Goal: Task Accomplishment & Management: Manage account settings

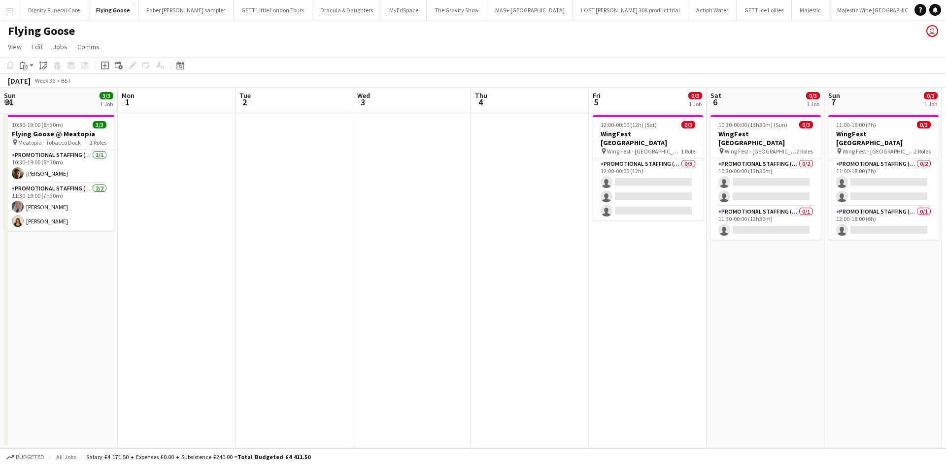
scroll to position [0, 232]
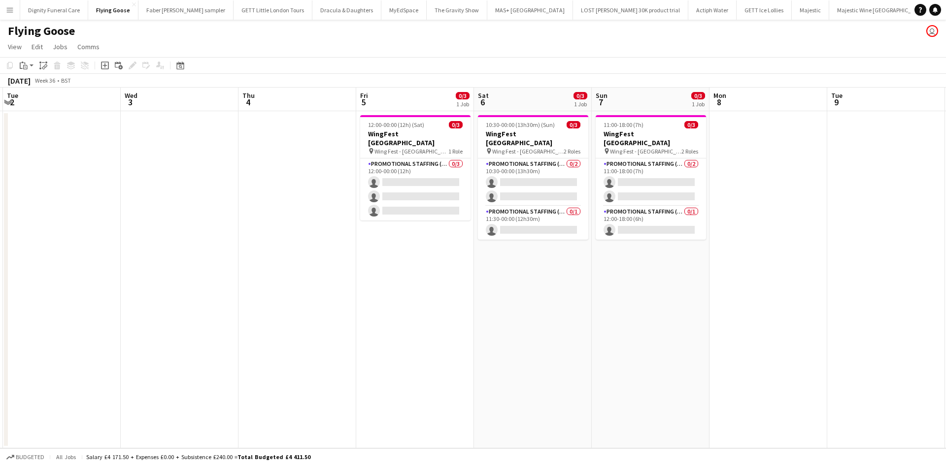
click at [11, 9] on app-icon "Menu" at bounding box center [10, 10] width 8 height 8
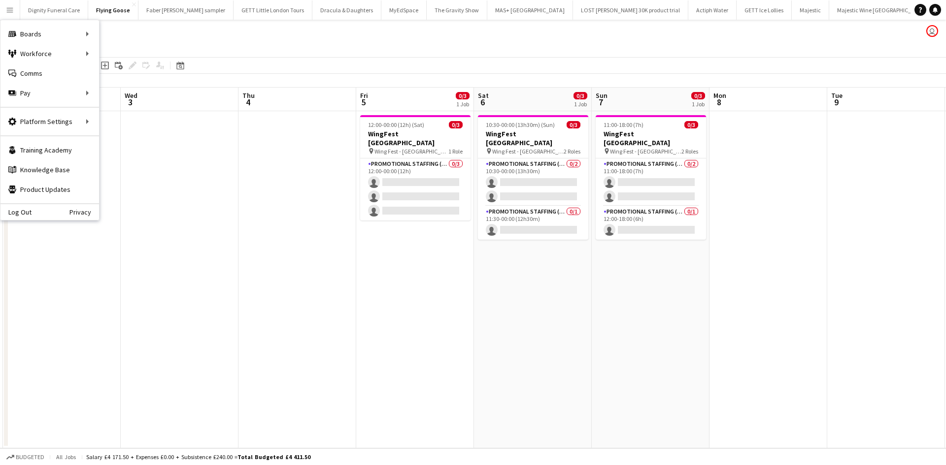
click at [935, 9] on button "EDF Energy Close" at bounding box center [957, 9] width 44 height 19
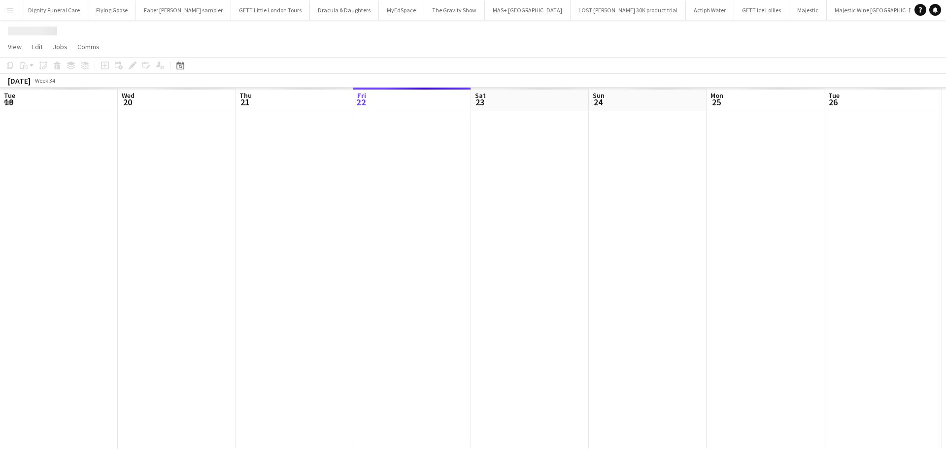
scroll to position [0, 235]
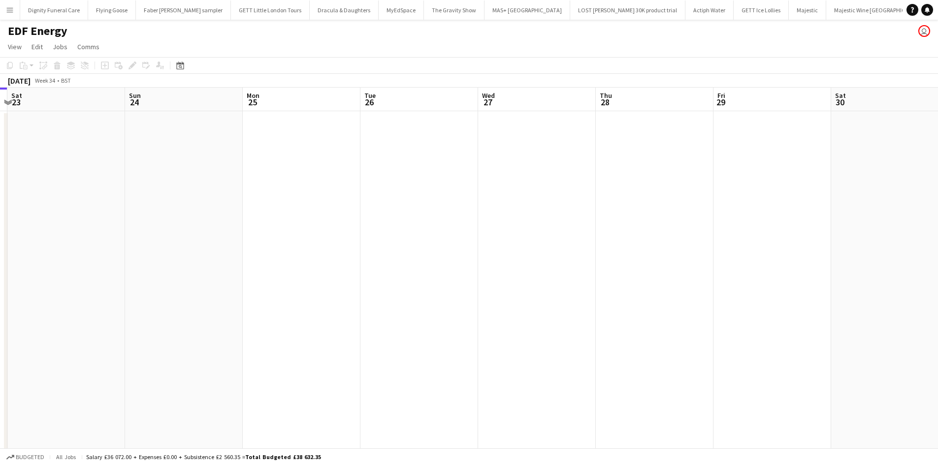
drag, startPoint x: 712, startPoint y: 258, endPoint x: 253, endPoint y: 234, distance: 459.6
click at [249, 235] on app-calendar-viewport "Wed 20 Thu 21 Fri 22 Sat 23 Sun 24 Mon 25 Tue 26 Wed 27 Thu 28 Fri 29 Sat 30 Su…" at bounding box center [469, 325] width 938 height 474
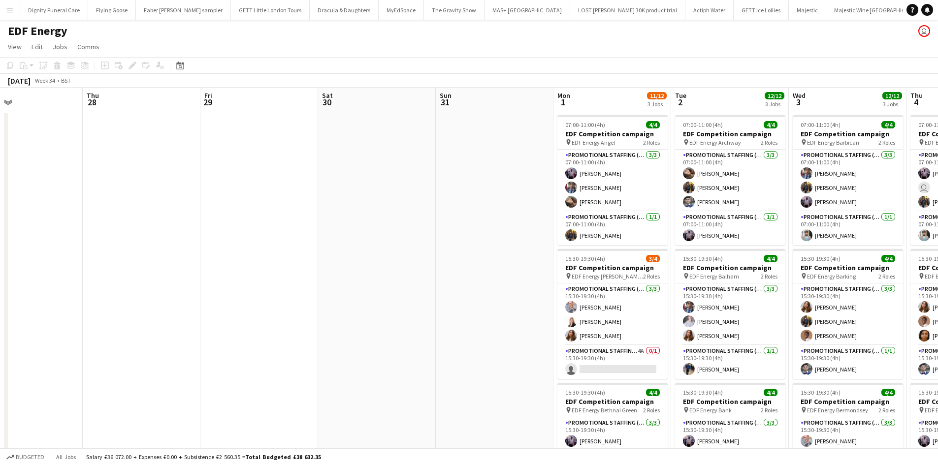
drag, startPoint x: 667, startPoint y: 262, endPoint x: 250, endPoint y: 225, distance: 418.7
click at [252, 226] on app-calendar-viewport "Sun 24 Mon 25 Tue 26 Wed 27 Thu 28 Fri 29 Sat 30 Sun 31 Mon 1 11/12 3 Jobs Tue …" at bounding box center [469, 325] width 938 height 474
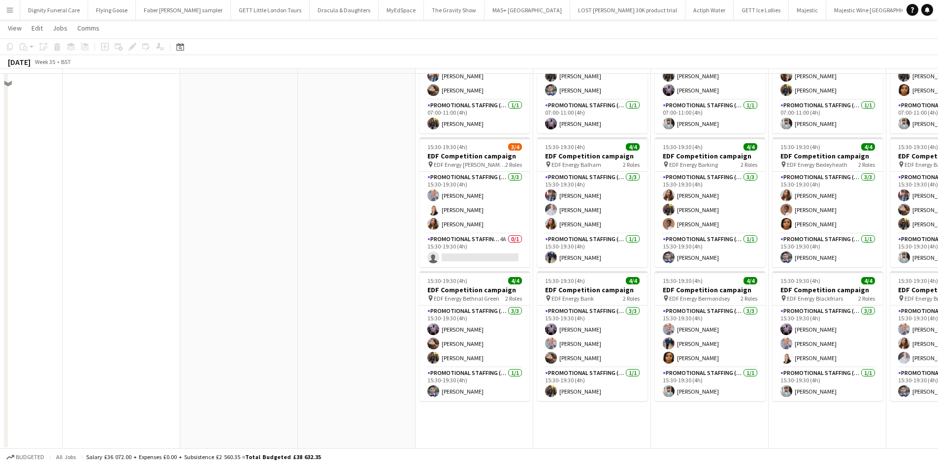
scroll to position [112, 0]
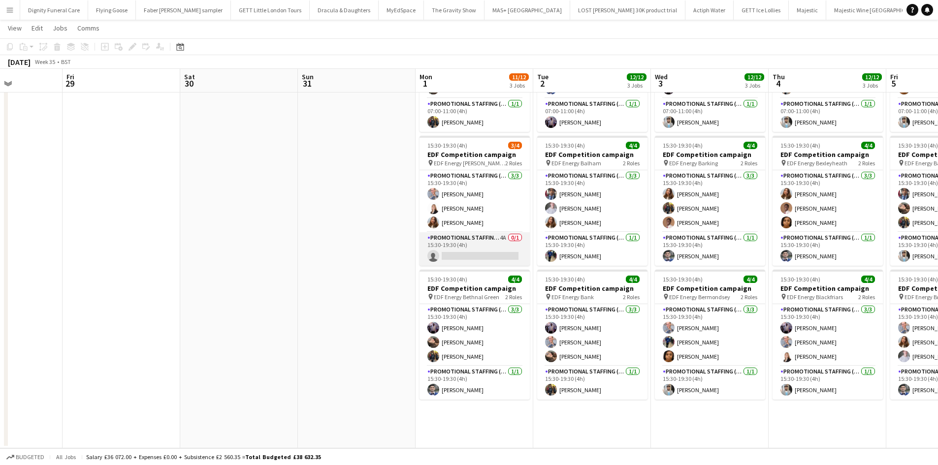
click at [490, 255] on app-card-role "Promotional Staffing (Team Leader) 4A 0/1 15:30-19:30 (4h) single-neutral-actio…" at bounding box center [475, 248] width 110 height 33
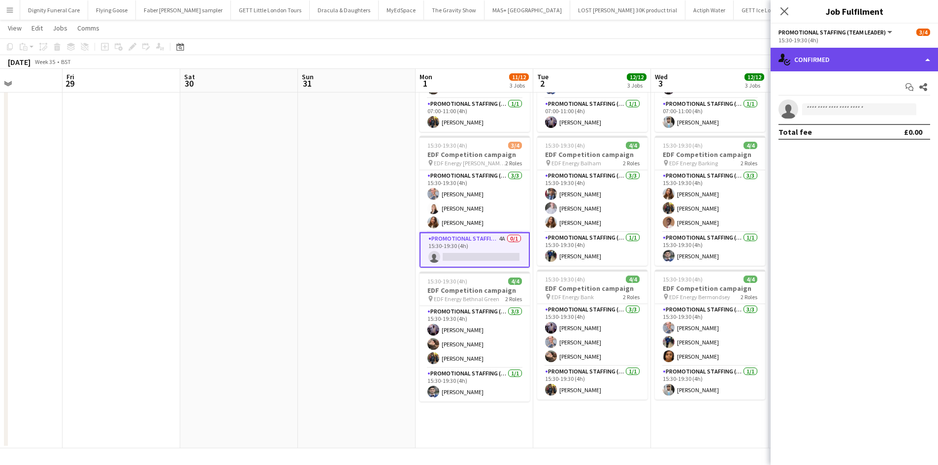
click at [840, 65] on div "single-neutral-actions-check-2 Confirmed" at bounding box center [854, 60] width 167 height 24
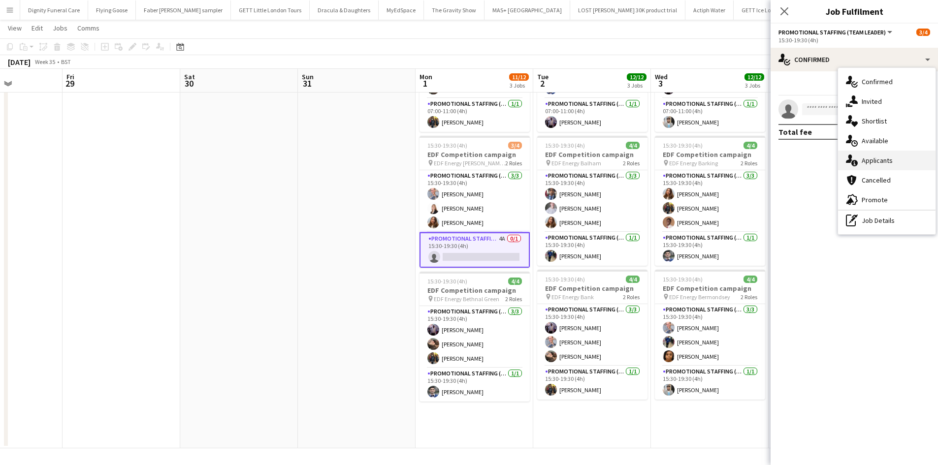
click at [863, 159] on div "single-neutral-actions-information Applicants" at bounding box center [887, 161] width 98 height 20
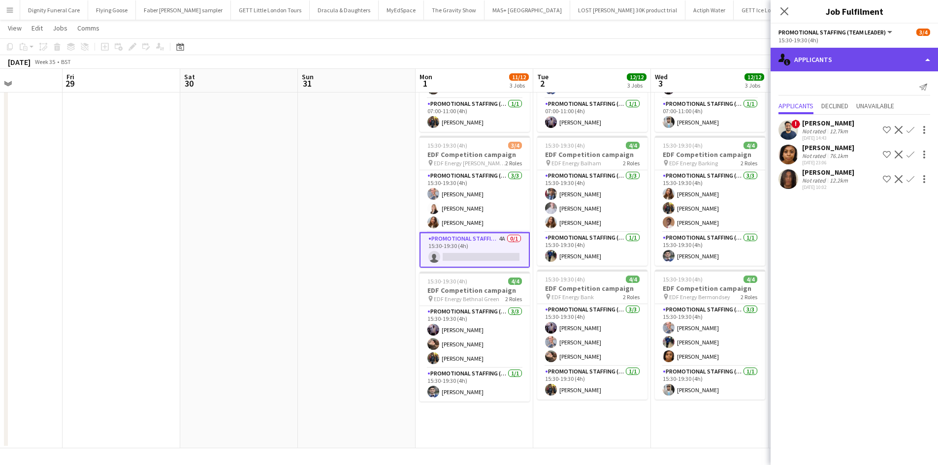
click at [848, 61] on div "single-neutral-actions-information Applicants" at bounding box center [854, 60] width 167 height 24
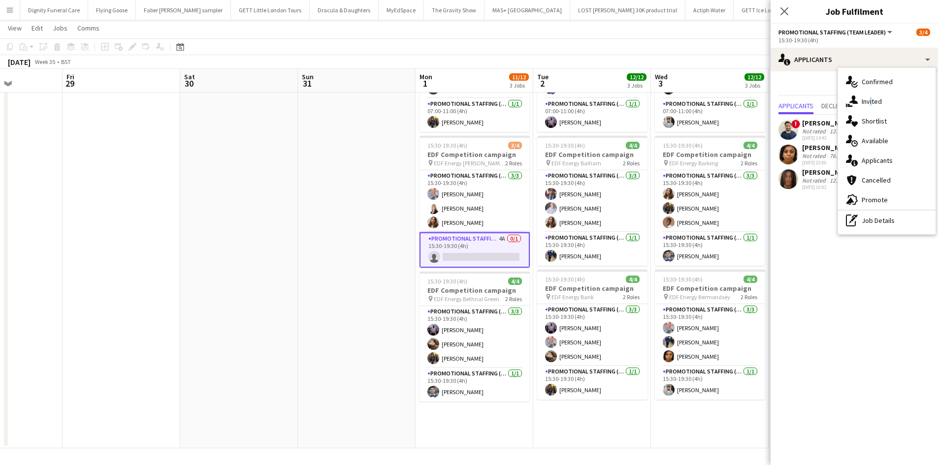
click at [870, 98] on div "single-neutral-actions-share-1 Invited" at bounding box center [887, 102] width 98 height 20
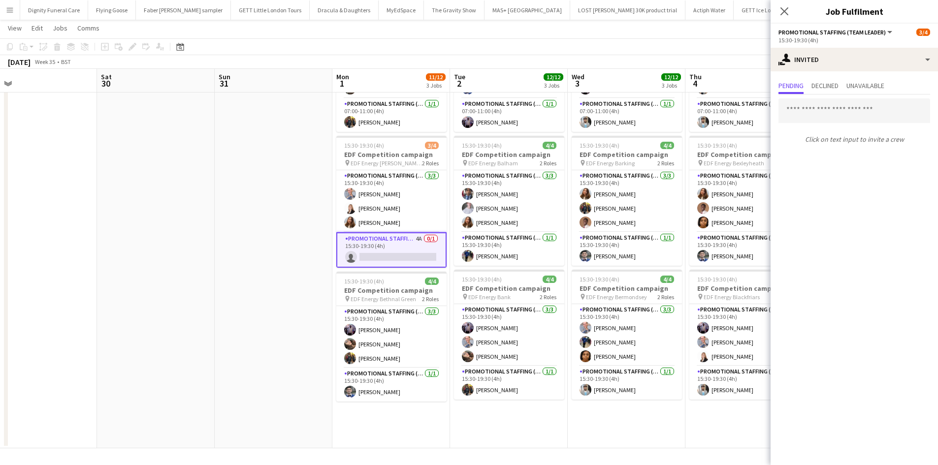
scroll to position [0, 375]
drag, startPoint x: 298, startPoint y: 202, endPoint x: 214, endPoint y: 198, distance: 84.3
click at [214, 198] on app-calendar-viewport "Tue 26 Wed 27 Thu 28 Fri 29 Sat 30 Sun 31 Mon 1 11/12 3 Jobs Tue 2 12/12 3 Jobs…" at bounding box center [469, 187] width 938 height 523
click at [817, 104] on input "text" at bounding box center [855, 110] width 152 height 25
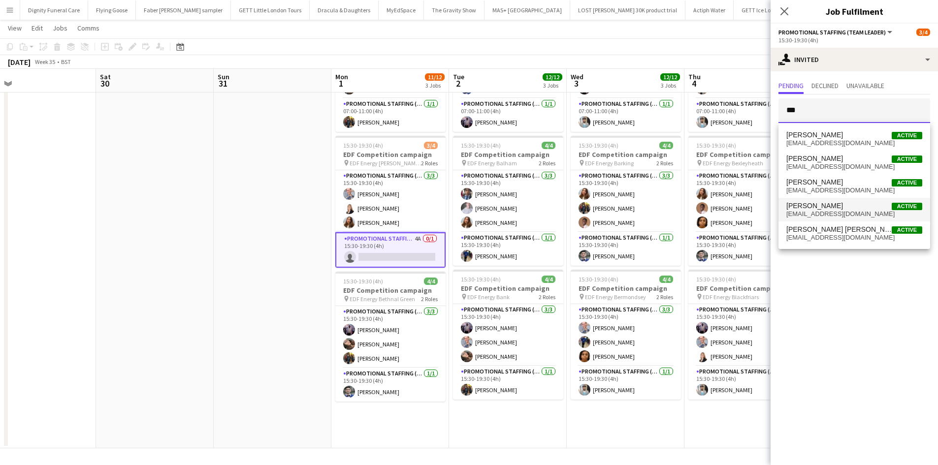
type input "***"
click at [821, 206] on span "Dan Castagno" at bounding box center [814, 206] width 57 height 8
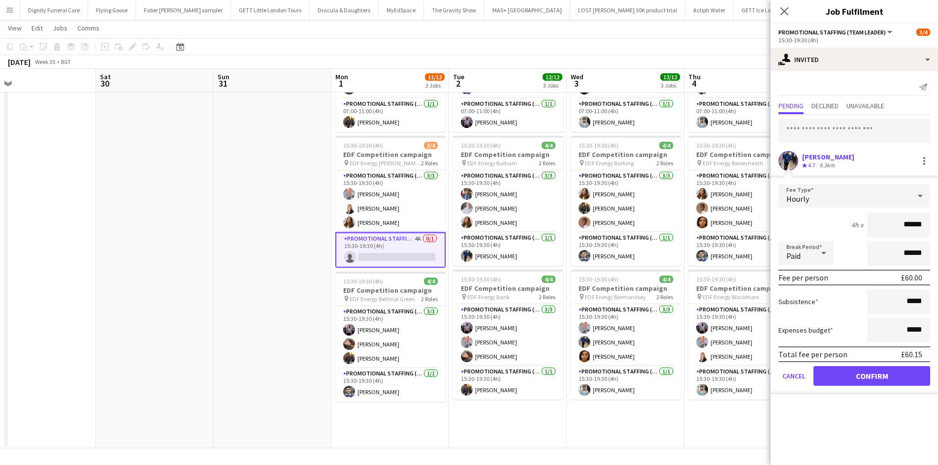
click at [242, 165] on app-date-cell at bounding box center [273, 223] width 118 height 451
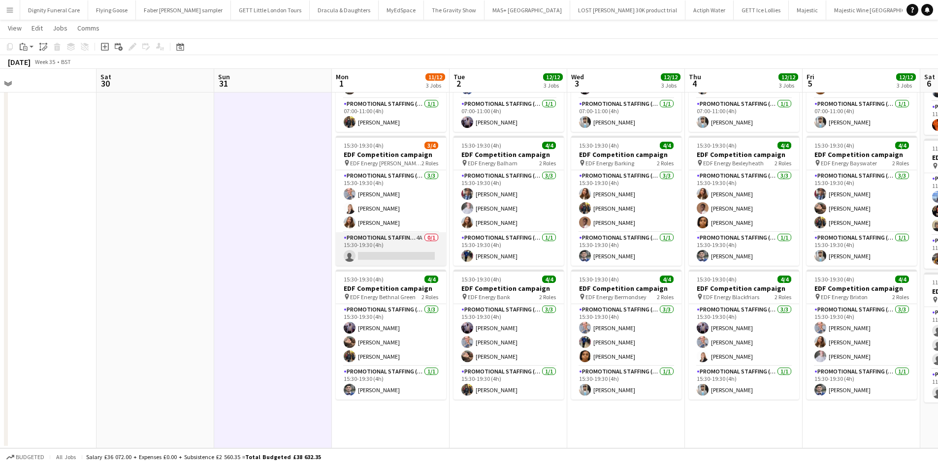
click at [402, 249] on app-card-role "Promotional Staffing (Team Leader) 4A 0/1 15:30-19:30 (4h) single-neutral-actio…" at bounding box center [391, 248] width 110 height 33
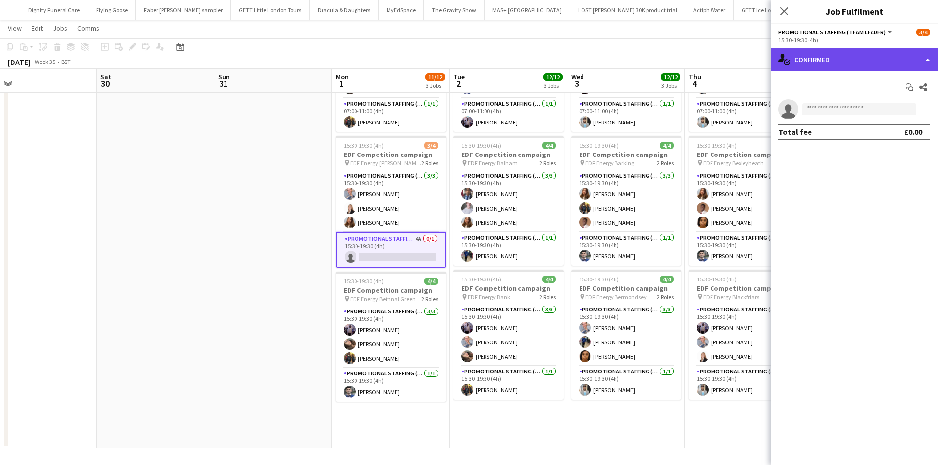
click at [847, 63] on div "single-neutral-actions-check-2 Confirmed" at bounding box center [854, 60] width 167 height 24
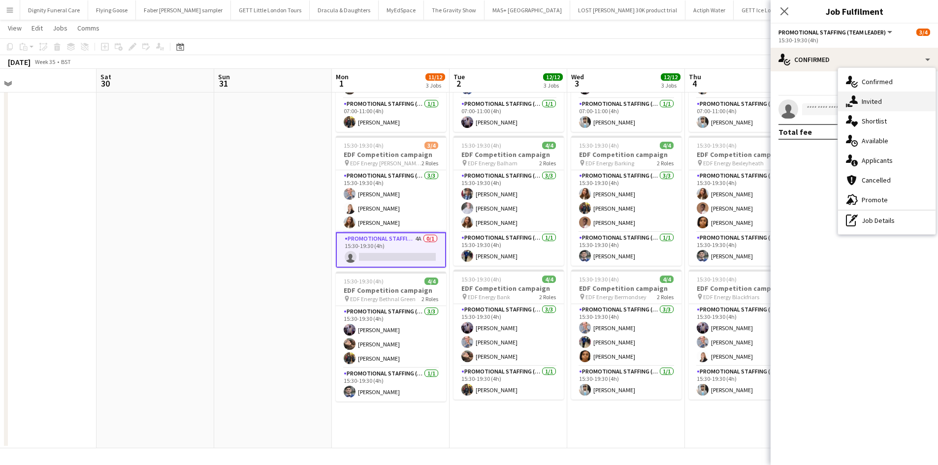
click at [874, 102] on div "single-neutral-actions-share-1 Invited" at bounding box center [887, 102] width 98 height 20
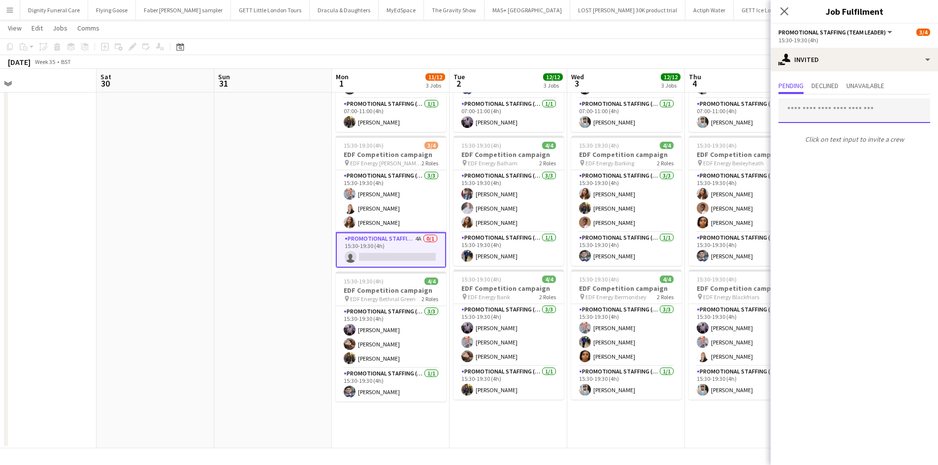
click at [850, 115] on input "text" at bounding box center [855, 110] width 152 height 25
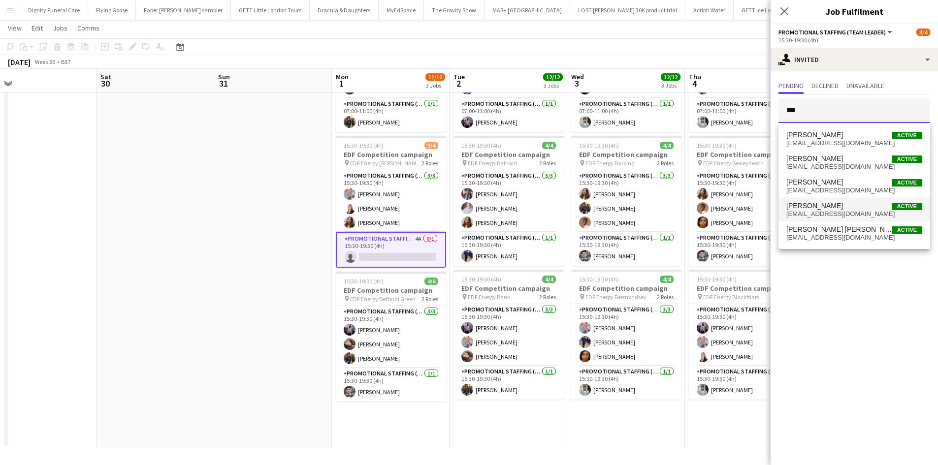
type input "***"
click at [817, 209] on span "Dan Castagno" at bounding box center [814, 206] width 57 height 8
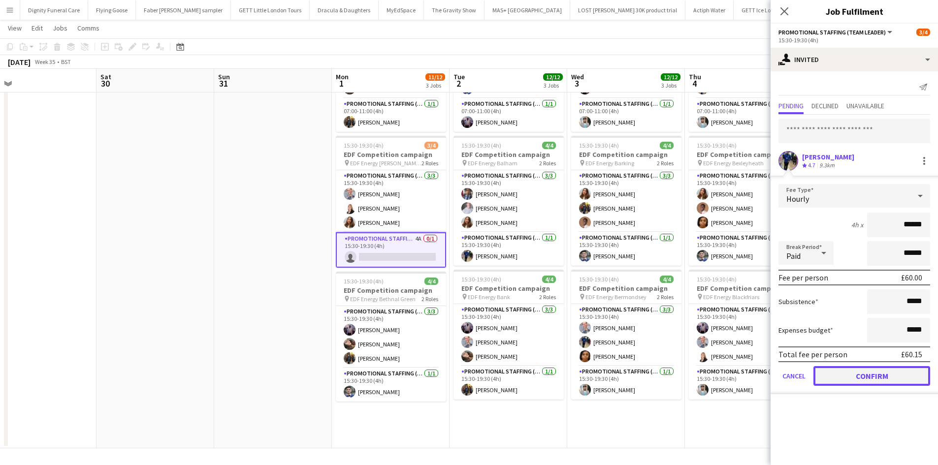
click at [899, 371] on button "Confirm" at bounding box center [872, 376] width 117 height 20
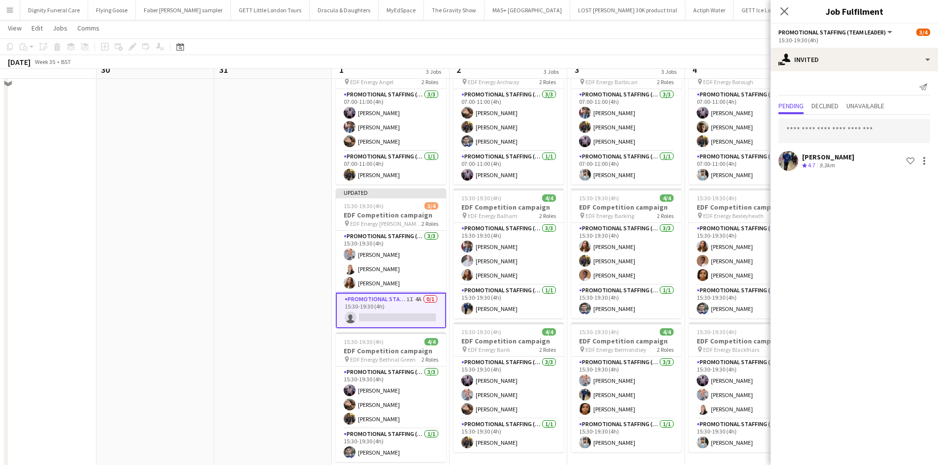
scroll to position [0, 0]
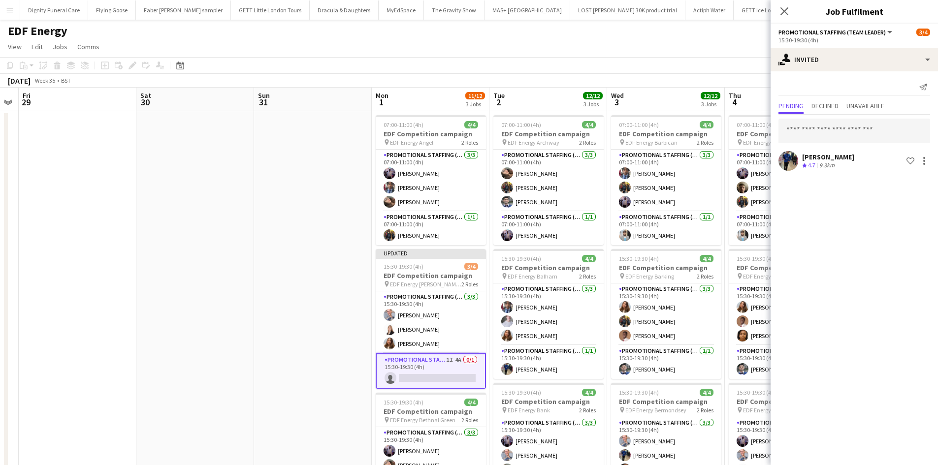
drag, startPoint x: 231, startPoint y: 232, endPoint x: 27, endPoint y: 207, distance: 205.9
click at [27, 207] on app-calendar-viewport "Tue 26 Wed 27 Thu 28 Fri 29 Sat 30 Sun 31 Mon 1 11/12 3 Jobs Tue 2 12/12 3 Jobs…" at bounding box center [469, 325] width 938 height 474
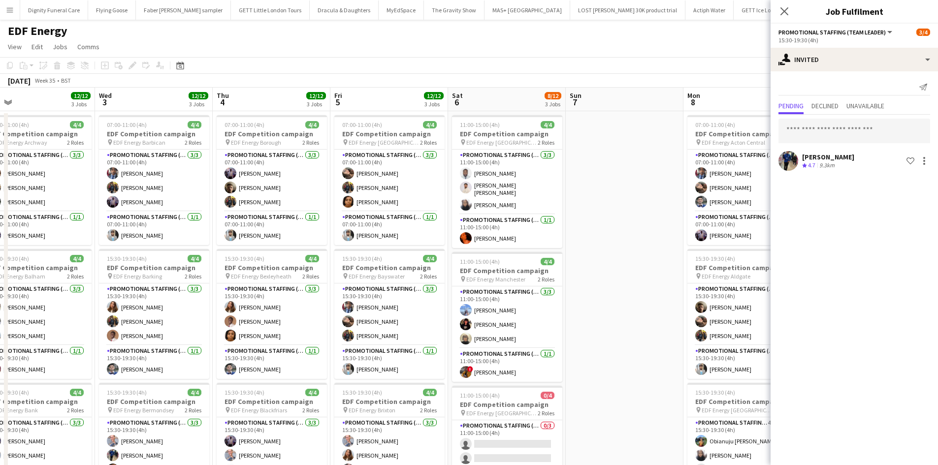
scroll to position [0, 355]
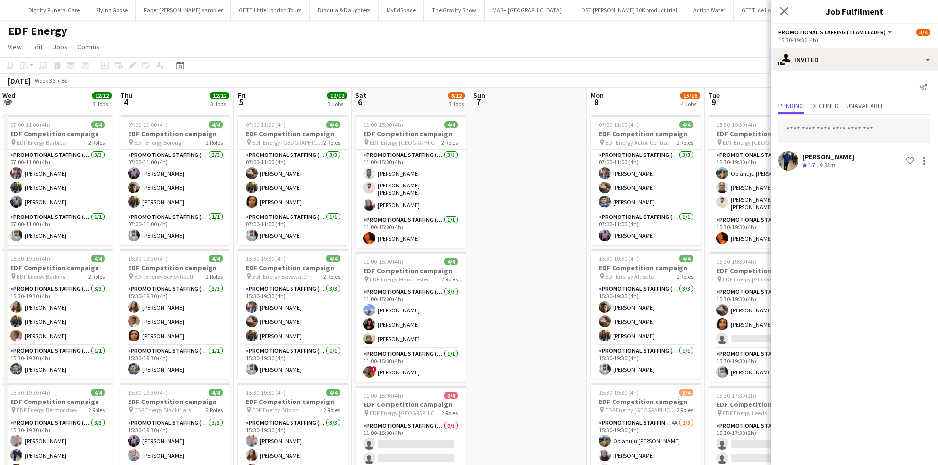
drag, startPoint x: 569, startPoint y: 249, endPoint x: 227, endPoint y: 238, distance: 342.5
click at [227, 238] on app-calendar-viewport "Sun 31 Mon 1 11/12 3 Jobs Tue 2 12/12 3 Jobs Wed 3 12/12 3 Jobs Thu 4 12/12 3 J…" at bounding box center [469, 397] width 938 height 618
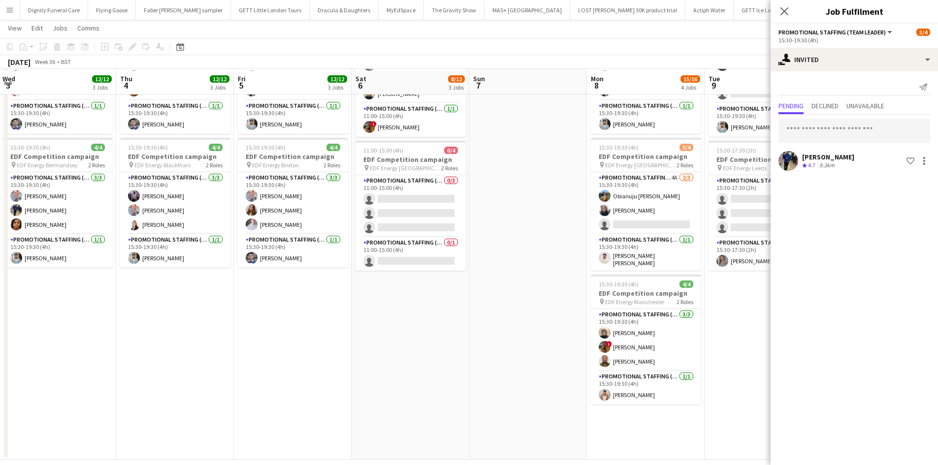
scroll to position [246, 0]
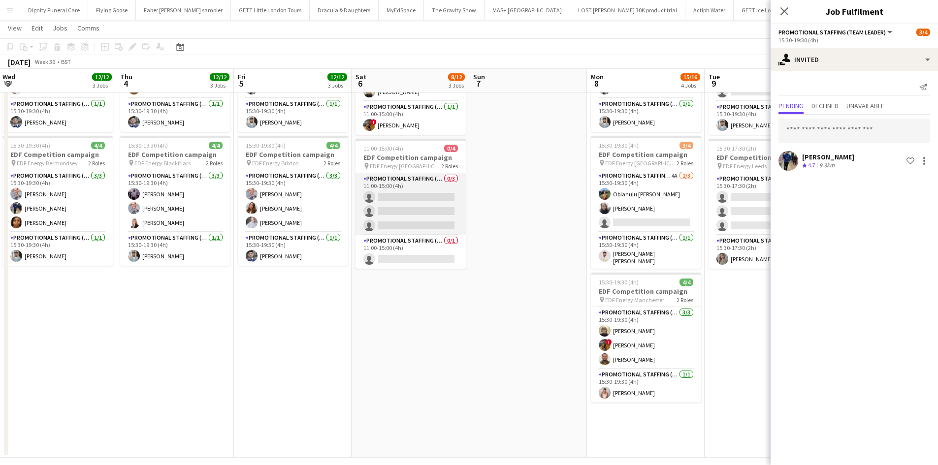
click at [416, 210] on app-card-role "Promotional Staffing (Flyering Staff) 0/3 11:00-15:00 (4h) single-neutral-actio…" at bounding box center [411, 204] width 110 height 62
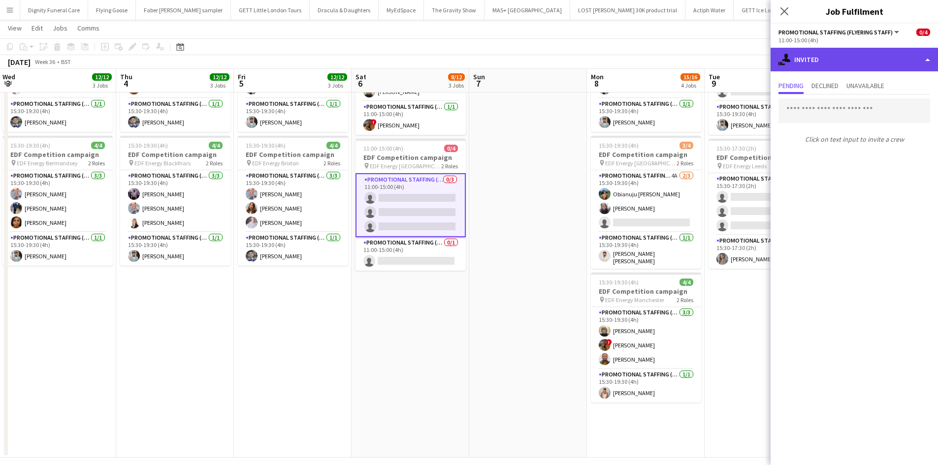
click at [850, 62] on div "single-neutral-actions-share-1 Invited" at bounding box center [854, 60] width 167 height 24
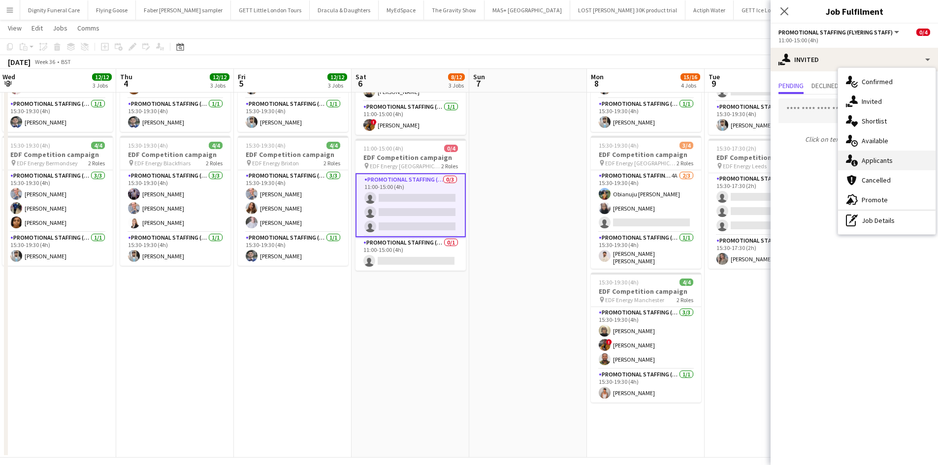
click at [874, 159] on div "single-neutral-actions-information Applicants" at bounding box center [887, 161] width 98 height 20
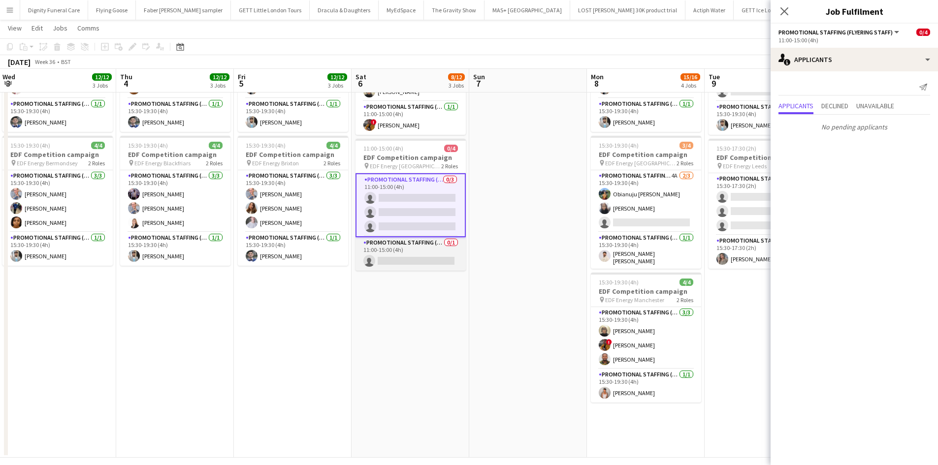
click at [419, 258] on app-card-role "Promotional Staffing (Team Leader) 0/1 11:00-15:00 (4h) single-neutral-actions" at bounding box center [411, 253] width 110 height 33
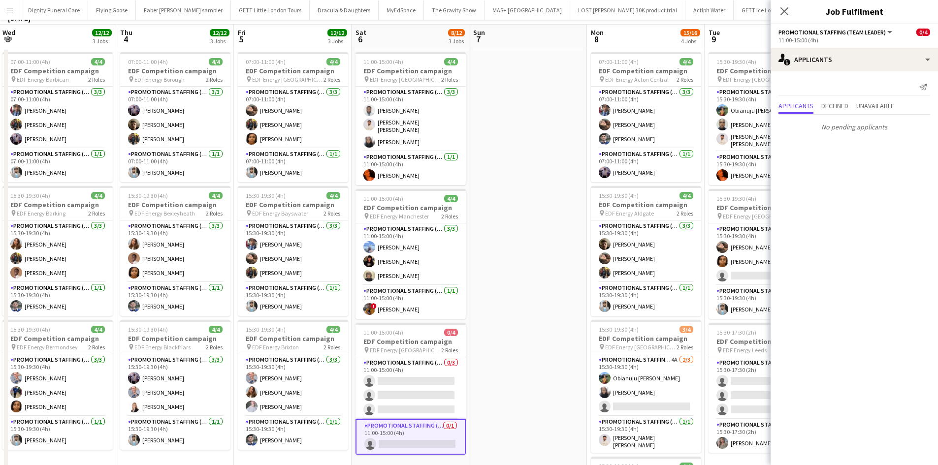
scroll to position [148, 0]
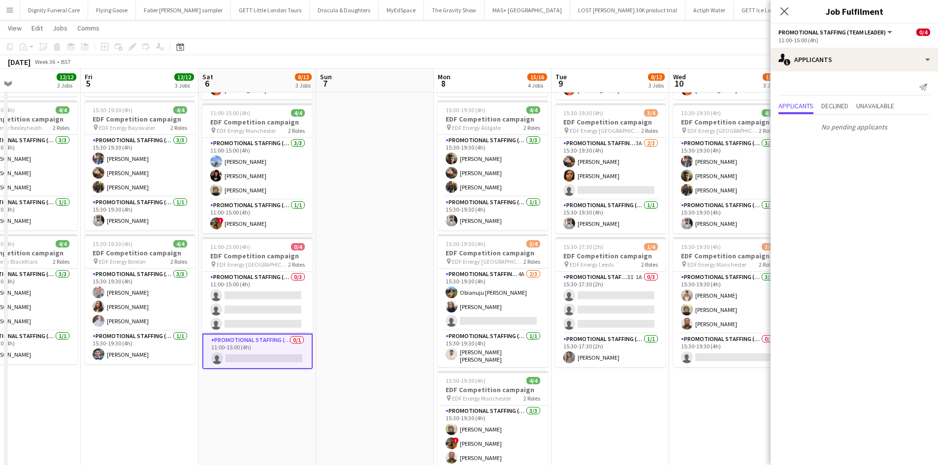
drag, startPoint x: 543, startPoint y: 248, endPoint x: 392, endPoint y: 240, distance: 150.9
click at [388, 234] on app-calendar-viewport "Mon 1 11/12 3 Jobs Tue 2 12/12 3 Jobs Wed 3 12/12 3 Jobs Thu 4 12/12 3 Jobs Fri…" at bounding box center [469, 224] width 938 height 666
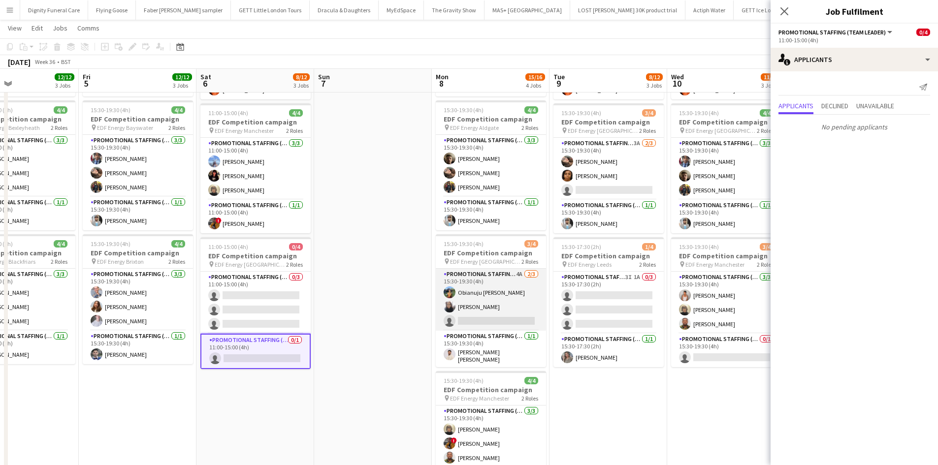
click at [482, 320] on app-card-role "Promotional Staffing (Flyering Staff) 4A 2/3 15:30-19:30 (4h) Obianuju Rosemary…" at bounding box center [491, 300] width 110 height 62
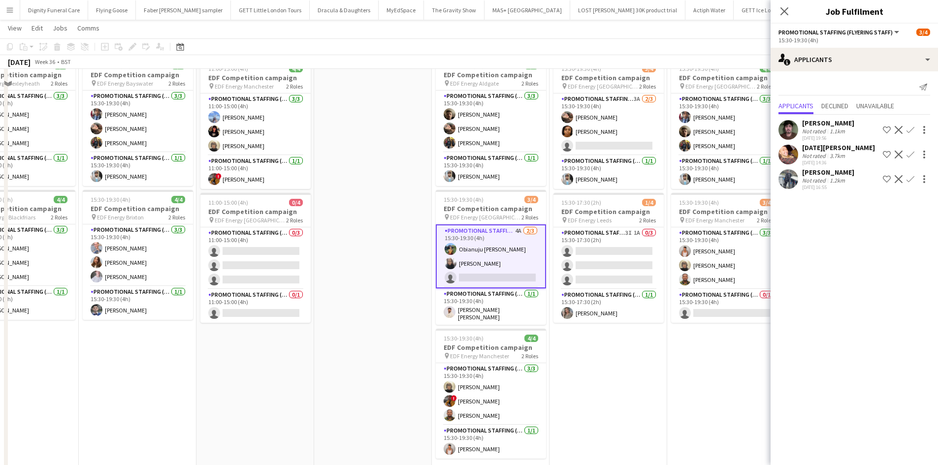
scroll to position [246, 0]
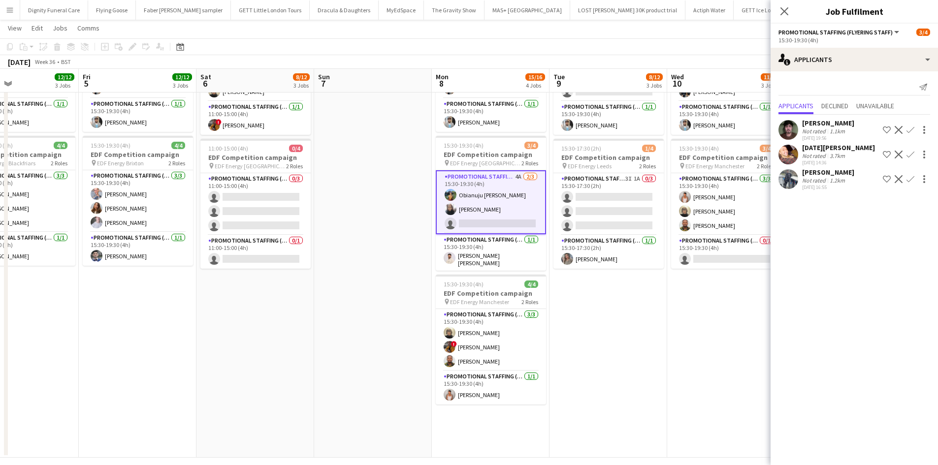
click at [823, 170] on div "Saif Hassan" at bounding box center [828, 172] width 52 height 9
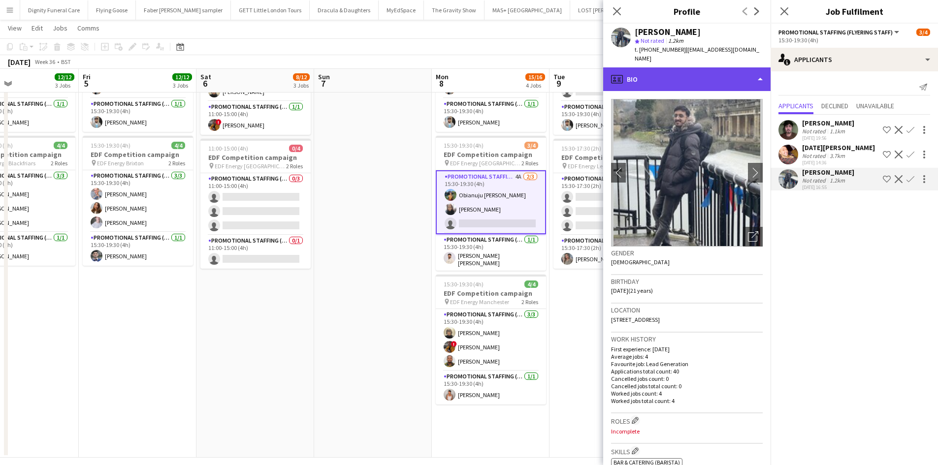
click at [664, 67] on div "profile Bio" at bounding box center [686, 79] width 167 height 24
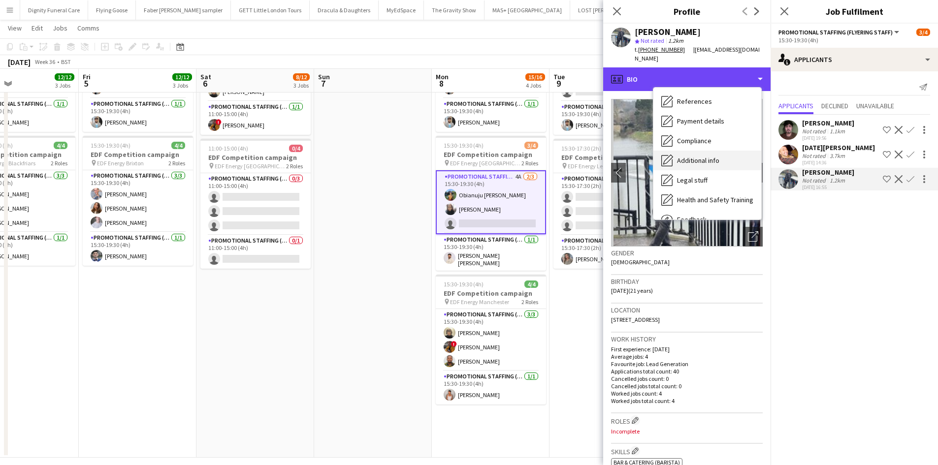
scroll to position [132, 0]
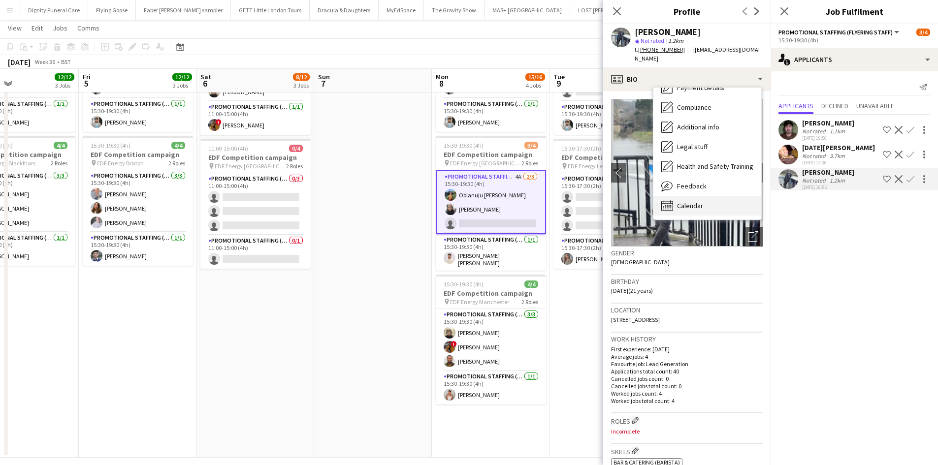
click at [697, 201] on span "Calendar" at bounding box center [690, 205] width 26 height 9
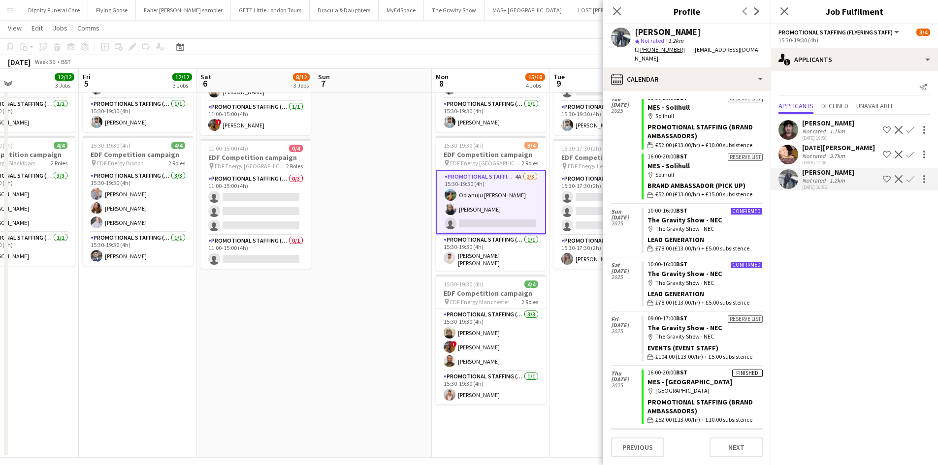
scroll to position [936, 0]
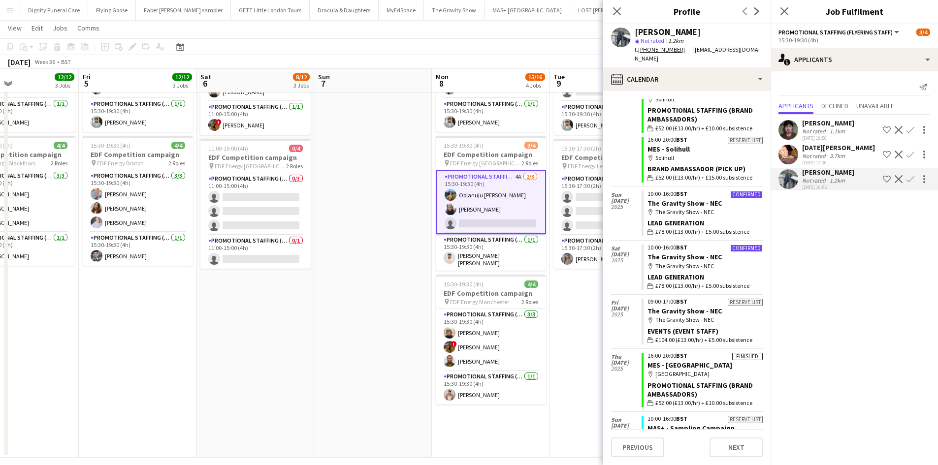
click at [911, 178] on app-icon "Confirm" at bounding box center [911, 179] width 8 height 8
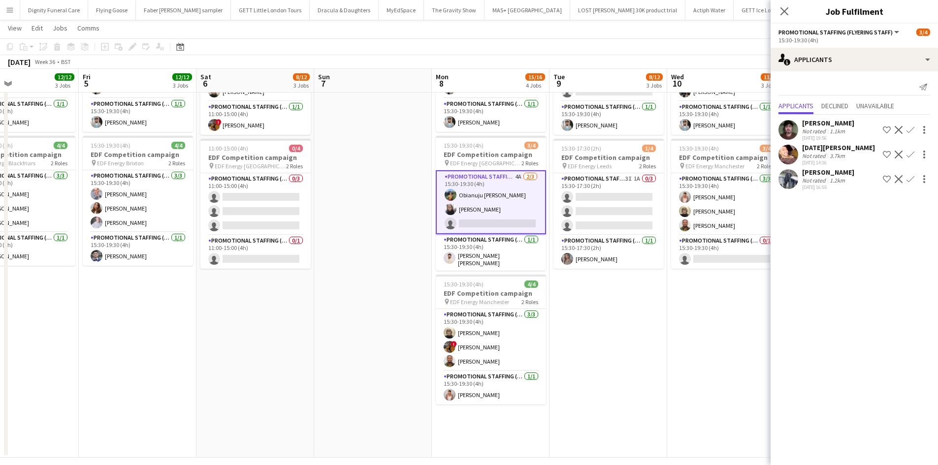
click at [909, 179] on app-icon "Confirm" at bounding box center [911, 179] width 8 height 8
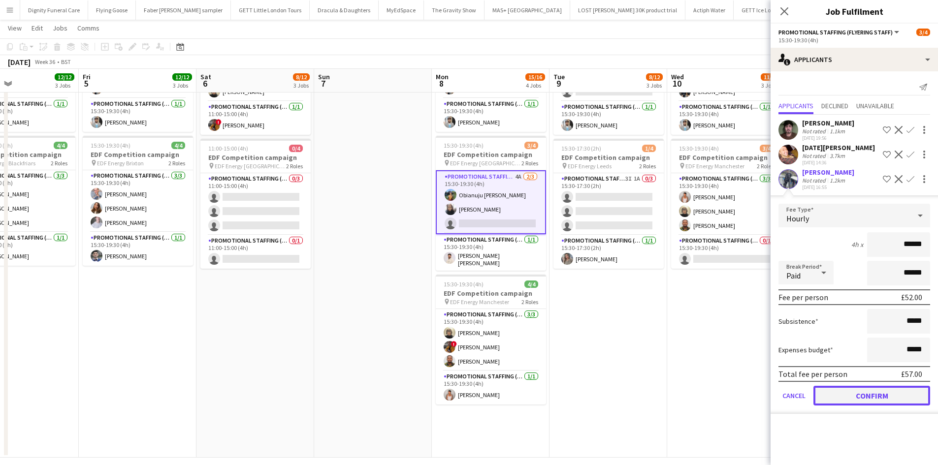
click at [881, 397] on button "Confirm" at bounding box center [872, 396] width 117 height 20
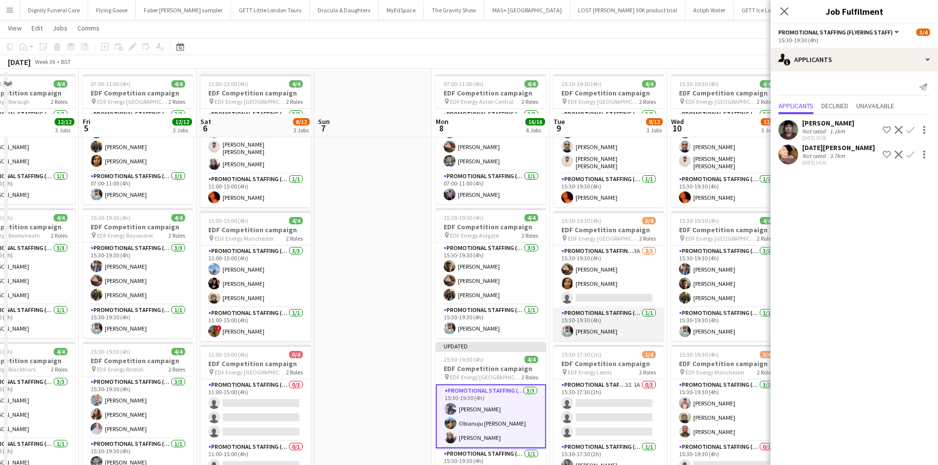
scroll to position [98, 0]
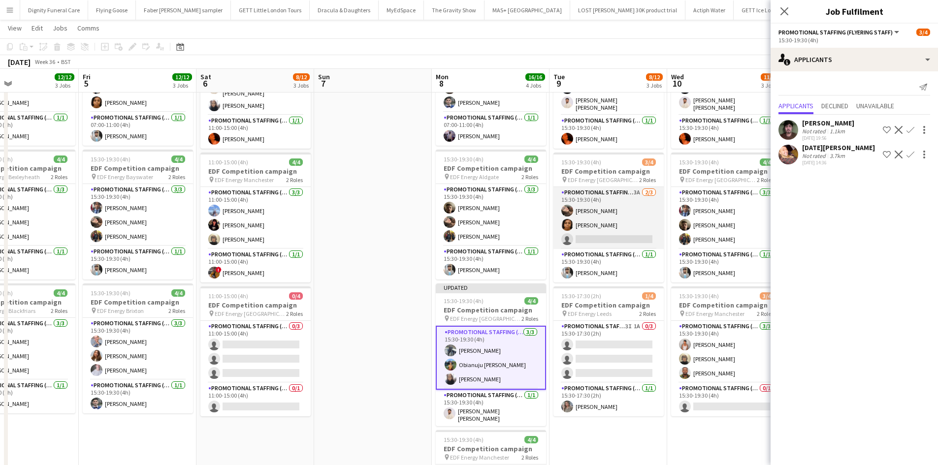
click at [607, 236] on app-card-role "Promotional Staffing (Flyering Staff) 3A 2/3 15:30-19:30 (4h) Anastasiia Melesh…" at bounding box center [609, 218] width 110 height 62
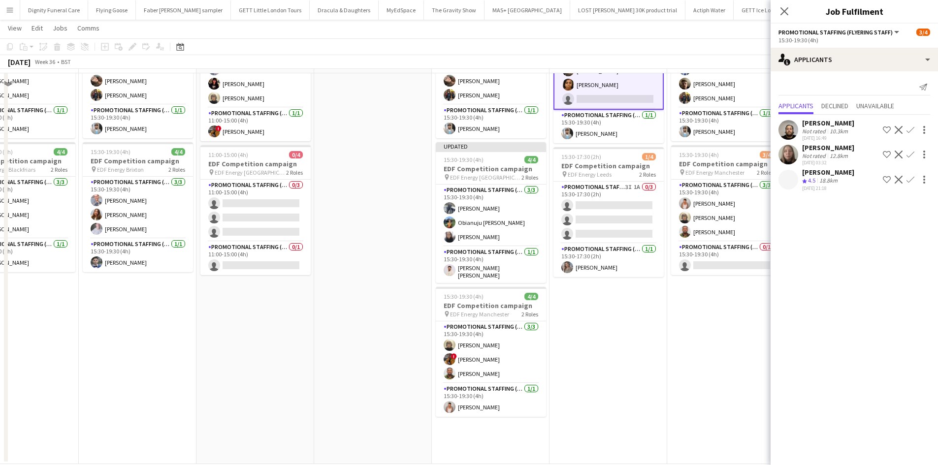
scroll to position [246, 0]
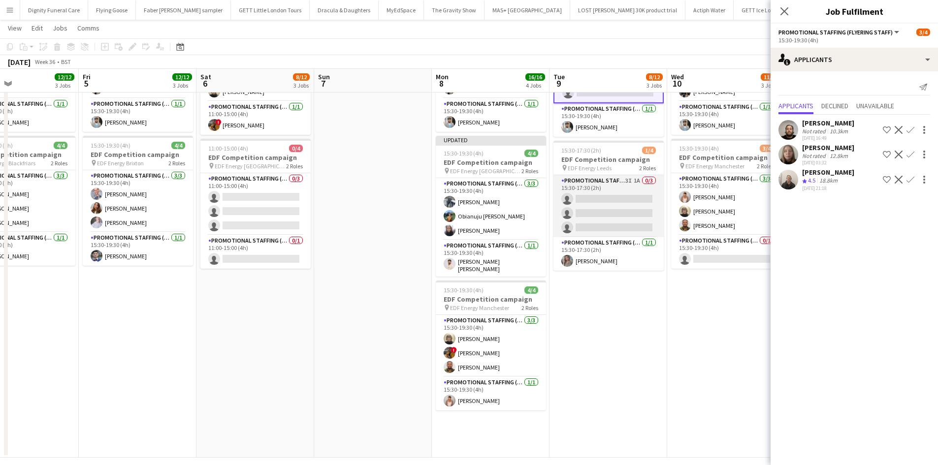
click at [618, 212] on app-card-role "Promotional Staffing (Flyering Staff) 3I 1A 0/3 15:30-17:30 (2h) single-neutral…" at bounding box center [609, 206] width 110 height 62
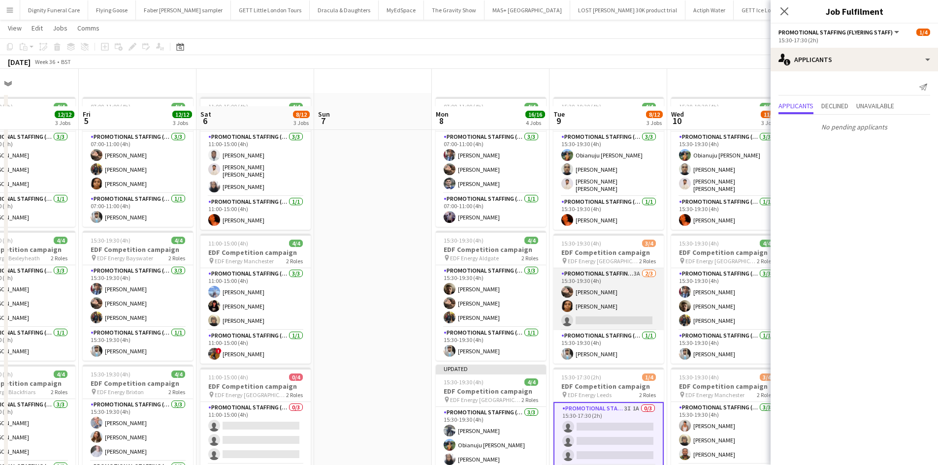
scroll to position [0, 0]
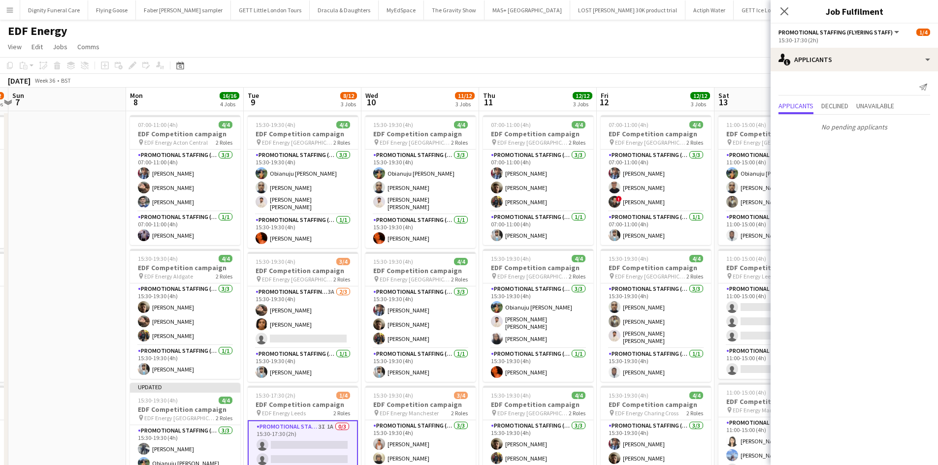
drag, startPoint x: 644, startPoint y: 253, endPoint x: 337, endPoint y: 216, distance: 309.0
click at [337, 216] on app-calendar-viewport "Thu 4 12/12 3 Jobs Fri 5 12/12 3 Jobs Sat 6 8/12 3 Jobs Sun 7 Mon 8 16/16 4 Job…" at bounding box center [469, 397] width 938 height 618
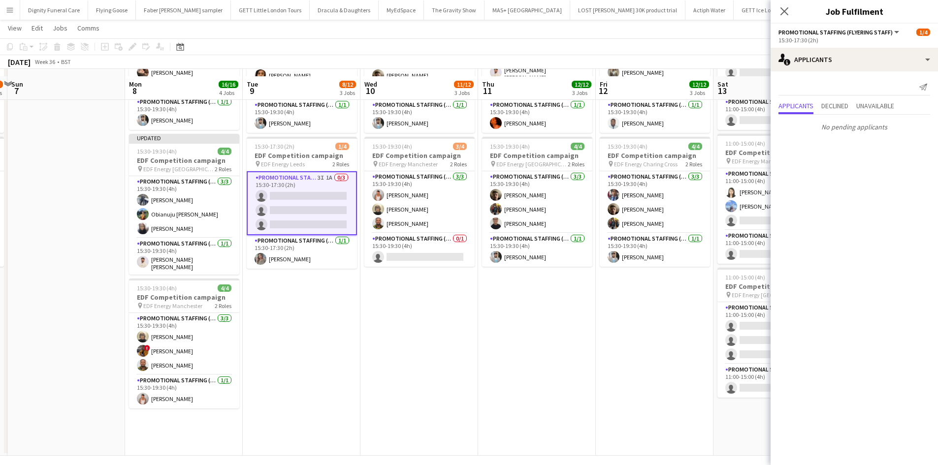
scroll to position [256, 0]
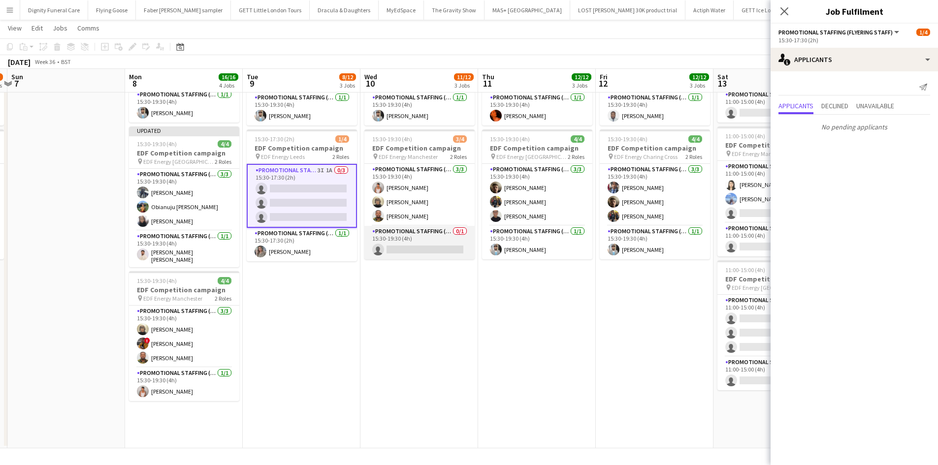
click at [424, 240] on app-card-role "Promotional Staffing (Team Leader) 0/1 15:30-19:30 (4h) single-neutral-actions" at bounding box center [419, 242] width 110 height 33
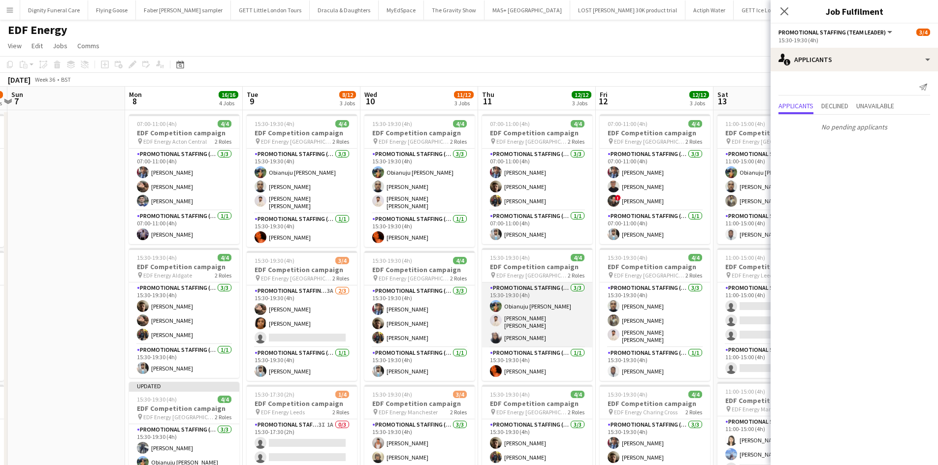
scroll to position [0, 0]
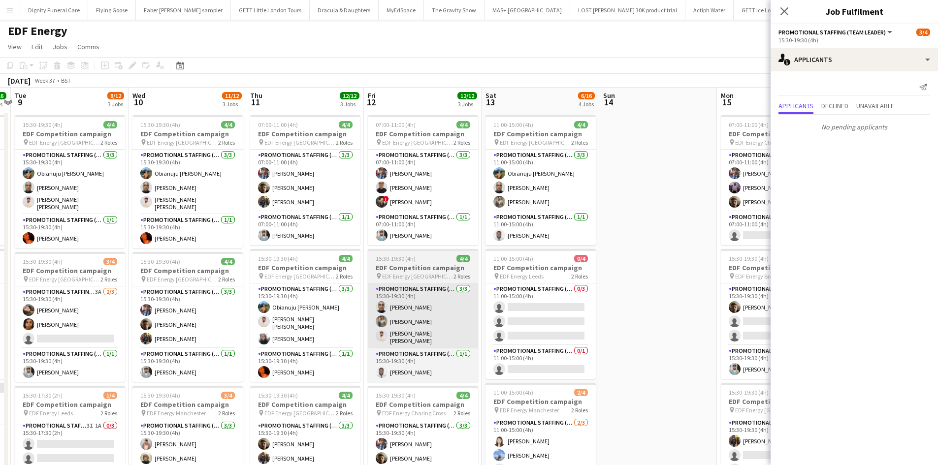
drag, startPoint x: 600, startPoint y: 309, endPoint x: 369, endPoint y: 291, distance: 231.7
click at [367, 293] on app-calendar-viewport "Sat 6 8/12 3 Jobs Sun 7 Mon 8 16/16 4 Jobs Tue 9 8/12 3 Jobs Wed 10 11/12 3 Job…" at bounding box center [469, 397] width 938 height 618
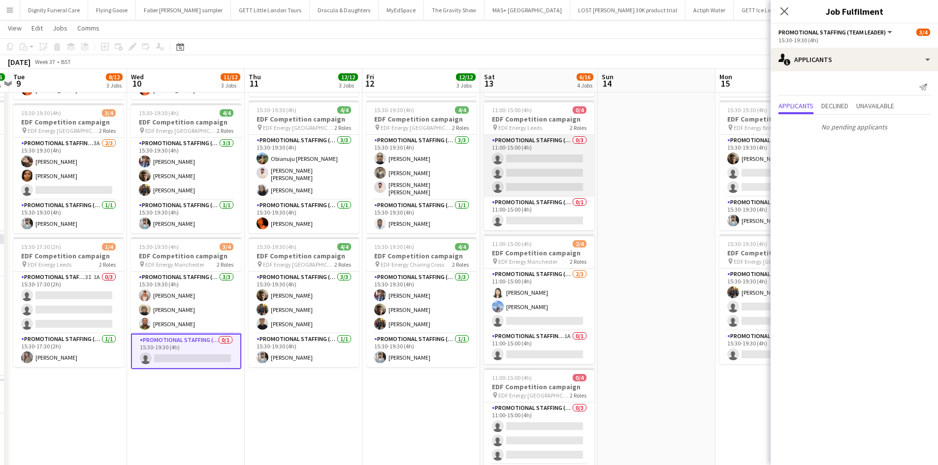
click at [552, 171] on app-card-role "Promotional Staffing (Flyering Staff) 0/3 11:00-15:00 (4h) single-neutral-actio…" at bounding box center [539, 166] width 110 height 62
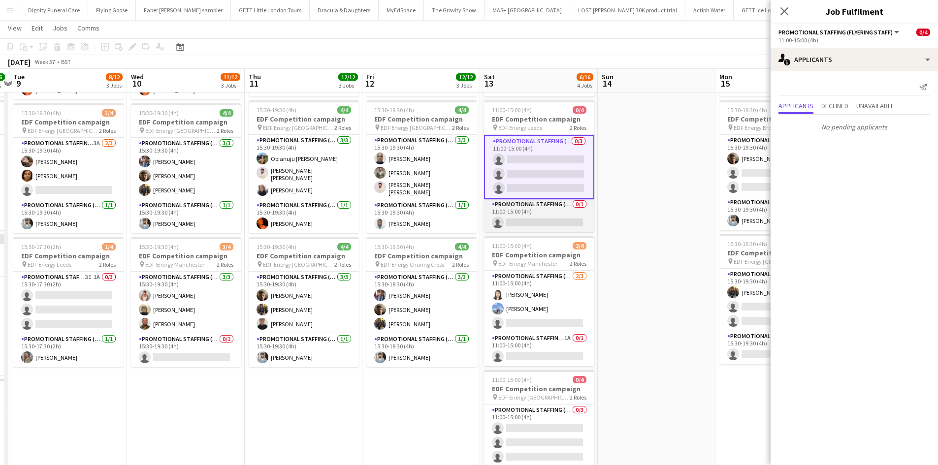
click at [535, 215] on app-card-role "Promotional Staffing (Team Leader) 0/1 11:00-15:00 (4h) single-neutral-actions" at bounding box center [539, 215] width 110 height 33
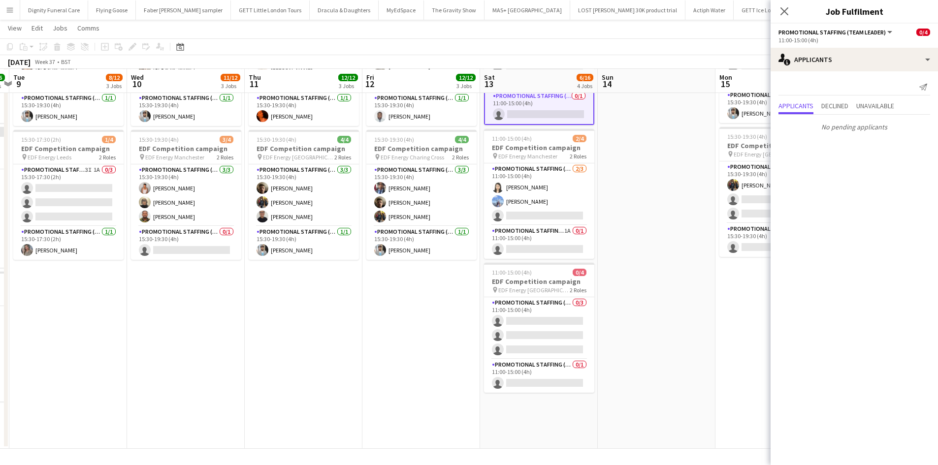
scroll to position [256, 0]
click at [532, 209] on app-card-role "Promotional Staffing (Flyering Staff) 2/3 11:00-15:00 (4h) Winnie Wong Anastasi…" at bounding box center [539, 194] width 110 height 62
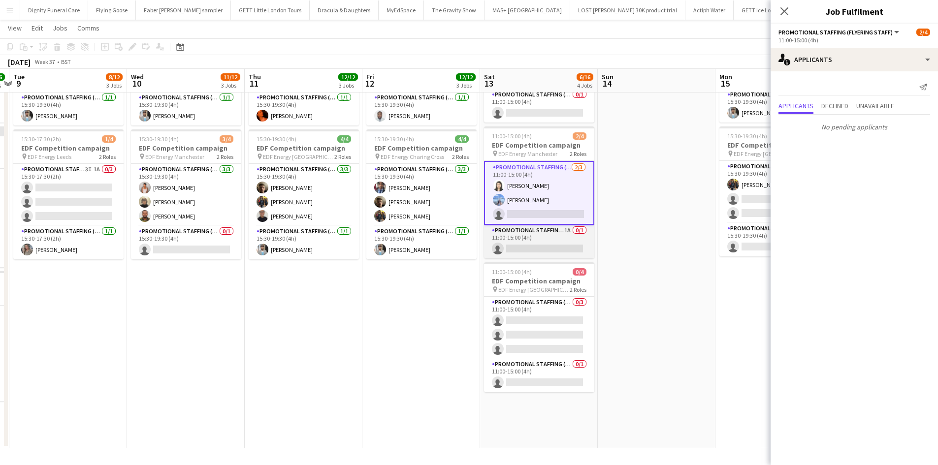
click at [551, 244] on app-card-role "Promotional Staffing (Team Leader) 1A 0/1 11:00-15:00 (4h) single-neutral-actio…" at bounding box center [539, 241] width 110 height 33
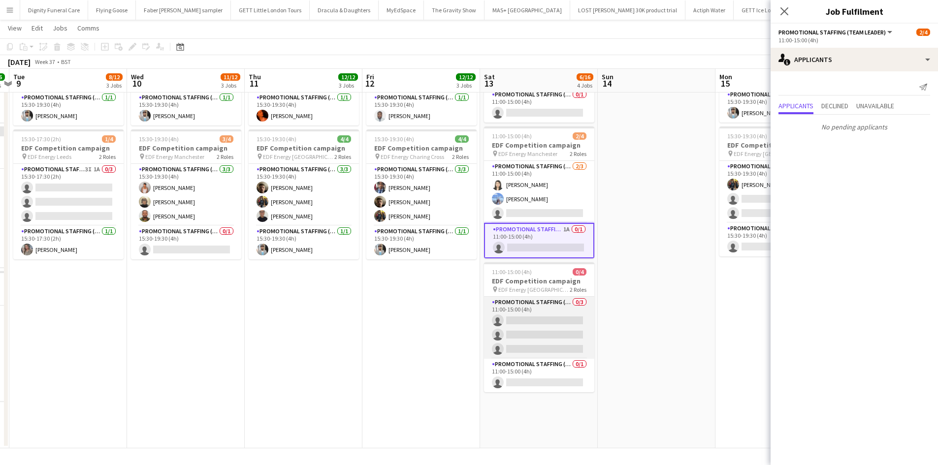
click at [556, 327] on app-card-role "Promotional Staffing (Flyering Staff) 0/3 11:00-15:00 (4h) single-neutral-actio…" at bounding box center [539, 328] width 110 height 62
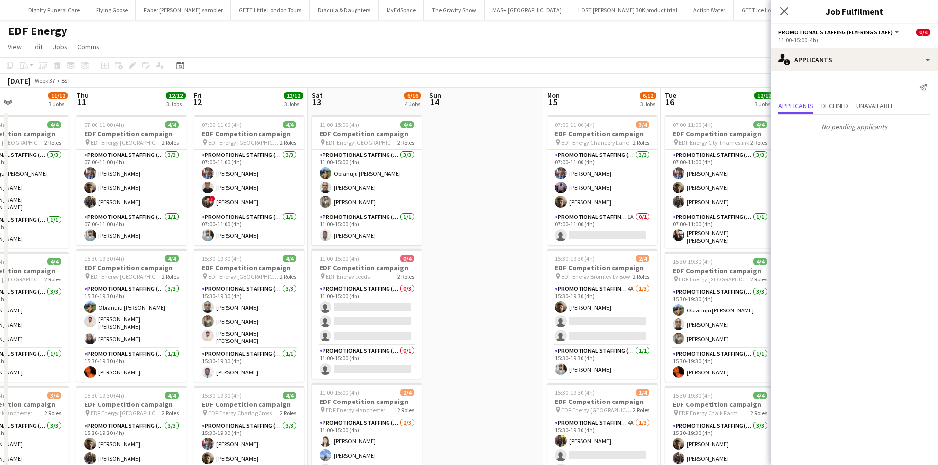
scroll to position [0, 306]
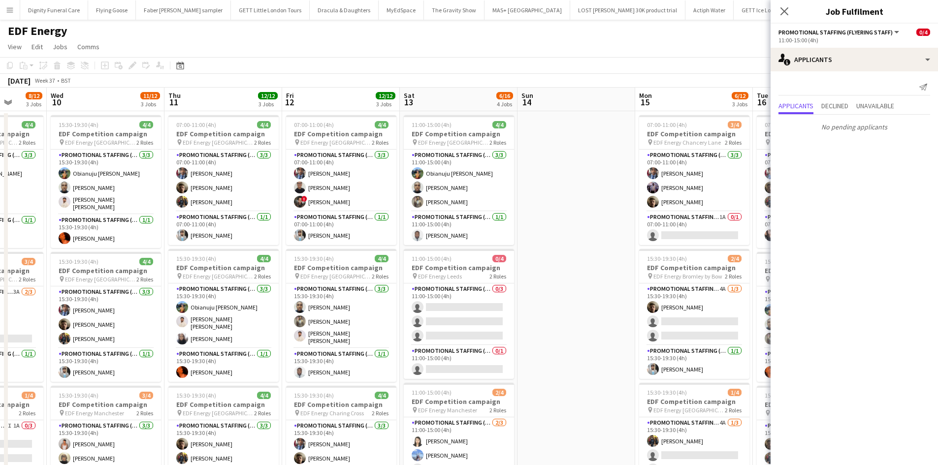
drag, startPoint x: 678, startPoint y: 229, endPoint x: 476, endPoint y: 213, distance: 202.5
click at [480, 212] on app-calendar-viewport "Sun 7 Mon 8 16/16 4 Jobs Tue 9 8/12 3 Jobs Wed 10 11/12 3 Jobs Thu 11 12/12 3 J…" at bounding box center [469, 397] width 938 height 618
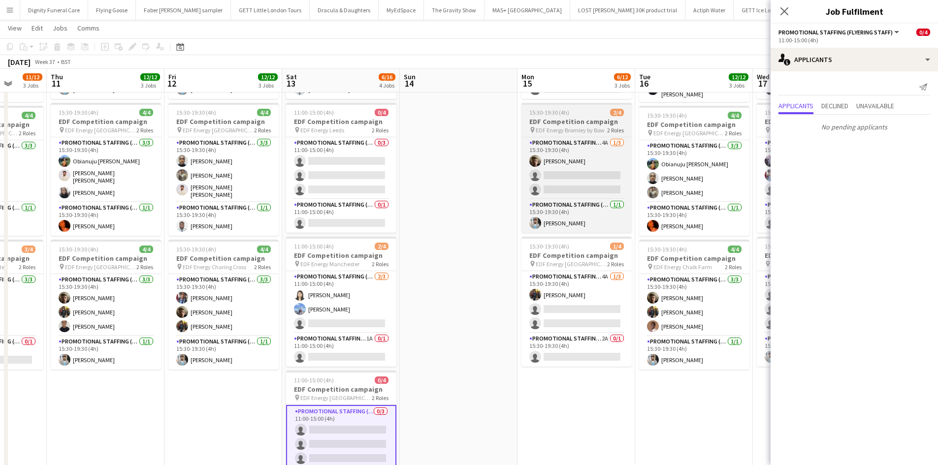
scroll to position [49, 0]
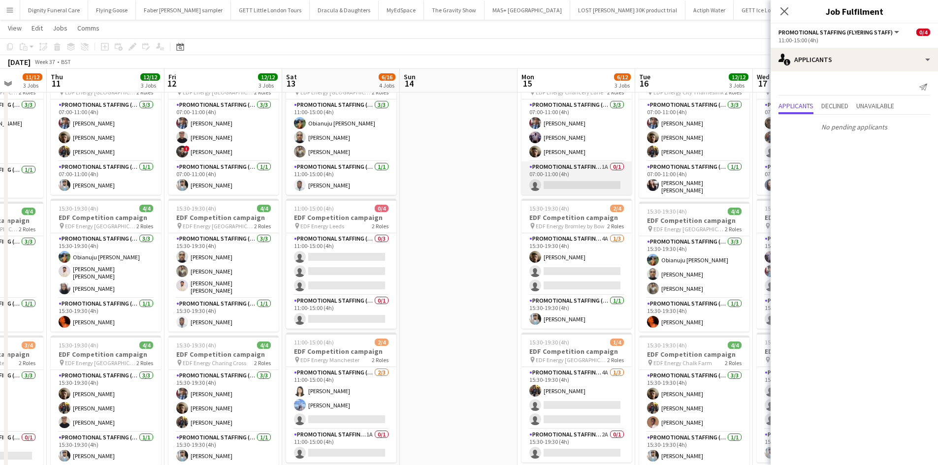
click at [584, 193] on app-card-role "Promotional Staffing (Team Leader) 1A 0/1 07:00-11:00 (4h) single-neutral-actio…" at bounding box center [577, 178] width 110 height 33
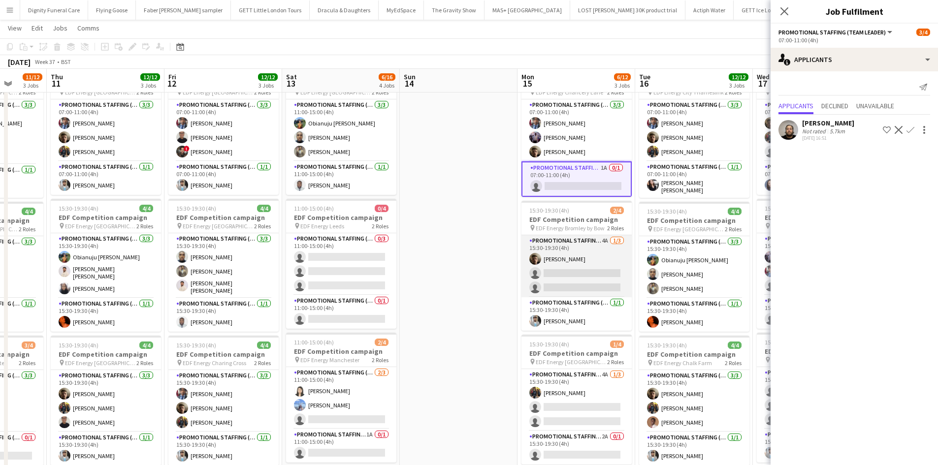
click at [578, 271] on app-card-role "Promotional Staffing (Flyering Staff) 4A 1/3 15:30-19:30 (4h) Alex Jackson-Kemp…" at bounding box center [577, 266] width 110 height 62
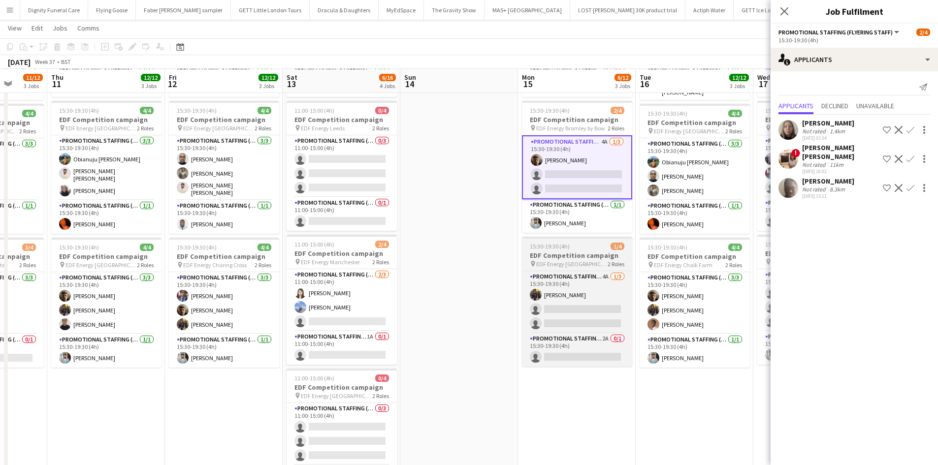
scroll to position [148, 0]
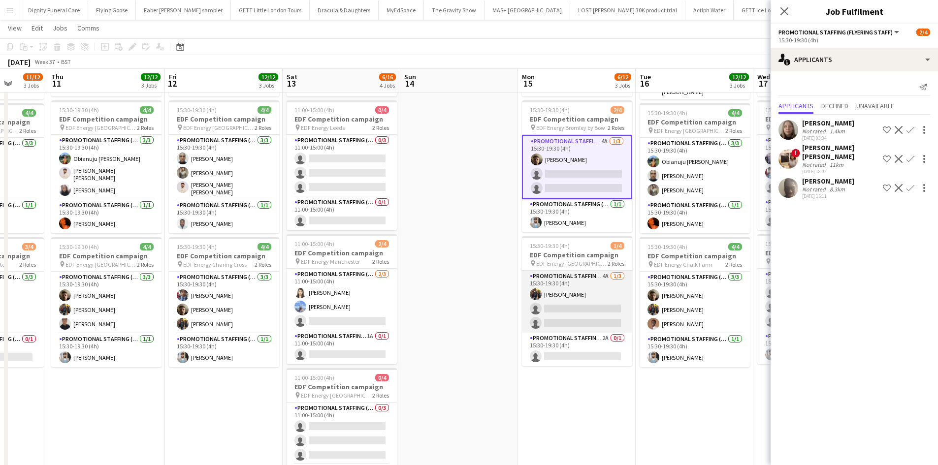
click at [577, 312] on app-card-role "Promotional Staffing (Flyering Staff) 4A 1/3 15:30-19:30 (4h) Martin Brady sing…" at bounding box center [577, 302] width 110 height 62
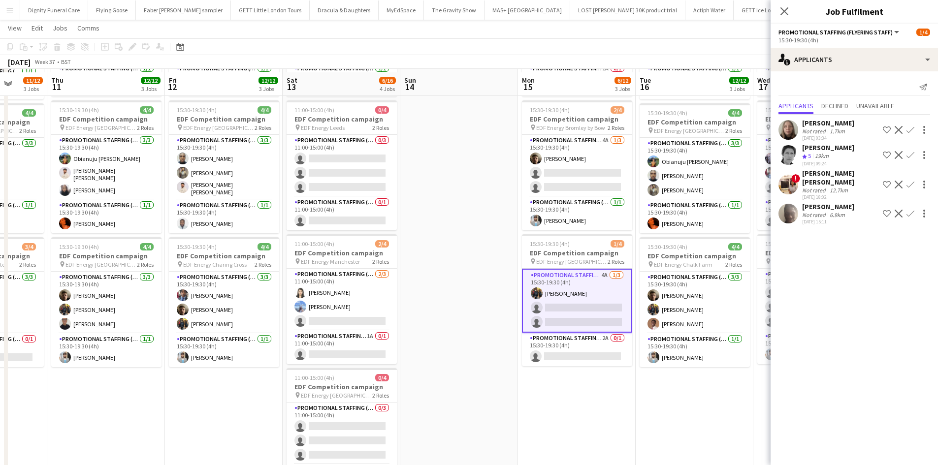
scroll to position [197, 0]
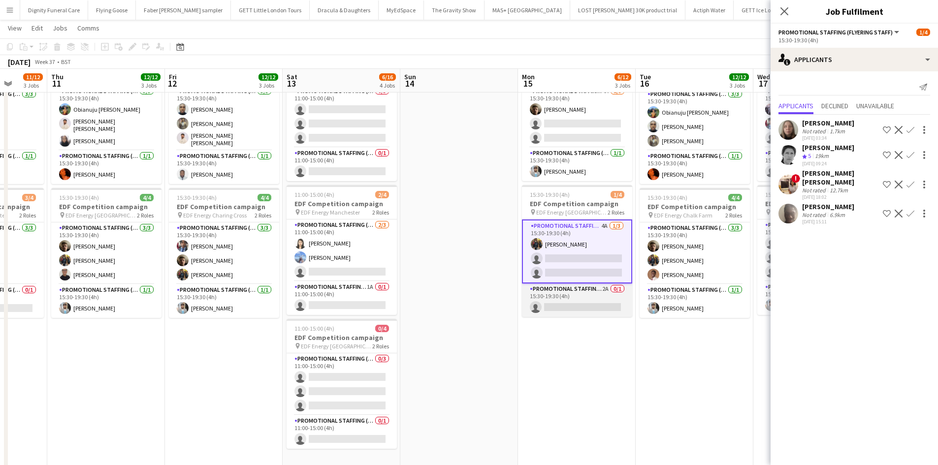
click at [584, 304] on app-card-role "Promotional Staffing (Team Leader) 2A 0/1 15:30-19:30 (4h) single-neutral-actio…" at bounding box center [577, 300] width 110 height 33
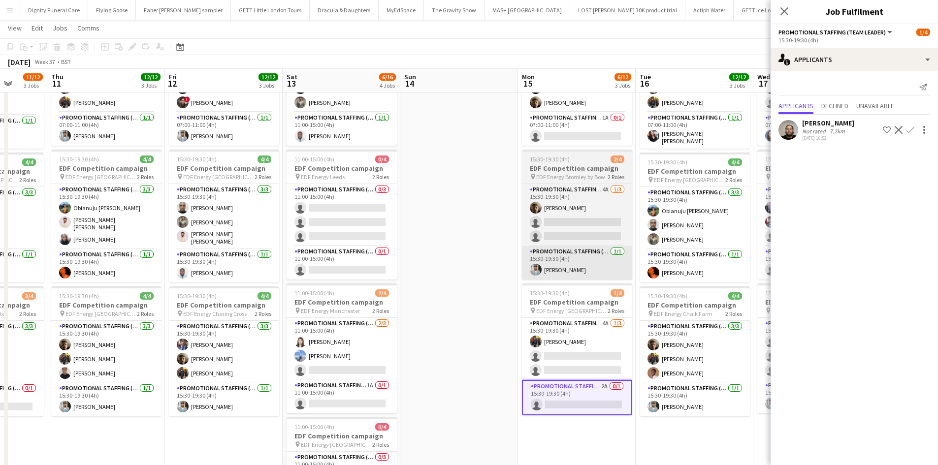
scroll to position [23, 0]
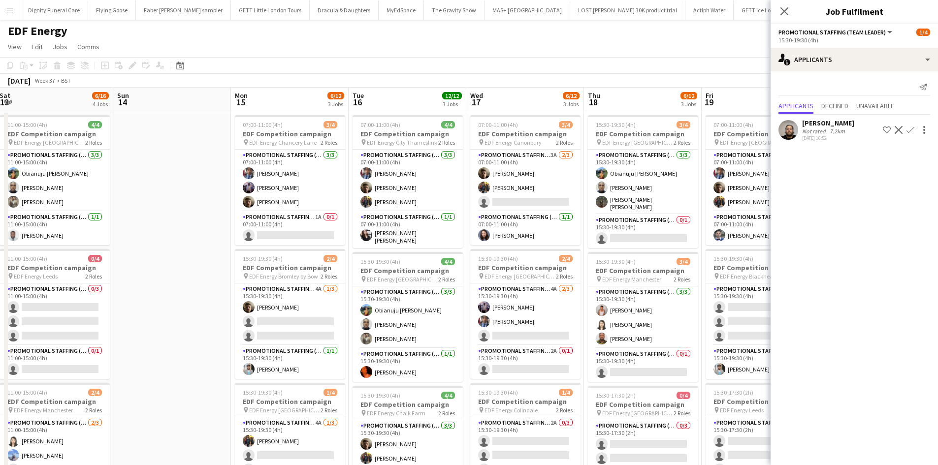
drag, startPoint x: 668, startPoint y: 270, endPoint x: 379, endPoint y: 249, distance: 290.3
click at [379, 249] on app-calendar-viewport "Wed 10 11/12 3 Jobs Thu 11 12/12 3 Jobs Fri 12 12/12 3 Jobs Sat 13 6/16 4 Jobs …" at bounding box center [469, 397] width 938 height 618
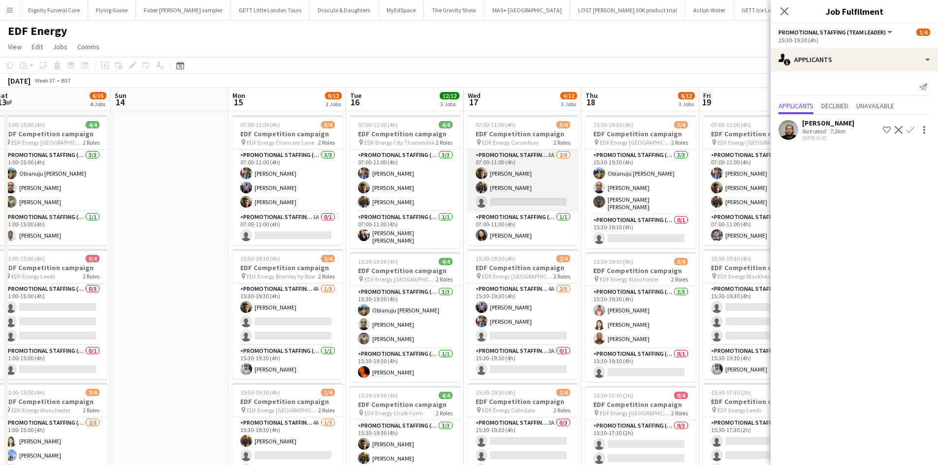
click at [529, 201] on app-card-role "Promotional Staffing (Flyering Staff) 3A 2/3 07:00-11:00 (4h) Alex Jackson-Kemp…" at bounding box center [523, 181] width 110 height 62
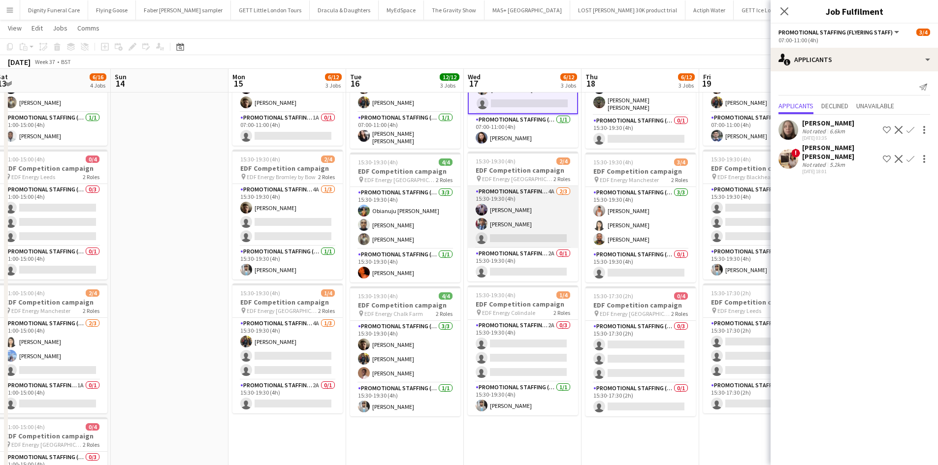
click at [545, 237] on app-card-role "Promotional Staffing (Flyering Staff) 4A 2/3 15:30-19:30 (4h) osahon ogunyemi S…" at bounding box center [523, 217] width 110 height 62
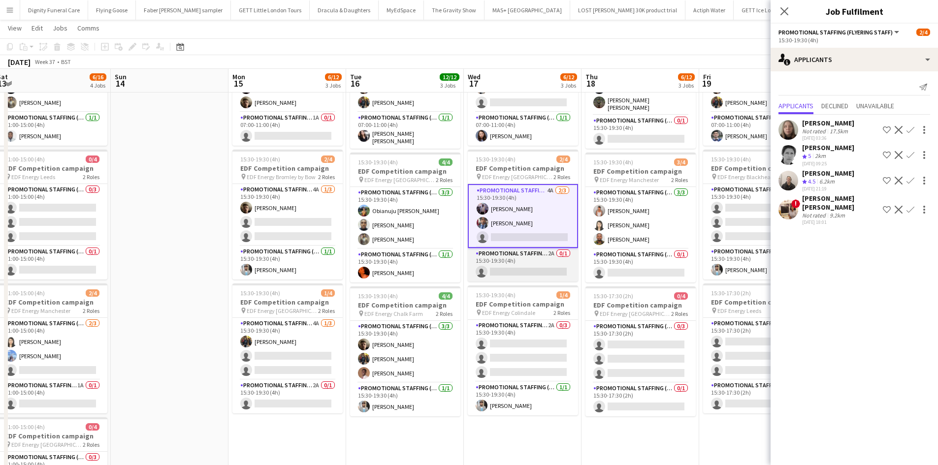
click at [526, 272] on app-card-role "Promotional Staffing (Team Leader) 2A 0/1 15:30-19:30 (4h) single-neutral-actio…" at bounding box center [523, 264] width 110 height 33
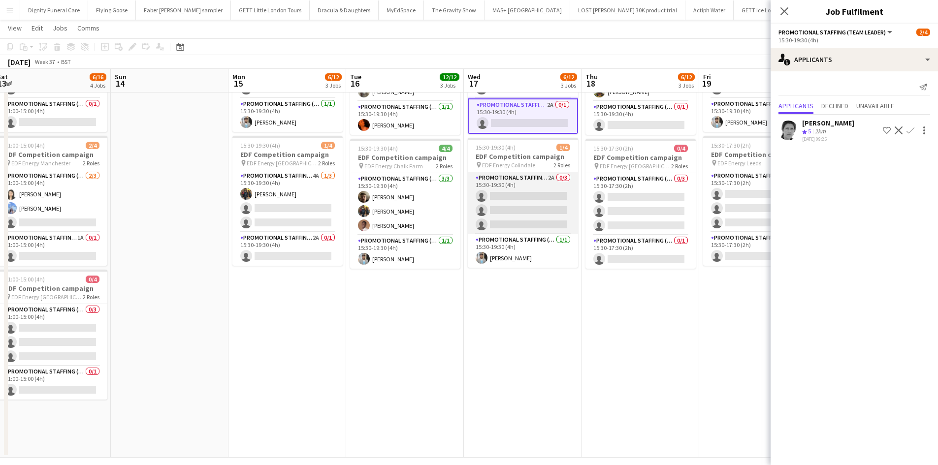
click at [534, 219] on app-card-role "Promotional Staffing (Flyering Staff) 2A 0/3 15:30-19:30 (4h) single-neutral-ac…" at bounding box center [523, 203] width 110 height 62
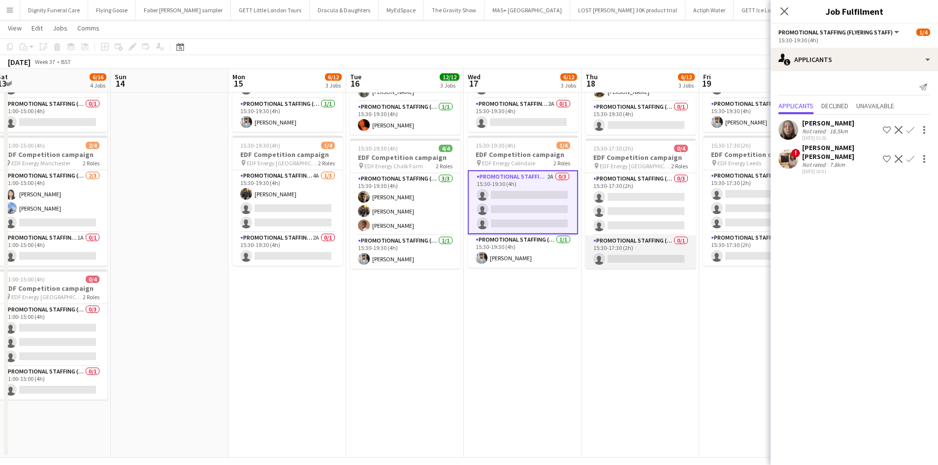
click at [644, 260] on app-card-role "Promotional Staffing (Team Leader) 0/1 15:30-17:30 (2h) single-neutral-actions" at bounding box center [641, 251] width 110 height 33
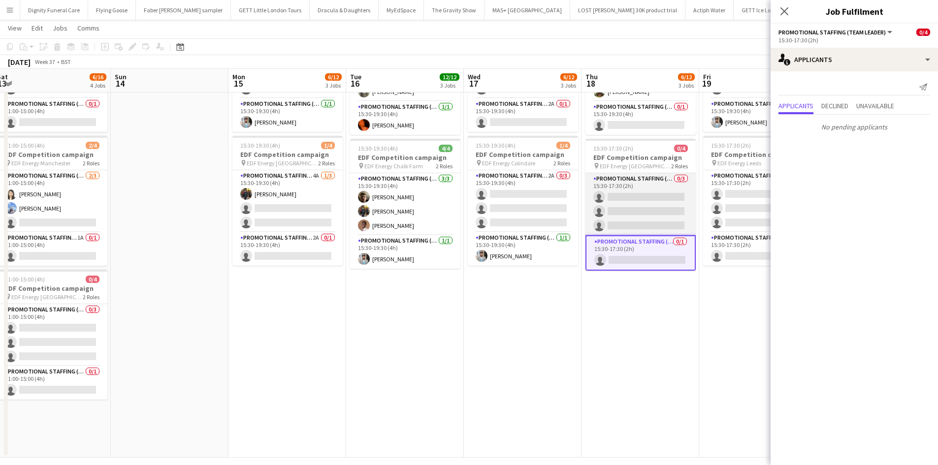
click at [643, 199] on app-card-role "Promotional Staffing (Flyering Staff) 0/3 15:30-17:30 (2h) single-neutral-actio…" at bounding box center [641, 204] width 110 height 62
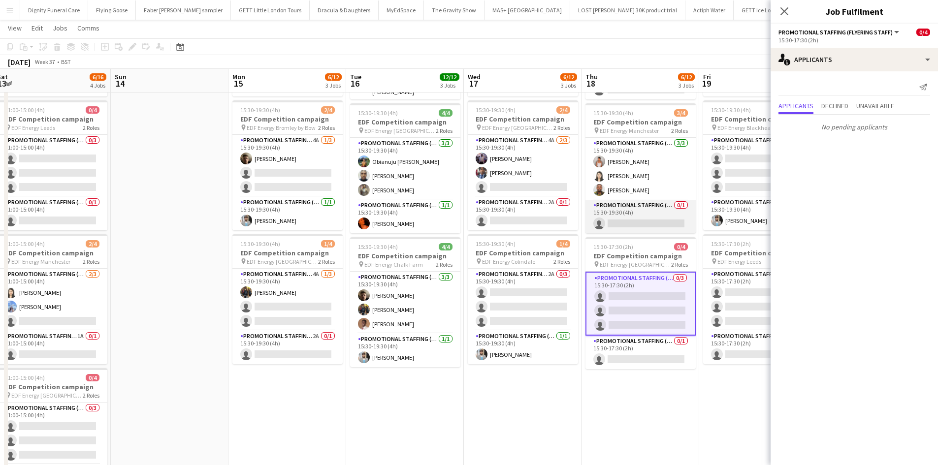
click at [638, 224] on app-card-role "Promotional Staffing (Team Leader) 0/1 15:30-19:30 (4h) single-neutral-actions" at bounding box center [641, 216] width 110 height 33
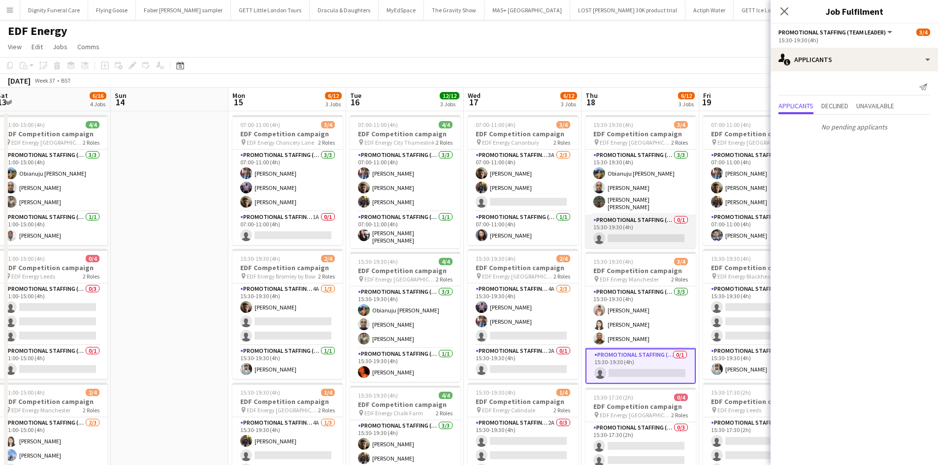
drag, startPoint x: 630, startPoint y: 240, endPoint x: 630, endPoint y: 247, distance: 6.9
click at [630, 240] on app-card-role "Promotional Staffing (Team Leader) 0/1 15:30-19:30 (4h) single-neutral-actions" at bounding box center [641, 231] width 110 height 33
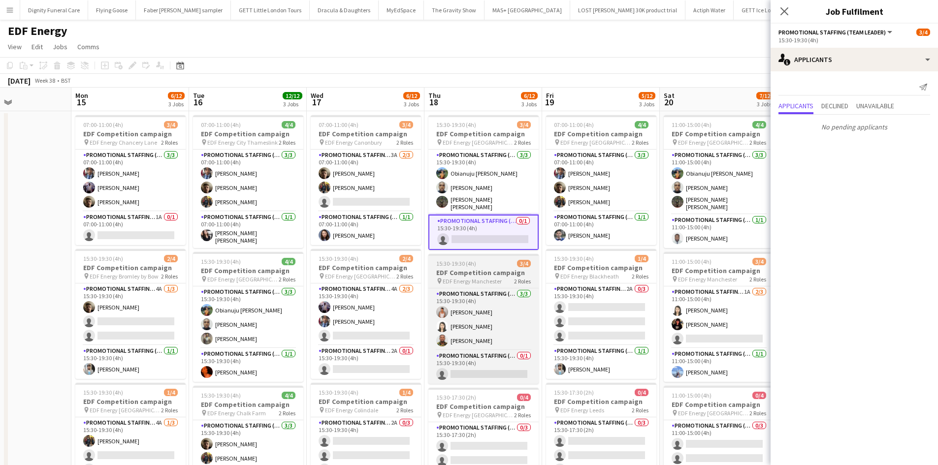
drag, startPoint x: 649, startPoint y: 271, endPoint x: 388, endPoint y: 259, distance: 261.3
click at [379, 257] on app-calendar-viewport "Fri 12 12/12 3 Jobs Sat 13 6/16 4 Jobs Sun 14 Mon 15 6/12 3 Jobs Tue 16 12/12 3…" at bounding box center [469, 397] width 938 height 618
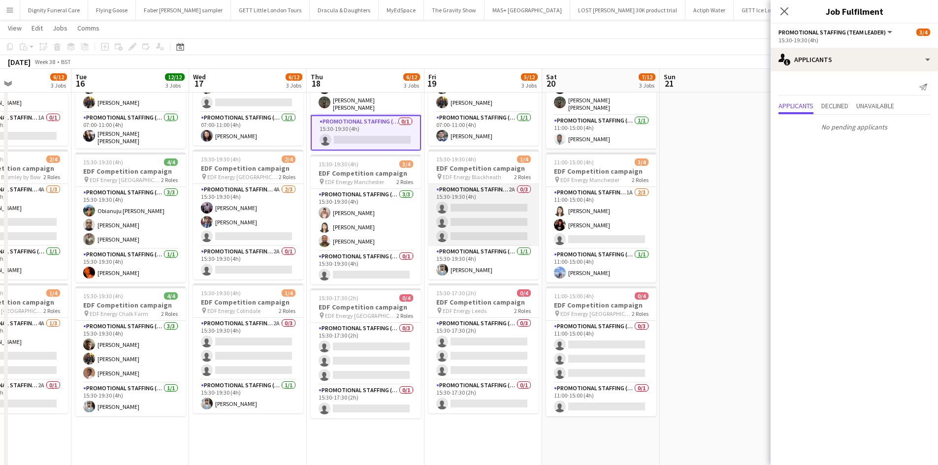
click at [496, 234] on app-card-role "Promotional Staffing (Flyering Staff) 2A 0/3 15:30-19:30 (4h) single-neutral-ac…" at bounding box center [483, 215] width 110 height 62
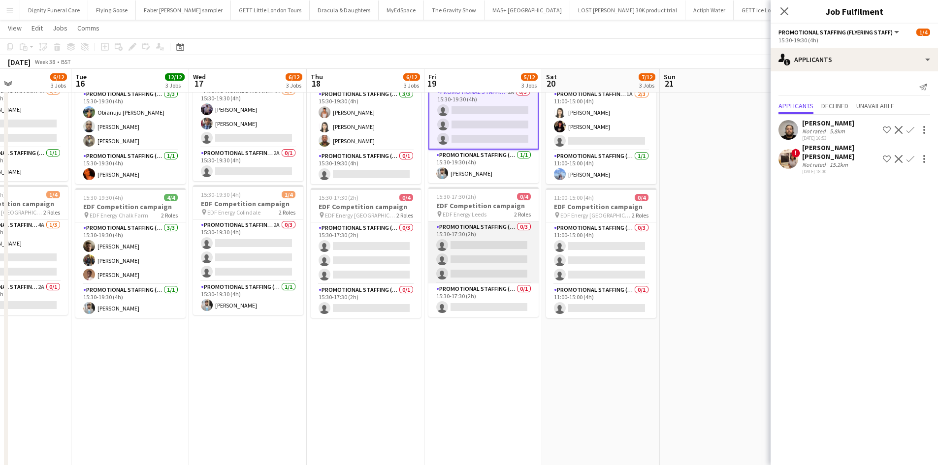
click at [503, 254] on app-card-role "Promotional Staffing (Flyering Staff) 0/3 15:30-17:30 (2h) single-neutral-actio…" at bounding box center [483, 253] width 110 height 62
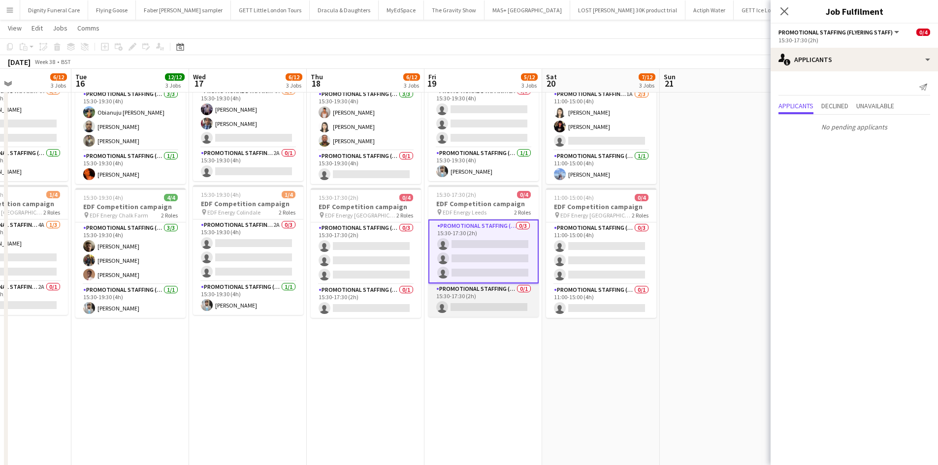
click at [494, 309] on app-card-role "Promotional Staffing (Team Leader) 0/1 15:30-17:30 (2h) single-neutral-actions" at bounding box center [483, 300] width 110 height 33
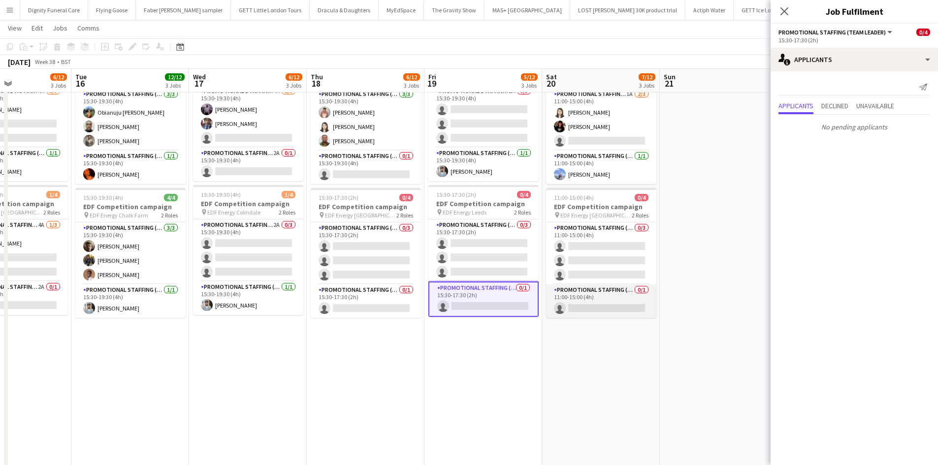
click at [611, 312] on app-card-role "Promotional Staffing (Team Leader) 0/1 11:00-15:00 (4h) single-neutral-actions" at bounding box center [601, 301] width 110 height 33
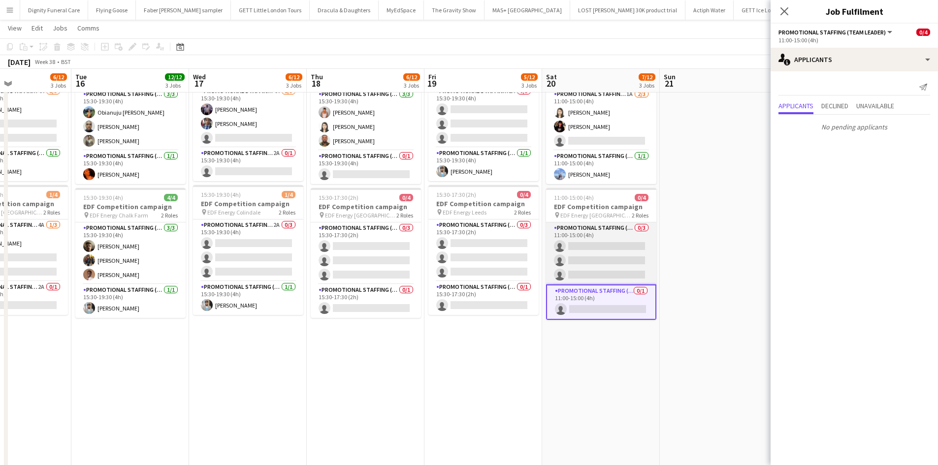
click at [605, 261] on app-card-role "Promotional Staffing (Flyering Staff) 0/3 11:00-15:00 (4h) single-neutral-actio…" at bounding box center [601, 254] width 110 height 62
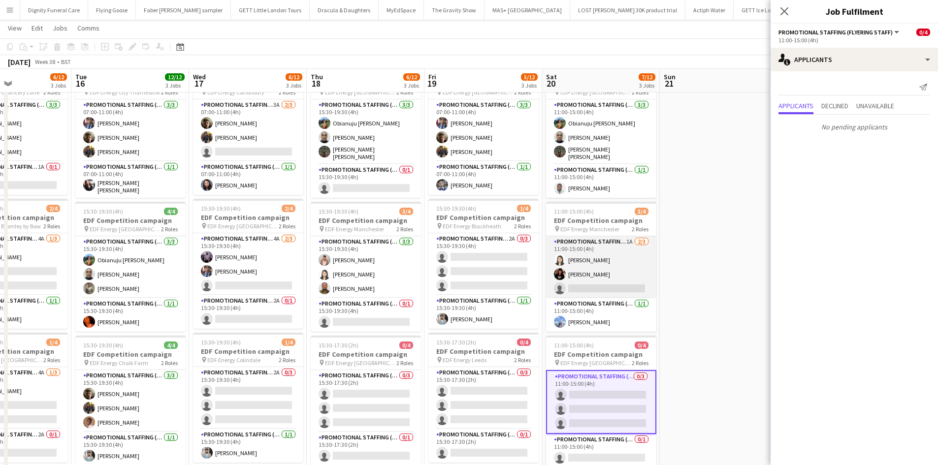
click at [592, 284] on app-card-role "Promotional Staffing (Flyering Staff) 1A 2/3 11:00-15:00 (4h) Winnie Wong Phoeb…" at bounding box center [601, 267] width 110 height 62
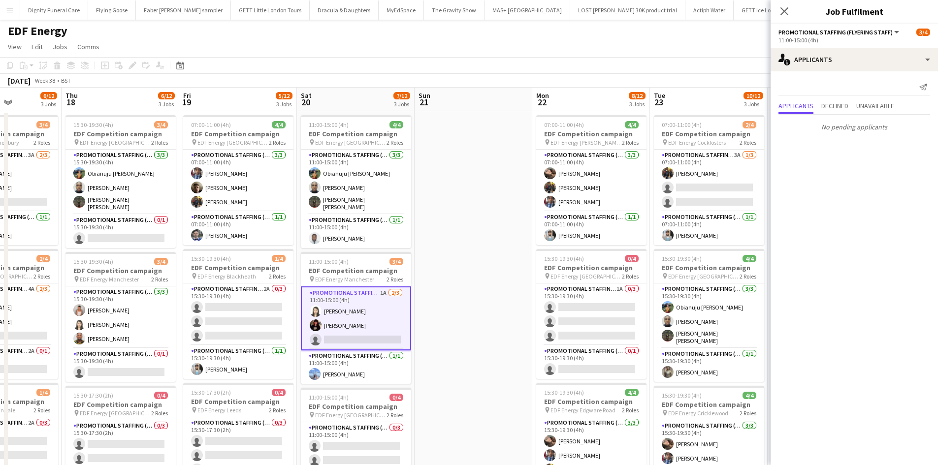
drag, startPoint x: 684, startPoint y: 292, endPoint x: 339, endPoint y: 280, distance: 345.4
click at [339, 280] on app-calendar-viewport "Mon 15 6/12 3 Jobs Tue 16 12/12 3 Jobs Wed 17 6/12 3 Jobs Thu 18 6/12 3 Jobs Fr…" at bounding box center [469, 397] width 938 height 618
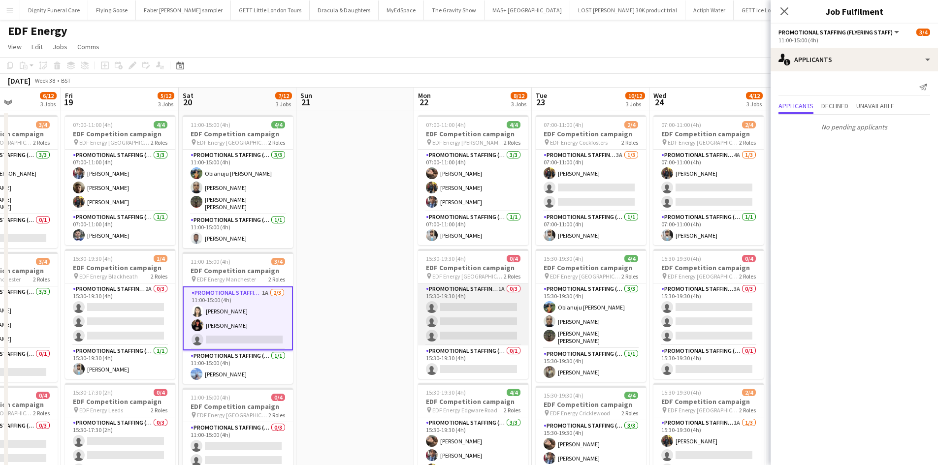
click at [482, 299] on app-card-role "Promotional Staffing (Flyering Staff) 1A 0/3 15:30-19:30 (4h) single-neutral-ac…" at bounding box center [473, 315] width 110 height 62
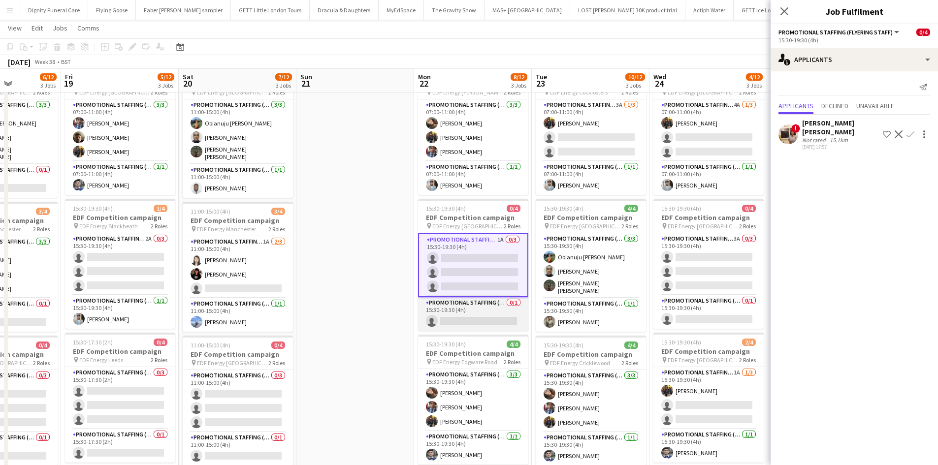
click at [475, 324] on app-card-role "Promotional Staffing (Team Leader) 0/1 15:30-19:30 (4h) single-neutral-actions" at bounding box center [473, 313] width 110 height 33
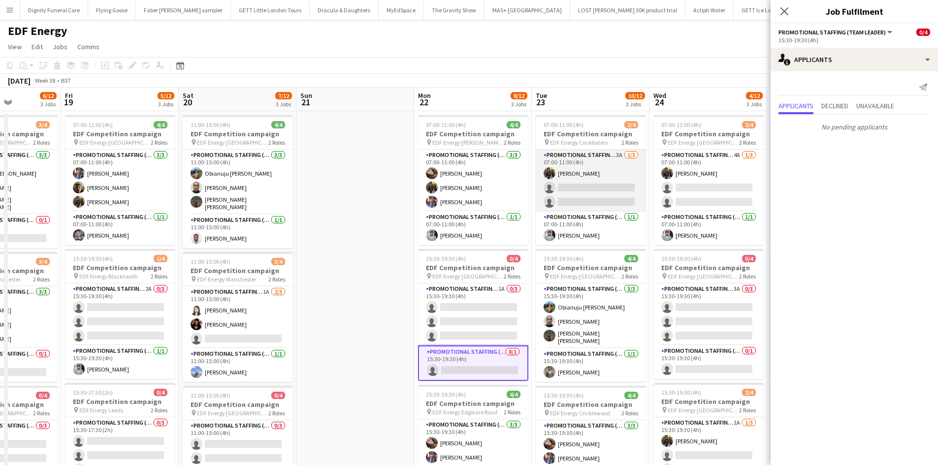
click at [589, 194] on app-card-role "Promotional Staffing (Flyering Staff) 3A 1/3 07:00-11:00 (4h) Martin Brady sing…" at bounding box center [591, 181] width 110 height 62
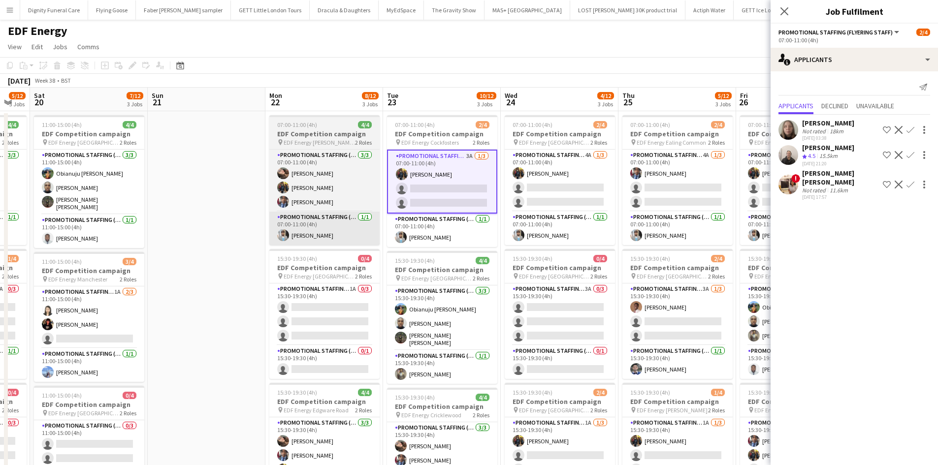
drag, startPoint x: 373, startPoint y: 221, endPoint x: 302, endPoint y: 216, distance: 71.1
click at [215, 222] on app-calendar-viewport "Wed 17 6/12 3 Jobs Thu 18 6/12 3 Jobs Fri 19 5/12 3 Jobs Sat 20 7/12 3 Jobs Sun…" at bounding box center [469, 397] width 938 height 618
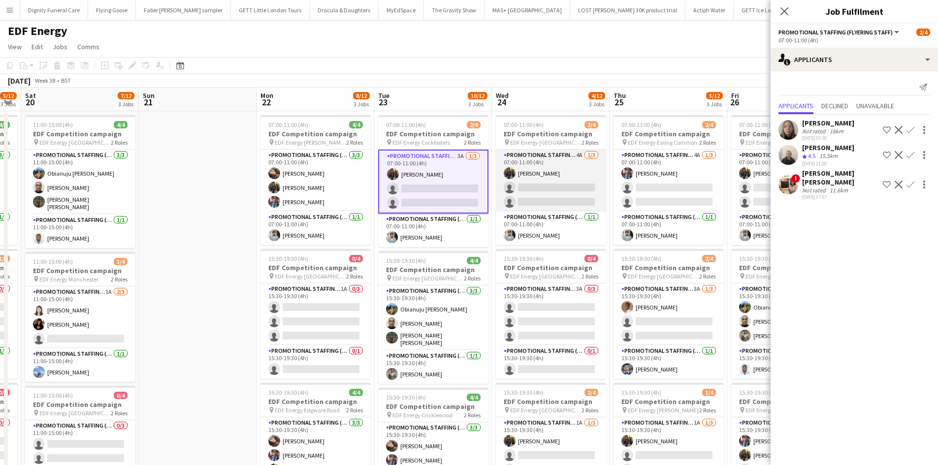
click at [560, 192] on app-card-role "Promotional Staffing (Flyering Staff) 4A 1/3 07:00-11:00 (4h) Martin Brady sing…" at bounding box center [551, 181] width 110 height 62
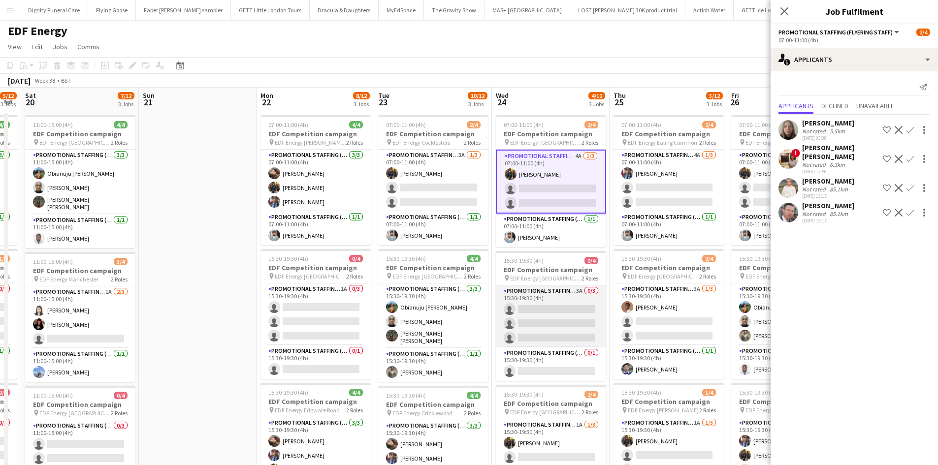
click at [541, 323] on app-card-role "Promotional Staffing (Flyering Staff) 3A 0/3 15:30-19:30 (4h) single-neutral-ac…" at bounding box center [551, 317] width 110 height 62
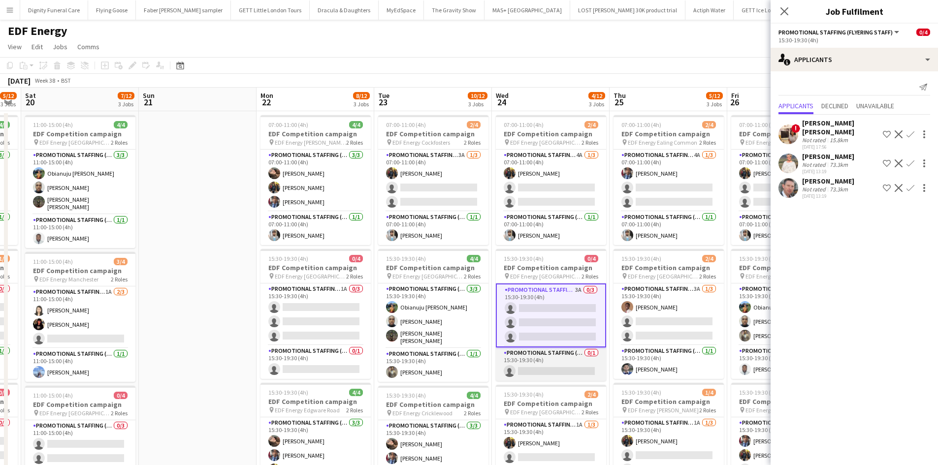
click at [572, 367] on app-card-role "Promotional Staffing (Team Leader) 0/1 15:30-19:30 (4h) single-neutral-actions" at bounding box center [551, 364] width 110 height 33
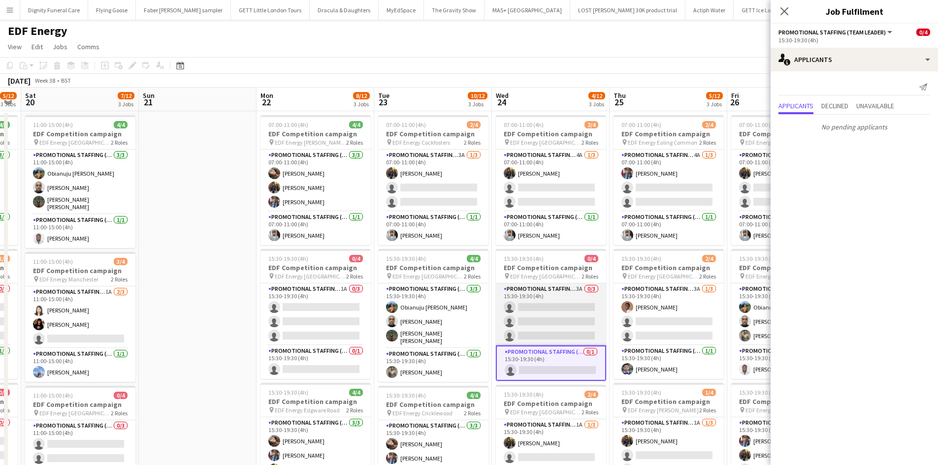
click at [559, 315] on app-card-role "Promotional Staffing (Flyering Staff) 3A 0/3 15:30-19:30 (4h) single-neutral-ac…" at bounding box center [551, 315] width 110 height 62
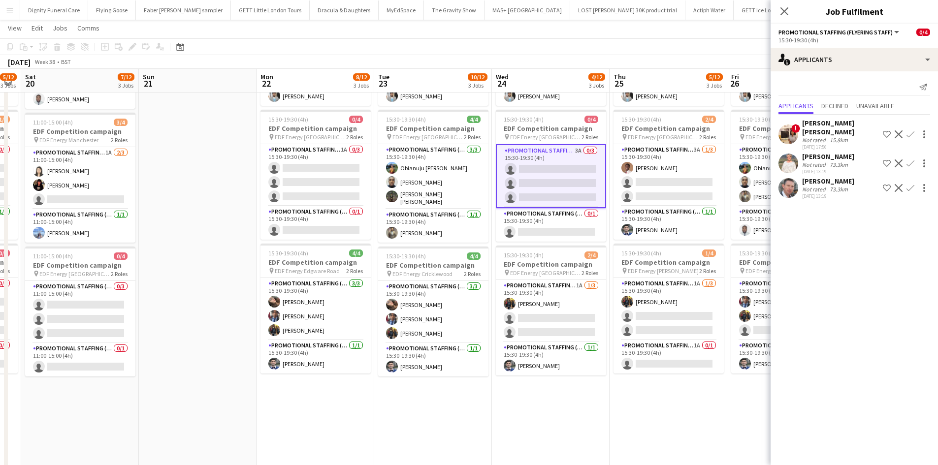
scroll to position [148, 0]
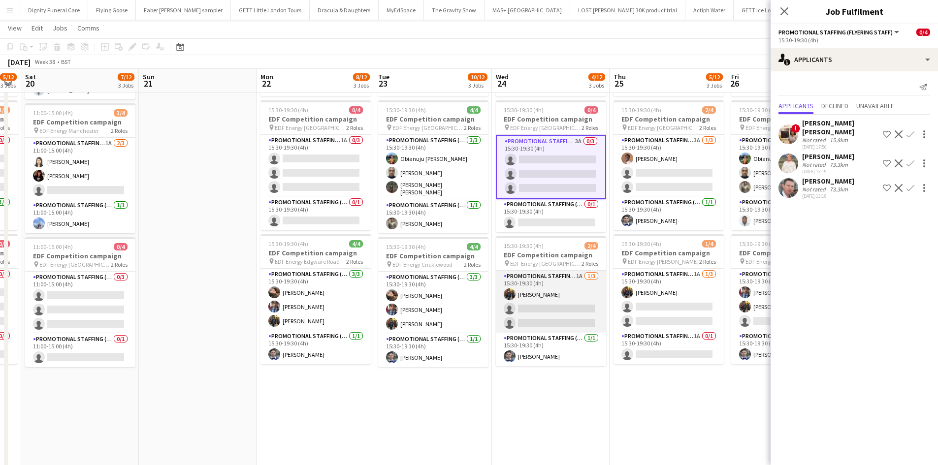
click at [562, 318] on app-card-role "Promotional Staffing (Flyering Staff) 1A 1/3 15:30-19:30 (4h) Martin Brady sing…" at bounding box center [551, 302] width 110 height 62
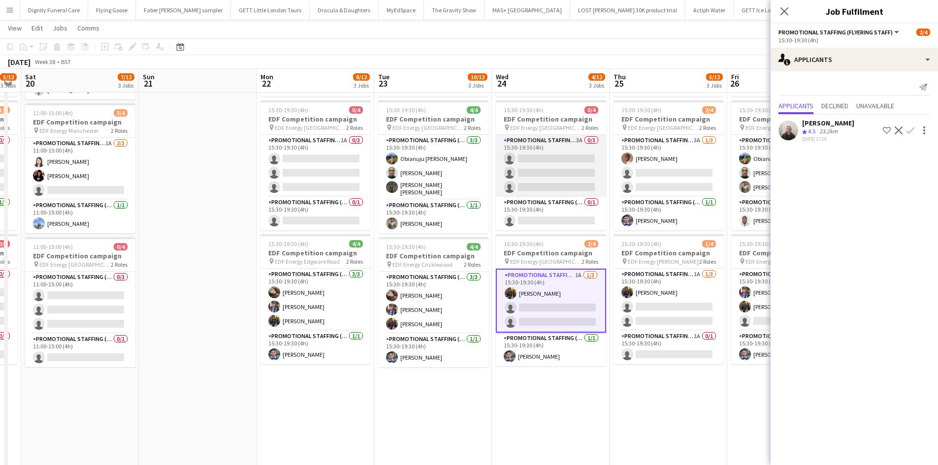
click at [566, 172] on app-card-role "Promotional Staffing (Flyering Staff) 3A 0/3 15:30-19:30 (4h) single-neutral-ac…" at bounding box center [551, 166] width 110 height 62
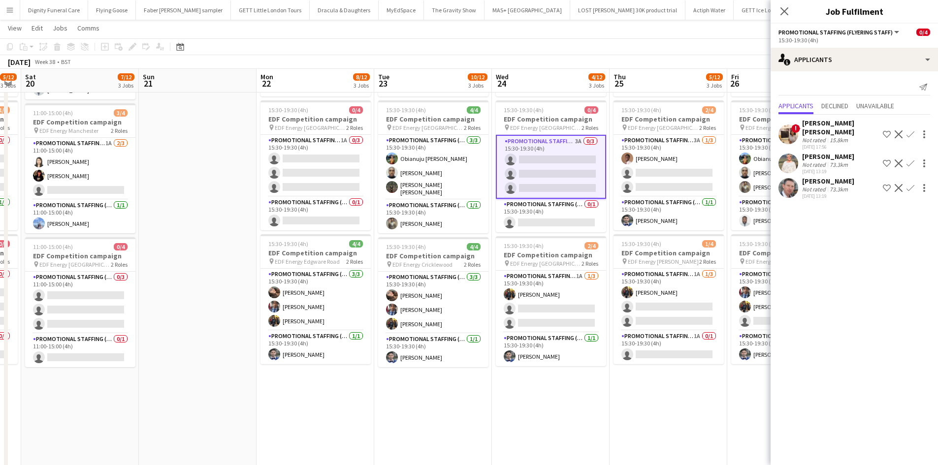
click at [830, 144] on div "20-08-2025 17:56" at bounding box center [840, 147] width 77 height 6
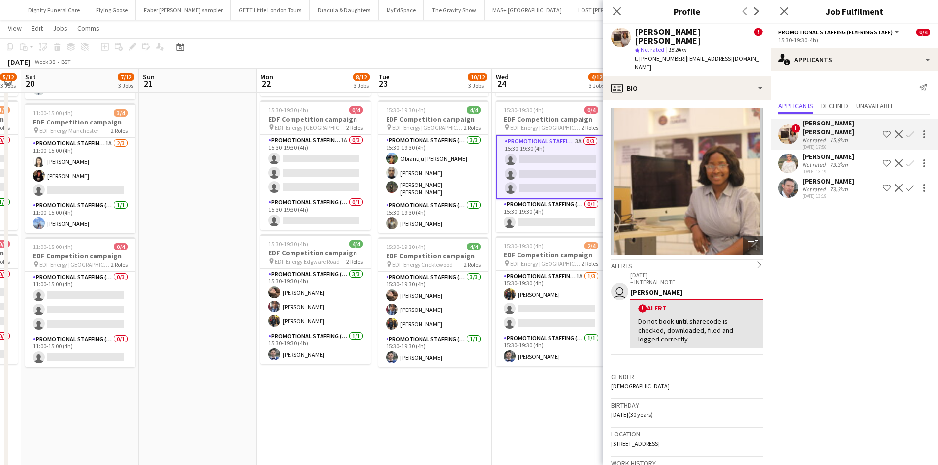
click at [824, 152] on div "Melinda Kirkwood" at bounding box center [828, 156] width 52 height 9
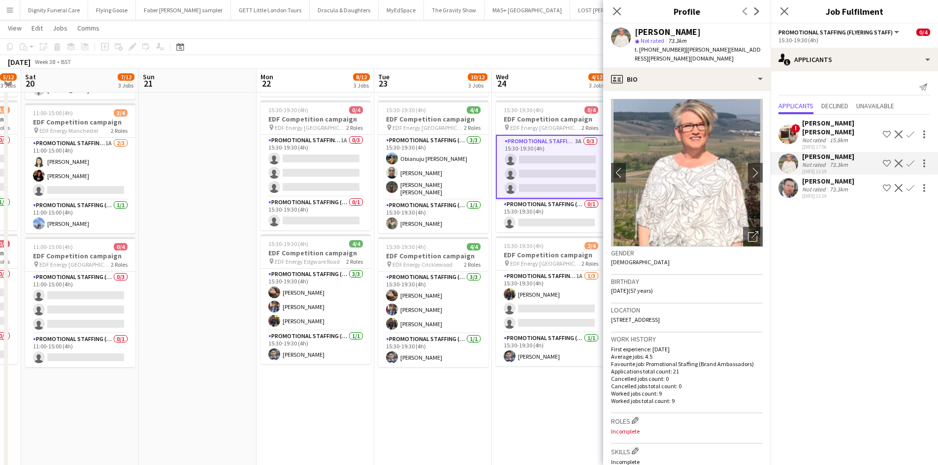
click at [828, 177] on div "Stuart Kirkwood" at bounding box center [828, 181] width 52 height 9
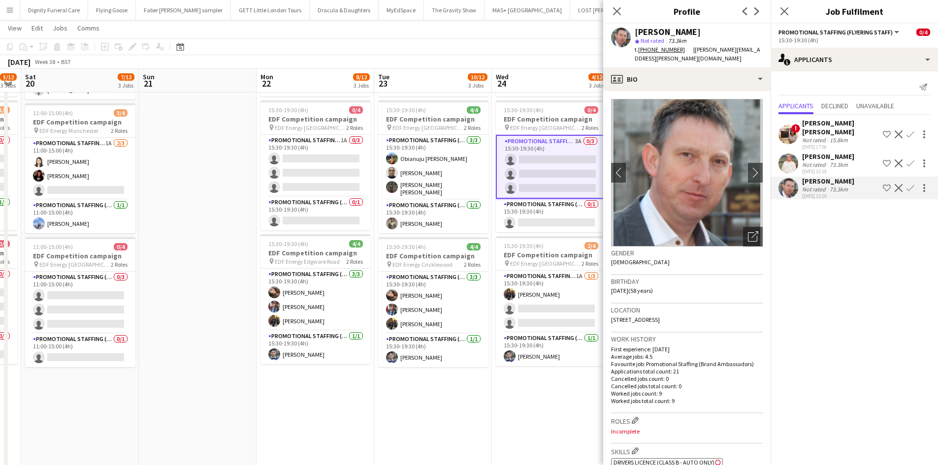
click at [821, 152] on div "Melinda Kirkwood" at bounding box center [828, 156] width 52 height 9
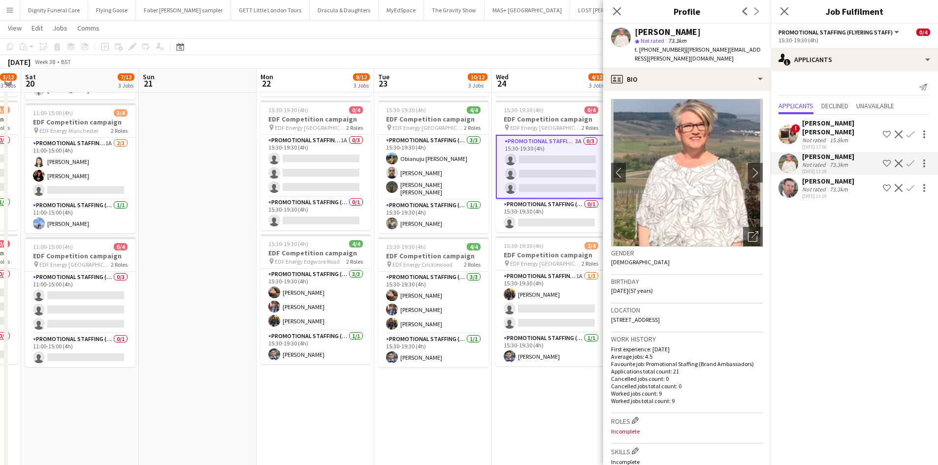
click at [825, 177] on div "Stuart Kirkwood" at bounding box center [828, 181] width 52 height 9
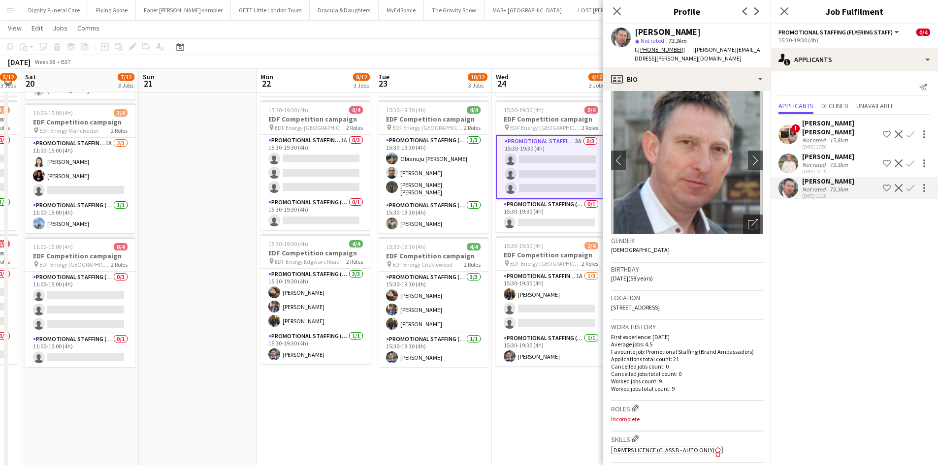
scroll to position [0, 0]
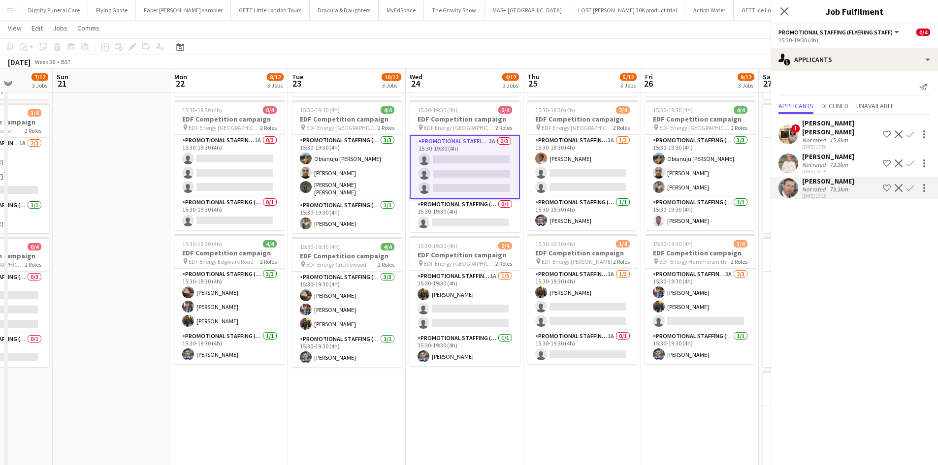
drag, startPoint x: 454, startPoint y: 250, endPoint x: 442, endPoint y: 249, distance: 11.8
click at [442, 249] on app-calendar-viewport "Thu 18 6/12 3 Jobs Fri 19 5/12 3 Jobs Sat 20 7/12 3 Jobs Sun 21 Mon 22 8/12 3 J…" at bounding box center [469, 224] width 938 height 666
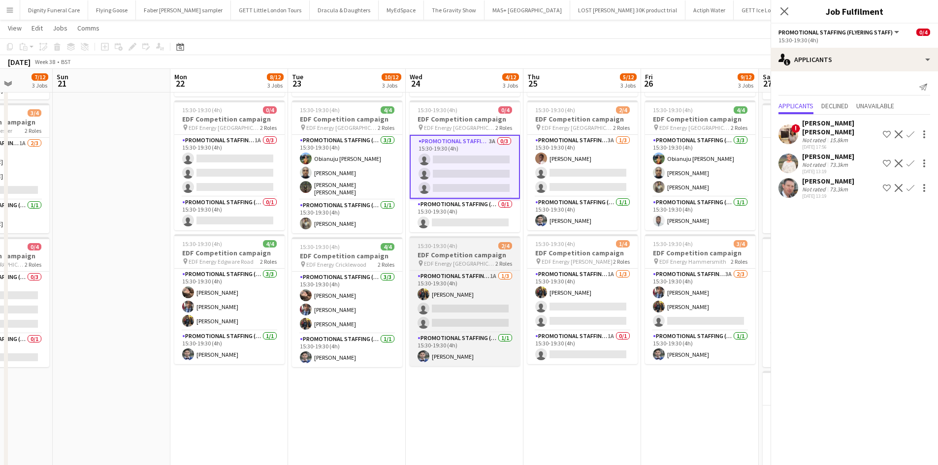
scroll to position [0, 301]
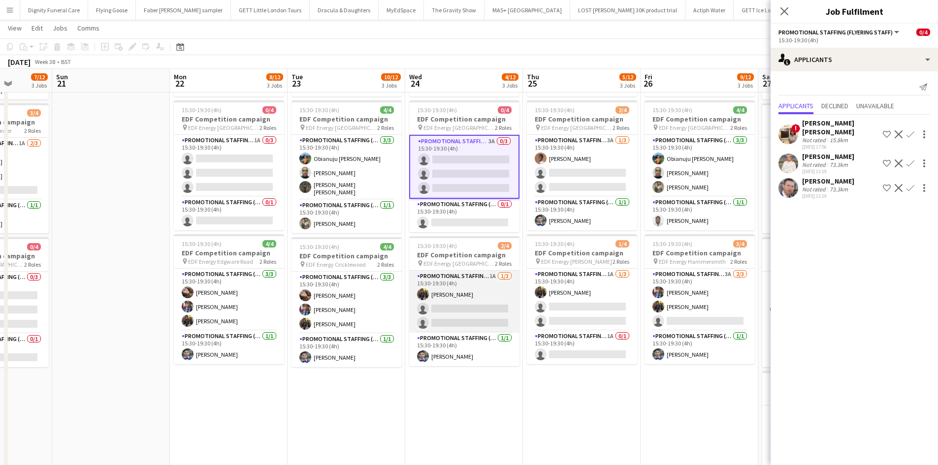
click at [464, 313] on app-card-role "Promotional Staffing (Flyering Staff) 1A 1/3 15:30-19:30 (4h) Martin Brady sing…" at bounding box center [464, 302] width 110 height 62
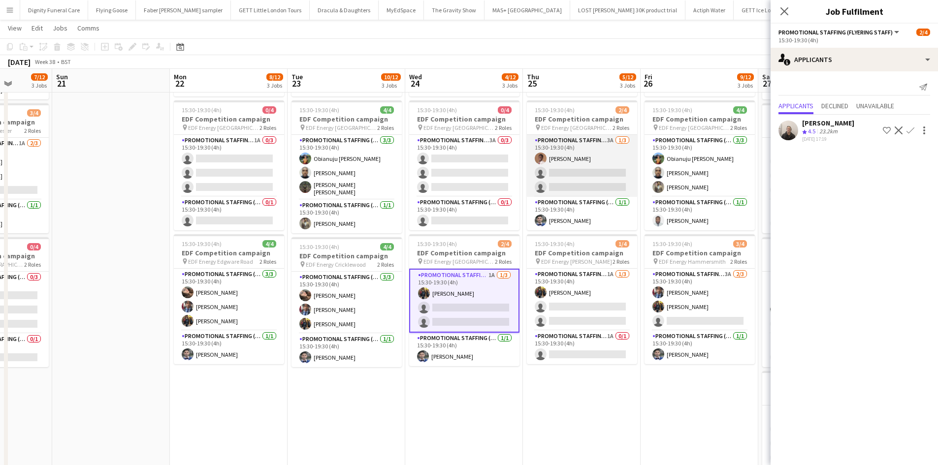
click at [554, 175] on app-card-role "Promotional Staffing (Flyering Staff) 3A 1/3 15:30-19:30 (4h) Oladimeji Fakored…" at bounding box center [582, 166] width 110 height 62
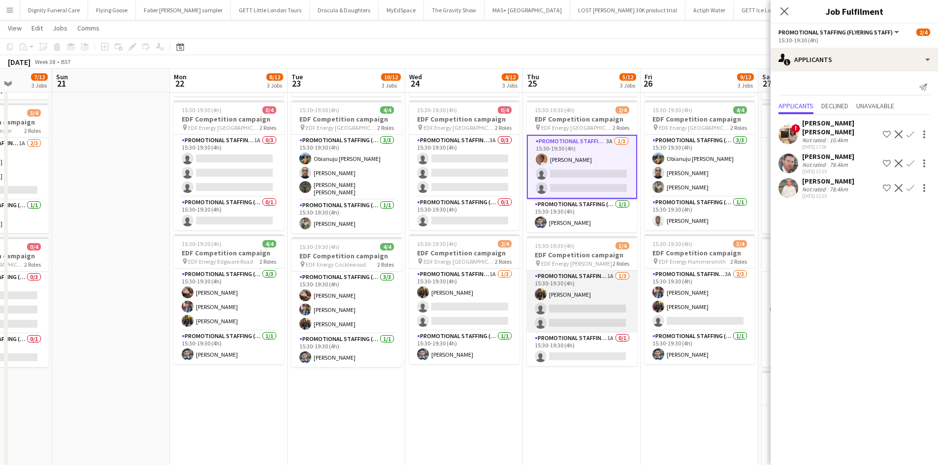
click at [572, 305] on app-card-role "Promotional Staffing (Flyering Staff) 1A 1/3 15:30-19:30 (4h) Martin Brady sing…" at bounding box center [582, 302] width 110 height 62
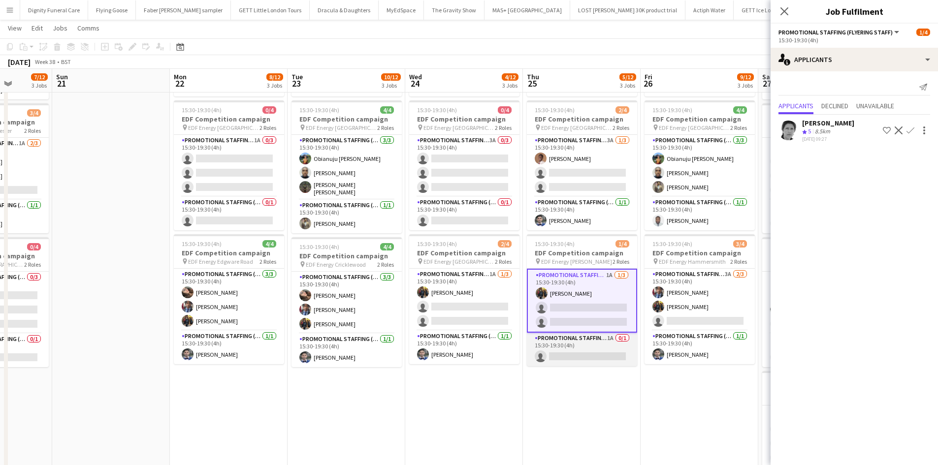
click at [603, 352] on app-card-role "Promotional Staffing (Team Leader) 1A 0/1 15:30-19:30 (4h) single-neutral-actio…" at bounding box center [582, 349] width 110 height 33
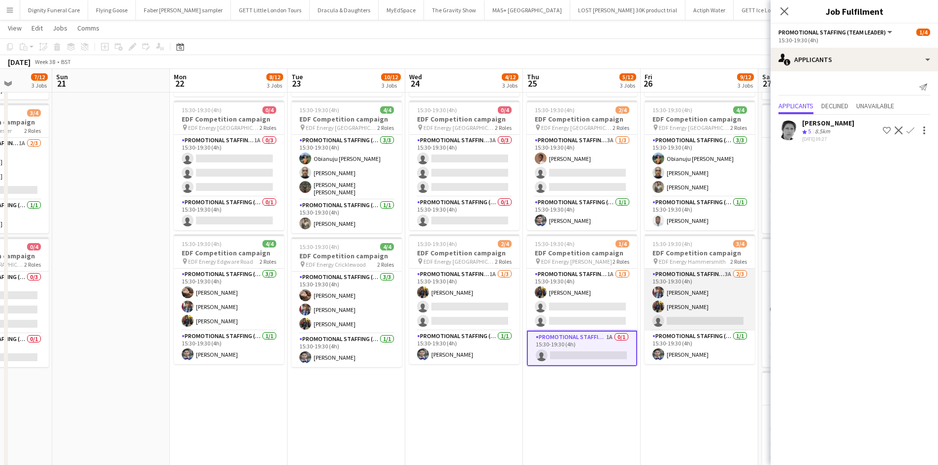
click at [696, 320] on app-card-role "Promotional Staffing (Flyering Staff) 3A 2/3 15:30-19:30 (4h) Seyi Ogunyemi Mar…" at bounding box center [700, 300] width 110 height 62
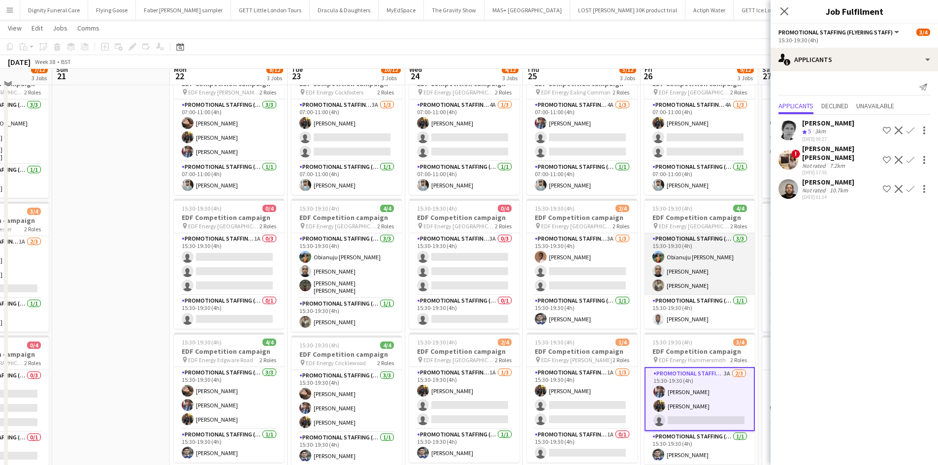
scroll to position [0, 0]
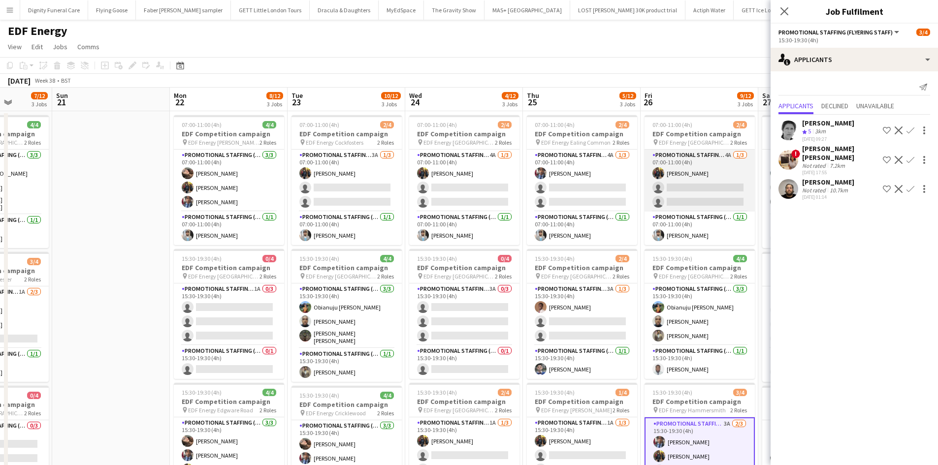
click at [701, 199] on app-card-role "Promotional Staffing (Flyering Staff) 4A 1/3 07:00-11:00 (4h) Martin Brady sing…" at bounding box center [700, 181] width 110 height 62
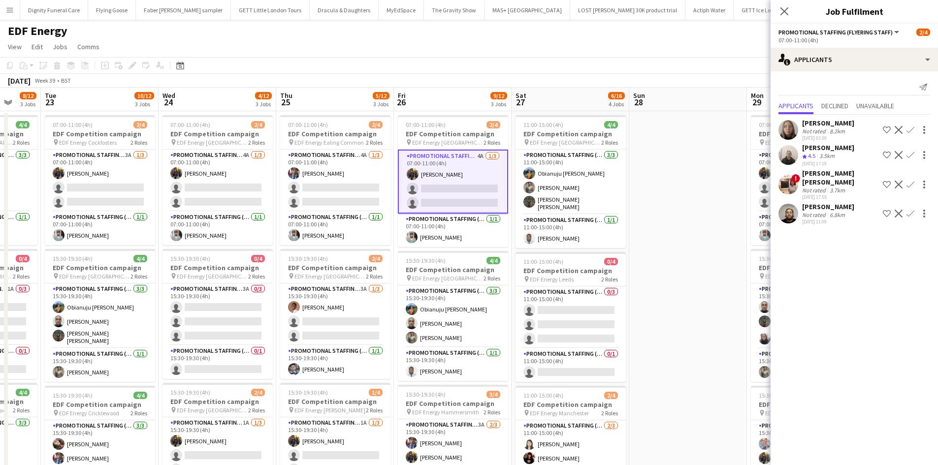
scroll to position [0, 314]
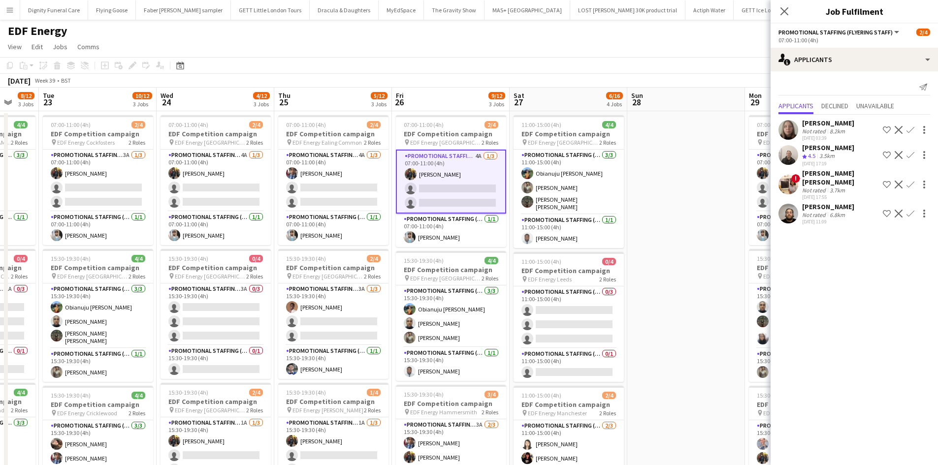
drag, startPoint x: 713, startPoint y: 277, endPoint x: 474, endPoint y: 265, distance: 239.1
click at [474, 265] on app-calendar-viewport "Sat 20 7/12 3 Jobs Sun 21 Mon 22 8/12 3 Jobs Tue 23 10/12 3 Jobs Wed 24 4/12 3 …" at bounding box center [469, 397] width 938 height 618
click at [554, 312] on app-card-role "Promotional Staffing (Flyering Staff) 0/3 11:00-15:00 (4h) single-neutral-actio…" at bounding box center [569, 318] width 110 height 62
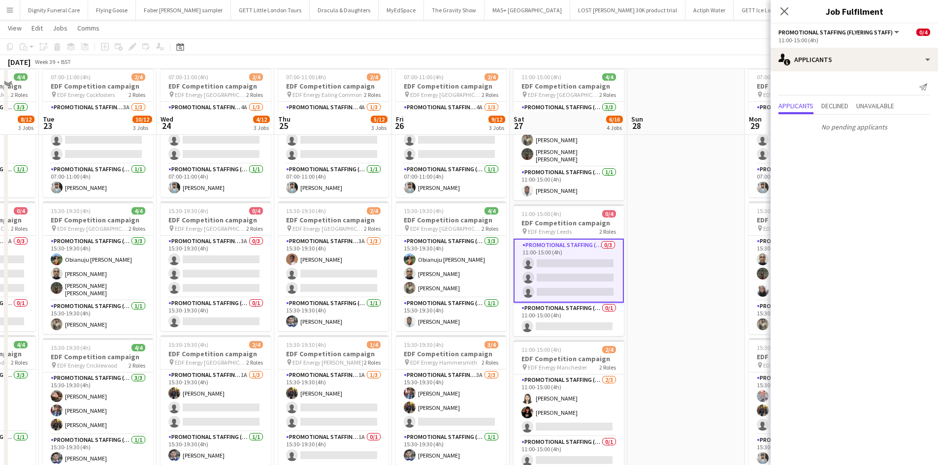
scroll to position [98, 0]
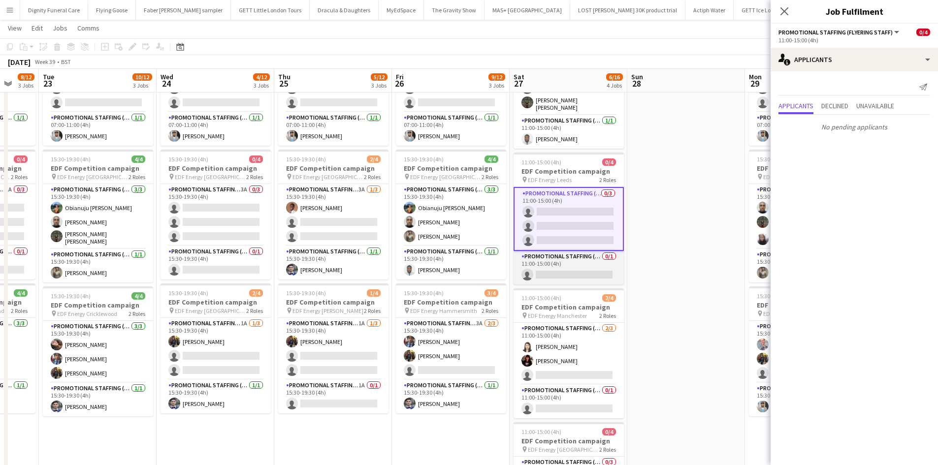
click at [582, 277] on app-card-role "Promotional Staffing (Team Leader) 0/1 11:00-15:00 (4h) single-neutral-actions" at bounding box center [569, 267] width 110 height 33
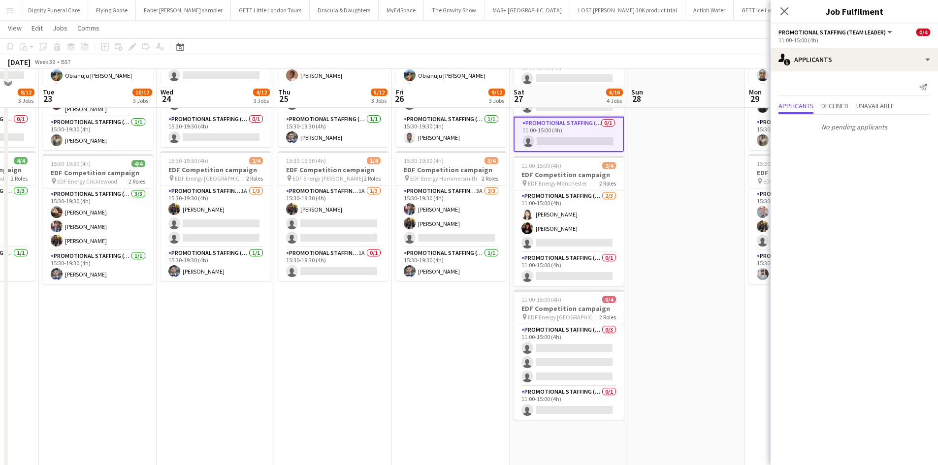
scroll to position [246, 0]
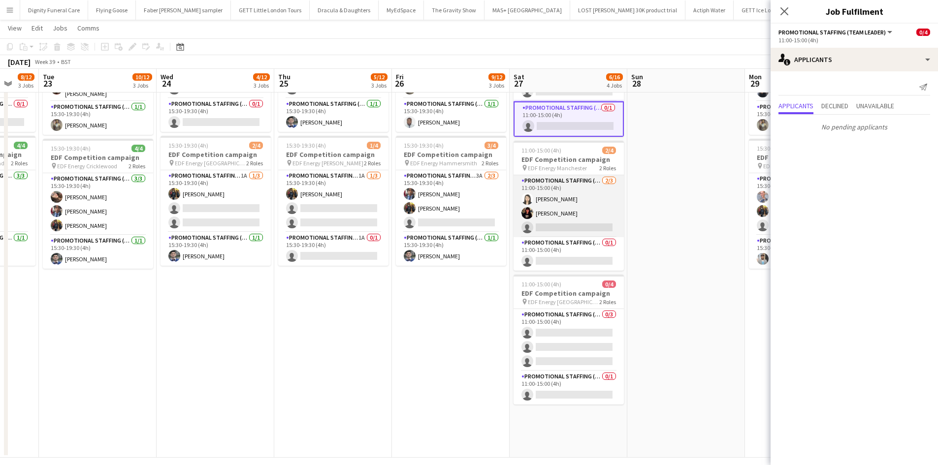
click at [560, 229] on app-card-role "Promotional Staffing (Flyering Staff) 2/3 11:00-15:00 (4h) Winnie Wong Phoebe N…" at bounding box center [569, 206] width 110 height 62
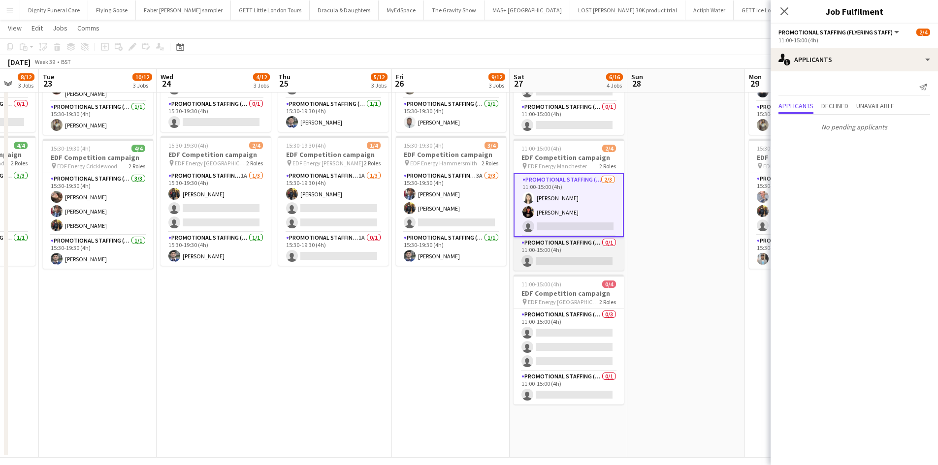
click at [590, 261] on app-card-role "Promotional Staffing (Team Leader) 0/1 11:00-15:00 (4h) single-neutral-actions" at bounding box center [569, 253] width 110 height 33
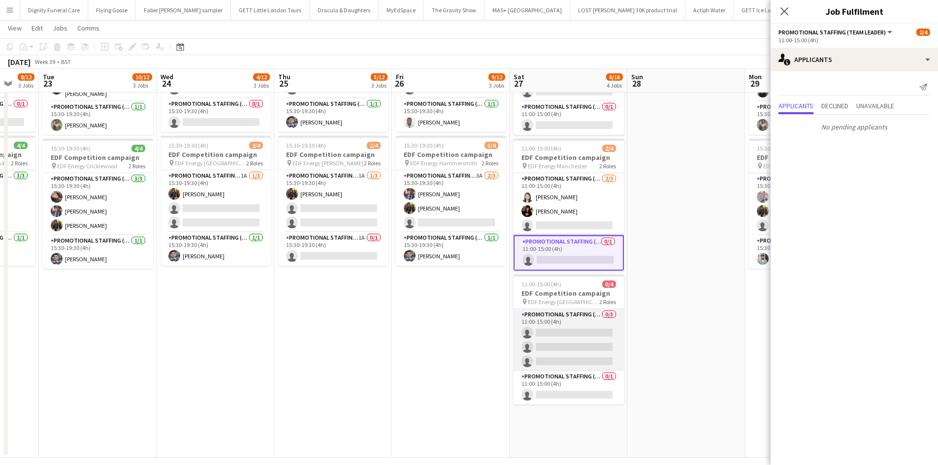
click at [586, 334] on app-card-role "Promotional Staffing (Flyering Staff) 0/3 11:00-15:00 (4h) single-neutral-actio…" at bounding box center [569, 340] width 110 height 62
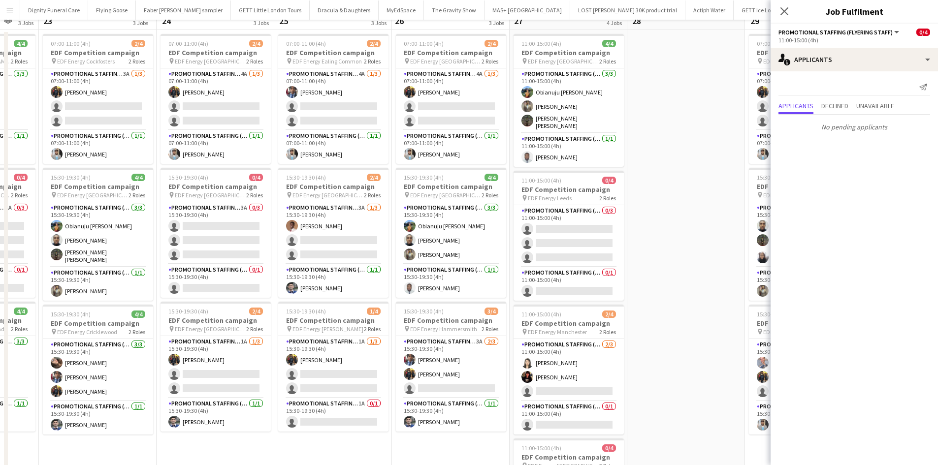
scroll to position [0, 0]
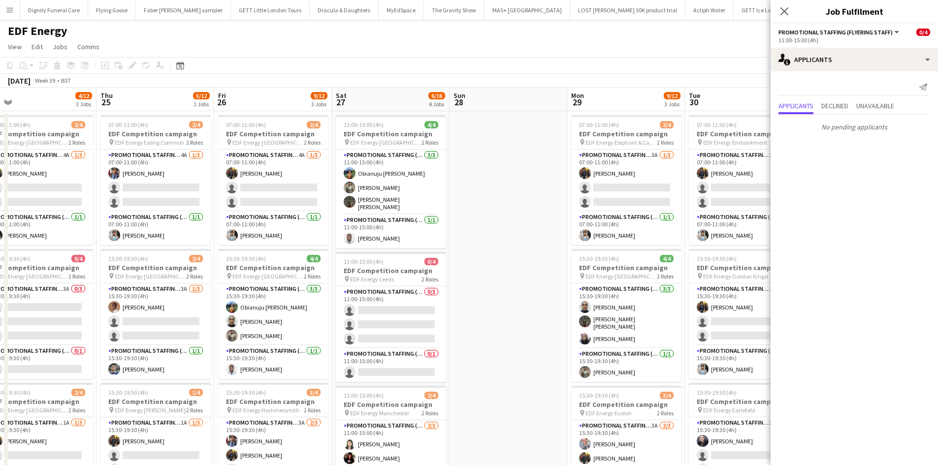
drag, startPoint x: 700, startPoint y: 270, endPoint x: 526, endPoint y: 269, distance: 174.3
click at [526, 269] on app-calendar-viewport "Sun 21 Mon 22 8/12 3 Jobs Tue 23 10/12 3 Jobs Wed 24 4/12 3 Jobs Thu 25 5/12 3 …" at bounding box center [469, 397] width 938 height 618
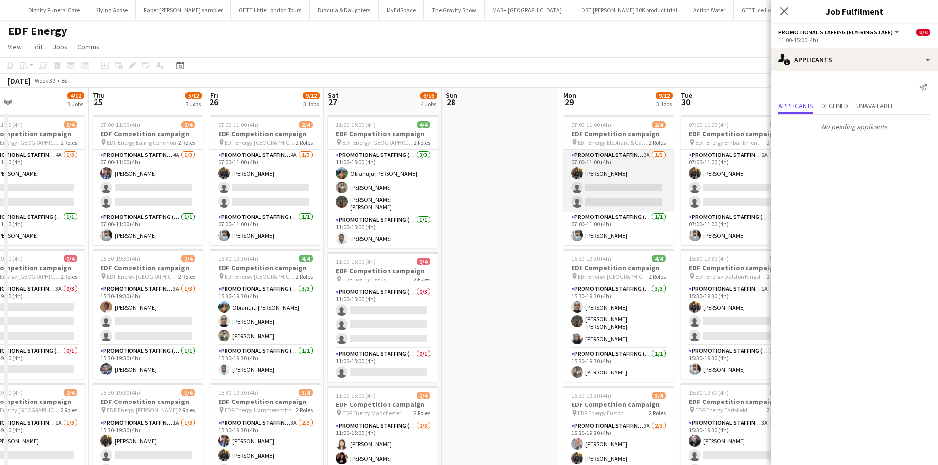
click at [629, 195] on app-card-role "Promotional Staffing (Flyering Staff) 3A 1/3 07:00-11:00 (4h) Martin Brady sing…" at bounding box center [618, 181] width 110 height 62
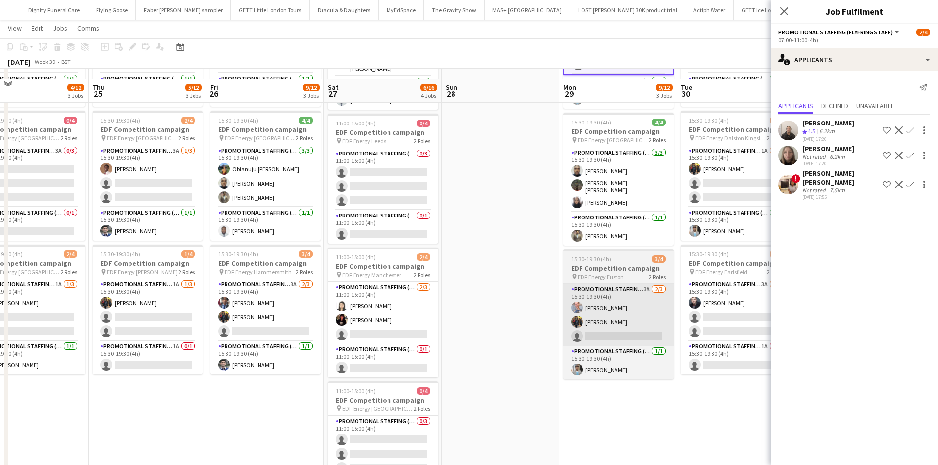
scroll to position [148, 0]
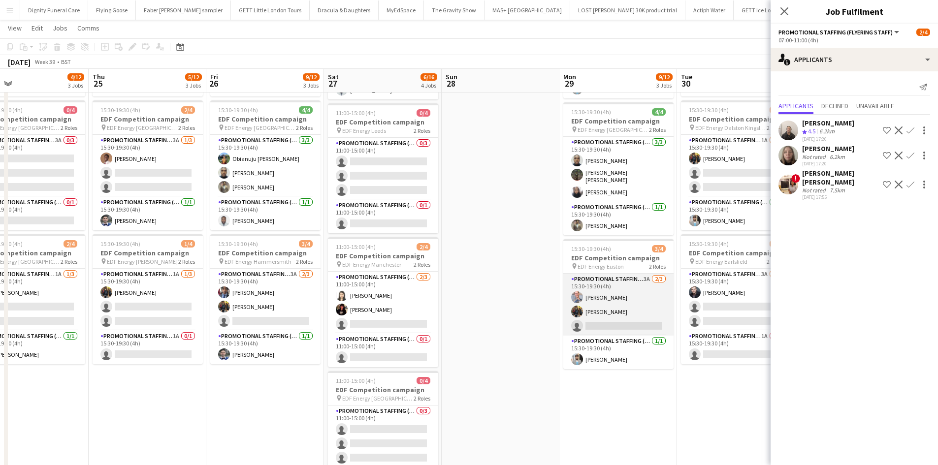
click at [623, 324] on app-card-role "Promotional Staffing (Flyering Staff) 3A 2/3 15:30-19:30 (4h) SIMON GREIFF Mart…" at bounding box center [618, 305] width 110 height 62
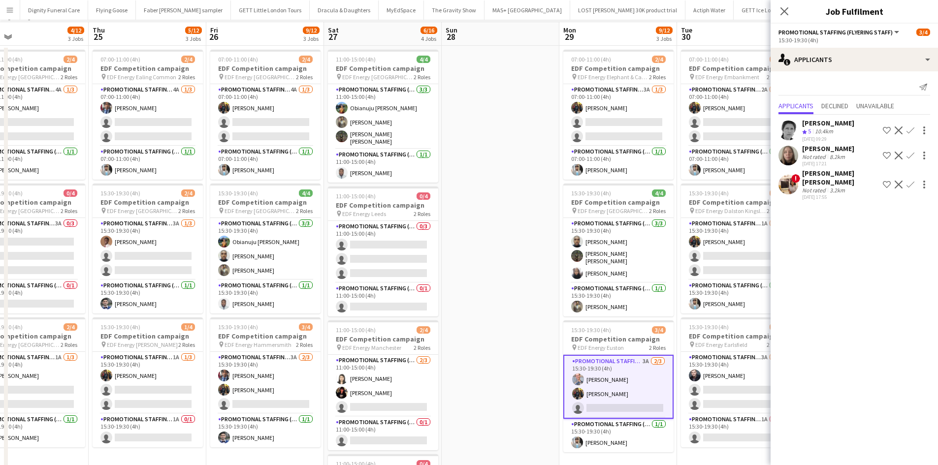
scroll to position [0, 0]
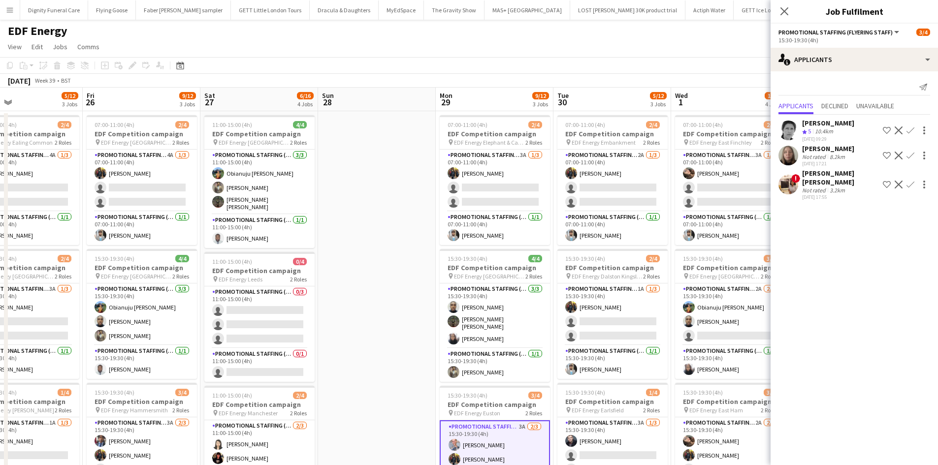
drag, startPoint x: 524, startPoint y: 232, endPoint x: 399, endPoint y: 232, distance: 124.6
click at [399, 232] on app-calendar-viewport "Mon 22 8/12 3 Jobs Tue 23 10/12 3 Jobs Wed 24 4/12 3 Jobs Thu 25 5/12 3 Jobs Fr…" at bounding box center [469, 397] width 938 height 618
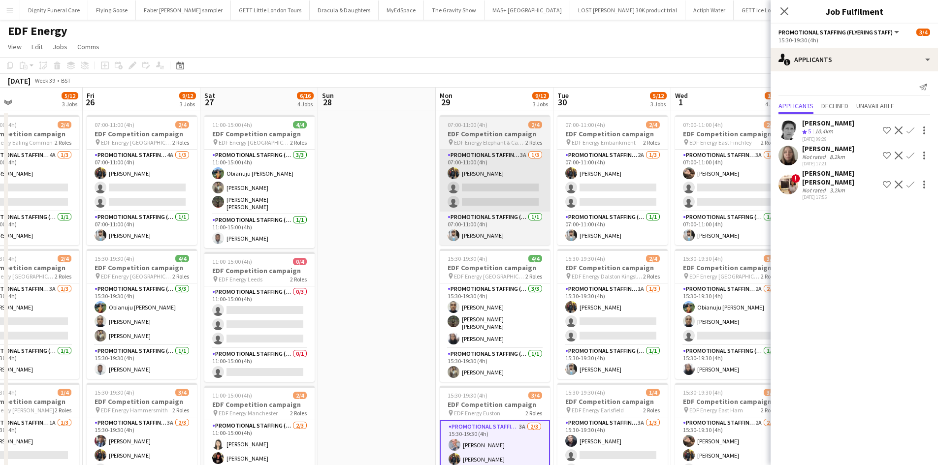
scroll to position [0, 389]
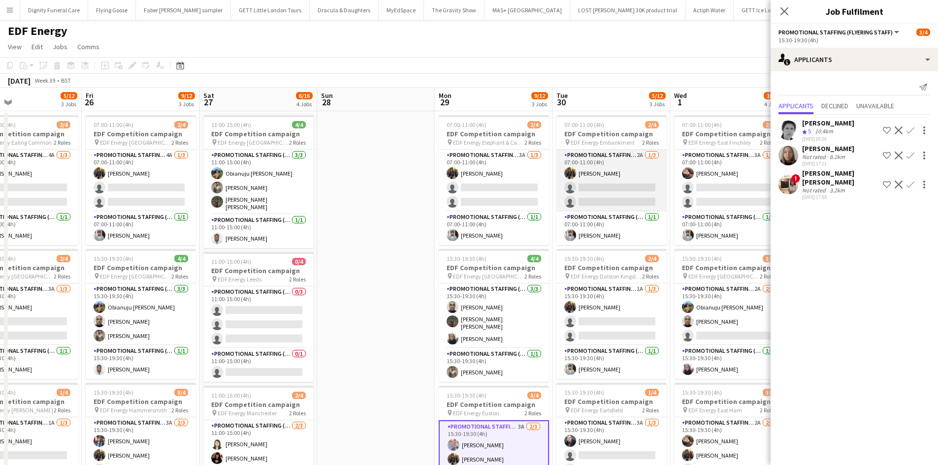
click at [608, 190] on app-card-role "Promotional Staffing (Flyering Staff) 2A 1/3 07:00-11:00 (4h) Martin Brady sing…" at bounding box center [611, 181] width 110 height 62
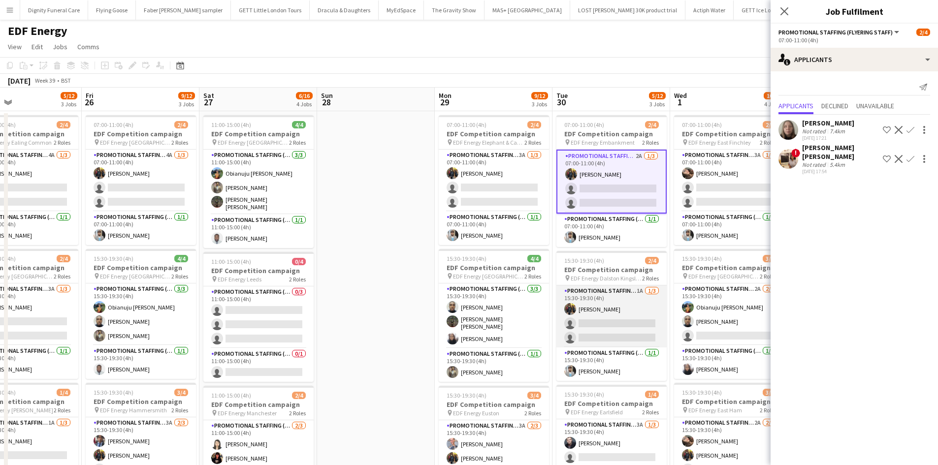
click at [613, 328] on app-card-role "Promotional Staffing (Flyering Staff) 1A 1/3 15:30-19:30 (4h) Martin Brady sing…" at bounding box center [611, 317] width 110 height 62
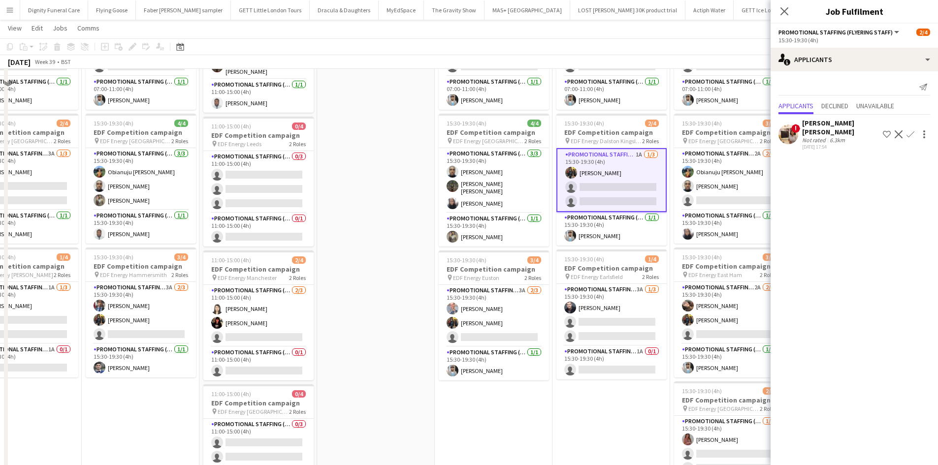
scroll to position [148, 0]
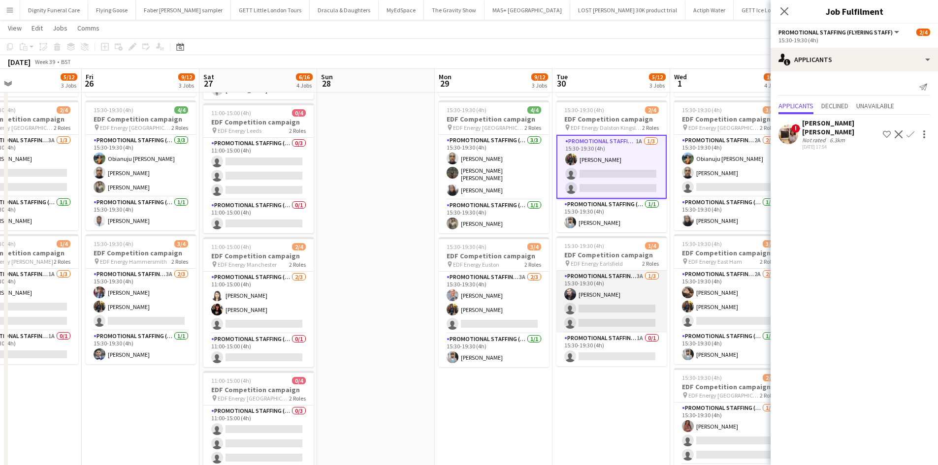
click at [624, 311] on app-card-role "Promotional Staffing (Flyering Staff) 3A 1/3 15:30-19:30 (4h) Adam Stickler sin…" at bounding box center [611, 302] width 110 height 62
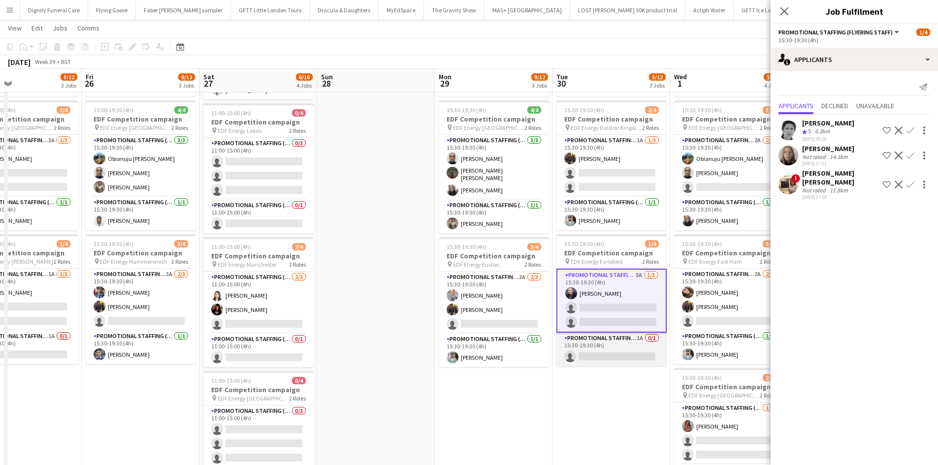
click at [622, 351] on app-card-role "Promotional Staffing (Team Leader) 1A 0/1 15:30-19:30 (4h) single-neutral-actio…" at bounding box center [611, 349] width 110 height 33
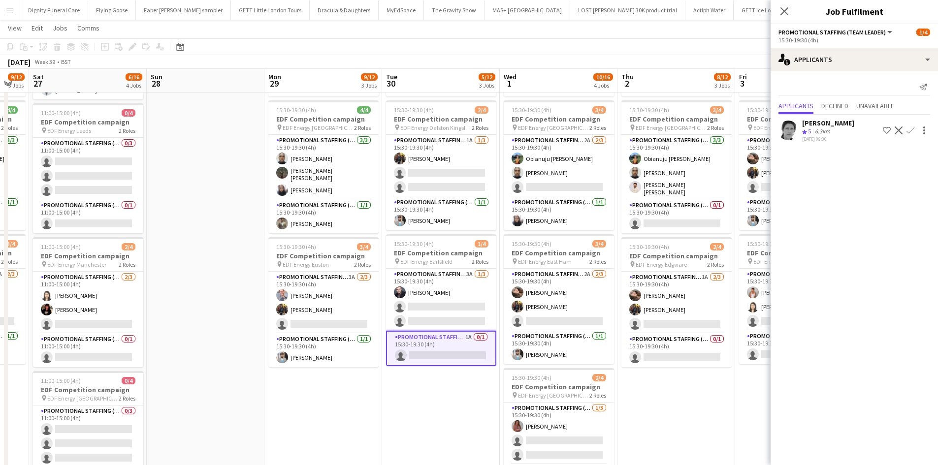
drag, startPoint x: 597, startPoint y: 394, endPoint x: 479, endPoint y: 354, distance: 125.4
click at [435, 396] on app-calendar-viewport "Wed 24 4/12 3 Jobs Thu 25 5/12 3 Jobs Fri 26 9/12 3 Jobs Sat 27 6/16 4 Jobs Sun…" at bounding box center [469, 224] width 938 height 666
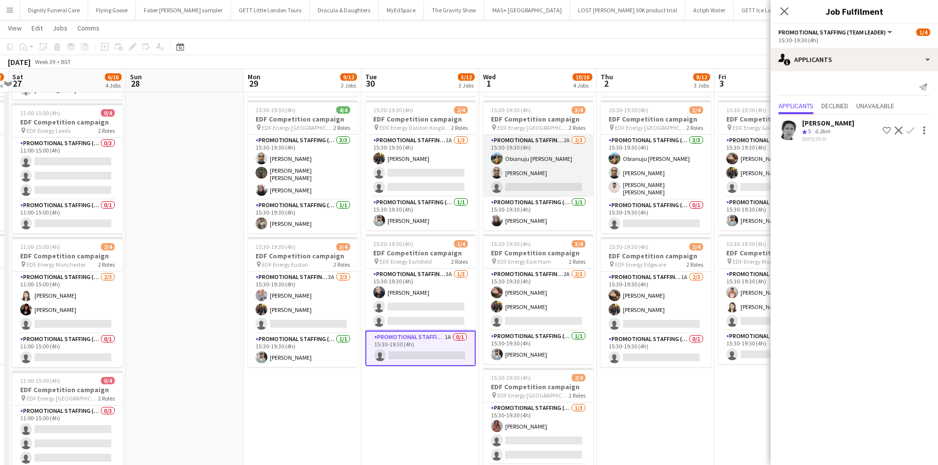
click at [548, 188] on app-card-role "Promotional Staffing (Flyering Staff) 2A 2/3 15:30-19:30 (4h) Obianuju Rosemary…" at bounding box center [538, 166] width 110 height 62
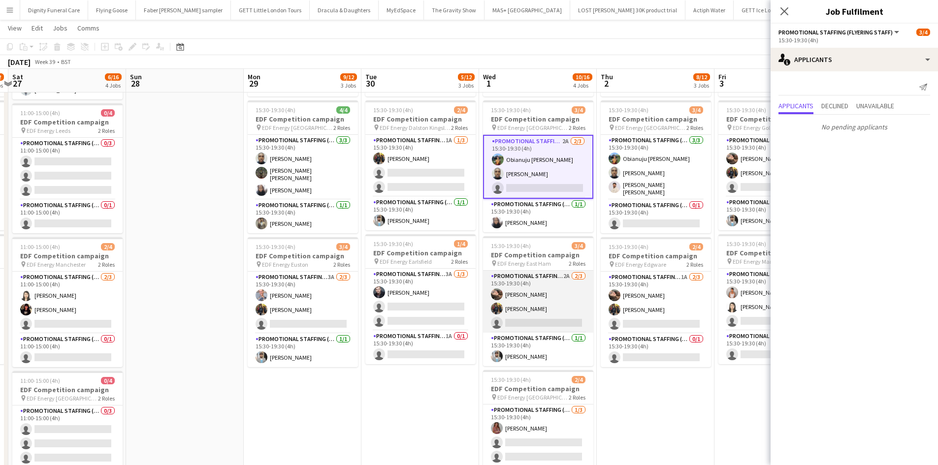
click at [536, 320] on app-card-role "Promotional Staffing (Flyering Staff) 2A 2/3 15:30-19:30 (4h) Anastasiia Melesh…" at bounding box center [538, 302] width 110 height 62
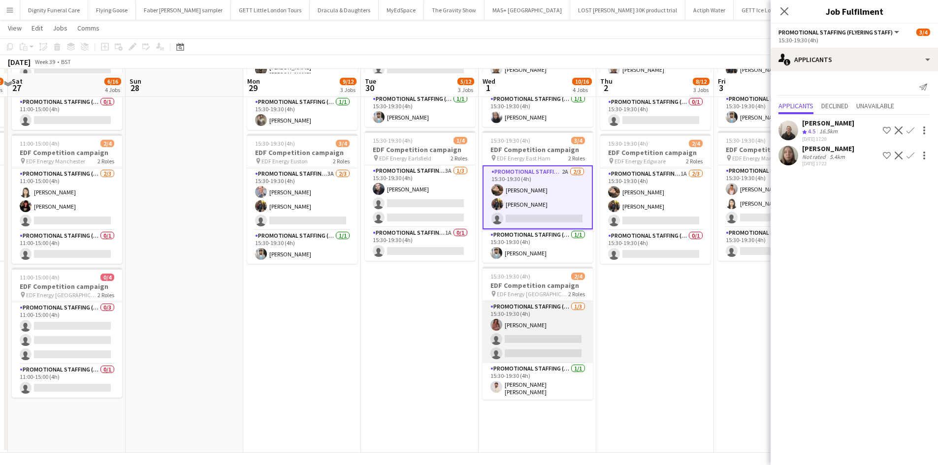
scroll to position [256, 0]
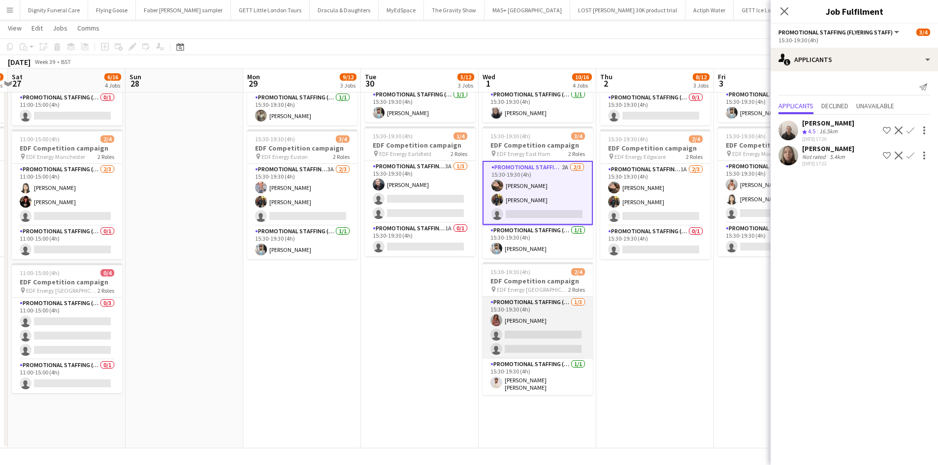
click at [557, 335] on app-card-role "Promotional Staffing (Flyering Staff) 1/3 15:30-19:30 (4h) Sally Whitworth sing…" at bounding box center [538, 328] width 110 height 62
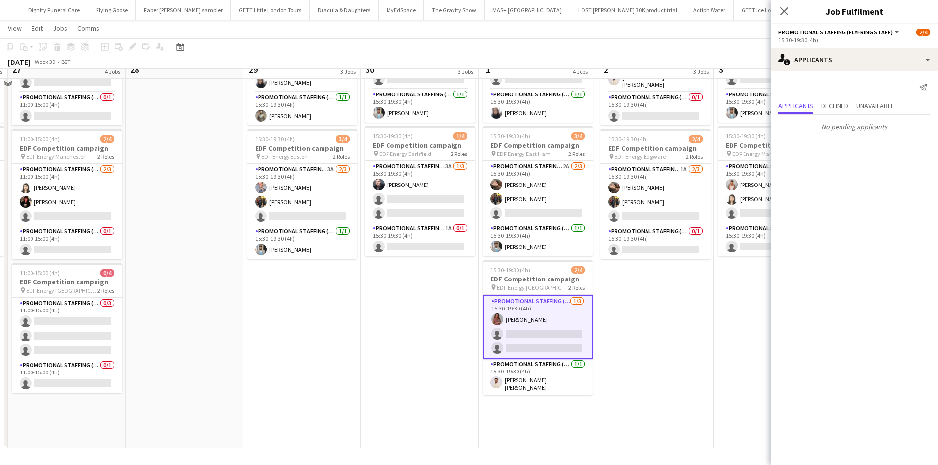
scroll to position [157, 0]
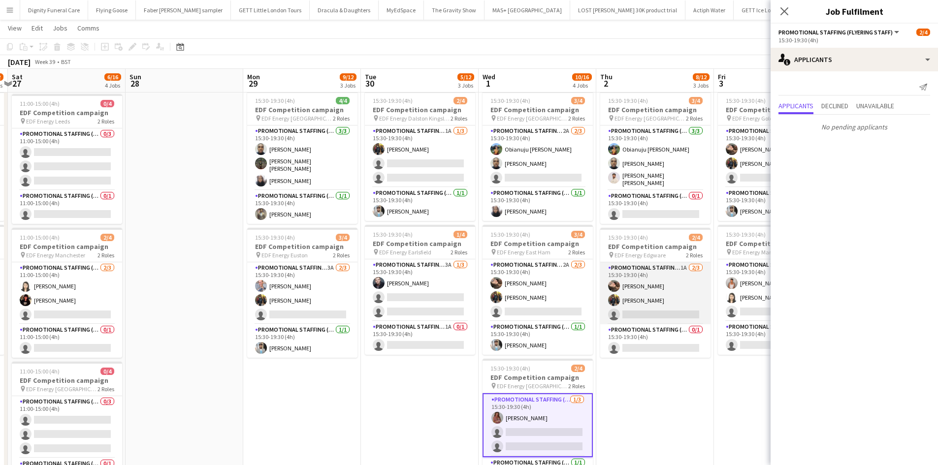
click at [648, 311] on app-card-role "Promotional Staffing (Flyering Staff) 1A 2/3 15:30-19:30 (4h) Anastasiia Melesh…" at bounding box center [655, 293] width 110 height 62
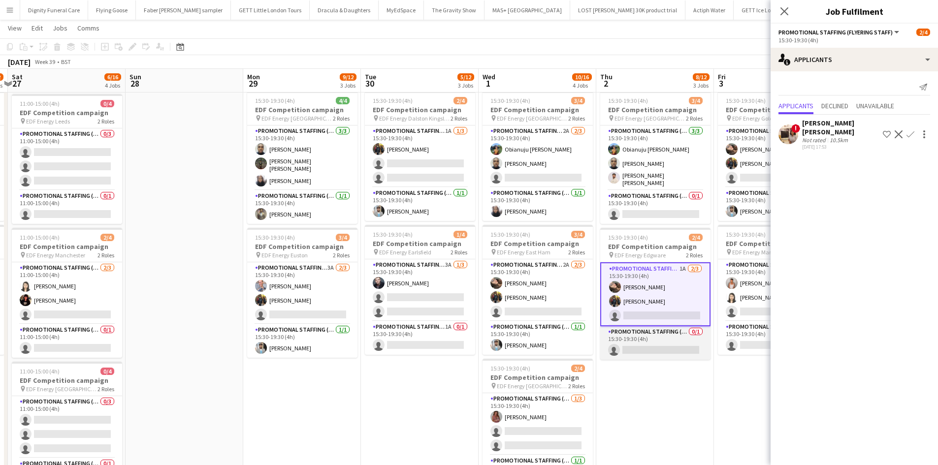
click at [645, 343] on app-card-role "Promotional Staffing (Team Leader) 0/1 15:30-19:30 (4h) single-neutral-actions" at bounding box center [655, 343] width 110 height 33
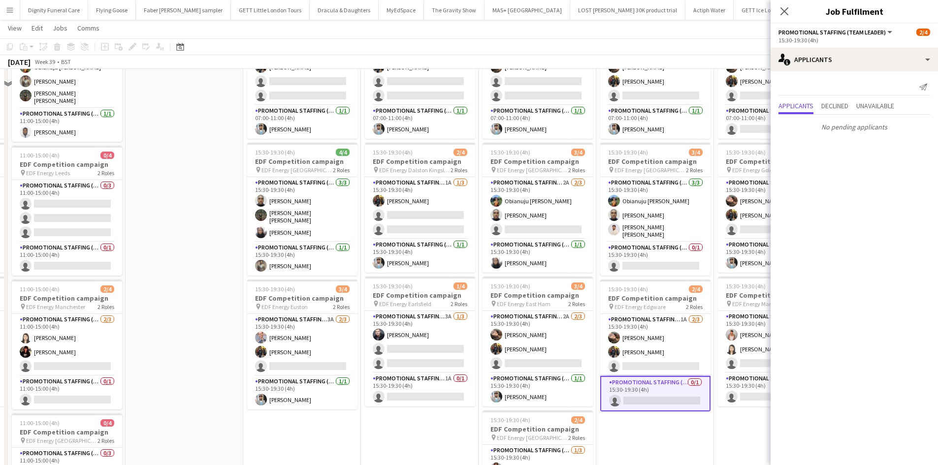
scroll to position [0, 0]
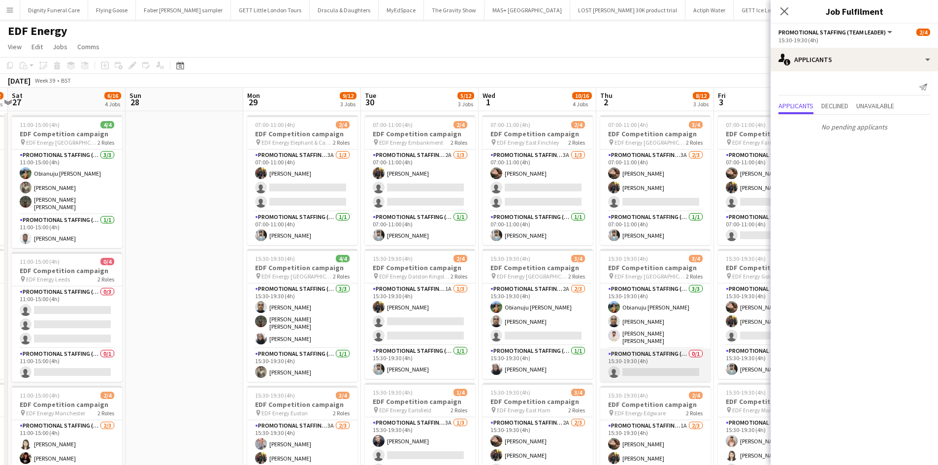
click at [673, 366] on app-card-role "Promotional Staffing (Team Leader) 0/1 15:30-19:30 (4h) single-neutral-actions" at bounding box center [655, 365] width 110 height 33
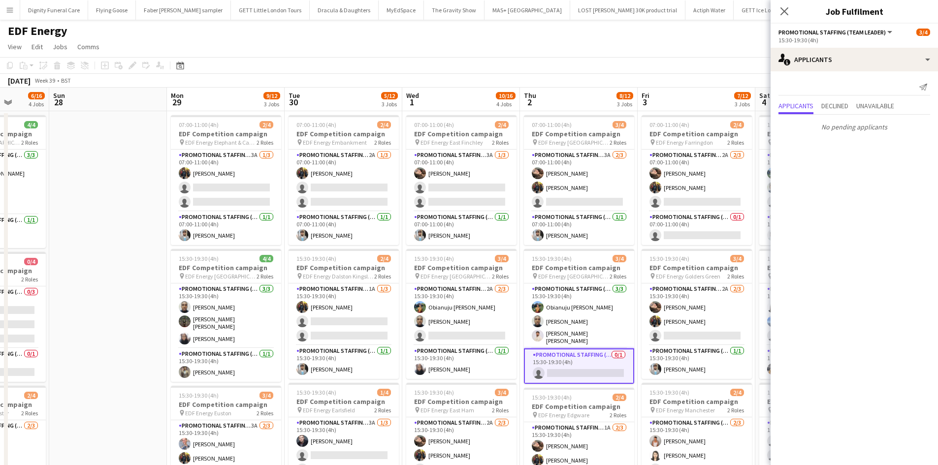
scroll to position [0, 355]
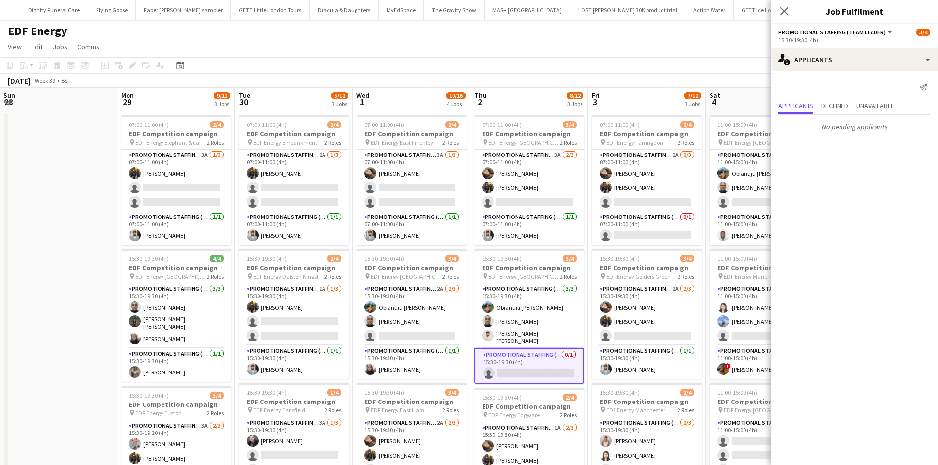
drag, startPoint x: 671, startPoint y: 335, endPoint x: 540, endPoint y: 333, distance: 131.0
click at [544, 337] on app-calendar-viewport "Thu 25 5/12 3 Jobs Fri 26 9/12 3 Jobs Sat 27 6/16 4 Jobs Sun 28 Mon 29 9/12 3 J…" at bounding box center [469, 397] width 938 height 618
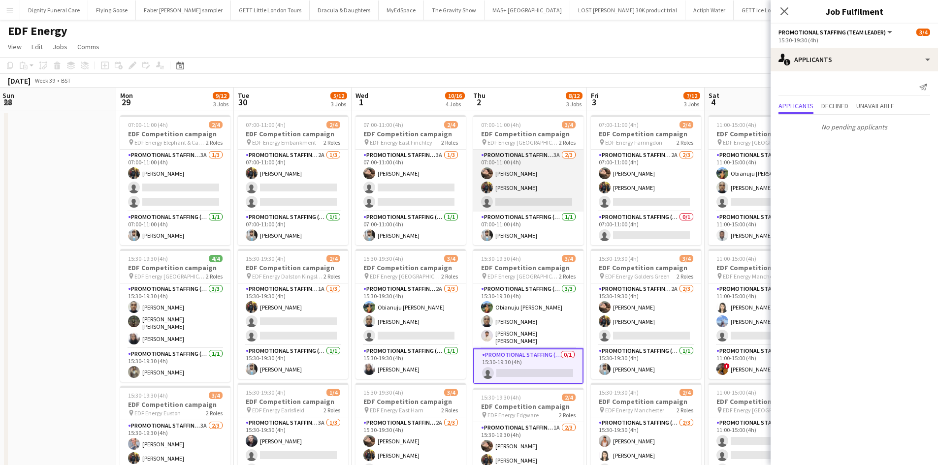
click at [535, 204] on app-card-role "Promotional Staffing (Flyering Staff) 3A 2/3 07:00-11:00 (4h) Anastasiia Melesh…" at bounding box center [528, 181] width 110 height 62
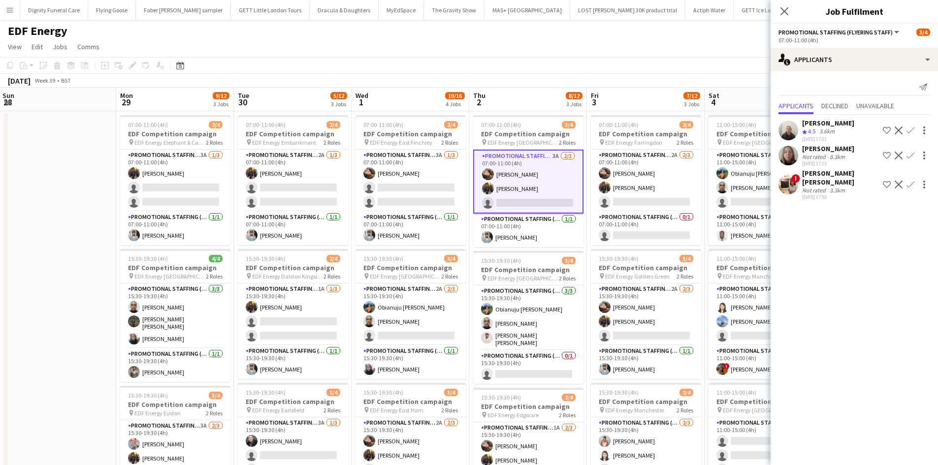
scroll to position [0, 326]
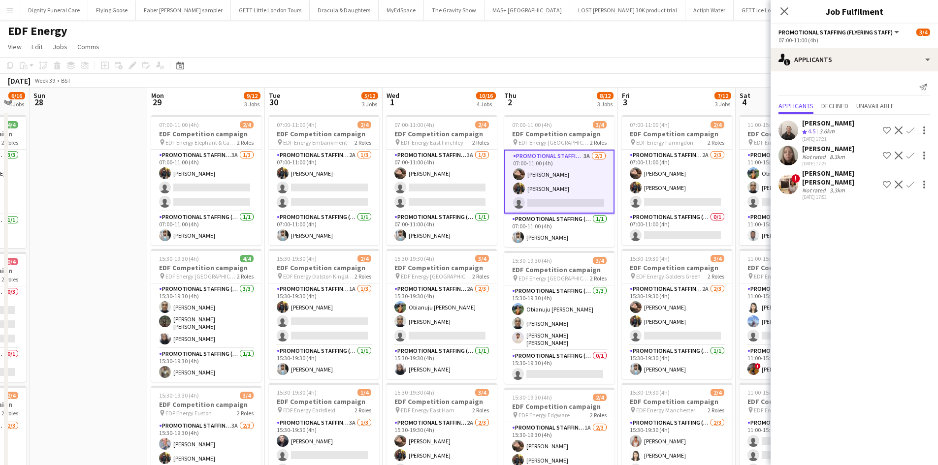
drag, startPoint x: 530, startPoint y: 277, endPoint x: 474, endPoint y: 268, distance: 56.4
click at [475, 269] on app-calendar-viewport "Thu 25 5/12 3 Jobs Fri 26 9/12 3 Jobs Sat 27 6/16 4 Jobs Sun 28 Mon 29 9/12 3 J…" at bounding box center [469, 397] width 938 height 618
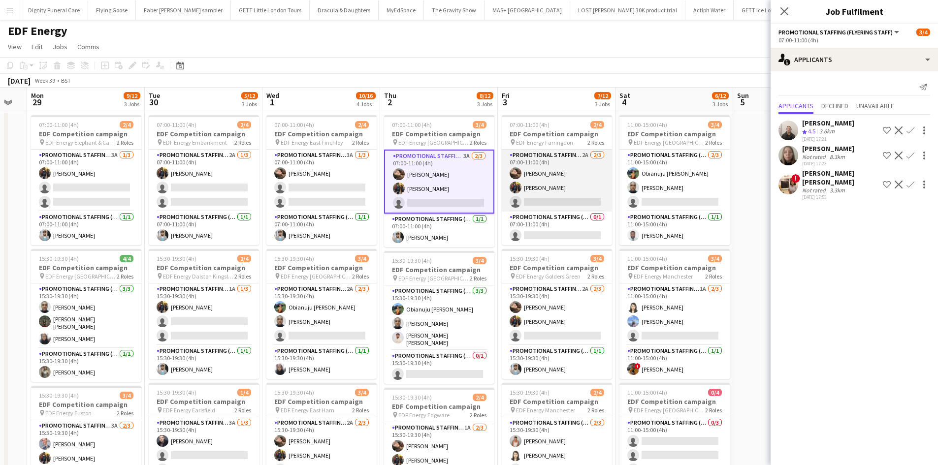
click at [556, 200] on app-card-role "Promotional Staffing (Flyering Staff) 2A 2/3 07:00-11:00 (4h) Anastasiia Melesh…" at bounding box center [557, 181] width 110 height 62
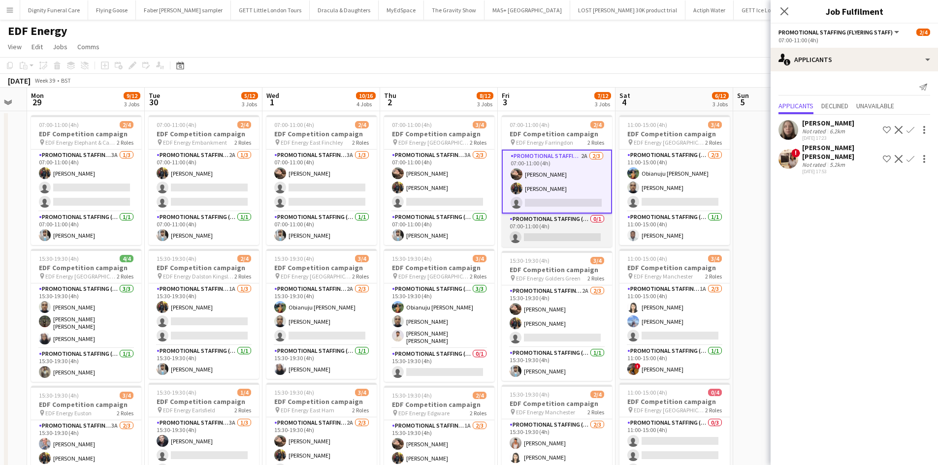
click at [567, 231] on app-card-role "Promotional Staffing (Team Leader) 0/1 07:00-11:00 (4h) single-neutral-actions" at bounding box center [557, 230] width 110 height 33
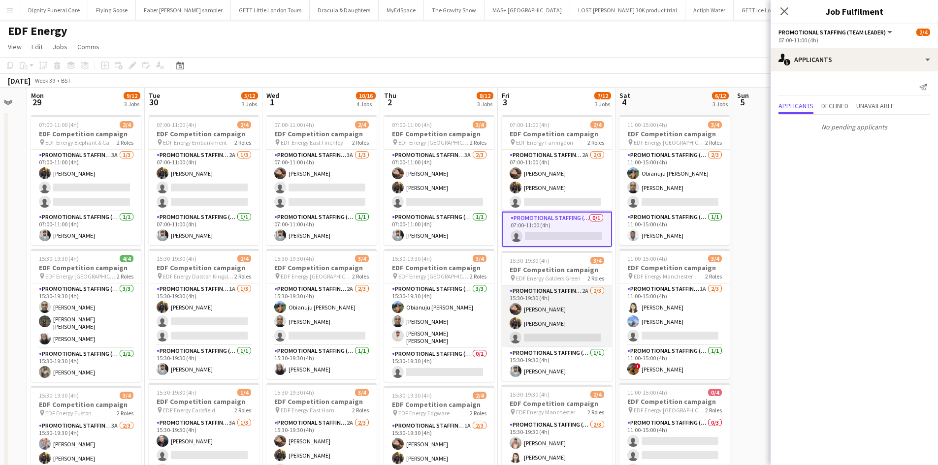
click at [553, 338] on app-card-role "Promotional Staffing (Flyering Staff) 2A 2/3 15:30-19:30 (4h) Anastasiia Melesh…" at bounding box center [557, 317] width 110 height 62
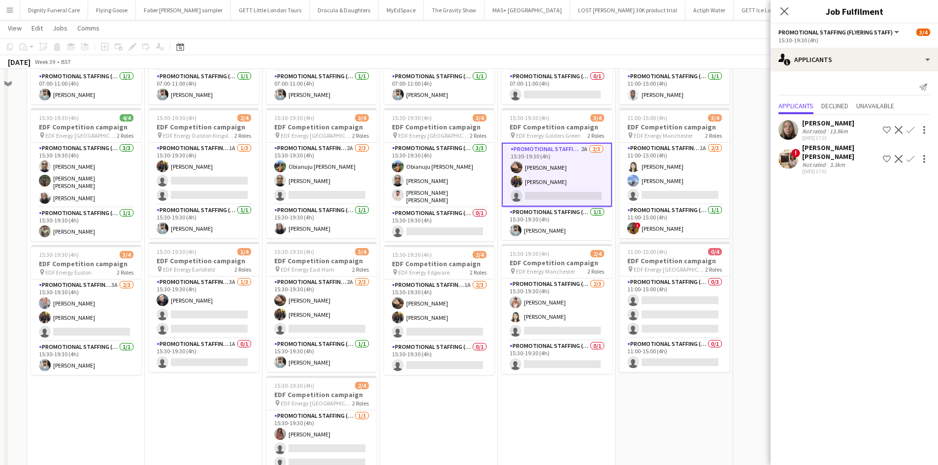
scroll to position [148, 0]
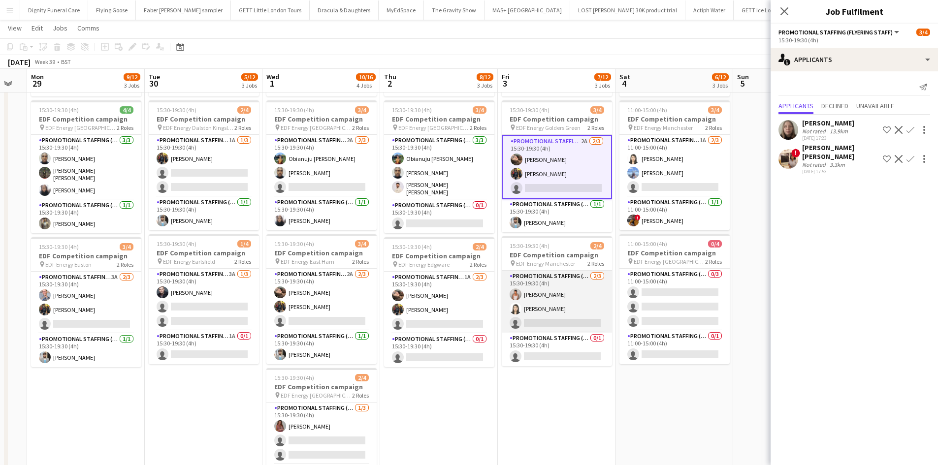
click at [567, 324] on app-card-role "Promotional Staffing (Flyering Staff) 2/3 15:30-19:30 (4h) Jessica Montogmery W…" at bounding box center [557, 302] width 110 height 62
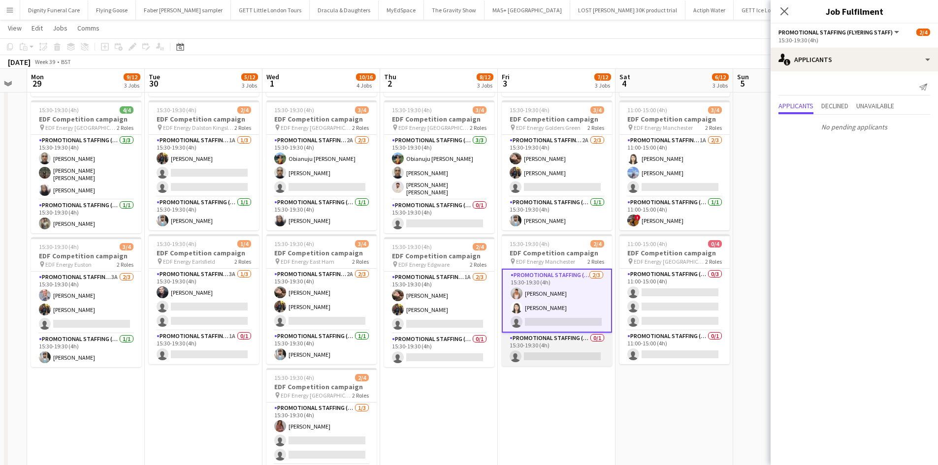
click at [579, 350] on app-card-role "Promotional Staffing (Team Leader) 0/1 15:30-19:30 (4h) single-neutral-actions" at bounding box center [557, 349] width 110 height 33
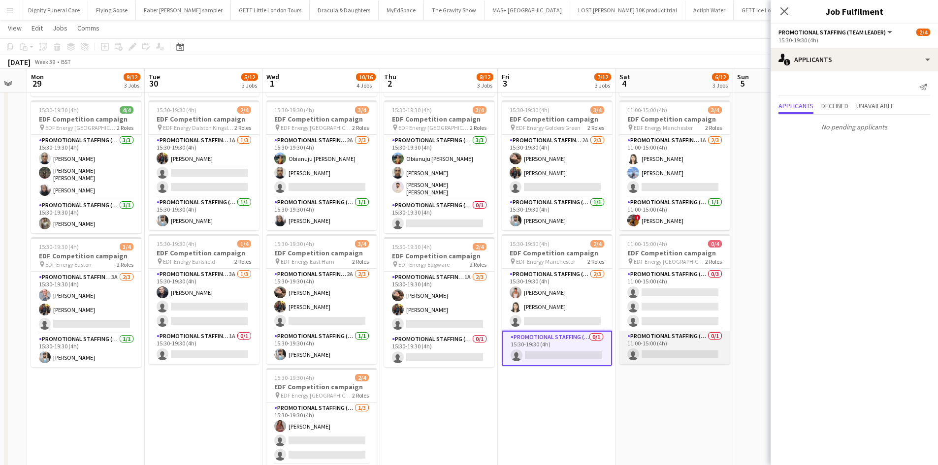
click at [680, 351] on app-card-role "Promotional Staffing (Team Leader) 0/1 11:00-15:00 (4h) single-neutral-actions" at bounding box center [675, 347] width 110 height 33
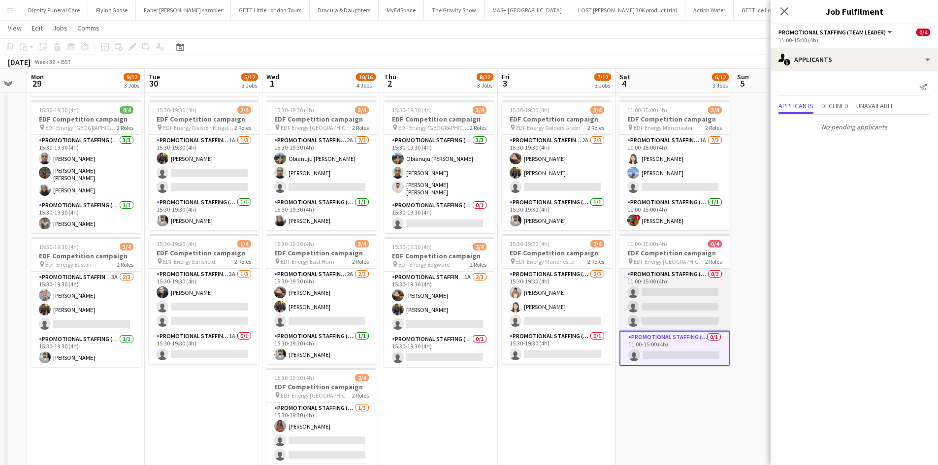
click at [687, 300] on app-card-role "Promotional Staffing (Flyering Staff) 0/3 11:00-15:00 (4h) single-neutral-actio…" at bounding box center [675, 300] width 110 height 62
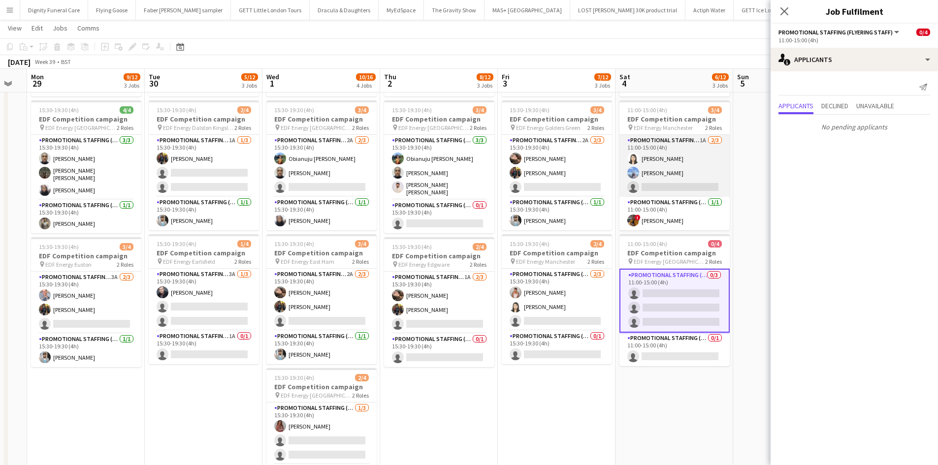
click at [673, 188] on app-card-role "Promotional Staffing (Flyering Staff) 1A 2/3 11:00-15:00 (4h) Winnie Wong Anast…" at bounding box center [675, 166] width 110 height 62
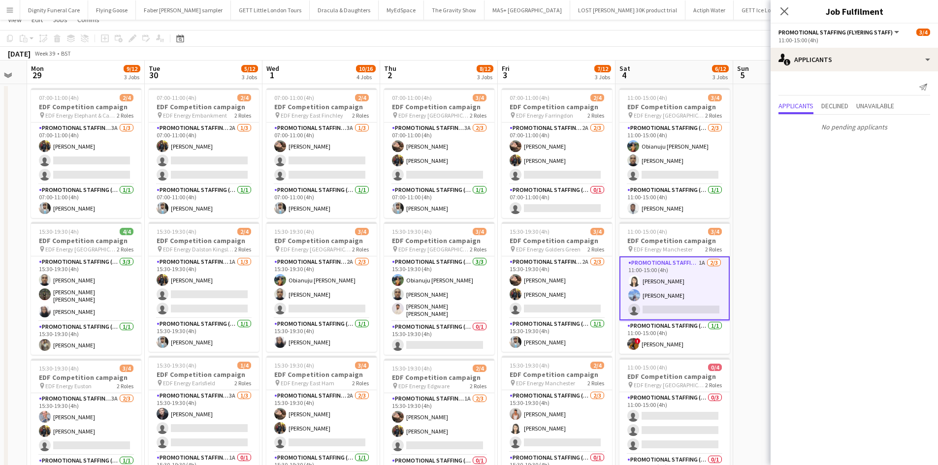
scroll to position [0, 0]
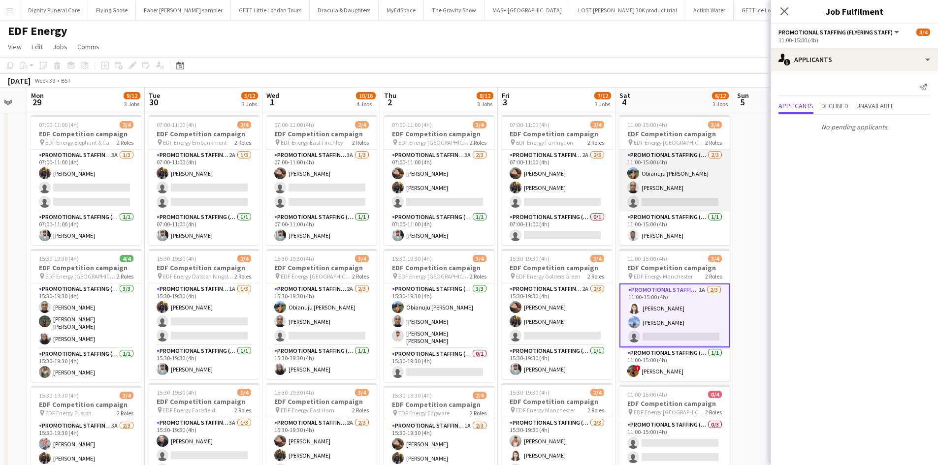
click at [680, 202] on app-card-role "Promotional Staffing (Flyering Staff) 2/3 11:00-15:00 (4h) Obianuju Rosemary Of…" at bounding box center [675, 181] width 110 height 62
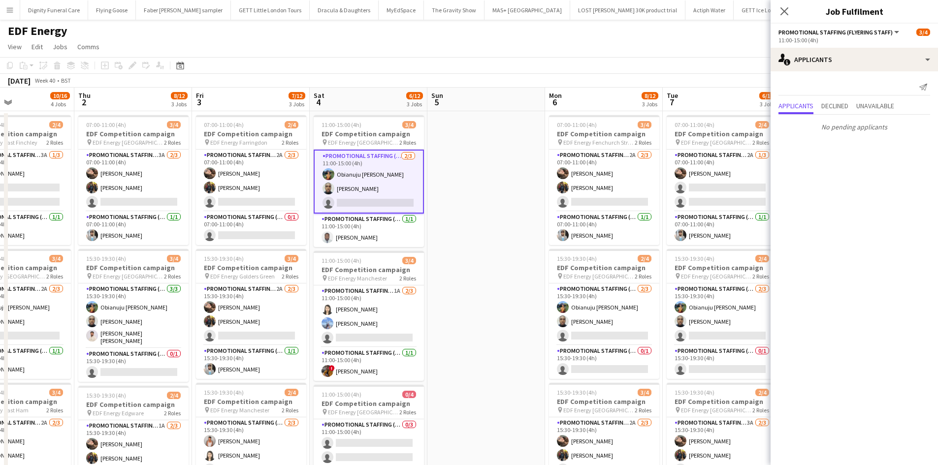
drag, startPoint x: 753, startPoint y: 223, endPoint x: 447, endPoint y: 230, distance: 306.9
click at [447, 230] on app-calendar-viewport "Mon 29 9/12 3 Jobs Tue 30 5/12 3 Jobs Wed 1 10/16 4 Jobs Thu 2 8/12 3 Jobs Fri …" at bounding box center [469, 397] width 938 height 618
click at [596, 199] on app-card-role "Promotional Staffing (Flyering Staff) 2A 2/3 07:00-11:00 (4h) Anastasiia Melesh…" at bounding box center [603, 181] width 110 height 62
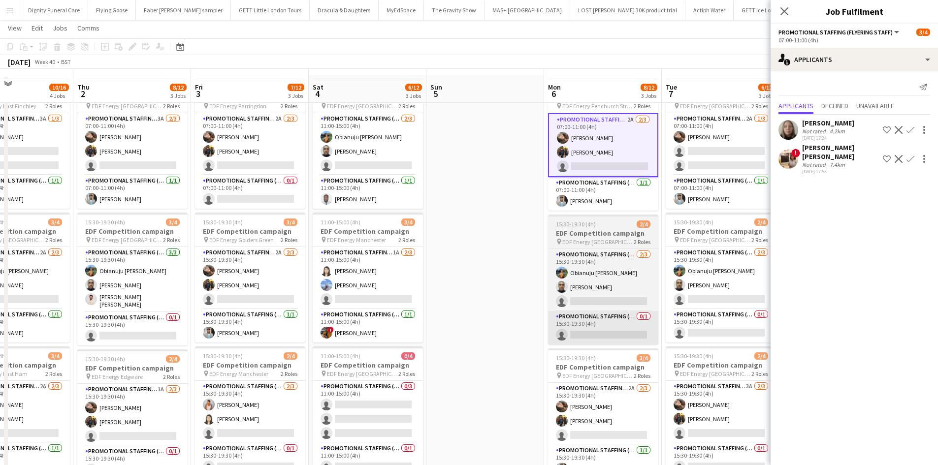
scroll to position [49, 0]
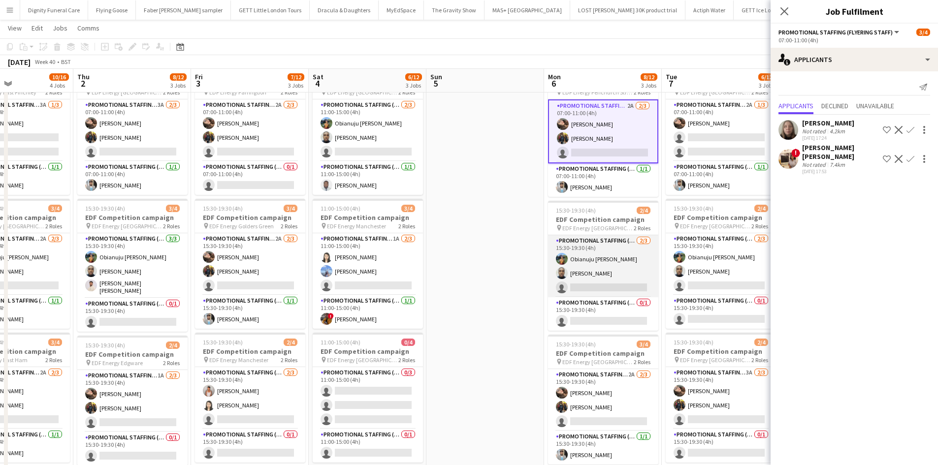
click at [635, 291] on app-card-role "Promotional Staffing (Flyering Staff) 2/3 15:30-19:30 (4h) Obianuju Rosemary Of…" at bounding box center [603, 266] width 110 height 62
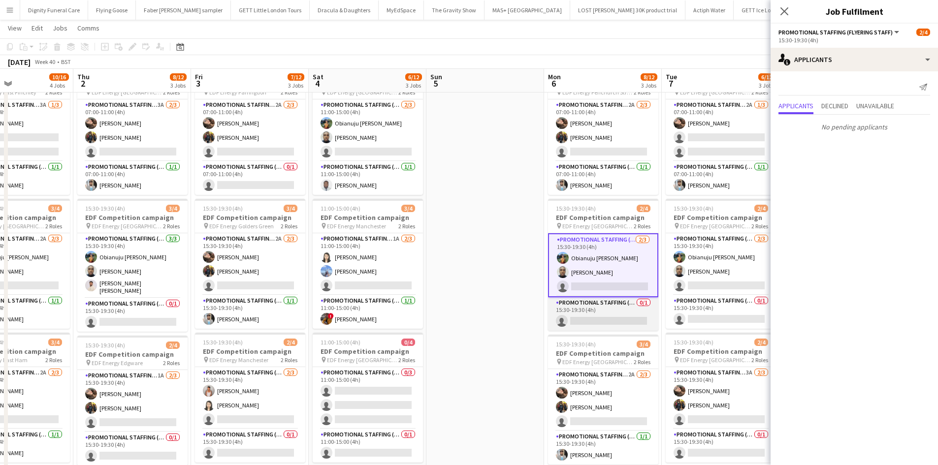
click at [624, 320] on app-card-role "Promotional Staffing (Team Leader) 0/1 15:30-19:30 (4h) single-neutral-actions" at bounding box center [603, 313] width 110 height 33
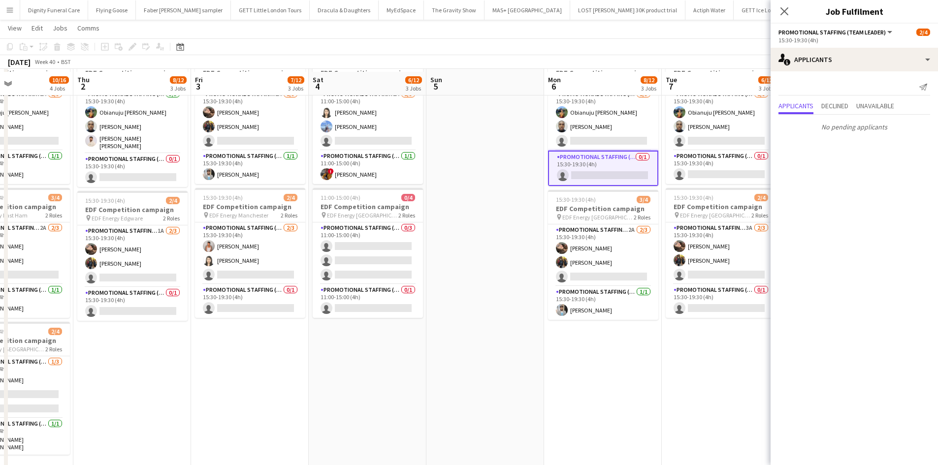
scroll to position [197, 0]
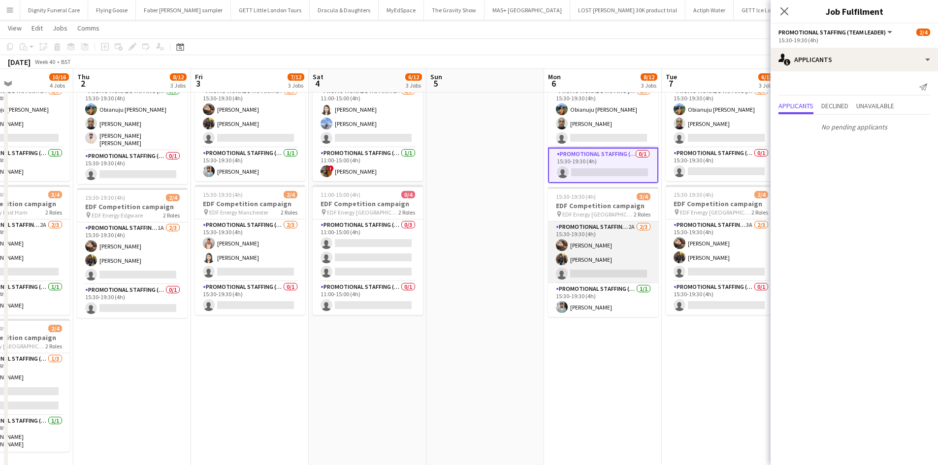
click at [612, 270] on app-card-role "Promotional Staffing (Flyering Staff) 2A 2/3 15:30-19:30 (4h) Anastasiia Melesh…" at bounding box center [603, 253] width 110 height 62
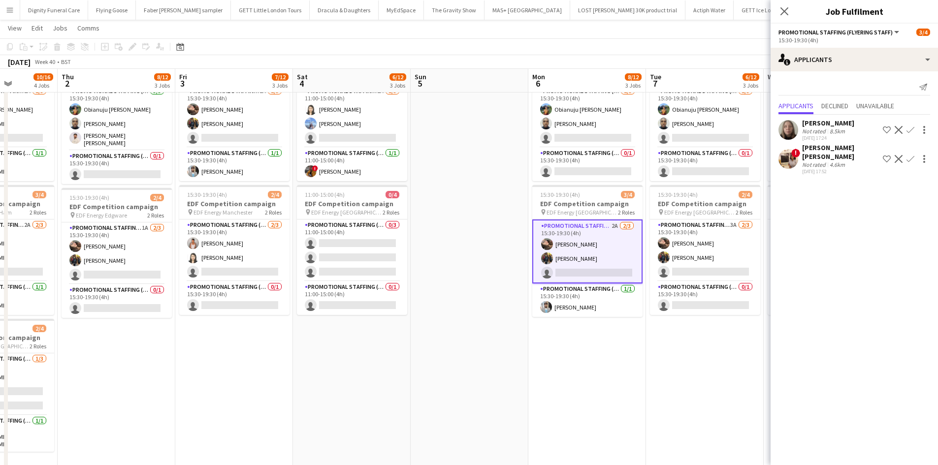
scroll to position [0, 316]
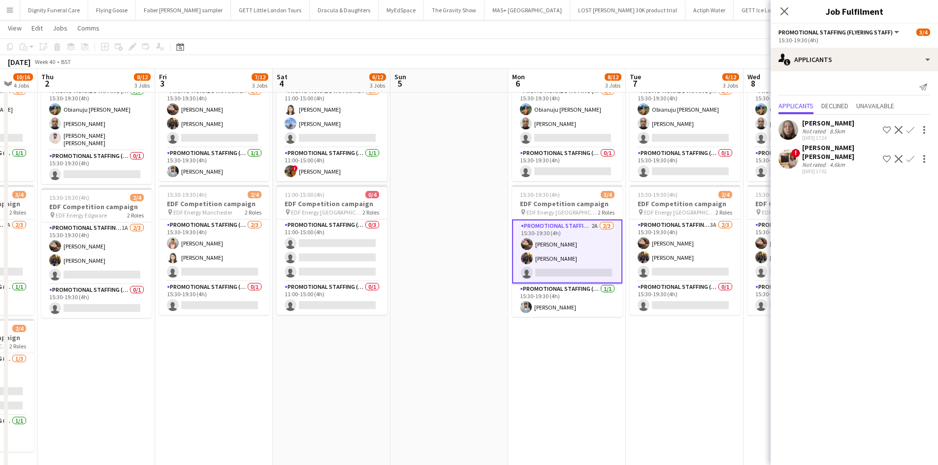
drag, startPoint x: 648, startPoint y: 387, endPoint x: 494, endPoint y: 374, distance: 154.2
click at [494, 374] on app-calendar-viewport "Mon 29 9/12 3 Jobs Tue 30 5/12 3 Jobs Wed 1 10/16 4 Jobs Thu 2 8/12 3 Jobs Fri …" at bounding box center [469, 174] width 938 height 666
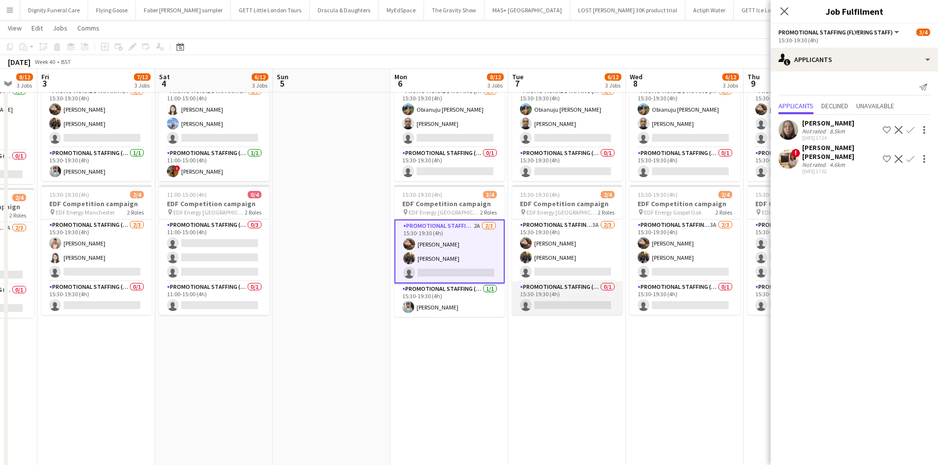
click at [579, 305] on app-card-role "Promotional Staffing (Team Leader) 0/1 15:30-19:30 (4h) single-neutral-actions" at bounding box center [567, 298] width 110 height 33
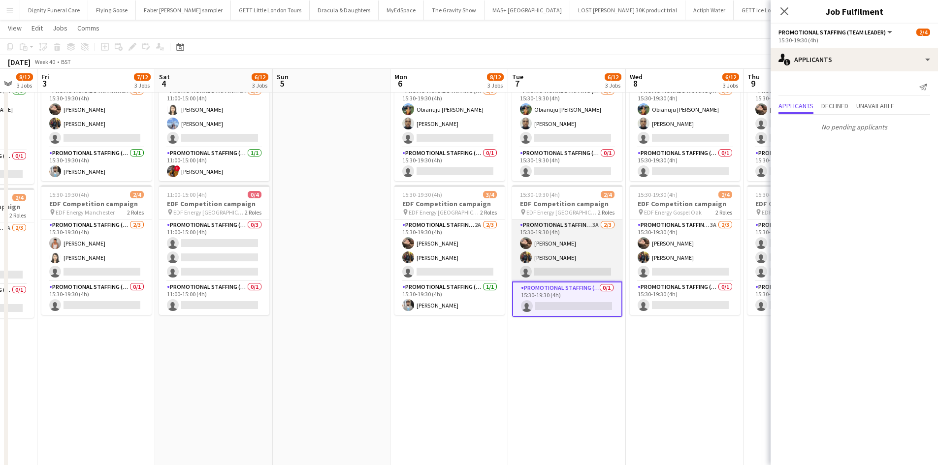
click at [571, 270] on app-card-role "Promotional Staffing (Flyering Staff) 3A 2/3 15:30-19:30 (4h) Anastasiia Melesh…" at bounding box center [567, 251] width 110 height 62
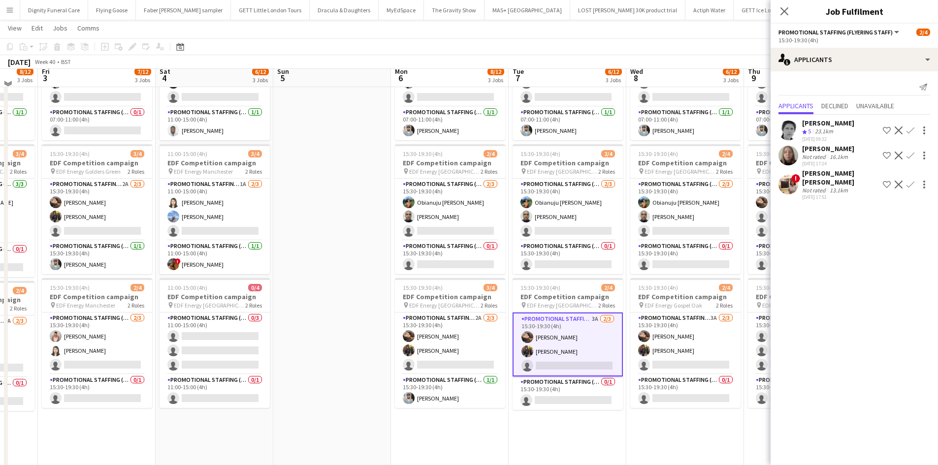
scroll to position [98, 0]
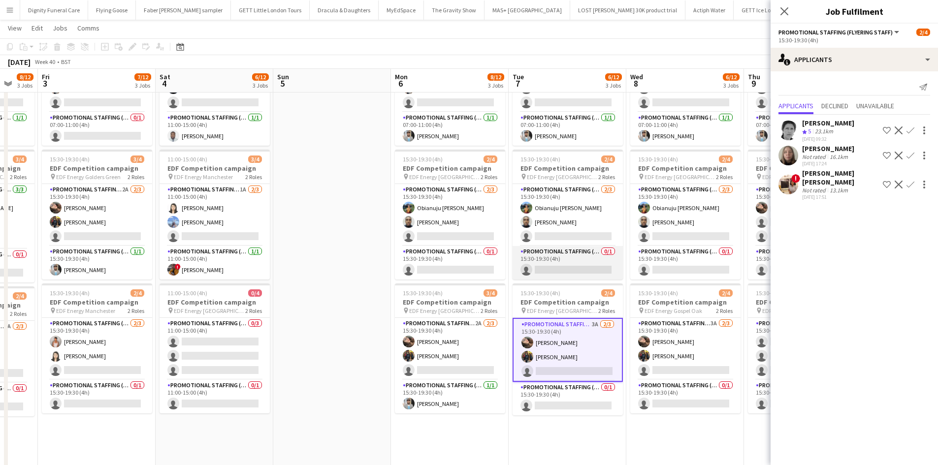
click at [548, 269] on app-card-role "Promotional Staffing (Team Leader) 0/1 15:30-19:30 (4h) single-neutral-actions" at bounding box center [568, 262] width 110 height 33
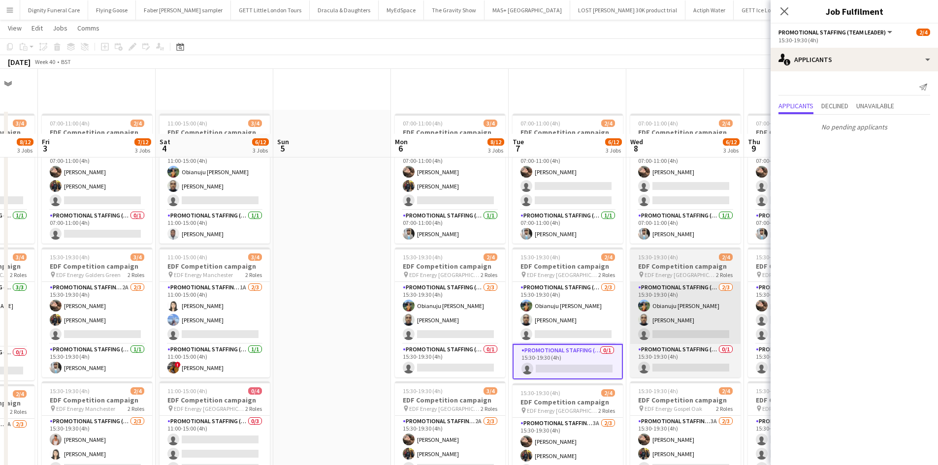
scroll to position [0, 0]
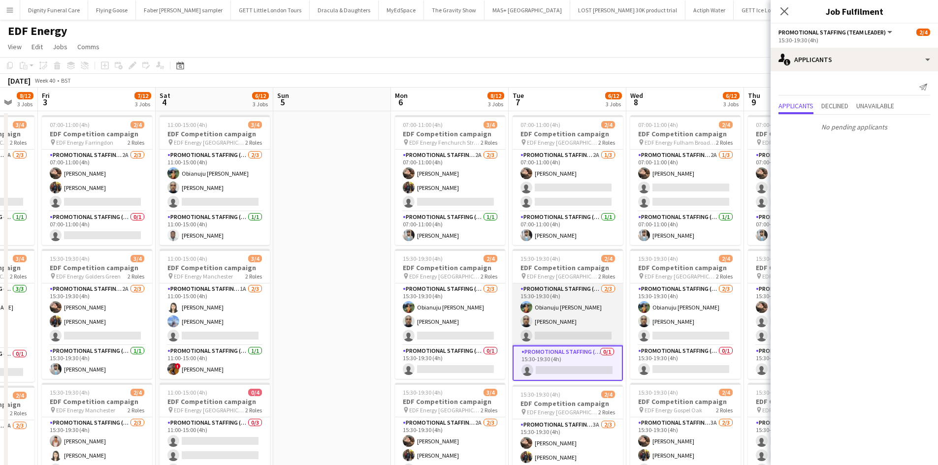
click at [575, 332] on app-card-role "Promotional Staffing (Flyering Staff) 2/3 15:30-19:30 (4h) Obianuju Rosemary Of…" at bounding box center [568, 315] width 110 height 62
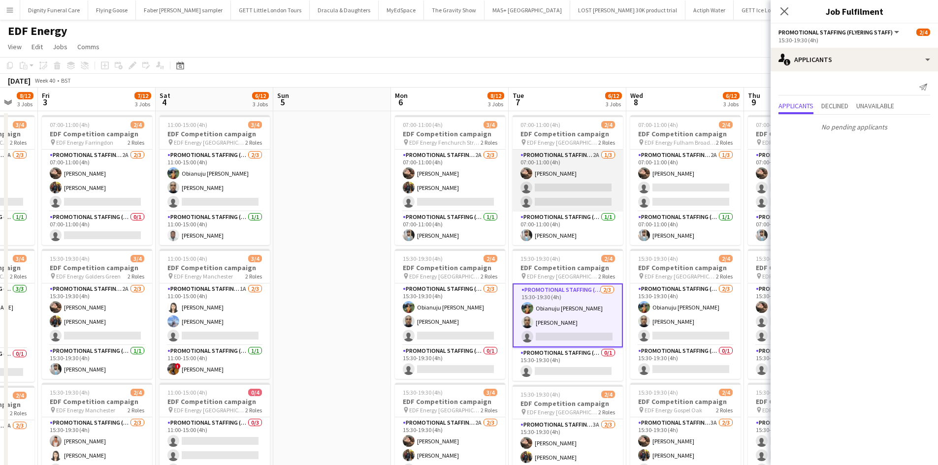
click at [579, 191] on app-card-role "Promotional Staffing (Flyering Staff) 2A 1/3 07:00-11:00 (4h) Anastasiia Melesh…" at bounding box center [568, 181] width 110 height 62
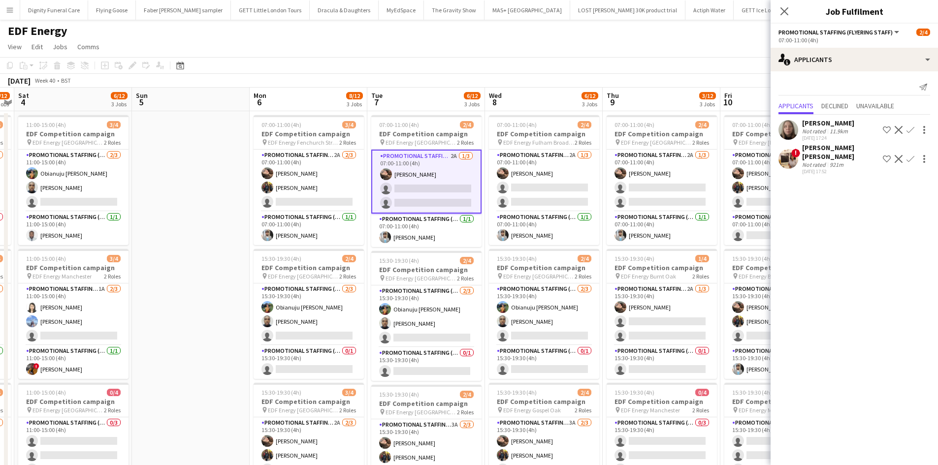
drag, startPoint x: 610, startPoint y: 289, endPoint x: 525, endPoint y: 246, distance: 95.1
click at [479, 280] on app-calendar-viewport "Wed 1 10/16 4 Jobs Thu 2 8/12 3 Jobs Fri 3 7/12 3 Jobs Sat 4 6/12 3 Jobs Sun 5 …" at bounding box center [469, 397] width 938 height 618
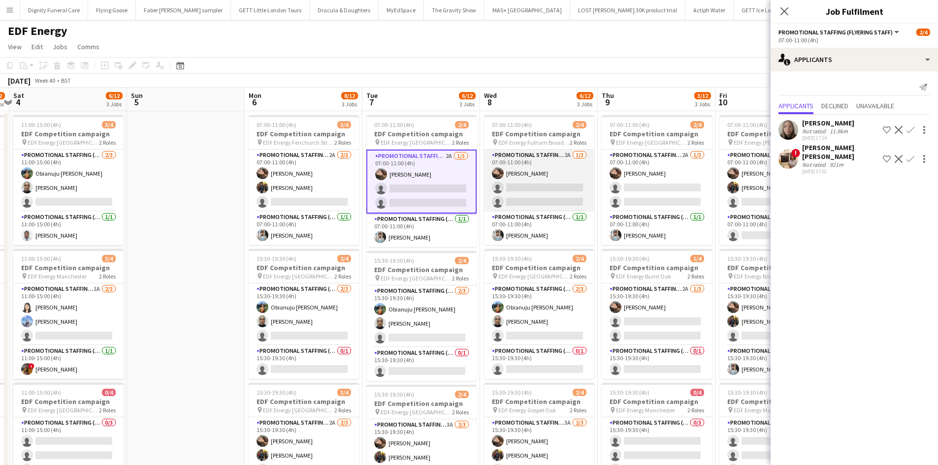
click at [554, 186] on app-card-role "Promotional Staffing (Flyering Staff) 2A 1/3 07:00-11:00 (4h) Anastasiia Melesh…" at bounding box center [539, 181] width 110 height 62
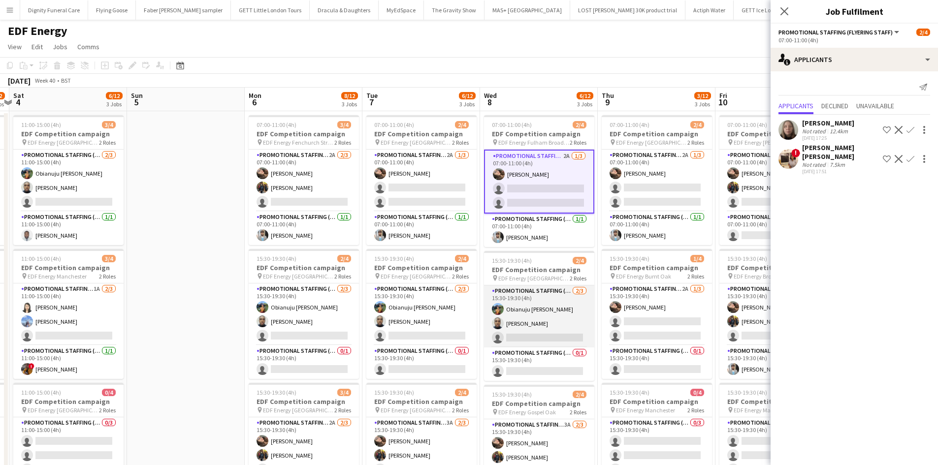
click at [550, 333] on app-card-role "Promotional Staffing (Flyering Staff) 2/3 15:30-19:30 (4h) Obianuju Rosemary Of…" at bounding box center [539, 317] width 110 height 62
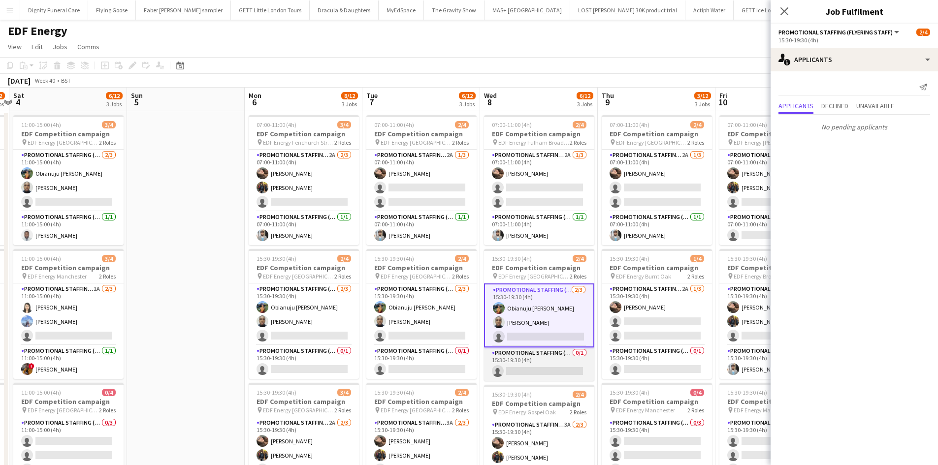
click at [556, 367] on app-card-role "Promotional Staffing (Team Leader) 0/1 15:30-19:30 (4h) single-neutral-actions" at bounding box center [539, 364] width 110 height 33
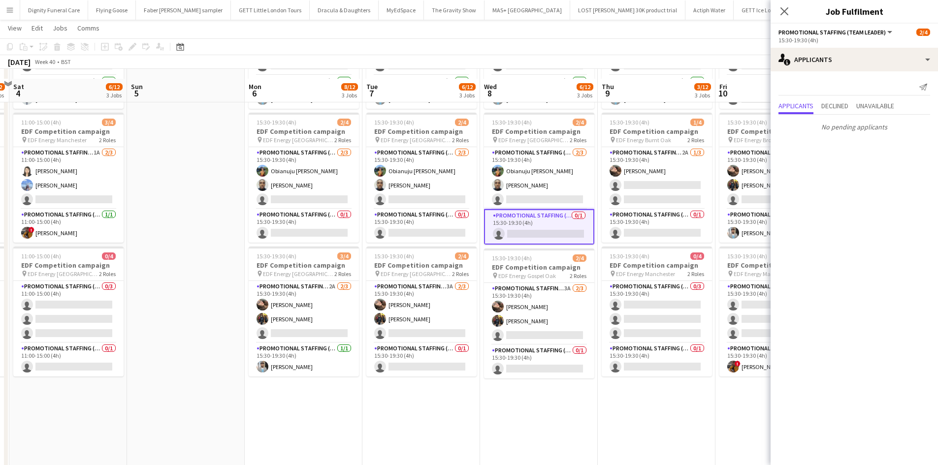
scroll to position [148, 0]
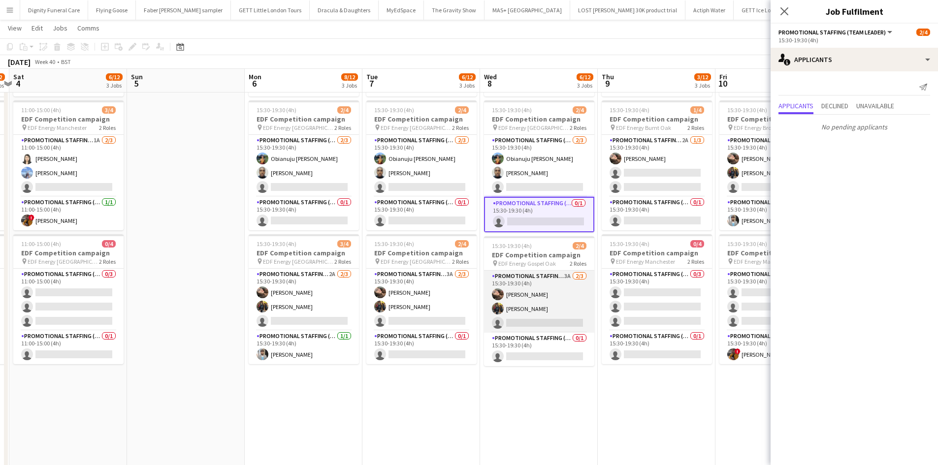
click at [554, 321] on app-card-role "Promotional Staffing (Flyering Staff) 3A 2/3 15:30-19:30 (4h) Anastasiia Melesh…" at bounding box center [539, 302] width 110 height 62
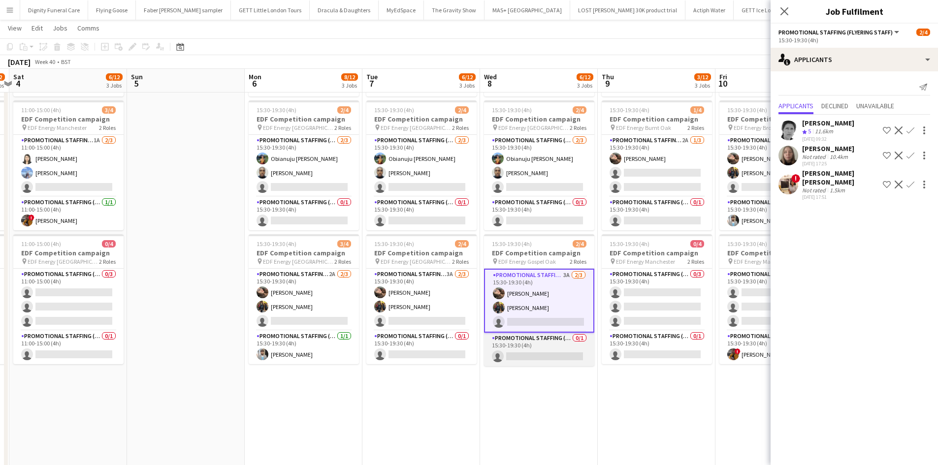
click at [541, 353] on app-card-role "Promotional Staffing (Team Leader) 0/1 15:30-19:30 (4h) single-neutral-actions" at bounding box center [539, 349] width 110 height 33
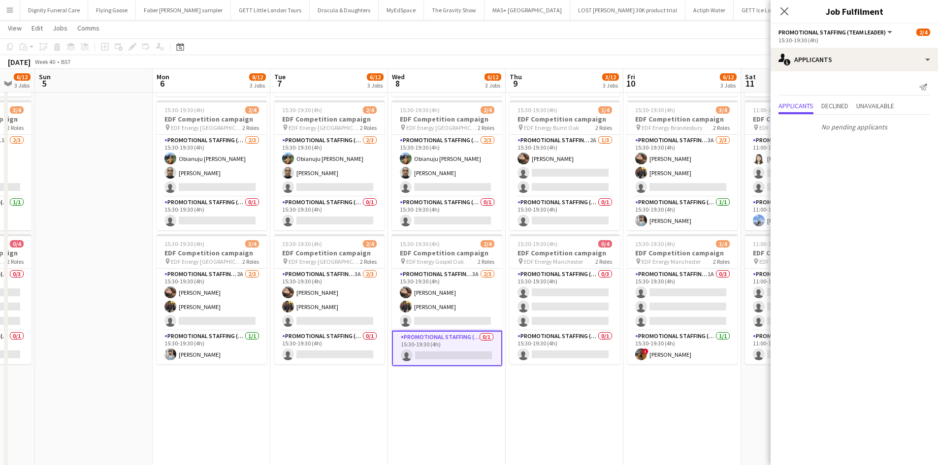
drag, startPoint x: 678, startPoint y: 415, endPoint x: 550, endPoint y: 394, distance: 129.8
click at [551, 414] on app-calendar-viewport "Thu 2 8/12 3 Jobs Fri 3 7/12 3 Jobs Sat 4 6/12 3 Jobs Sun 5 Mon 6 8/12 3 Jobs T…" at bounding box center [469, 224] width 938 height 666
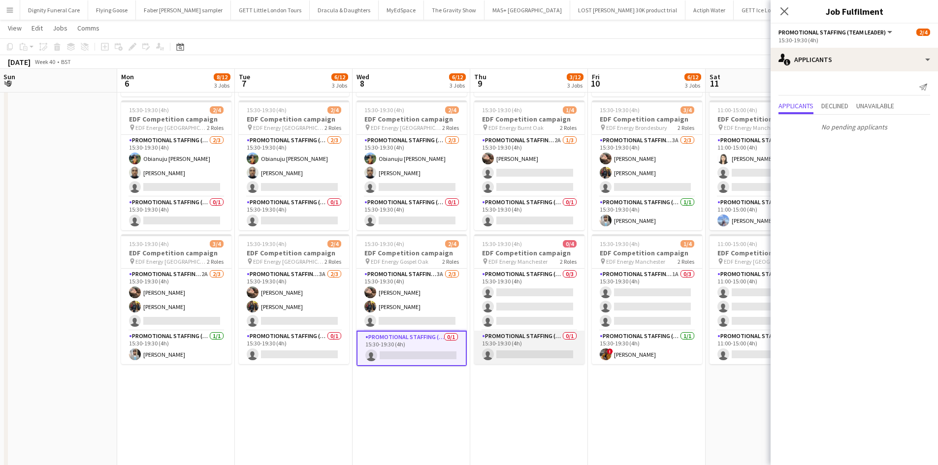
click at [533, 356] on app-card-role "Promotional Staffing (Team Leader) 0/1 15:30-19:30 (4h) single-neutral-actions" at bounding box center [529, 347] width 110 height 33
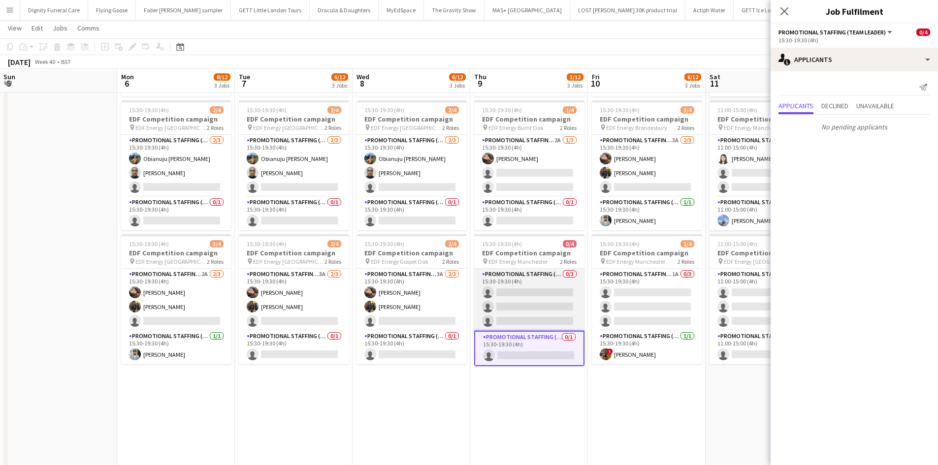
click at [531, 303] on app-card-role "Promotional Staffing (Flyering Staff) 0/3 15:30-19:30 (4h) single-neutral-actio…" at bounding box center [529, 300] width 110 height 62
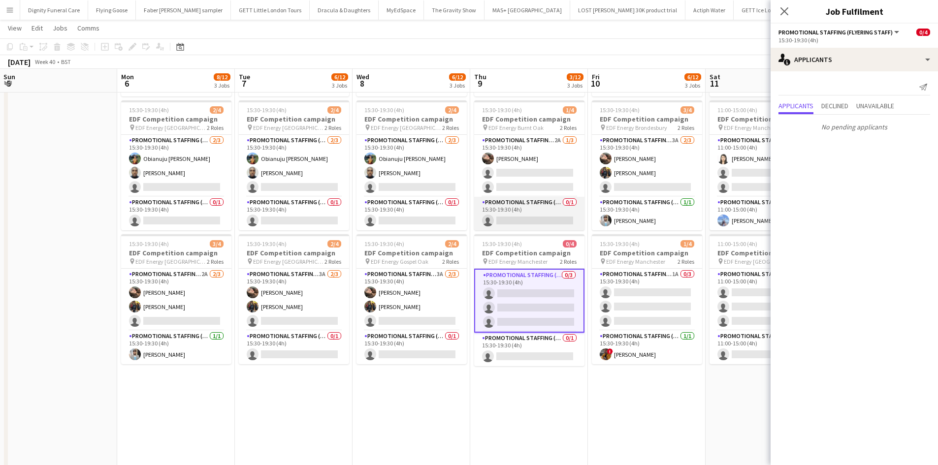
drag, startPoint x: 535, startPoint y: 223, endPoint x: 535, endPoint y: 228, distance: 4.9
click at [535, 224] on app-card-role "Promotional Staffing (Team Leader) 0/1 15:30-19:30 (4h) single-neutral-actions" at bounding box center [529, 213] width 110 height 33
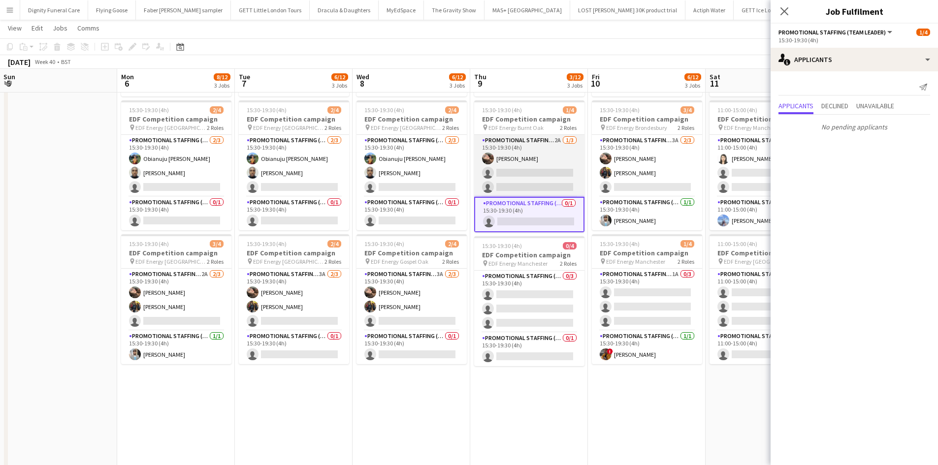
click at [535, 172] on app-card-role "Promotional Staffing (Flyering Staff) 2A 1/3 15:30-19:30 (4h) Anastasiia Melesh…" at bounding box center [529, 166] width 110 height 62
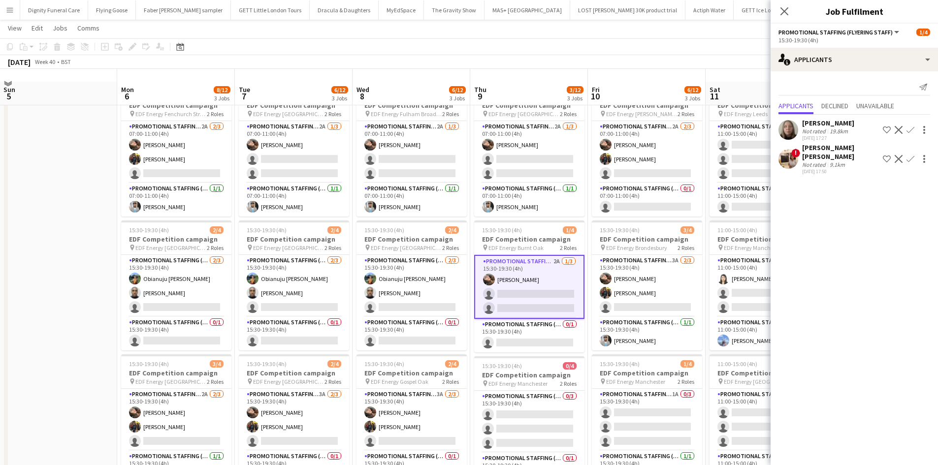
scroll to position [0, 0]
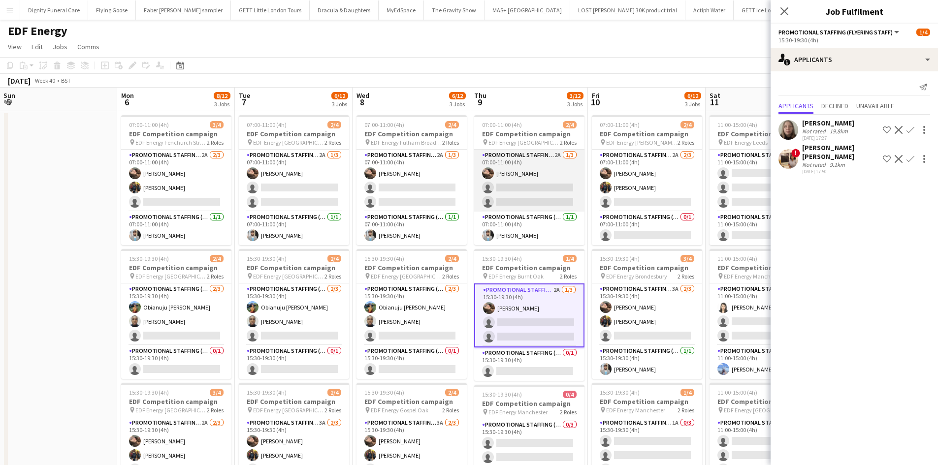
click at [530, 181] on app-card-role "Promotional Staffing (Flyering Staff) 2A 1/3 07:00-11:00 (4h) Anastasiia Melesh…" at bounding box center [529, 181] width 110 height 62
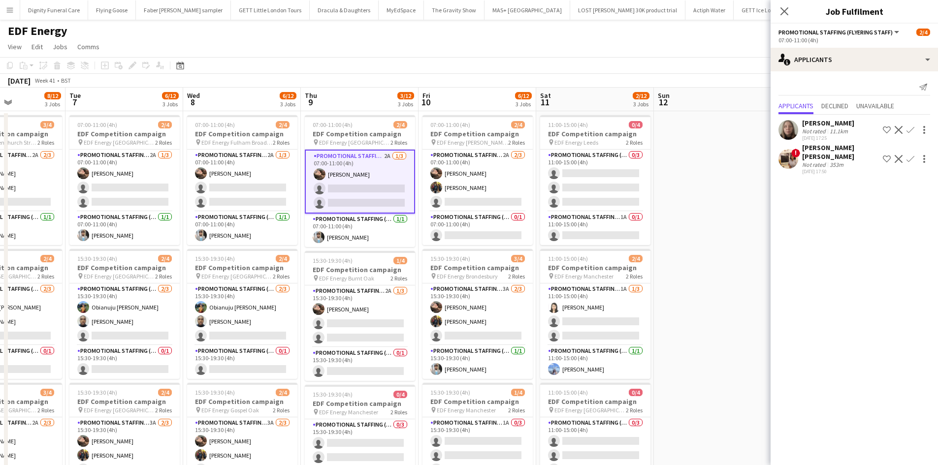
drag, startPoint x: 528, startPoint y: 265, endPoint x: 365, endPoint y: 250, distance: 163.2
click at [365, 250] on app-calendar-viewport "Sat 4 6/12 3 Jobs Sun 5 Mon 6 8/12 3 Jobs Tue 7 6/12 3 Jobs Wed 8 6/12 3 Jobs T…" at bounding box center [469, 397] width 938 height 618
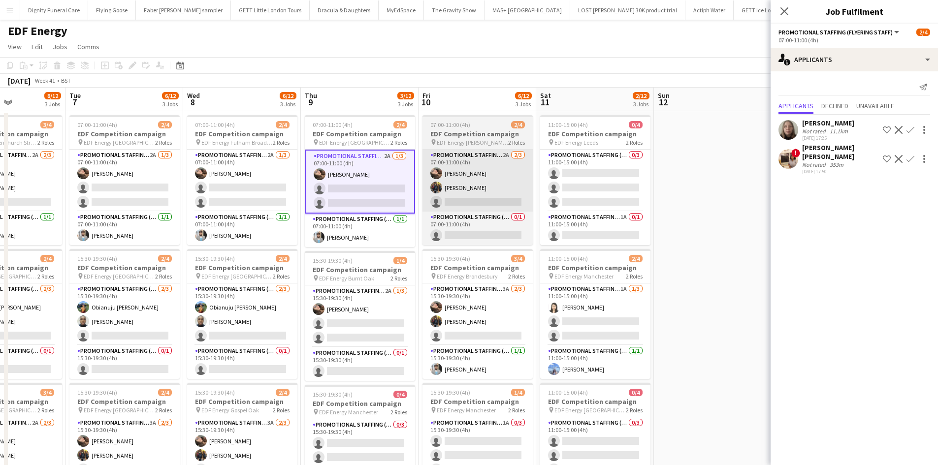
scroll to position [0, 288]
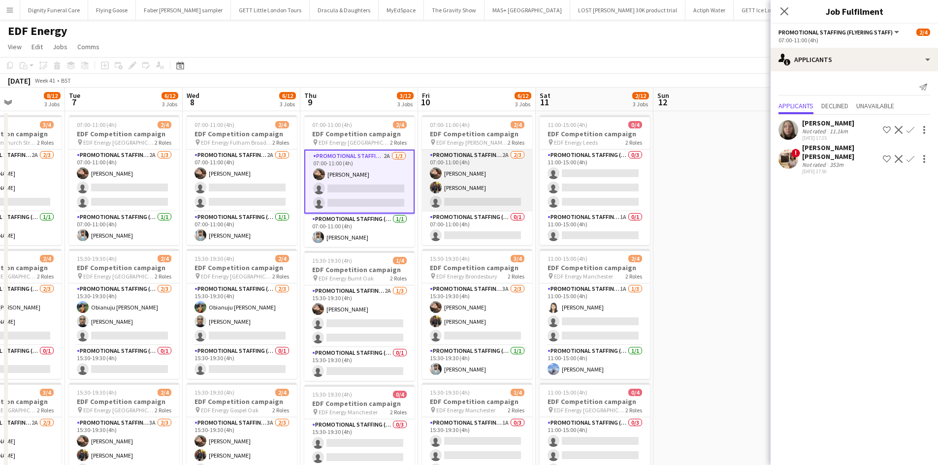
click at [485, 194] on app-card-role "Promotional Staffing (Flyering Staff) 2A 2/3 07:00-11:00 (4h) Anastasiia Melesh…" at bounding box center [477, 181] width 110 height 62
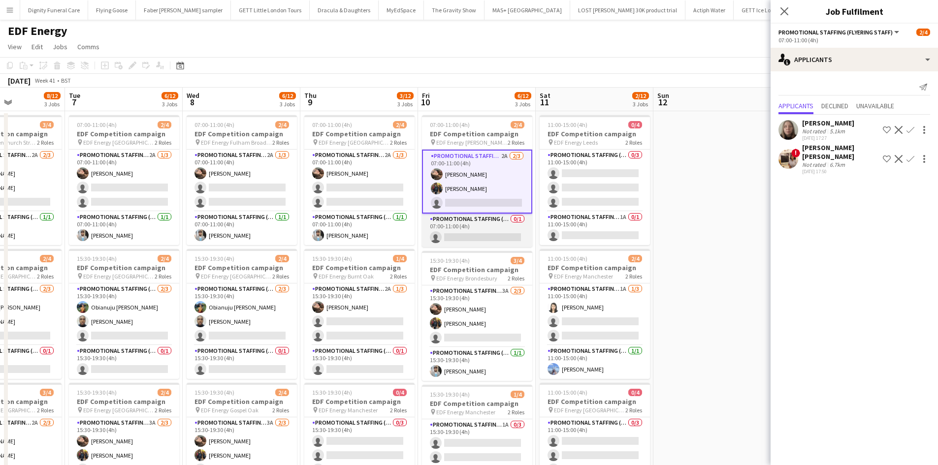
click at [491, 239] on app-card-role "Promotional Staffing (Team Leader) 0/1 07:00-11:00 (4h) single-neutral-actions" at bounding box center [477, 230] width 110 height 33
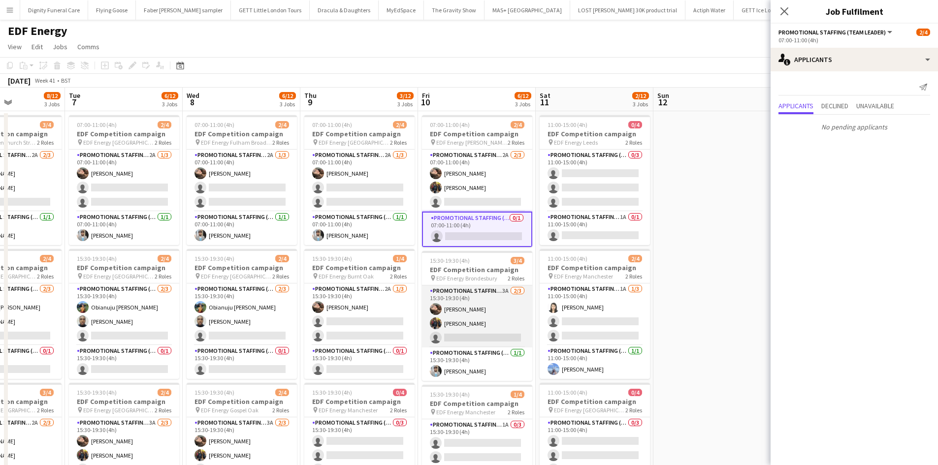
click at [478, 337] on app-card-role "Promotional Staffing (Flyering Staff) 3A 2/3 15:30-19:30 (4h) Anastasiia Melesh…" at bounding box center [477, 317] width 110 height 62
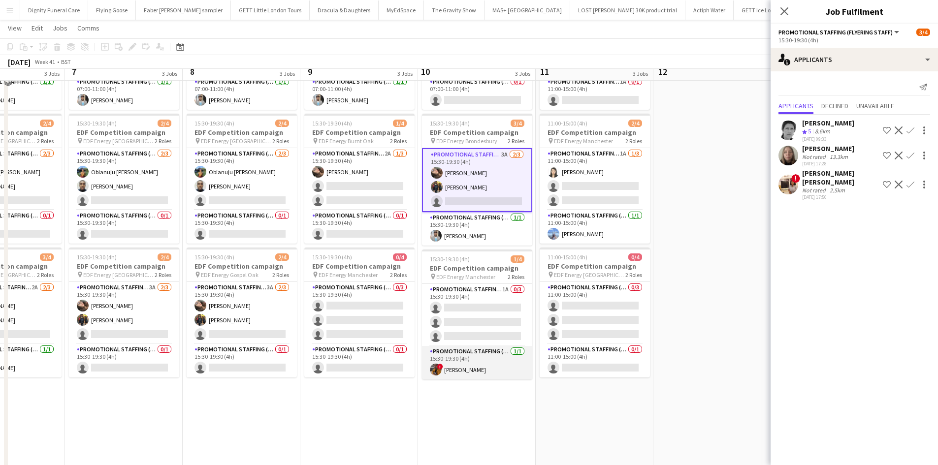
scroll to position [148, 0]
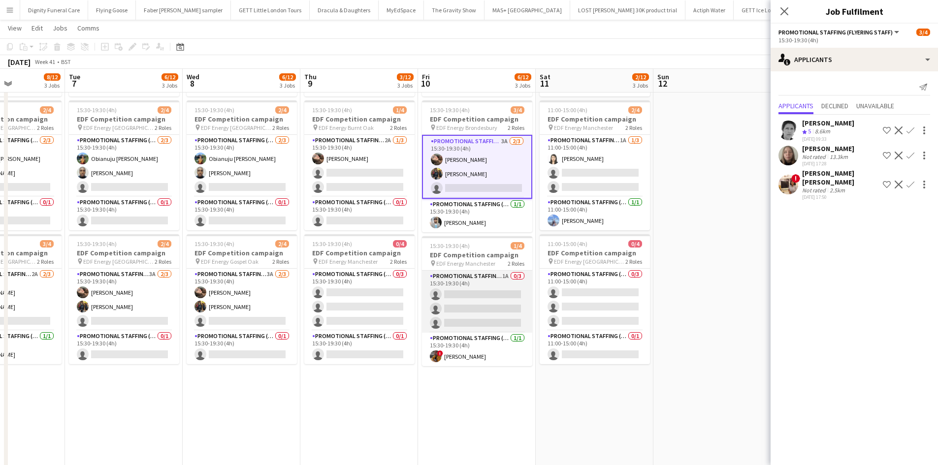
click at [504, 315] on app-card-role "Promotional Staffing (Flyering Staff) 1A 0/3 15:30-19:30 (4h) single-neutral-ac…" at bounding box center [477, 302] width 110 height 62
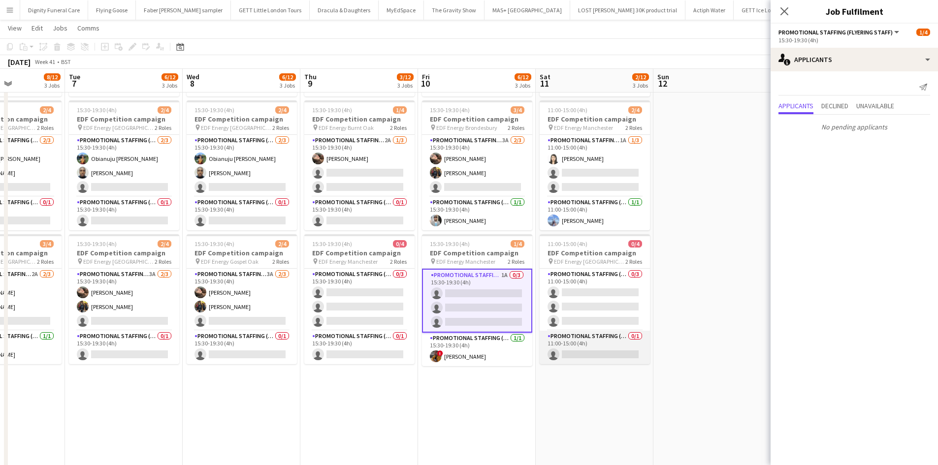
click at [621, 354] on app-card-role "Promotional Staffing (Team Leader) 0/1 11:00-15:00 (4h) single-neutral-actions" at bounding box center [595, 347] width 110 height 33
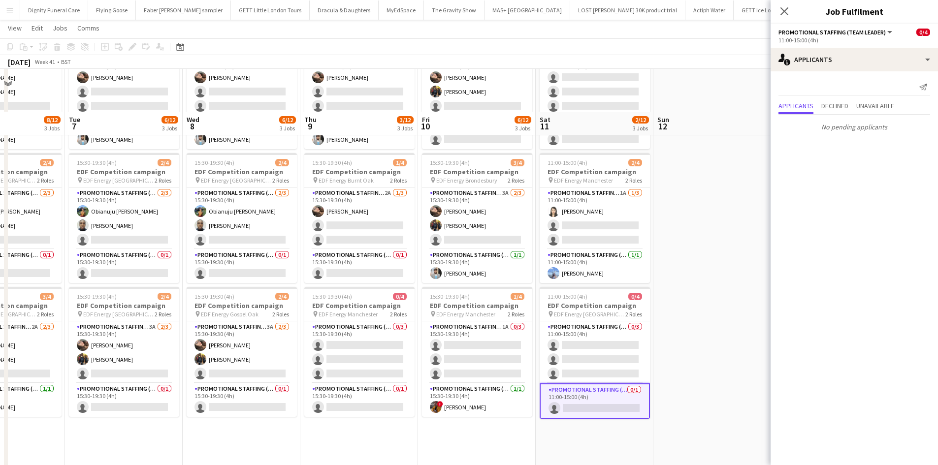
scroll to position [0, 0]
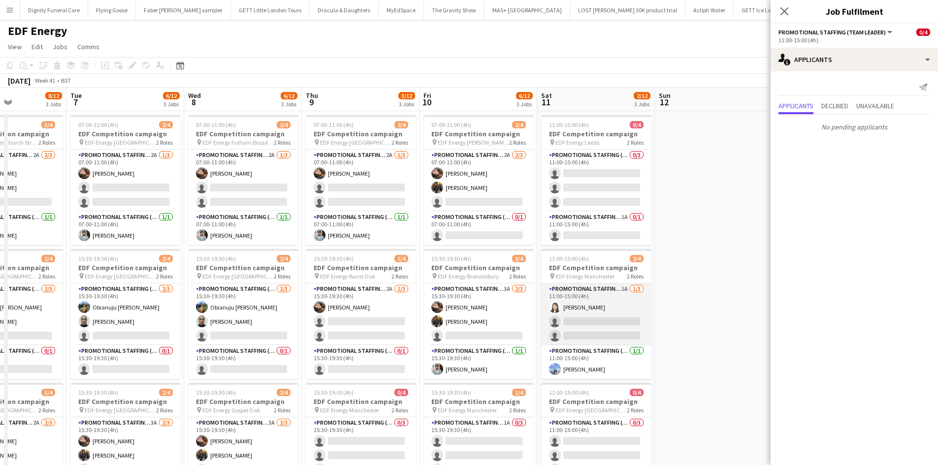
drag, startPoint x: 583, startPoint y: 328, endPoint x: 588, endPoint y: 329, distance: 5.4
click at [584, 328] on app-card-role "Promotional Staffing (Flyering Staff) 1A 1/3 11:00-15:00 (4h) Winnie Wong singl…" at bounding box center [596, 315] width 110 height 62
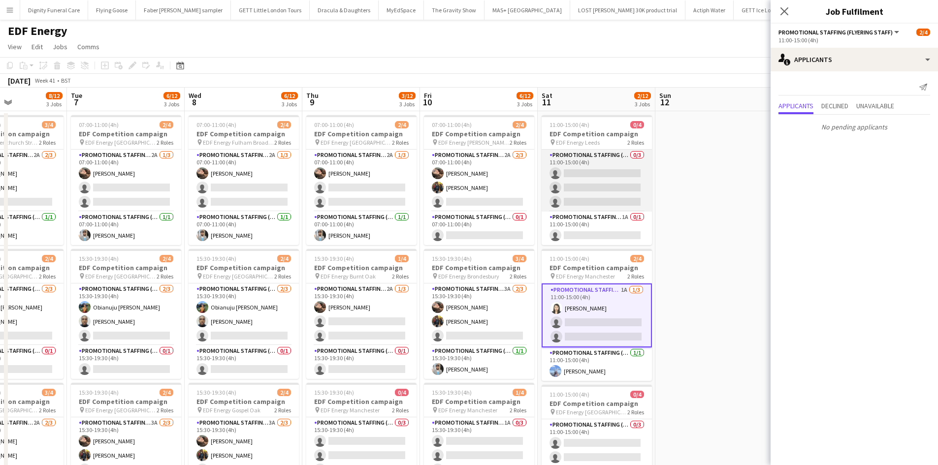
click at [602, 187] on app-card-role "Promotional Staffing (Flyering Staff) 0/3 11:00-15:00 (4h) single-neutral-actio…" at bounding box center [597, 181] width 110 height 62
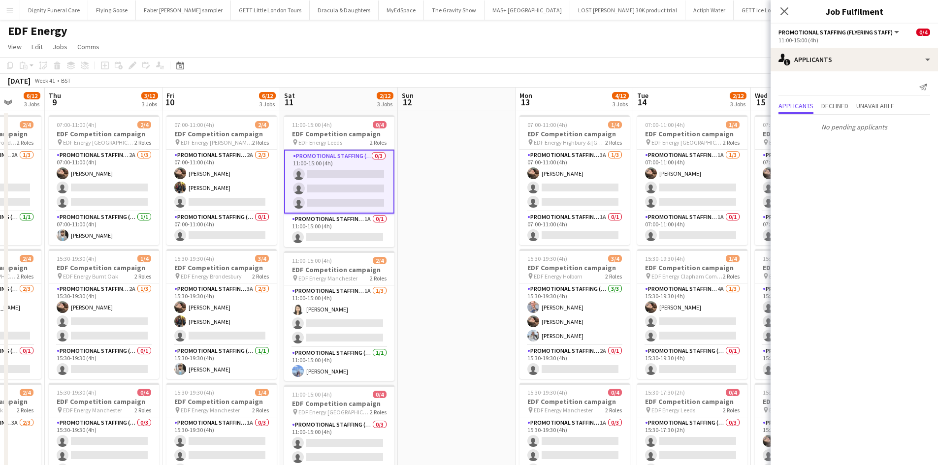
scroll to position [0, 390]
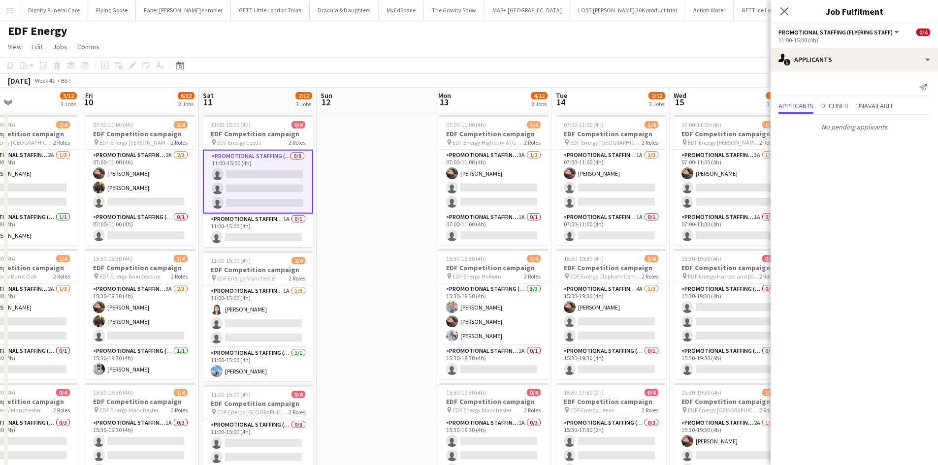
drag, startPoint x: 660, startPoint y: 253, endPoint x: 352, endPoint y: 240, distance: 308.6
click at [352, 240] on app-calendar-viewport "Mon 6 8/12 3 Jobs Tue 7 6/12 3 Jobs Wed 8 6/12 3 Jobs Thu 9 3/12 3 Jobs Fri 10 …" at bounding box center [469, 397] width 938 height 618
click at [505, 192] on app-card-role "Promotional Staffing (Flyering Staff) 3A 1/3 07:00-11:00 (4h) Anastasiia Melesh…" at bounding box center [493, 181] width 110 height 62
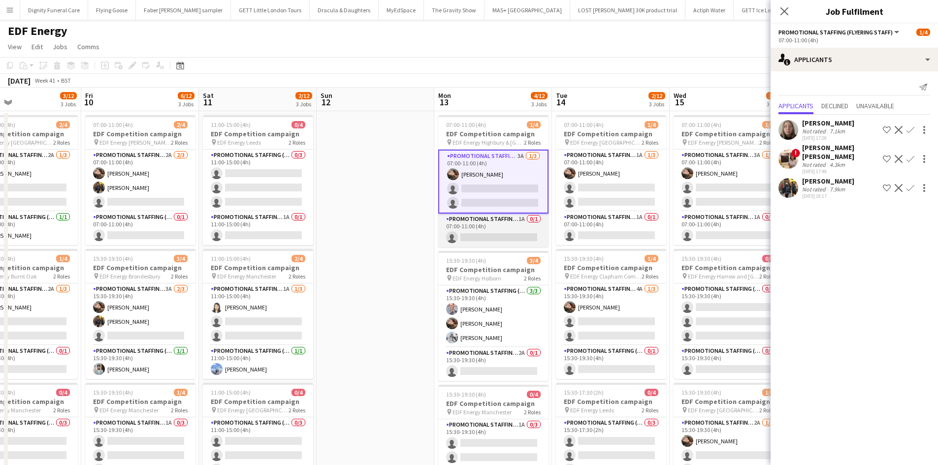
click at [480, 232] on app-card-role "Promotional Staffing (Team Leader) 1A 0/1 07:00-11:00 (4h) single-neutral-actio…" at bounding box center [493, 230] width 110 height 33
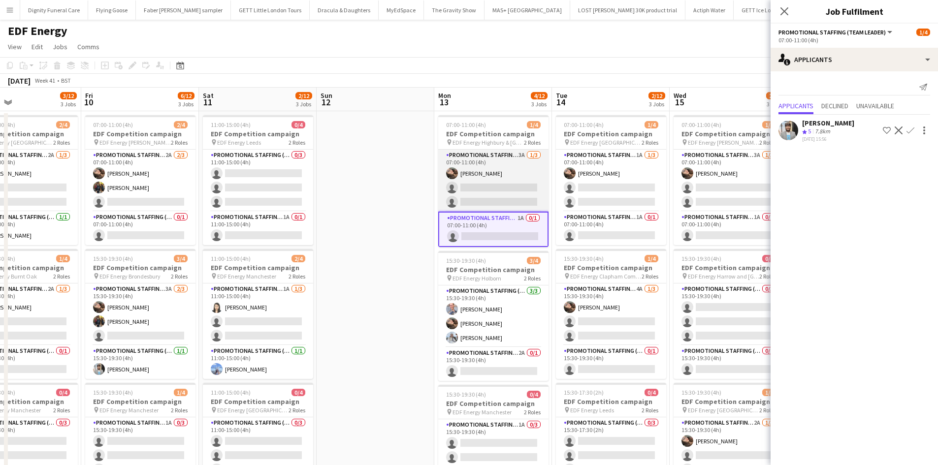
click at [492, 186] on app-card-role "Promotional Staffing (Flyering Staff) 3A 1/3 07:00-11:00 (4h) Anastasiia Melesh…" at bounding box center [493, 181] width 110 height 62
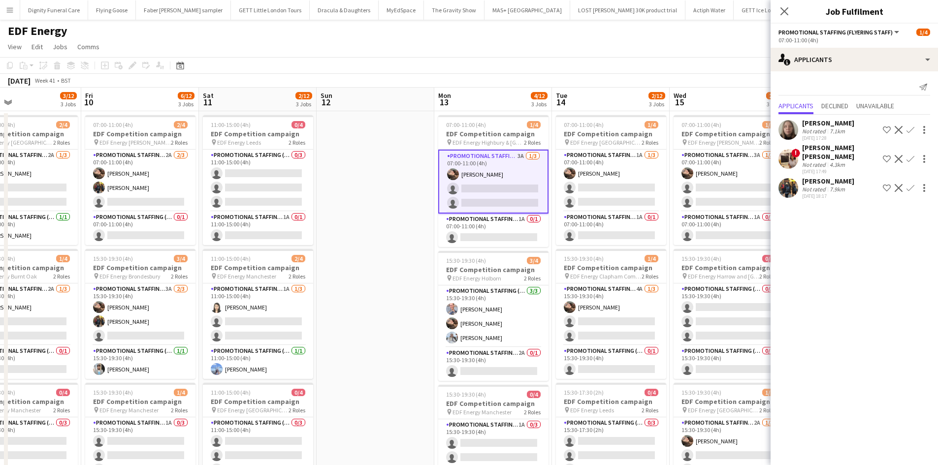
click at [911, 184] on app-icon "Confirm" at bounding box center [911, 188] width 8 height 8
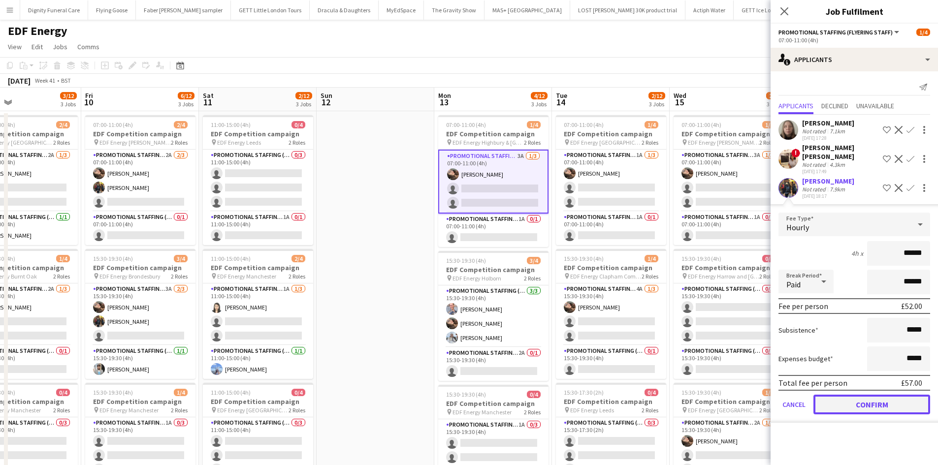
click at [876, 395] on button "Confirm" at bounding box center [872, 405] width 117 height 20
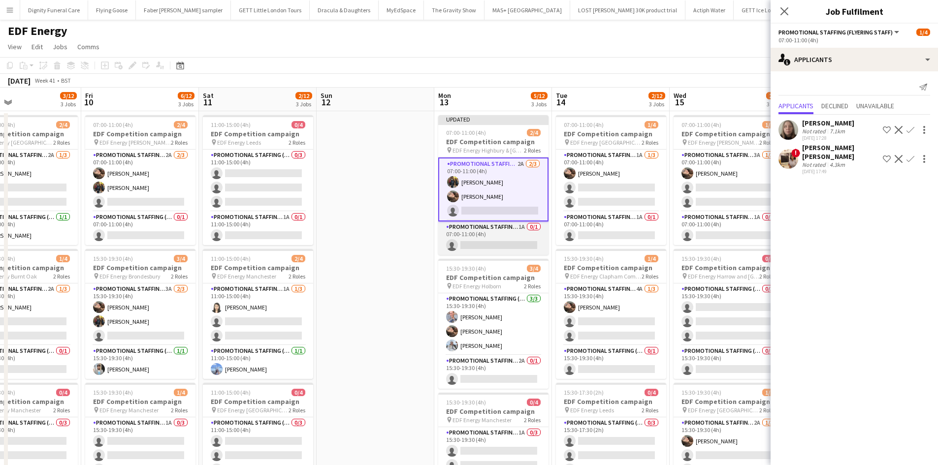
click at [513, 238] on app-card-role "Promotional Staffing (Team Leader) 1A 0/1 07:00-11:00 (4h) single-neutral-actio…" at bounding box center [493, 238] width 110 height 33
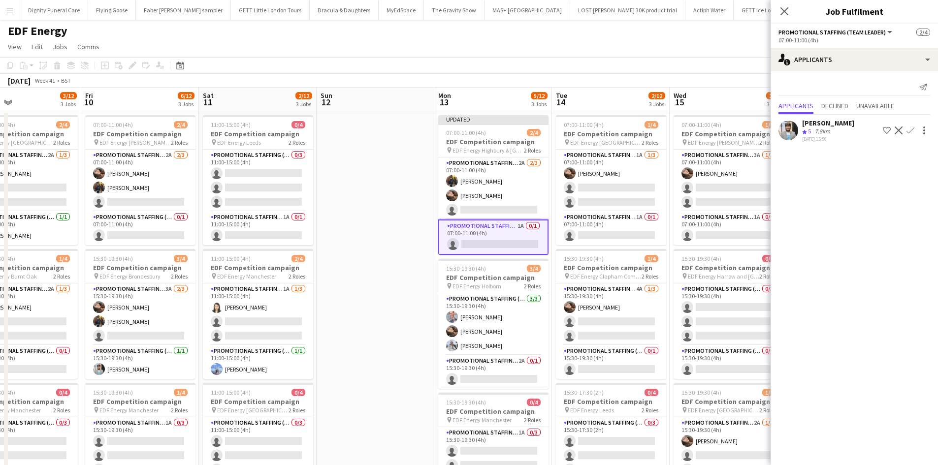
click at [909, 127] on app-icon "Confirm" at bounding box center [911, 131] width 8 height 8
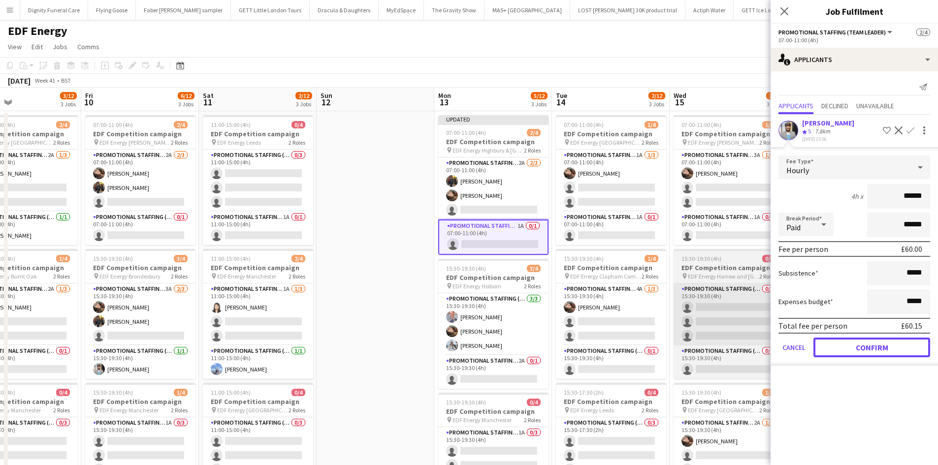
drag, startPoint x: 866, startPoint y: 340, endPoint x: 752, endPoint y: 334, distance: 113.9
click at [866, 340] on button "Confirm" at bounding box center [872, 348] width 117 height 20
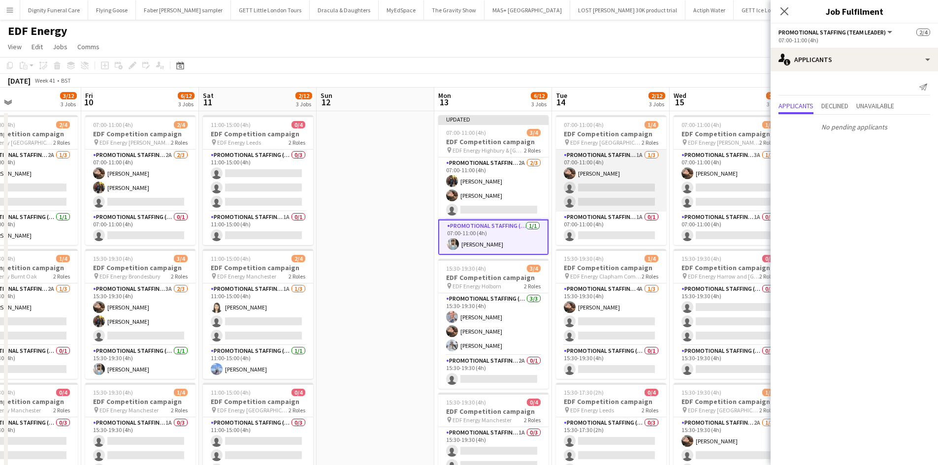
click at [599, 197] on app-card-role "Promotional Staffing (Flyering Staff) 1A 1/3 07:00-11:00 (4h) Anastasiia Melesh…" at bounding box center [611, 181] width 110 height 62
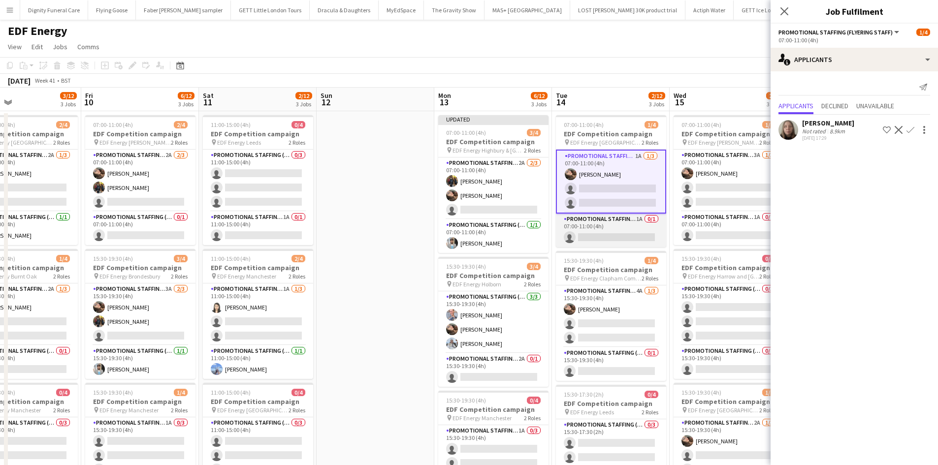
click at [623, 234] on app-card-role "Promotional Staffing (Team Leader) 1A 0/1 07:00-11:00 (4h) single-neutral-actio…" at bounding box center [611, 230] width 110 height 33
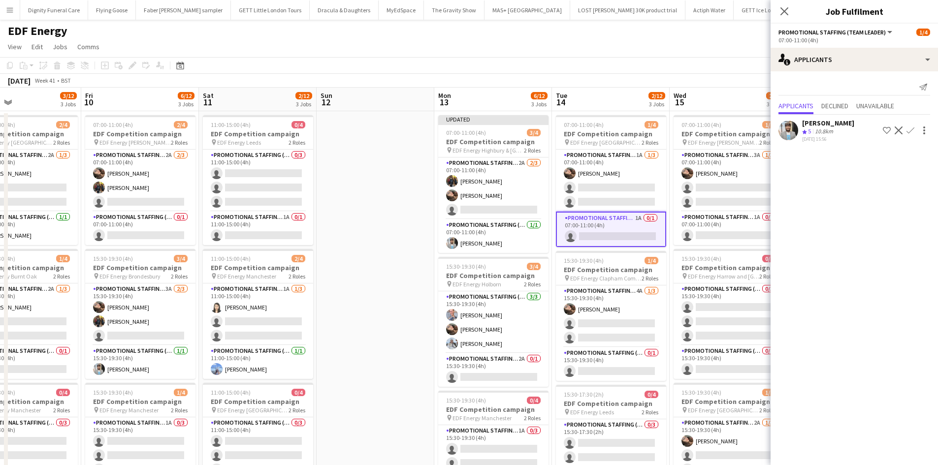
drag, startPoint x: 910, startPoint y: 129, endPoint x: 916, endPoint y: 134, distance: 8.7
click at [910, 129] on app-icon "Confirm" at bounding box center [911, 131] width 8 height 8
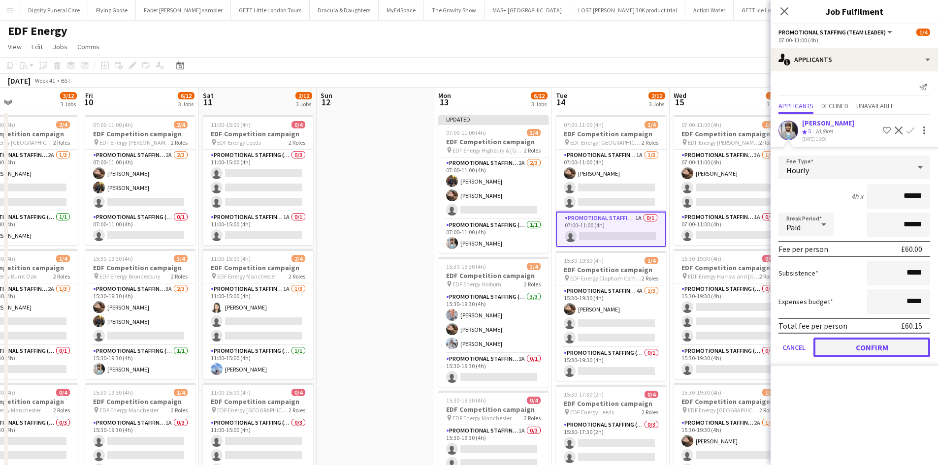
click at [871, 350] on button "Confirm" at bounding box center [872, 348] width 117 height 20
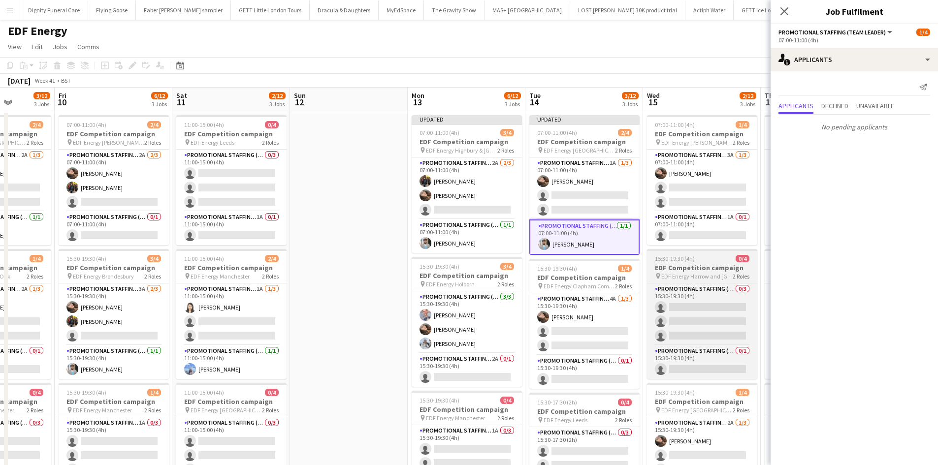
drag, startPoint x: 638, startPoint y: 332, endPoint x: 563, endPoint y: 269, distance: 97.9
click at [543, 326] on app-calendar-viewport "Tue 7 6/12 3 Jobs Wed 8 6/12 3 Jobs Thu 9 3/12 3 Jobs Fri 10 6/12 3 Jobs Sat 11…" at bounding box center [469, 397] width 938 height 618
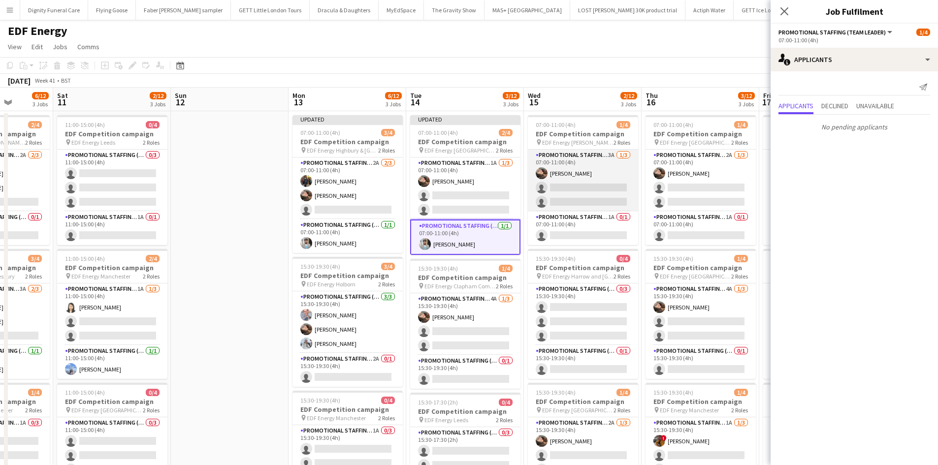
click at [599, 202] on app-card-role "Promotional Staffing (Flyering Staff) 3A 1/3 07:00-11:00 (4h) Anastasiia Melesh…" at bounding box center [583, 181] width 110 height 62
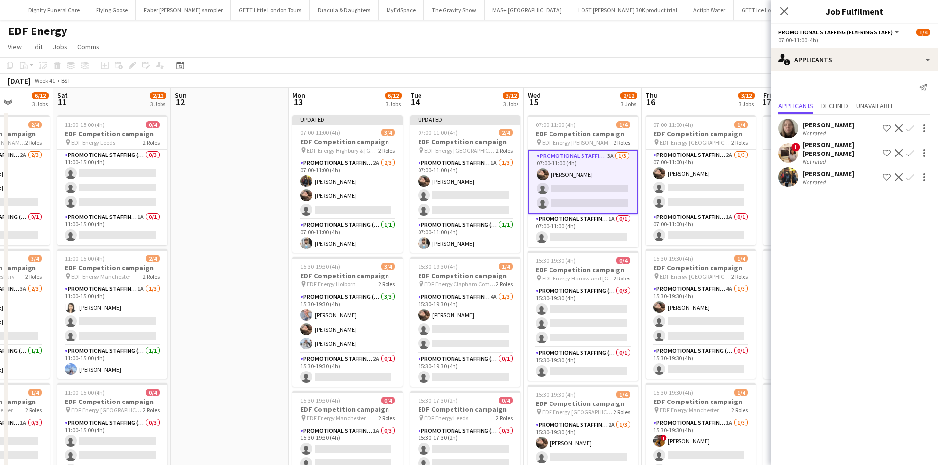
click at [913, 173] on app-icon "Confirm" at bounding box center [911, 177] width 8 height 8
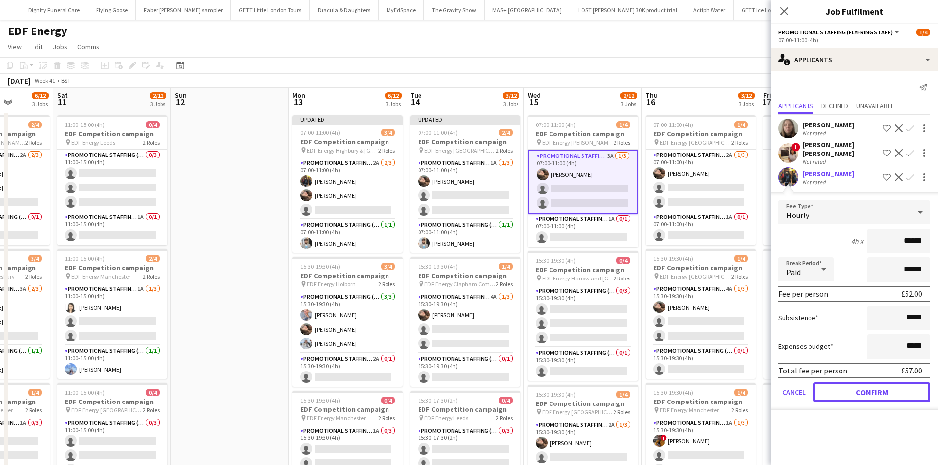
click at [898, 387] on button "Confirm" at bounding box center [872, 393] width 117 height 20
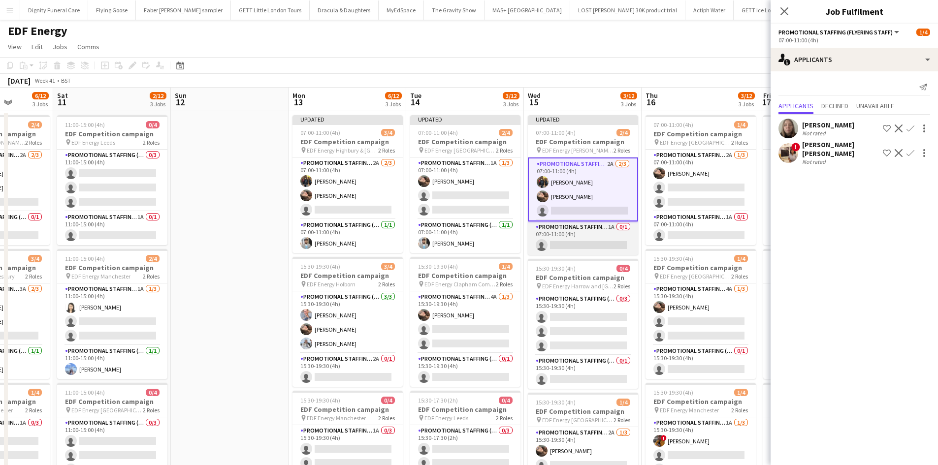
click at [616, 247] on app-card-role "Promotional Staffing (Team Leader) 1A 0/1 07:00-11:00 (4h) single-neutral-actio…" at bounding box center [583, 238] width 110 height 33
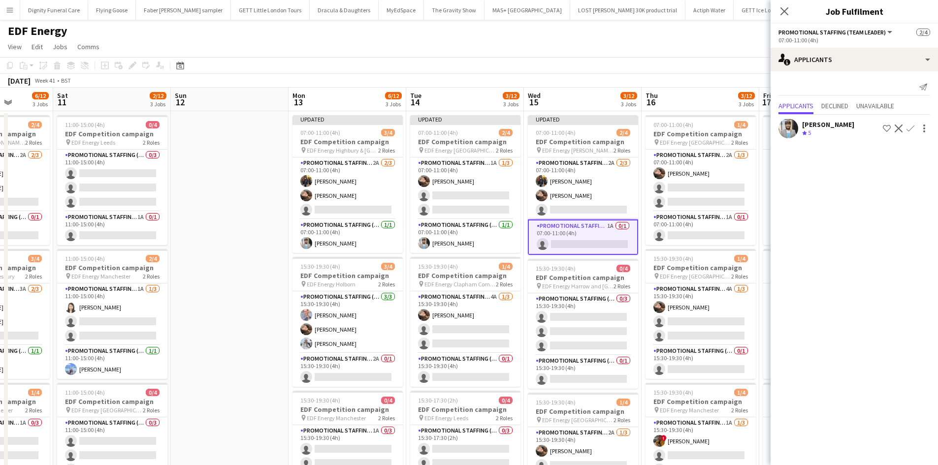
click at [908, 125] on app-icon "Confirm" at bounding box center [911, 129] width 8 height 8
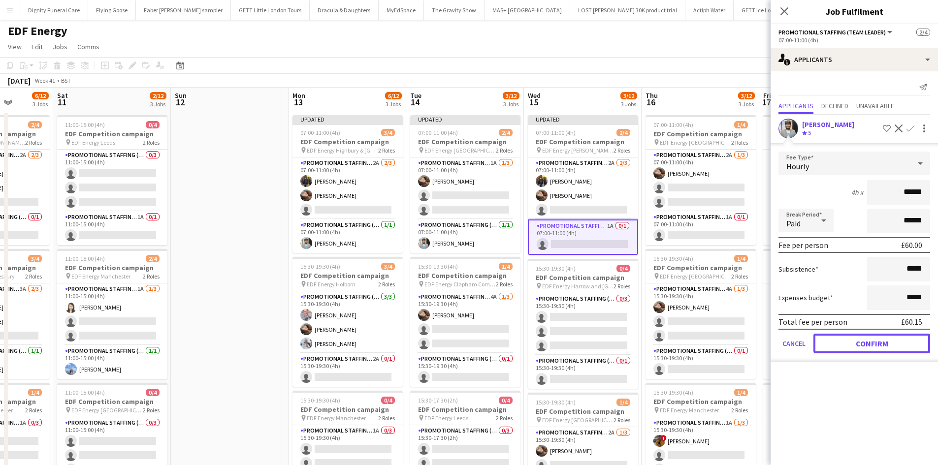
click at [889, 344] on button "Confirm" at bounding box center [872, 344] width 117 height 20
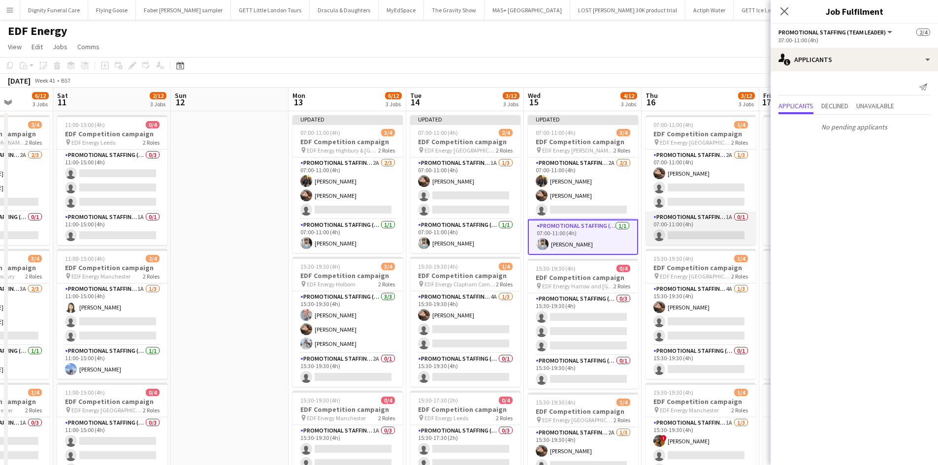
click at [717, 238] on app-card-role "Promotional Staffing (Team Leader) 1A 0/1 07:00-11:00 (4h) single-neutral-actio…" at bounding box center [701, 228] width 110 height 33
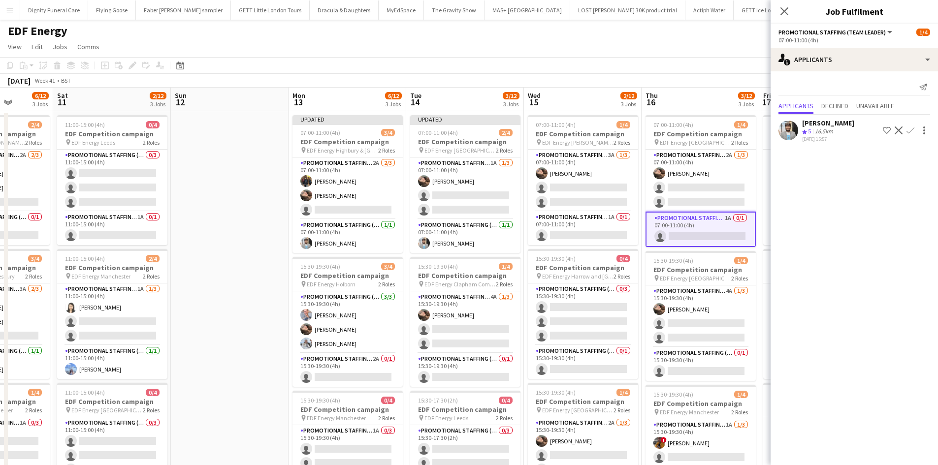
drag, startPoint x: 911, startPoint y: 125, endPoint x: 920, endPoint y: 134, distance: 13.2
click at [911, 126] on button "Confirm" at bounding box center [911, 131] width 12 height 12
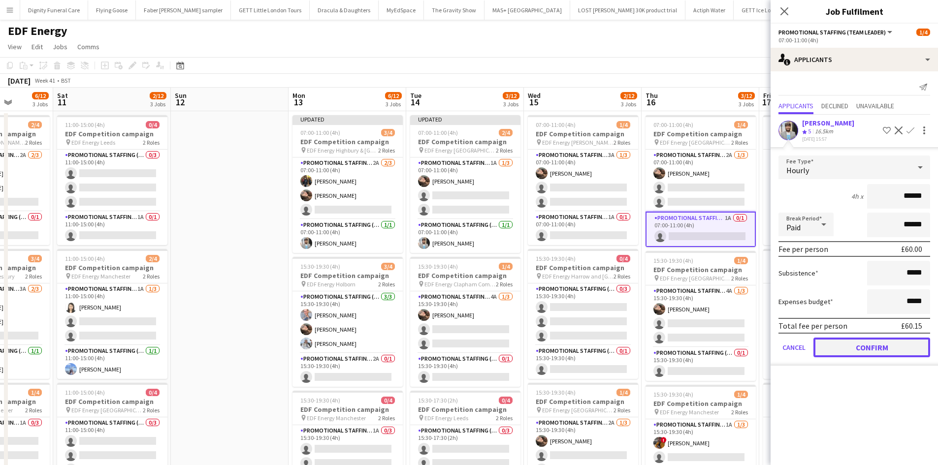
click at [890, 354] on button "Confirm" at bounding box center [872, 348] width 117 height 20
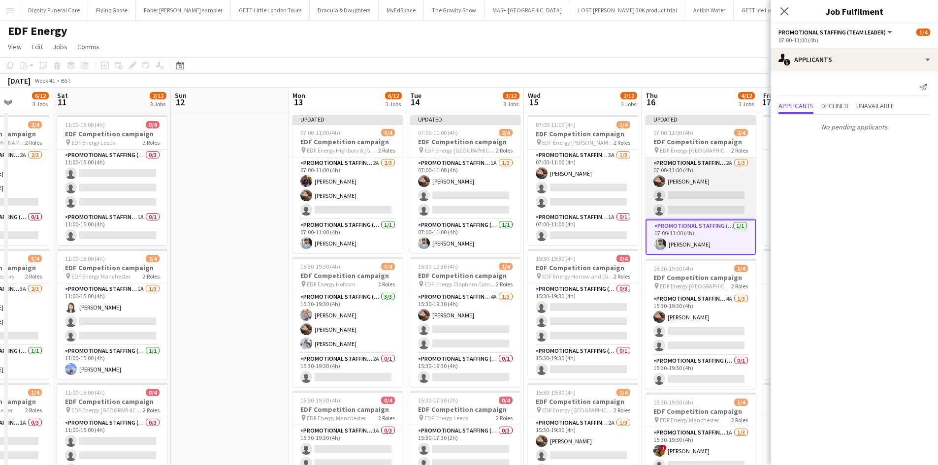
click at [692, 188] on app-card-role "Promotional Staffing (Flyering Staff) 2A 1/3 07:00-11:00 (4h) Anastasiia Melesh…" at bounding box center [701, 189] width 110 height 62
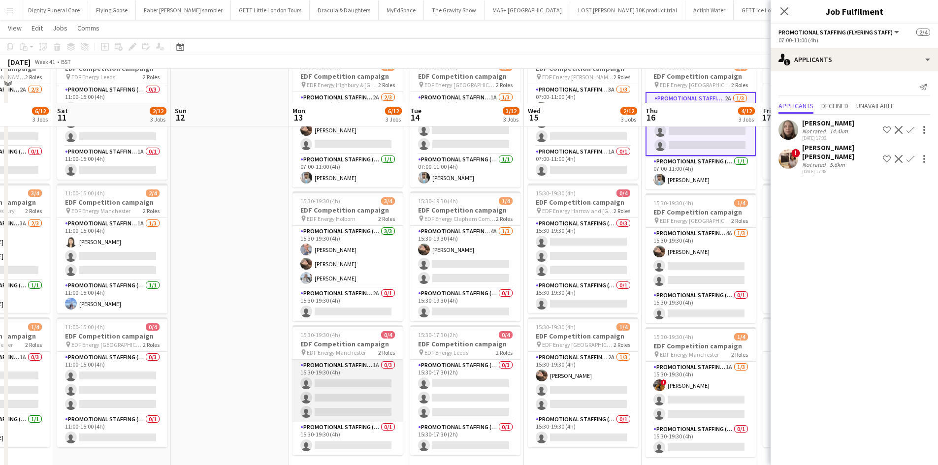
scroll to position [98, 0]
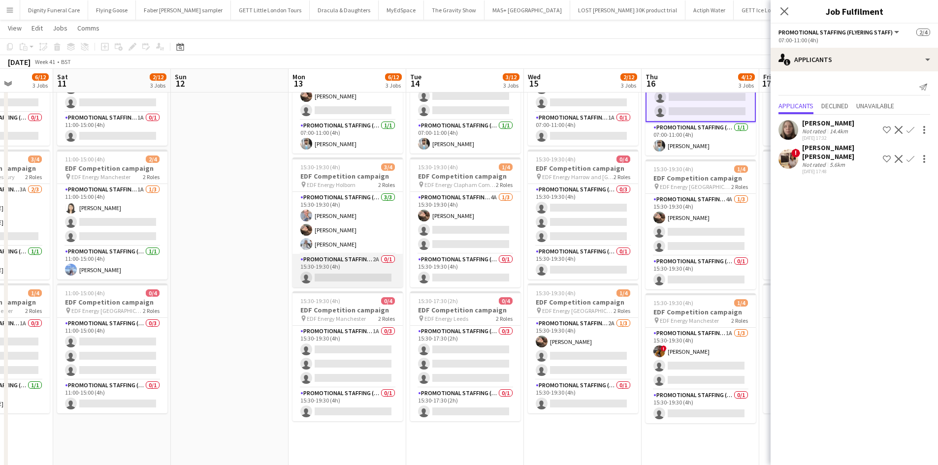
click at [345, 276] on app-card-role "Promotional Staffing (Team Leader) 2A 0/1 15:30-19:30 (4h) single-neutral-actio…" at bounding box center [348, 270] width 110 height 33
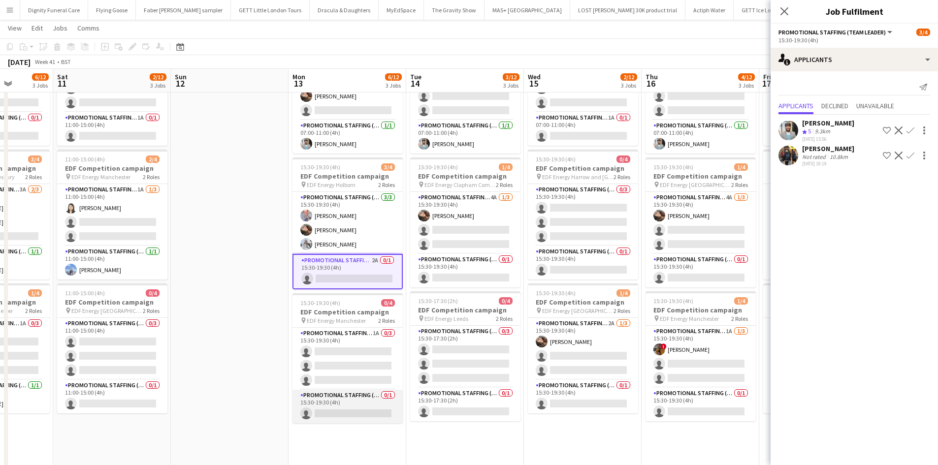
click at [352, 409] on app-card-role "Promotional Staffing (Team Leader) 0/1 15:30-19:30 (4h) single-neutral-actions" at bounding box center [348, 406] width 110 height 33
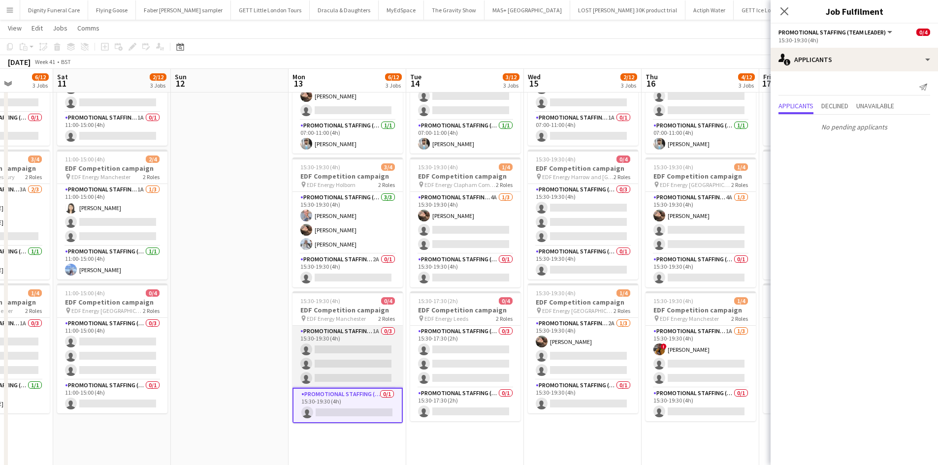
click at [355, 371] on app-card-role "Promotional Staffing (Flyering Staff) 1A 0/3 15:30-19:30 (4h) single-neutral-ac…" at bounding box center [348, 357] width 110 height 62
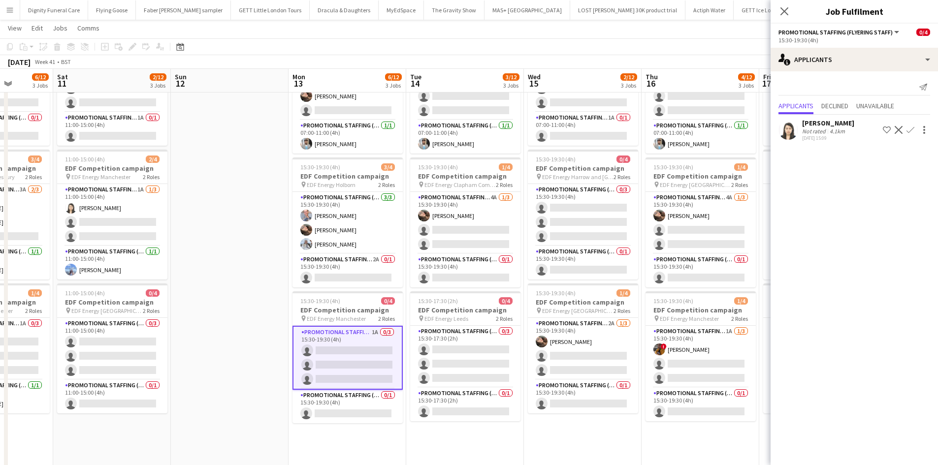
click at [911, 129] on app-icon "Confirm" at bounding box center [911, 130] width 8 height 8
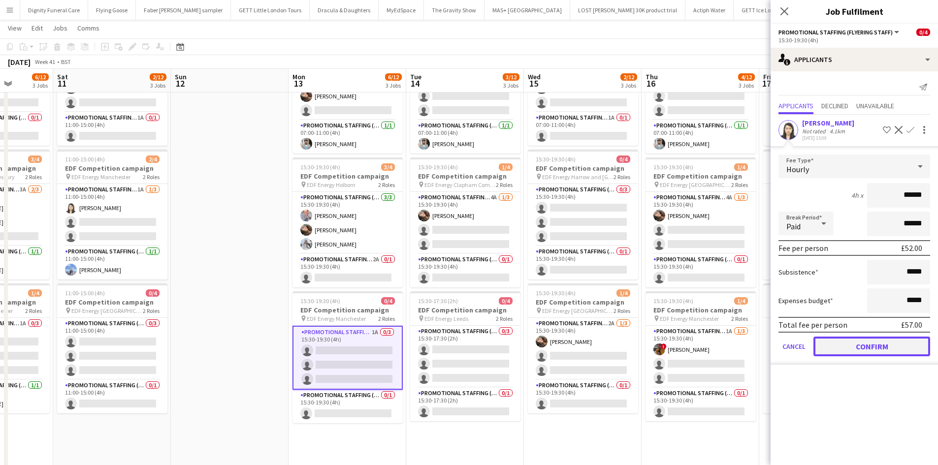
click at [903, 341] on button "Confirm" at bounding box center [872, 347] width 117 height 20
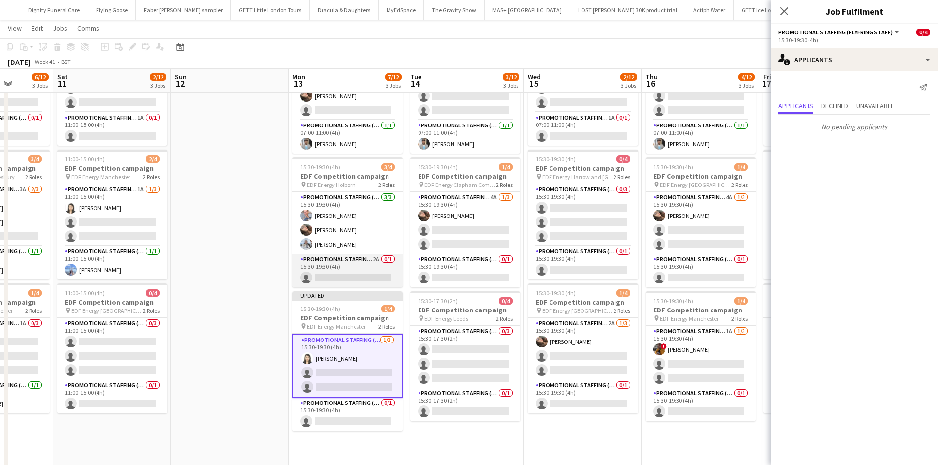
click at [341, 278] on app-card-role "Promotional Staffing (Team Leader) 2A 0/1 15:30-19:30 (4h) single-neutral-actio…" at bounding box center [348, 270] width 110 height 33
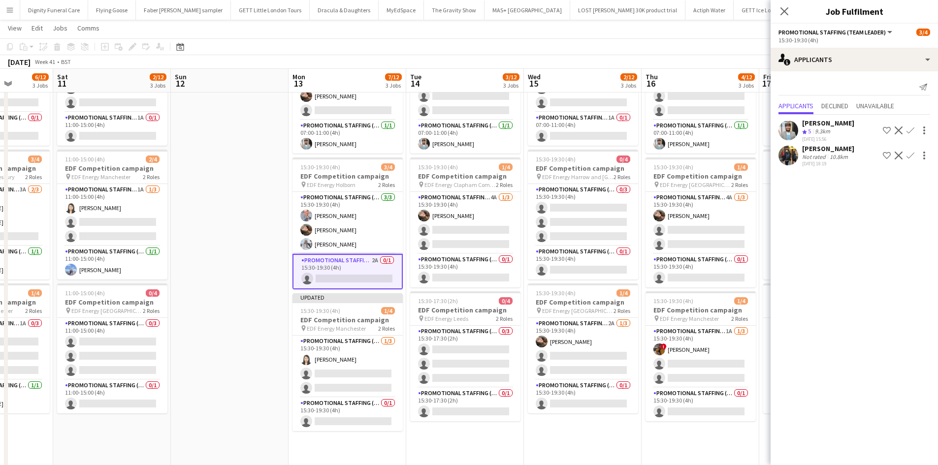
click at [909, 128] on app-icon "Confirm" at bounding box center [911, 131] width 8 height 8
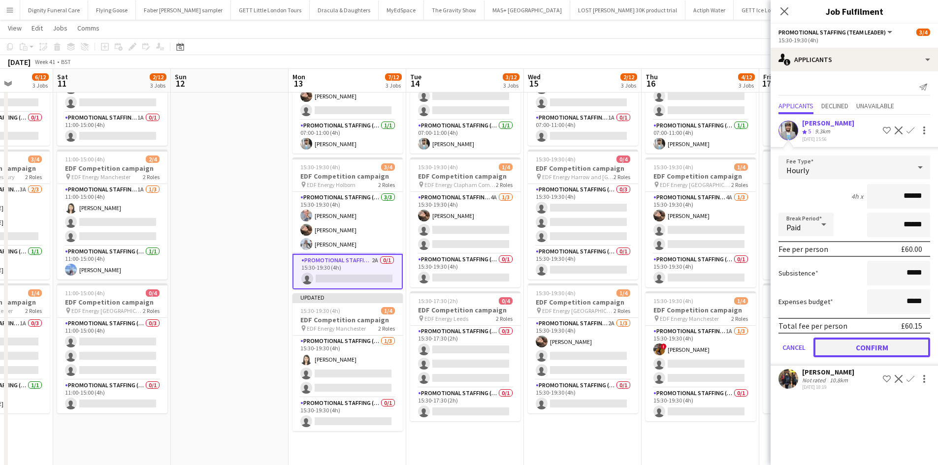
click at [889, 352] on button "Confirm" at bounding box center [872, 348] width 117 height 20
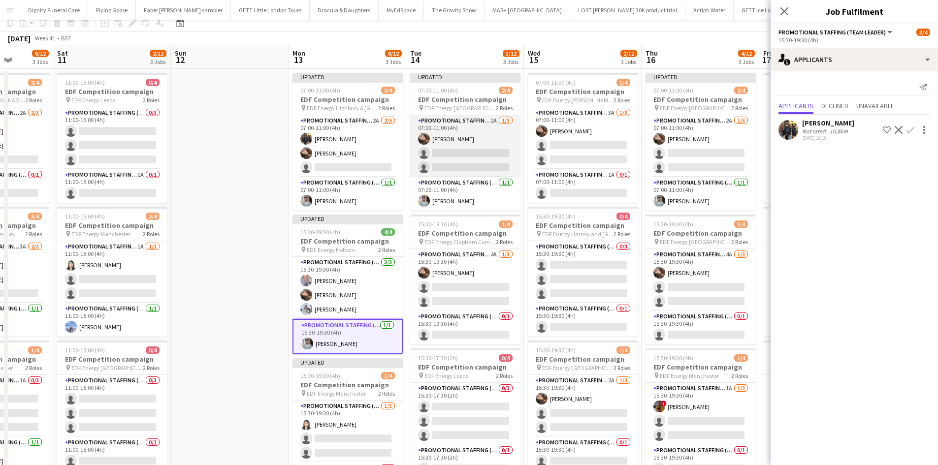
scroll to position [0, 0]
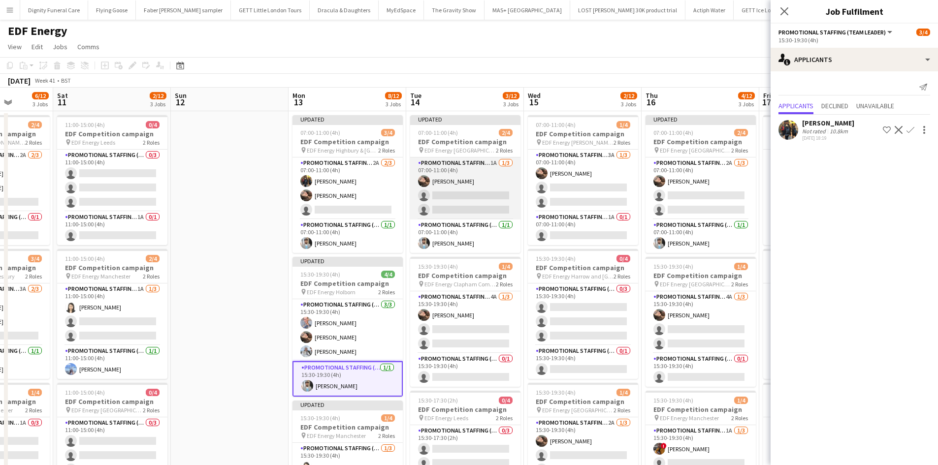
click at [471, 206] on app-card-role "Promotional Staffing (Flyering Staff) 1A 1/3 07:00-11:00 (4h) Anastasiia Melesh…" at bounding box center [465, 189] width 110 height 62
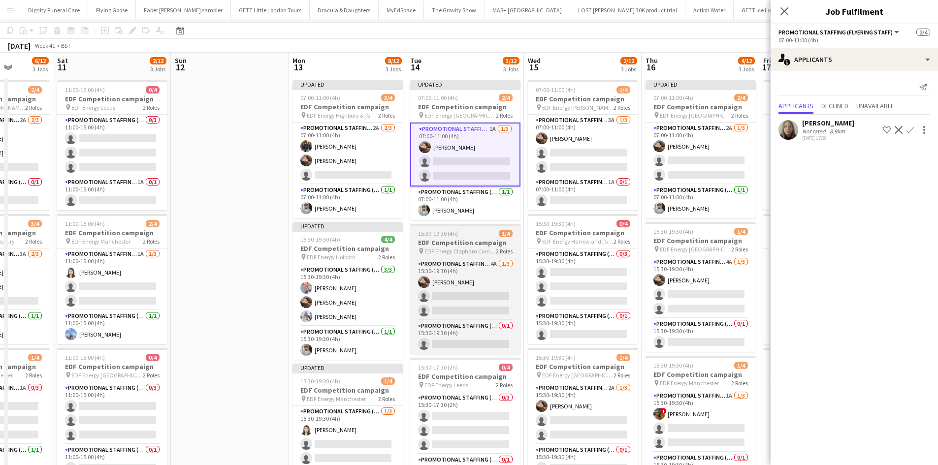
scroll to position [49, 0]
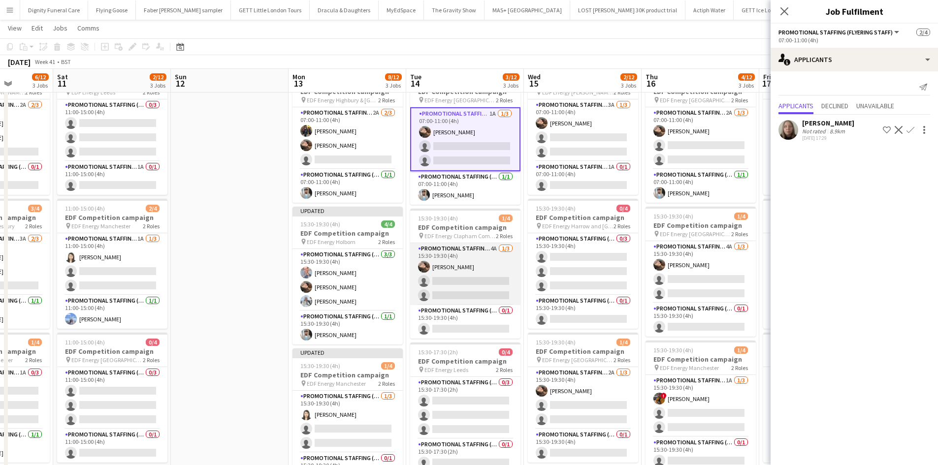
click at [458, 299] on app-card-role "Promotional Staffing (Flyering Staff) 4A 1/3 15:30-19:30 (4h) Anastasiia Melesh…" at bounding box center [465, 274] width 110 height 62
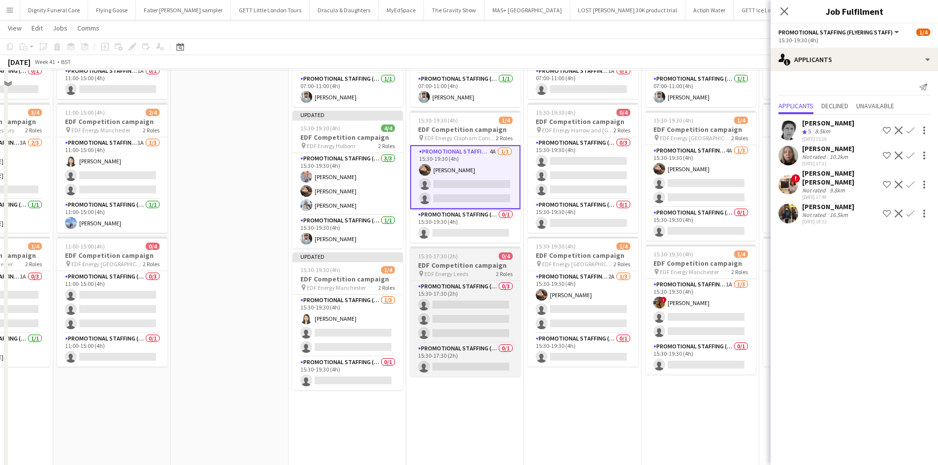
scroll to position [148, 0]
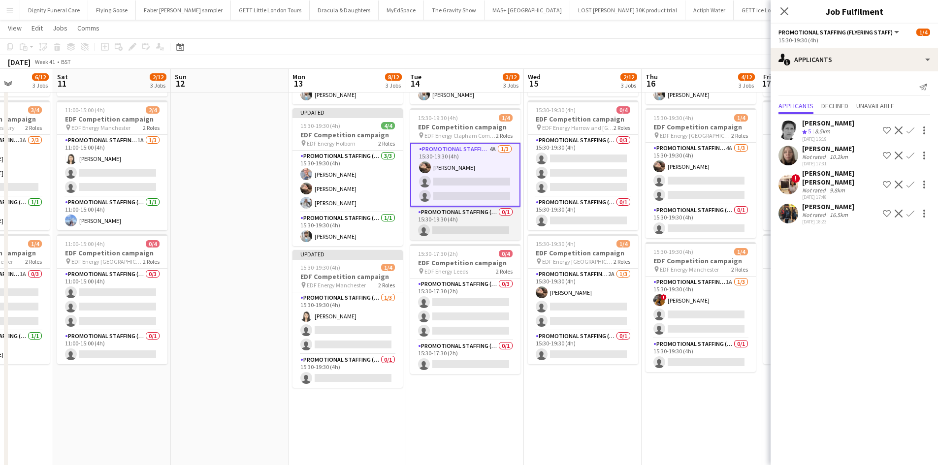
click at [493, 230] on app-card-role "Promotional Staffing (Team Leader) 0/1 15:30-19:30 (4h) single-neutral-actions" at bounding box center [465, 223] width 110 height 33
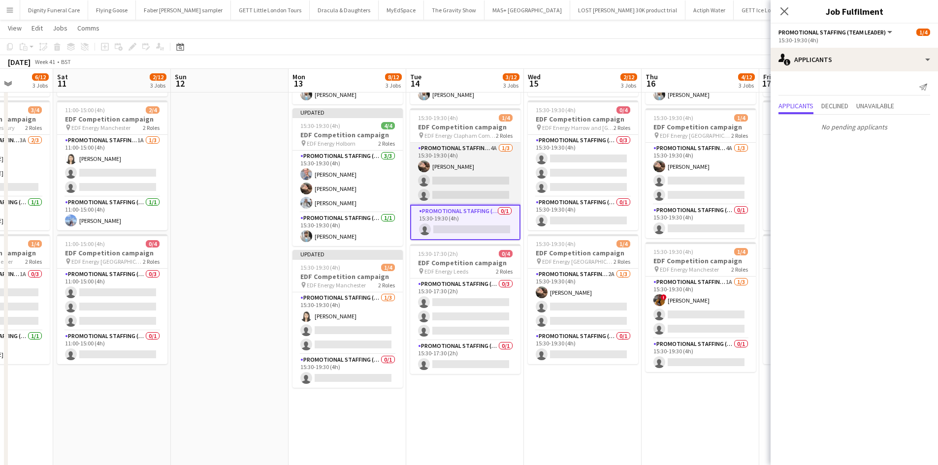
click at [479, 184] on app-card-role "Promotional Staffing (Flyering Staff) 4A 1/3 15:30-19:30 (4h) Anastasiia Melesh…" at bounding box center [465, 174] width 110 height 62
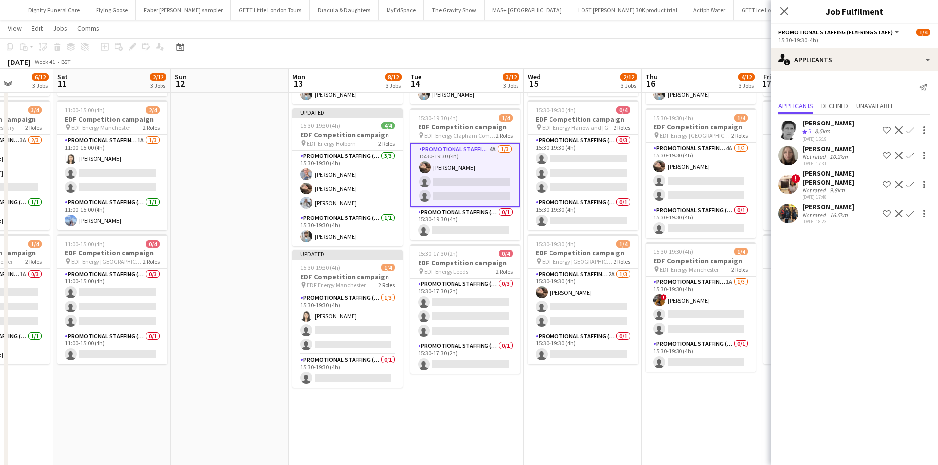
click at [913, 210] on app-icon "Confirm" at bounding box center [911, 214] width 8 height 8
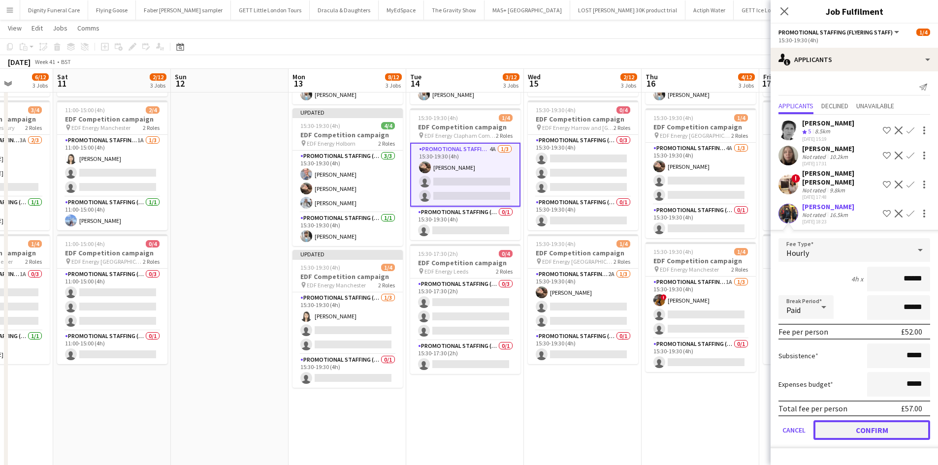
click at [897, 423] on button "Confirm" at bounding box center [872, 431] width 117 height 20
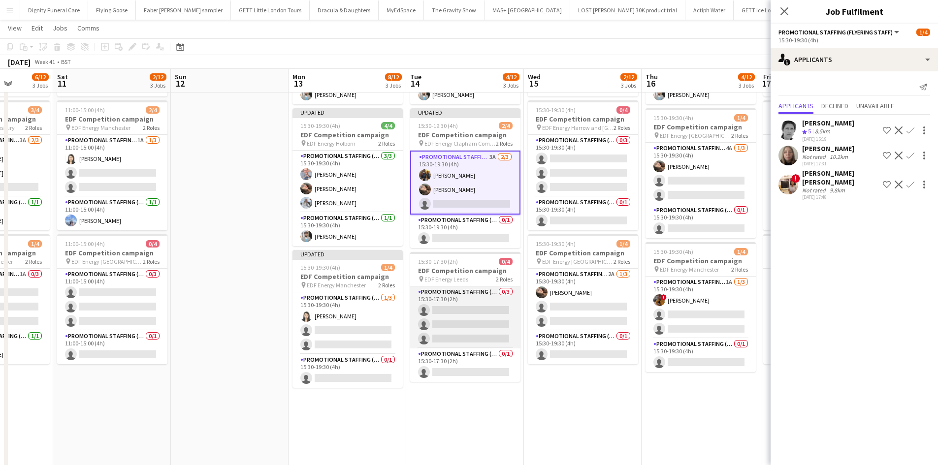
click at [454, 303] on app-card-role "Promotional Staffing (Flyering Staff) 0/3 15:30-17:30 (2h) single-neutral-actio…" at bounding box center [465, 318] width 110 height 62
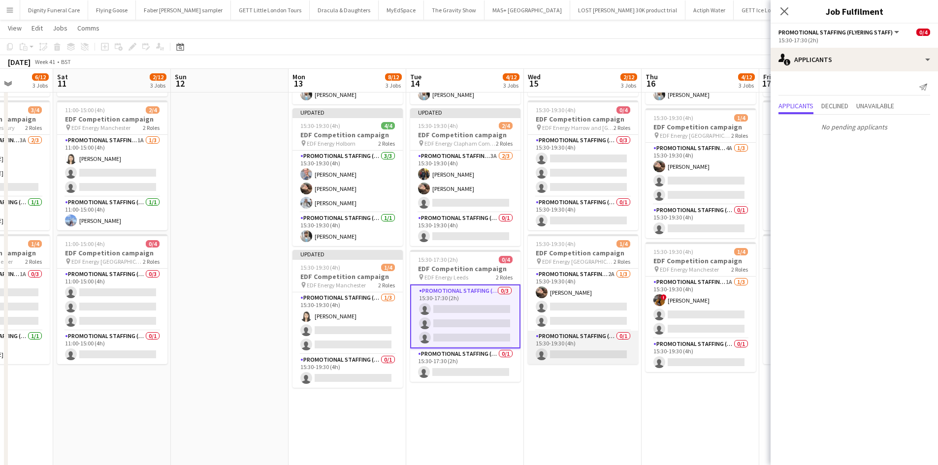
click at [590, 351] on app-card-role "Promotional Staffing (Team Leader) 0/1 15:30-19:30 (4h) single-neutral-actions" at bounding box center [583, 347] width 110 height 33
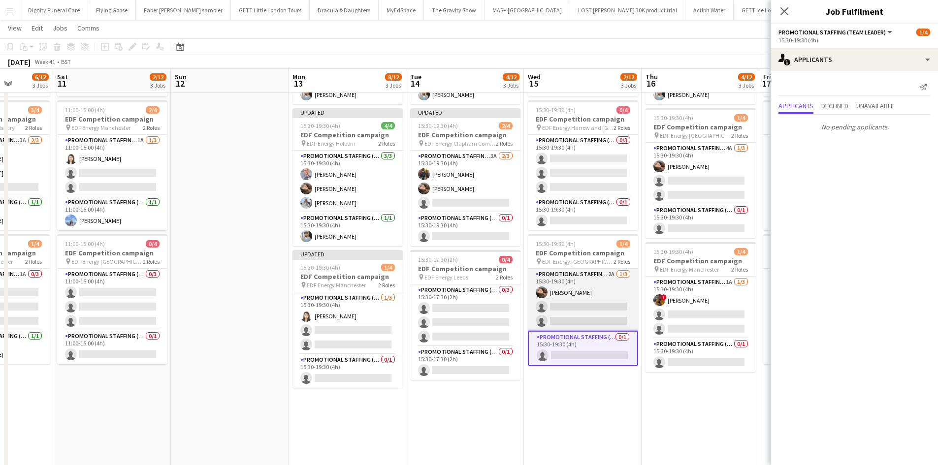
click at [567, 303] on app-card-role "Promotional Staffing (Flyering Staff) 2A 1/3 15:30-19:30 (4h) Anastasiia Melesh…" at bounding box center [583, 300] width 110 height 62
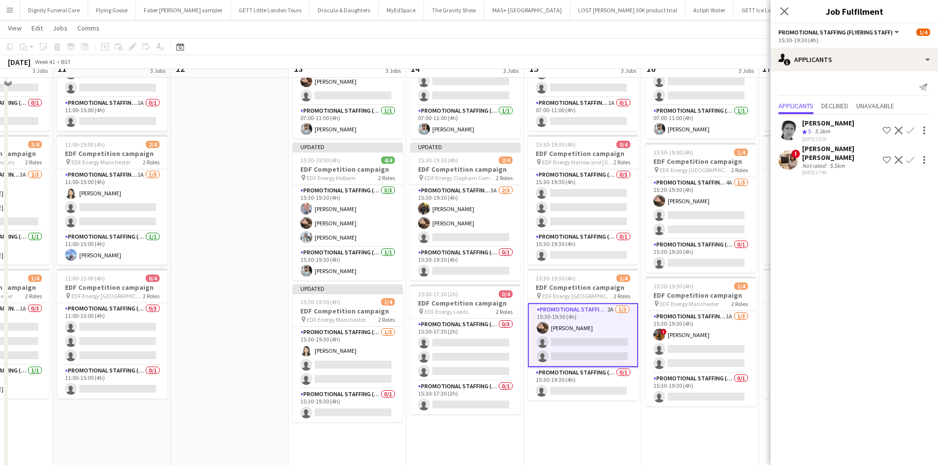
scroll to position [98, 0]
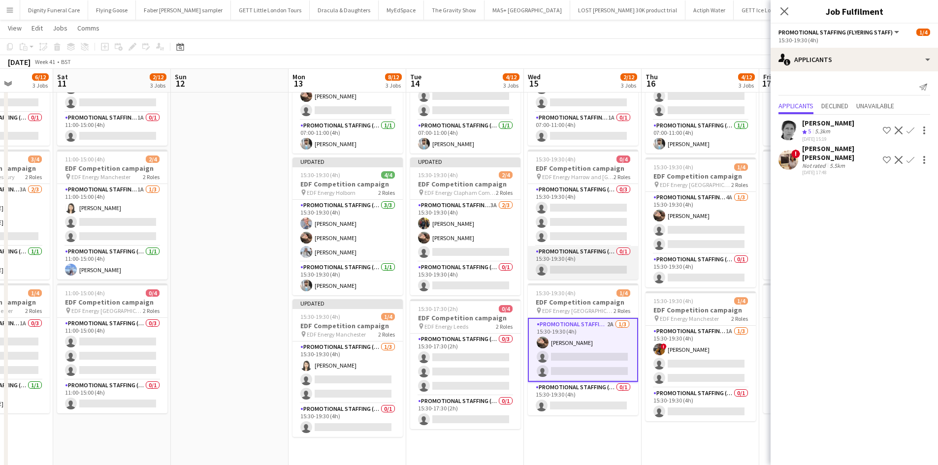
click at [585, 271] on app-card-role "Promotional Staffing (Team Leader) 0/1 15:30-19:30 (4h) single-neutral-actions" at bounding box center [583, 262] width 110 height 33
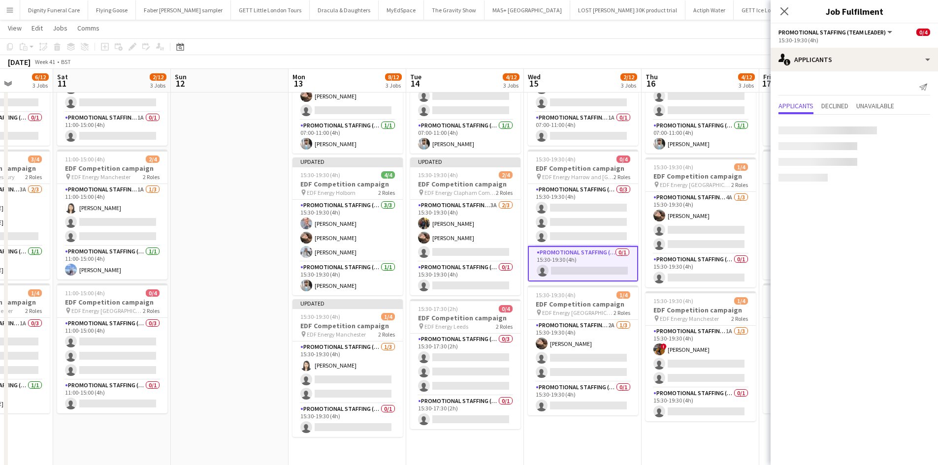
scroll to position [0, 299]
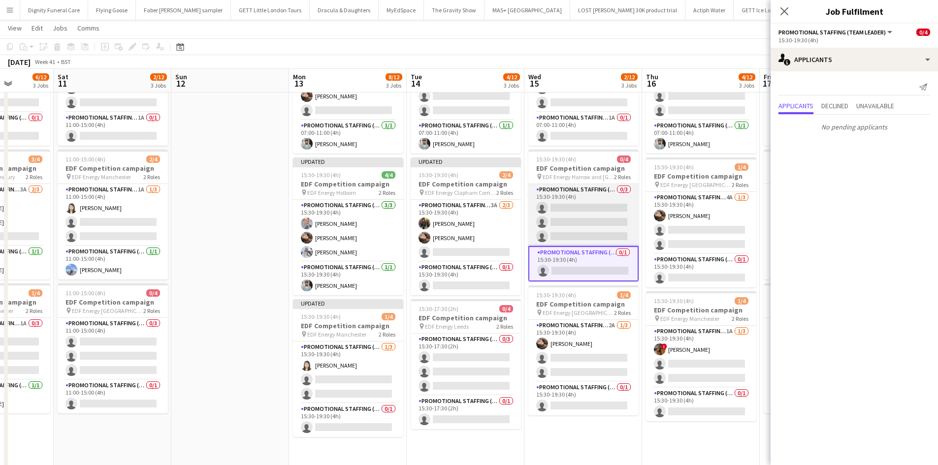
click at [588, 216] on app-card-role "Promotional Staffing (Flyering Staff) 0/3 15:30-19:30 (4h) single-neutral-actio…" at bounding box center [583, 215] width 110 height 62
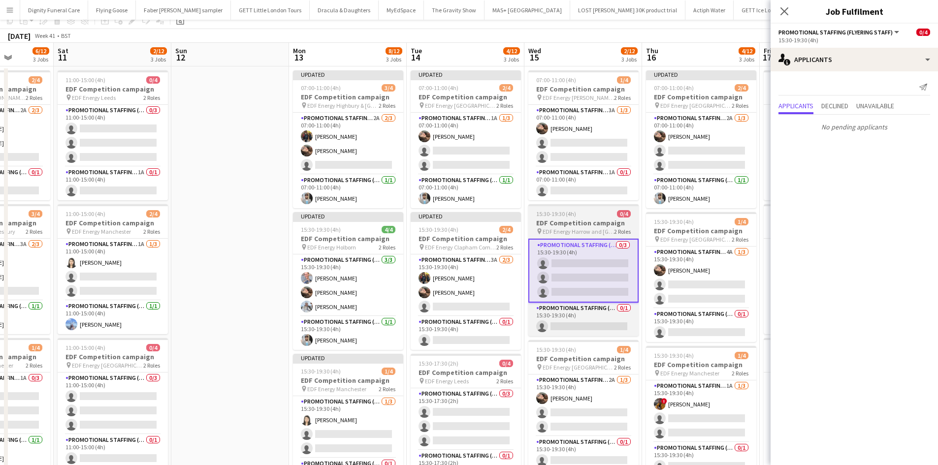
scroll to position [0, 0]
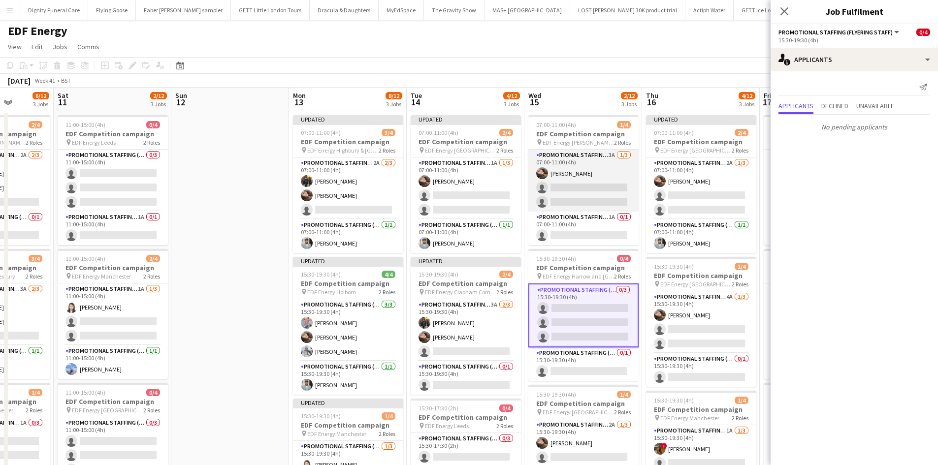
click at [603, 189] on app-card-role "Promotional Staffing (Flyering Staff) 3A 1/3 07:00-11:00 (4h) Anastasiia Melesh…" at bounding box center [583, 181] width 110 height 62
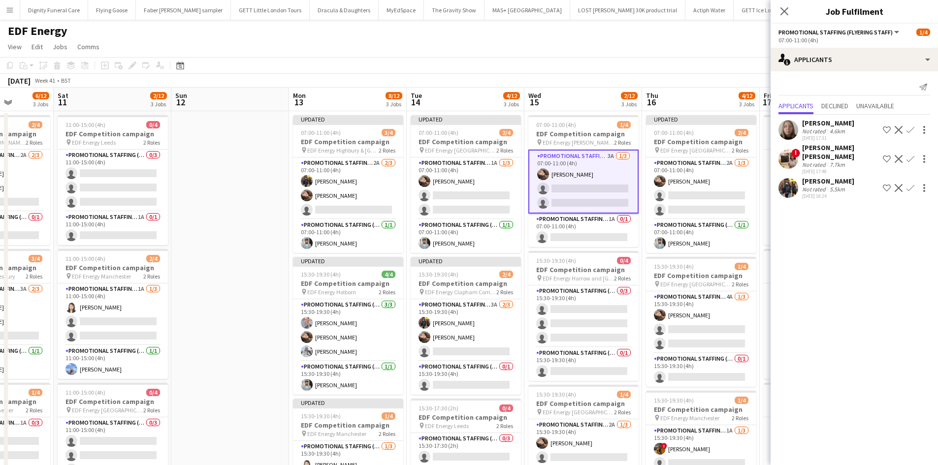
click at [911, 184] on app-icon "Confirm" at bounding box center [911, 188] width 8 height 8
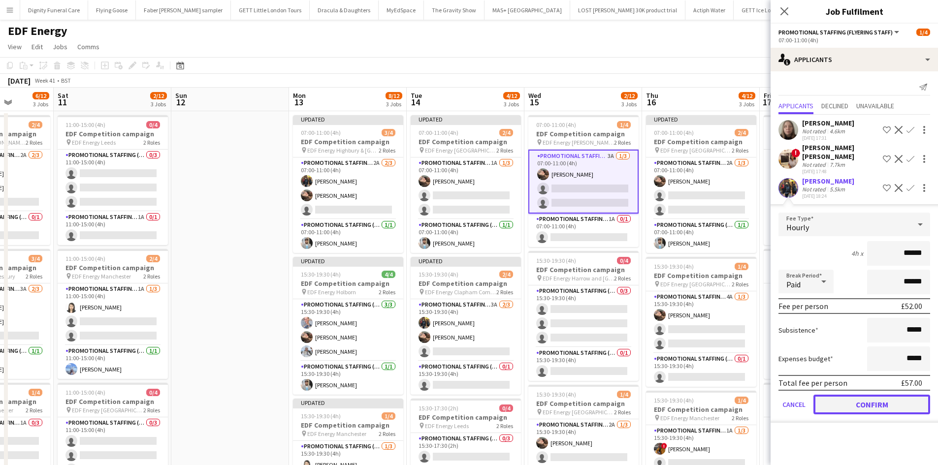
click at [879, 395] on button "Confirm" at bounding box center [872, 405] width 117 height 20
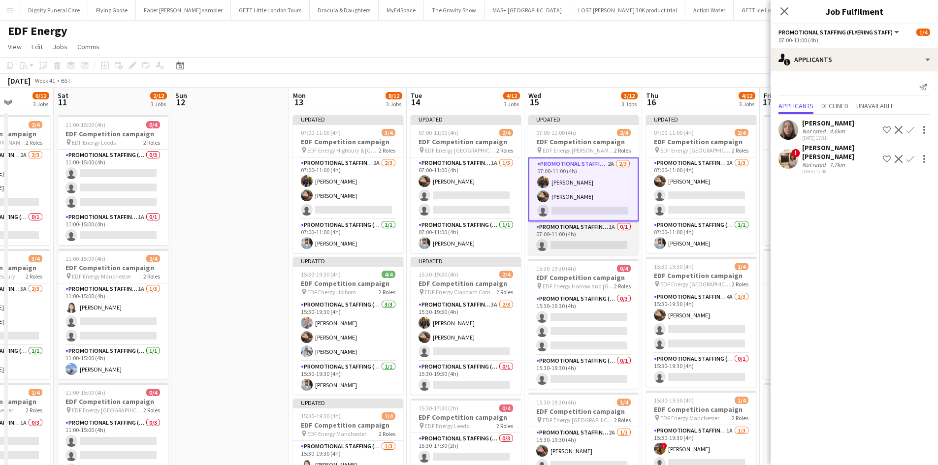
click at [611, 240] on app-card-role "Promotional Staffing (Team Leader) 1A 0/1 07:00-11:00 (4h) single-neutral-actio…" at bounding box center [583, 238] width 110 height 33
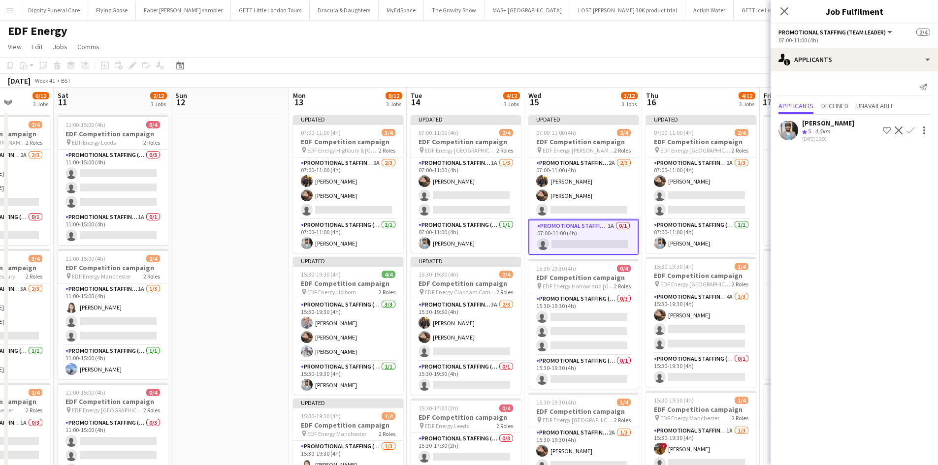
click at [908, 129] on app-icon "Confirm" at bounding box center [911, 131] width 8 height 8
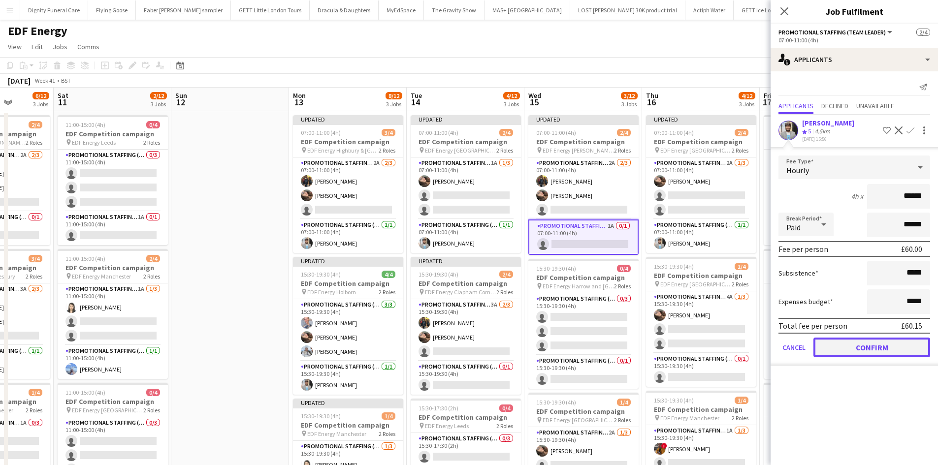
click at [885, 347] on button "Confirm" at bounding box center [872, 348] width 117 height 20
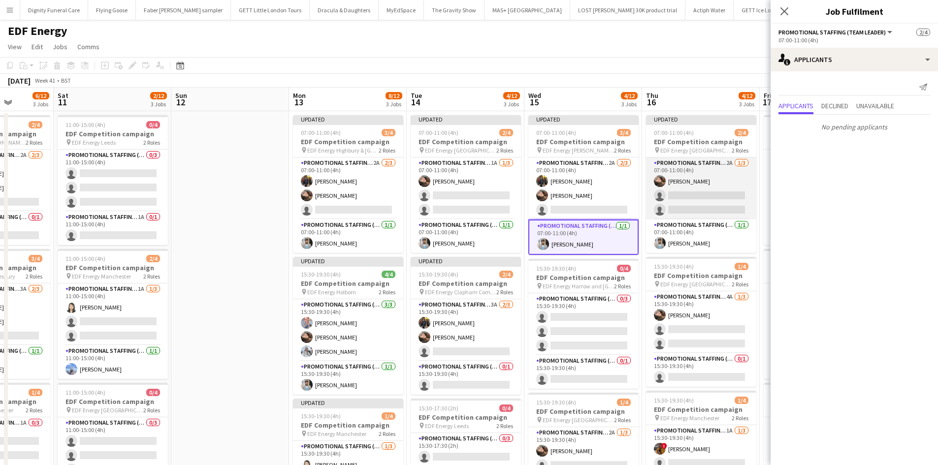
click at [689, 192] on app-card-role "Promotional Staffing (Flyering Staff) 2A 1/3 07:00-11:00 (4h) Anastasiia Melesh…" at bounding box center [701, 189] width 110 height 62
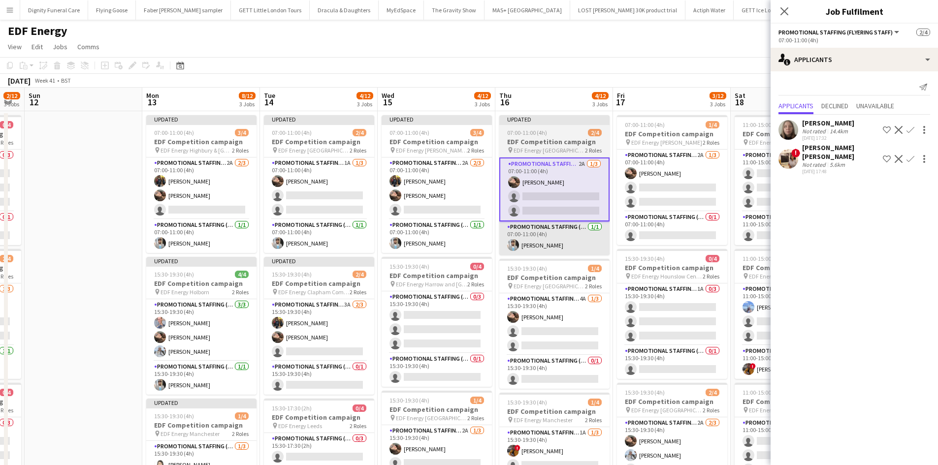
drag, startPoint x: 677, startPoint y: 257, endPoint x: 542, endPoint y: 254, distance: 134.5
click at [530, 255] on app-calendar-viewport "Thu 9 3/12 3 Jobs Fri 10 6/12 3 Jobs Sat 11 2/12 3 Jobs Sun 12 Mon 13 8/12 3 Jo…" at bounding box center [469, 397] width 938 height 618
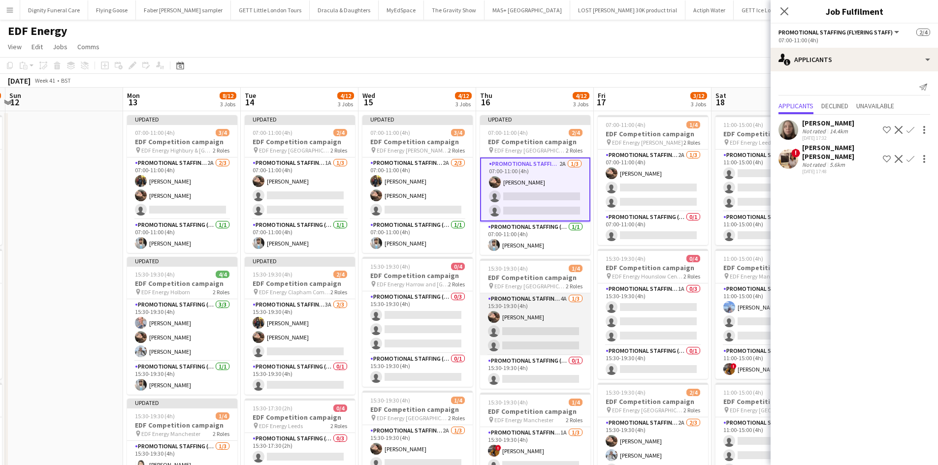
click at [536, 334] on app-card-role "Promotional Staffing (Flyering Staff) 4A 1/3 15:30-19:30 (4h) Anastasiia Melesh…" at bounding box center [535, 325] width 110 height 62
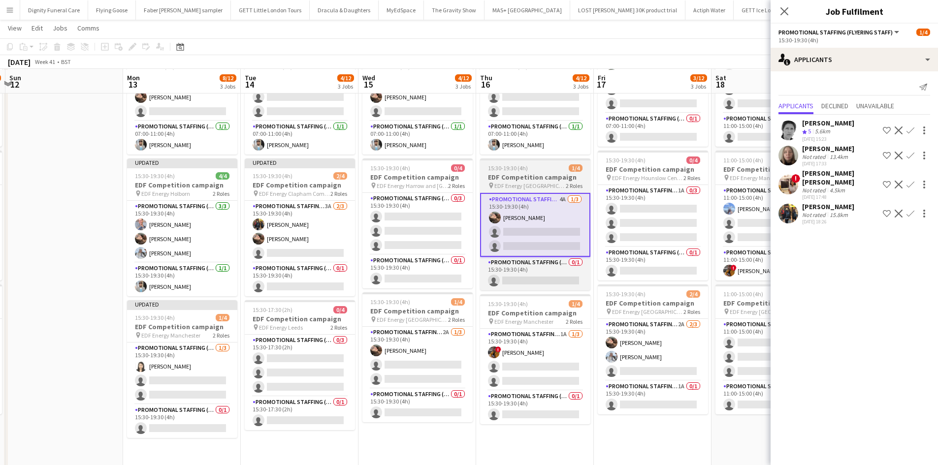
scroll to position [98, 0]
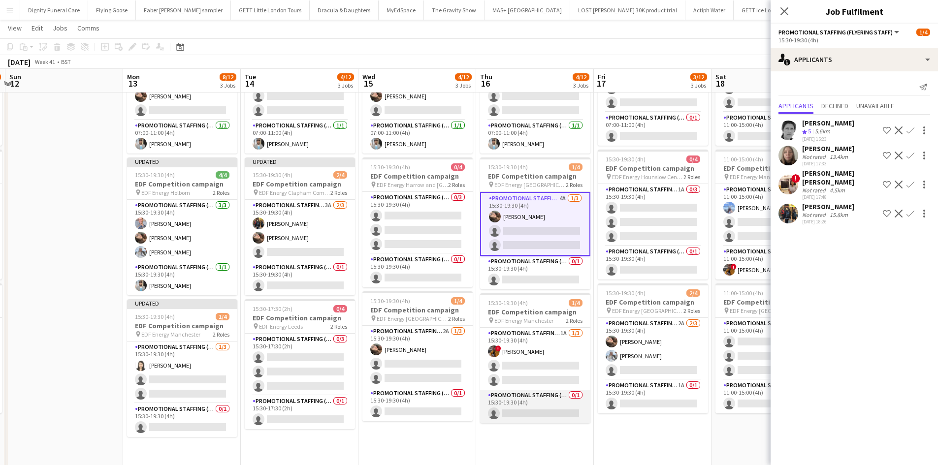
click at [533, 414] on app-card-role "Promotional Staffing (Team Leader) 0/1 15:30-19:30 (4h) single-neutral-actions" at bounding box center [535, 406] width 110 height 33
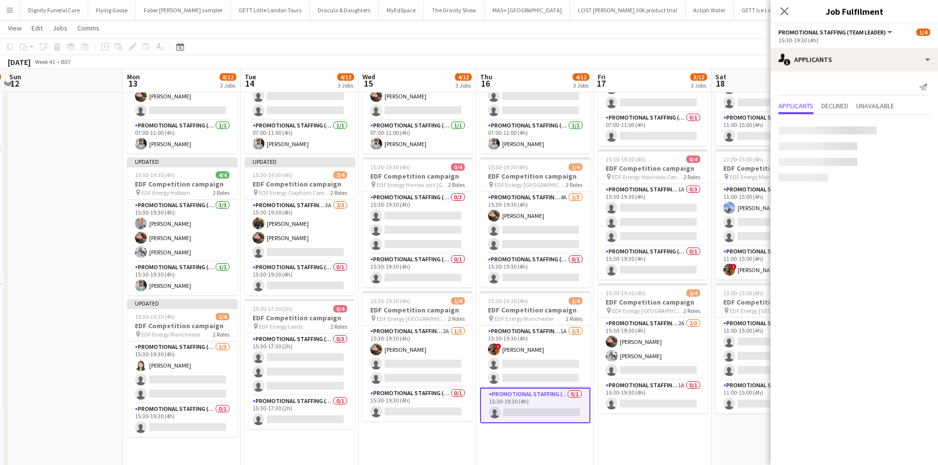
scroll to position [0, 347]
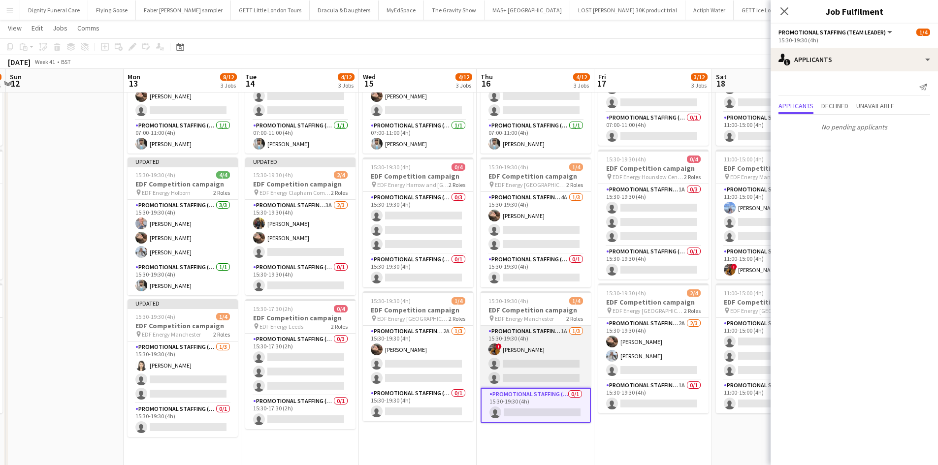
click at [536, 362] on app-card-role "Promotional Staffing (Flyering Staff) 1A 1/3 15:30-19:30 (4h) ! Sean Porter sin…" at bounding box center [536, 357] width 110 height 62
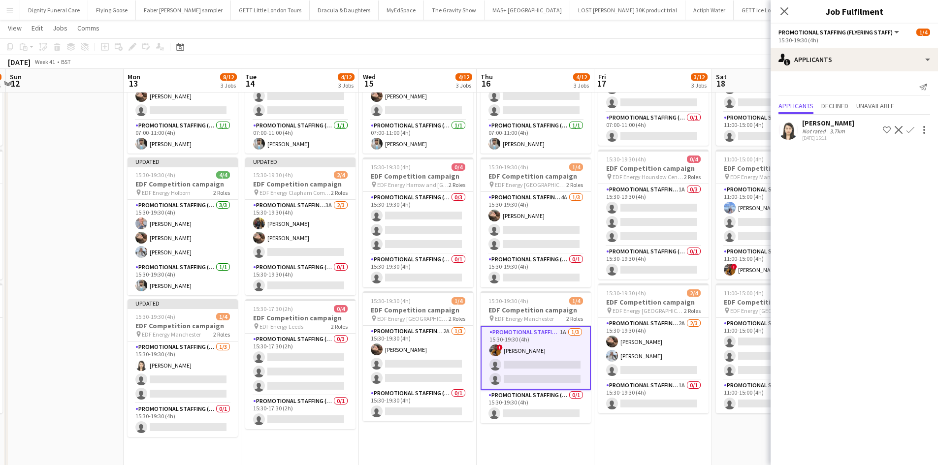
click at [909, 128] on app-icon "Confirm" at bounding box center [911, 130] width 8 height 8
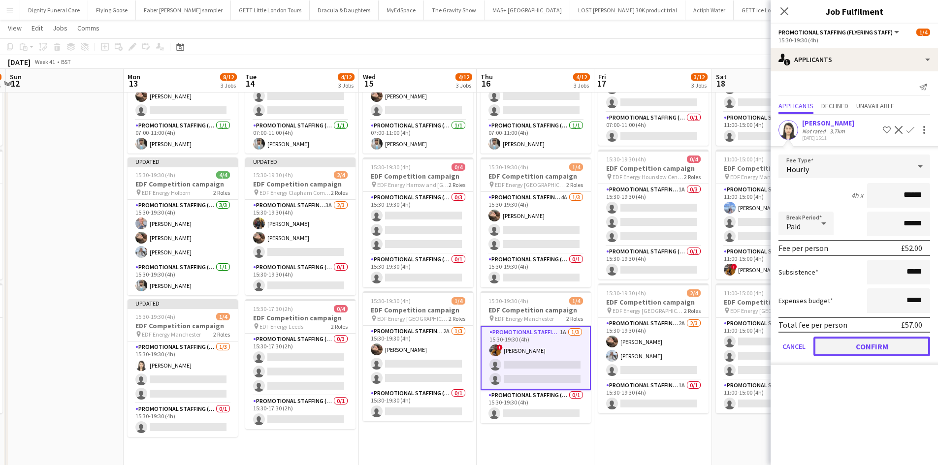
click at [882, 345] on button "Confirm" at bounding box center [872, 347] width 117 height 20
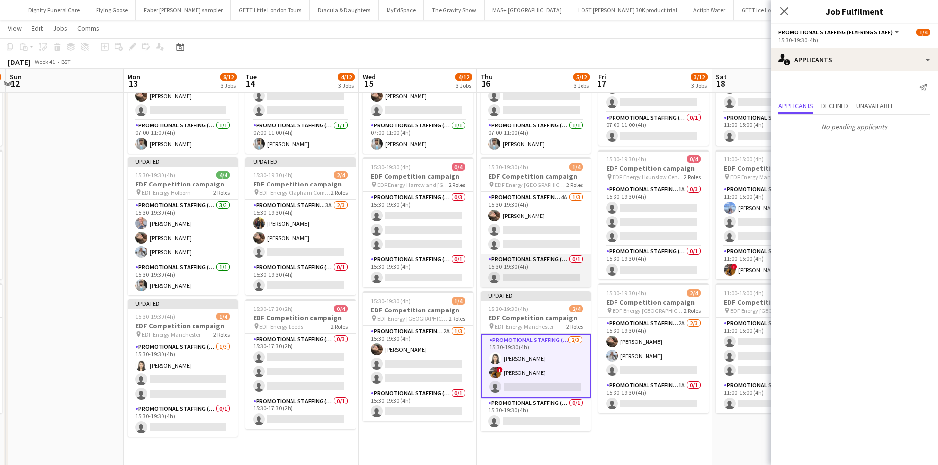
click at [532, 277] on app-card-role "Promotional Staffing (Team Leader) 0/1 15:30-19:30 (4h) single-neutral-actions" at bounding box center [536, 270] width 110 height 33
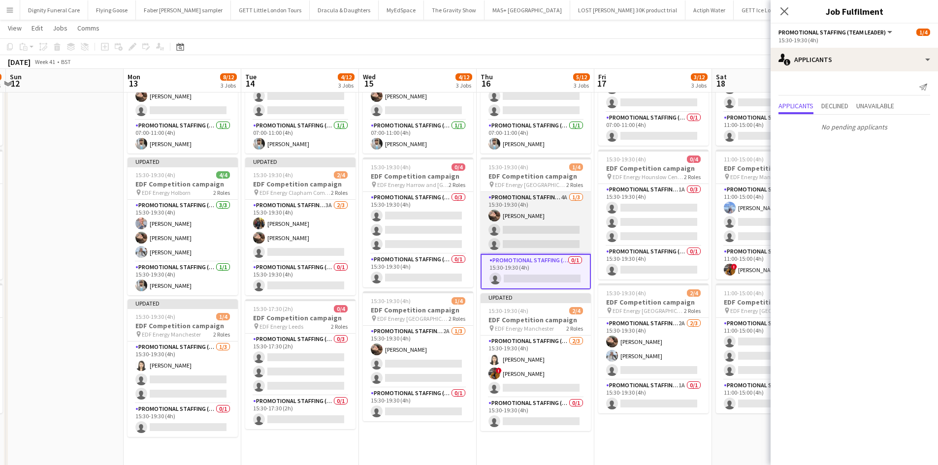
click at [546, 235] on app-card-role "Promotional Staffing (Flyering Staff) 4A 1/3 15:30-19:30 (4h) Anastasiia Melesh…" at bounding box center [536, 223] width 110 height 62
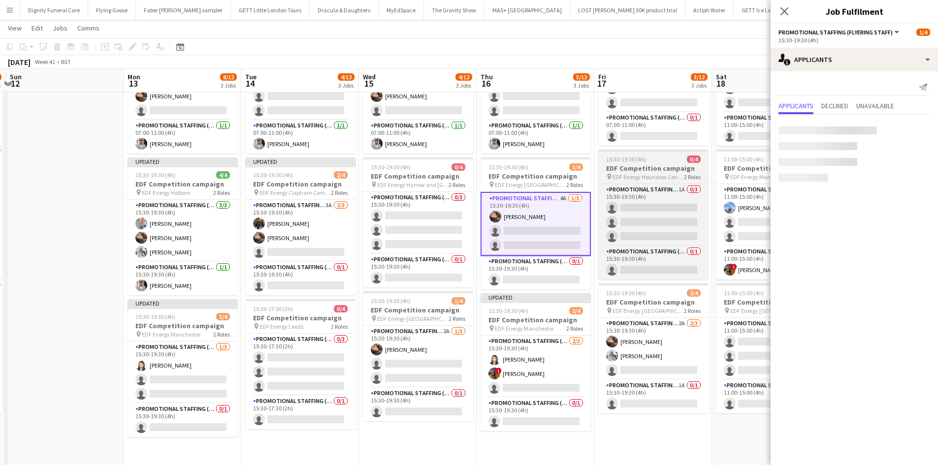
scroll to position [0, 347]
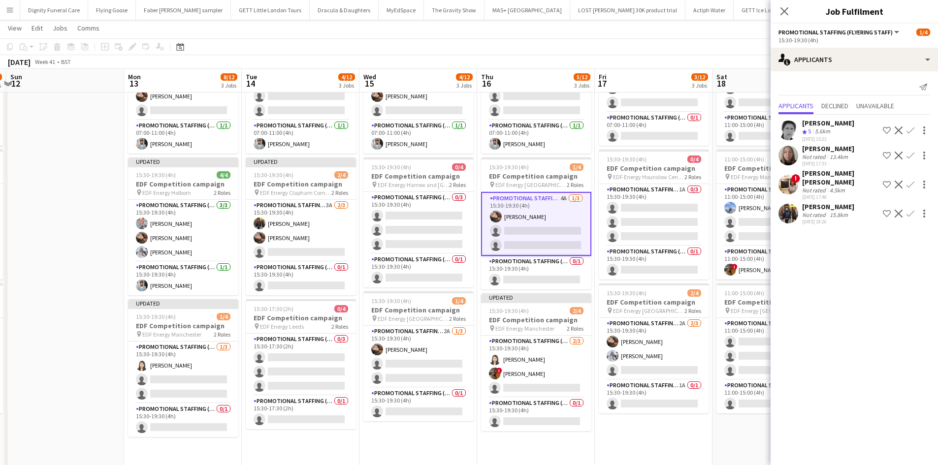
click at [908, 210] on app-icon "Confirm" at bounding box center [911, 214] width 8 height 8
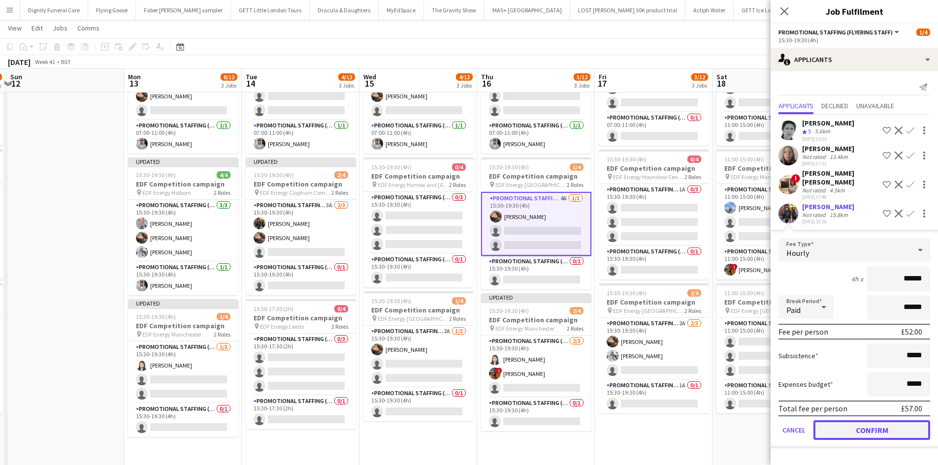
click at [874, 428] on button "Confirm" at bounding box center [872, 431] width 117 height 20
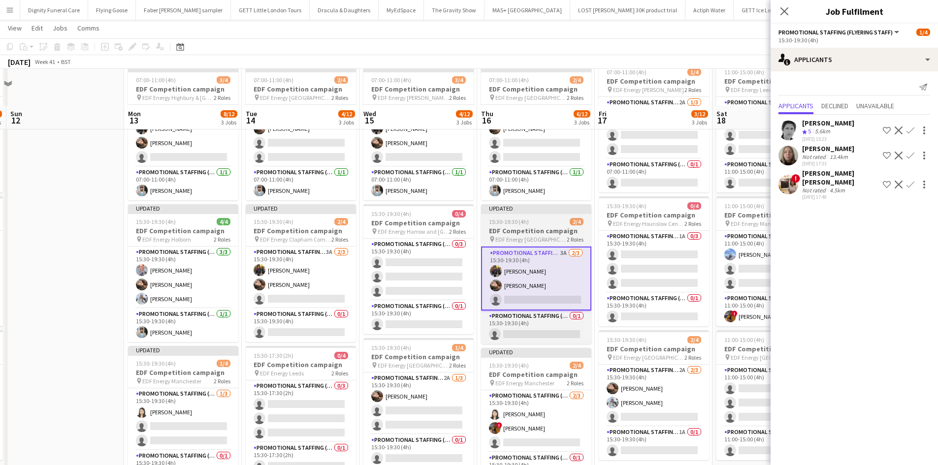
scroll to position [0, 0]
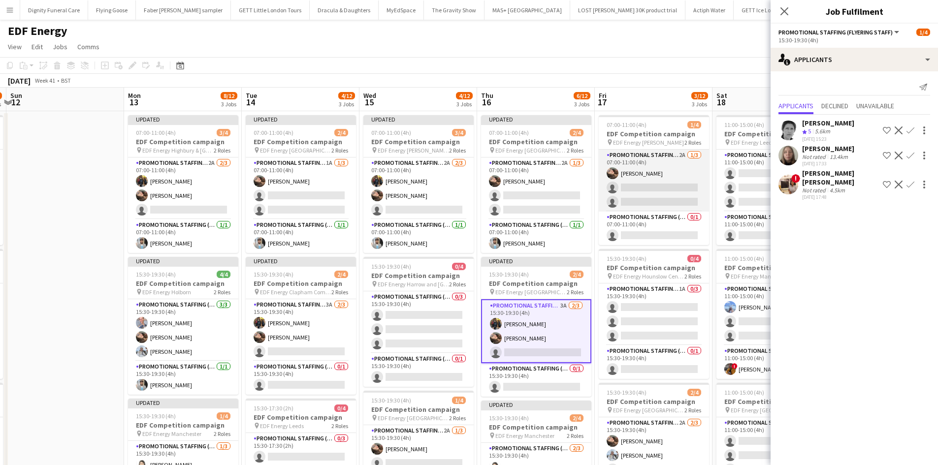
click at [659, 197] on app-card-role "Promotional Staffing (Flyering Staff) 2A 1/3 07:00-11:00 (4h) Anastasiia Melesh…" at bounding box center [654, 181] width 110 height 62
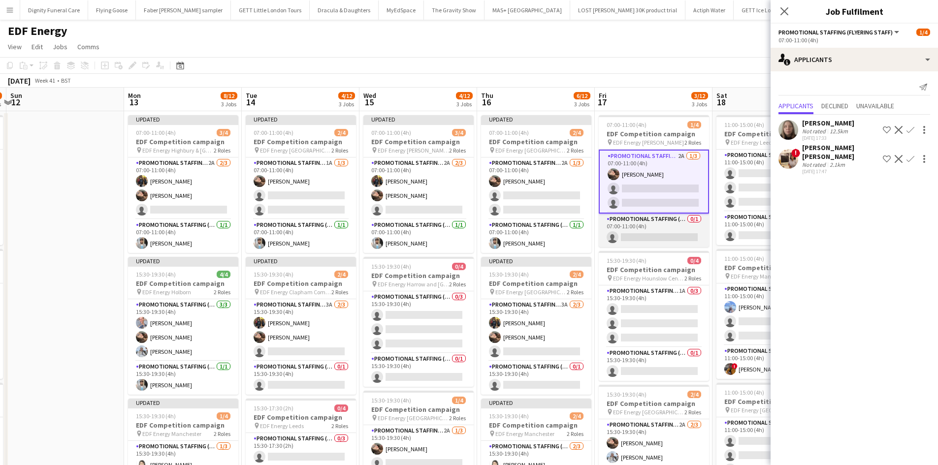
click at [661, 234] on app-card-role "Promotional Staffing (Team Leader) 0/1 07:00-11:00 (4h) single-neutral-actions" at bounding box center [654, 230] width 110 height 33
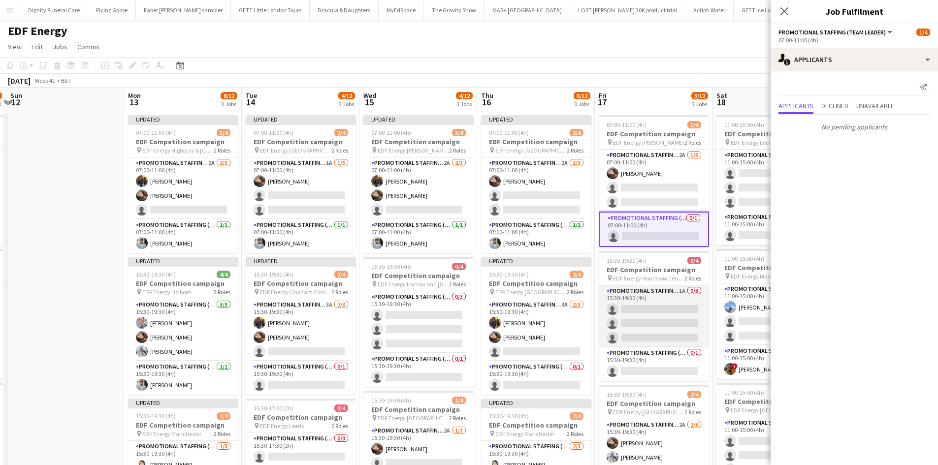
click at [645, 316] on app-card-role "Promotional Staffing (Flyering Staff) 1A 0/3 15:30-19:30 (4h) single-neutral-ac…" at bounding box center [654, 317] width 110 height 62
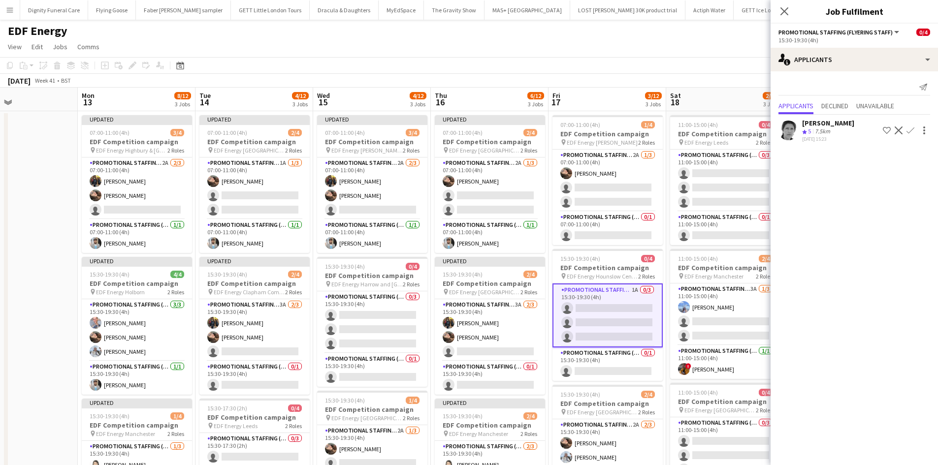
scroll to position [0, 298]
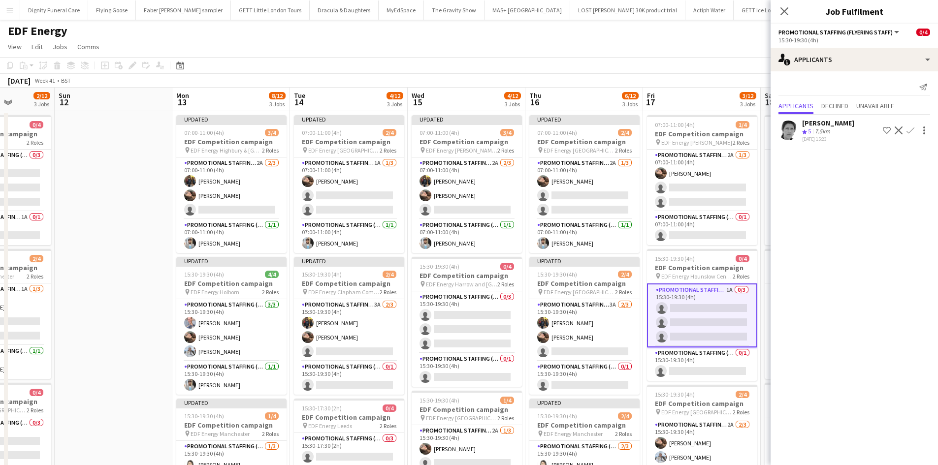
drag, startPoint x: 483, startPoint y: 321, endPoint x: 441, endPoint y: 318, distance: 42.5
click at [441, 318] on app-calendar-viewport "Thu 9 3/12 3 Jobs Fri 10 6/12 3 Jobs Sat 11 2/12 3 Jobs Sun 12 Mon 13 8/12 3 Jo…" at bounding box center [469, 397] width 938 height 618
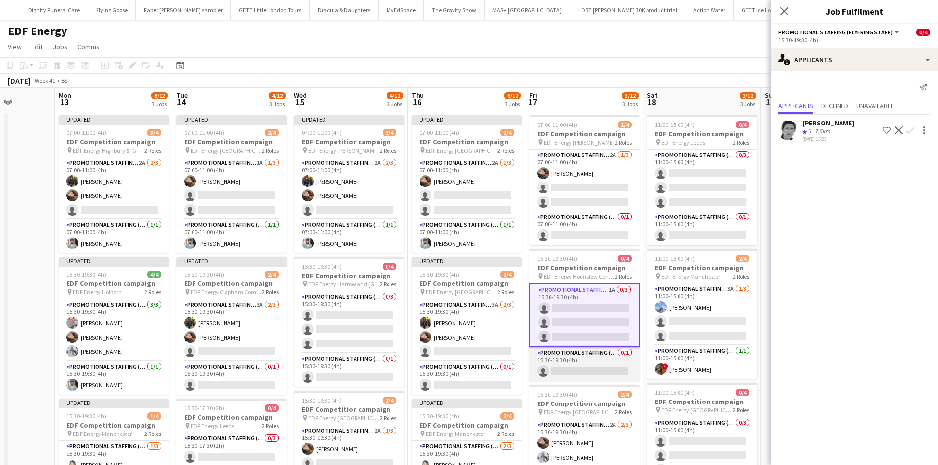
click at [578, 371] on app-card-role "Promotional Staffing (Team Leader) 0/1 15:30-19:30 (4h) single-neutral-actions" at bounding box center [584, 364] width 110 height 33
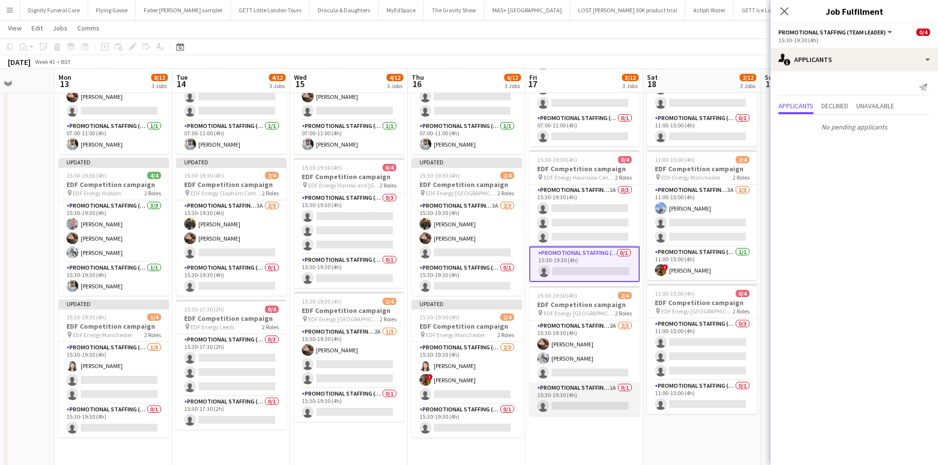
scroll to position [98, 0]
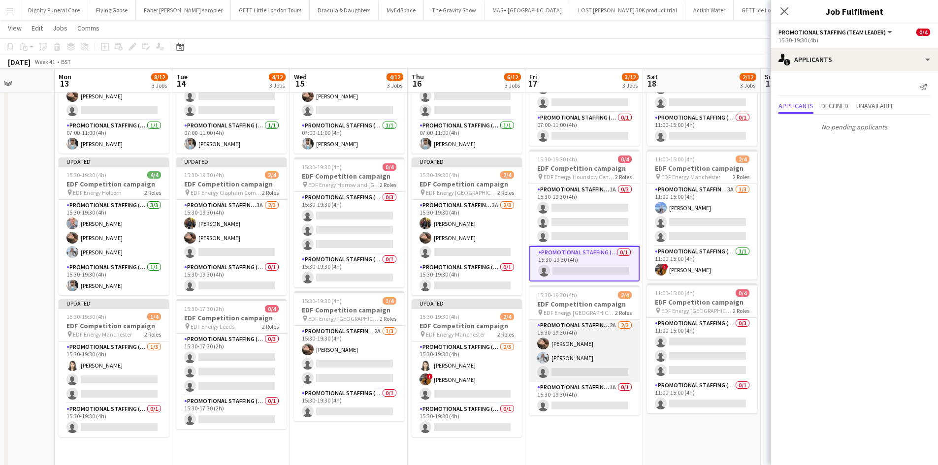
click at [596, 369] on app-card-role "Promotional Staffing (Flyering Staff) 2A 2/3 15:30-19:30 (4h) Anastasiia Melesh…" at bounding box center [584, 351] width 110 height 62
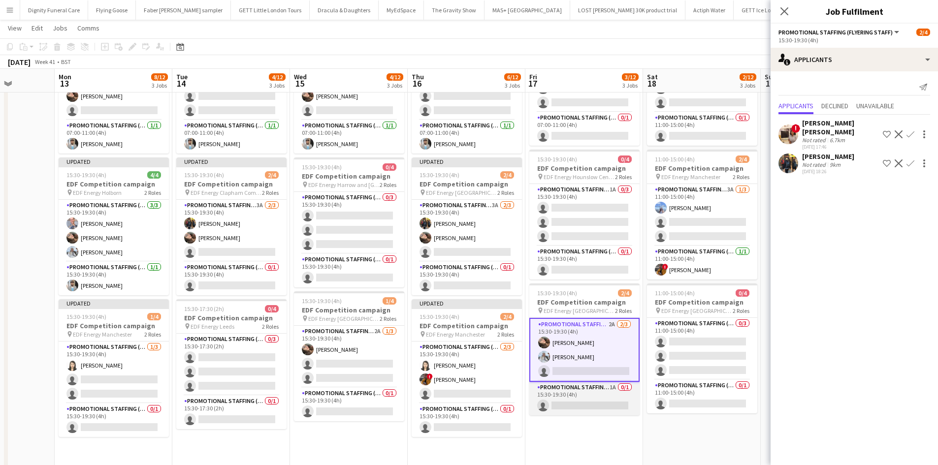
click at [570, 404] on app-card-role "Promotional Staffing (Team Leader) 1A 0/1 15:30-19:30 (4h) single-neutral-actio…" at bounding box center [584, 398] width 110 height 33
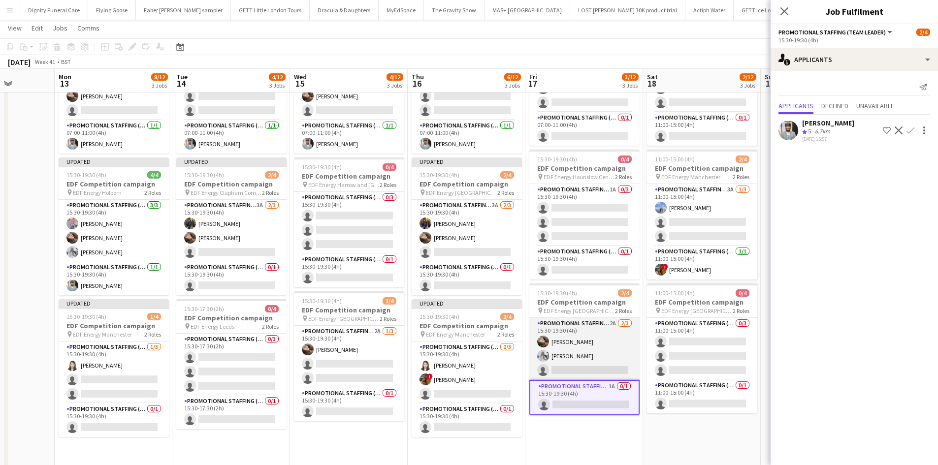
click at [582, 366] on app-card-role "Promotional Staffing (Flyering Staff) 2A 2/3 15:30-19:30 (4h) Anastasiia Melesh…" at bounding box center [584, 349] width 110 height 62
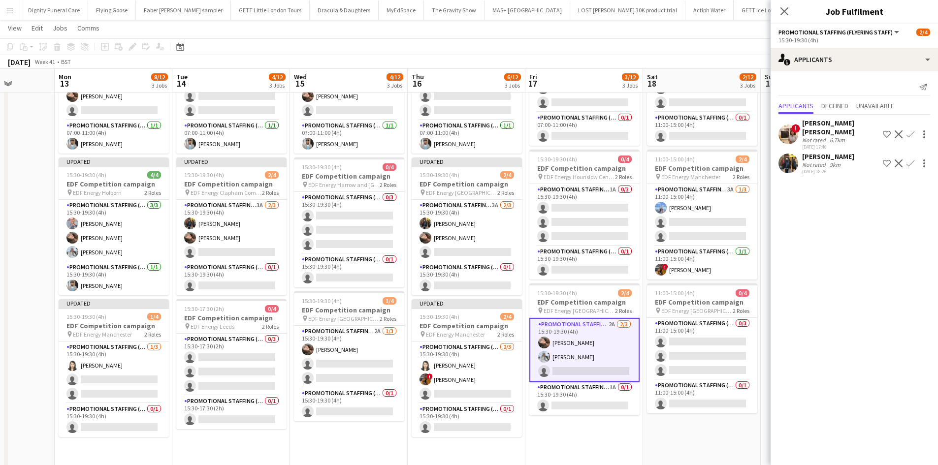
click at [912, 160] on app-icon "Confirm" at bounding box center [911, 164] width 8 height 8
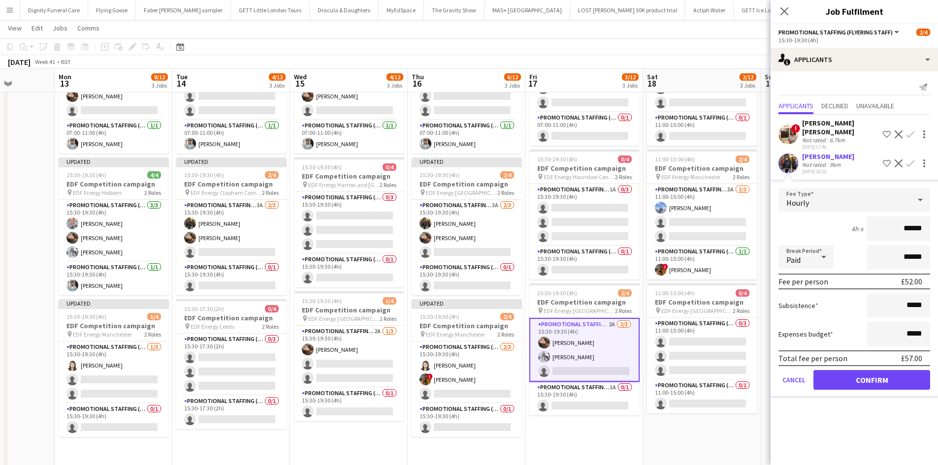
click at [893, 361] on form "Fee Type Hourly 4h x ****** Break Period Paid ****** Fee per person £52.00 Subs…" at bounding box center [854, 293] width 167 height 210
click at [874, 372] on button "Confirm" at bounding box center [872, 380] width 117 height 20
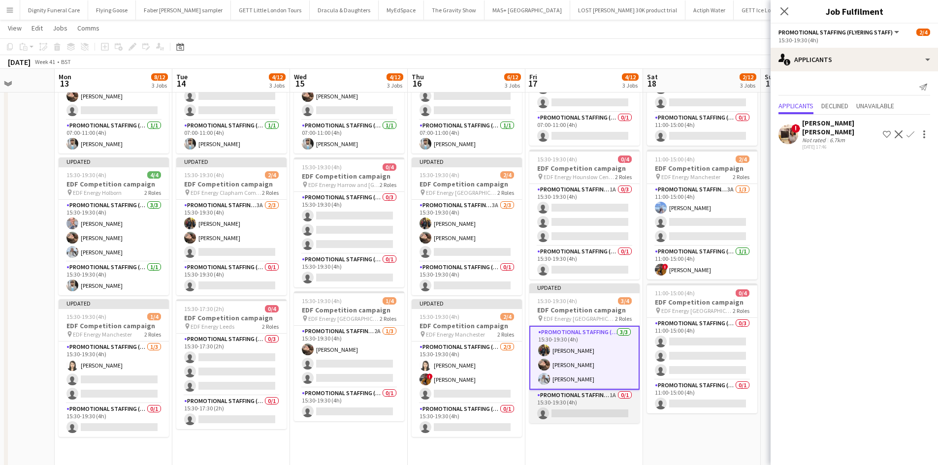
click at [593, 416] on app-card-role "Promotional Staffing (Team Leader) 1A 0/1 15:30-19:30 (4h) single-neutral-actio…" at bounding box center [584, 406] width 110 height 33
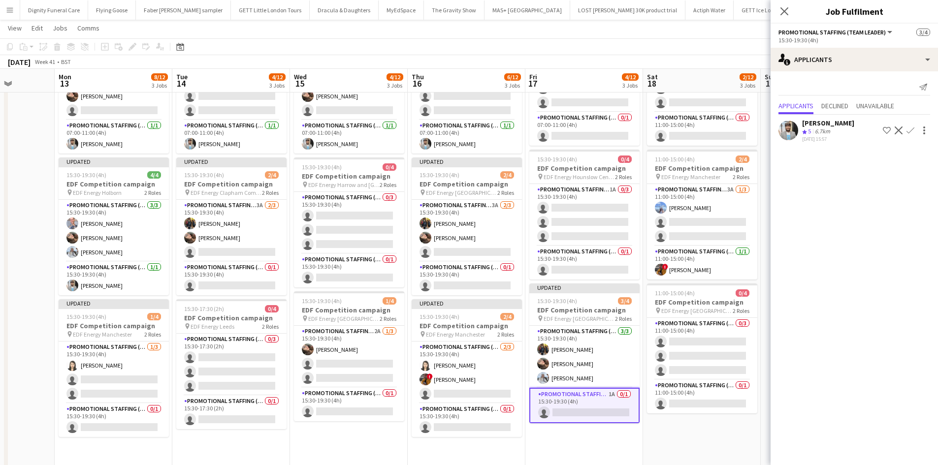
click at [909, 130] on app-icon "Confirm" at bounding box center [911, 131] width 8 height 8
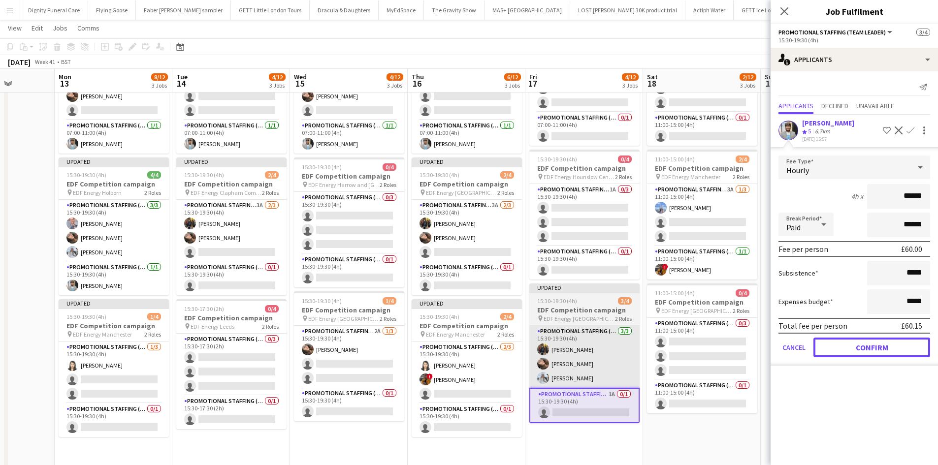
drag, startPoint x: 883, startPoint y: 346, endPoint x: 604, endPoint y: 339, distance: 279.3
click at [881, 347] on button "Confirm" at bounding box center [872, 348] width 117 height 20
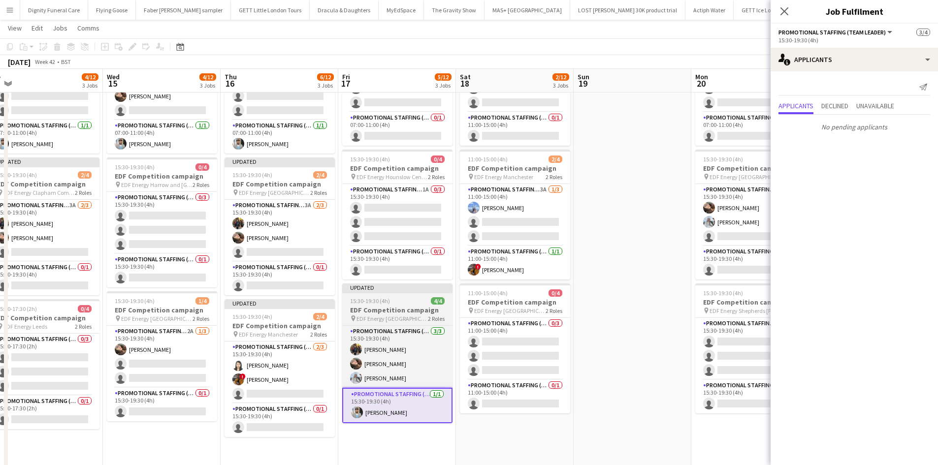
drag, startPoint x: 529, startPoint y: 340, endPoint x: 335, endPoint y: 315, distance: 195.7
click at [313, 317] on app-calendar-viewport "Sat 11 2/12 3 Jobs Sun 12 Mon 13 8/12 3 Jobs Tue 14 4/12 3 Jobs Wed 15 4/12 3 J…" at bounding box center [469, 273] width 938 height 666
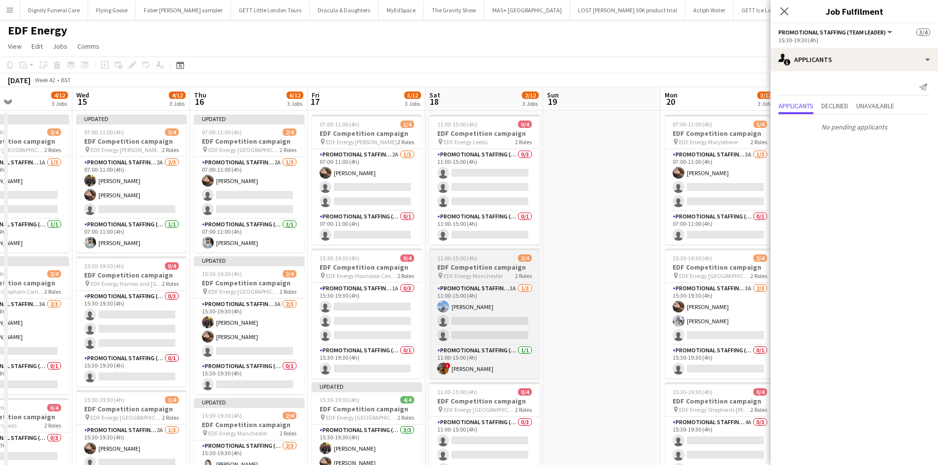
scroll to position [0, 0]
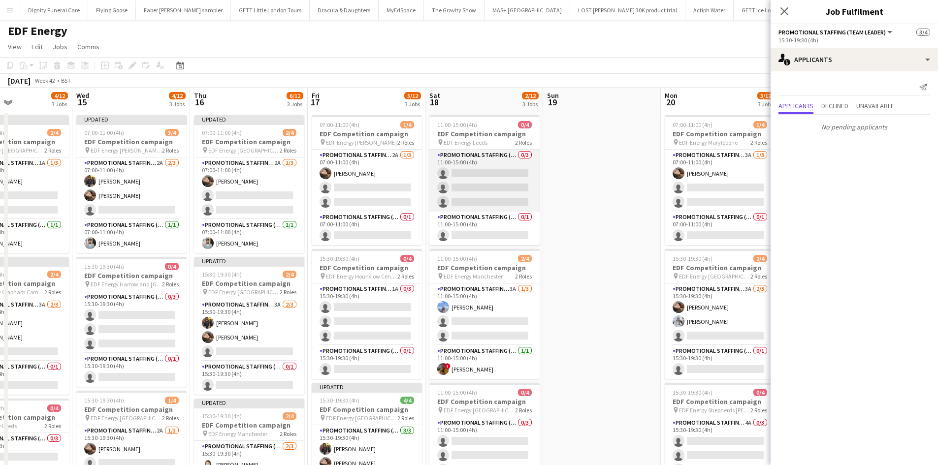
click at [500, 183] on app-card-role "Promotional Staffing (Flyering Staff) 0/3 11:00-15:00 (4h) single-neutral-actio…" at bounding box center [484, 181] width 110 height 62
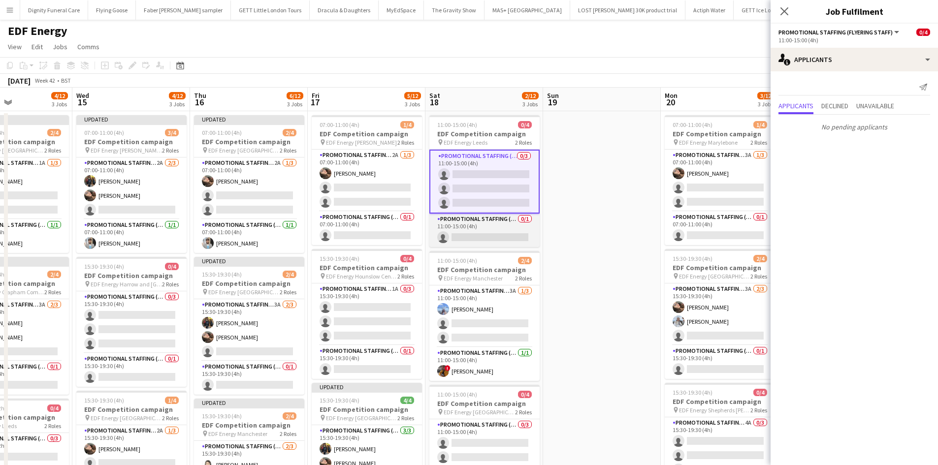
click at [494, 231] on app-card-role "Promotional Staffing (Team Leader) 0/1 11:00-15:00 (4h) single-neutral-actions" at bounding box center [484, 230] width 110 height 33
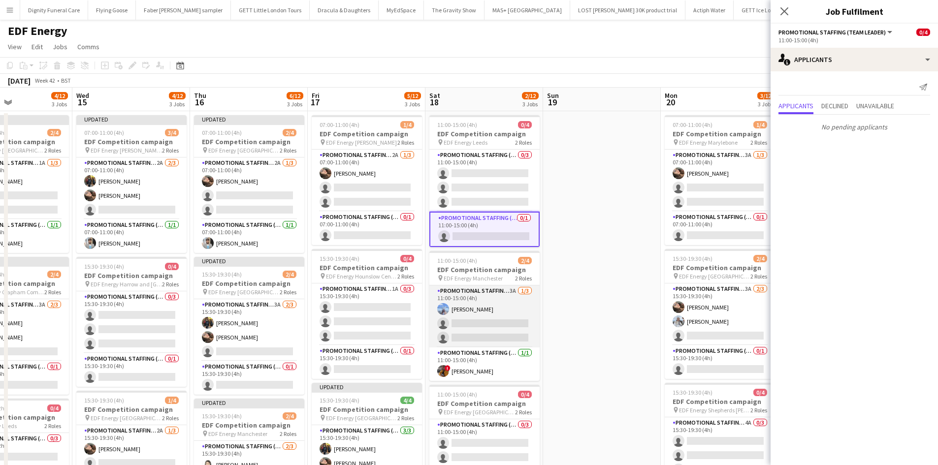
click at [498, 329] on app-card-role "Promotional Staffing (Flyering Staff) 3A 1/3 11:00-15:00 (4h) Anastasia Moore s…" at bounding box center [484, 317] width 110 height 62
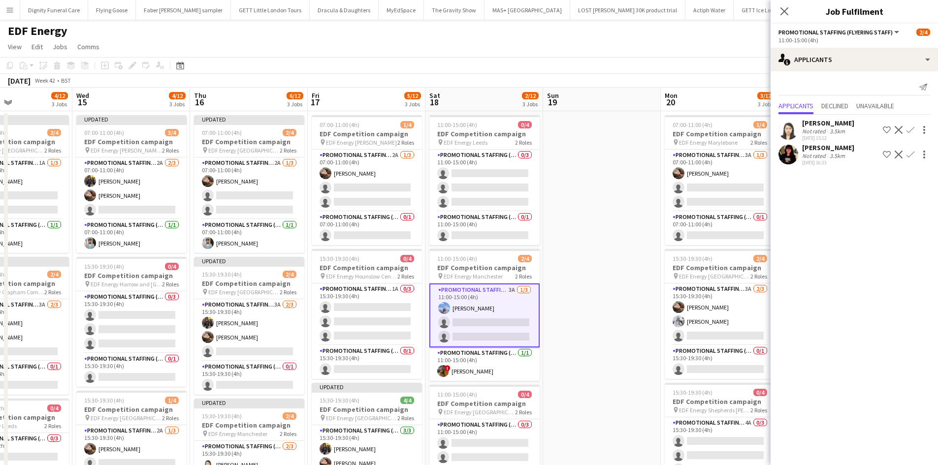
click at [912, 129] on app-icon "Confirm" at bounding box center [911, 130] width 8 height 8
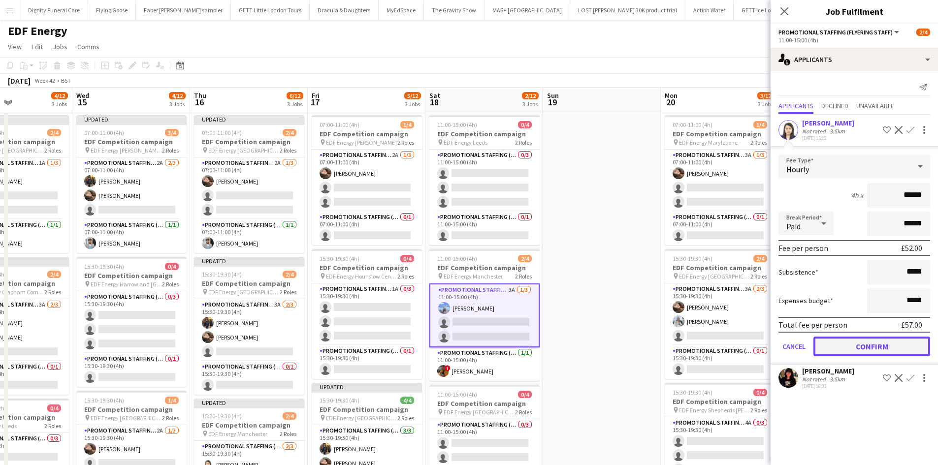
click at [891, 342] on button "Confirm" at bounding box center [872, 347] width 117 height 20
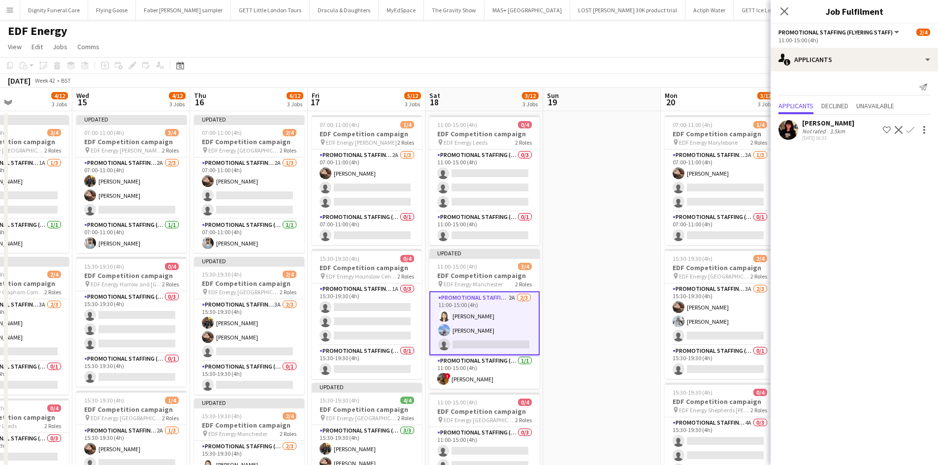
click at [912, 129] on app-icon "Confirm" at bounding box center [911, 130] width 8 height 8
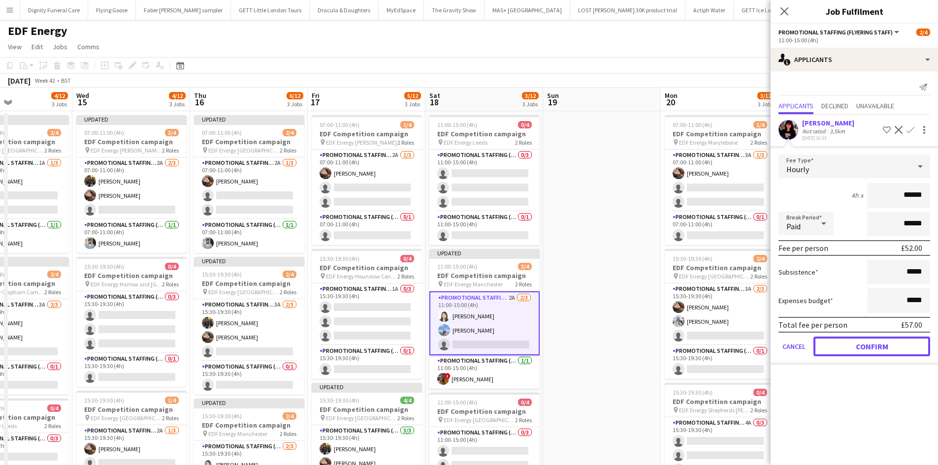
click at [882, 347] on button "Confirm" at bounding box center [872, 347] width 117 height 20
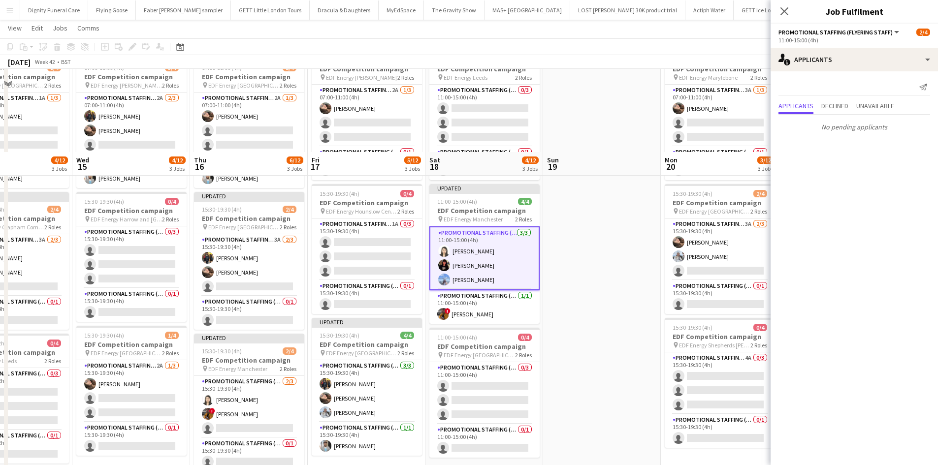
scroll to position [148, 0]
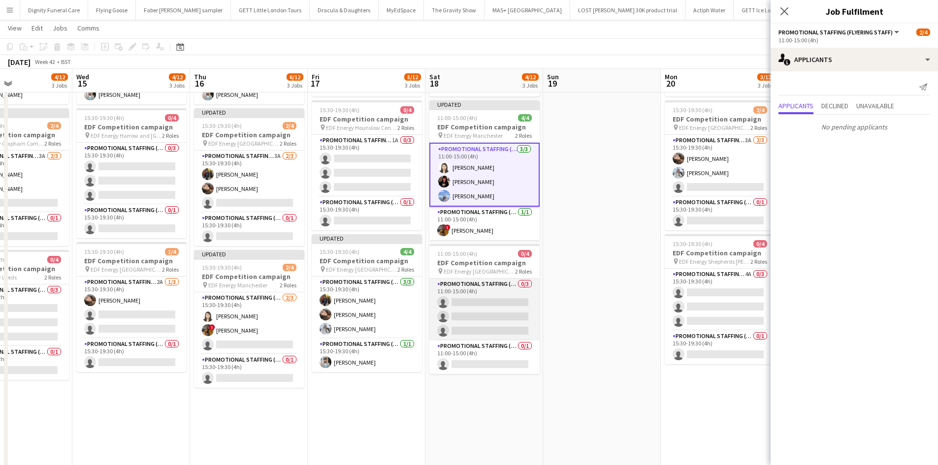
click at [490, 305] on app-card-role "Promotional Staffing (Flyering Staff) 0/3 11:00-15:00 (4h) single-neutral-actio…" at bounding box center [484, 310] width 110 height 62
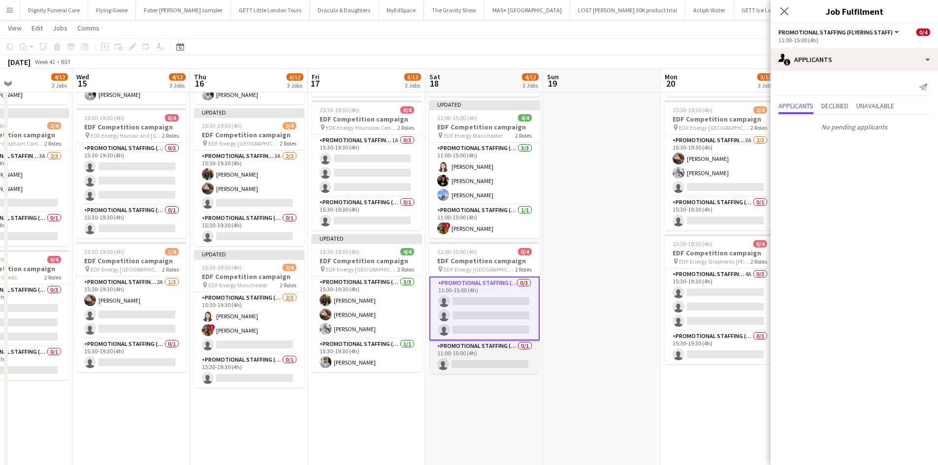
click at [504, 359] on app-card-role "Promotional Staffing (Team Leader) 0/1 11:00-15:00 (4h) single-neutral-actions" at bounding box center [484, 357] width 110 height 33
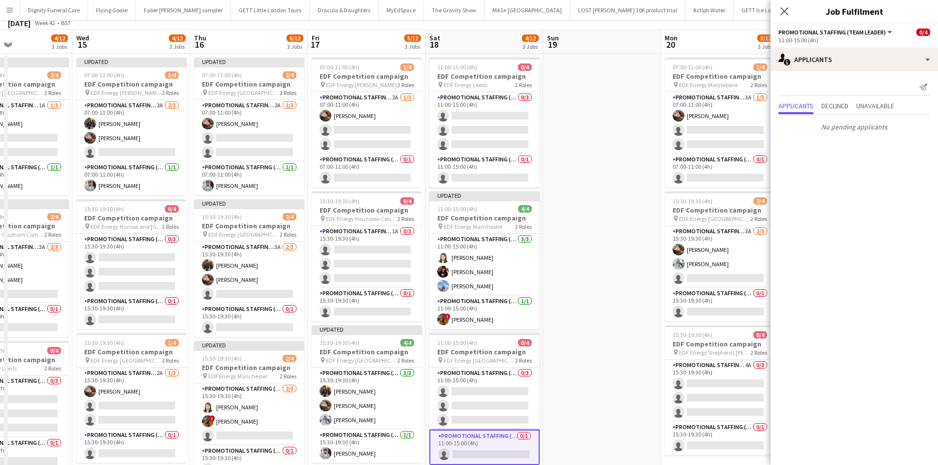
scroll to position [0, 0]
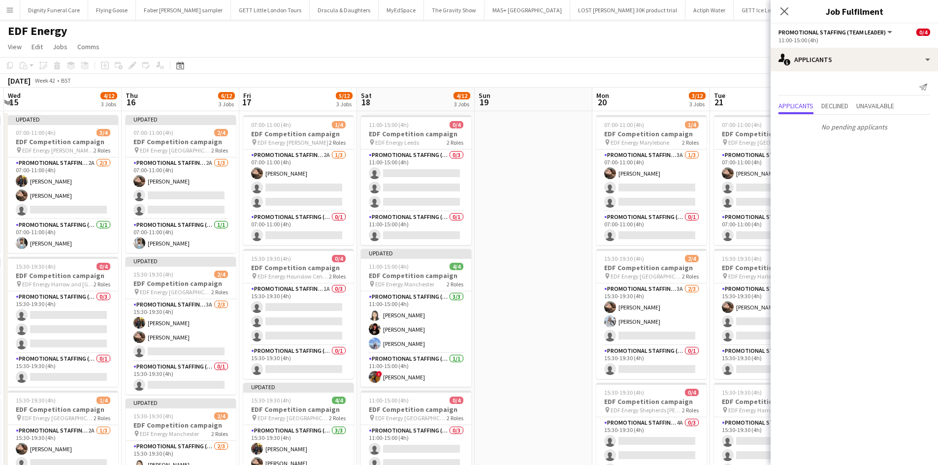
drag, startPoint x: 525, startPoint y: 298, endPoint x: 405, endPoint y: 289, distance: 121.0
click at [405, 293] on app-calendar-viewport "Sun 12 Mon 13 8/12 3 Jobs Tue 14 4/12 3 Jobs Wed 15 4/12 3 Jobs Thu 16 6/12 3 J…" at bounding box center [469, 397] width 938 height 618
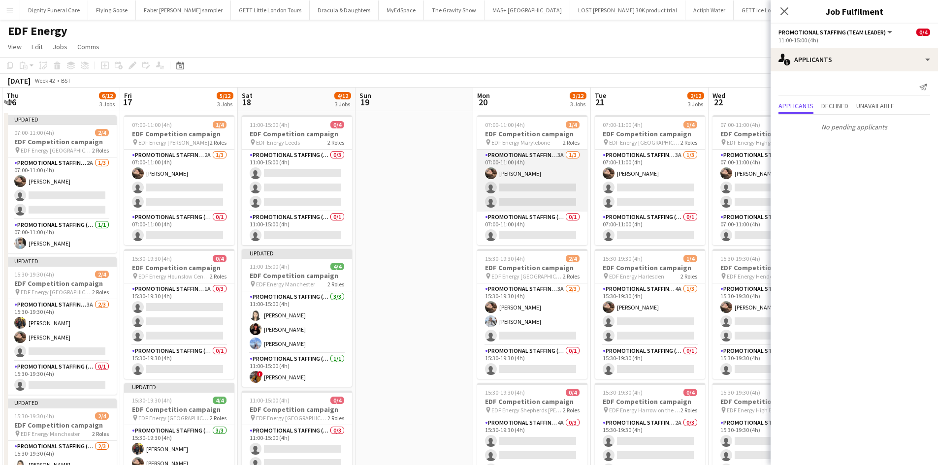
click at [525, 196] on app-card-role "Promotional Staffing (Flyering Staff) 3A 1/3 07:00-11:00 (4h) Anastasiia Melesh…" at bounding box center [532, 181] width 110 height 62
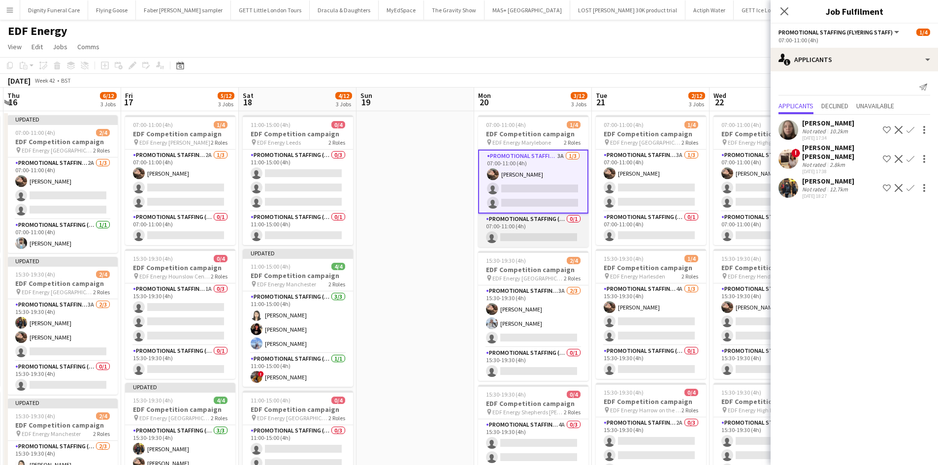
click at [555, 242] on app-card-role "Promotional Staffing (Team Leader) 0/1 07:00-11:00 (4h) single-neutral-actions" at bounding box center [533, 230] width 110 height 33
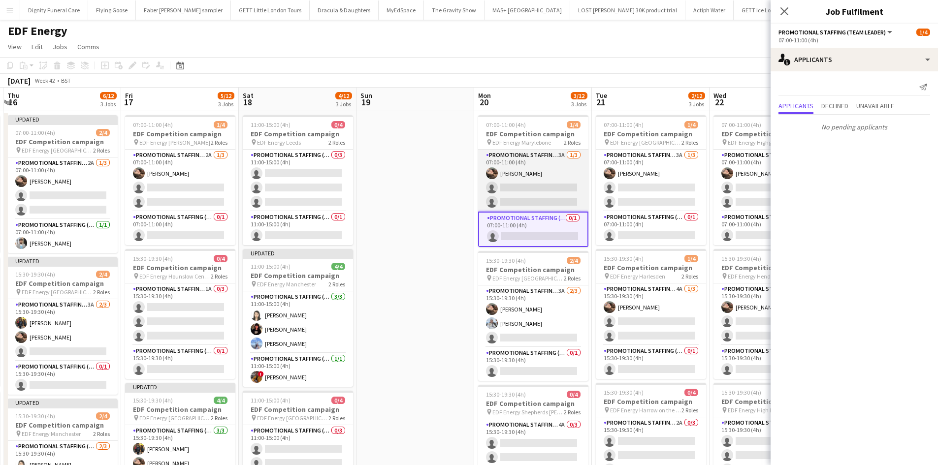
click at [554, 194] on app-card-role "Promotional Staffing (Flyering Staff) 3A 1/3 07:00-11:00 (4h) Anastasiia Melesh…" at bounding box center [533, 181] width 110 height 62
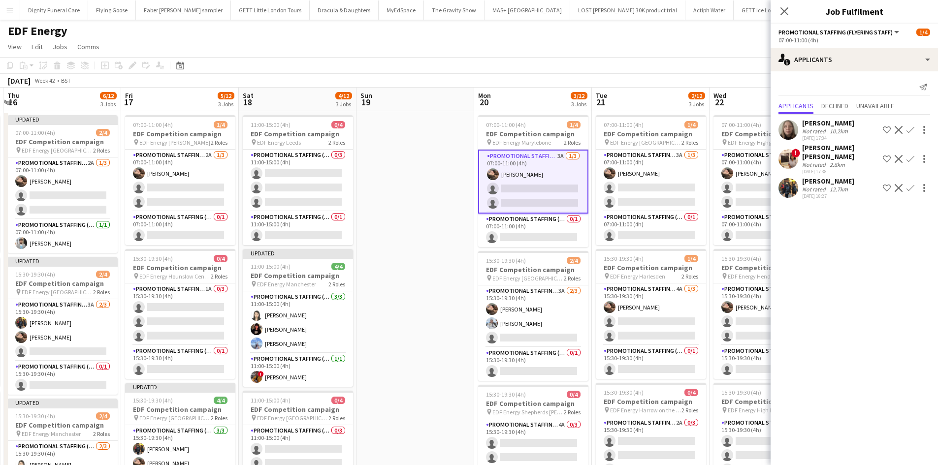
click at [911, 184] on app-icon "Confirm" at bounding box center [911, 188] width 8 height 8
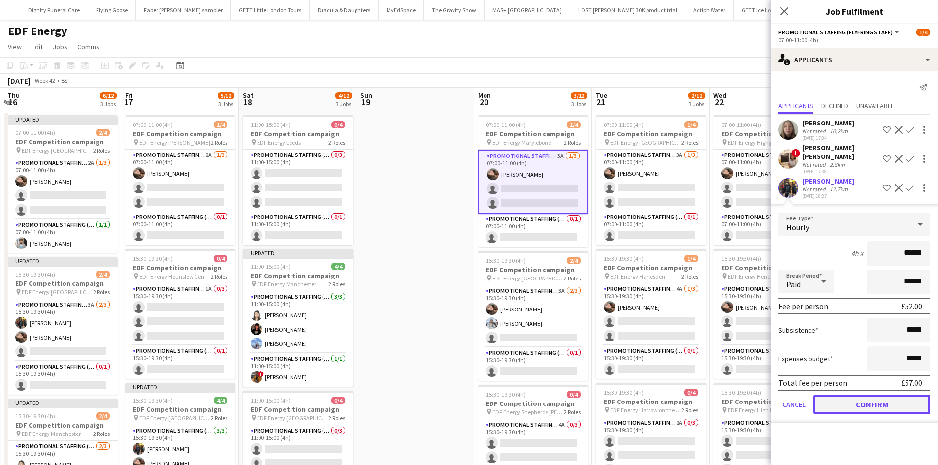
click at [885, 396] on button "Confirm" at bounding box center [872, 405] width 117 height 20
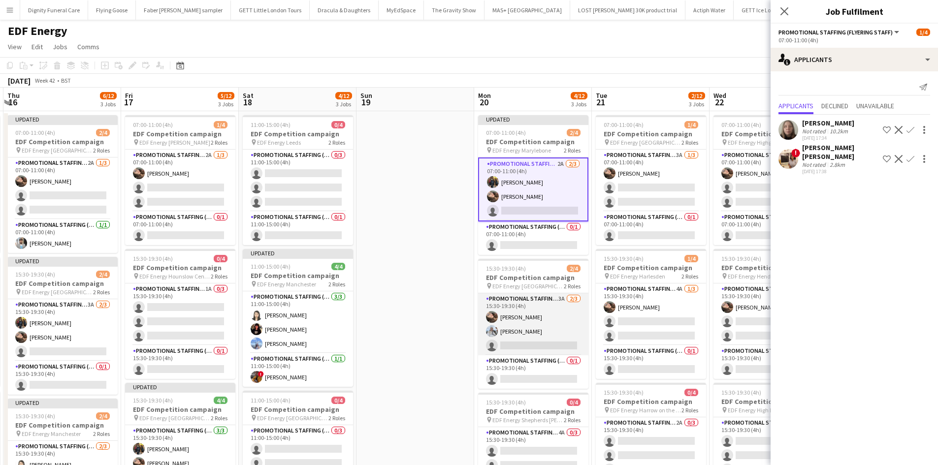
click at [542, 345] on app-card-role "Promotional Staffing (Flyering Staff) 3A 2/3 15:30-19:30 (4h) Anastasiia Melesh…" at bounding box center [533, 325] width 110 height 62
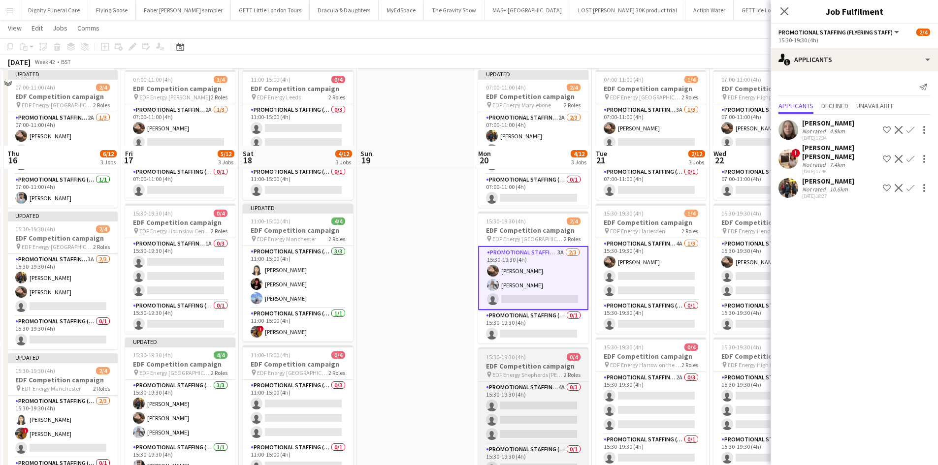
scroll to position [148, 0]
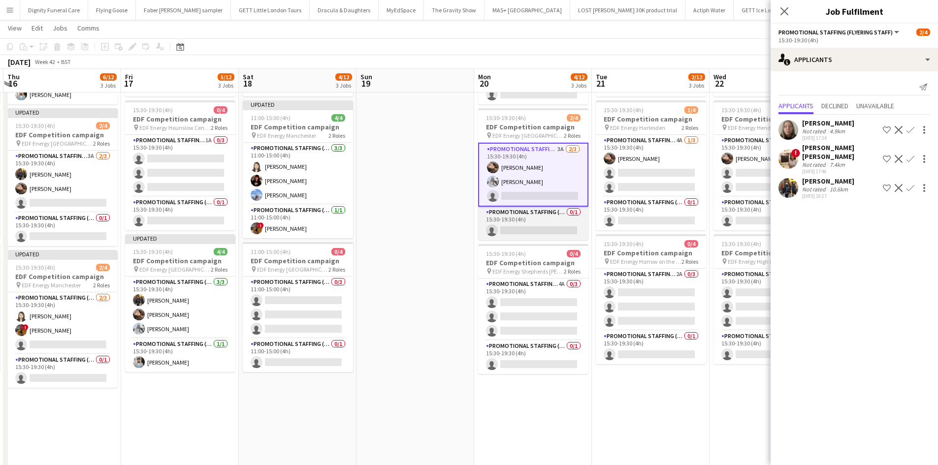
click at [529, 231] on app-card-role "Promotional Staffing (Team Leader) 0/1 15:30-19:30 (4h) single-neutral-actions" at bounding box center [533, 223] width 110 height 33
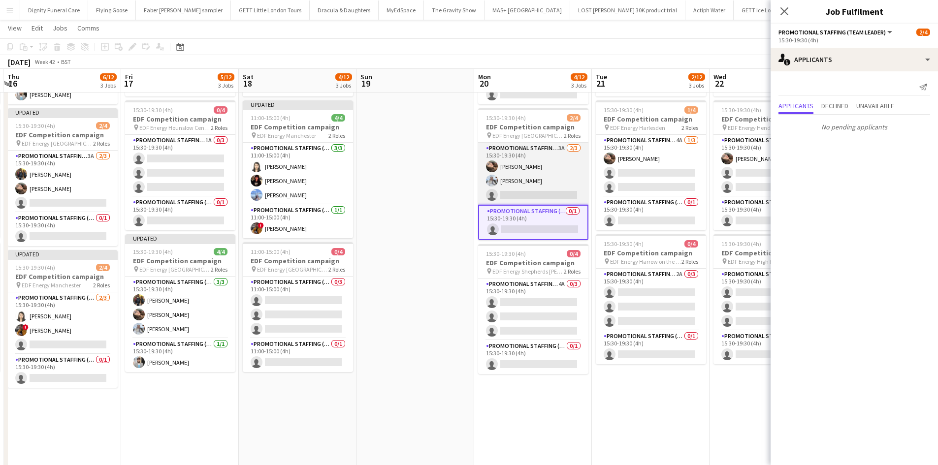
click at [539, 196] on app-card-role "Promotional Staffing (Flyering Staff) 3A 2/3 15:30-19:30 (4h) Anastasiia Melesh…" at bounding box center [533, 174] width 110 height 62
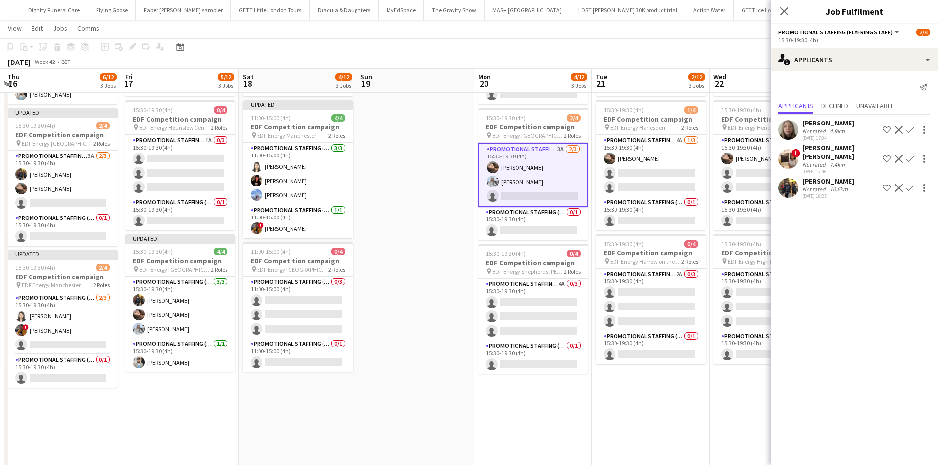
click at [911, 184] on app-icon "Confirm" at bounding box center [911, 188] width 8 height 8
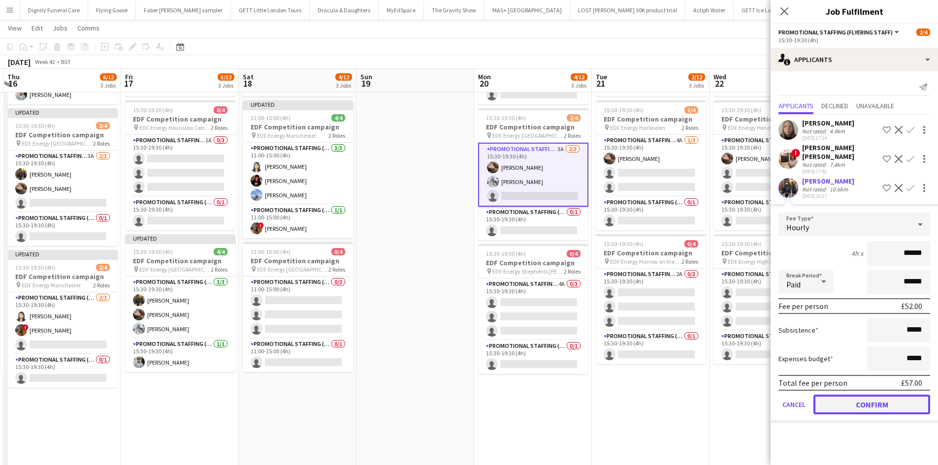
click at [888, 395] on button "Confirm" at bounding box center [872, 405] width 117 height 20
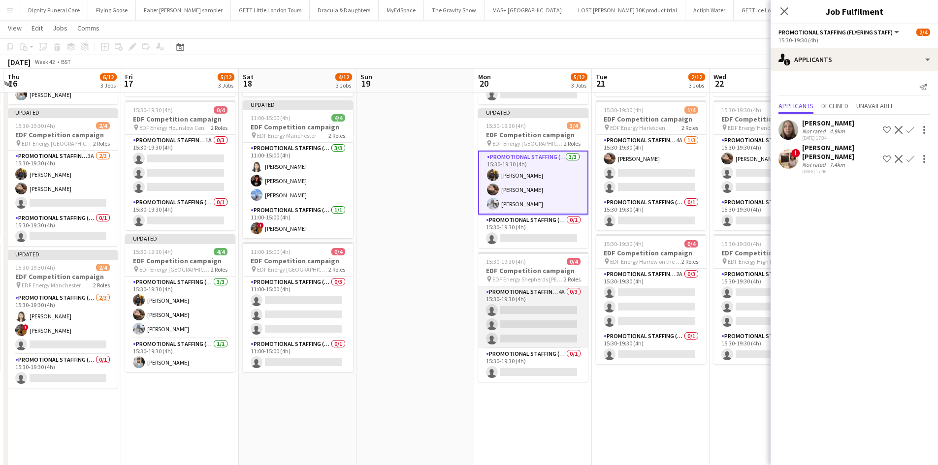
click at [540, 307] on app-card-role "Promotional Staffing (Flyering Staff) 4A 0/3 15:30-19:30 (4h) single-neutral-ac…" at bounding box center [533, 318] width 110 height 62
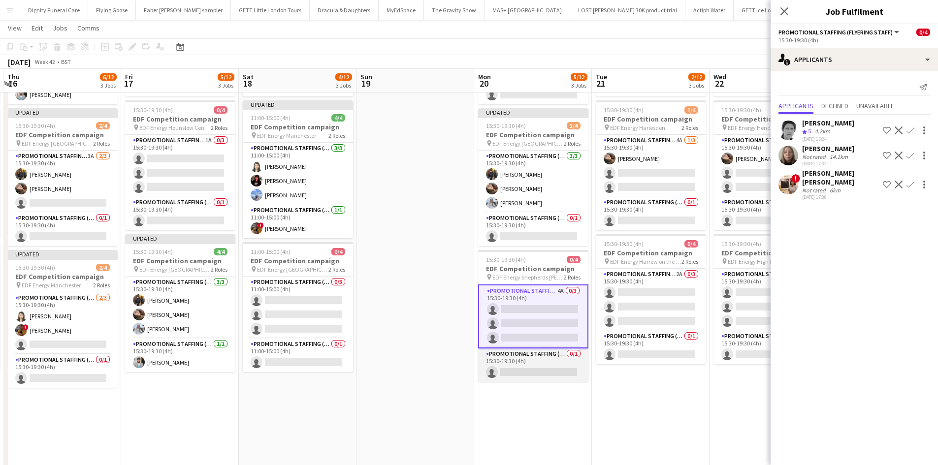
click at [548, 374] on app-card-role "Promotional Staffing (Team Leader) 0/1 15:30-19:30 (4h) single-neutral-actions" at bounding box center [533, 365] width 110 height 33
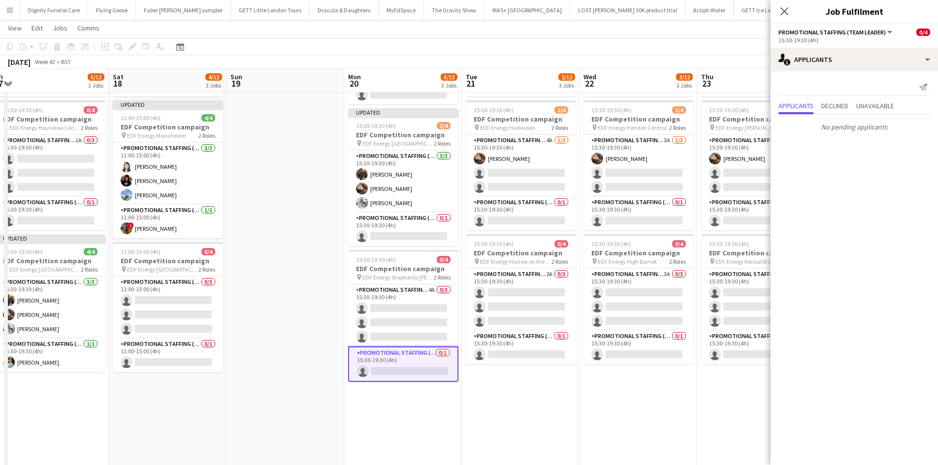
drag, startPoint x: 569, startPoint y: 404, endPoint x: 532, endPoint y: 401, distance: 36.6
click at [533, 403] on app-calendar-viewport "Tue 14 4/12 3 Jobs Wed 15 4/12 3 Jobs Thu 16 6/12 3 Jobs Fri 17 5/12 3 Jobs Sat…" at bounding box center [469, 224] width 938 height 666
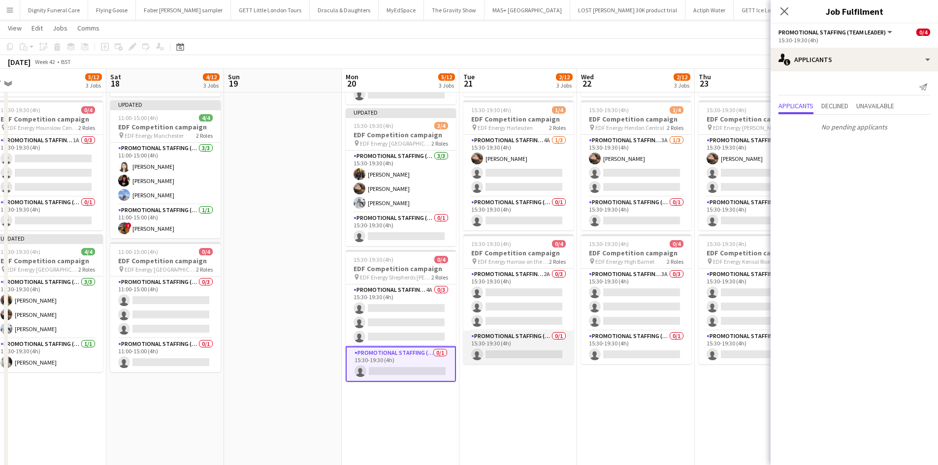
click at [531, 353] on app-card-role "Promotional Staffing (Team Leader) 0/1 15:30-19:30 (4h) single-neutral-actions" at bounding box center [518, 347] width 110 height 33
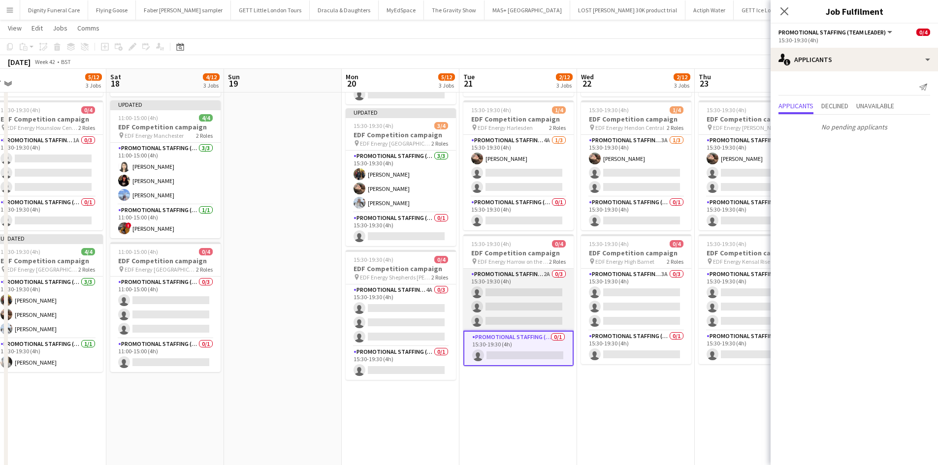
click at [520, 302] on app-card-role "Promotional Staffing (Flyering Staff) 2A 0/3 15:30-19:30 (4h) single-neutral-ac…" at bounding box center [518, 300] width 110 height 62
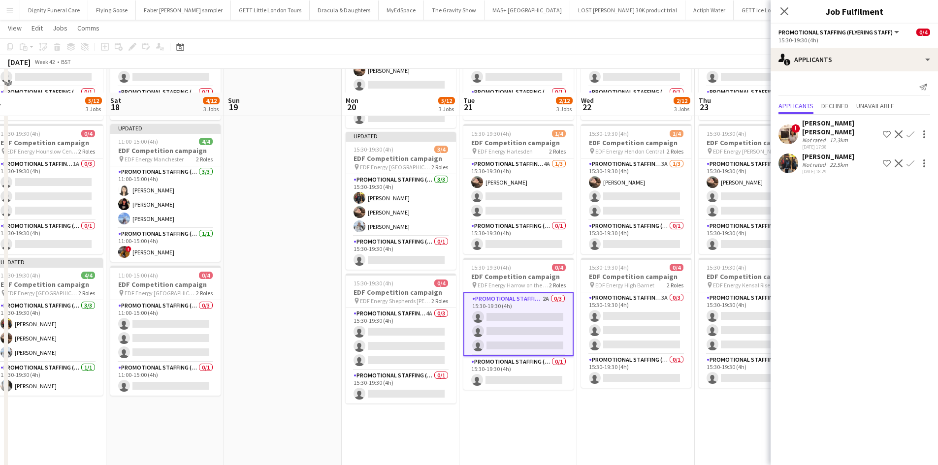
scroll to position [148, 0]
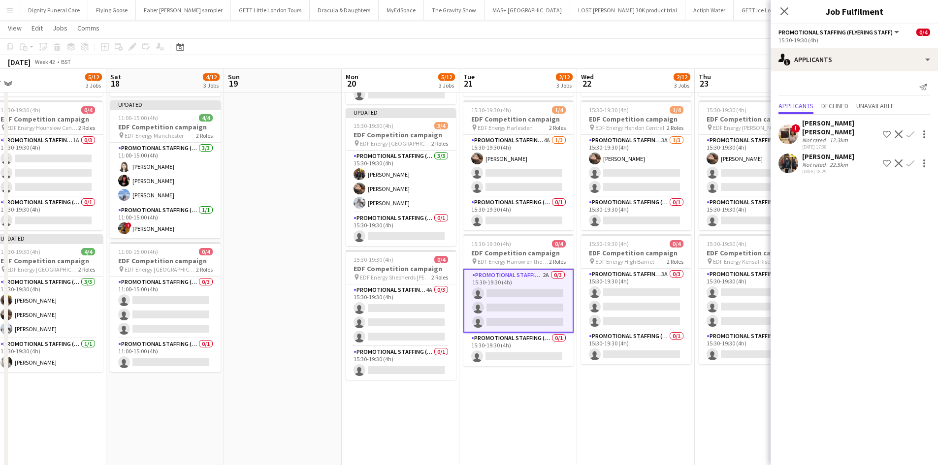
click at [914, 160] on app-icon "Confirm" at bounding box center [911, 164] width 8 height 8
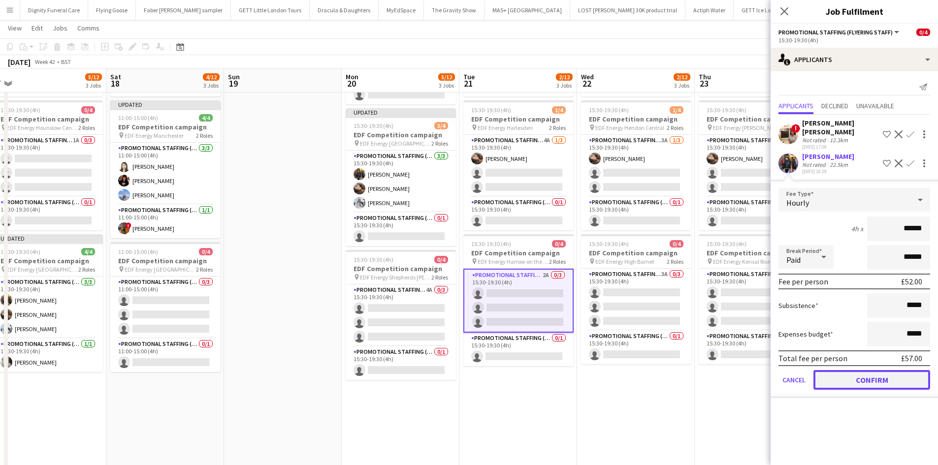
click at [884, 373] on button "Confirm" at bounding box center [872, 380] width 117 height 20
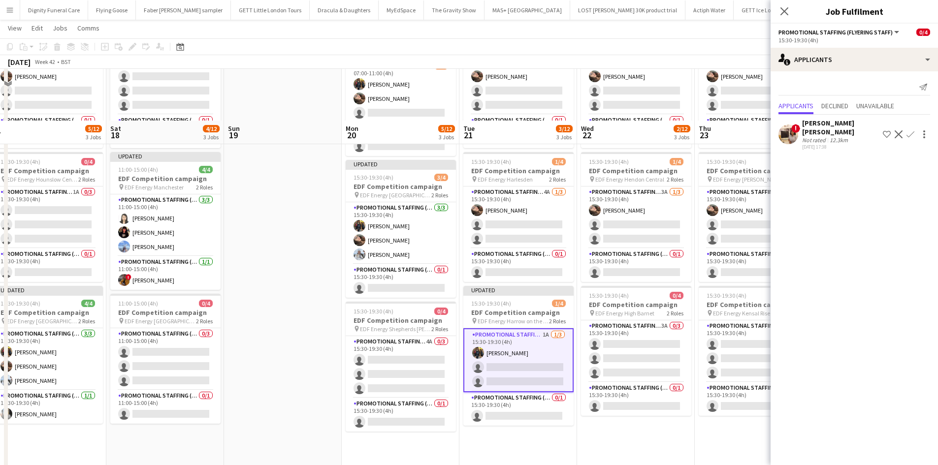
scroll to position [49, 0]
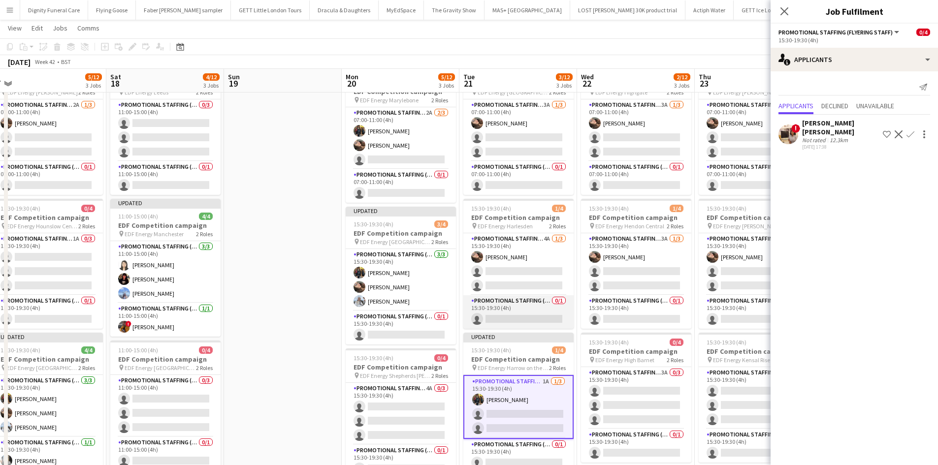
click at [524, 314] on app-card-role "Promotional Staffing (Team Leader) 0/1 15:30-19:30 (4h) single-neutral-actions" at bounding box center [518, 311] width 110 height 33
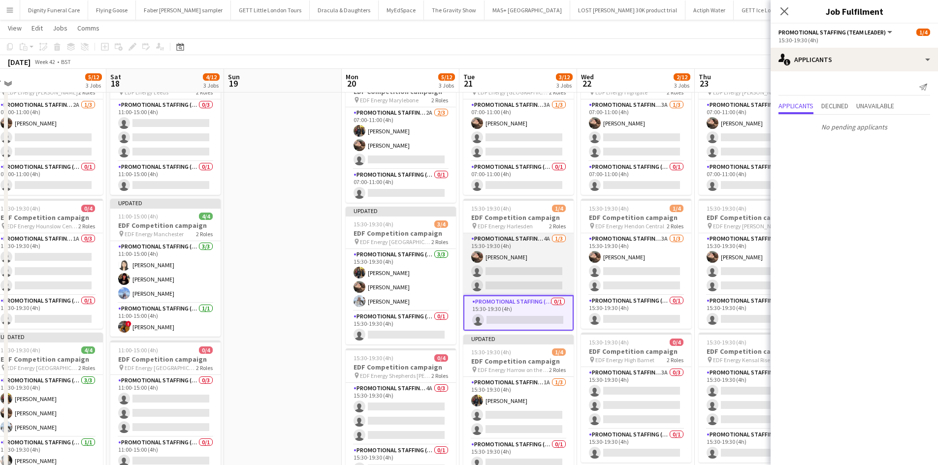
click at [519, 277] on app-card-role "Promotional Staffing (Flyering Staff) 4A 1/3 15:30-19:30 (4h) Anastasiia Melesh…" at bounding box center [518, 264] width 110 height 62
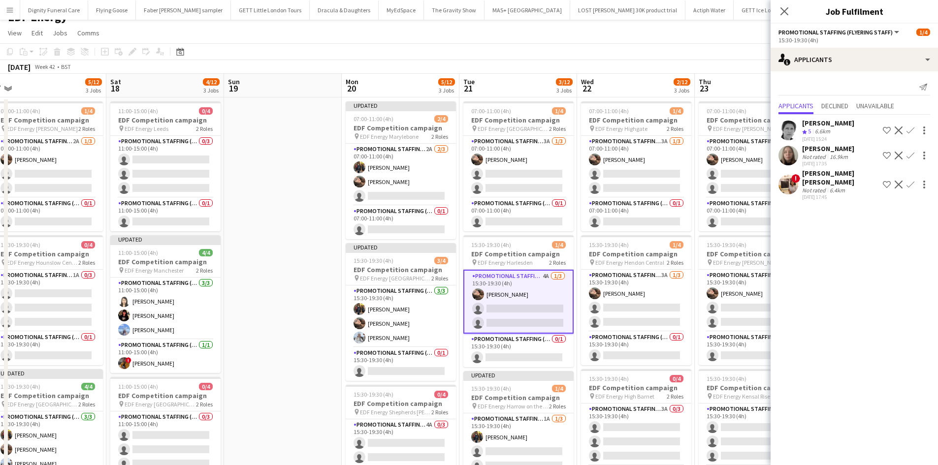
scroll to position [0, 0]
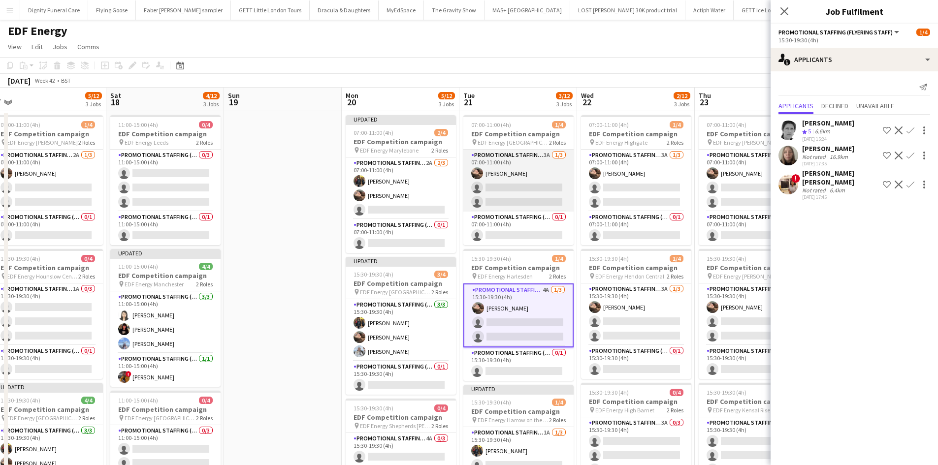
click at [519, 196] on app-card-role "Promotional Staffing (Flyering Staff) 3A 1/3 07:00-11:00 (4h) Anastasiia Melesh…" at bounding box center [518, 181] width 110 height 62
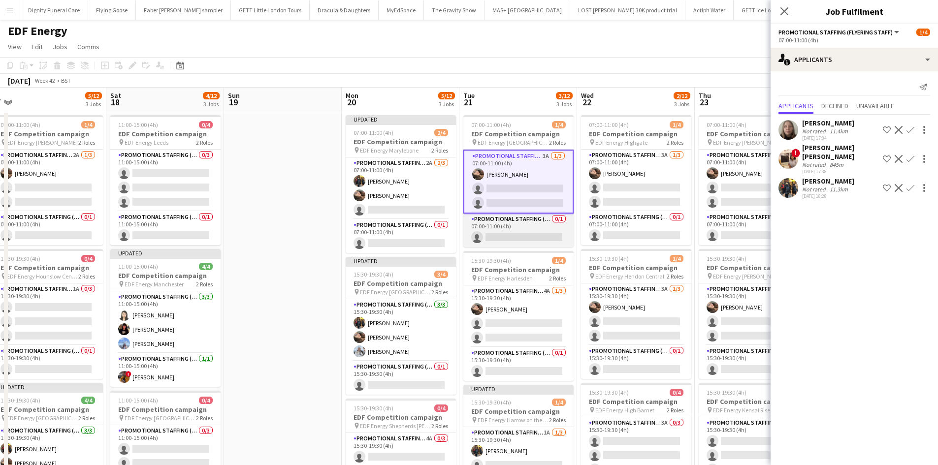
click at [529, 230] on app-card-role "Promotional Staffing (Team Leader) 0/1 07:00-11:00 (4h) single-neutral-actions" at bounding box center [518, 230] width 110 height 33
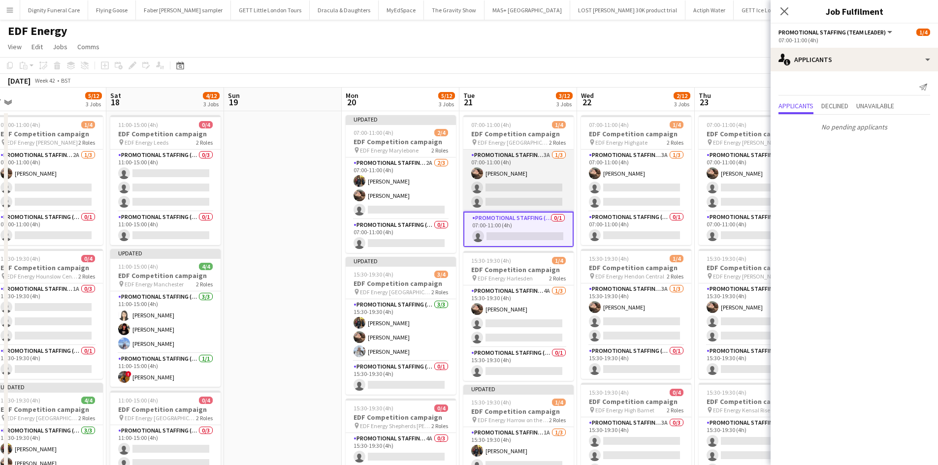
drag, startPoint x: 522, startPoint y: 191, endPoint x: 561, endPoint y: 195, distance: 40.1
click at [522, 191] on app-card-role "Promotional Staffing (Flyering Staff) 3A 1/3 07:00-11:00 (4h) Anastasiia Melesh…" at bounding box center [518, 181] width 110 height 62
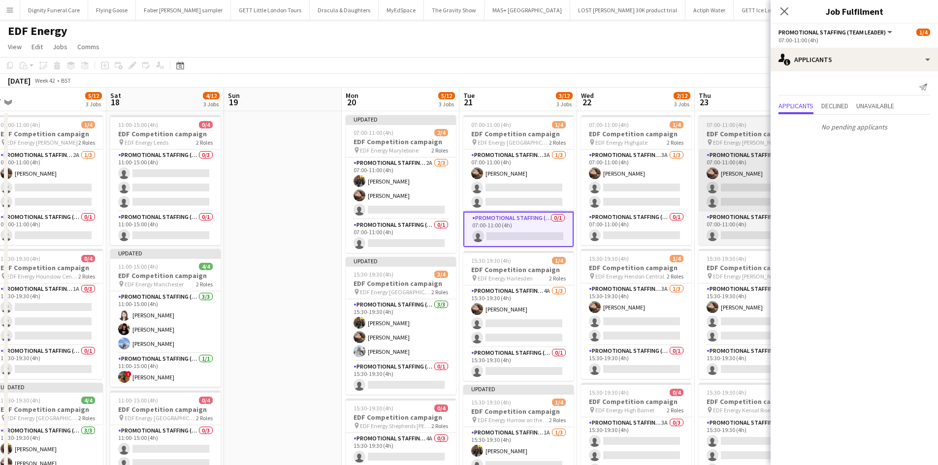
scroll to position [0, 364]
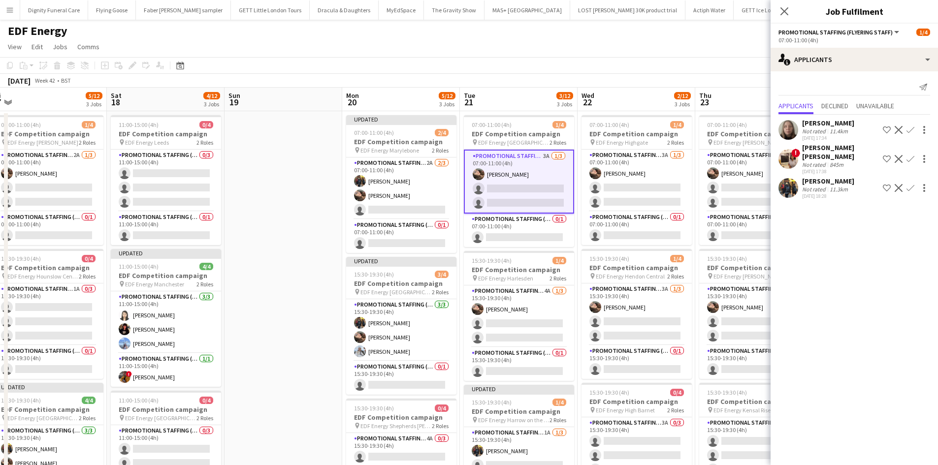
click at [913, 184] on app-icon "Confirm" at bounding box center [911, 188] width 8 height 8
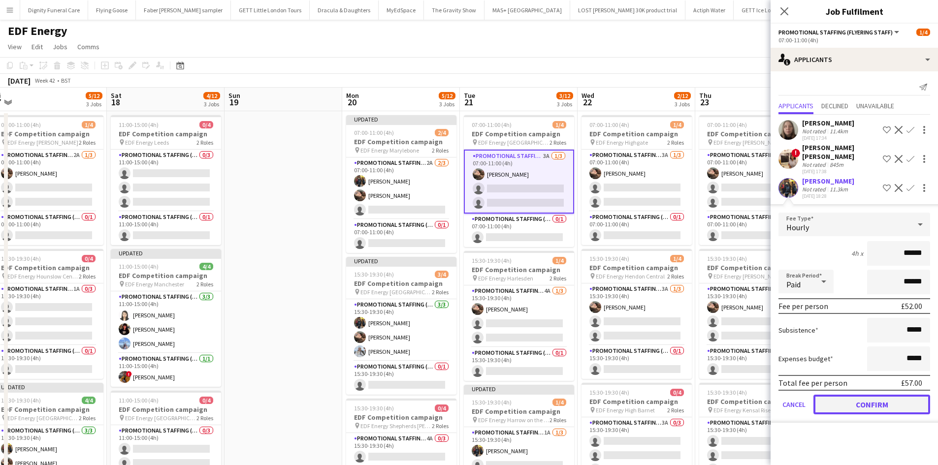
click at [891, 395] on button "Confirm" at bounding box center [872, 405] width 117 height 20
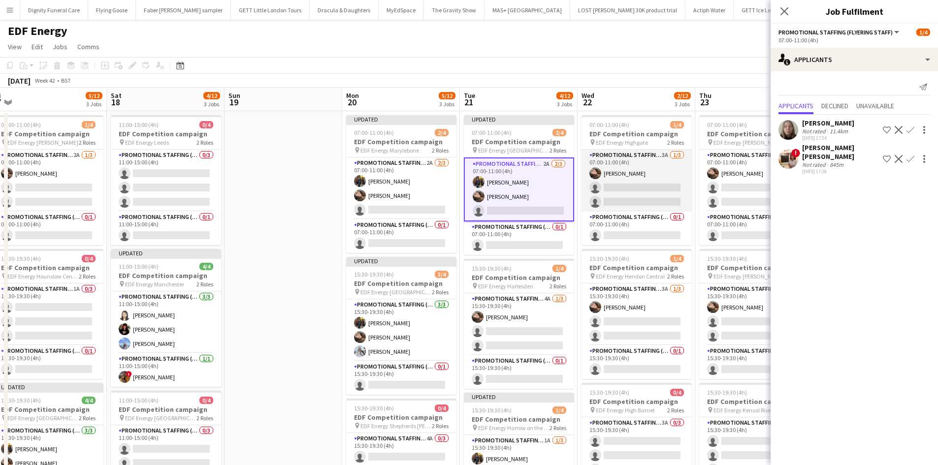
click at [647, 189] on app-card-role "Promotional Staffing (Flyering Staff) 3A 1/3 07:00-11:00 (4h) Anastasiia Melesh…" at bounding box center [637, 181] width 110 height 62
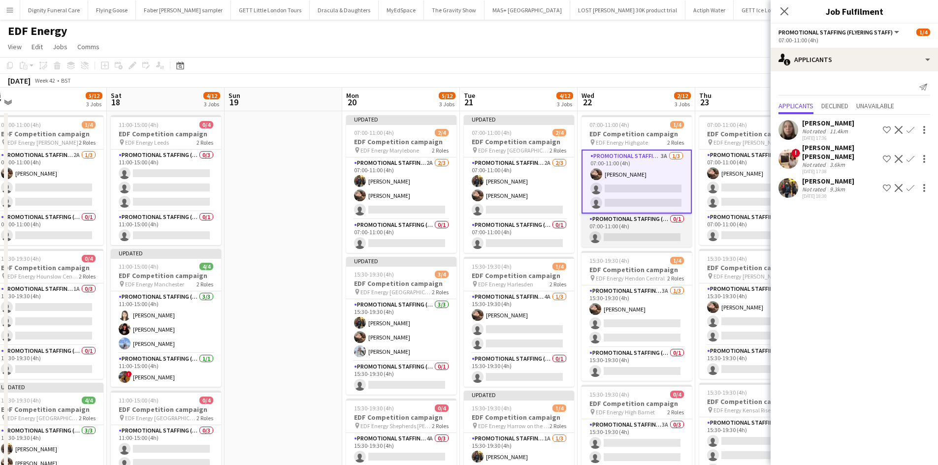
click at [655, 238] on app-card-role "Promotional Staffing (Team Leader) 0/1 07:00-11:00 (4h) single-neutral-actions" at bounding box center [637, 230] width 110 height 33
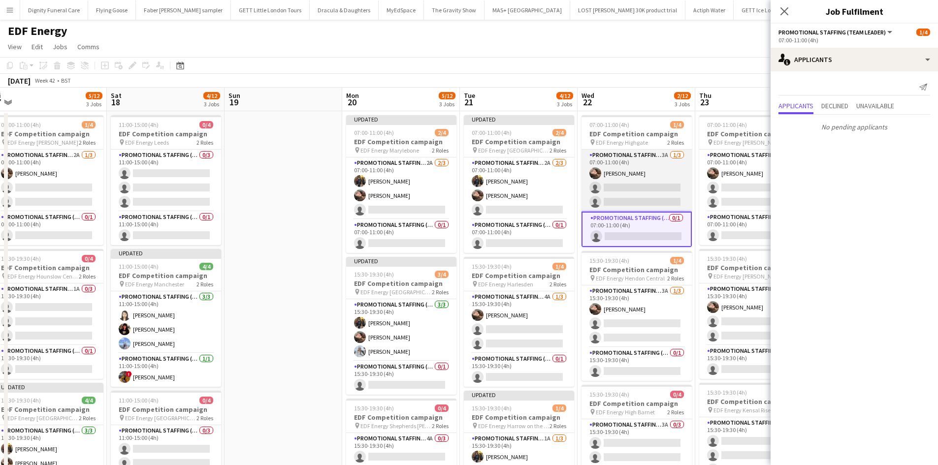
click at [654, 193] on app-card-role "Promotional Staffing (Flyering Staff) 3A 1/3 07:00-11:00 (4h) Anastasiia Melesh…" at bounding box center [637, 181] width 110 height 62
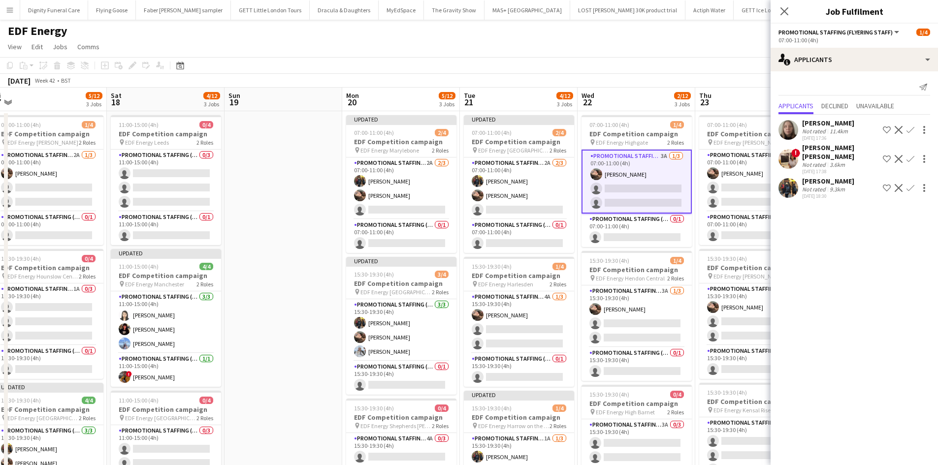
click at [909, 184] on app-icon "Confirm" at bounding box center [911, 188] width 8 height 8
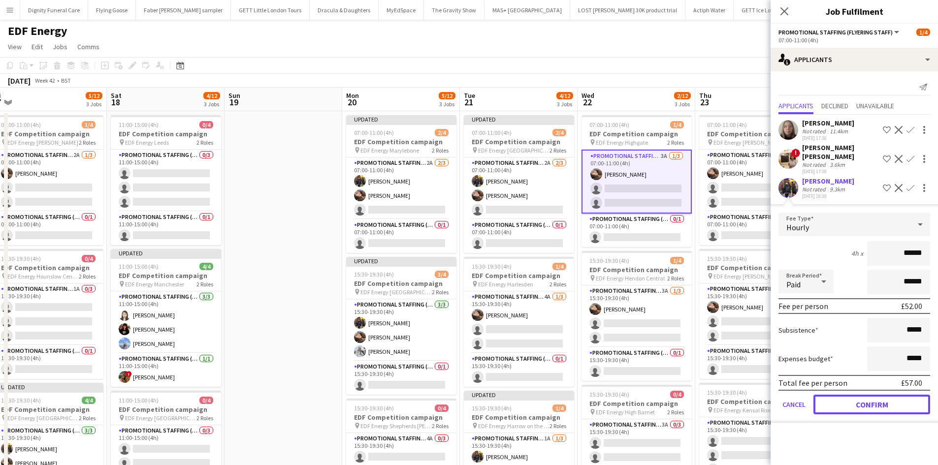
drag, startPoint x: 876, startPoint y: 395, endPoint x: 780, endPoint y: 390, distance: 95.7
click at [875, 395] on button "Confirm" at bounding box center [872, 405] width 117 height 20
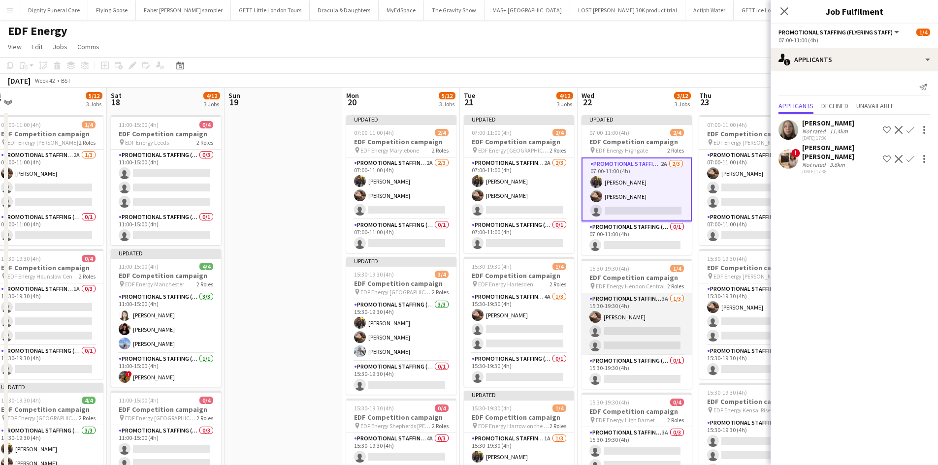
click at [641, 329] on app-card-role "Promotional Staffing (Flyering Staff) 3A 1/3 15:30-19:30 (4h) Anastasiia Melesh…" at bounding box center [637, 325] width 110 height 62
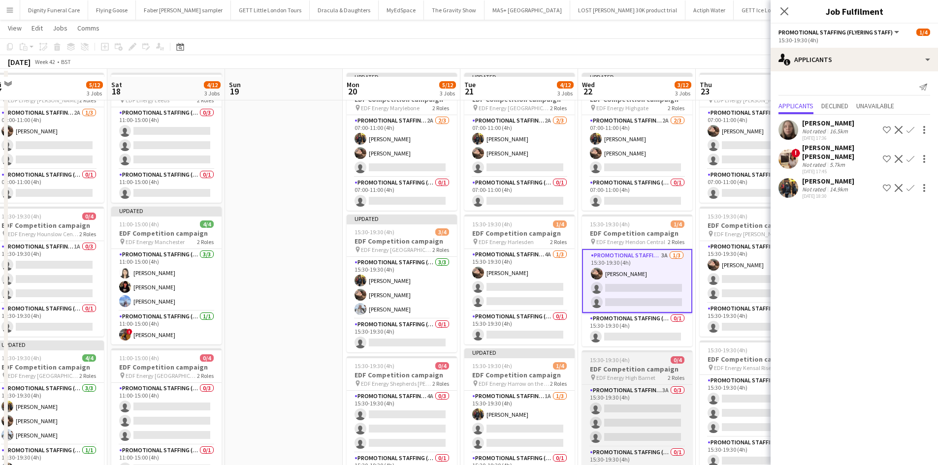
scroll to position [49, 0]
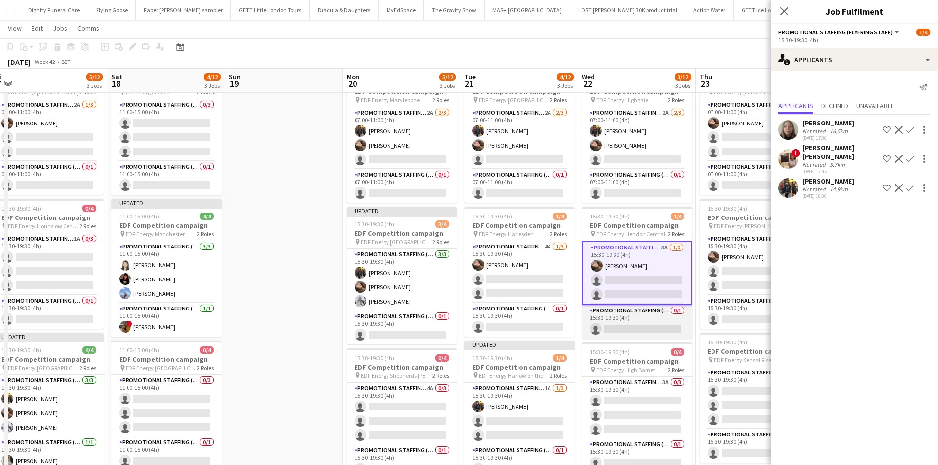
click at [632, 327] on app-card-role "Promotional Staffing (Team Leader) 0/1 15:30-19:30 (4h) single-neutral-actions" at bounding box center [637, 321] width 110 height 33
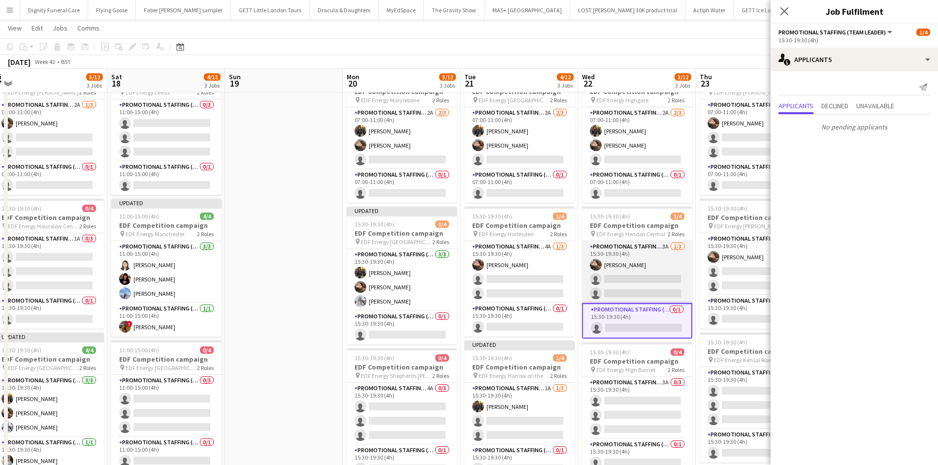
click at [646, 275] on app-card-role "Promotional Staffing (Flyering Staff) 3A 1/3 15:30-19:30 (4h) Anastasiia Melesh…" at bounding box center [637, 272] width 110 height 62
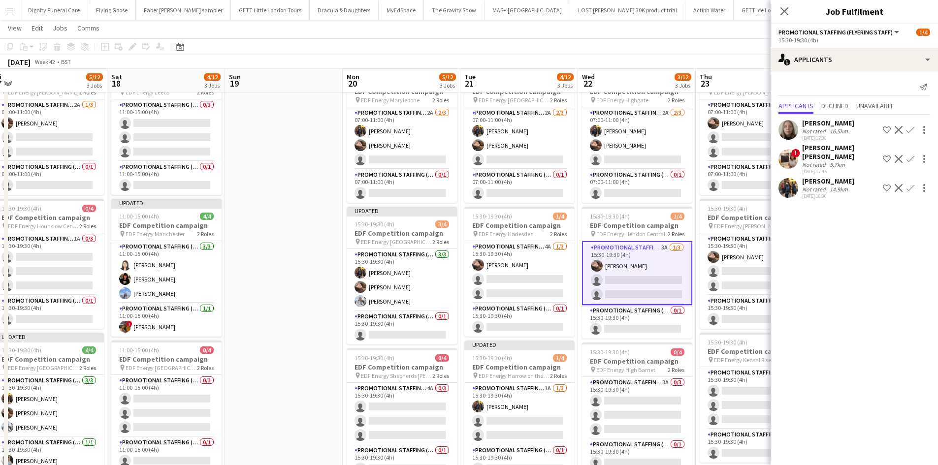
click at [912, 184] on app-icon "Confirm" at bounding box center [911, 188] width 8 height 8
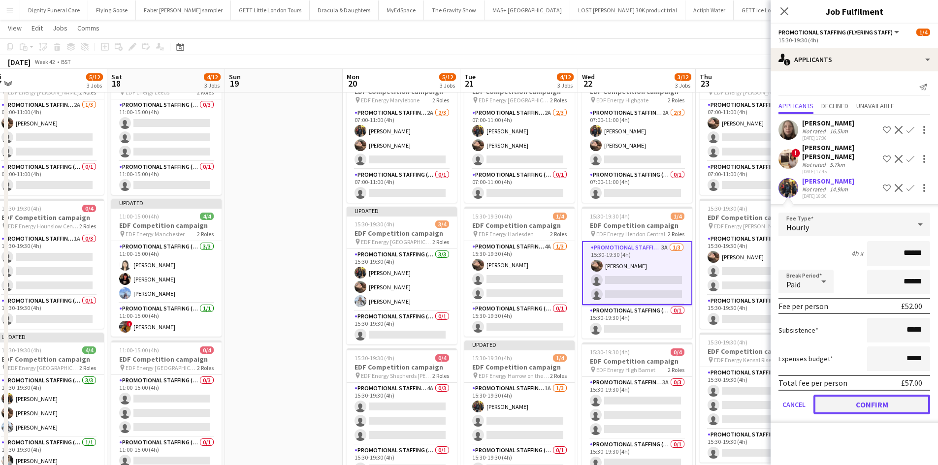
click at [891, 395] on button "Confirm" at bounding box center [872, 405] width 117 height 20
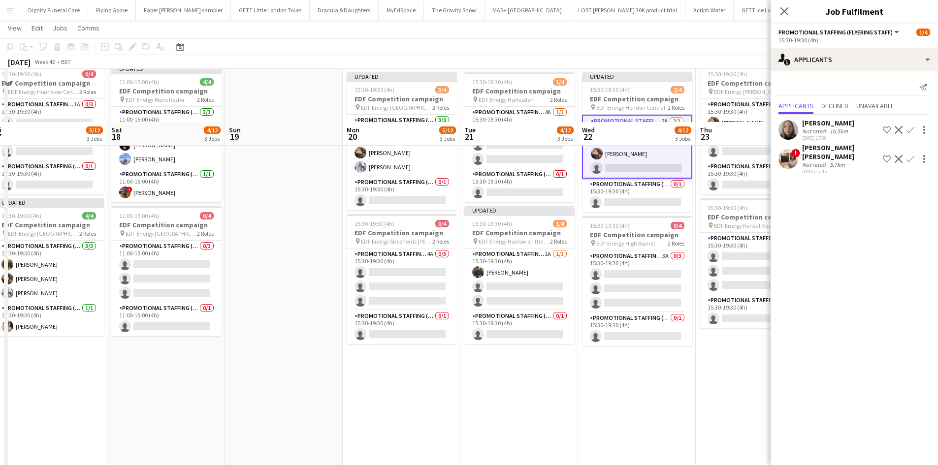
scroll to position [246, 0]
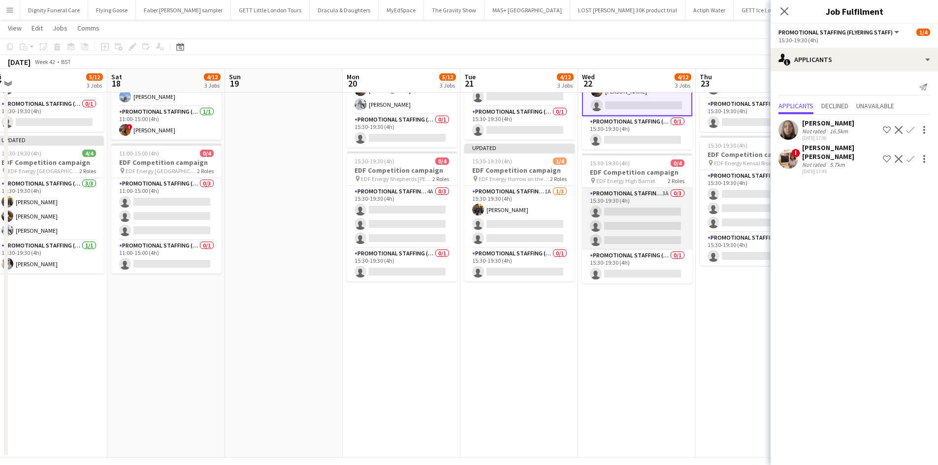
click at [652, 219] on app-card-role "Promotional Staffing (Flyering Staff) 3A 0/3 15:30-19:30 (4h) single-neutral-ac…" at bounding box center [637, 219] width 110 height 62
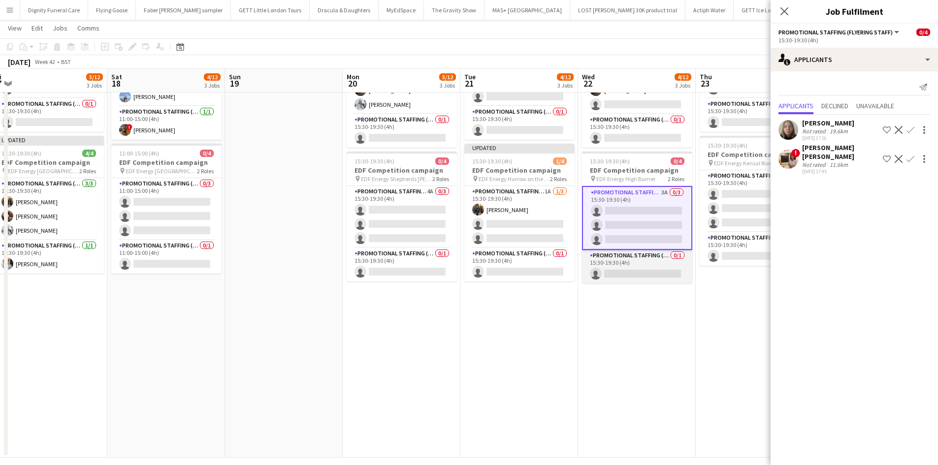
click at [648, 270] on app-card-role "Promotional Staffing (Team Leader) 0/1 15:30-19:30 (4h) single-neutral-actions" at bounding box center [637, 266] width 110 height 33
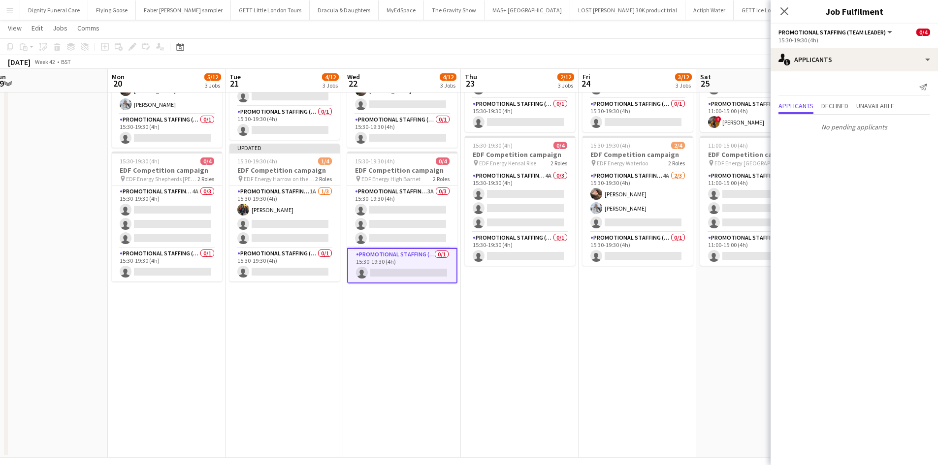
drag, startPoint x: 686, startPoint y: 333, endPoint x: 490, endPoint y: 305, distance: 198.0
click at [453, 319] on app-calendar-viewport "Thu 16 6/12 3 Jobs Fri 17 5/12 3 Jobs Sat 18 4/12 3 Jobs Sun 19 Mon 20 5/12 3 J…" at bounding box center [469, 125] width 938 height 666
drag, startPoint x: 542, startPoint y: 245, endPoint x: 533, endPoint y: 256, distance: 14.0
click at [542, 245] on app-card-role "Promotional Staffing (Team Leader) 0/1 15:30-19:30 (4h) single-neutral-actions" at bounding box center [520, 248] width 110 height 33
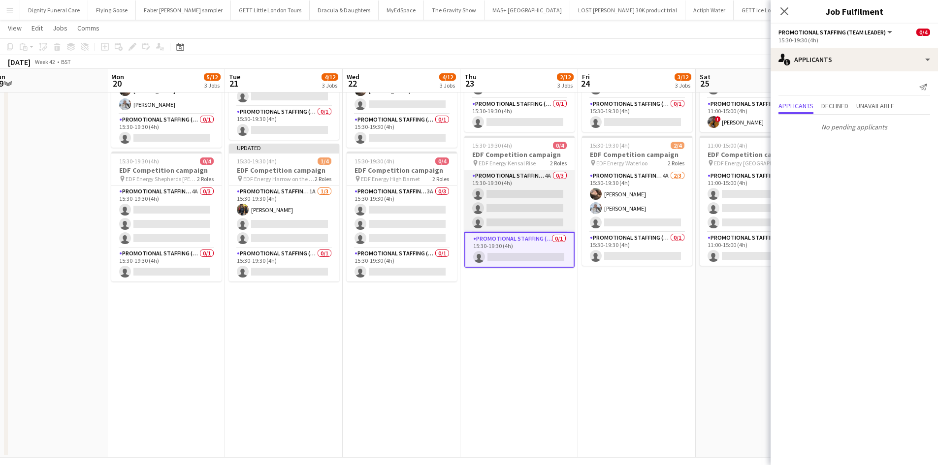
click at [555, 204] on app-card-role "Promotional Staffing (Flyering Staff) 4A 0/3 15:30-19:30 (4h) single-neutral-ac…" at bounding box center [519, 201] width 110 height 62
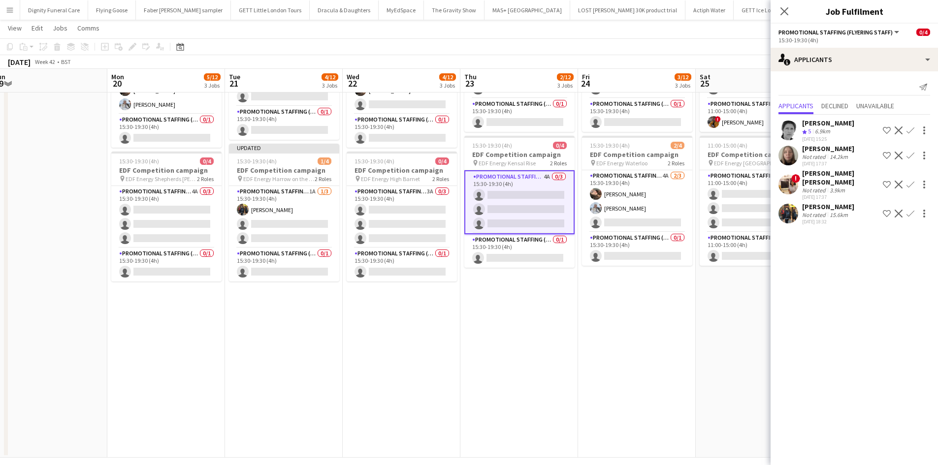
click at [909, 210] on app-icon "Confirm" at bounding box center [911, 214] width 8 height 8
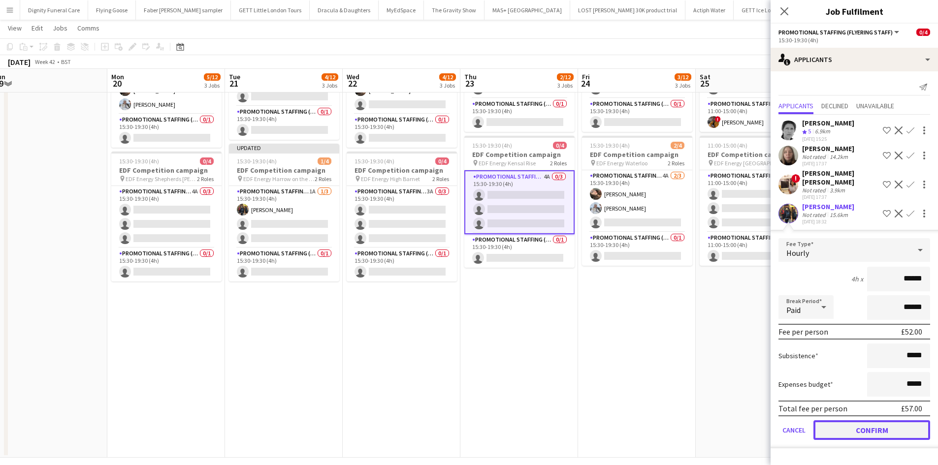
click at [878, 421] on button "Confirm" at bounding box center [872, 431] width 117 height 20
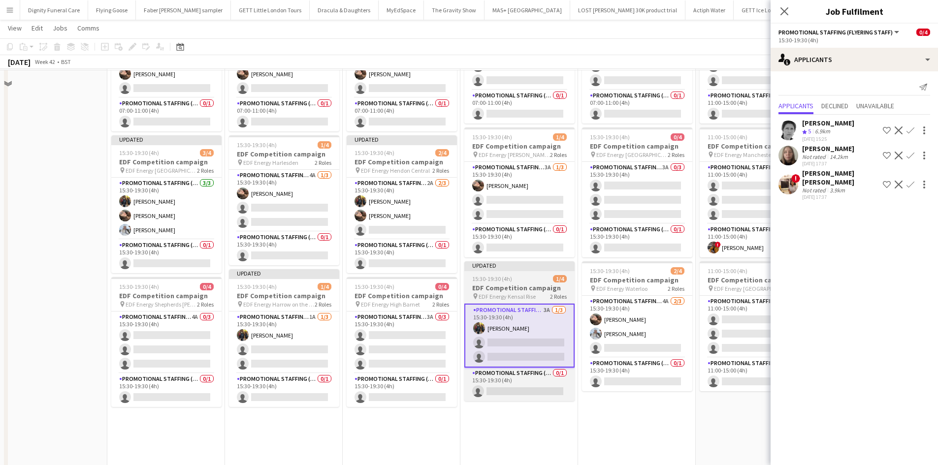
scroll to position [98, 0]
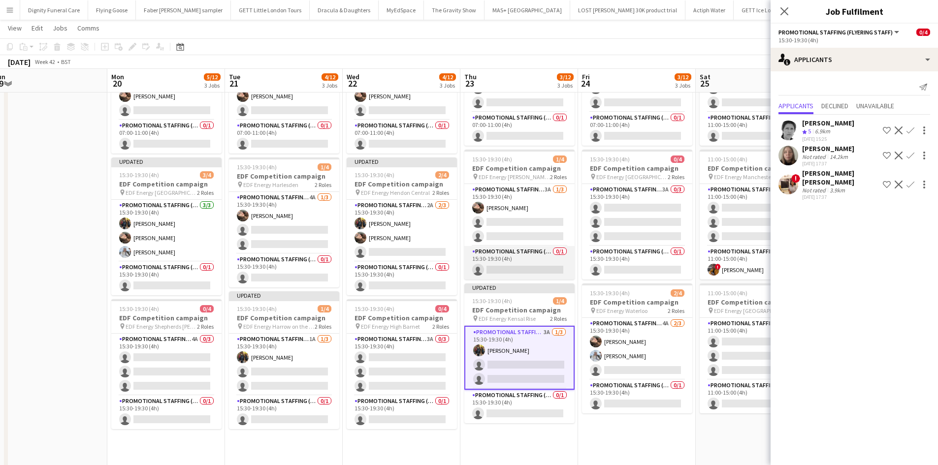
click at [523, 272] on app-card-role "Promotional Staffing (Team Leader) 0/1 15:30-19:30 (4h) single-neutral-actions" at bounding box center [519, 262] width 110 height 33
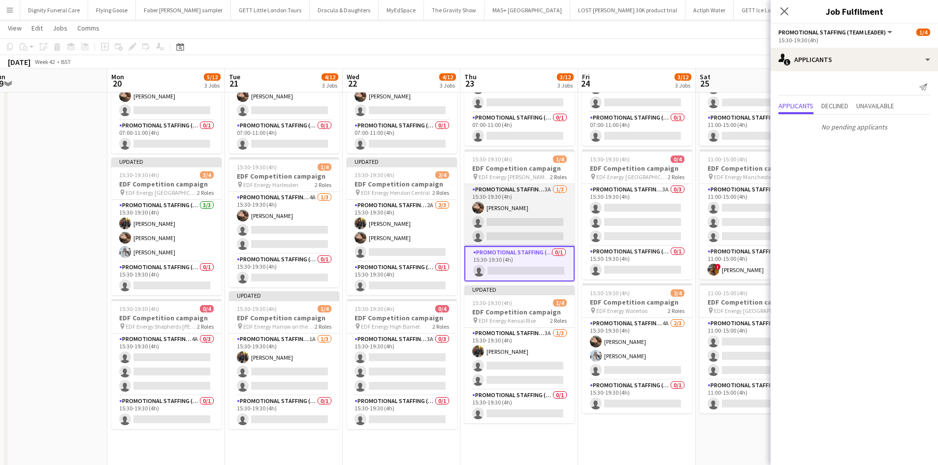
click at [515, 220] on app-card-role "Promotional Staffing (Flyering Staff) 3A 1/3 15:30-19:30 (4h) Anastasiia Melesh…" at bounding box center [519, 215] width 110 height 62
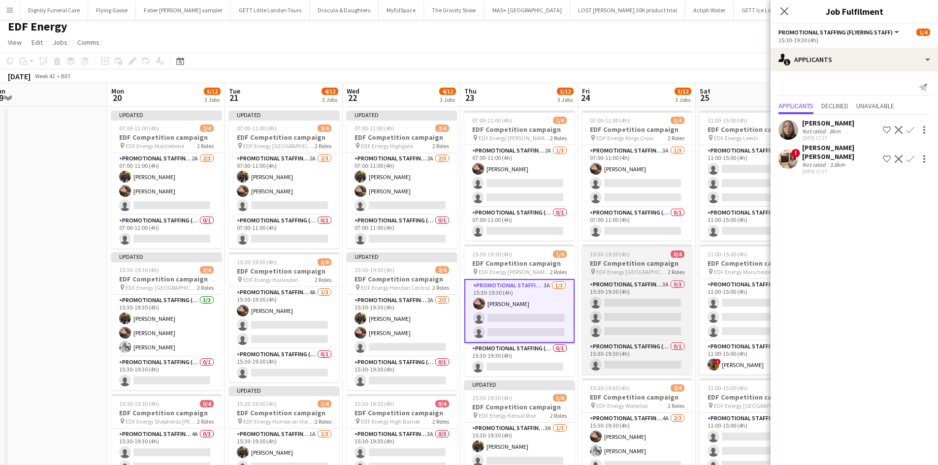
scroll to position [0, 0]
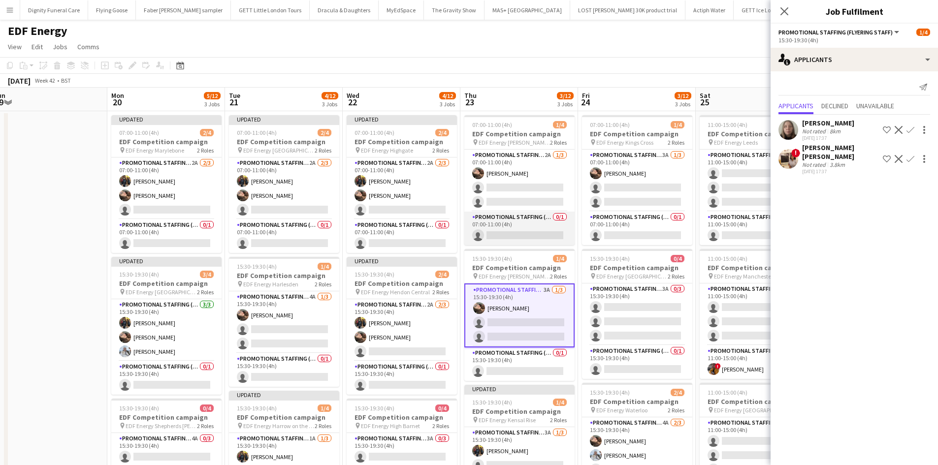
click at [540, 235] on app-card-role "Promotional Staffing (Team Leader) 0/1 07:00-11:00 (4h) single-neutral-actions" at bounding box center [519, 228] width 110 height 33
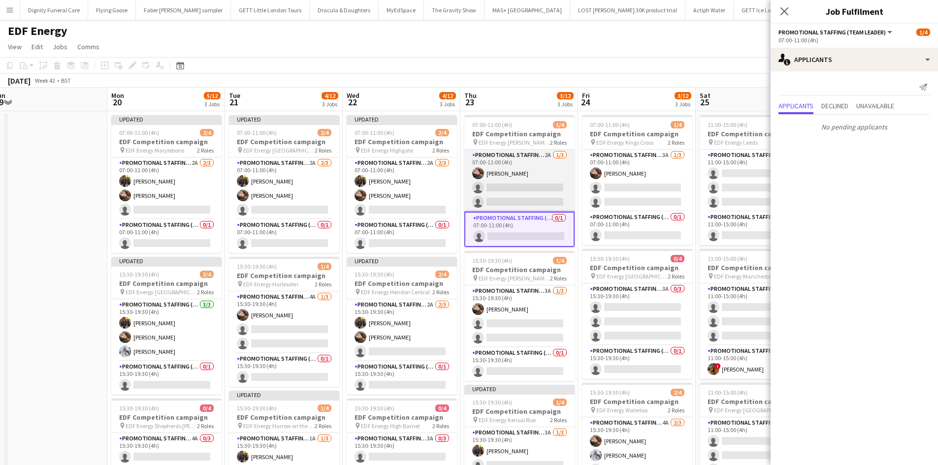
click at [527, 184] on app-card-role "Promotional Staffing (Flyering Staff) 2A 1/3 07:00-11:00 (4h) Anastasiia Melesh…" at bounding box center [519, 181] width 110 height 62
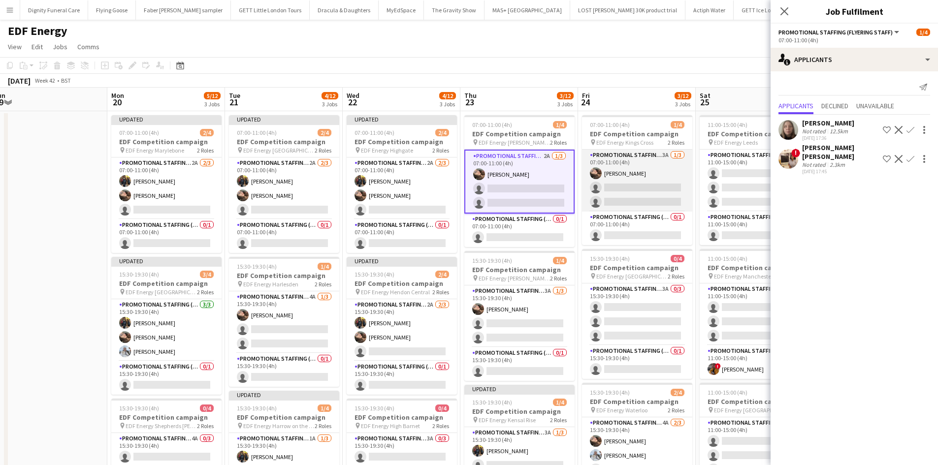
click at [646, 189] on app-card-role "Promotional Staffing (Flyering Staff) 3A 1/3 07:00-11:00 (4h) Anastasiia Melesh…" at bounding box center [637, 181] width 110 height 62
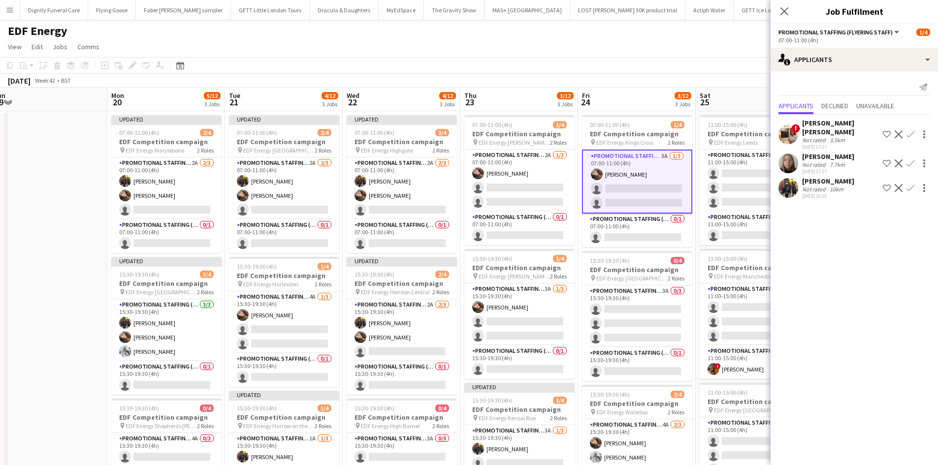
click at [912, 184] on app-icon "Confirm" at bounding box center [911, 188] width 8 height 8
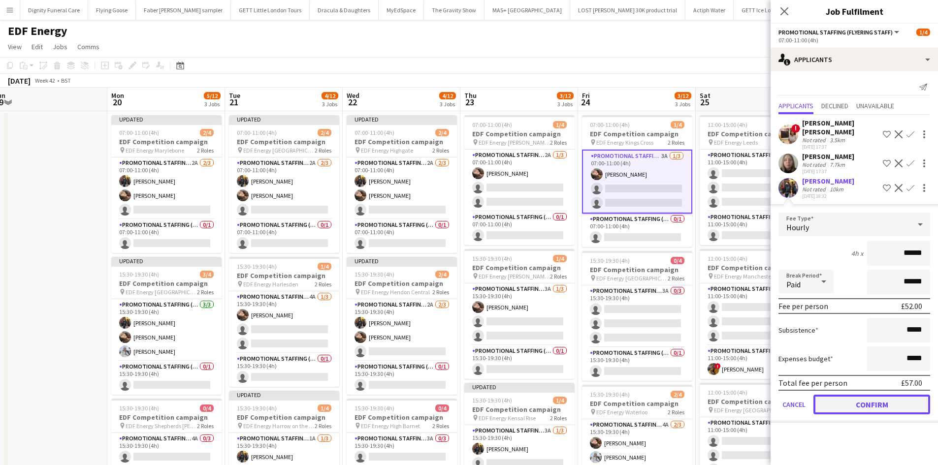
click at [894, 396] on button "Confirm" at bounding box center [872, 405] width 117 height 20
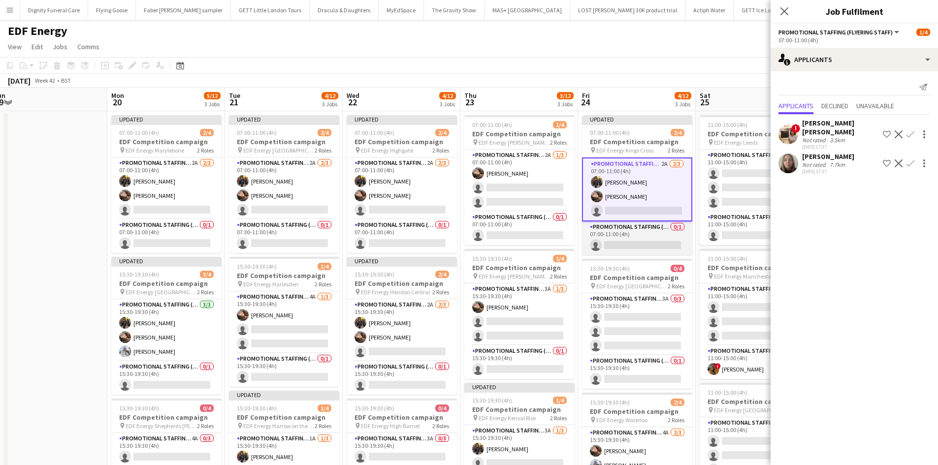
click at [660, 243] on app-card-role "Promotional Staffing (Team Leader) 0/1 07:00-11:00 (4h) single-neutral-actions" at bounding box center [637, 238] width 110 height 33
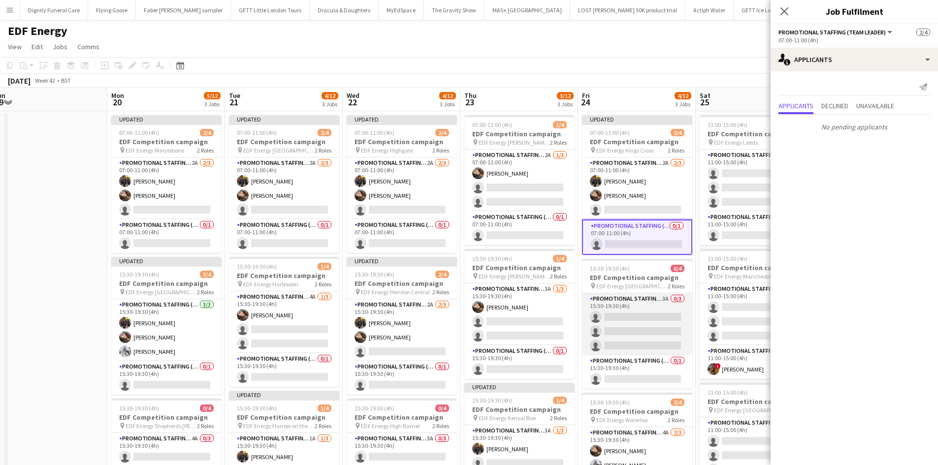
click at [651, 332] on app-card-role "Promotional Staffing (Flyering Staff) 3A 0/3 15:30-19:30 (4h) single-neutral-ac…" at bounding box center [637, 325] width 110 height 62
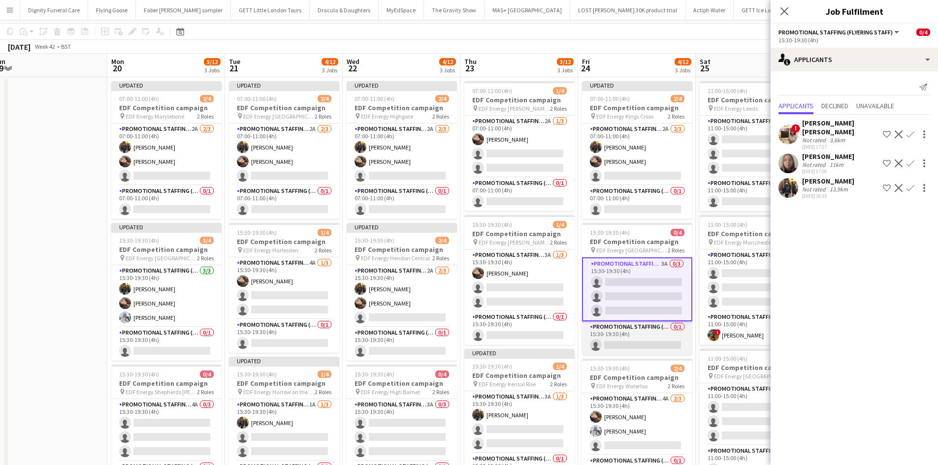
scroll to position [49, 0]
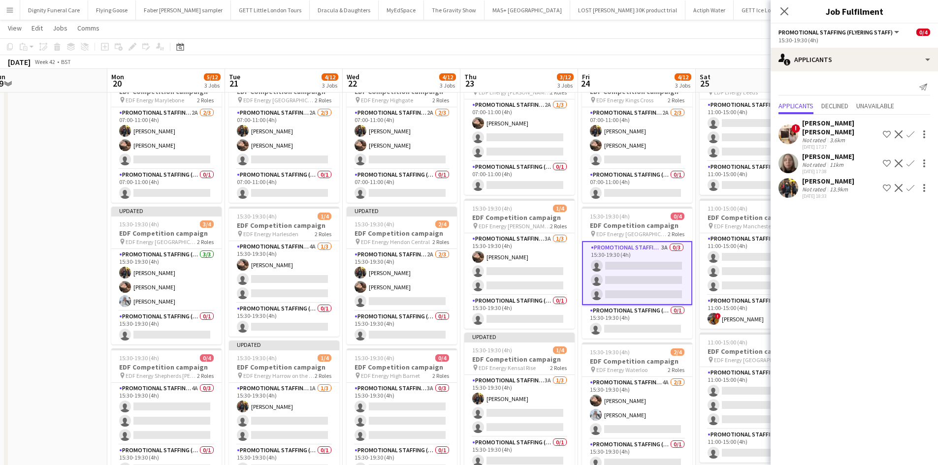
click at [914, 184] on app-icon "Confirm" at bounding box center [911, 188] width 8 height 8
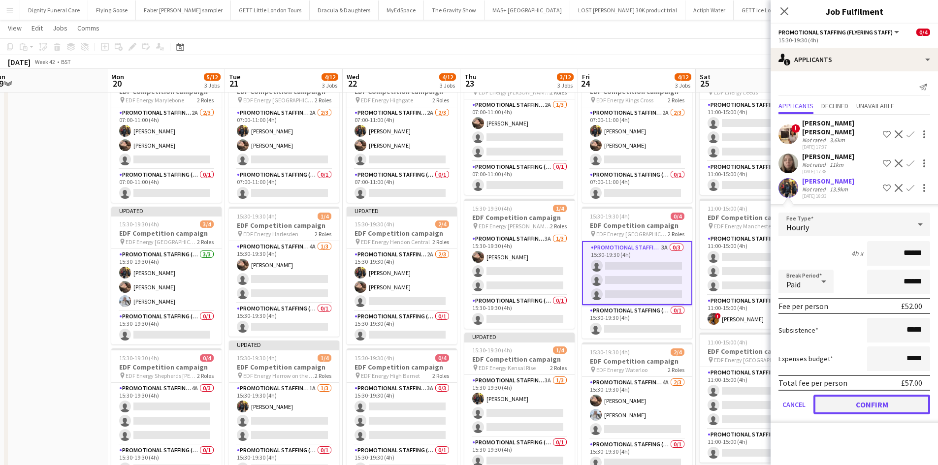
click at [882, 395] on button "Confirm" at bounding box center [872, 405] width 117 height 20
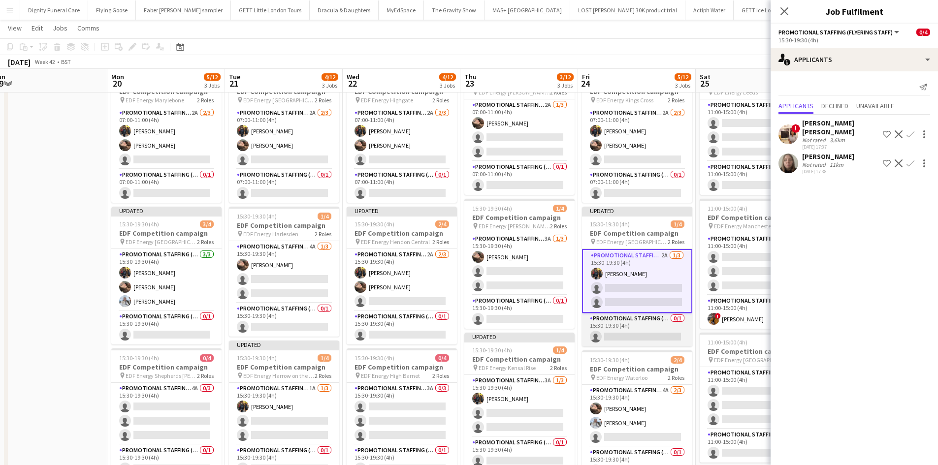
click at [641, 333] on app-card-role "Promotional Staffing (Team Leader) 0/1 15:30-19:30 (4h) single-neutral-actions" at bounding box center [637, 329] width 110 height 33
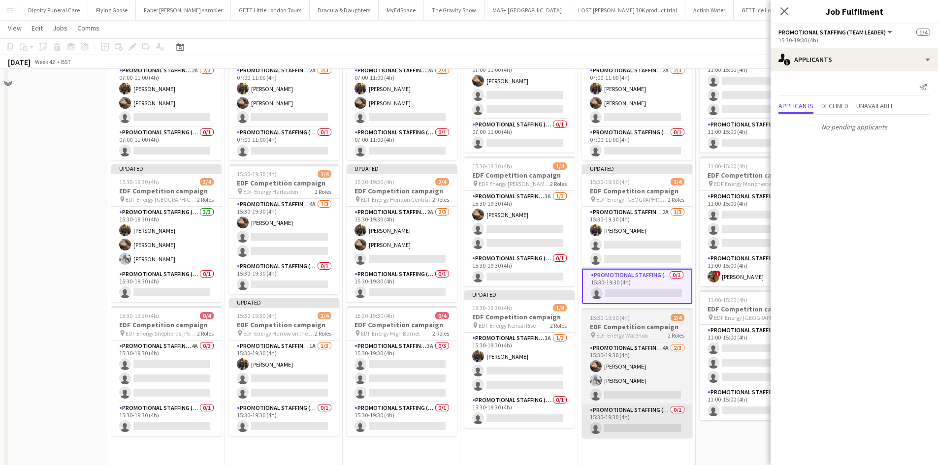
scroll to position [148, 0]
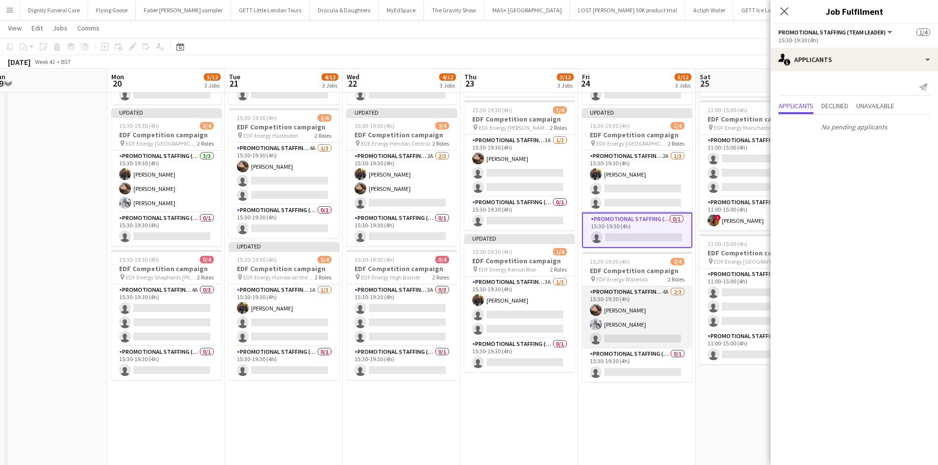
click at [641, 338] on app-card-role "Promotional Staffing (Flyering Staff) 4A 2/3 15:30-19:30 (4h) Anastasiia Melesh…" at bounding box center [637, 318] width 110 height 62
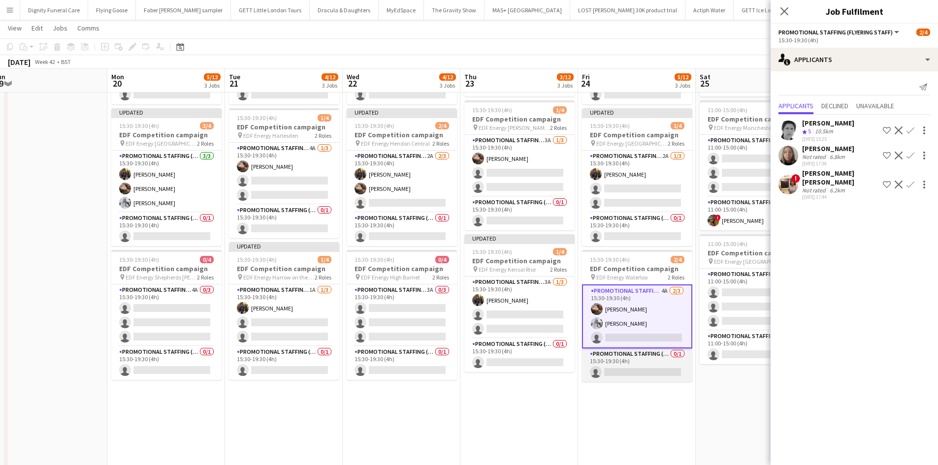
click at [648, 368] on app-card-role "Promotional Staffing (Team Leader) 0/1 15:30-19:30 (4h) single-neutral-actions" at bounding box center [637, 365] width 110 height 33
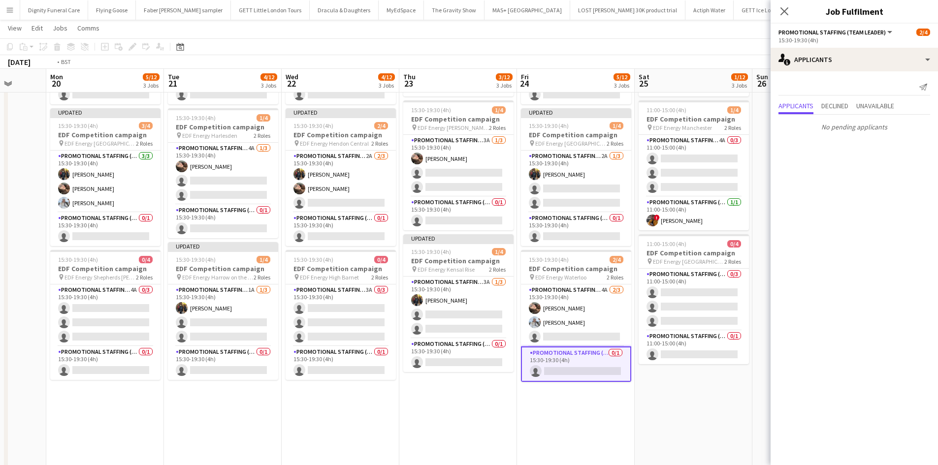
drag, startPoint x: 696, startPoint y: 412, endPoint x: 509, endPoint y: 401, distance: 187.4
click at [506, 404] on app-calendar-viewport "Fri 17 5/12 3 Jobs Sat 18 4/12 3 Jobs Sun 19 Mon 20 5/12 3 Jobs Tue 21 4/12 3 J…" at bounding box center [469, 224] width 938 height 666
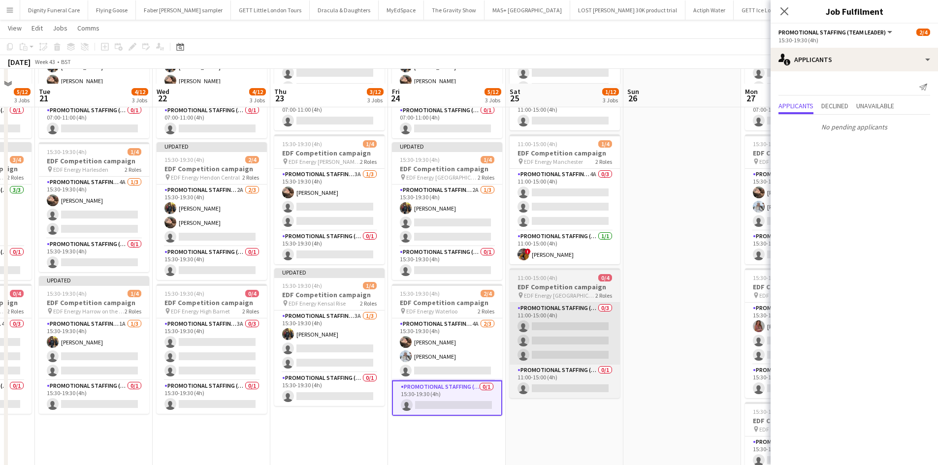
scroll to position [98, 0]
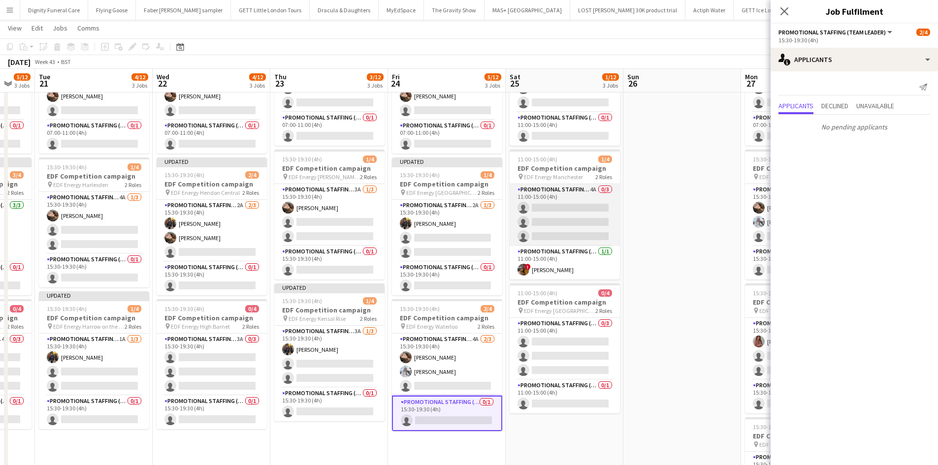
click at [585, 209] on app-card-role "Promotional Staffing (Flyering Staff) 4A 0/3 11:00-15:00 (4h) single-neutral-ac…" at bounding box center [565, 215] width 110 height 62
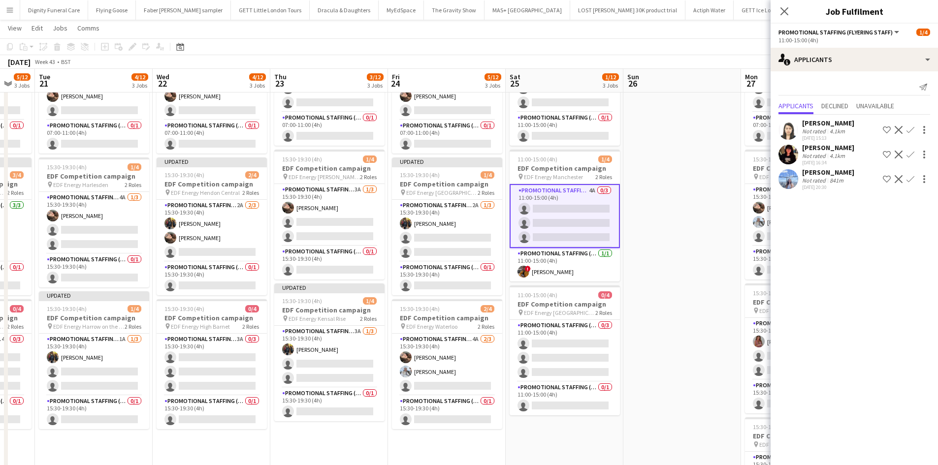
click at [823, 170] on div "Anastasia Moore" at bounding box center [828, 172] width 52 height 9
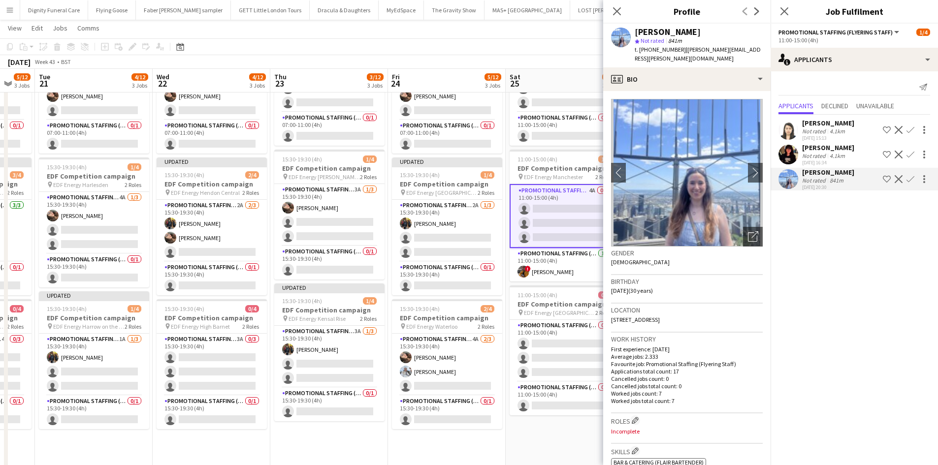
click at [913, 177] on app-icon "Confirm" at bounding box center [911, 179] width 8 height 8
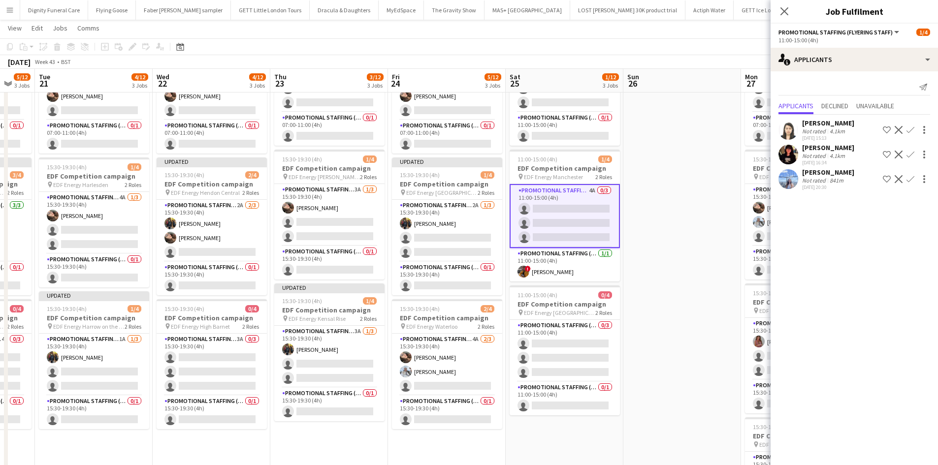
click at [912, 172] on div "Anastasia Moore Not rated 841m 19-08-2025 20:30 Shortlist crew Decline Confirm" at bounding box center [854, 179] width 167 height 23
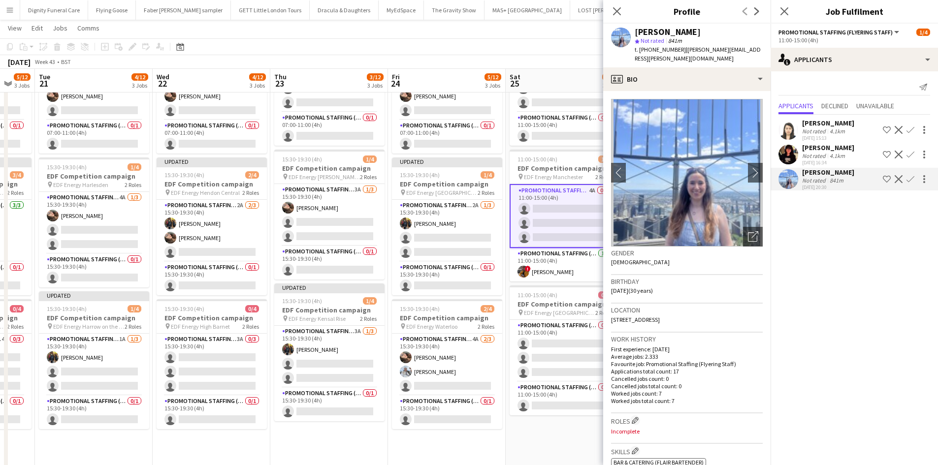
click at [913, 178] on app-icon "Confirm" at bounding box center [911, 179] width 8 height 8
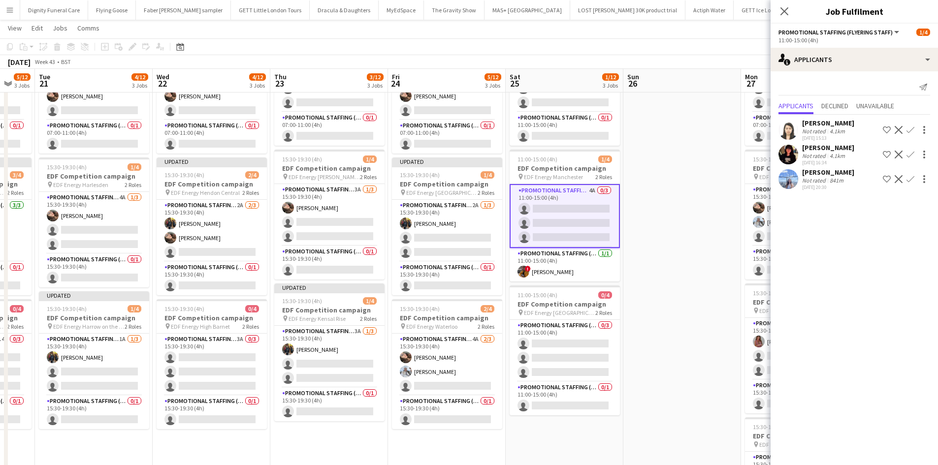
click at [912, 178] on app-icon "Confirm" at bounding box center [911, 179] width 8 height 8
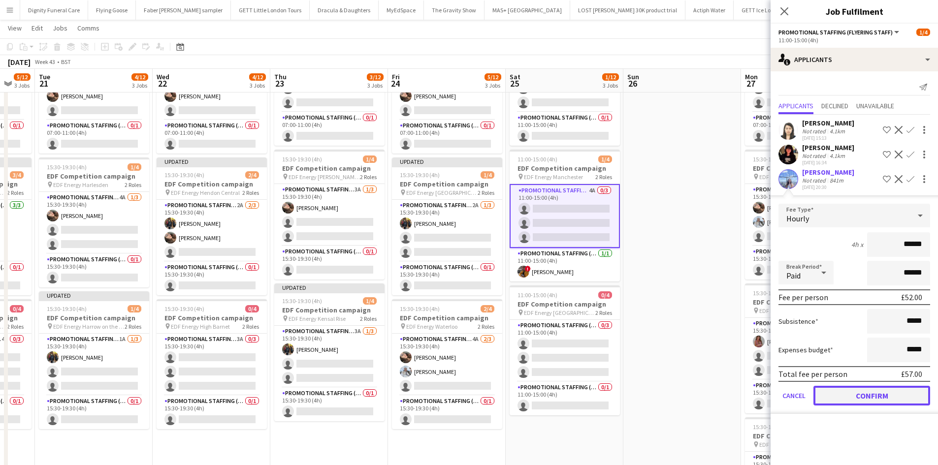
click at [889, 393] on button "Confirm" at bounding box center [872, 396] width 117 height 20
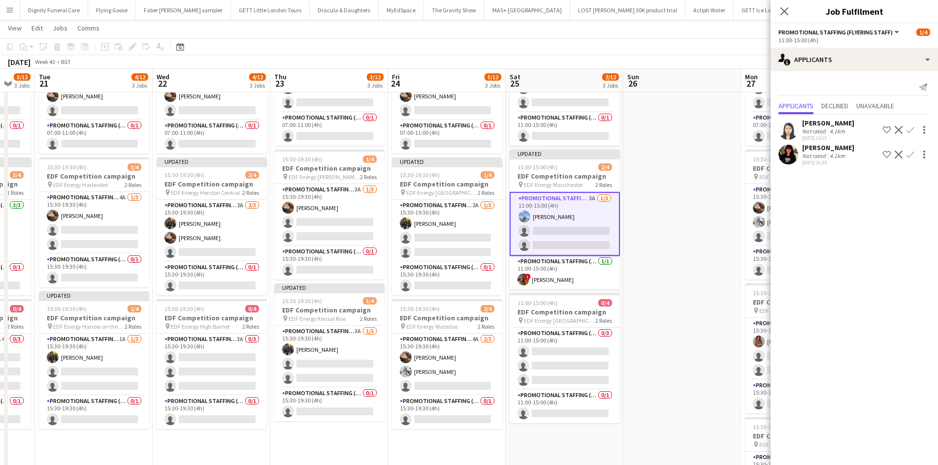
click at [909, 154] on app-icon "Confirm" at bounding box center [911, 155] width 8 height 8
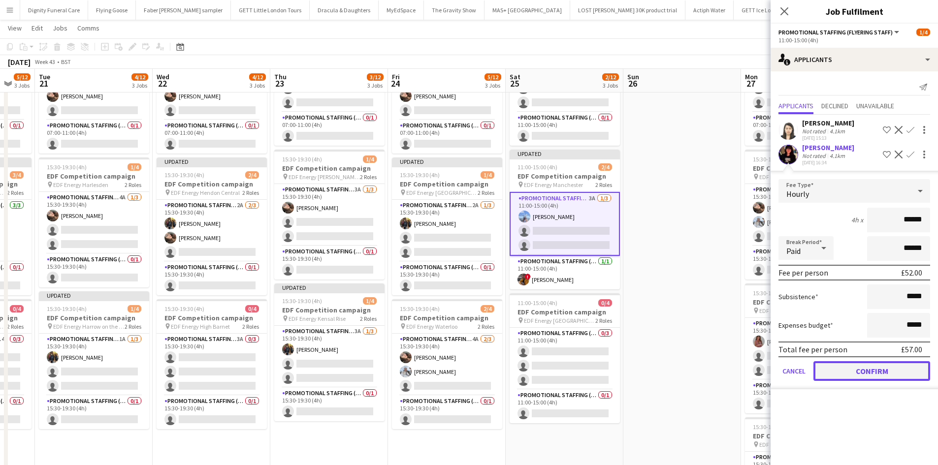
click at [904, 364] on button "Confirm" at bounding box center [872, 371] width 117 height 20
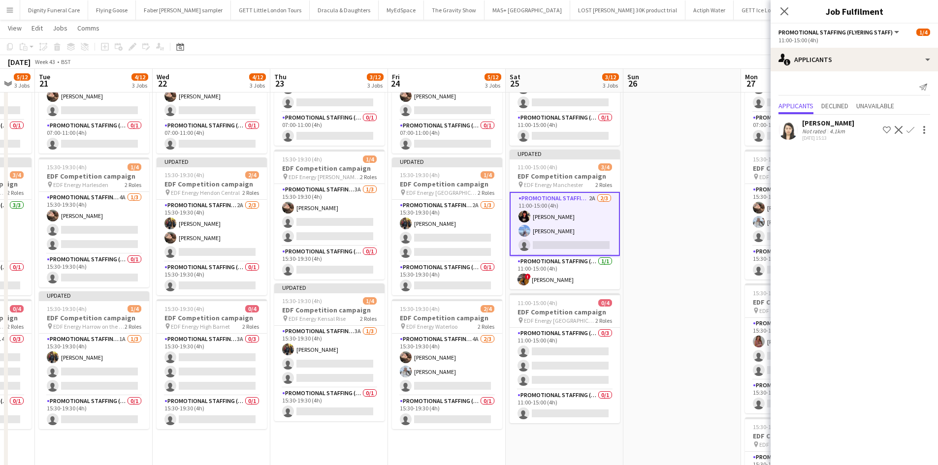
click at [908, 128] on app-icon "Confirm" at bounding box center [911, 130] width 8 height 8
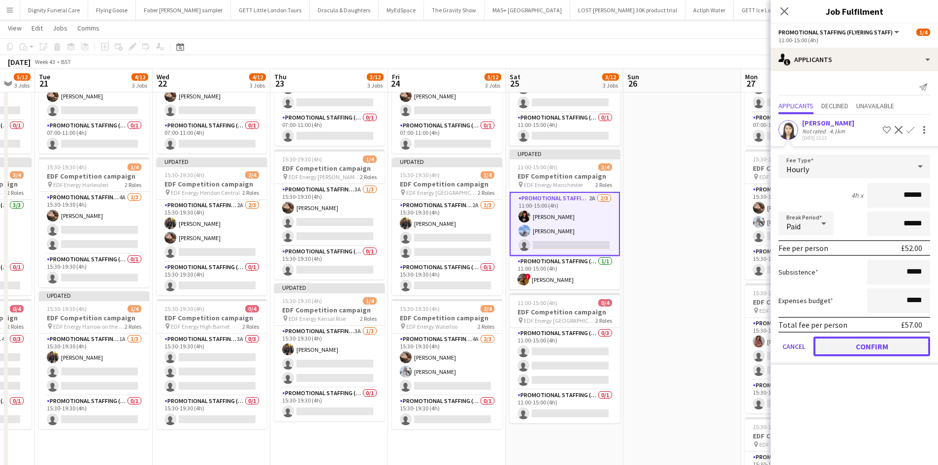
click at [895, 339] on button "Confirm" at bounding box center [872, 347] width 117 height 20
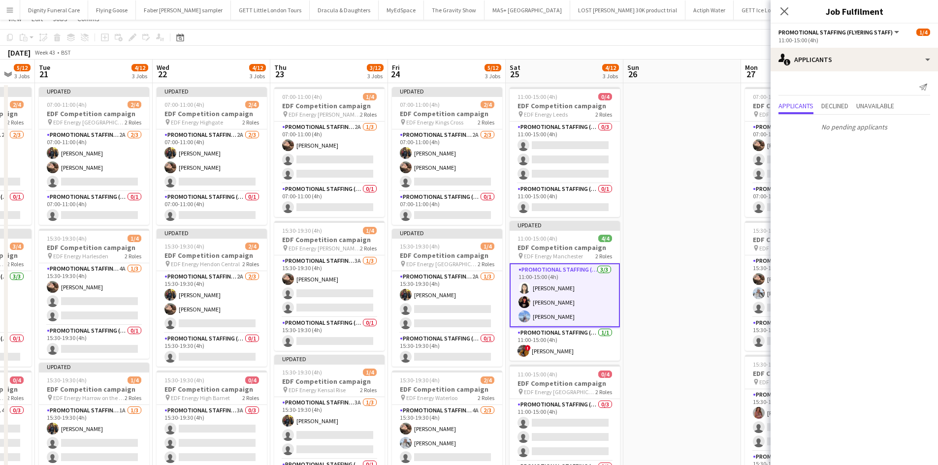
scroll to position [0, 0]
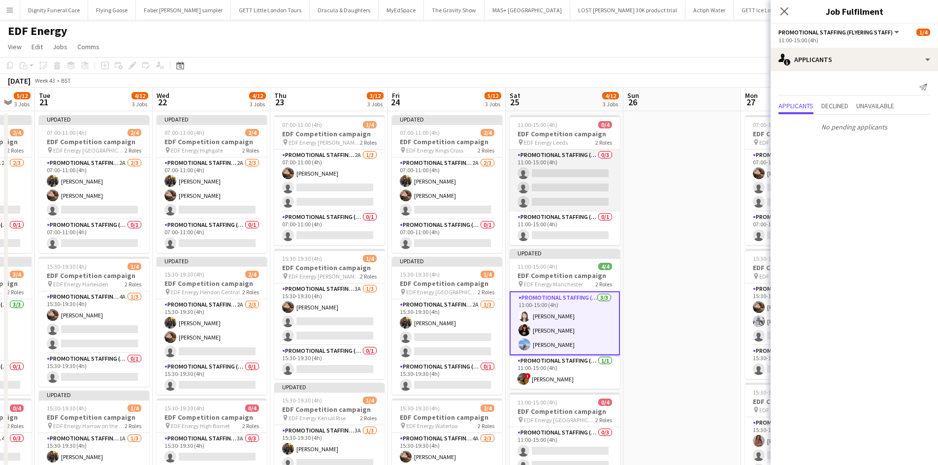
click at [564, 183] on app-card-role "Promotional Staffing (Flyering Staff) 0/3 11:00-15:00 (4h) single-neutral-actio…" at bounding box center [565, 181] width 110 height 62
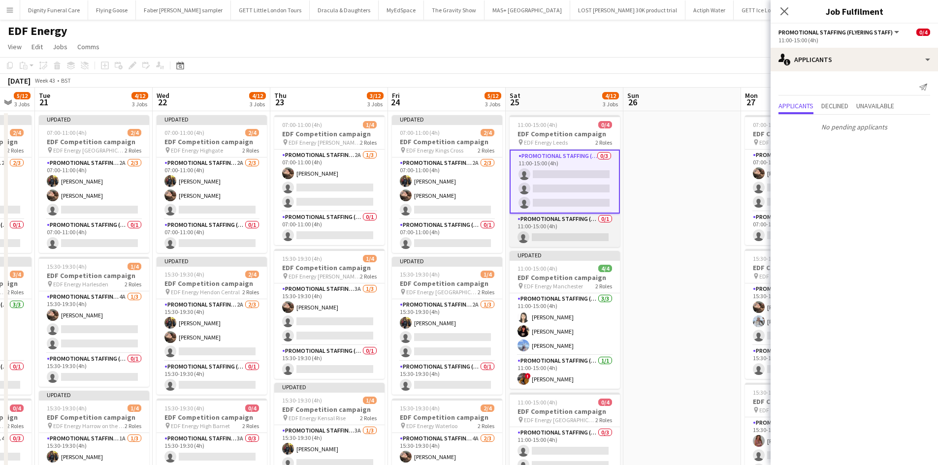
click at [577, 236] on app-card-role "Promotional Staffing (Team Leader) 0/1 11:00-15:00 (4h) single-neutral-actions" at bounding box center [565, 230] width 110 height 33
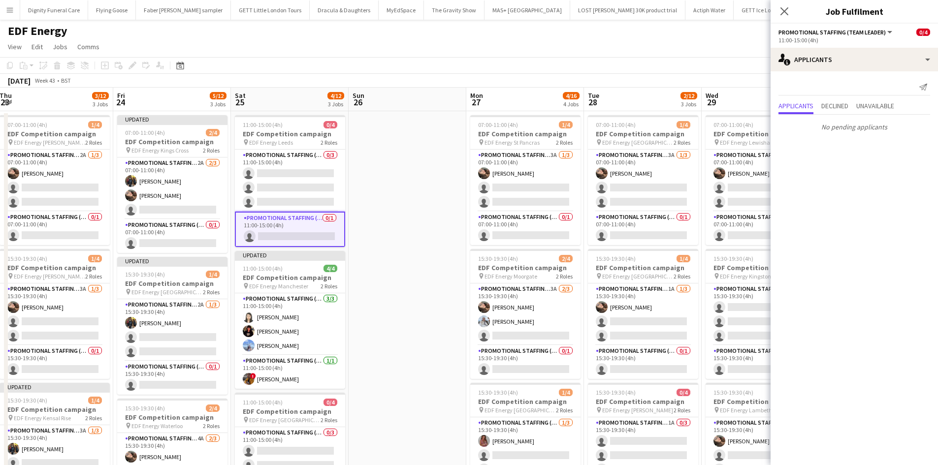
scroll to position [0, 331]
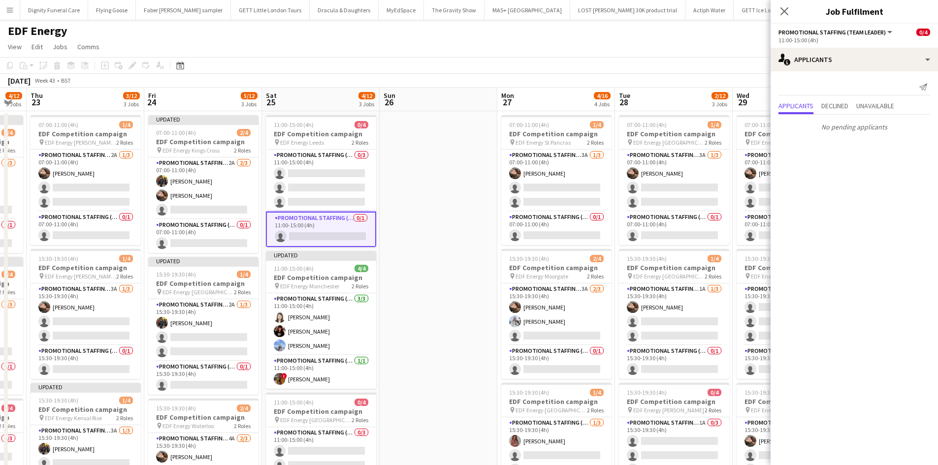
drag, startPoint x: 713, startPoint y: 252, endPoint x: 481, endPoint y: 252, distance: 232.0
click at [481, 252] on app-calendar-viewport "Mon 20 5/12 3 Jobs Tue 21 4/12 3 Jobs Wed 22 4/12 3 Jobs Thu 23 3/12 3 Jobs Fri…" at bounding box center [469, 397] width 938 height 618
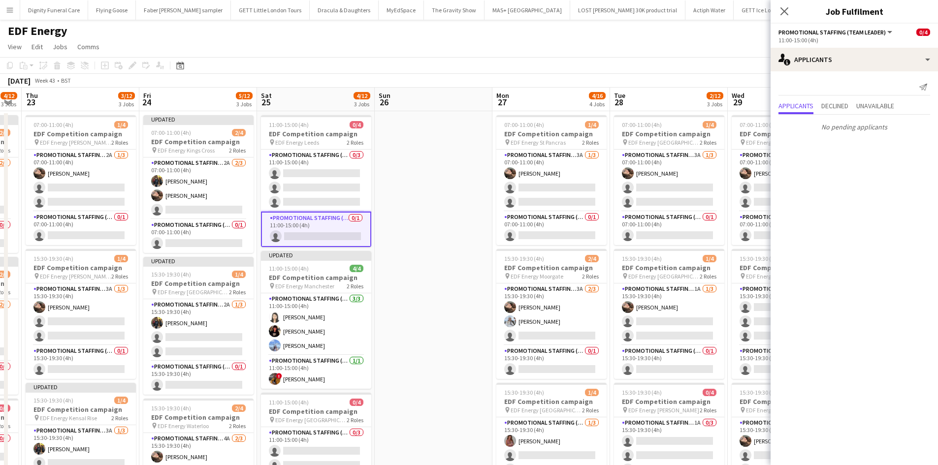
click at [460, 221] on app-date-cell at bounding box center [434, 408] width 118 height 594
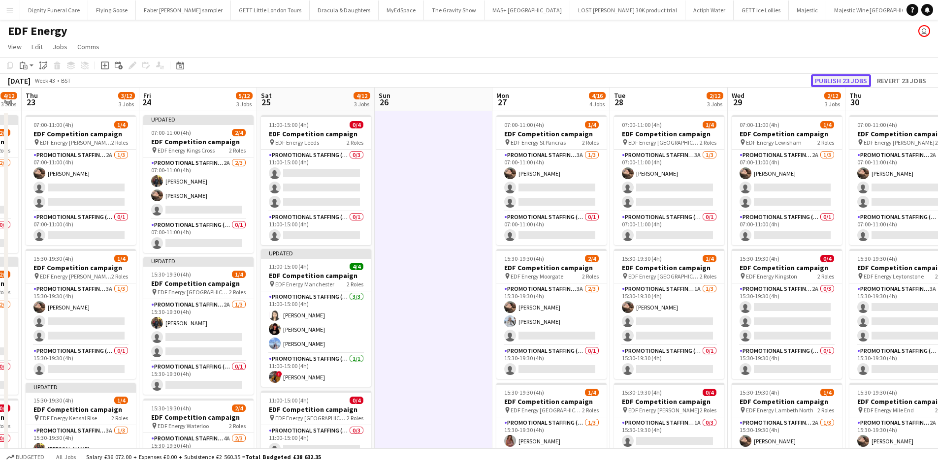
click at [843, 82] on button "Publish 23 jobs" at bounding box center [841, 80] width 60 height 13
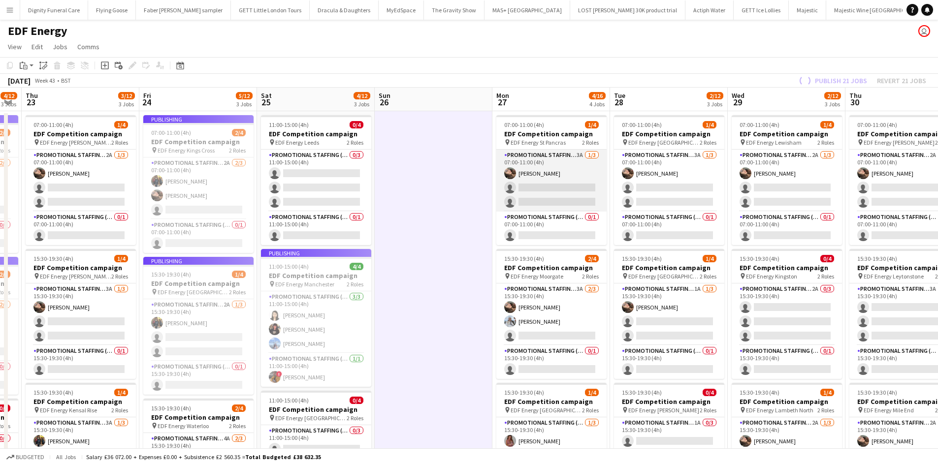
click at [538, 191] on app-card-role "Promotional Staffing (Flyering Staff) 3A 1/3 07:00-11:00 (4h) Anastasiia Melesh…" at bounding box center [551, 181] width 110 height 62
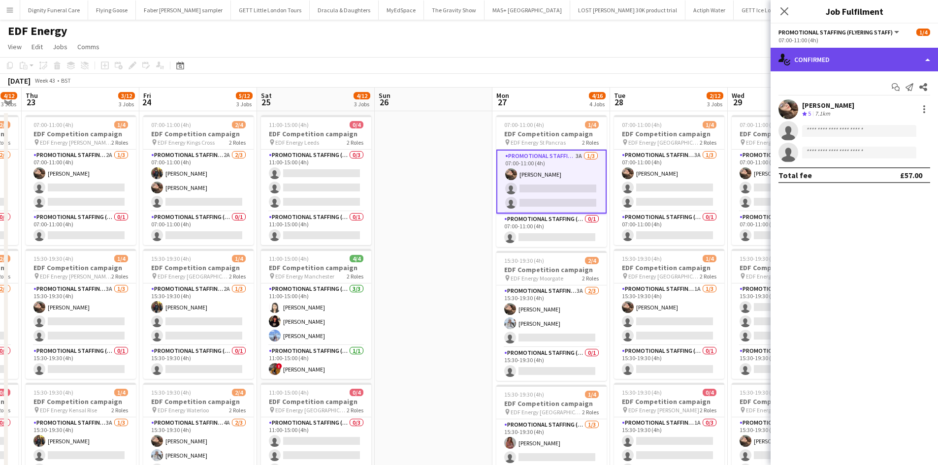
click at [857, 57] on div "single-neutral-actions-check-2 Confirmed" at bounding box center [854, 60] width 167 height 24
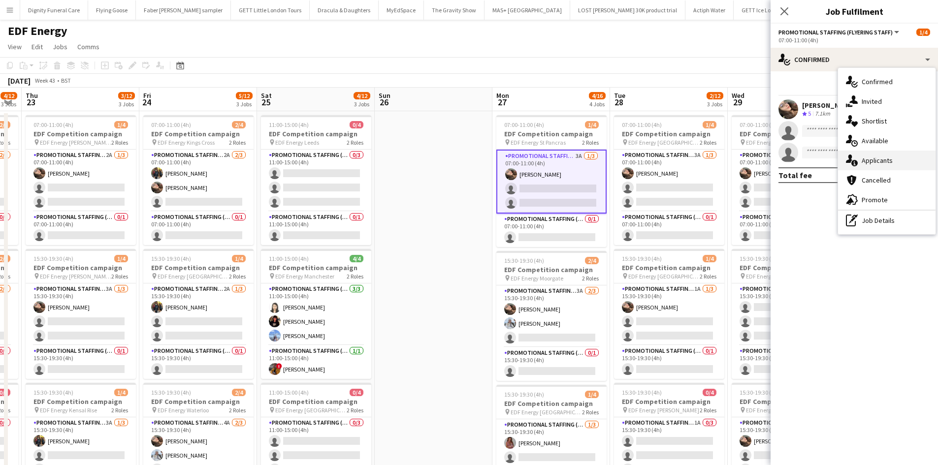
click at [882, 160] on div "single-neutral-actions-information Applicants" at bounding box center [887, 161] width 98 height 20
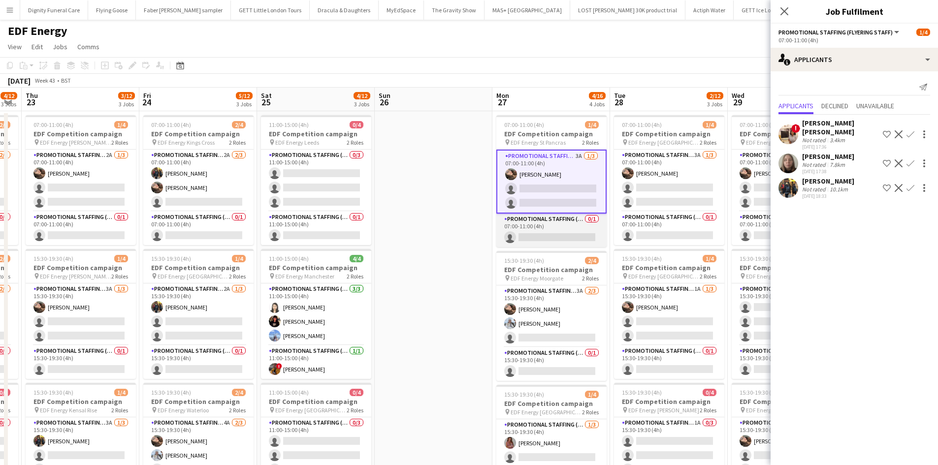
click at [535, 239] on app-card-role "Promotional Staffing (Team Leader) 0/1 07:00-11:00 (4h) single-neutral-actions" at bounding box center [551, 230] width 110 height 33
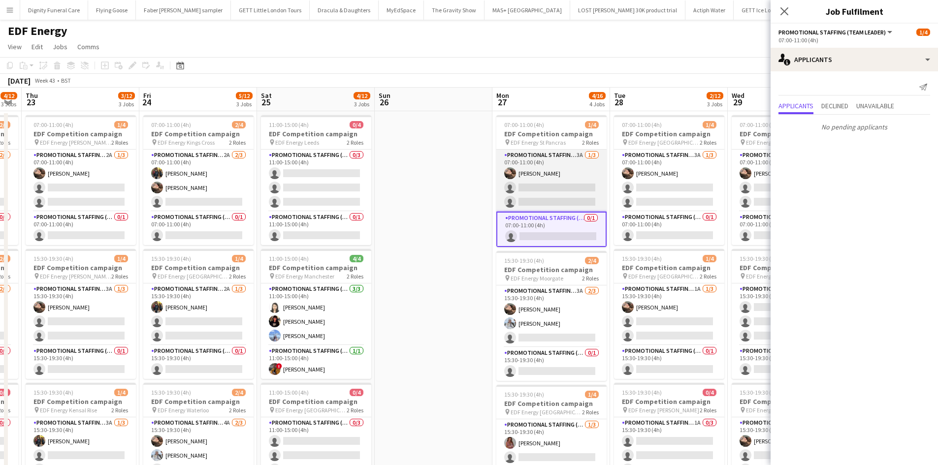
click at [589, 187] on app-card-role "Promotional Staffing (Flyering Staff) 3A 1/3 07:00-11:00 (4h) Anastasiia Melesh…" at bounding box center [551, 181] width 110 height 62
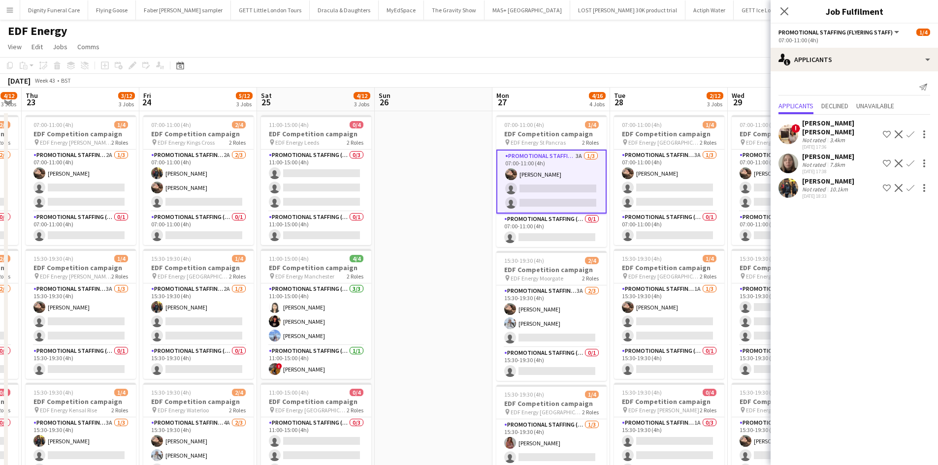
click at [911, 184] on app-icon "Confirm" at bounding box center [911, 188] width 8 height 8
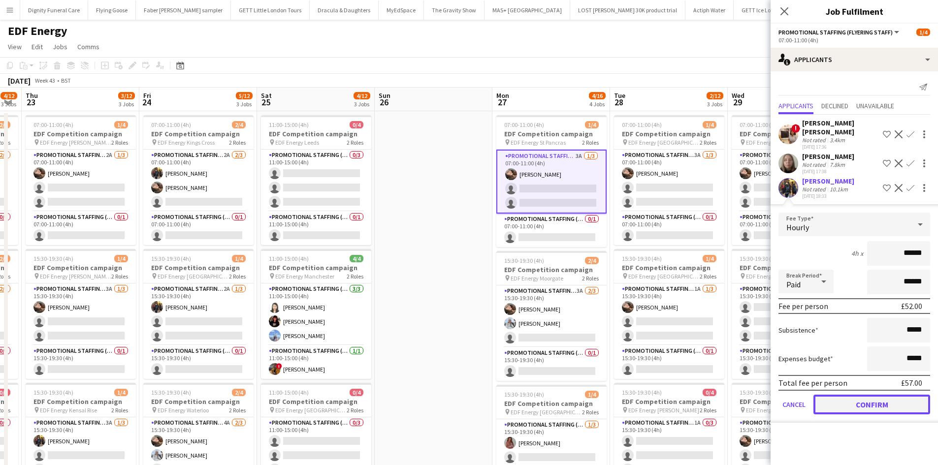
click at [880, 395] on button "Confirm" at bounding box center [872, 405] width 117 height 20
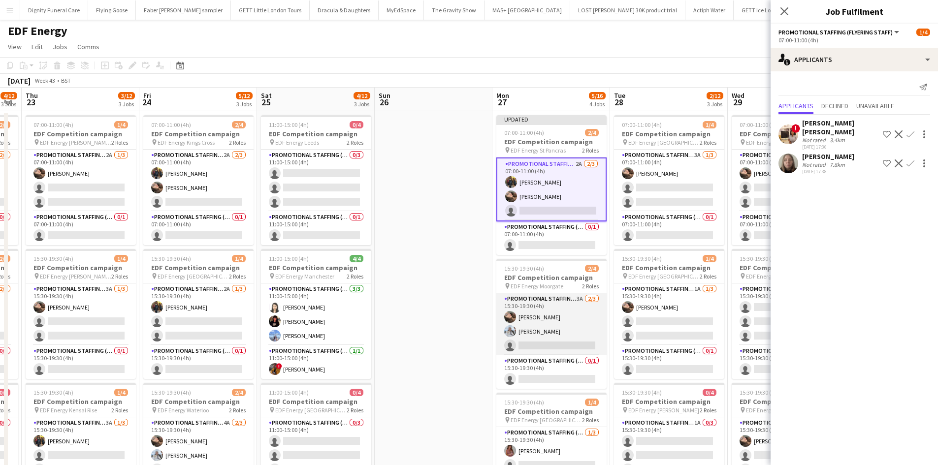
click at [555, 340] on app-card-role "Promotional Staffing (Flyering Staff) 3A 2/3 15:30-19:30 (4h) Anastasiia Melesh…" at bounding box center [551, 325] width 110 height 62
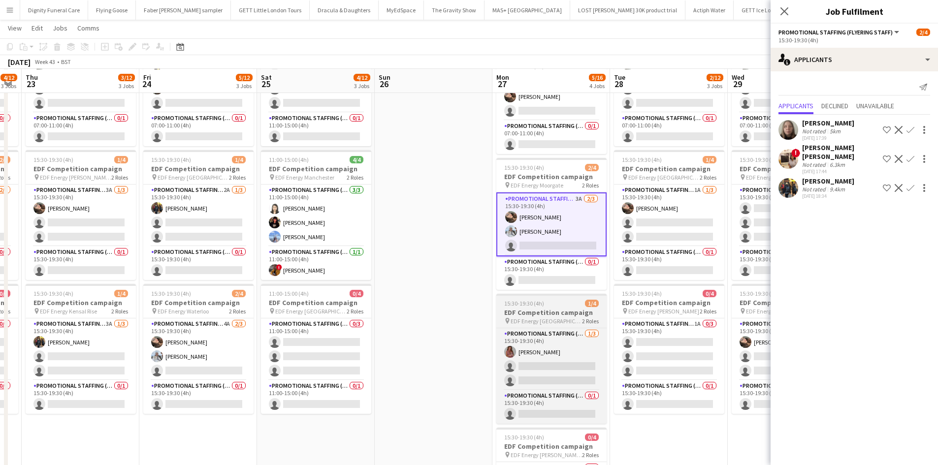
scroll to position [98, 0]
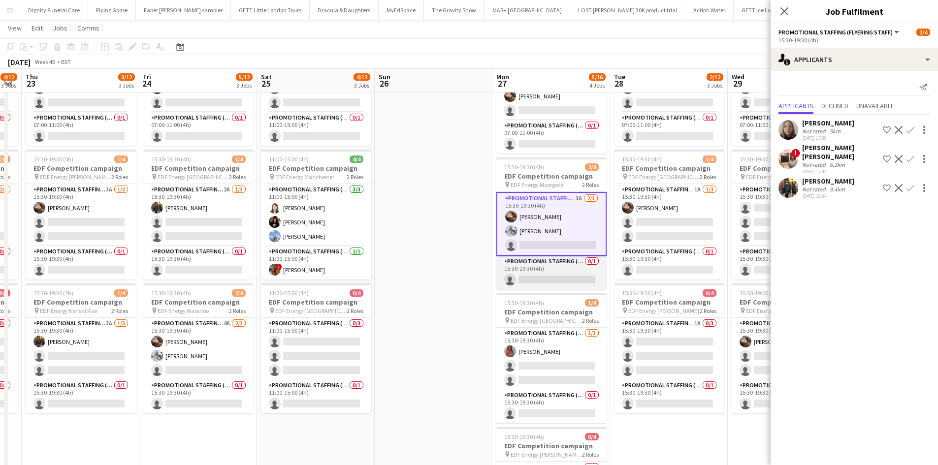
click at [544, 283] on app-card-role "Promotional Staffing (Team Leader) 0/1 15:30-19:30 (4h) single-neutral-actions" at bounding box center [551, 272] width 110 height 33
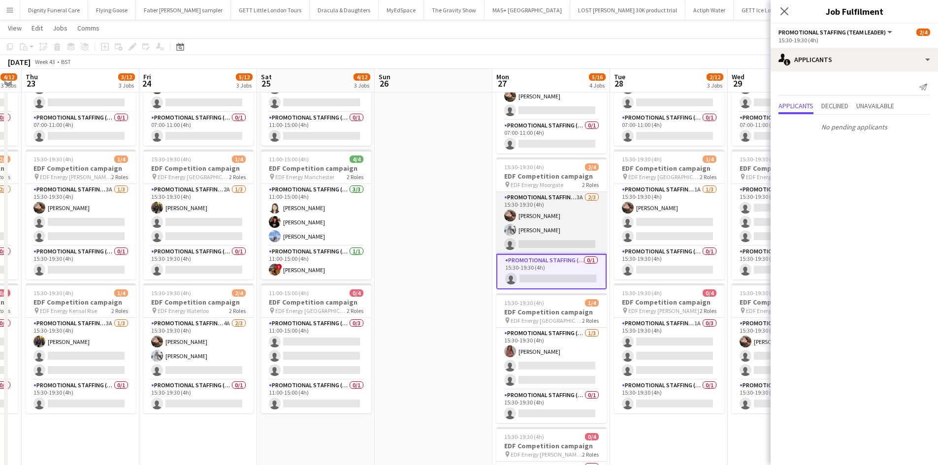
click at [562, 242] on app-card-role "Promotional Staffing (Flyering Staff) 3A 2/3 15:30-19:30 (4h) Anastasiia Melesh…" at bounding box center [551, 223] width 110 height 62
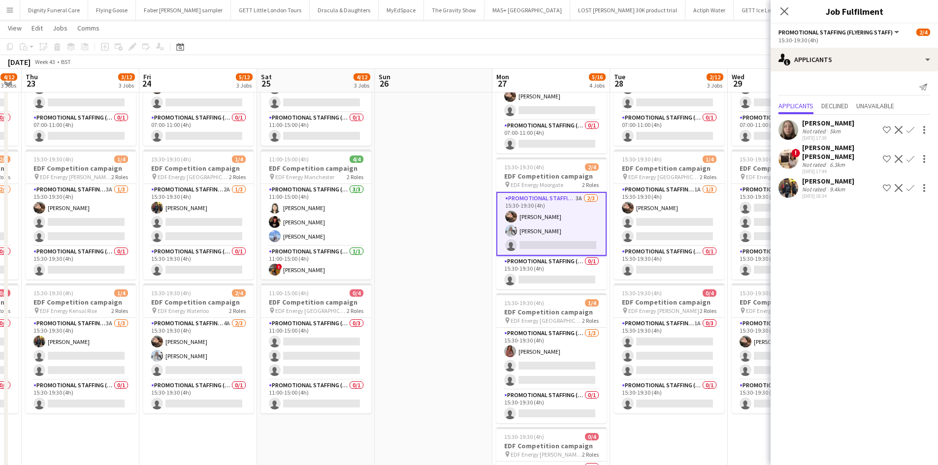
click at [913, 184] on app-icon "Confirm" at bounding box center [911, 188] width 8 height 8
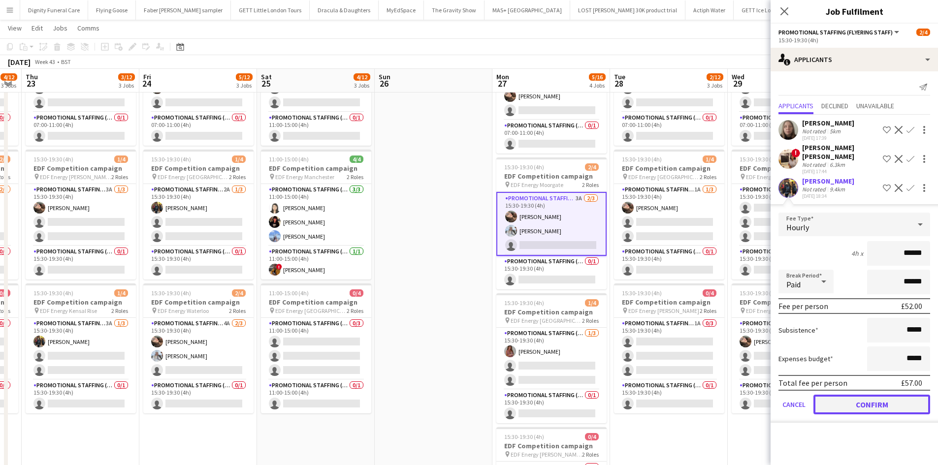
click at [876, 395] on button "Confirm" at bounding box center [872, 405] width 117 height 20
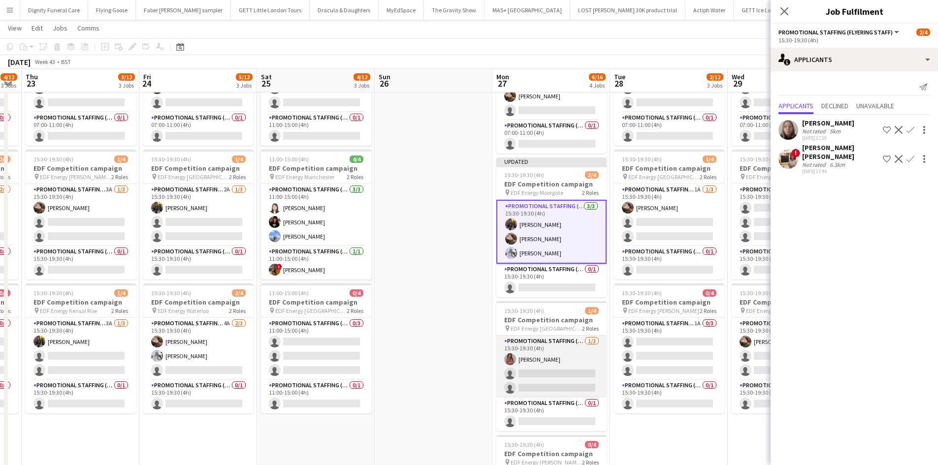
drag, startPoint x: 556, startPoint y: 369, endPoint x: 561, endPoint y: 368, distance: 5.0
click at [558, 370] on app-card-role "Promotional Staffing (Flyering Staff) 1/3 15:30-19:30 (4h) Sally Whitworth sing…" at bounding box center [551, 367] width 110 height 62
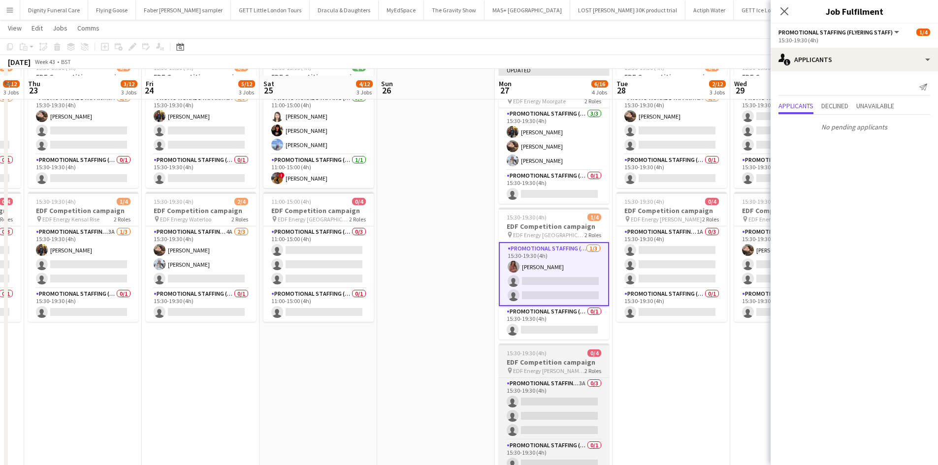
scroll to position [197, 0]
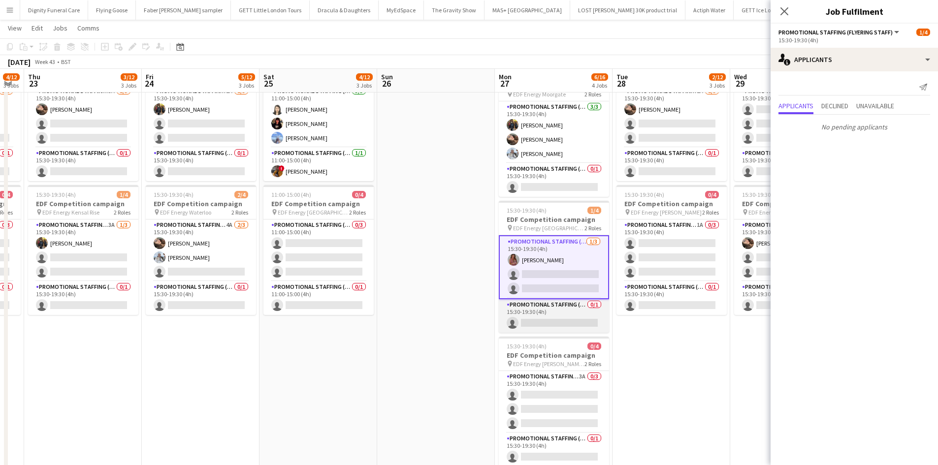
click at [568, 326] on app-card-role "Promotional Staffing (Team Leader) 0/1 15:30-19:30 (4h) single-neutral-actions" at bounding box center [554, 315] width 110 height 33
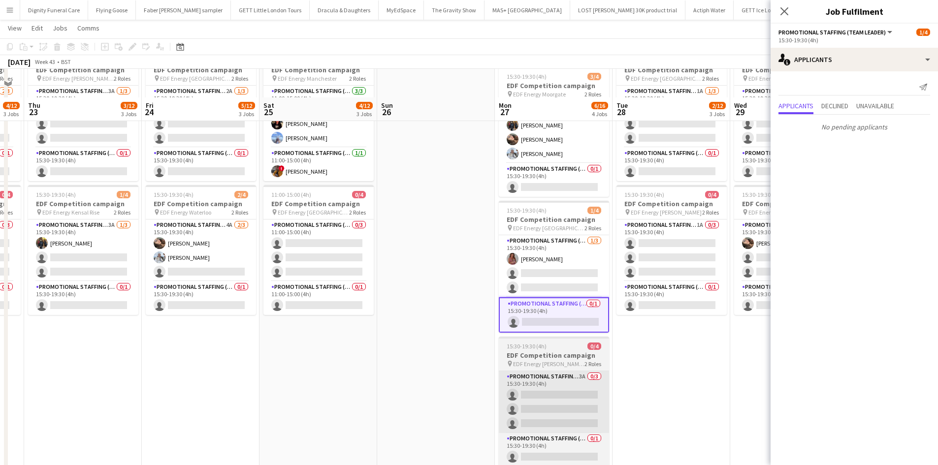
scroll to position [256, 0]
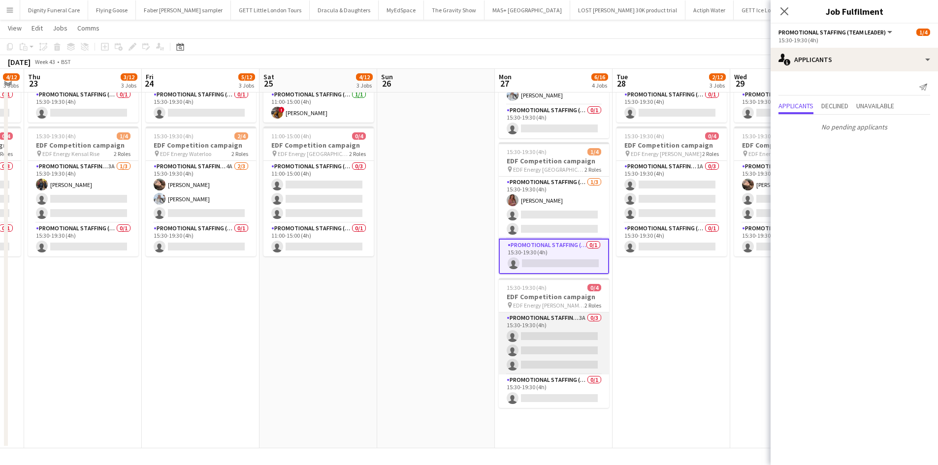
click at [559, 331] on app-card-role "Promotional Staffing (Flyering Staff) 3A 0/3 15:30-19:30 (4h) single-neutral-ac…" at bounding box center [554, 344] width 110 height 62
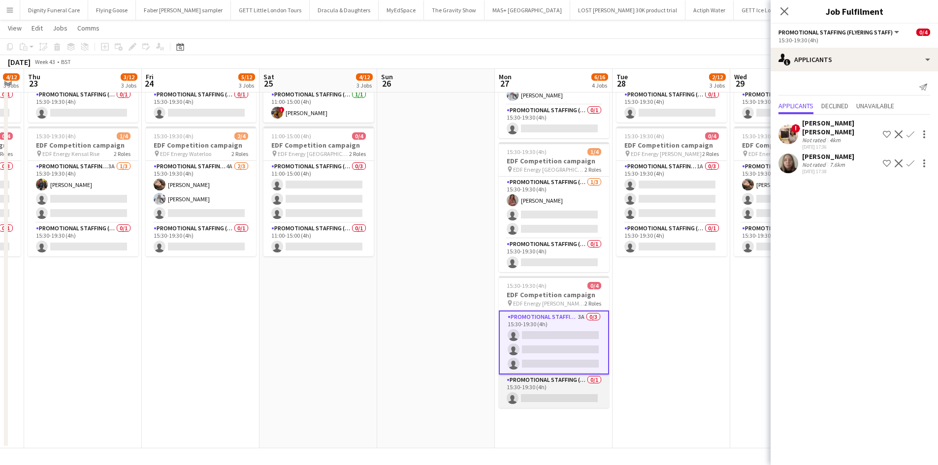
click at [559, 393] on app-card-role "Promotional Staffing (Team Leader) 0/1 15:30-19:30 (4h) single-neutral-actions" at bounding box center [554, 391] width 110 height 33
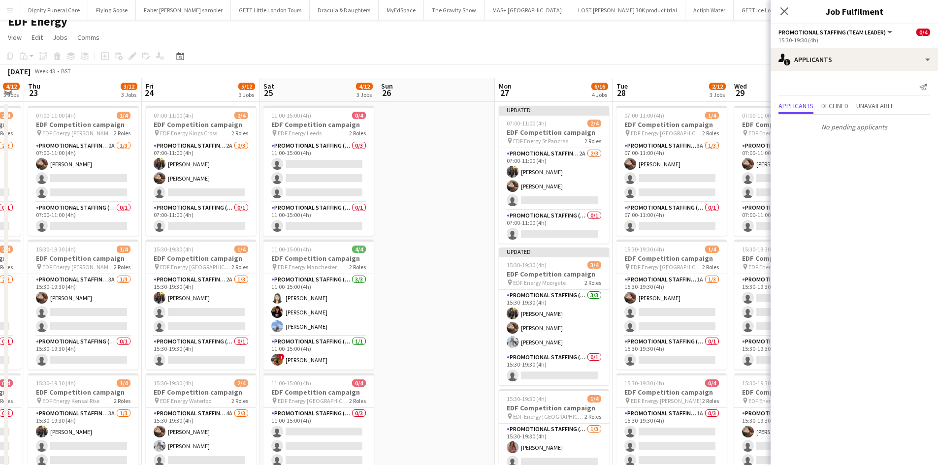
scroll to position [0, 0]
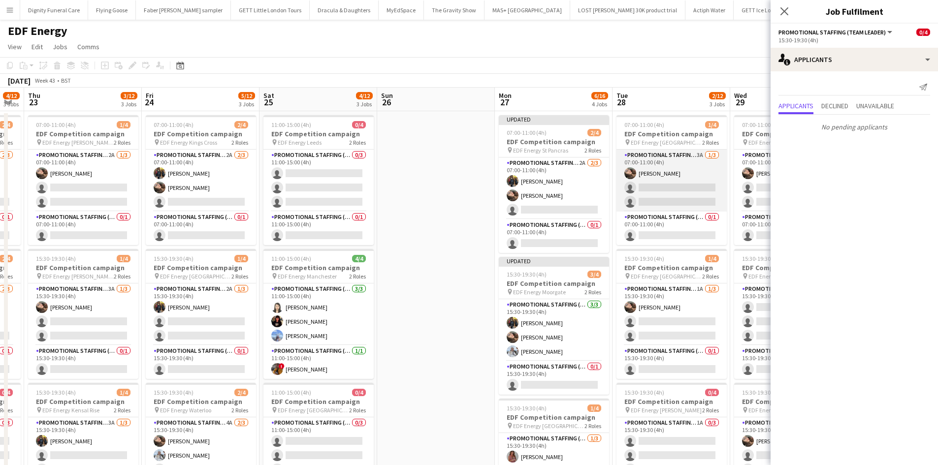
click at [685, 173] on app-card-role "Promotional Staffing (Flyering Staff) 3A 1/3 07:00-11:00 (4h) Anastasiia Melesh…" at bounding box center [672, 181] width 110 height 62
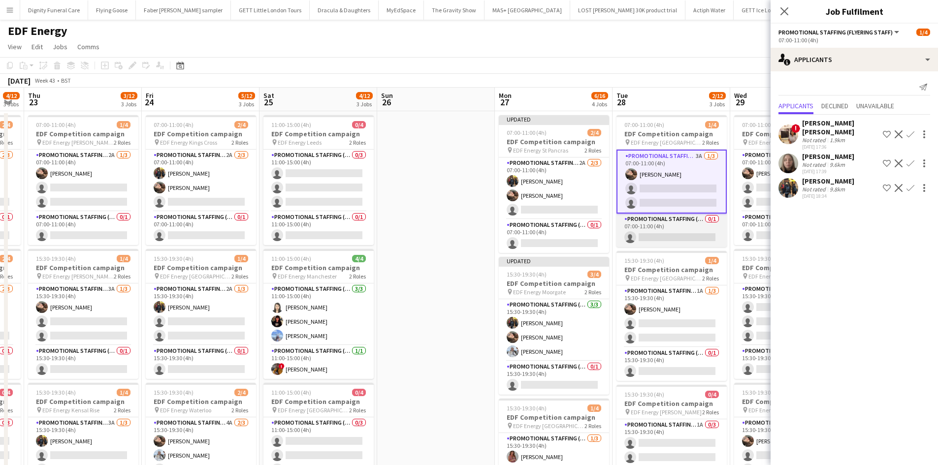
click at [689, 236] on app-card-role "Promotional Staffing (Team Leader) 0/1 07:00-11:00 (4h) single-neutral-actions" at bounding box center [672, 230] width 110 height 33
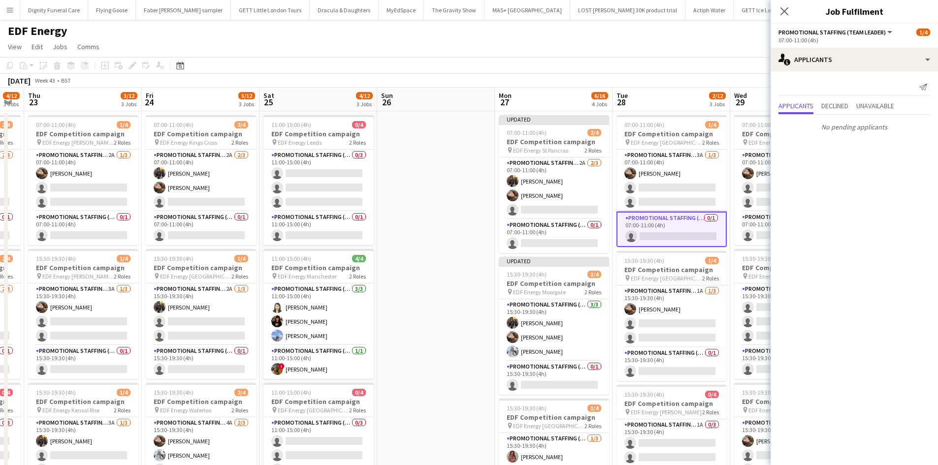
drag, startPoint x: 690, startPoint y: 187, endPoint x: 730, endPoint y: 182, distance: 40.3
click at [691, 187] on app-card-role "Promotional Staffing (Flyering Staff) 3A 1/3 07:00-11:00 (4h) Anastasiia Melesh…" at bounding box center [672, 181] width 110 height 62
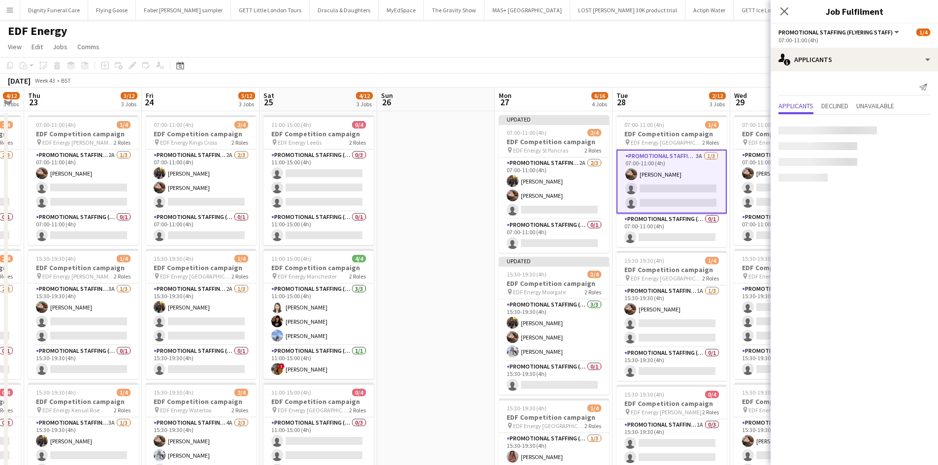
scroll to position [0, 328]
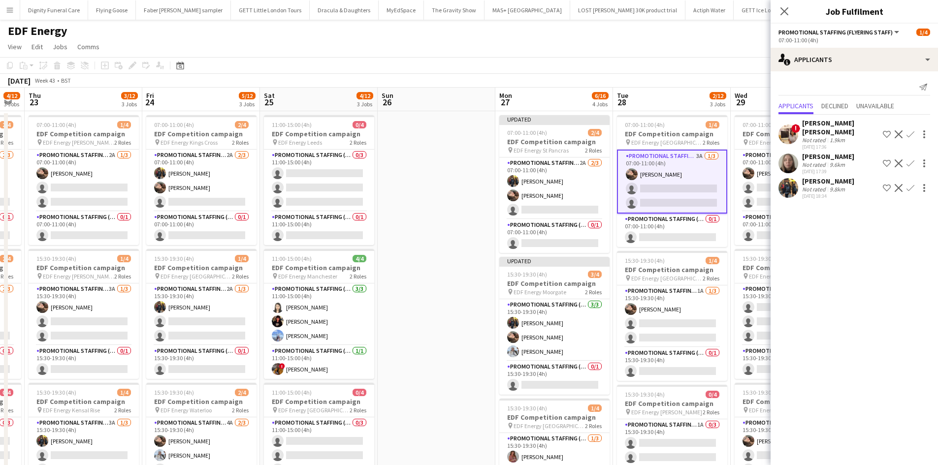
click at [913, 184] on app-icon "Confirm" at bounding box center [911, 188] width 8 height 8
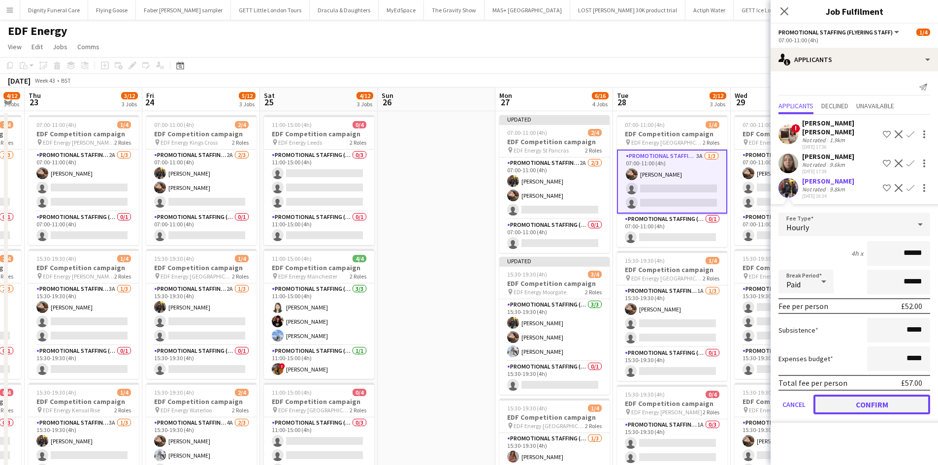
click at [877, 395] on button "Confirm" at bounding box center [872, 405] width 117 height 20
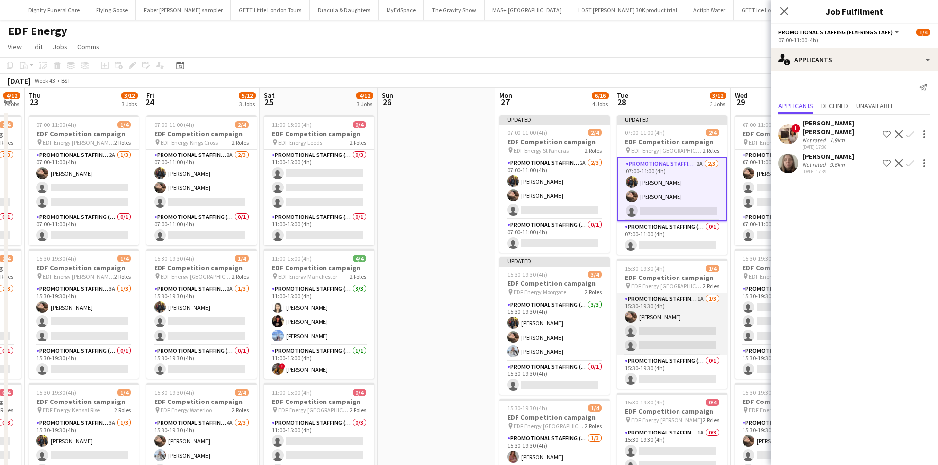
click at [679, 340] on app-card-role "Promotional Staffing (Flyering Staff) 1A 1/3 15:30-19:30 (4h) Anastasiia Melesh…" at bounding box center [672, 325] width 110 height 62
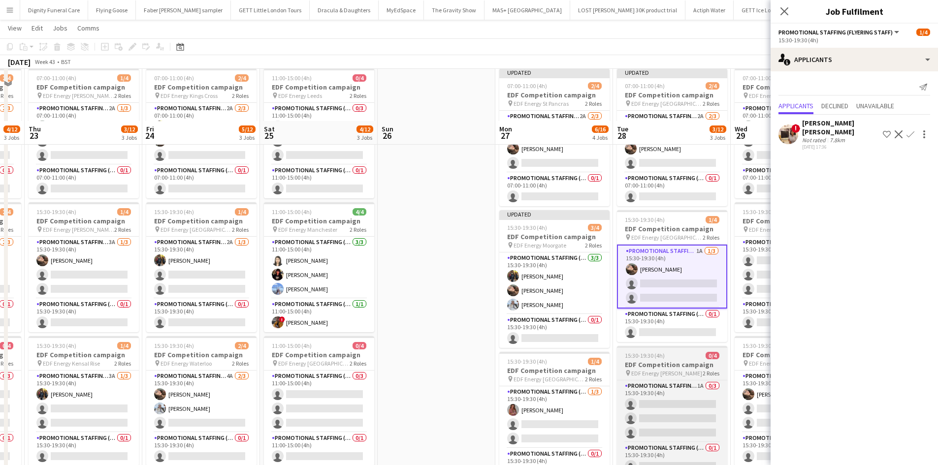
scroll to position [98, 0]
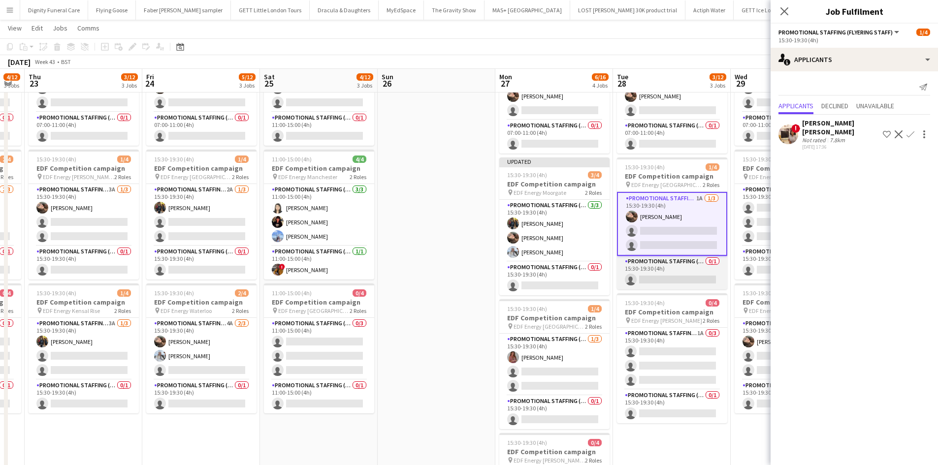
click at [684, 276] on app-card-role "Promotional Staffing (Team Leader) 0/1 15:30-19:30 (4h) single-neutral-actions" at bounding box center [672, 272] width 110 height 33
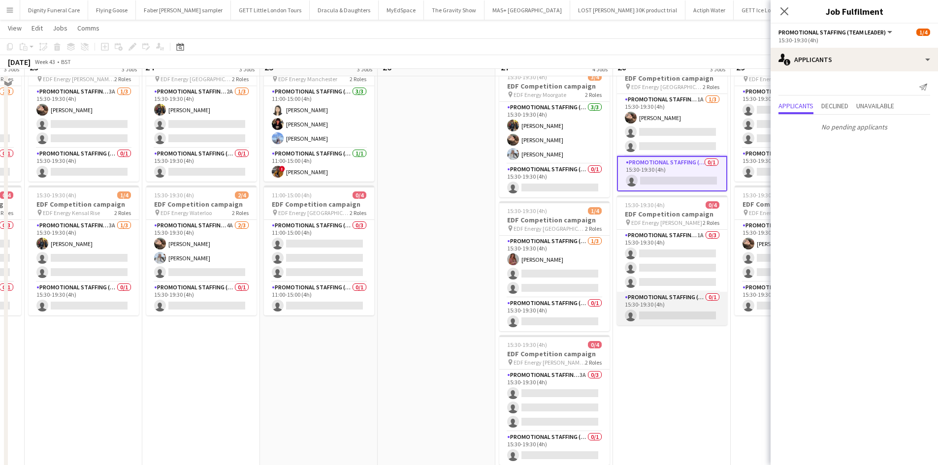
scroll to position [197, 0]
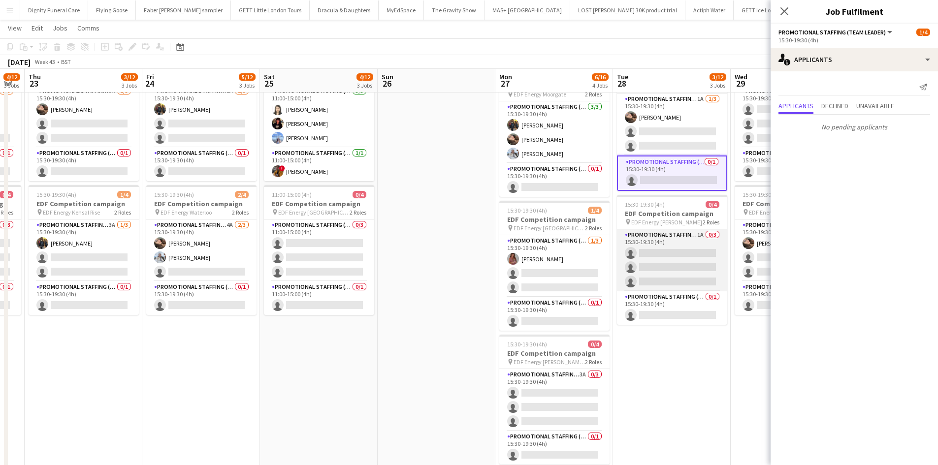
click at [684, 262] on app-card-role "Promotional Staffing (Flyering Staff) 1A 0/3 15:30-19:30 (4h) single-neutral-ac…" at bounding box center [672, 260] width 110 height 62
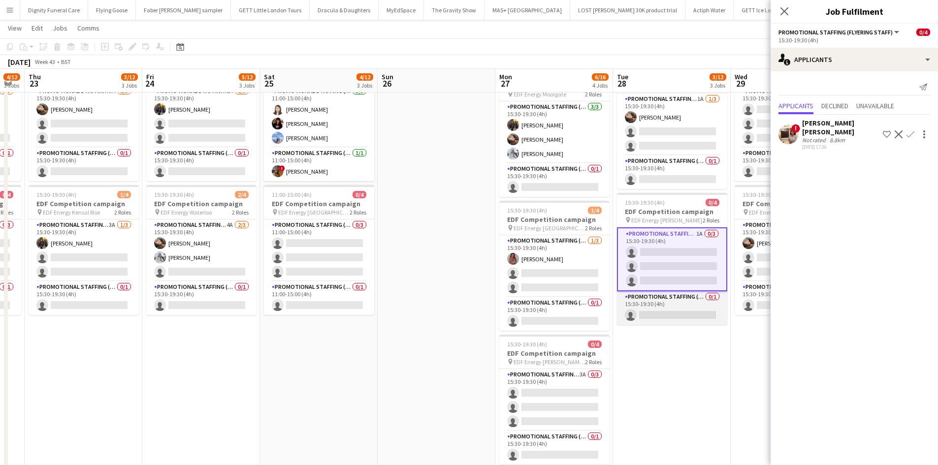
click at [683, 319] on app-card-role "Promotional Staffing (Team Leader) 0/1 15:30-19:30 (4h) single-neutral-actions" at bounding box center [672, 308] width 110 height 33
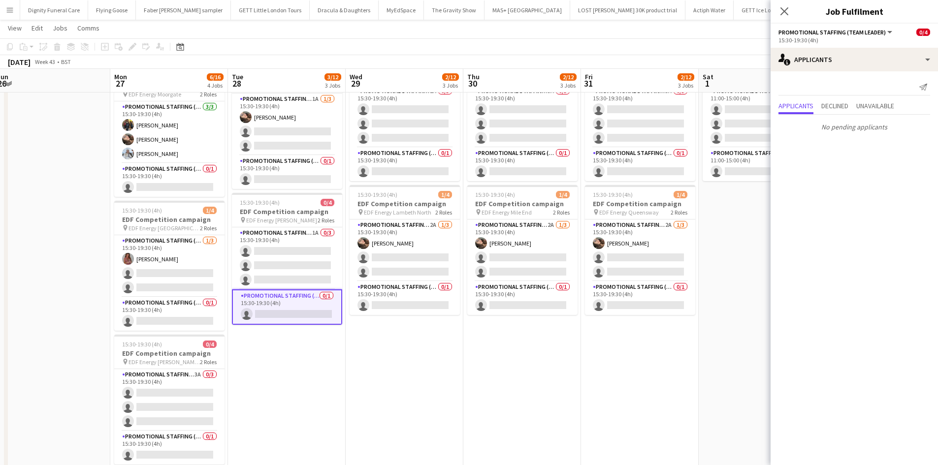
scroll to position [0, 388]
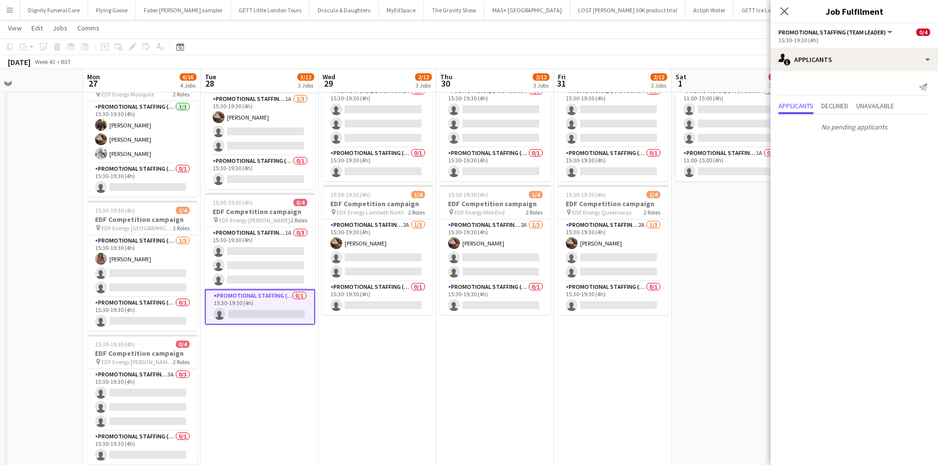
drag, startPoint x: 565, startPoint y: 368, endPoint x: 415, endPoint y: 329, distance: 155.0
click at [287, 365] on app-calendar-viewport "Thu 23 3/12 3 Jobs Fri 24 5/12 3 Jobs Sat 25 4/12 3 Jobs Sun 26 Mon 27 6/16 4 J…" at bounding box center [469, 174] width 938 height 666
click at [530, 303] on app-card-role "Promotional Staffing (Team Leader) 0/1 15:30-19:30 (4h) single-neutral-actions" at bounding box center [495, 298] width 110 height 33
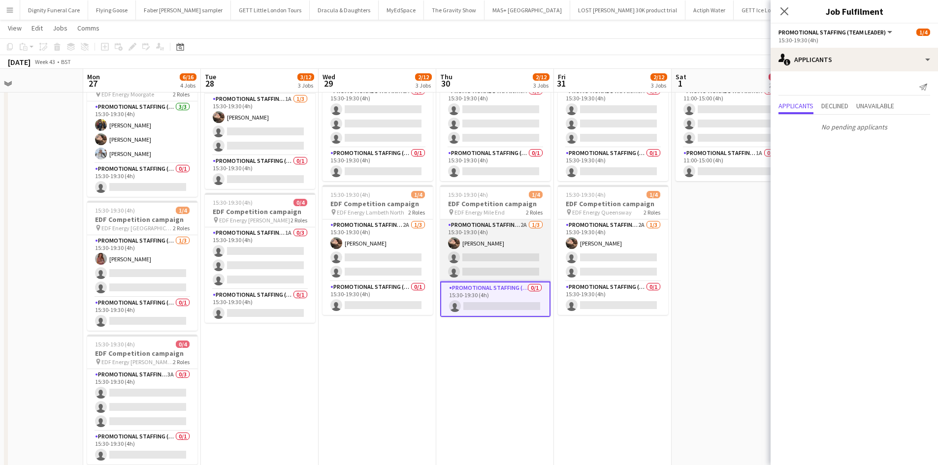
click at [523, 258] on app-card-role "Promotional Staffing (Flyering Staff) 2A 1/3 15:30-19:30 (4h) Anastasiia Melesh…" at bounding box center [495, 251] width 110 height 62
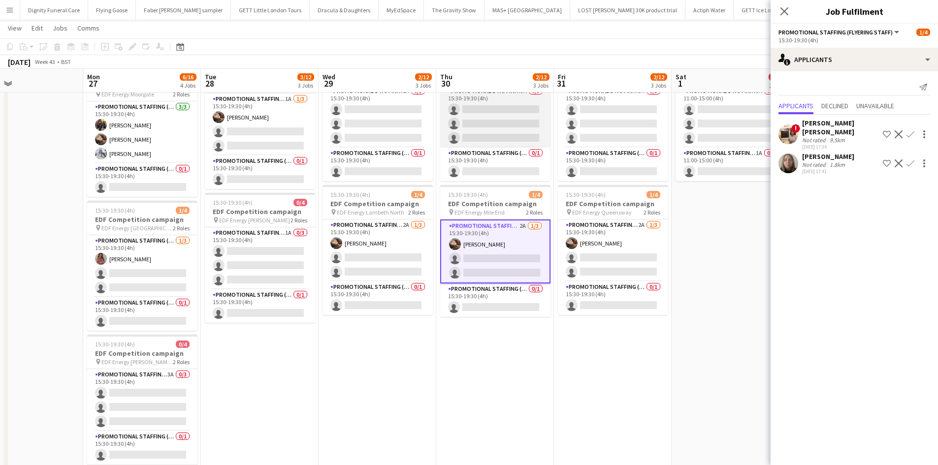
click at [504, 124] on app-card-role "Promotional Staffing (Flyering Staff) 3A 0/3 15:30-19:30 (4h) single-neutral-ac…" at bounding box center [495, 117] width 110 height 62
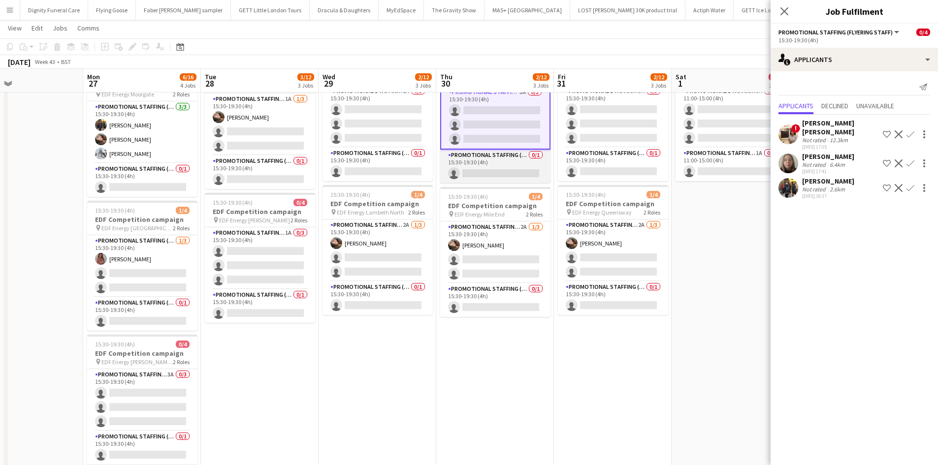
click at [505, 168] on app-card-role "Promotional Staffing (Team Leader) 0/1 15:30-19:30 (4h) single-neutral-actions" at bounding box center [495, 166] width 110 height 33
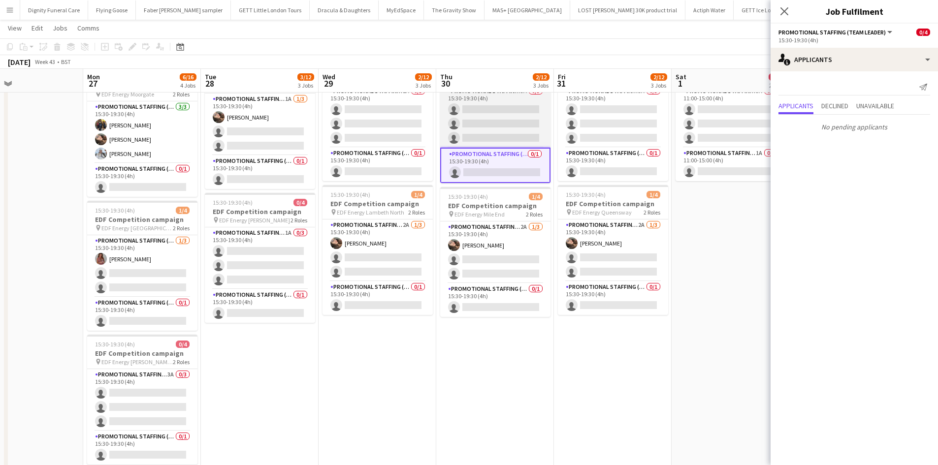
click at [516, 125] on app-card-role "Promotional Staffing (Flyering Staff) 3A 0/3 15:30-19:30 (4h) single-neutral-ac…" at bounding box center [495, 117] width 110 height 62
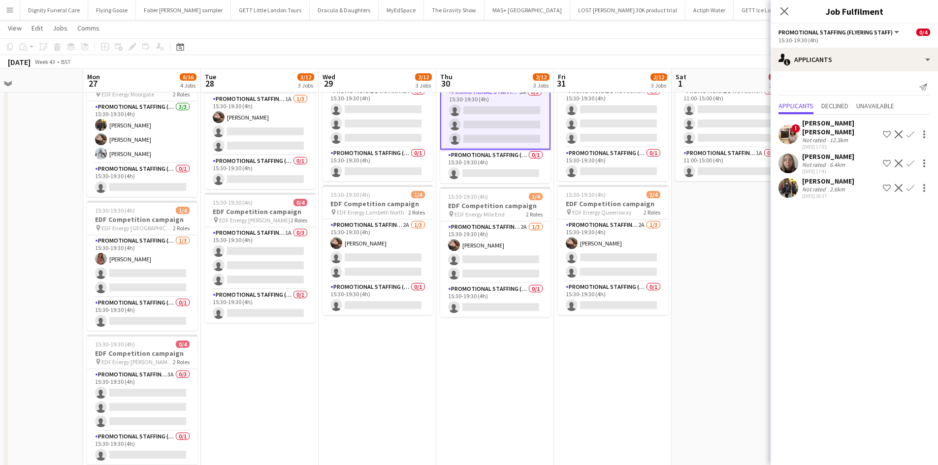
click at [906, 182] on button "Confirm" at bounding box center [911, 188] width 12 height 12
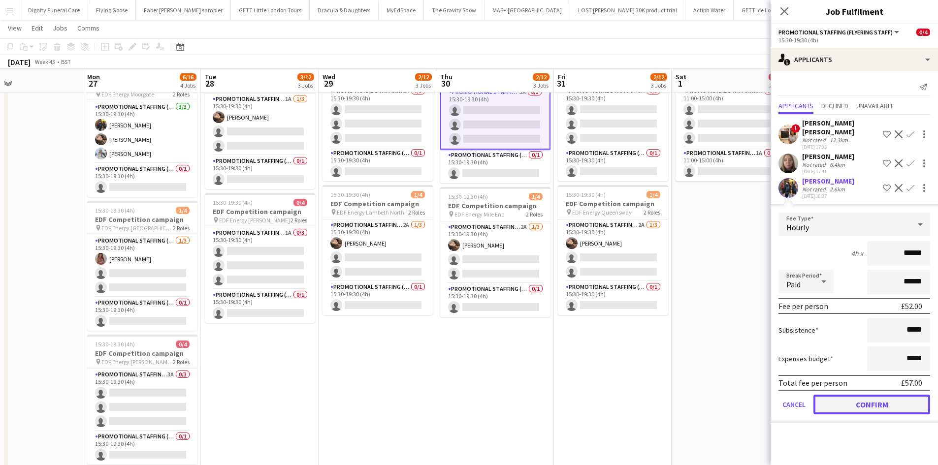
drag, startPoint x: 884, startPoint y: 392, endPoint x: 758, endPoint y: 364, distance: 129.3
click at [883, 395] on button "Confirm" at bounding box center [872, 405] width 117 height 20
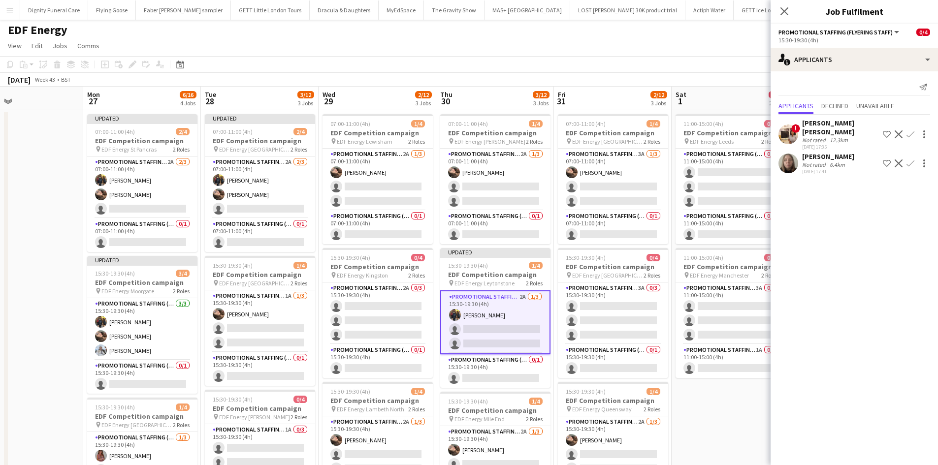
scroll to position [0, 0]
click at [500, 238] on app-card-role "Promotional Staffing (Team Leader) 0/1 07:00-11:00 (4h) single-neutral-actions" at bounding box center [495, 228] width 110 height 33
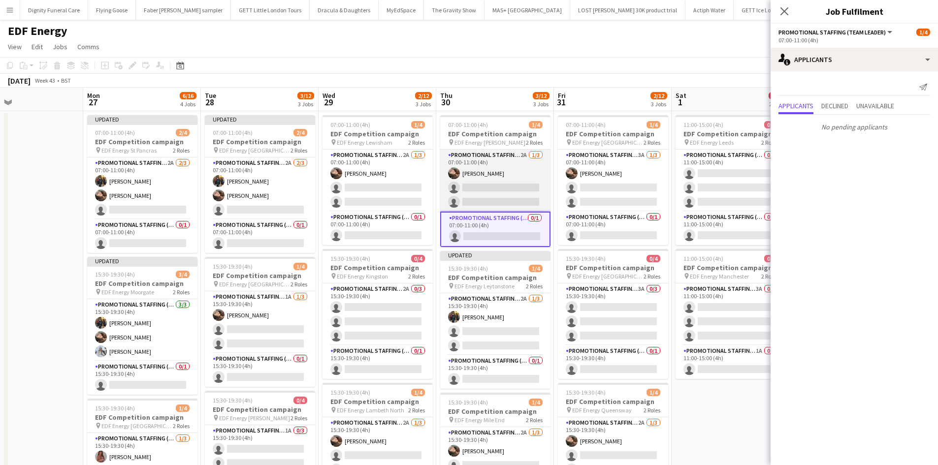
click at [506, 197] on app-card-role "Promotional Staffing (Flyering Staff) 2A 1/3 07:00-11:00 (4h) Anastasiia Melesh…" at bounding box center [495, 181] width 110 height 62
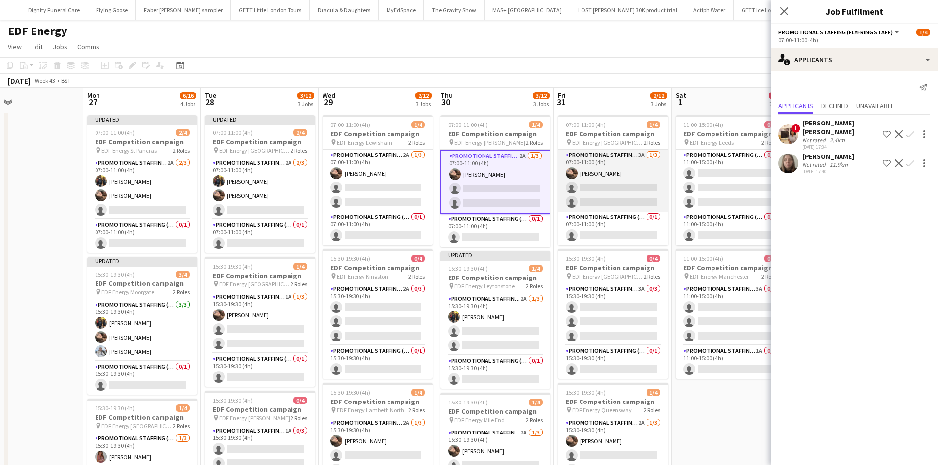
click at [605, 191] on app-card-role "Promotional Staffing (Flyering Staff) 3A 1/3 07:00-11:00 (4h) Anastasiia Melesh…" at bounding box center [613, 181] width 110 height 62
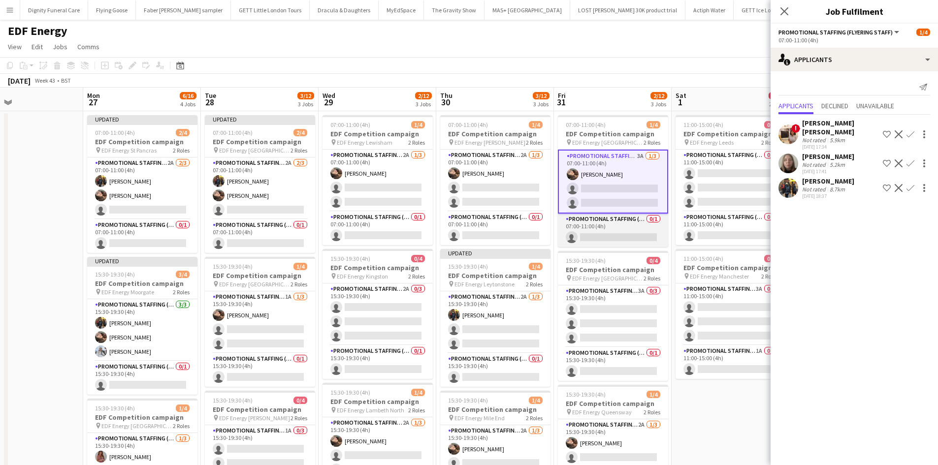
click at [628, 239] on app-card-role "Promotional Staffing (Team Leader) 0/1 07:00-11:00 (4h) single-neutral-actions" at bounding box center [613, 230] width 110 height 33
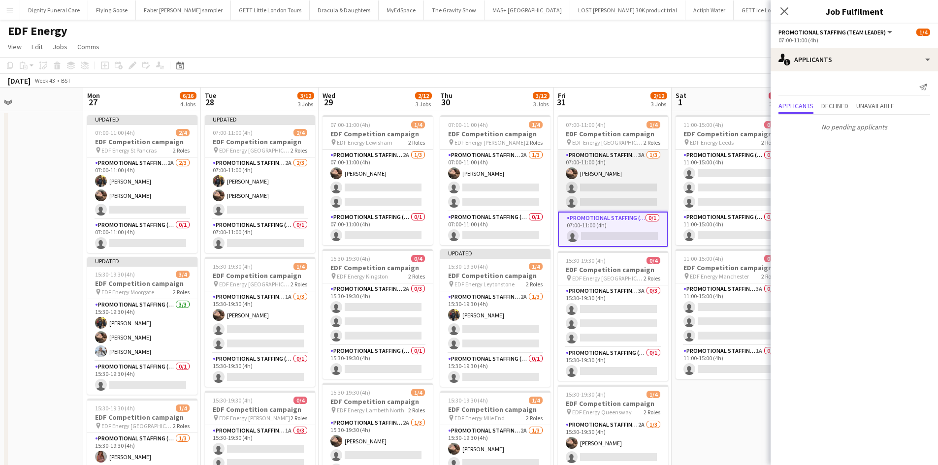
click at [601, 194] on app-card-role "Promotional Staffing (Flyering Staff) 3A 1/3 07:00-11:00 (4h) Anastasiia Melesh…" at bounding box center [613, 181] width 110 height 62
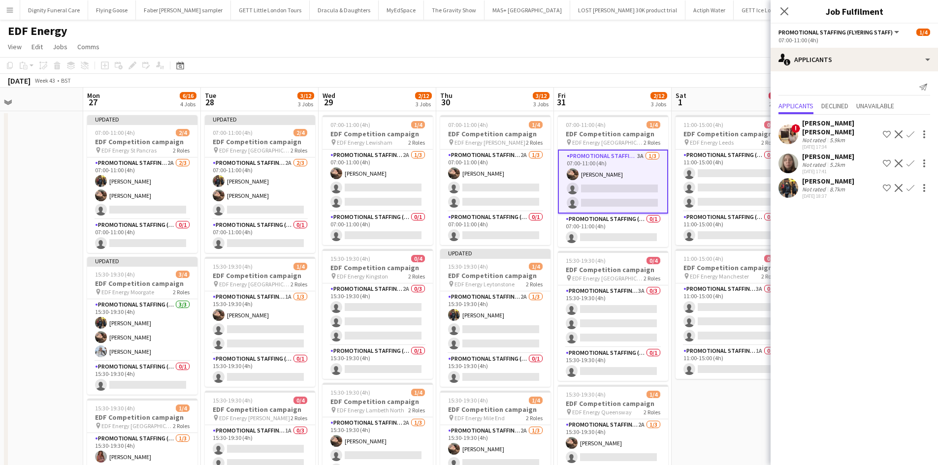
click at [913, 184] on app-icon "Confirm" at bounding box center [911, 188] width 8 height 8
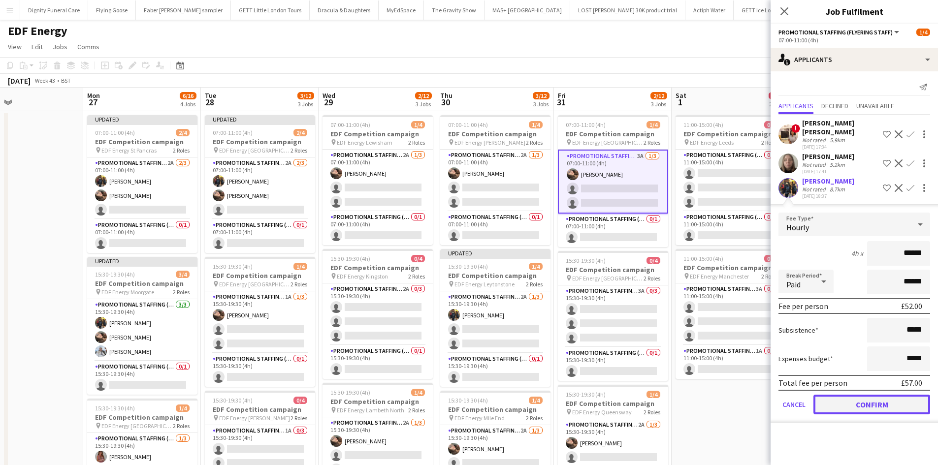
click at [876, 395] on button "Confirm" at bounding box center [872, 405] width 117 height 20
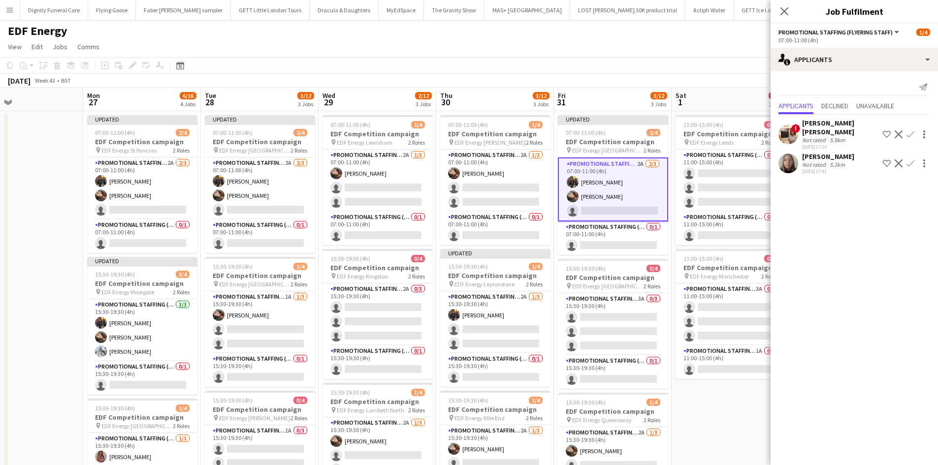
scroll to position [49, 0]
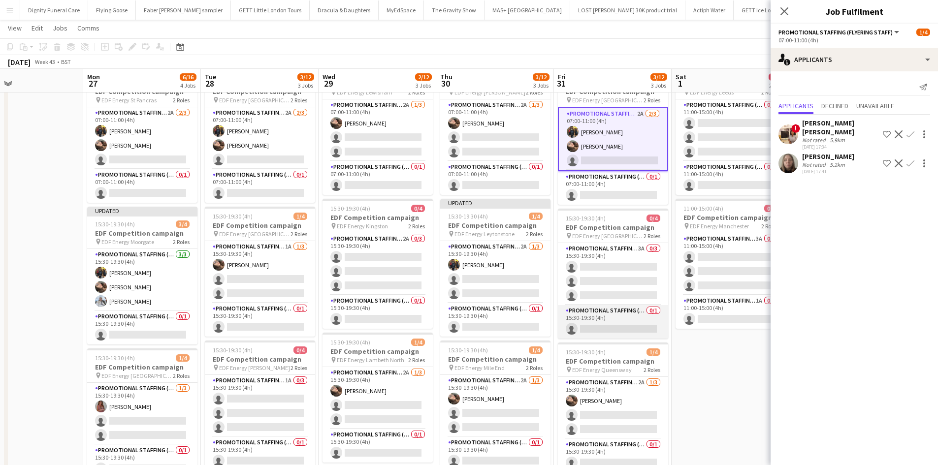
click at [612, 331] on app-card-role "Promotional Staffing (Team Leader) 0/1 15:30-19:30 (4h) single-neutral-actions" at bounding box center [613, 321] width 110 height 33
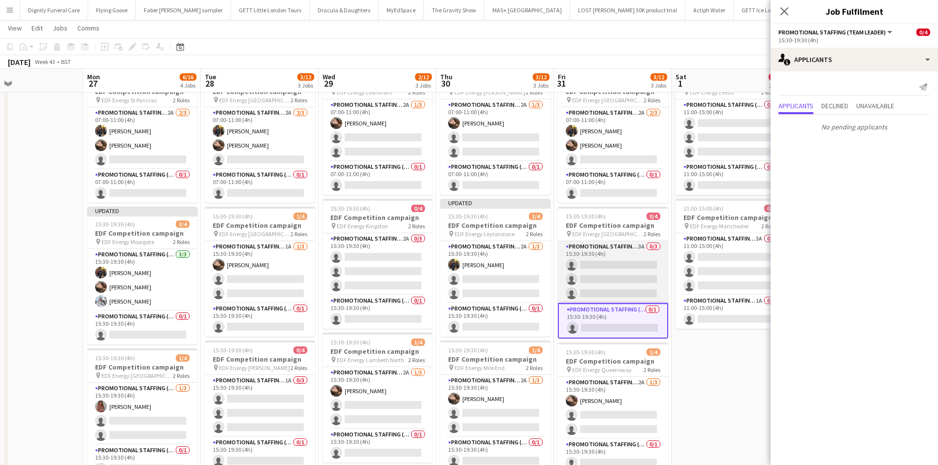
click at [614, 267] on app-card-role "Promotional Staffing (Flyering Staff) 3A 0/3 15:30-19:30 (4h) single-neutral-ac…" at bounding box center [613, 272] width 110 height 62
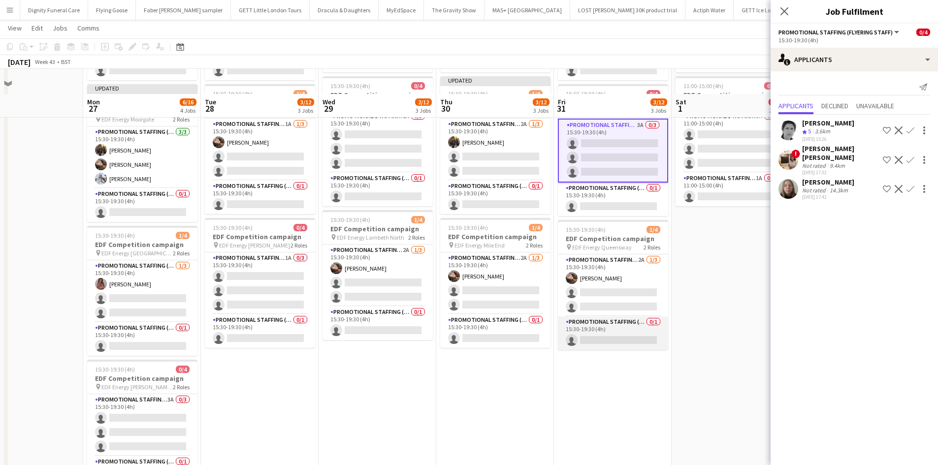
scroll to position [197, 0]
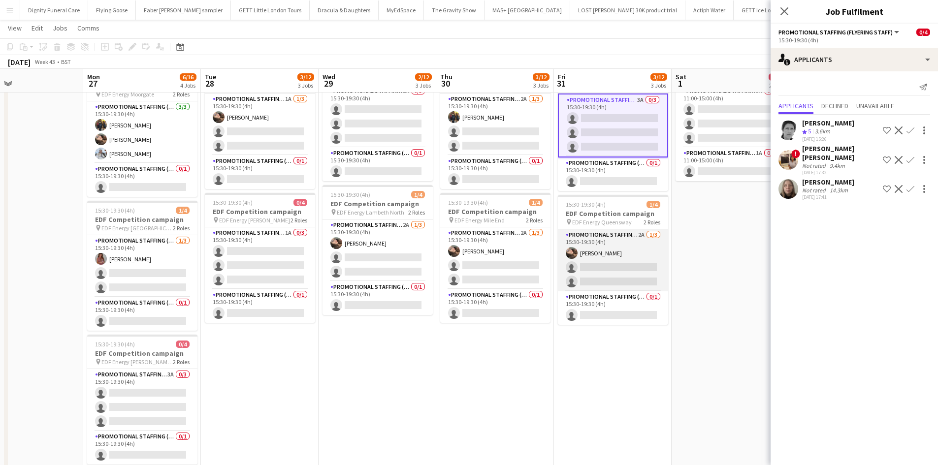
click at [623, 273] on app-card-role "Promotional Staffing (Flyering Staff) 2A 1/3 15:30-19:30 (4h) Anastasiia Melesh…" at bounding box center [613, 260] width 110 height 62
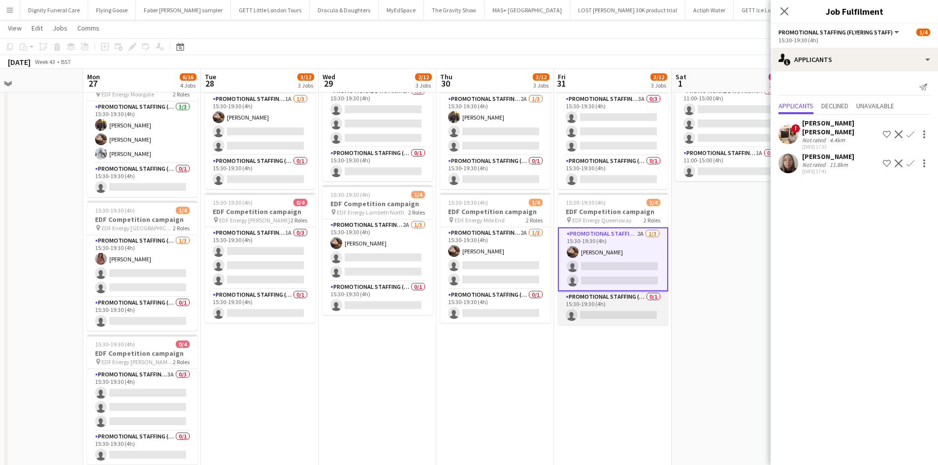
click at [624, 309] on app-card-role "Promotional Staffing (Team Leader) 0/1 15:30-19:30 (4h) single-neutral-actions" at bounding box center [613, 308] width 110 height 33
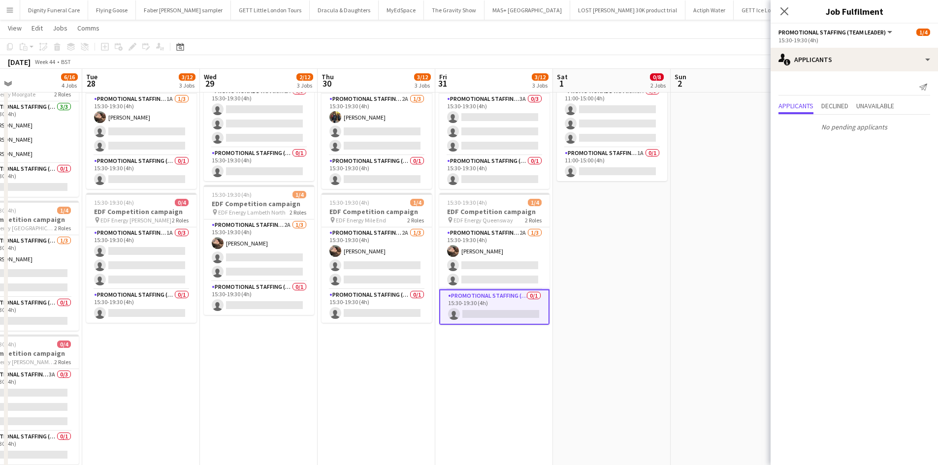
drag, startPoint x: 592, startPoint y: 327, endPoint x: 448, endPoint y: 322, distance: 144.4
click at [448, 322] on app-calendar-viewport "Fri 24 5/12 3 Jobs Sat 25 4/12 3 Jobs Sun 26 Mon 27 6/16 4 Jobs Tue 28 3/12 3 J…" at bounding box center [469, 174] width 938 height 666
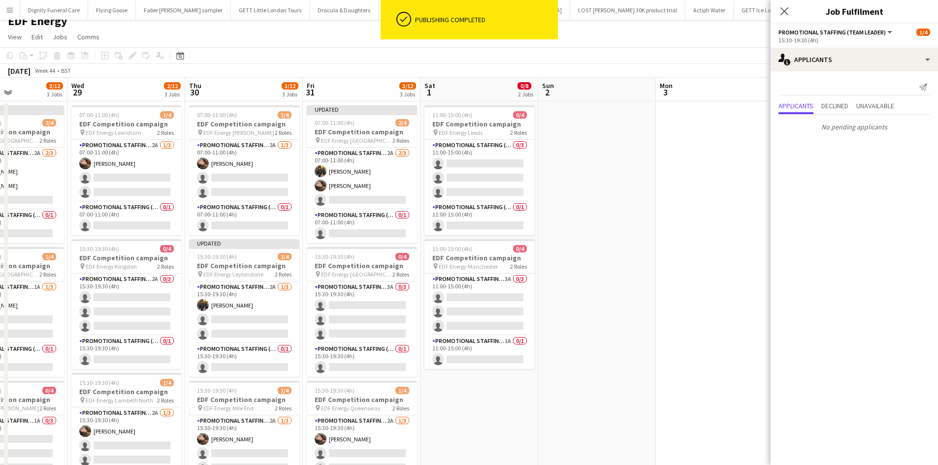
scroll to position [0, 0]
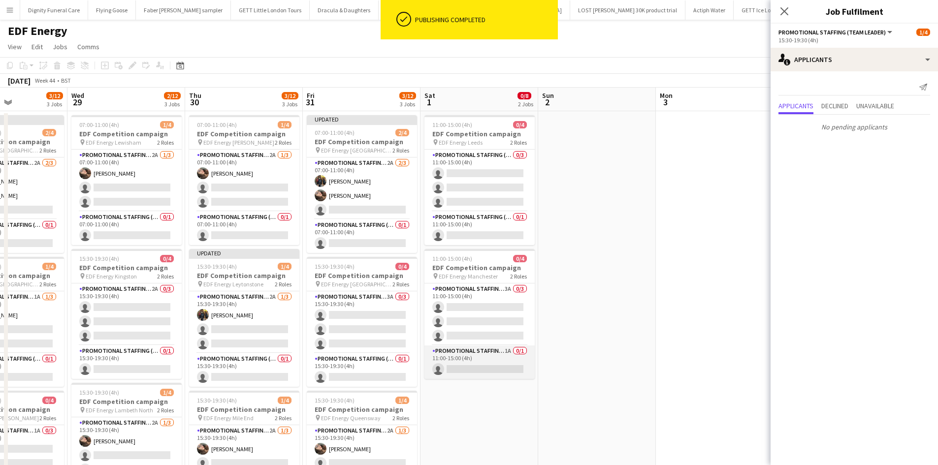
click at [493, 370] on app-card-role "Promotional Staffing (Team Leader) 1A 0/1 11:00-15:00 (4h) single-neutral-actio…" at bounding box center [480, 362] width 110 height 33
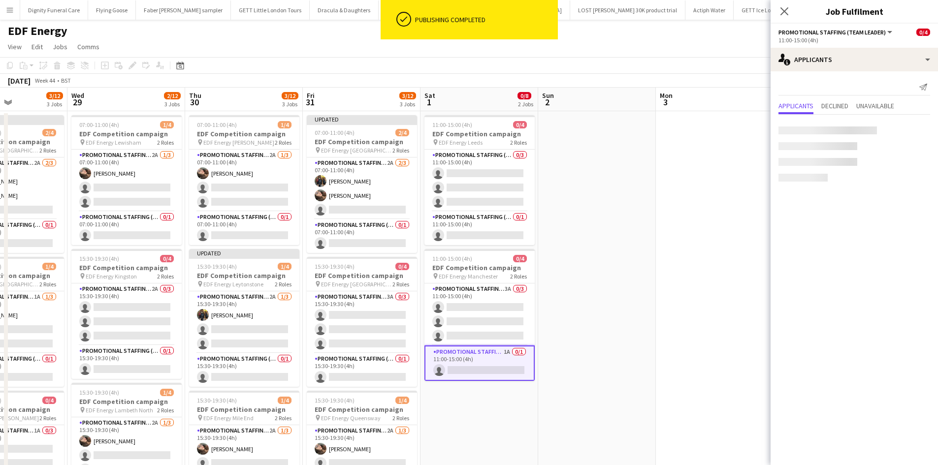
scroll to position [0, 284]
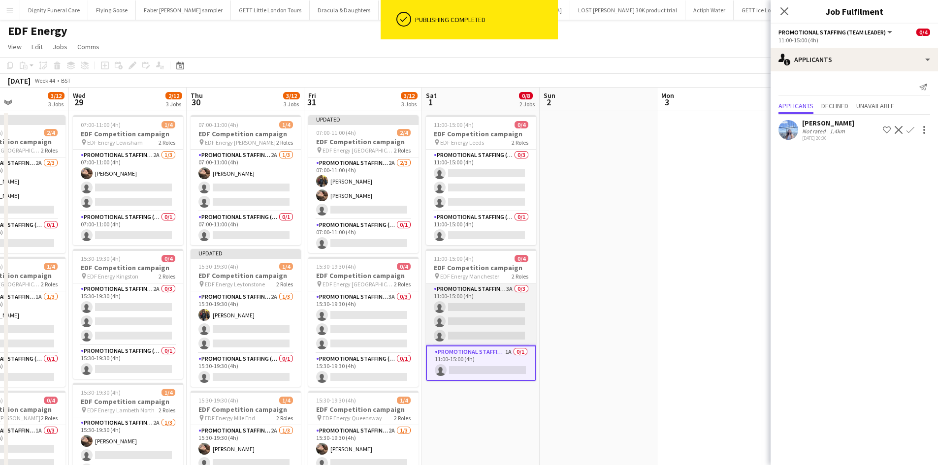
click at [496, 322] on app-card-role "Promotional Staffing (Flyering Staff) 3A 0/3 11:00-15:00 (4h) single-neutral-ac…" at bounding box center [481, 315] width 110 height 62
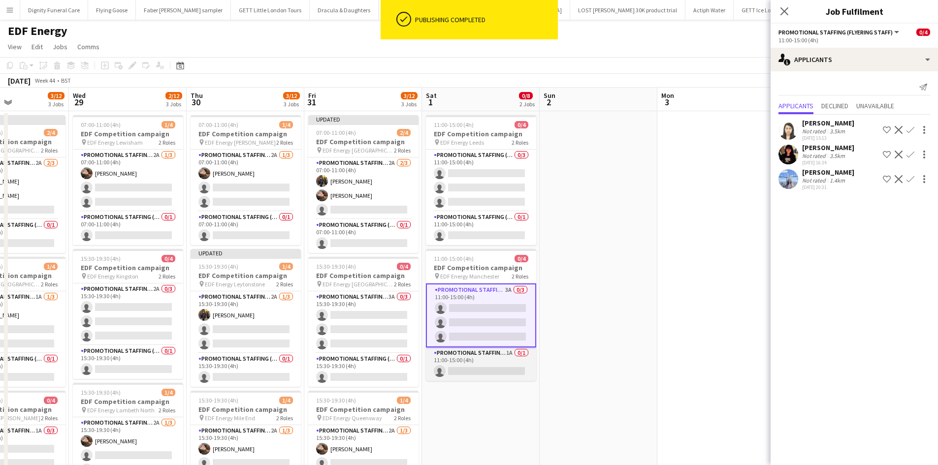
click at [501, 366] on app-card-role "Promotional Staffing (Team Leader) 1A 0/1 11:00-15:00 (4h) single-neutral-actio…" at bounding box center [481, 364] width 110 height 33
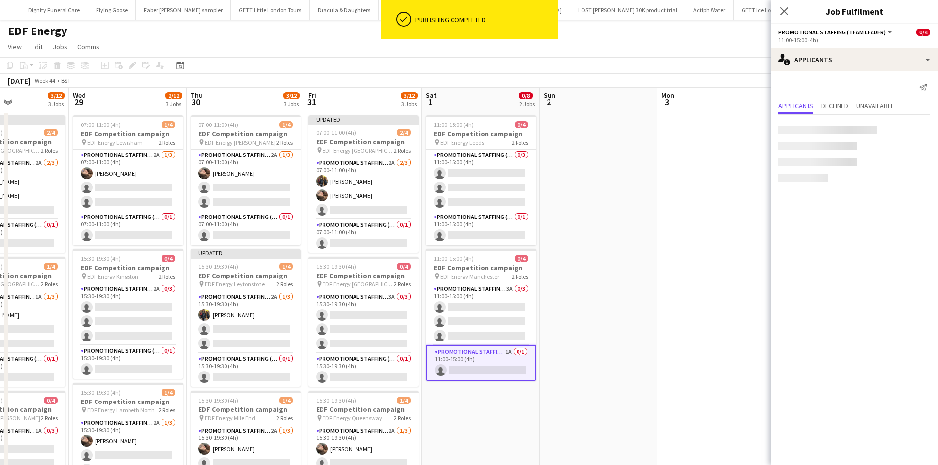
scroll to position [0, 284]
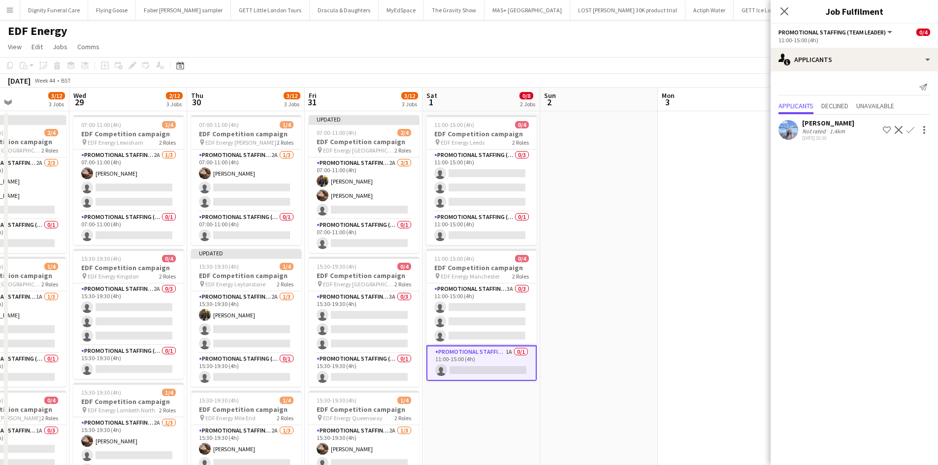
click at [910, 128] on app-icon "Confirm" at bounding box center [911, 130] width 8 height 8
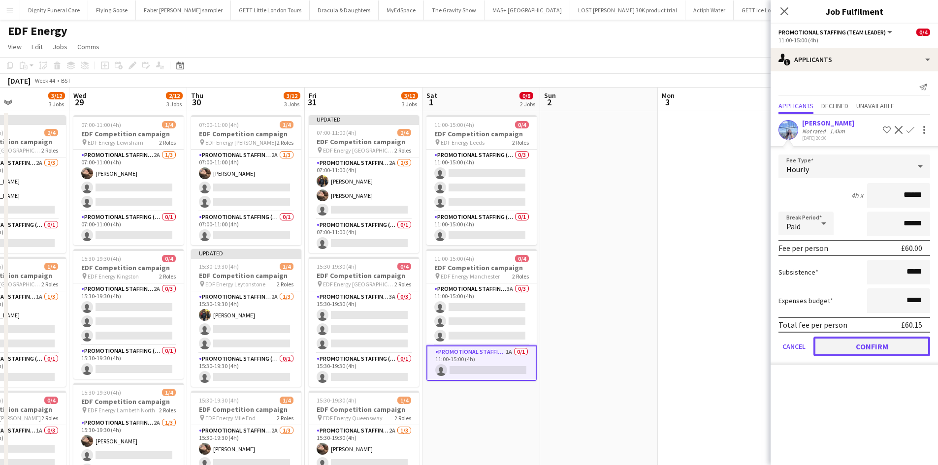
click at [883, 348] on button "Confirm" at bounding box center [872, 347] width 117 height 20
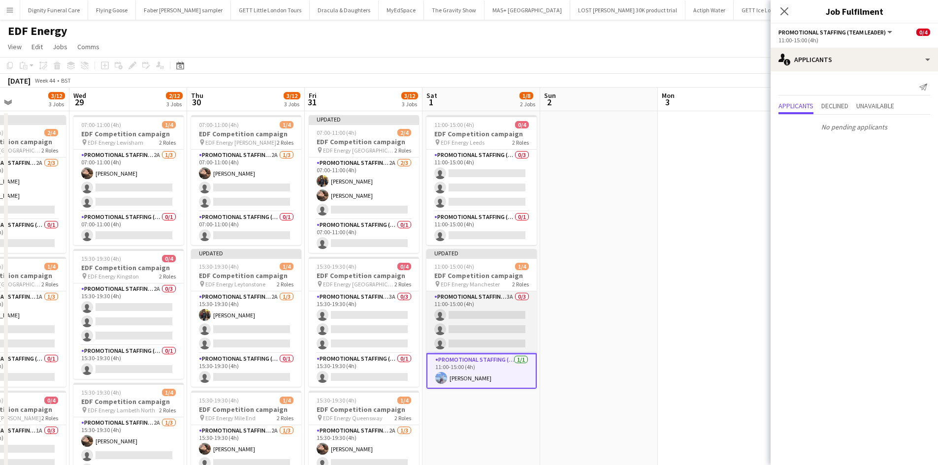
drag, startPoint x: 489, startPoint y: 318, endPoint x: 498, endPoint y: 318, distance: 9.8
click at [490, 319] on app-card-role "Promotional Staffing (Flyering Staff) 3A 0/3 11:00-15:00 (4h) single-neutral-ac…" at bounding box center [481, 323] width 110 height 62
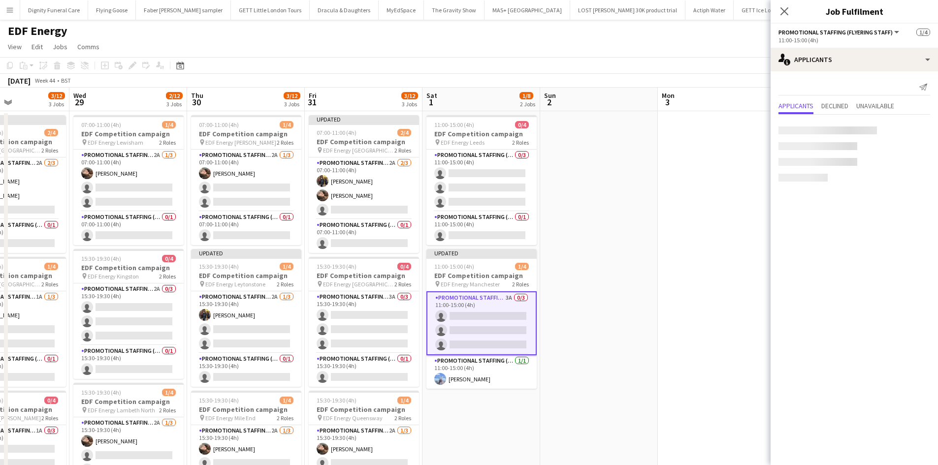
scroll to position [0, 283]
click at [912, 127] on app-icon "Confirm" at bounding box center [911, 130] width 8 height 8
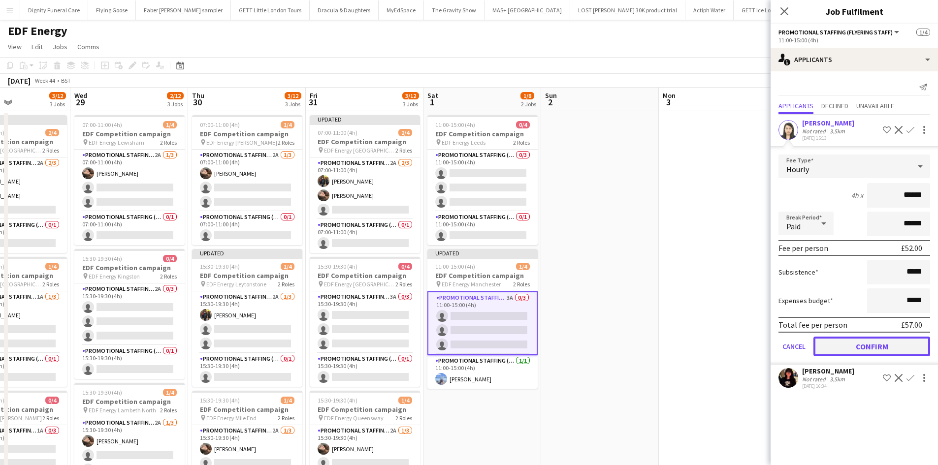
click at [888, 344] on button "Confirm" at bounding box center [872, 347] width 117 height 20
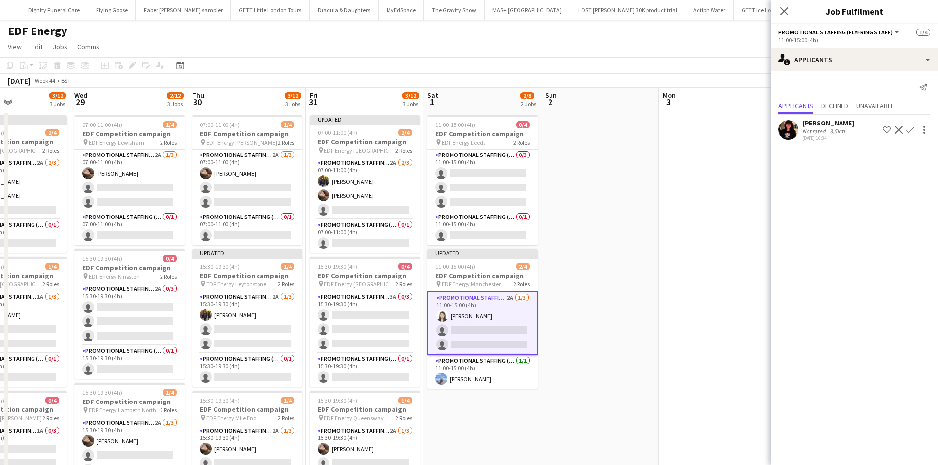
click at [910, 126] on app-icon "Confirm" at bounding box center [911, 130] width 8 height 8
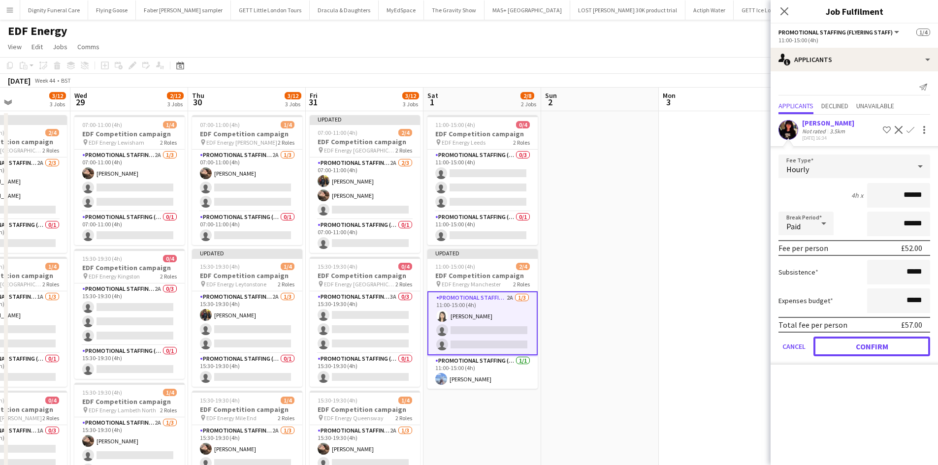
click at [891, 347] on button "Confirm" at bounding box center [872, 347] width 117 height 20
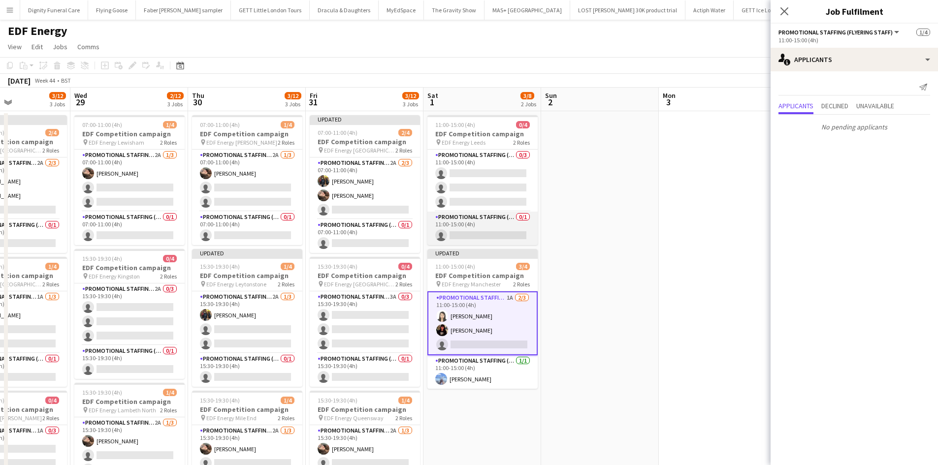
click at [478, 232] on app-card-role "Promotional Staffing (Team Leader) 0/1 11:00-15:00 (4h) single-neutral-actions" at bounding box center [482, 228] width 110 height 33
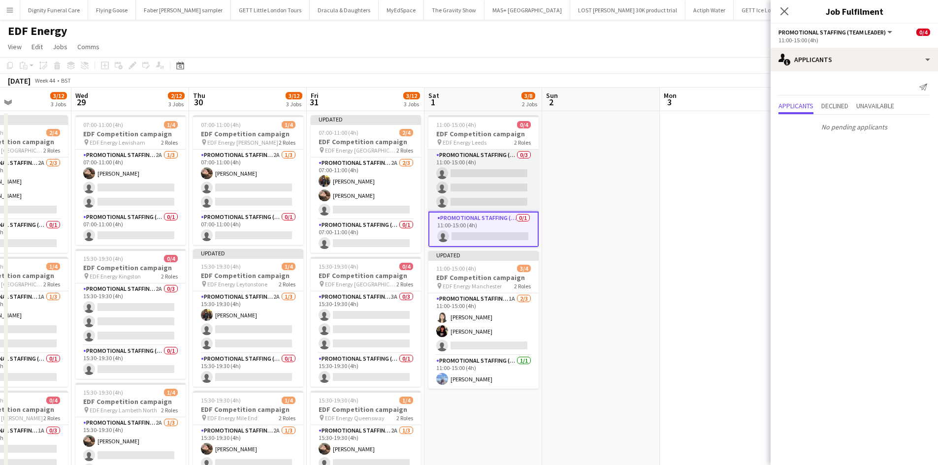
click at [501, 181] on app-card-role "Promotional Staffing (Flyering Staff) 0/3 11:00-15:00 (4h) single-neutral-actio…" at bounding box center [483, 181] width 110 height 62
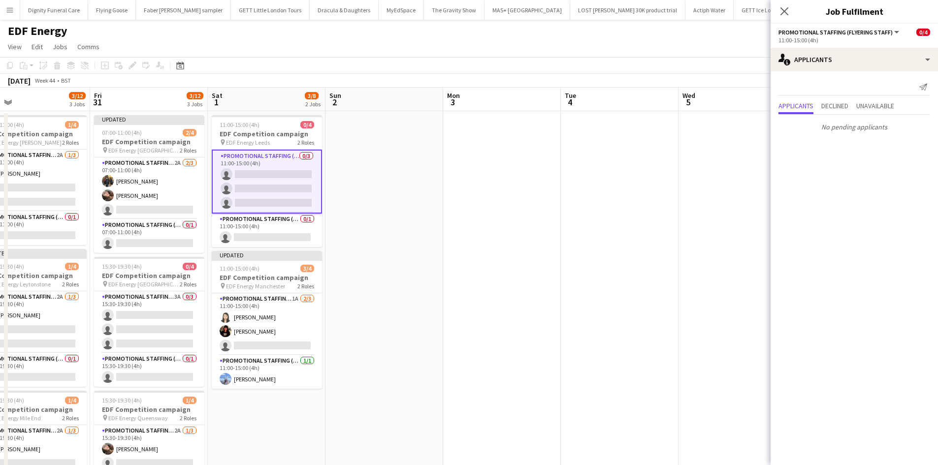
scroll to position [0, 288]
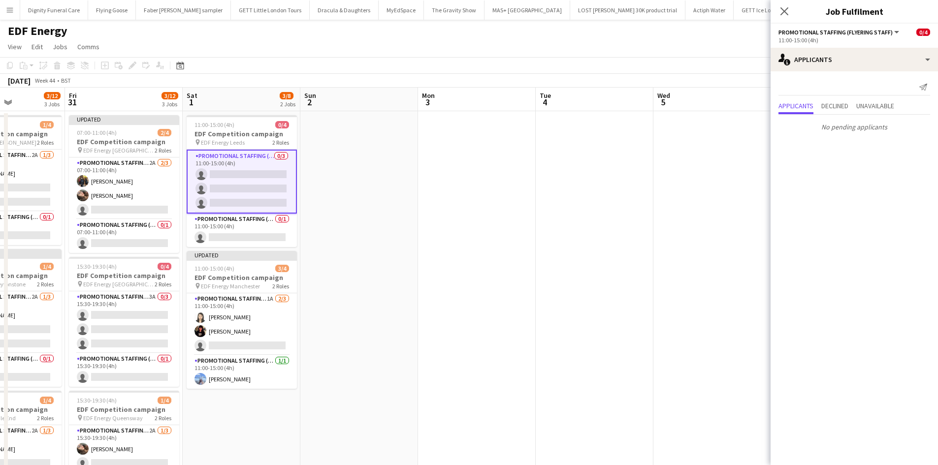
drag, startPoint x: 624, startPoint y: 228, endPoint x: 400, endPoint y: 228, distance: 224.6
click at [400, 228] on app-calendar-viewport "Tue 28 3/12 3 Jobs Wed 29 2/12 3 Jobs Thu 30 3/12 3 Jobs Fri 31 3/12 3 Jobs Sat…" at bounding box center [469, 397] width 938 height 618
click at [522, 193] on app-date-cell at bounding box center [477, 408] width 118 height 594
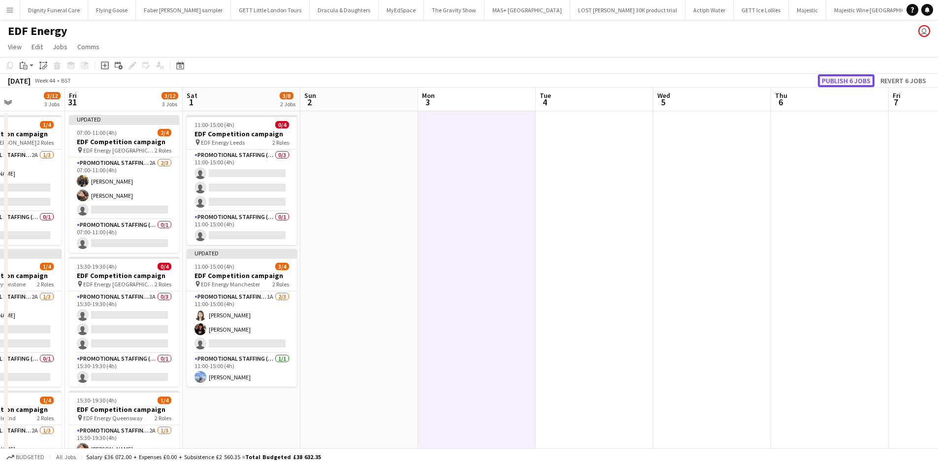
click at [846, 82] on button "Publish 6 jobs" at bounding box center [846, 80] width 57 height 13
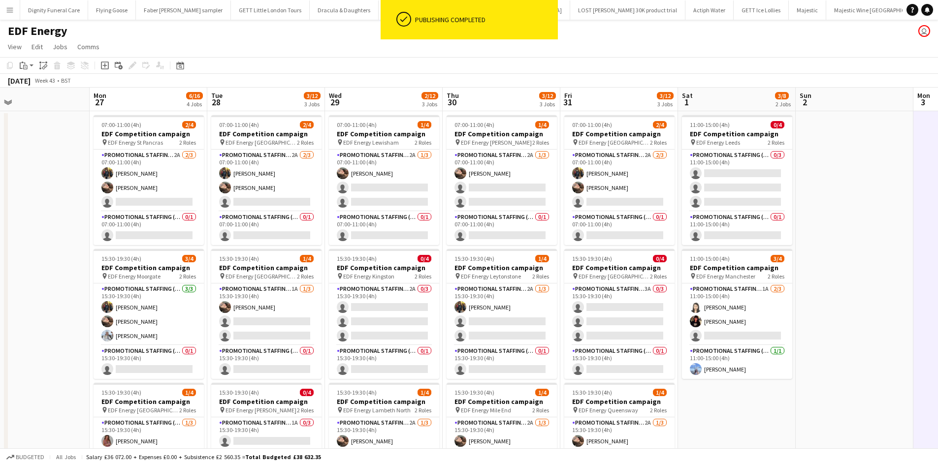
drag, startPoint x: 408, startPoint y: 260, endPoint x: 877, endPoint y: 264, distance: 468.9
click at [877, 264] on app-calendar-viewport "Fri 24 5/12 3 Jobs Sat 25 4/12 3 Jobs Sun 26 Mon 27 6/16 4 Jobs Tue 28 3/12 3 J…" at bounding box center [469, 397] width 938 height 618
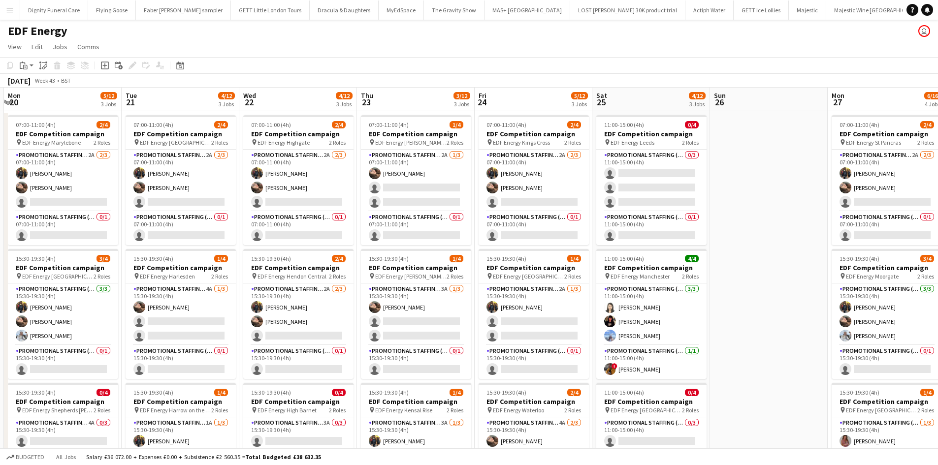
drag, startPoint x: 360, startPoint y: 261, endPoint x: 927, endPoint y: 204, distance: 570.1
click at [938, 199] on html "Menu Boards Boards Boards All jobs Status Workforce Workforce My Workforce Recr…" at bounding box center [469, 361] width 938 height 722
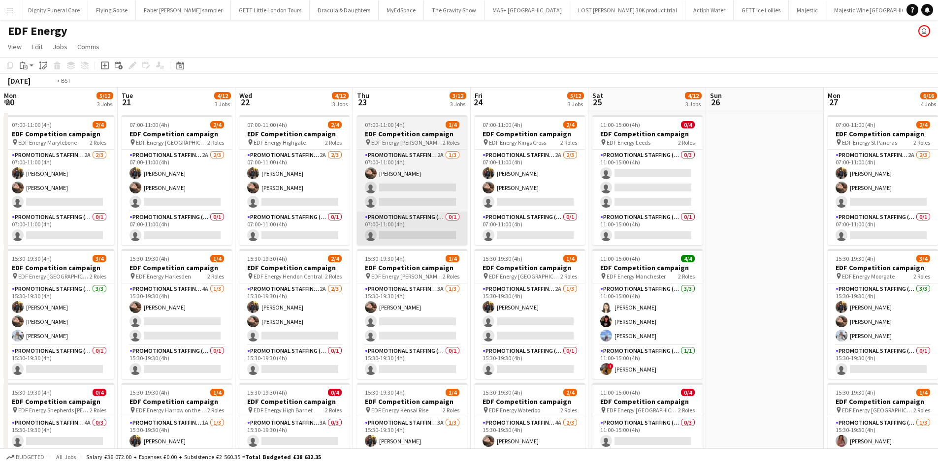
drag, startPoint x: 408, startPoint y: 214, endPoint x: 675, endPoint y: 236, distance: 268.4
click at [938, 201] on html "Menu Boards Boards Boards All jobs Status Workforce Workforce My Workforce Recr…" at bounding box center [469, 361] width 938 height 722
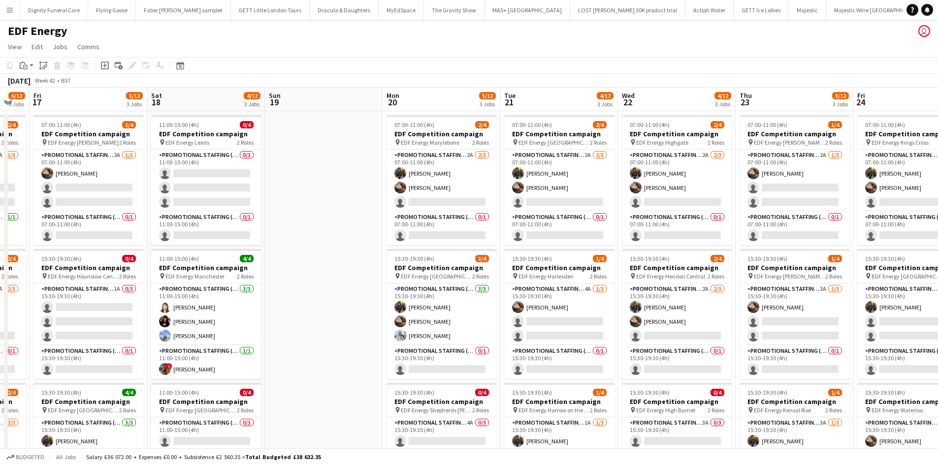
drag, startPoint x: 392, startPoint y: 236, endPoint x: 851, endPoint y: 231, distance: 458.5
click at [852, 231] on app-calendar-viewport "Wed 15 4/12 3 Jobs Thu 16 6/12 3 Jobs Fri 17 5/12 3 Jobs Sat 18 4/12 3 Jobs Sun…" at bounding box center [469, 397] width 938 height 618
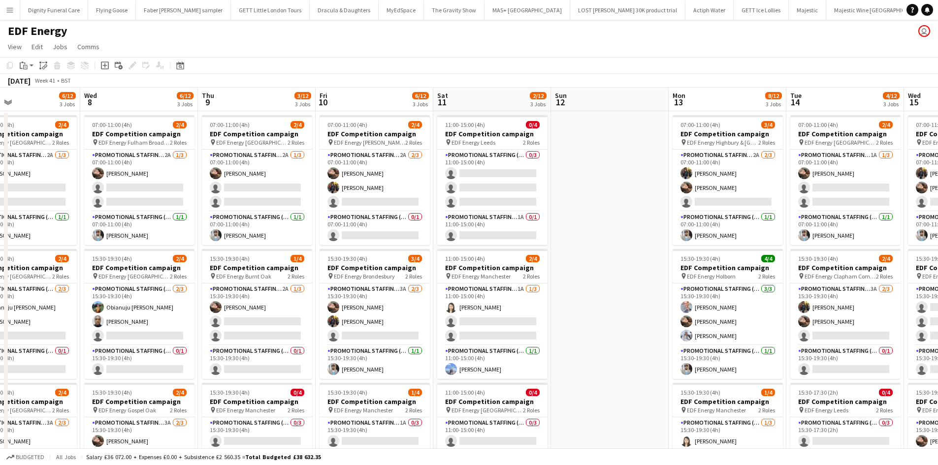
drag, startPoint x: 379, startPoint y: 262, endPoint x: 594, endPoint y: 246, distance: 215.8
click at [938, 229] on html "Menu Boards Boards Boards All jobs Status Workforce Workforce My Workforce Recr…" at bounding box center [469, 361] width 938 height 722
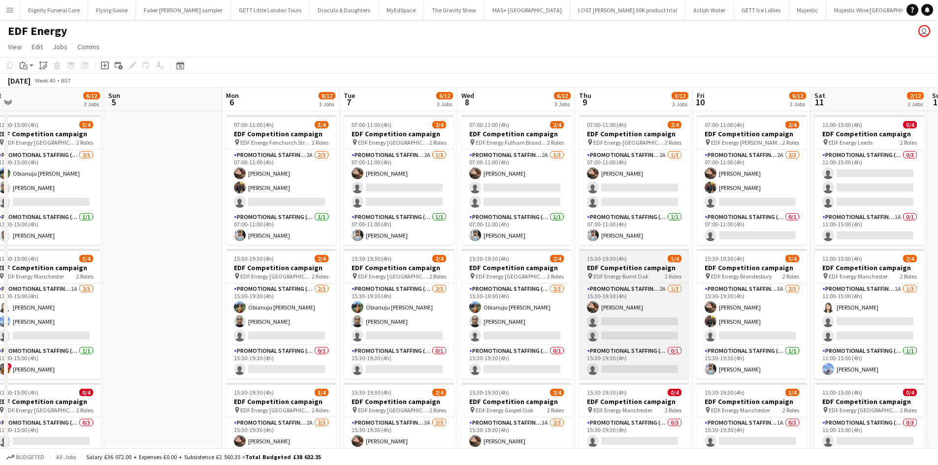
drag, startPoint x: 883, startPoint y: 240, endPoint x: 690, endPoint y: 249, distance: 192.8
click at [912, 237] on app-calendar-viewport "Thu 2 8/12 3 Jobs Fri 3 7/12 3 Jobs Sat 4 6/12 3 Jobs Sun 5 Mon 6 8/12 3 Jobs T…" at bounding box center [469, 397] width 938 height 618
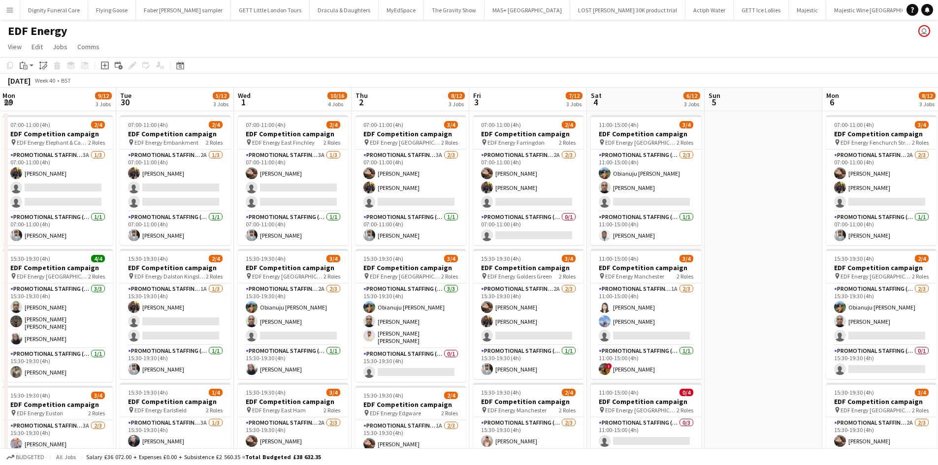
drag, startPoint x: 906, startPoint y: 245, endPoint x: 827, endPoint y: 247, distance: 78.8
click at [938, 235] on html "Menu Boards Boards Boards All jobs Status Workforce Workforce My Workforce Recr…" at bounding box center [469, 361] width 938 height 722
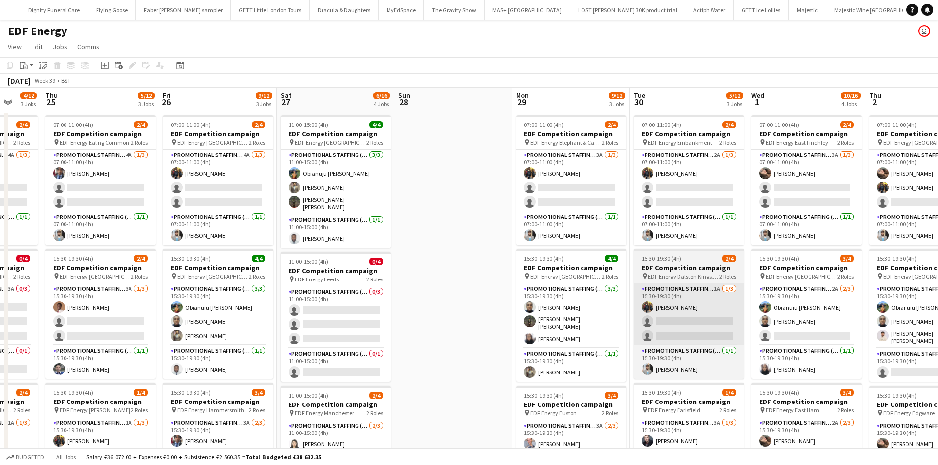
drag, startPoint x: 759, startPoint y: 298, endPoint x: 655, endPoint y: 290, distance: 103.7
click at [814, 299] on app-calendar-viewport "Mon 22 8/12 3 Jobs Tue 23 10/12 3 Jobs Wed 24 4/12 3 Jobs Thu 25 5/12 3 Jobs Fr…" at bounding box center [469, 397] width 938 height 618
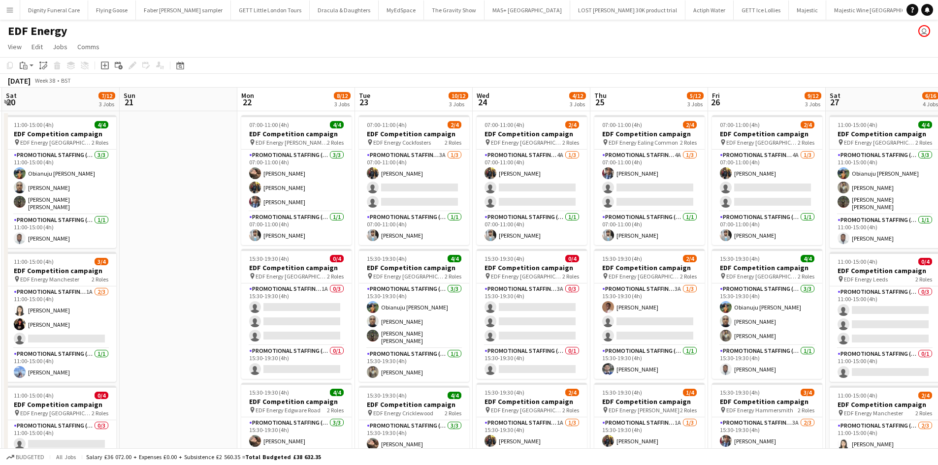
drag, startPoint x: 886, startPoint y: 287, endPoint x: 945, endPoint y: 297, distance: 59.9
click at [938, 297] on html "Menu Boards Boards Boards All jobs Status Workforce Workforce My Workforce Recr…" at bounding box center [469, 361] width 938 height 722
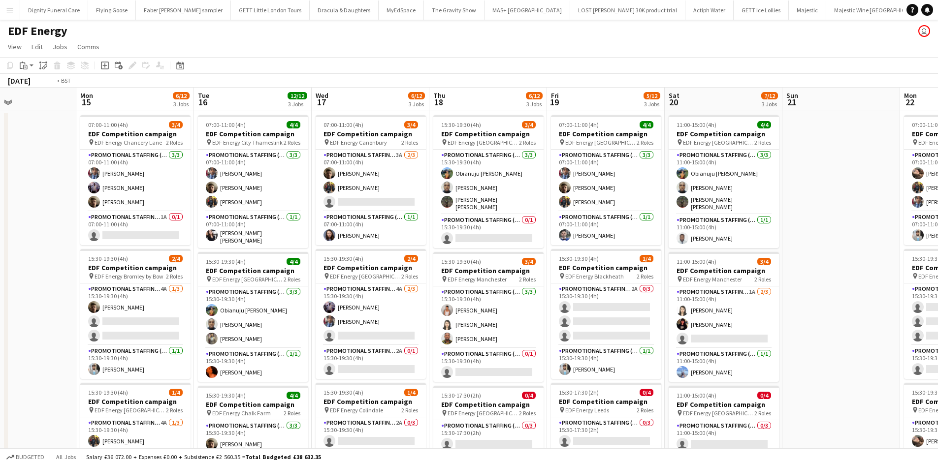
drag, startPoint x: 502, startPoint y: 303, endPoint x: 945, endPoint y: 306, distance: 442.7
click at [938, 306] on html "Menu Boards Boards Boards All jobs Status Workforce Workforce My Workforce Recr…" at bounding box center [469, 361] width 938 height 722
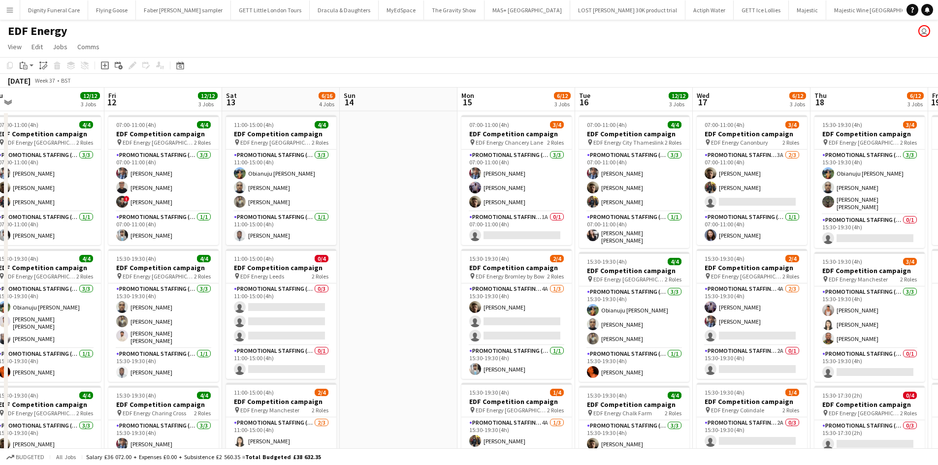
drag, startPoint x: 602, startPoint y: 292, endPoint x: 945, endPoint y: 305, distance: 343.5
click at [938, 305] on html "Menu Boards Boards Boards All jobs Status Workforce Workforce My Workforce Recr…" at bounding box center [469, 361] width 938 height 722
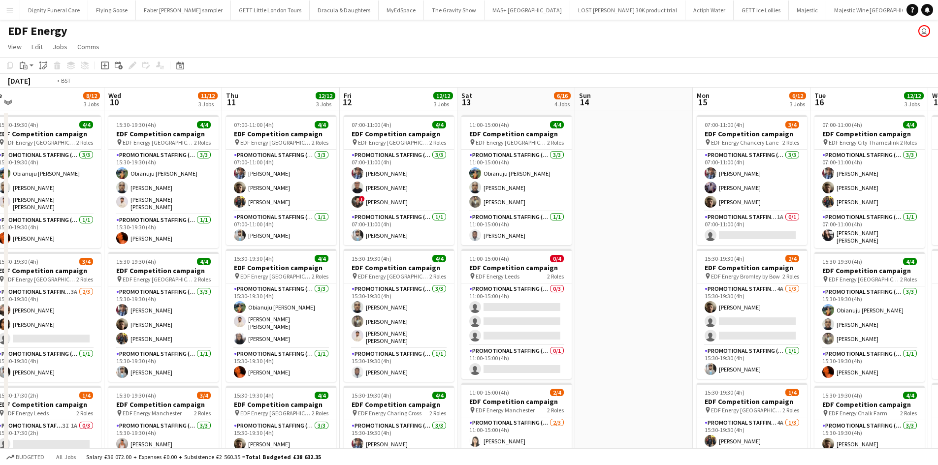
drag, startPoint x: 602, startPoint y: 297, endPoint x: 945, endPoint y: 305, distance: 342.8
click at [938, 305] on html "Menu Boards Boards Boards All jobs Status Workforce Workforce My Workforce Recr…" at bounding box center [469, 361] width 938 height 722
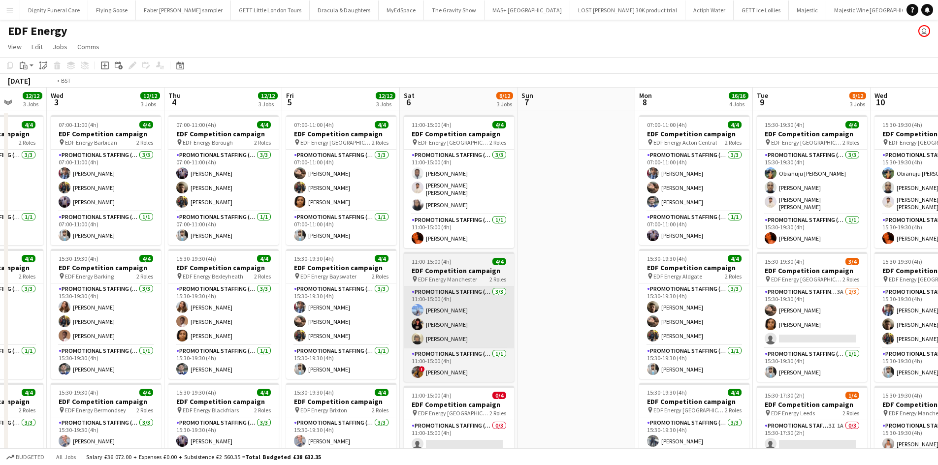
drag, startPoint x: 296, startPoint y: 286, endPoint x: 790, endPoint y: 300, distance: 494.2
click at [938, 293] on html "Menu Boards Boards Boards All jobs Status Workforce Workforce My Workforce Recr…" at bounding box center [469, 361] width 938 height 722
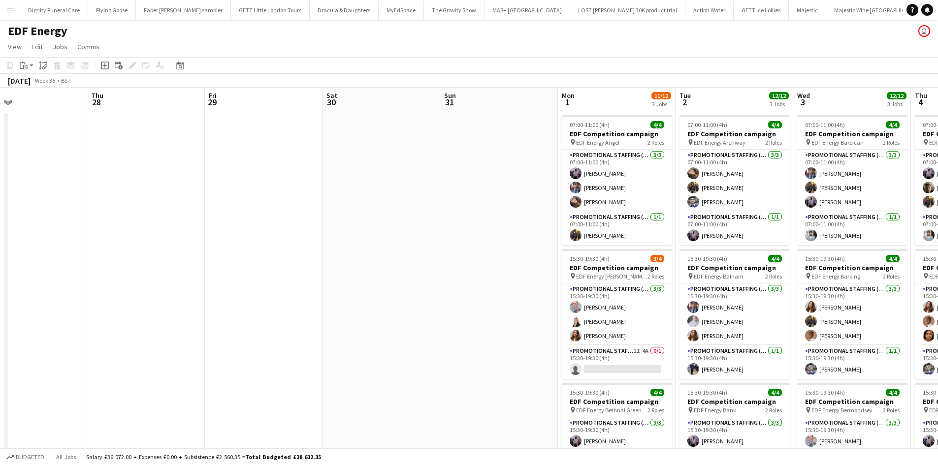
click at [938, 288] on html "Menu Boards Boards Boards All jobs Status Workforce Workforce My Workforce Recr…" at bounding box center [469, 361] width 938 height 722
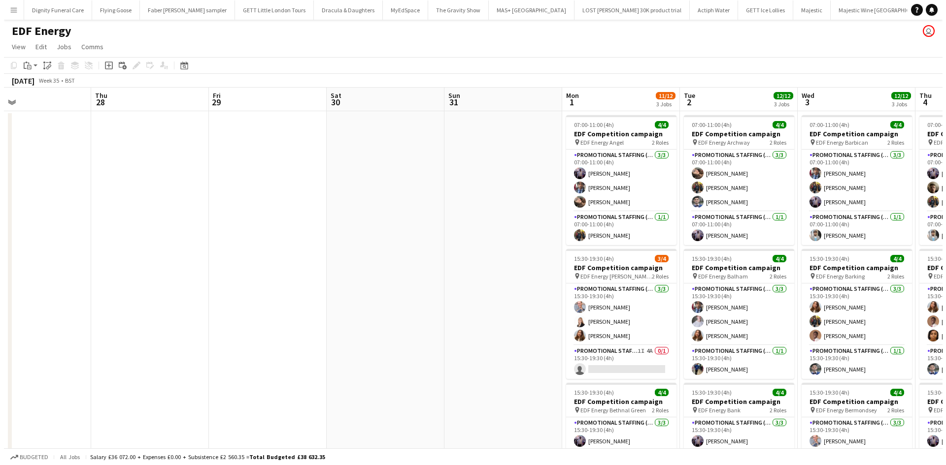
scroll to position [0, 266]
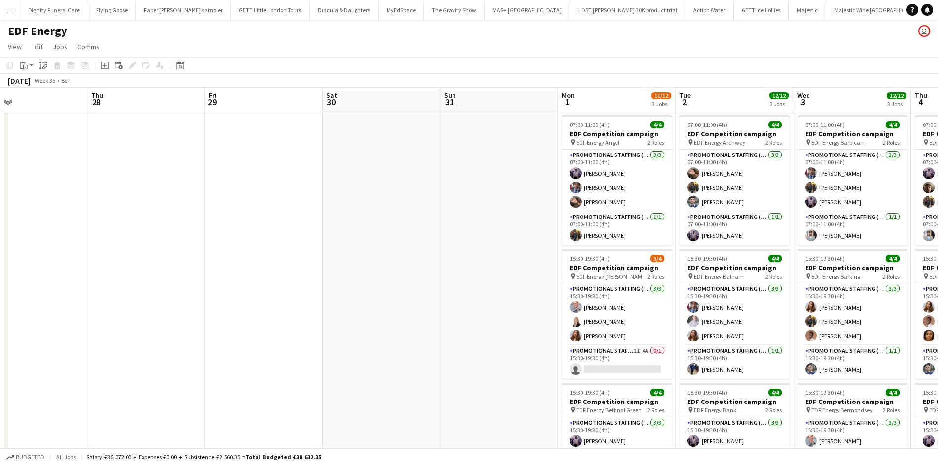
click at [9, 9] on app-icon "Menu" at bounding box center [10, 10] width 8 height 8
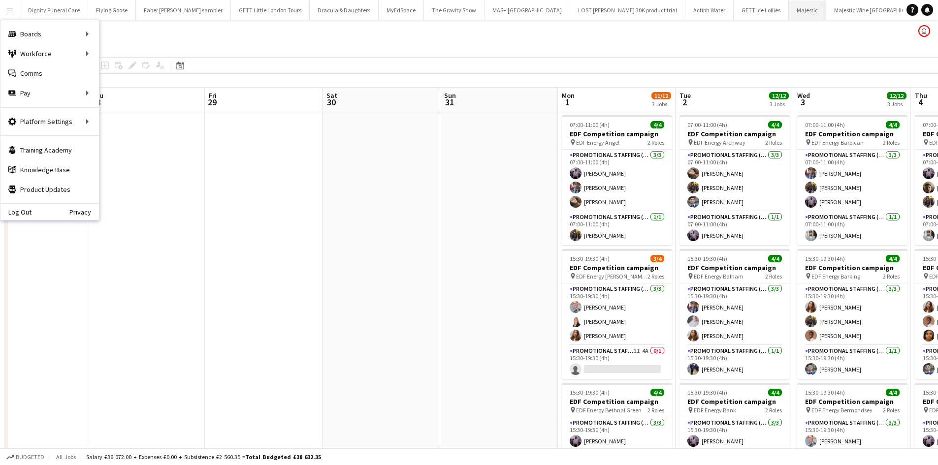
click at [789, 7] on button "Majestic Close" at bounding box center [807, 9] width 37 height 19
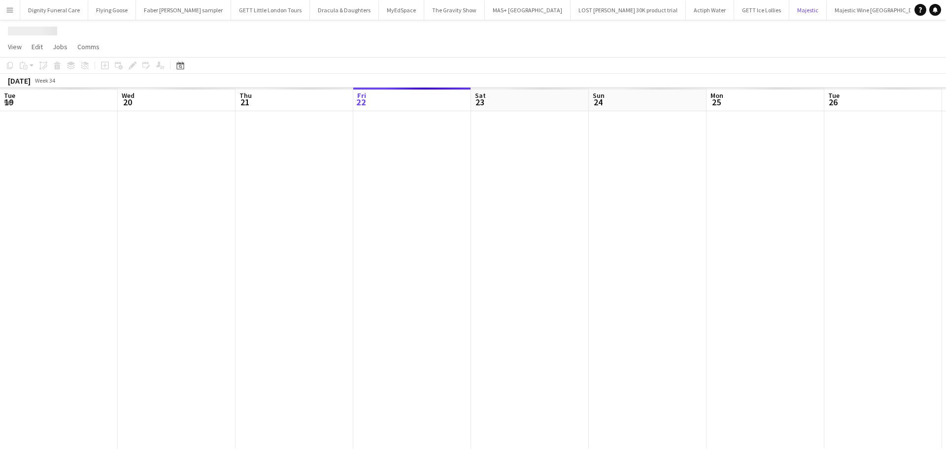
scroll to position [0, 235]
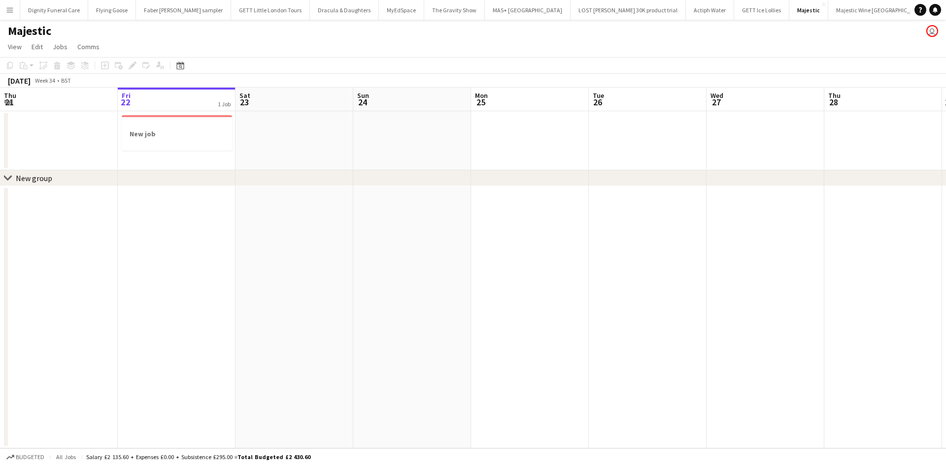
drag, startPoint x: 573, startPoint y: 179, endPoint x: 276, endPoint y: 172, distance: 297.0
click at [267, 178] on div "chevron-right New group" at bounding box center [473, 178] width 946 height 16
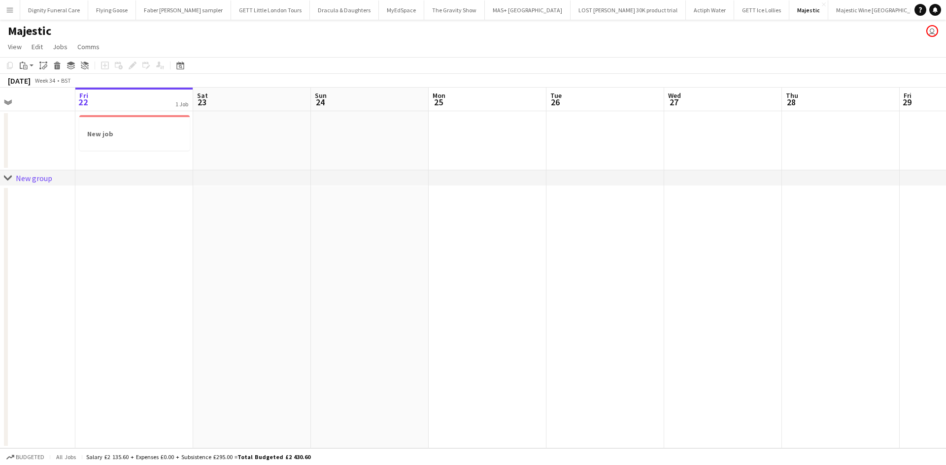
drag, startPoint x: 419, startPoint y: 155, endPoint x: 165, endPoint y: 146, distance: 254.3
click at [166, 148] on app-calendar-viewport "Tue 19 Wed 20 Thu 21 Fri 22 1 Job Sat 23 Sun 24 Mon 25 Tue 26 Wed 27 Thu 28 Fri…" at bounding box center [473, 268] width 946 height 361
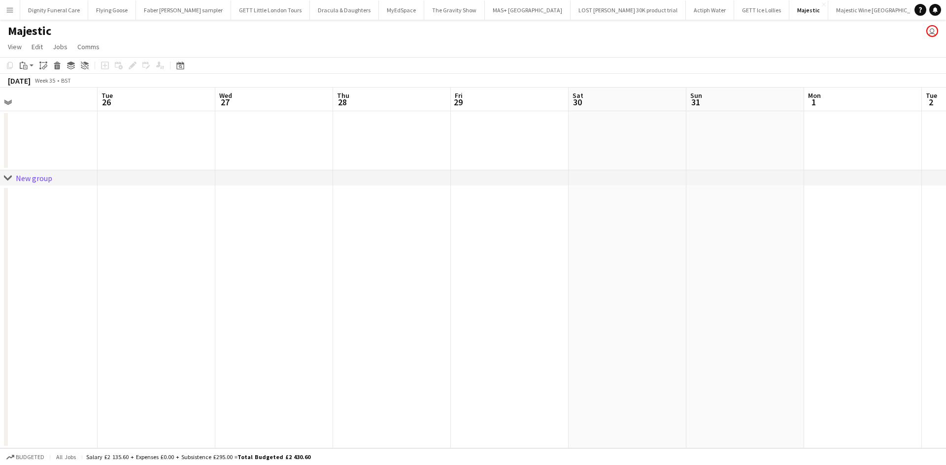
drag, startPoint x: 481, startPoint y: 155, endPoint x: 286, endPoint y: 142, distance: 195.9
click at [266, 144] on app-calendar-viewport "Fri 22 1 Job Sat 23 Sun 24 Mon 25 Tue 26 Wed 27 Thu 28 Fri 29 Sat 30 Sun 31 Mon…" at bounding box center [473, 268] width 946 height 361
drag, startPoint x: 614, startPoint y: 152, endPoint x: 327, endPoint y: 135, distance: 288.1
click at [329, 135] on app-calendar-viewport "Tue 26 Wed 27 Thu 28 Fri 29 Sat 30 Sun 31 Mon 1 Tue 2 Wed 3 Thu 4 Fri 5 Sat 6 S…" at bounding box center [473, 268] width 946 height 361
drag, startPoint x: 722, startPoint y: 148, endPoint x: 388, endPoint y: 129, distance: 334.9
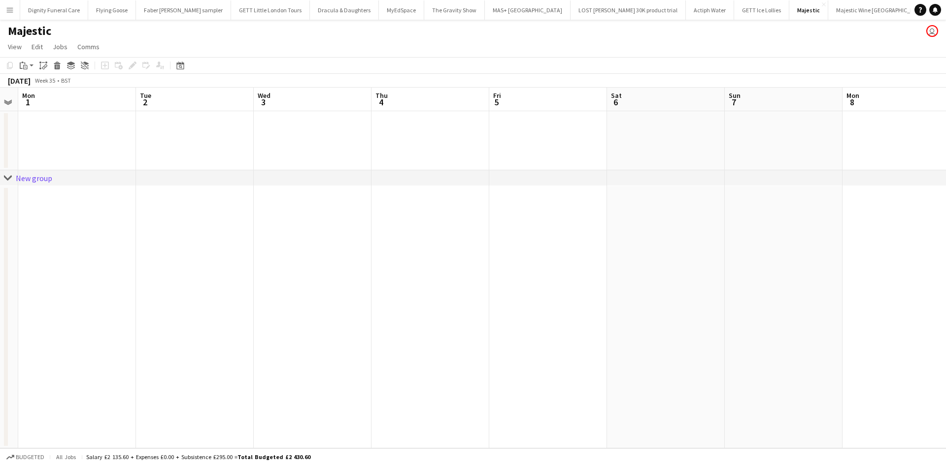
click at [387, 131] on app-calendar-viewport "Fri 29 Sat 30 Sun 31 Mon 1 Tue 2 Wed 3 Thu 4 Fri 5 Sat 6 Sun 7 Mon 8 Tue 9 Wed …" at bounding box center [473, 268] width 946 height 361
drag, startPoint x: 726, startPoint y: 155, endPoint x: 944, endPoint y: 151, distance: 217.7
click at [945, 151] on app-calendar-viewport "Fri 29 Sat 30 Sun 31 Mon 1 Tue 2 Wed 3 Thu 4 Fri 5 Sat 6 Sun 7 Mon 8 Tue 9 Wed …" at bounding box center [473, 268] width 946 height 361
drag, startPoint x: 471, startPoint y: 136, endPoint x: 844, endPoint y: 154, distance: 373.2
click at [890, 154] on app-calendar-viewport "Thu 28 Fri 29 Sat 30 Sun 31 Mon 1 Tue 2 Wed 3 Thu 4 Fri 5 Sat 6 Sun 7 Mon 8 Tue…" at bounding box center [473, 268] width 946 height 361
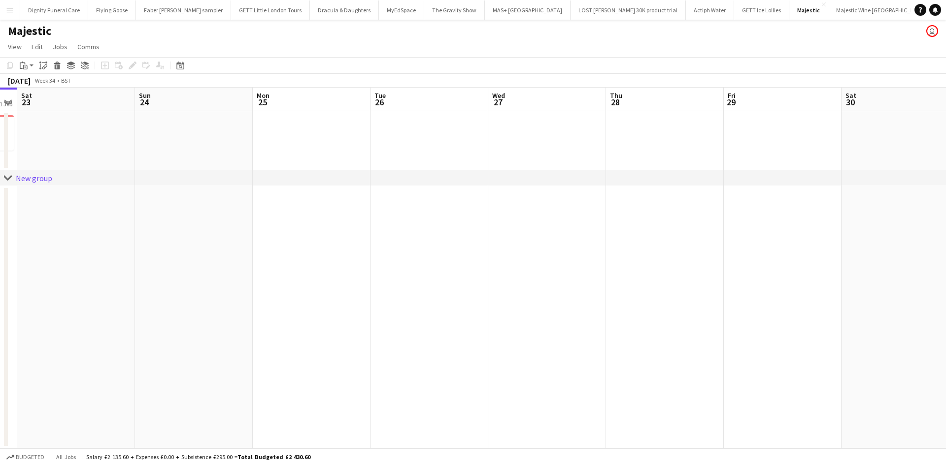
scroll to position [0, 256]
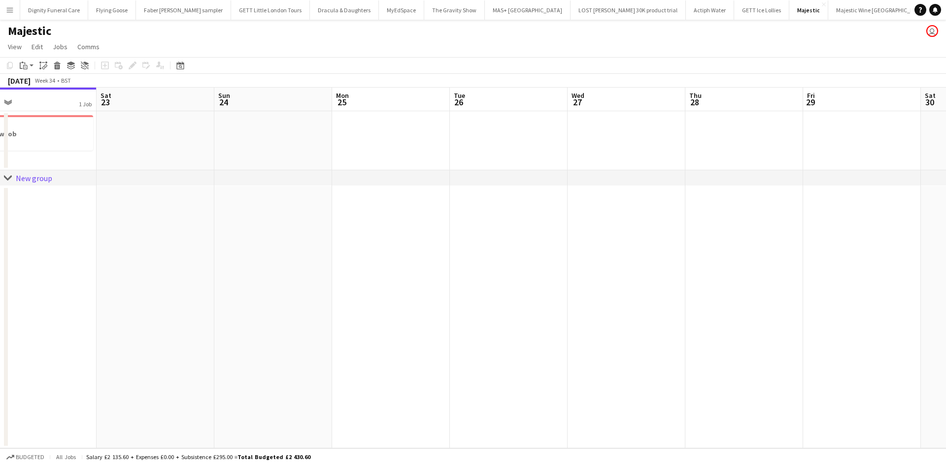
drag, startPoint x: 396, startPoint y: 154, endPoint x: 924, endPoint y: 197, distance: 529.7
click at [926, 197] on app-calendar-viewport "Wed 20 Thu 21 Fri 22 1 Job Sat 23 Sun 24 Mon 25 Tue 26 Wed 27 Thu 28 Fri 29 Sat…" at bounding box center [473, 268] width 946 height 361
drag, startPoint x: 469, startPoint y: 175, endPoint x: 895, endPoint y: 182, distance: 426.5
click at [895, 182] on div "chevron-right New group" at bounding box center [473, 178] width 946 height 16
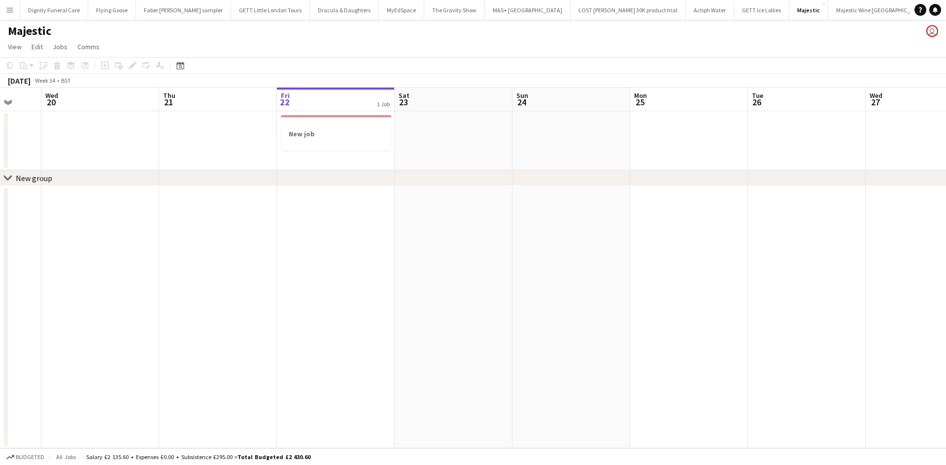
scroll to position [0, 299]
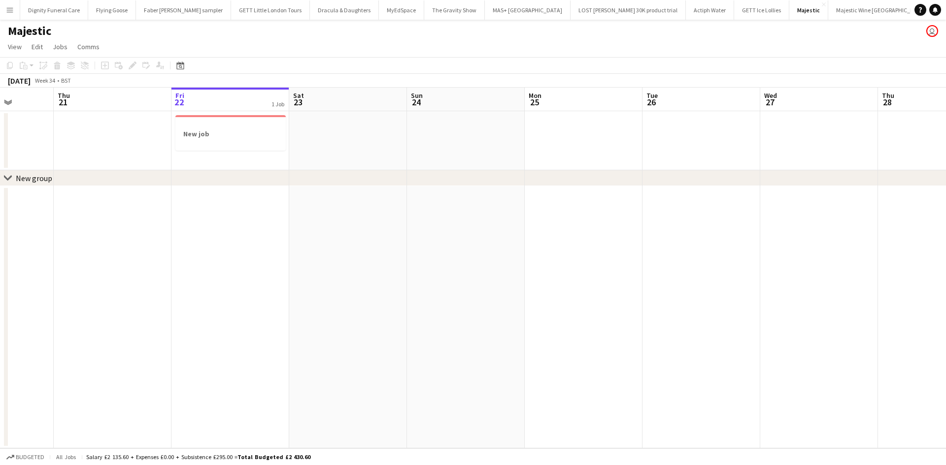
drag, startPoint x: 449, startPoint y: 227, endPoint x: 482, endPoint y: 221, distance: 33.0
click at [495, 226] on app-calendar-viewport "Mon 18 Tue 19 Wed 20 Thu 21 Fri 22 1 Job Sat 23 Sun 24 Mon 25 Tue 26 Wed 27 Thu…" at bounding box center [473, 268] width 946 height 361
click at [10, 8] on app-icon "Menu" at bounding box center [10, 10] width 8 height 8
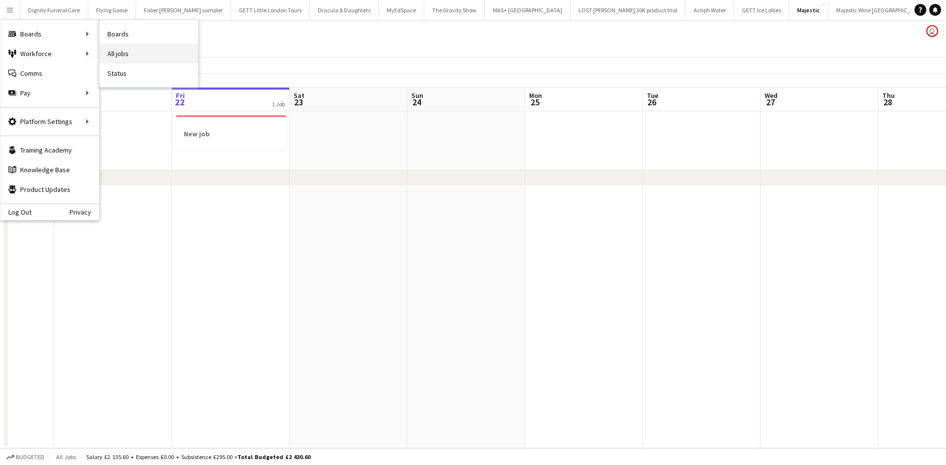
click at [120, 51] on link "All jobs" at bounding box center [148, 54] width 98 height 20
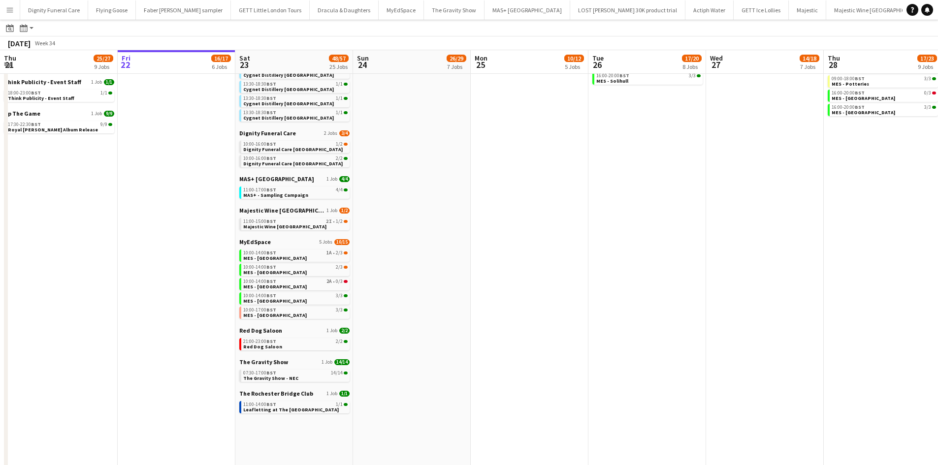
scroll to position [197, 0]
click at [275, 207] on span "Majestic Wine [GEOGRAPHIC_DATA]" at bounding box center [281, 209] width 85 height 7
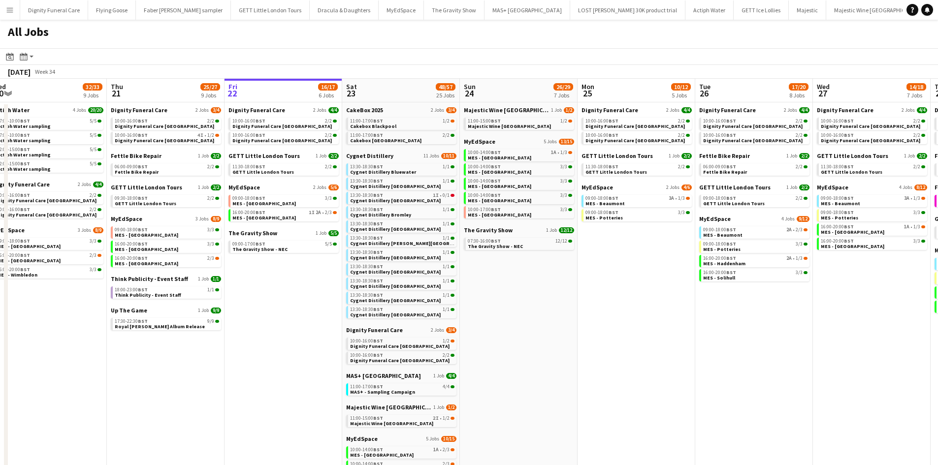
scroll to position [0, 245]
drag, startPoint x: 182, startPoint y: 251, endPoint x: 288, endPoint y: 256, distance: 106.5
click at [288, 256] on app-calendar-viewport "Mon 18 9/9 4 Jobs Tue 19 33/35 9 Jobs Wed 20 32/33 9 Jobs Thu 21 25/27 9 Jobs F…" at bounding box center [469, 377] width 938 height 596
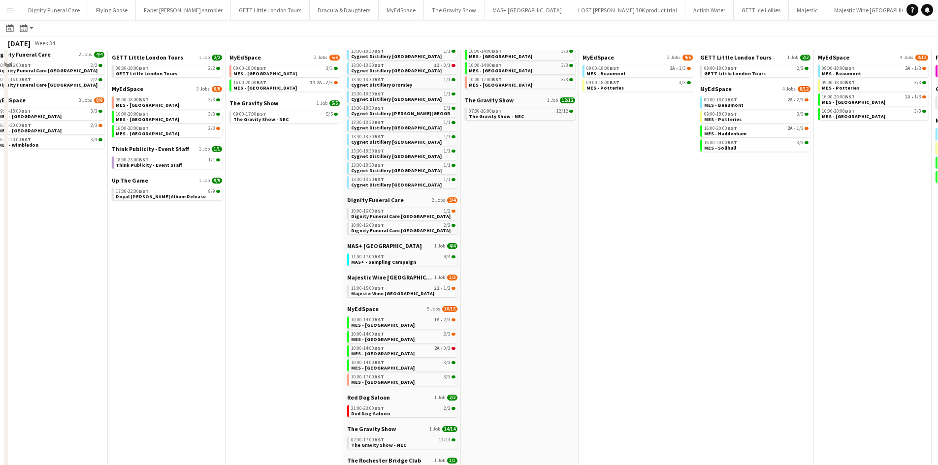
scroll to position [148, 0]
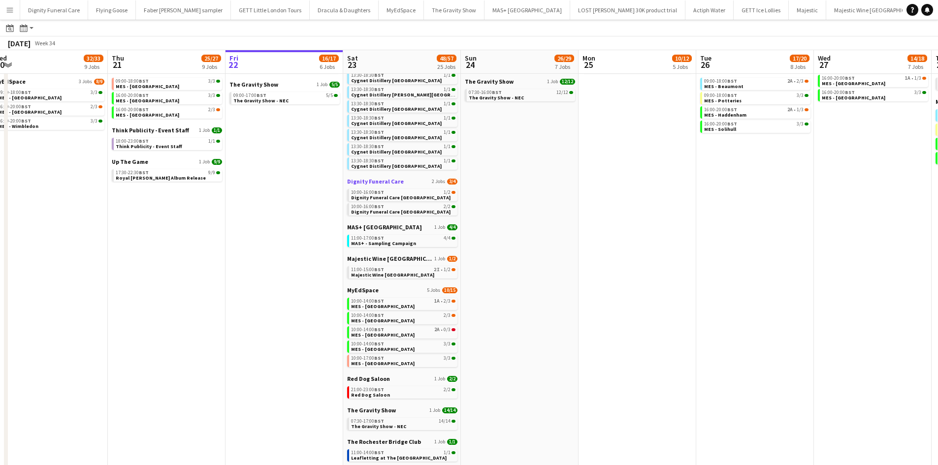
click at [381, 182] on span "Dignity Funeral Care" at bounding box center [375, 181] width 57 height 7
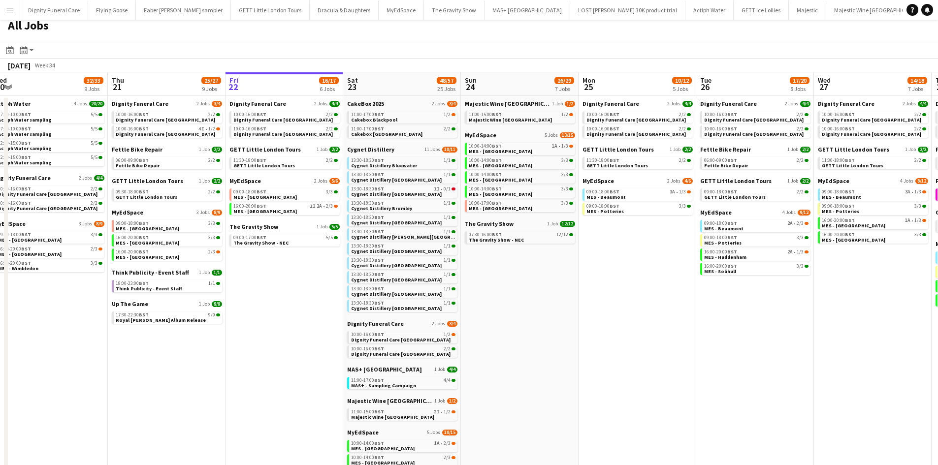
scroll to position [0, 0]
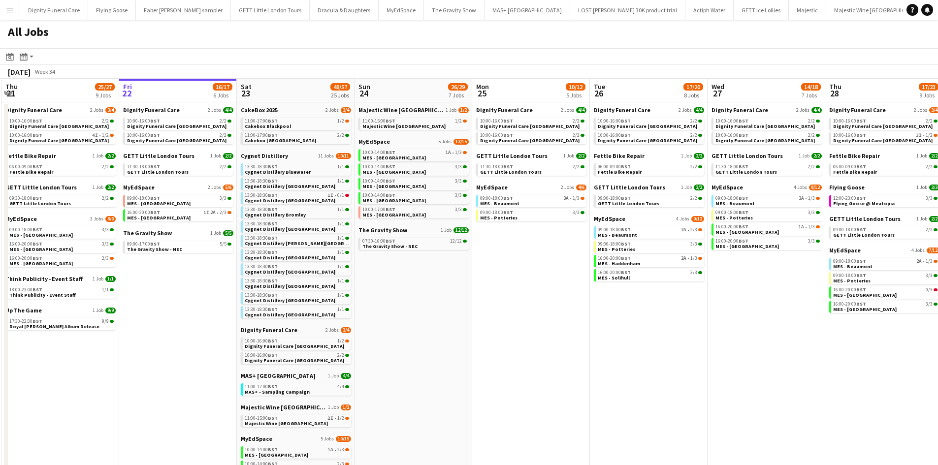
drag, startPoint x: 610, startPoint y: 261, endPoint x: 499, endPoint y: 261, distance: 111.3
click at [499, 261] on app-calendar-viewport "Mon 18 9/9 4 Jobs Tue 19 33/35 9 Jobs Wed 20 32/33 9 Jobs Thu 21 25/27 9 Jobs F…" at bounding box center [469, 377] width 938 height 596
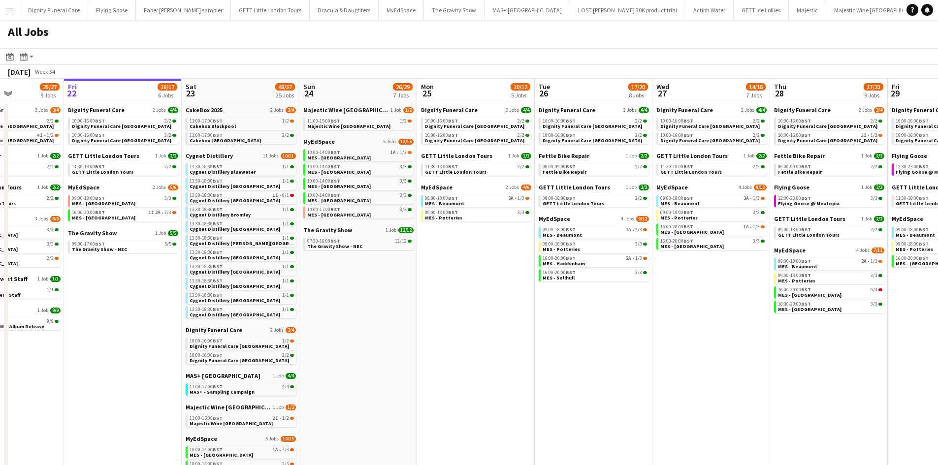
scroll to position [0, 408]
drag, startPoint x: 531, startPoint y: 263, endPoint x: 480, endPoint y: 267, distance: 51.3
click at [480, 267] on app-calendar-viewport "Mon 18 9/9 4 Jobs Tue 19 33/35 9 Jobs Wed 20 32/33 9 Jobs Thu 21 25/27 9 Jobs F…" at bounding box center [469, 377] width 938 height 596
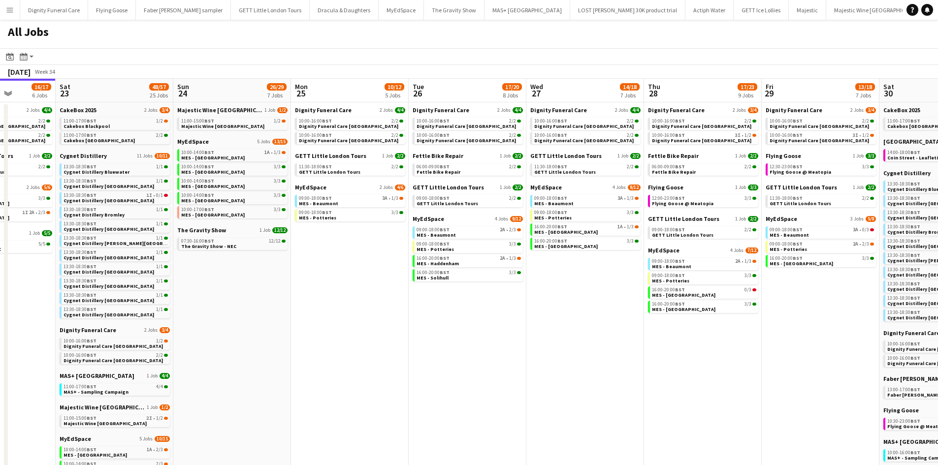
drag, startPoint x: 538, startPoint y: 301, endPoint x: 409, endPoint y: 302, distance: 129.5
click at [408, 303] on app-calendar-viewport "Wed 20 32/33 9 Jobs Thu 21 25/27 9 Jobs Fri 22 16/17 6 Jobs Sat 23 48/57 25 Job…" at bounding box center [469, 377] width 938 height 596
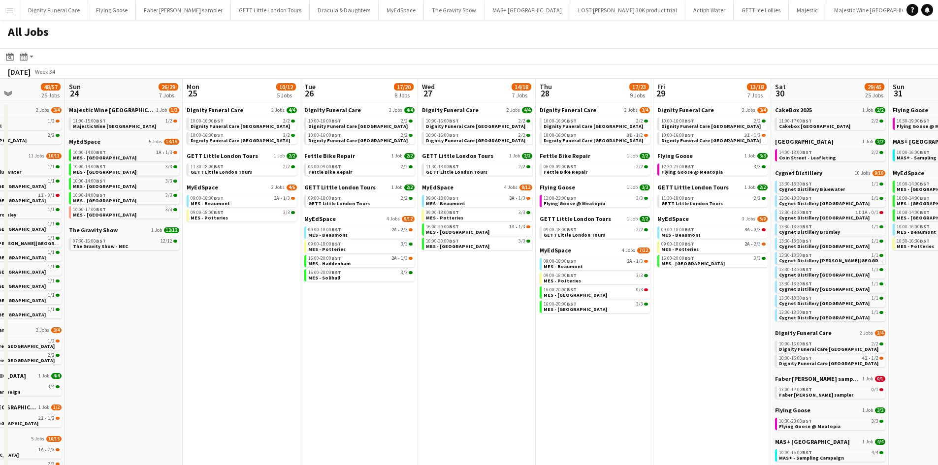
drag, startPoint x: 562, startPoint y: 322, endPoint x: 466, endPoint y: 320, distance: 95.6
click at [466, 320] on app-calendar-viewport "Wed 20 32/33 9 Jobs Thu 21 25/27 9 Jobs Fri 22 16/17 6 Jobs Sat 23 48/57 25 Job…" at bounding box center [469, 377] width 938 height 596
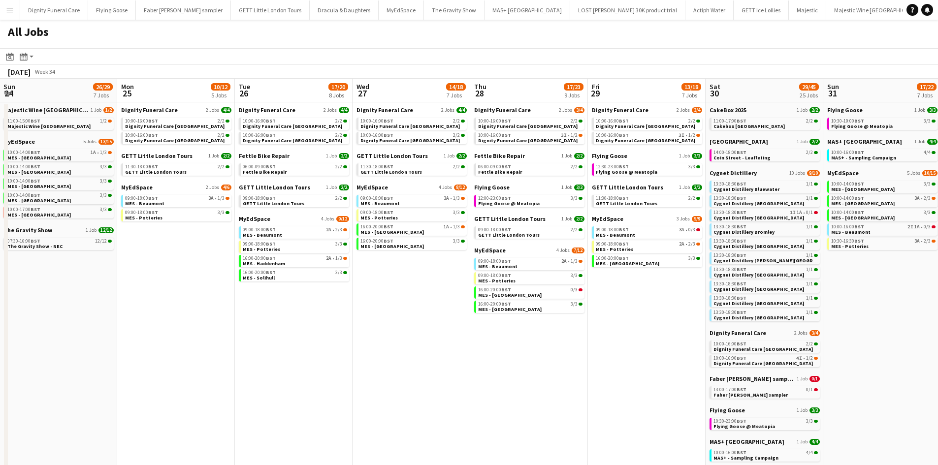
scroll to position [0, 277]
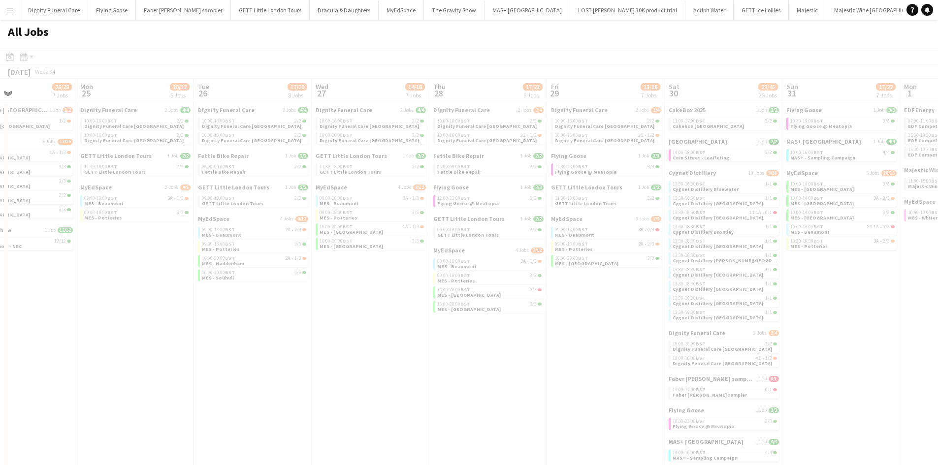
drag, startPoint x: 589, startPoint y: 341, endPoint x: 461, endPoint y: 330, distance: 128.0
click at [461, 330] on app-calendar-viewport "Fri 22 16/17 6 Jobs Sat 23 48/57 25 Jobs Sun 24 26/29 7 Jobs Mon 25 10/12 5 Job…" at bounding box center [469, 377] width 938 height 596
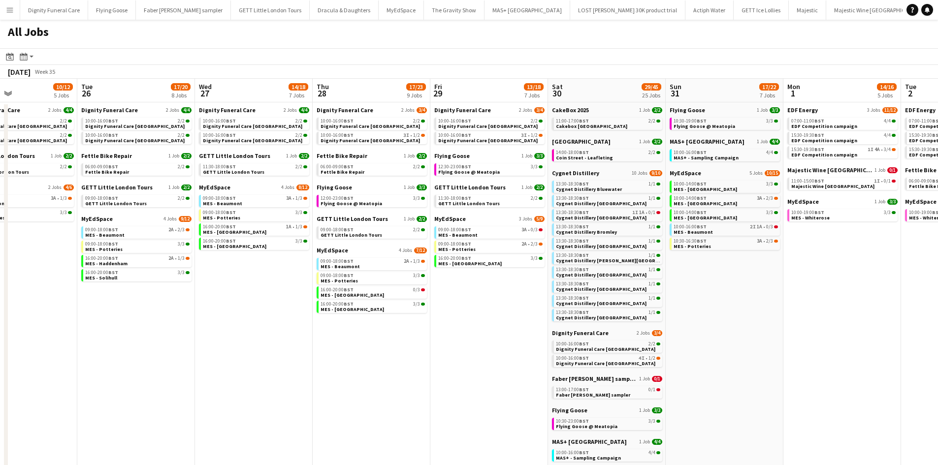
scroll to position [0, 402]
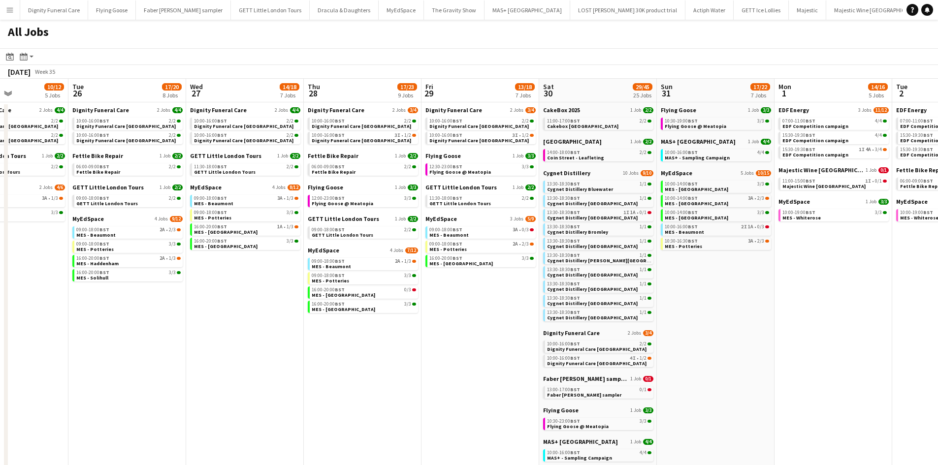
drag, startPoint x: 507, startPoint y: 326, endPoint x: 381, endPoint y: 319, distance: 125.8
click at [381, 319] on app-calendar-viewport "Fri 22 16/17 6 Jobs Sat 23 48/57 25 Jobs Sun 24 26/29 7 Jobs Mon 25 10/12 5 Job…" at bounding box center [469, 377] width 938 height 596
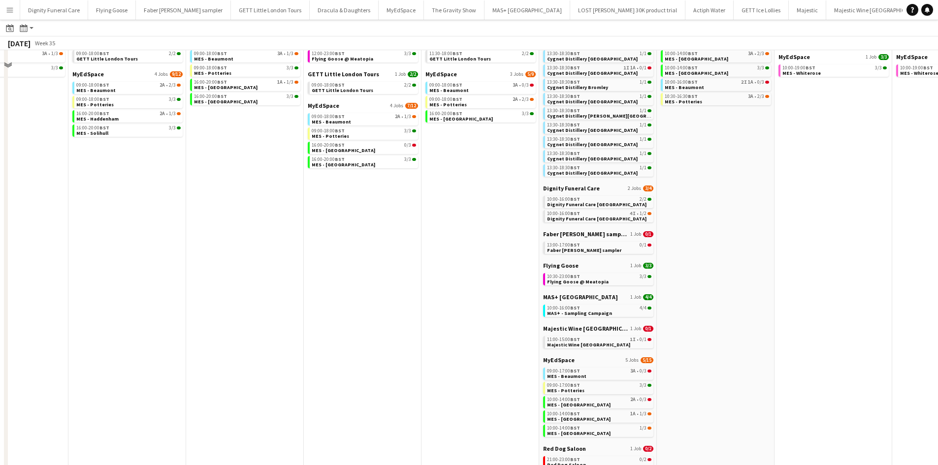
scroll to position [61, 0]
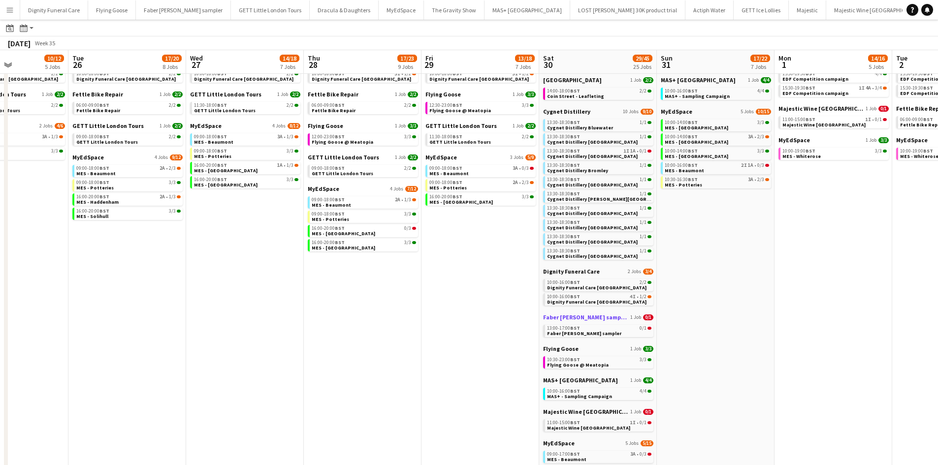
click at [591, 314] on span "Faber [PERSON_NAME] sampler" at bounding box center [585, 317] width 85 height 7
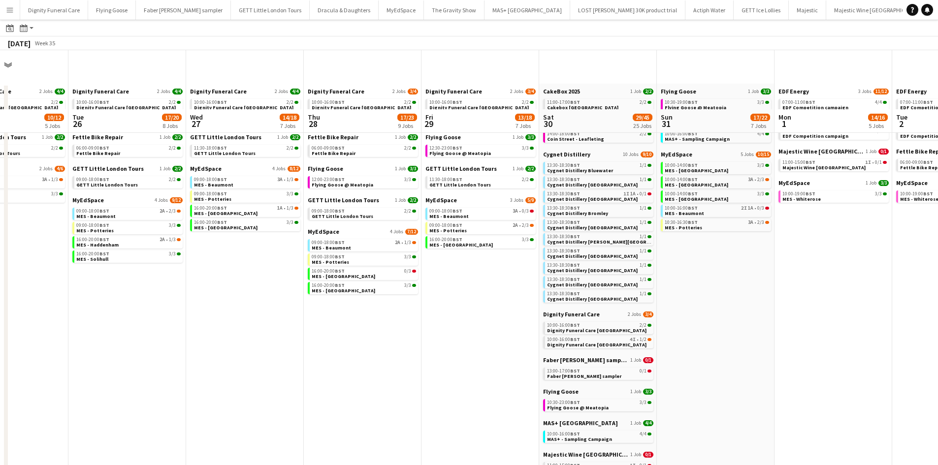
scroll to position [0, 0]
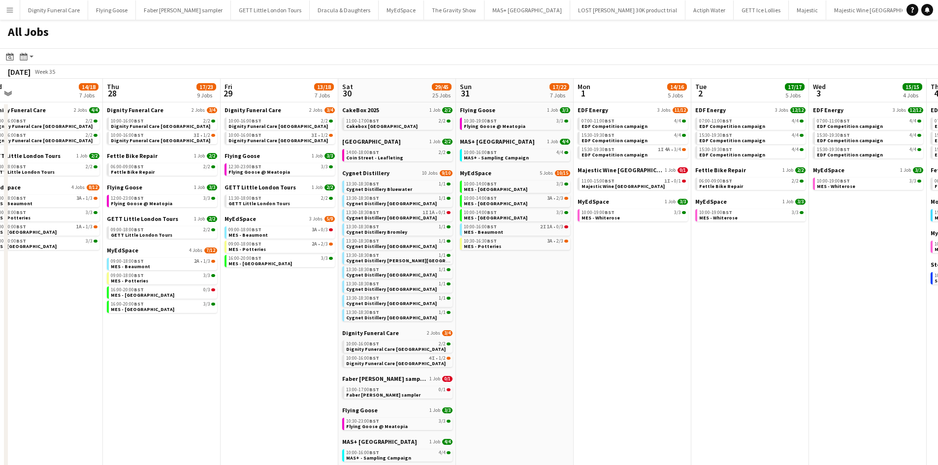
drag, startPoint x: 807, startPoint y: 294, endPoint x: 605, endPoint y: 299, distance: 202.0
click at [605, 299] on app-calendar-viewport "Sun 24 26/29 7 Jobs Mon 25 10/12 5 Jobs Tue 26 17/20 8 Jobs Wed 27 14/18 7 Jobs…" at bounding box center [469, 377] width 938 height 596
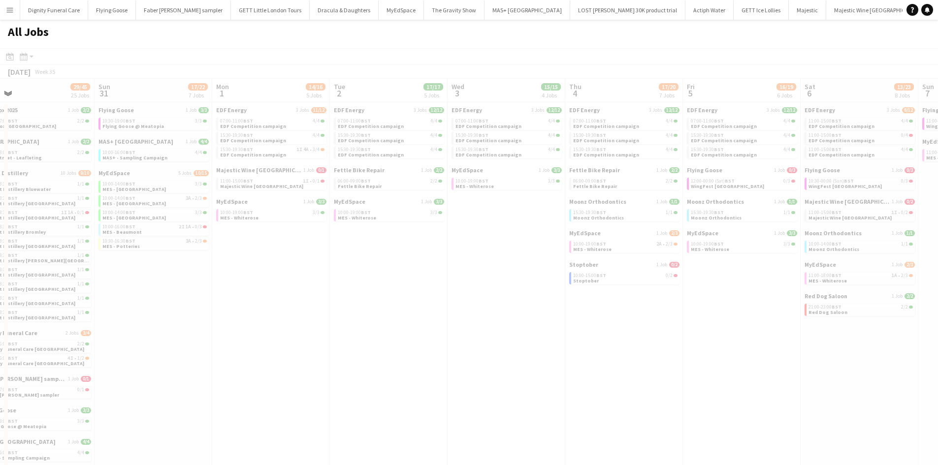
scroll to position [0, 281]
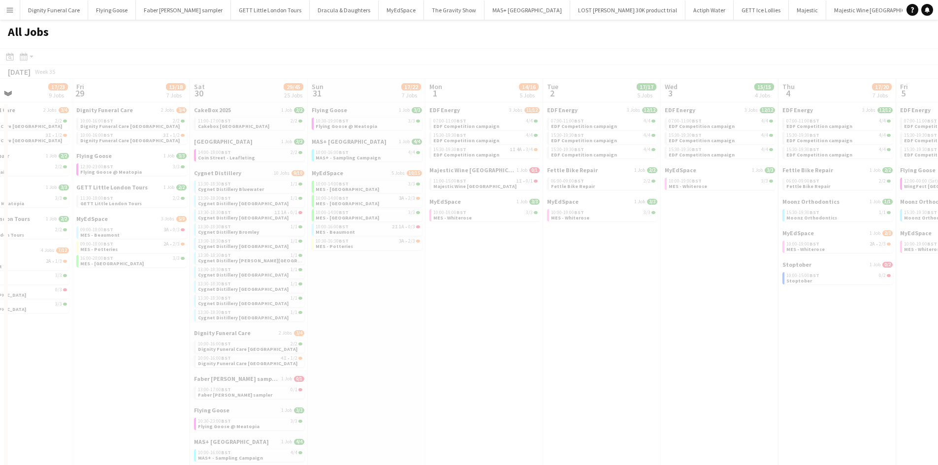
drag, startPoint x: 702, startPoint y: 315, endPoint x: 532, endPoint y: 315, distance: 169.4
click at [532, 315] on app-all-jobs "All Jobs Date picker AUG 2025 AUG 2025 Monday M Tuesday T Wednesday W Thursday …" at bounding box center [469, 347] width 938 height 655
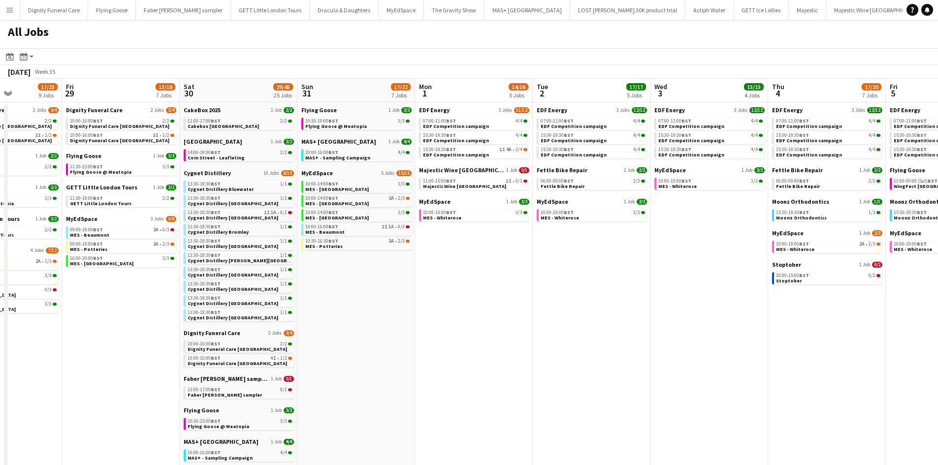
drag, startPoint x: 568, startPoint y: 317, endPoint x: 434, endPoint y: 308, distance: 134.2
click at [434, 308] on app-calendar-viewport "Tue 26 17/20 8 Jobs Wed 27 14/18 7 Jobs Thu 28 17/23 9 Jobs Fri 29 13/18 7 Jobs…" at bounding box center [469, 377] width 938 height 596
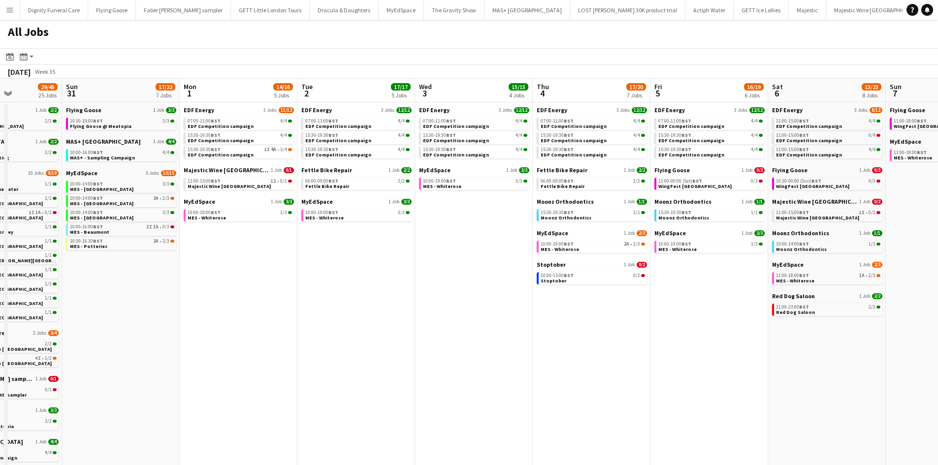
scroll to position [0, 302]
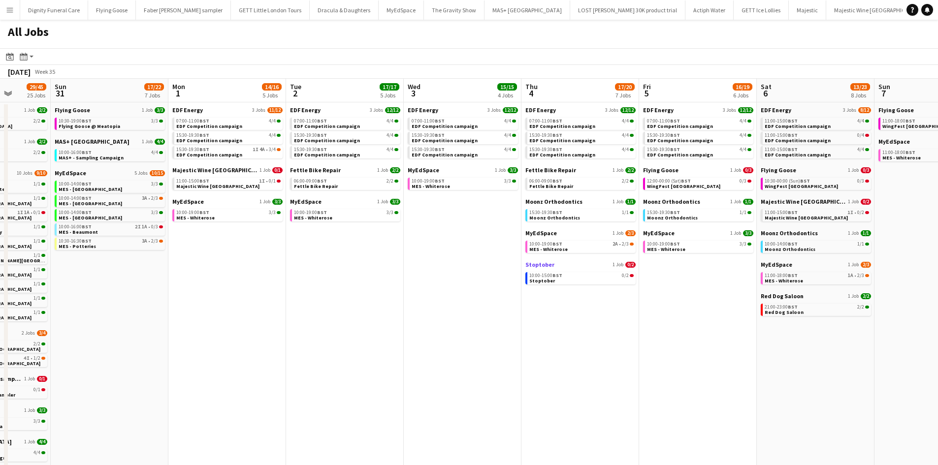
click at [539, 263] on span "Stoptober" at bounding box center [539, 264] width 29 height 7
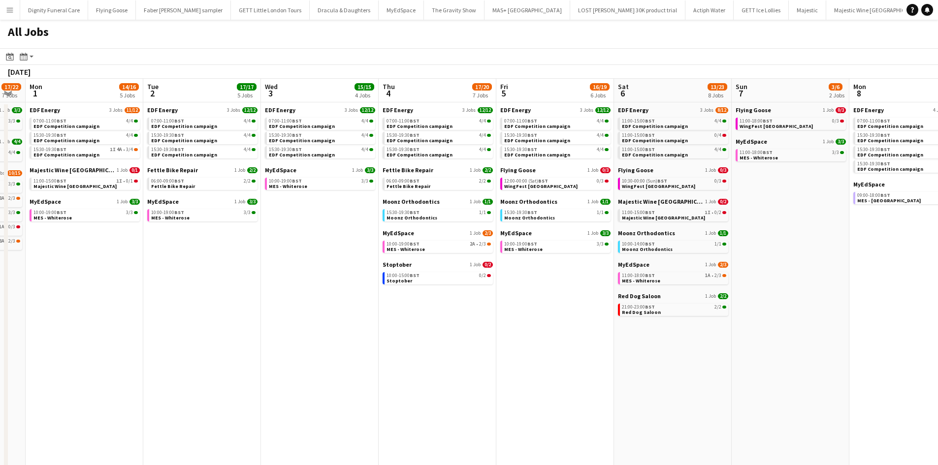
scroll to position [0, 286]
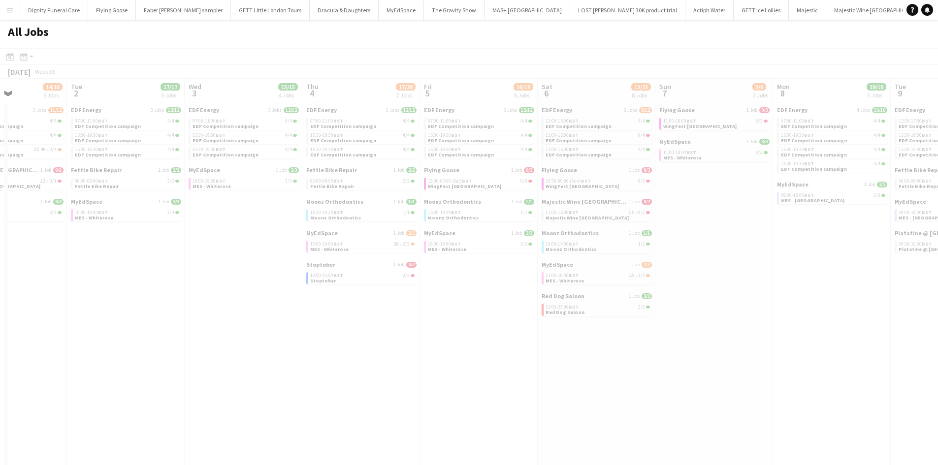
drag, startPoint x: 626, startPoint y: 328, endPoint x: 347, endPoint y: 322, distance: 279.3
click at [340, 323] on app-all-jobs "All Jobs Date picker AUG 2025 AUG 2025 Monday M Tuesday T Wednesday W Thursday …" at bounding box center [469, 347] width 938 height 655
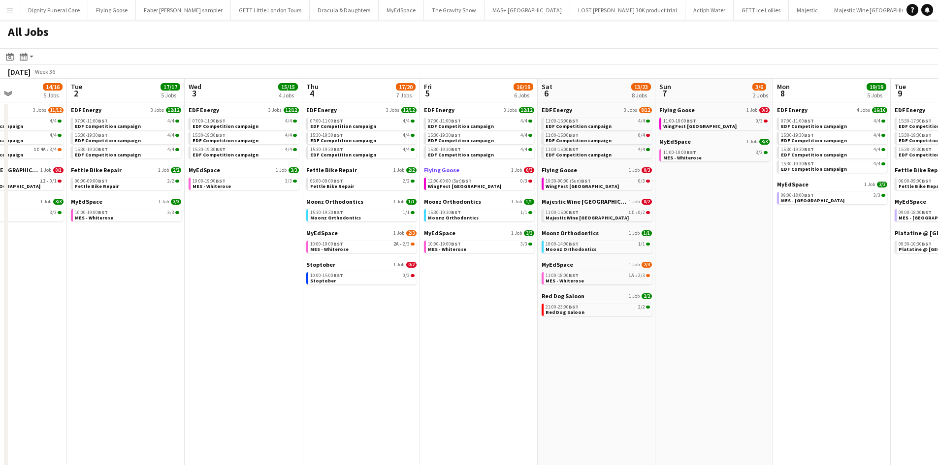
click at [440, 169] on span "Flying Goose" at bounding box center [441, 169] width 35 height 7
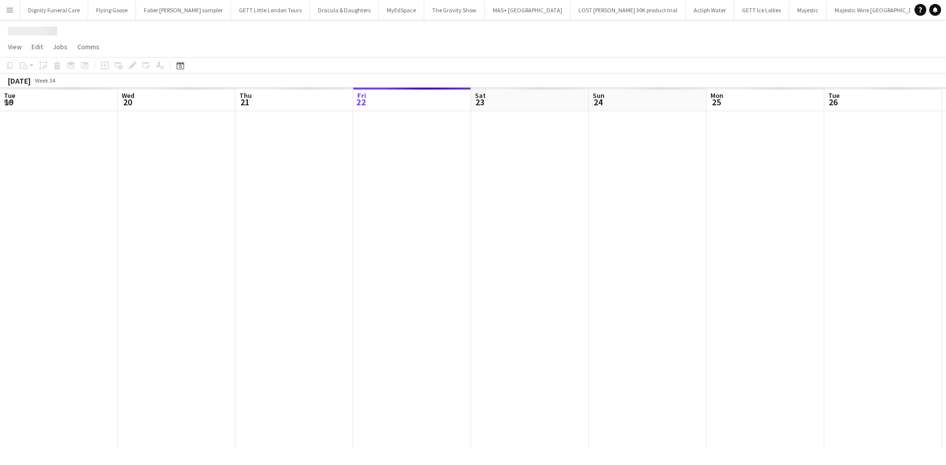
scroll to position [0, 235]
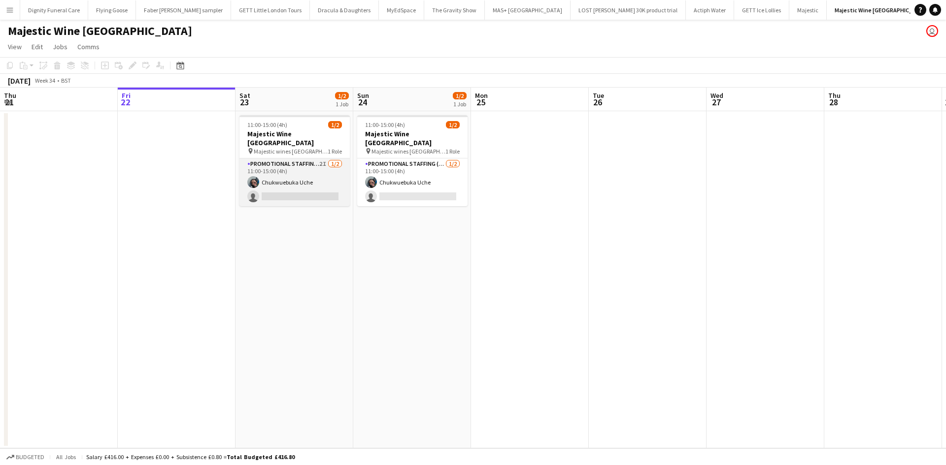
click at [286, 173] on app-card-role "Promotional Staffing (Flyering Staff) 2I 1/2 11:00-15:00 (4h) Chukwuebuka Uche …" at bounding box center [294, 183] width 110 height 48
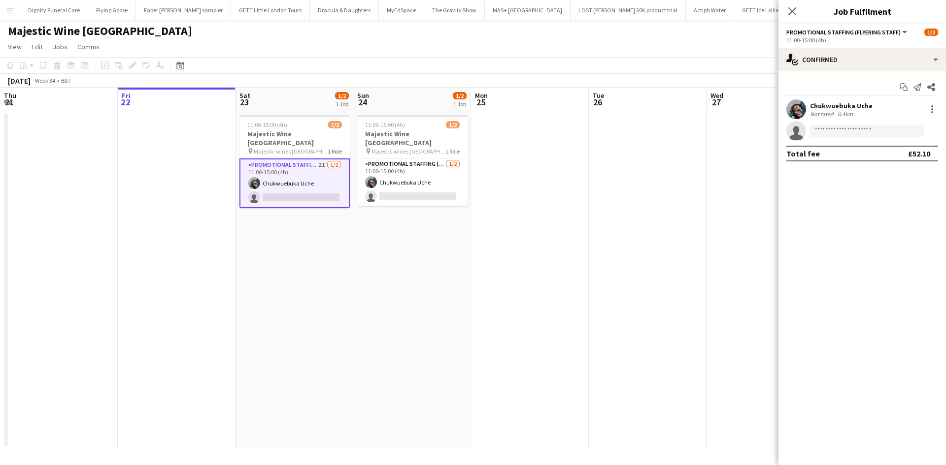
click at [856, 111] on div "Not rated 6.4km" at bounding box center [841, 113] width 63 height 7
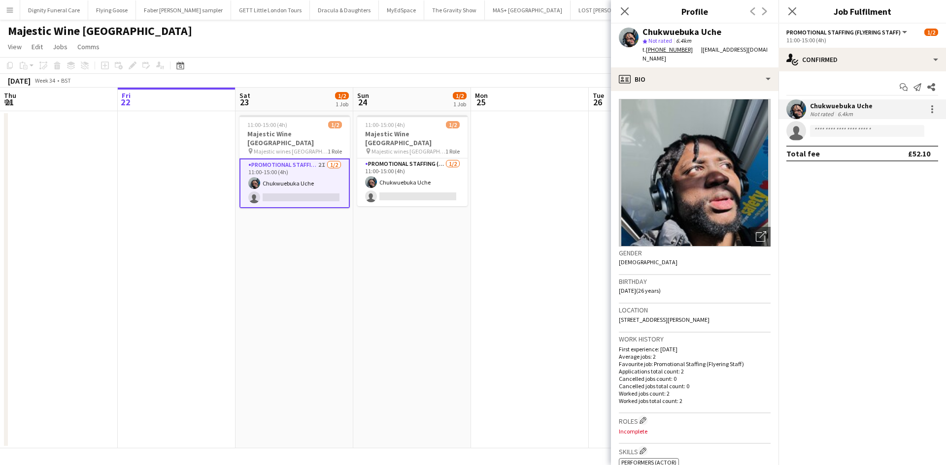
click at [304, 187] on app-card-role "Promotional Staffing (Flyering Staff) 2I 1/2 11:00-15:00 (4h) Chukwuebuka Uche …" at bounding box center [294, 184] width 110 height 50
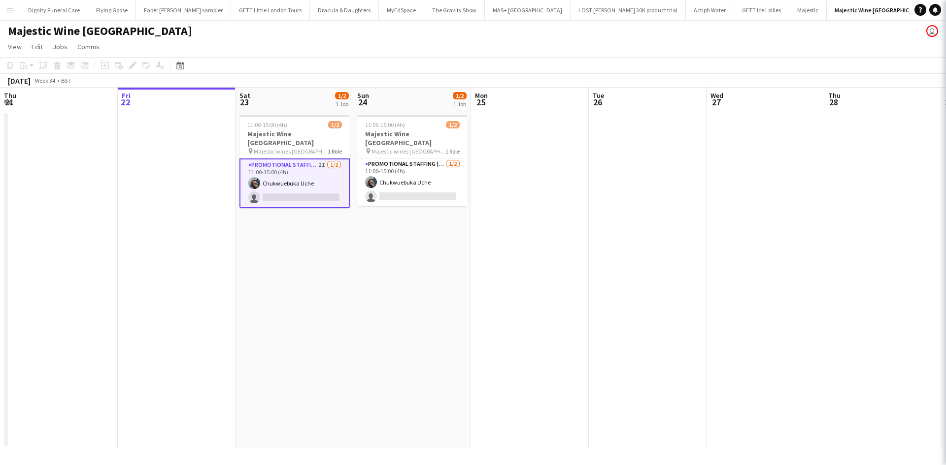
scroll to position [0, 235]
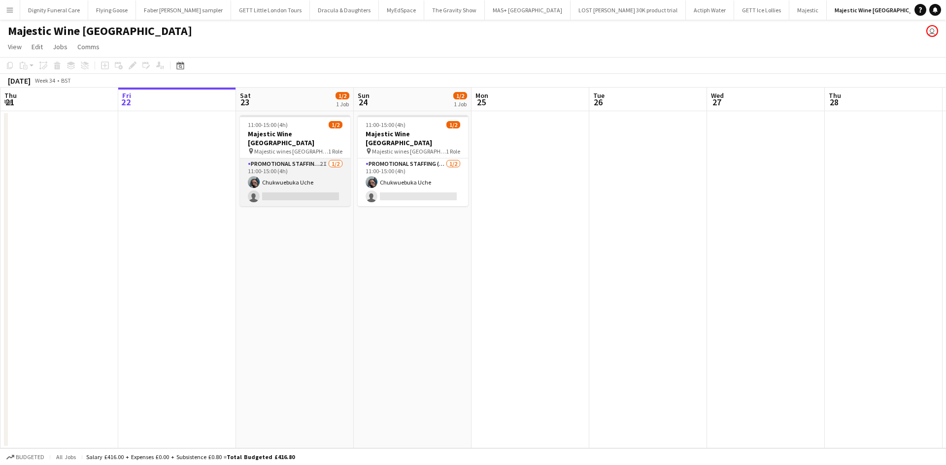
click at [304, 187] on app-card-role "Promotional Staffing (Flyering Staff) 2I 1/2 11:00-15:00 (4h) Chukwuebuka Uche …" at bounding box center [295, 183] width 110 height 48
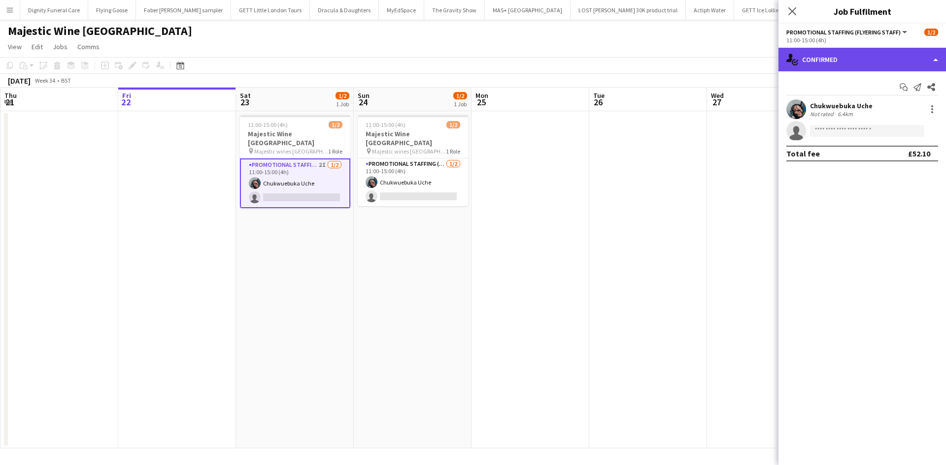
click at [854, 59] on div "single-neutral-actions-check-2 Confirmed" at bounding box center [861, 60] width 167 height 24
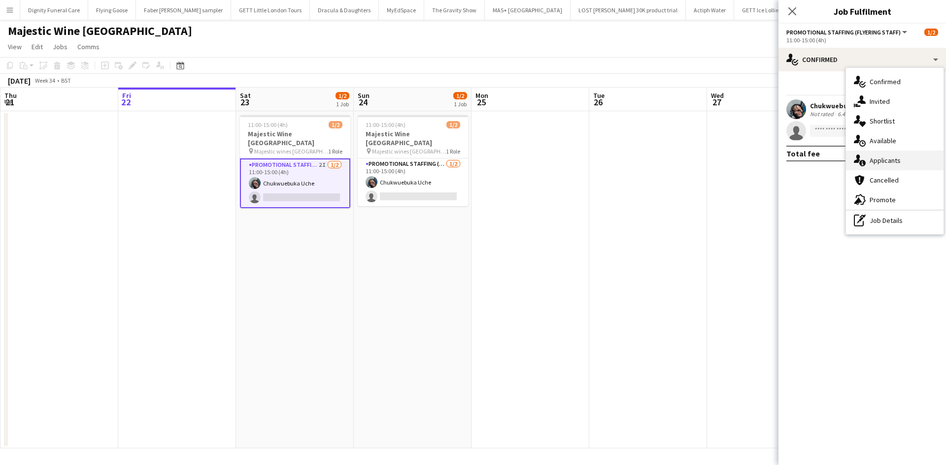
click at [884, 162] on div "single-neutral-actions-information Applicants" at bounding box center [895, 161] width 98 height 20
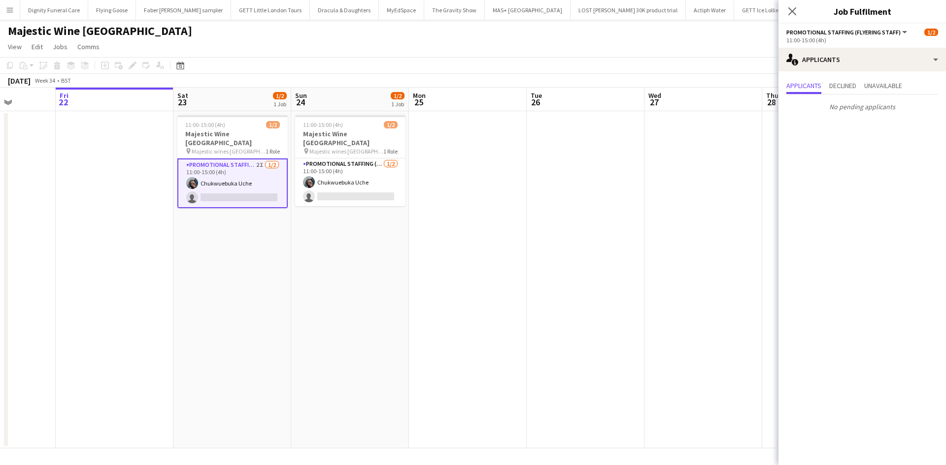
scroll to position [0, 416]
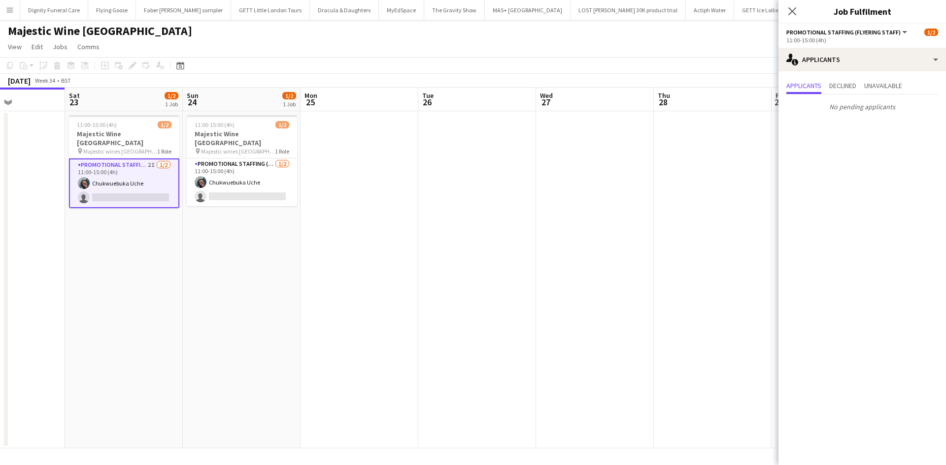
drag, startPoint x: 626, startPoint y: 207, endPoint x: 442, endPoint y: 208, distance: 184.7
click at [446, 209] on app-calendar-viewport "Tue 19 Wed 20 Thu 21 Fri 22 Sat 23 1/2 1 Job Sun 24 1/2 1 Job Mon 25 Tue 26 Wed…" at bounding box center [473, 268] width 946 height 361
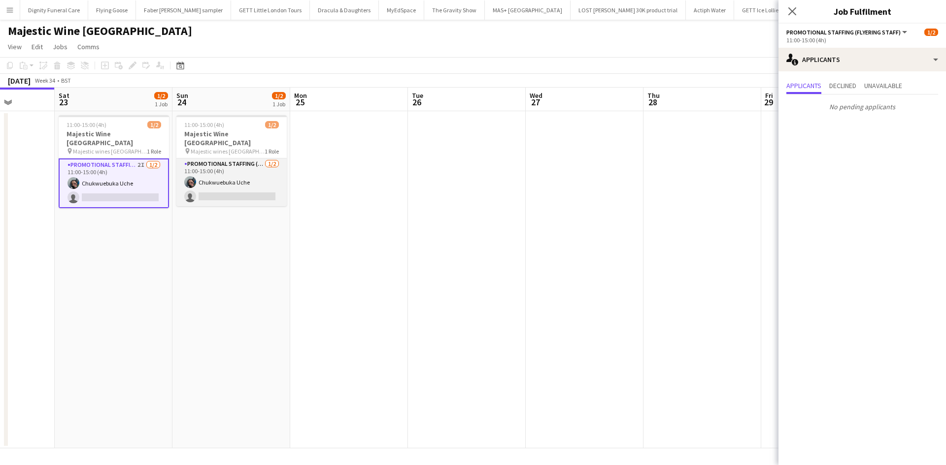
click at [266, 188] on app-card-role "Promotional Staffing (Flyering Staff) 1/2 11:00-15:00 (4h) Chukwuebuka Uche sin…" at bounding box center [231, 183] width 110 height 48
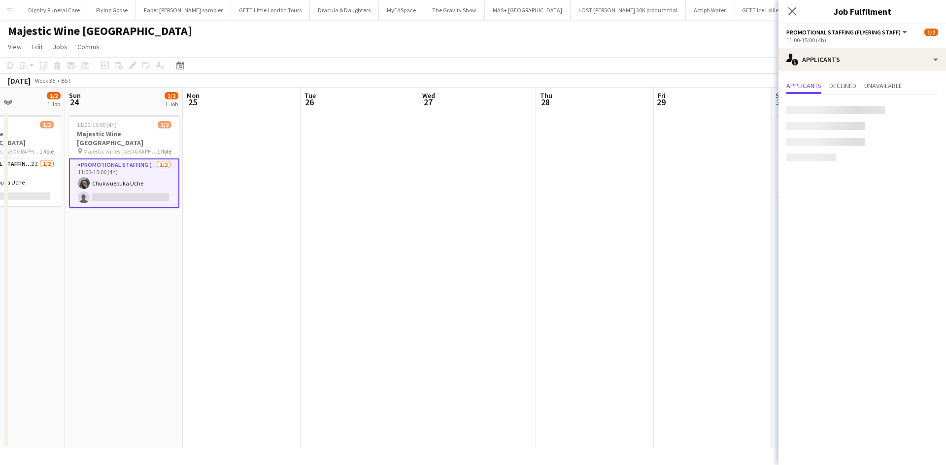
drag, startPoint x: 618, startPoint y: 210, endPoint x: 230, endPoint y: 205, distance: 387.6
click at [230, 205] on app-calendar-viewport "Thu 21 Fri 22 Sat 23 1/2 1 Job Sun 24 1/2 1 Job Mon 25 Tue 26 Wed 27 Thu 28 Fri…" at bounding box center [473, 268] width 946 height 361
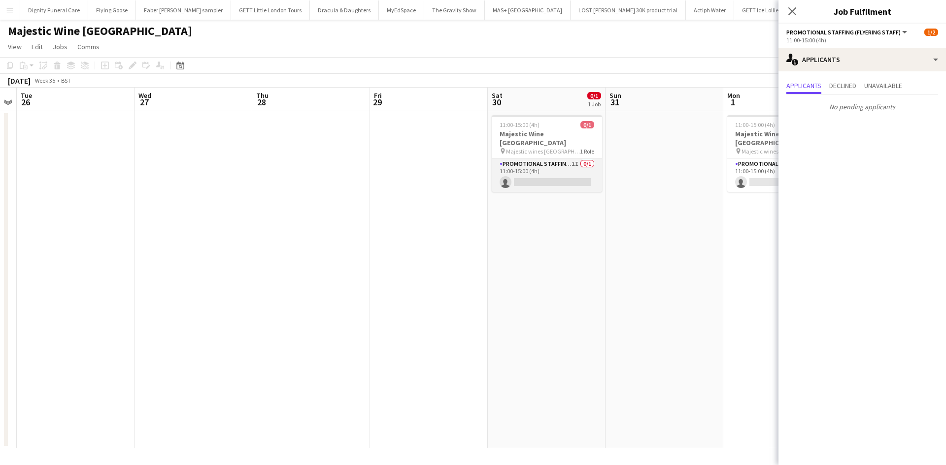
click at [557, 174] on app-card-role "Promotional Staffing (Flyering Staff) 1I 0/1 11:00-15:00 (4h) single-neutral-ac…" at bounding box center [546, 175] width 110 height 33
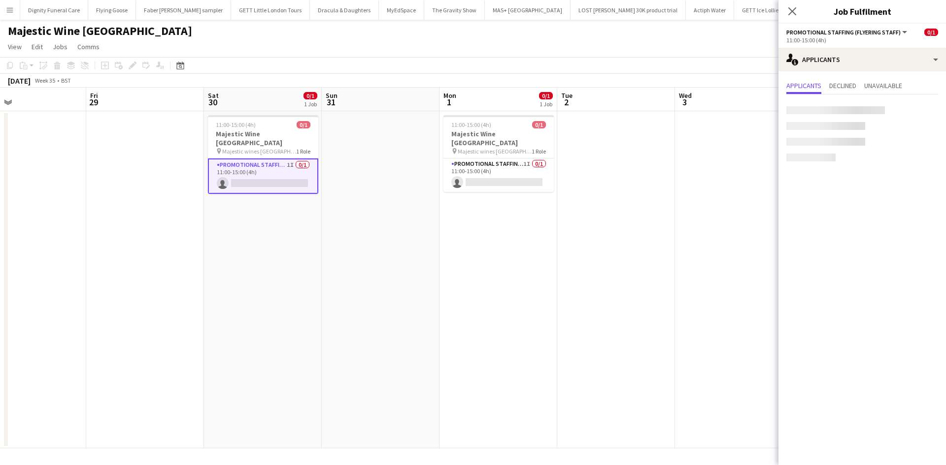
drag, startPoint x: 650, startPoint y: 238, endPoint x: 366, endPoint y: 225, distance: 284.5
click at [366, 225] on app-calendar-viewport "Mon 25 Tue 26 Wed 27 Thu 28 Fri 29 Sat 30 0/1 1 Job Sun 31 Mon 1 0/1 1 Job Tue …" at bounding box center [473, 268] width 946 height 361
click at [503, 174] on app-card-role "Promotional Staffing (Flyering Staff) 1I 0/1 11:00-15:00 (4h) single-neutral-ac…" at bounding box center [498, 175] width 110 height 33
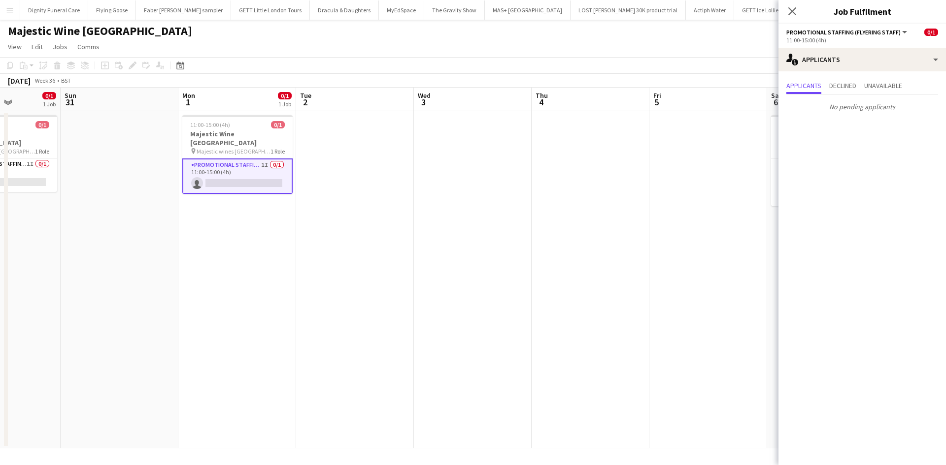
drag, startPoint x: 643, startPoint y: 238, endPoint x: 146, endPoint y: 215, distance: 497.4
click at [146, 216] on app-calendar-viewport "Thu 28 Fri 29 Sat 30 0/1 1 Job Sun 31 Mon 1 0/1 1 Job Tue 2 Wed 3 Thu 4 Fri 5 S…" at bounding box center [473, 268] width 946 height 361
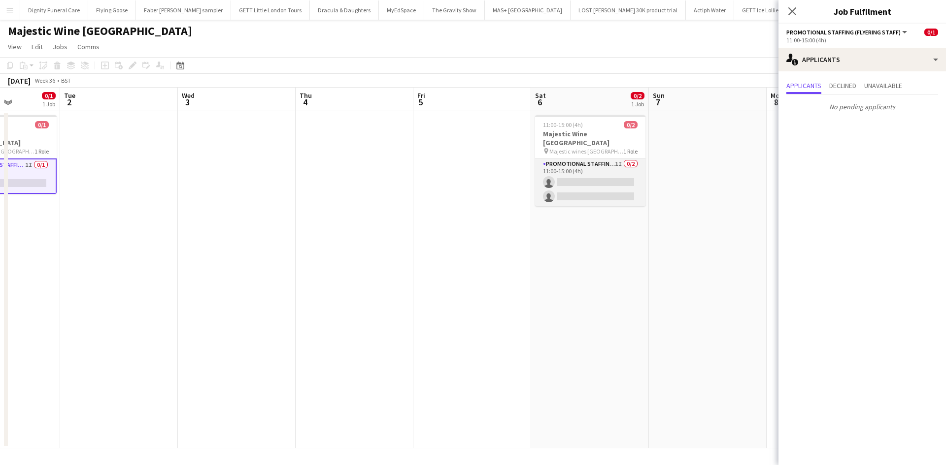
click at [579, 179] on app-card-role "Promotional Staffing (Flyering Staff) 1I 0/2 11:00-15:00 (4h) single-neutral-ac…" at bounding box center [590, 183] width 110 height 48
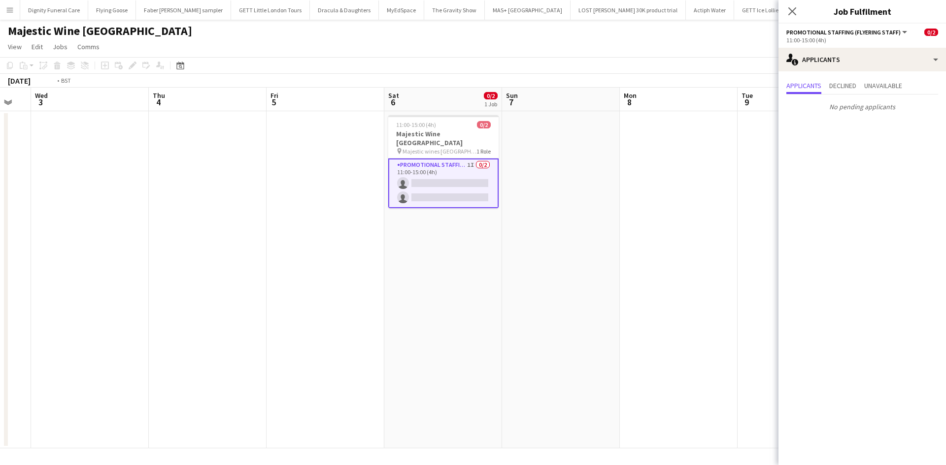
drag, startPoint x: 653, startPoint y: 230, endPoint x: 572, endPoint y: 188, distance: 91.4
click at [741, 212] on app-calendar-viewport "Mon 1 0/1 1 Job Tue 2 Wed 3 Thu 4 Fri 5 Sat 6 0/2 1 Job Sun 7 Mon 8 Tue 9 Wed 1…" at bounding box center [473, 268] width 946 height 361
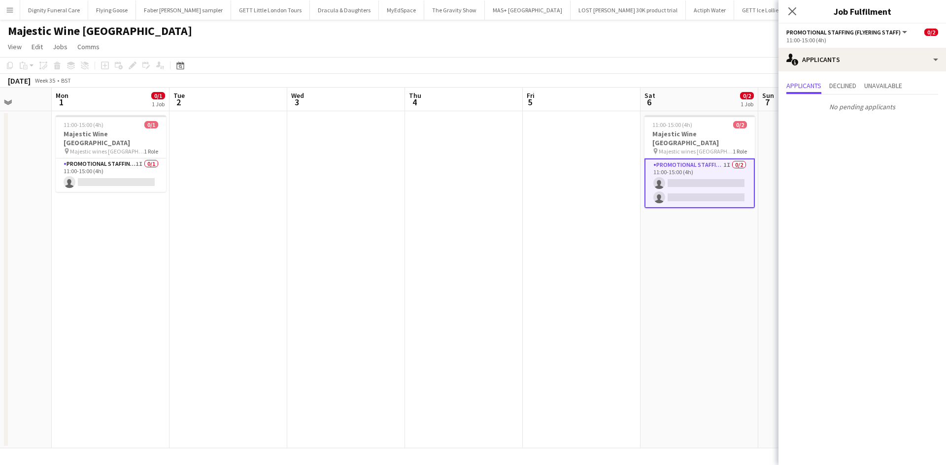
drag, startPoint x: 392, startPoint y: 183, endPoint x: 752, endPoint y: 183, distance: 360.5
click at [770, 184] on app-calendar-viewport "Fri 29 Sat 30 0/1 1 Job Sun 31 Mon 1 0/1 1 Job Tue 2 Wed 3 Thu 4 Fri 5 Sat 6 0/…" at bounding box center [473, 268] width 946 height 361
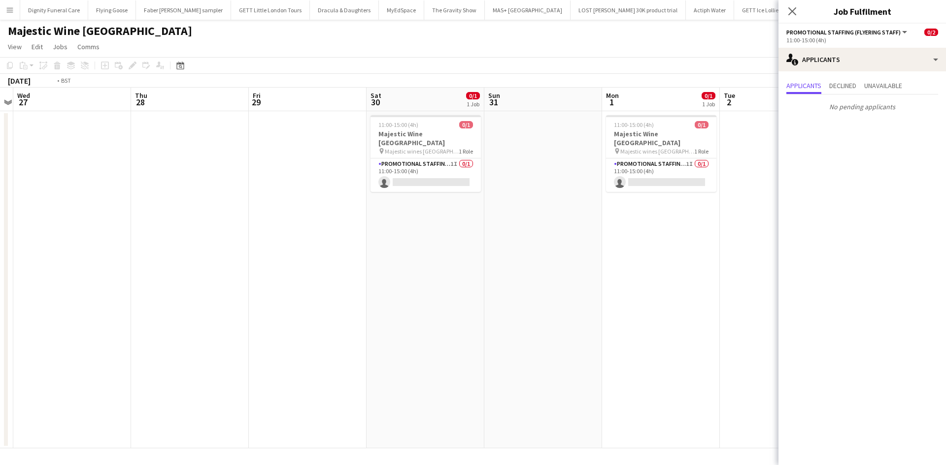
drag, startPoint x: 274, startPoint y: 161, endPoint x: 807, endPoint y: 176, distance: 533.1
click at [811, 176] on body "Menu Boards Boards Boards All jobs Status Workforce Workforce My Workforce Recr…" at bounding box center [473, 232] width 946 height 465
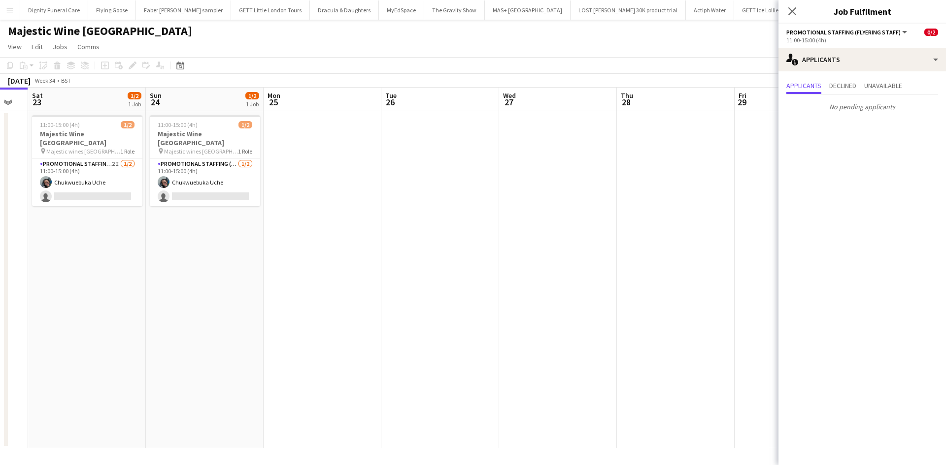
drag, startPoint x: 256, startPoint y: 156, endPoint x: 731, endPoint y: 188, distance: 476.3
click at [741, 188] on app-calendar-viewport "Thu 21 Fri 22 Sat 23 1/2 1 Job Sun 24 1/2 1 Job Mon 25 Tue 26 Wed 27 Thu 28 Fri…" at bounding box center [473, 268] width 946 height 361
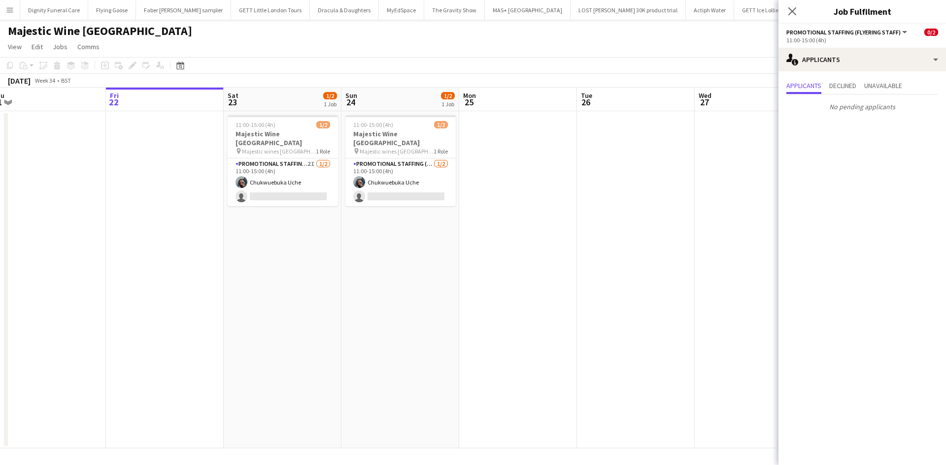
scroll to position [0, 490]
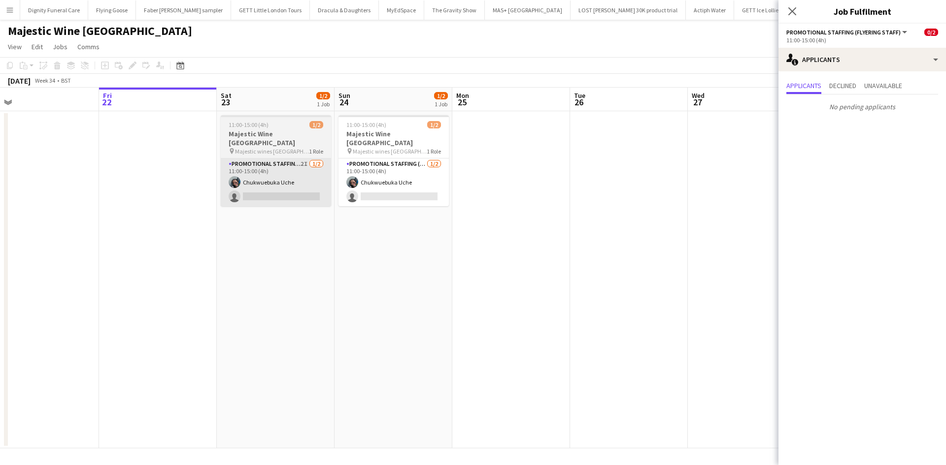
drag, startPoint x: 526, startPoint y: 226, endPoint x: 242, endPoint y: 193, distance: 285.5
click at [245, 194] on app-calendar-viewport "Sun 17 Mon 18 Tue 19 Wed 20 Thu 21 Fri 22 Sat 23 1/2 1 Job Sun 24 1/2 1 Job Mon…" at bounding box center [473, 268] width 946 height 361
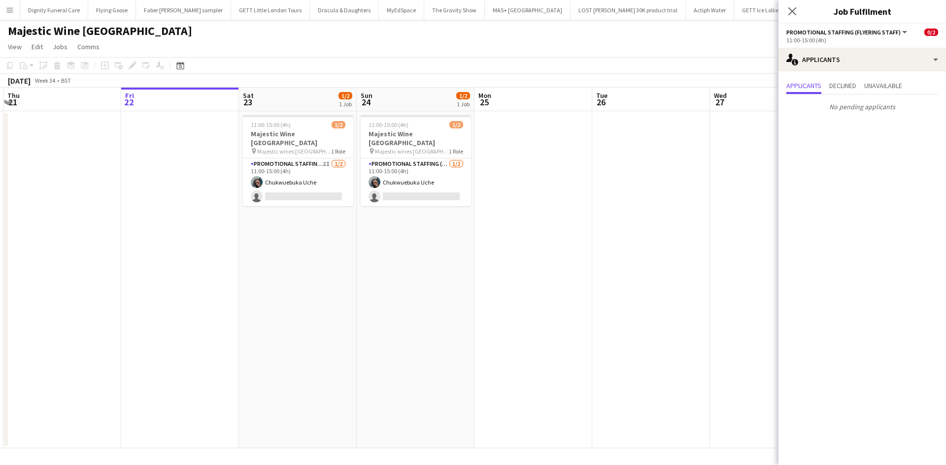
drag, startPoint x: 600, startPoint y: 229, endPoint x: 510, endPoint y: 183, distance: 101.5
click at [621, 201] on app-calendar-viewport "Tue 19 Wed 20 Thu 21 Fri 22 Sat 23 1/2 1 Job Sun 24 1/2 1 Job Mon 25 Tue 26 Wed…" at bounding box center [473, 268] width 946 height 361
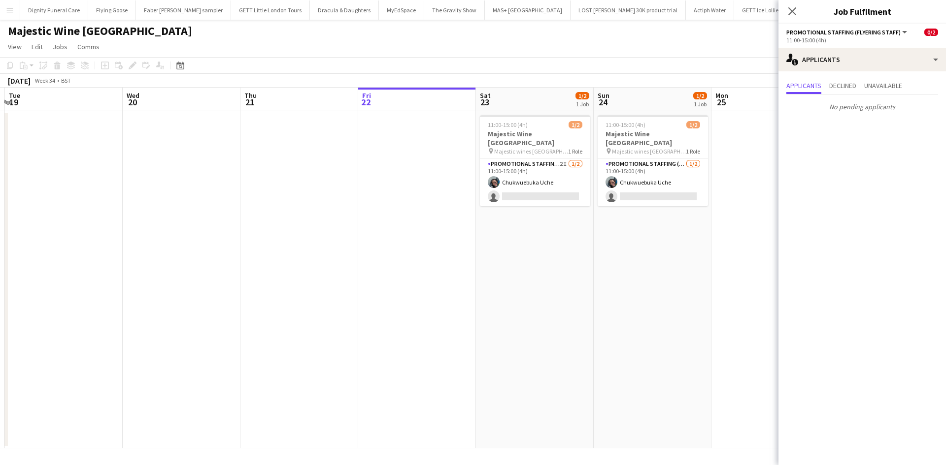
drag, startPoint x: 441, startPoint y: 180, endPoint x: 487, endPoint y: 184, distance: 45.5
click at [487, 184] on app-calendar-viewport "Sun 17 Mon 18 Tue 19 Wed 20 Thu 21 Fri 22 Sat 23 1/2 1 Job Sun 24 1/2 1 Job Mon…" at bounding box center [473, 268] width 946 height 361
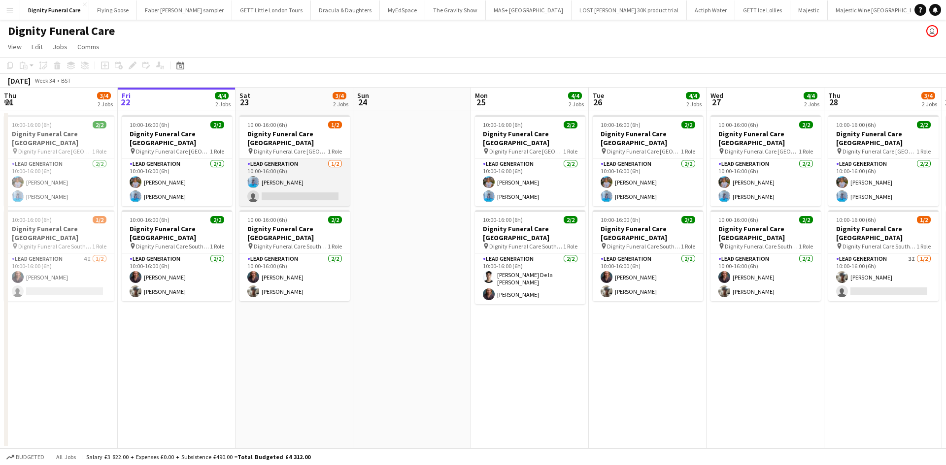
click at [304, 190] on app-card-role "Lead Generation 1/2 10:00-16:00 (6h) Jordan Bruce single-neutral-actions" at bounding box center [294, 183] width 110 height 48
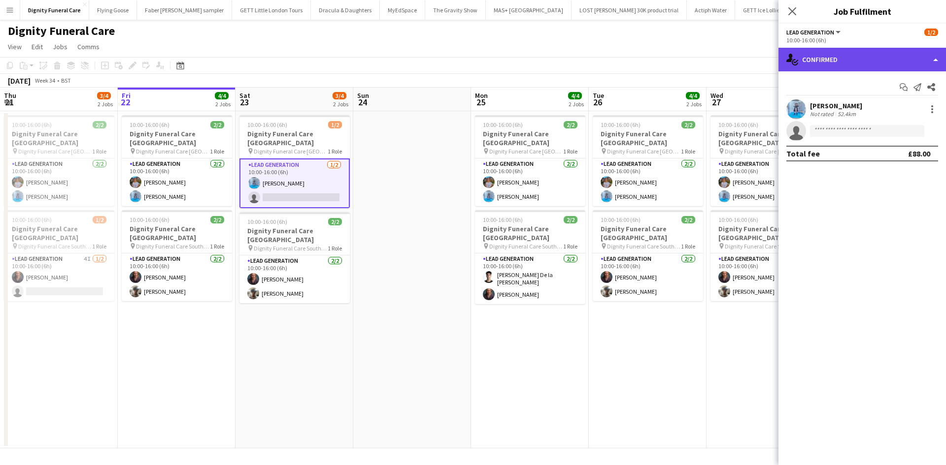
click at [829, 59] on div "single-neutral-actions-check-2 Confirmed" at bounding box center [861, 60] width 167 height 24
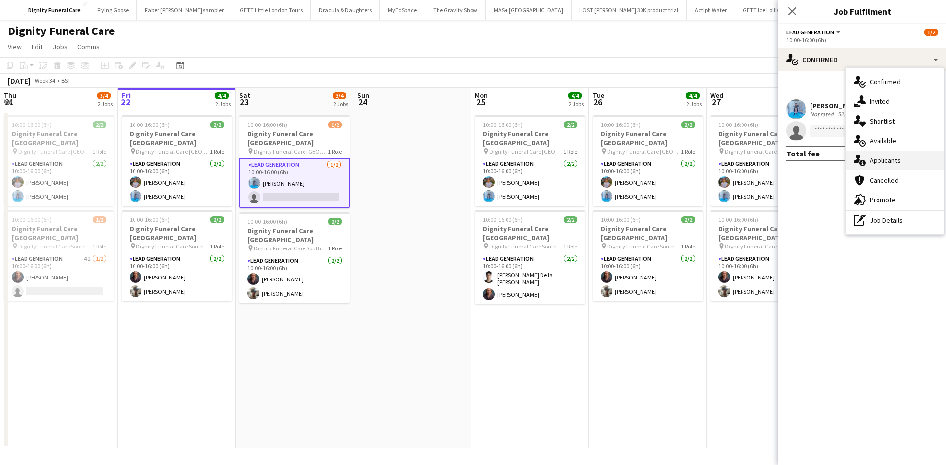
click at [873, 157] on div "single-neutral-actions-information Applicants" at bounding box center [895, 161] width 98 height 20
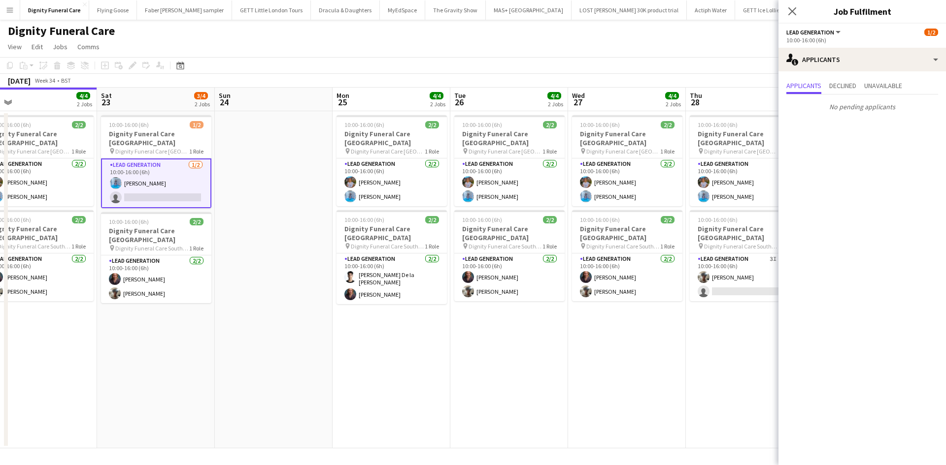
scroll to position [0, 398]
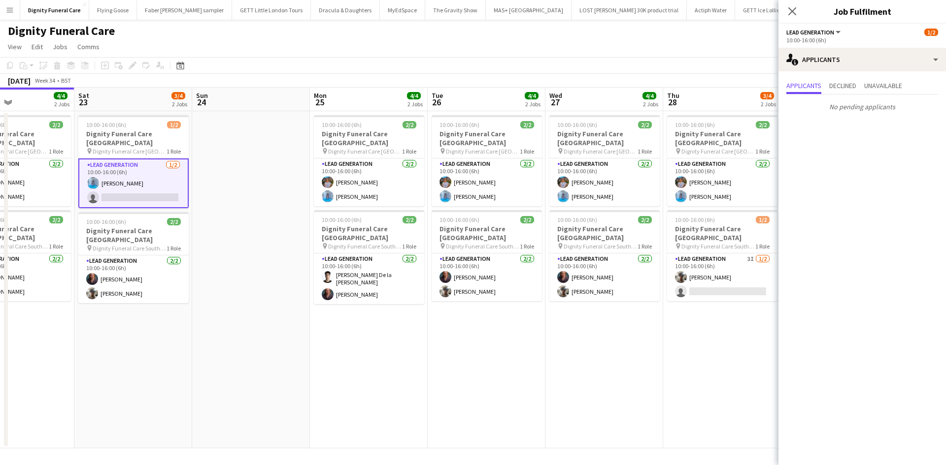
drag, startPoint x: 405, startPoint y: 178, endPoint x: 317, endPoint y: 180, distance: 88.2
click at [318, 180] on app-calendar-viewport "Tue 19 5/5 2 Jobs Wed 20 4/4 2 Jobs Thu 21 3/4 2 Jobs Fri 22 4/4 2 Jobs Sat 23 …" at bounding box center [473, 268] width 946 height 361
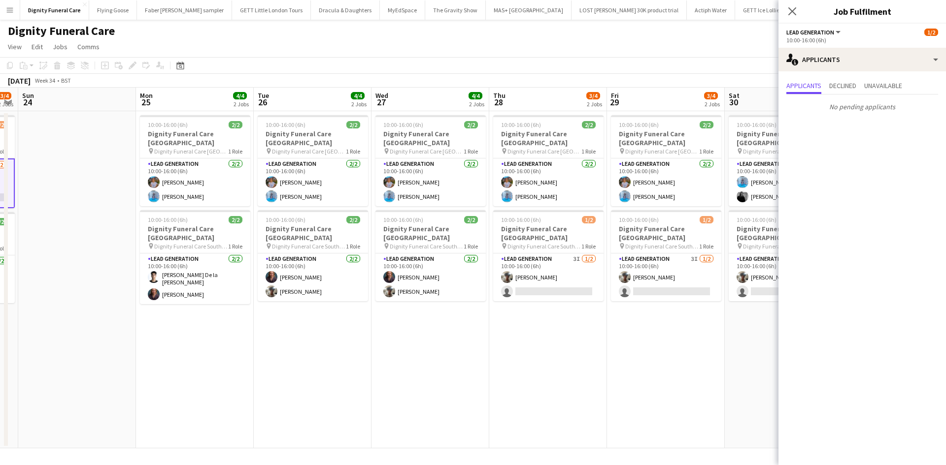
drag, startPoint x: 548, startPoint y: 372, endPoint x: 366, endPoint y: 348, distance: 183.3
click at [366, 348] on app-calendar-viewport "Thu 21 3/4 2 Jobs Fri 22 4/4 2 Jobs Sat 23 3/4 2 Jobs Sun 24 Mon 25 4/4 2 Jobs …" at bounding box center [473, 268] width 946 height 361
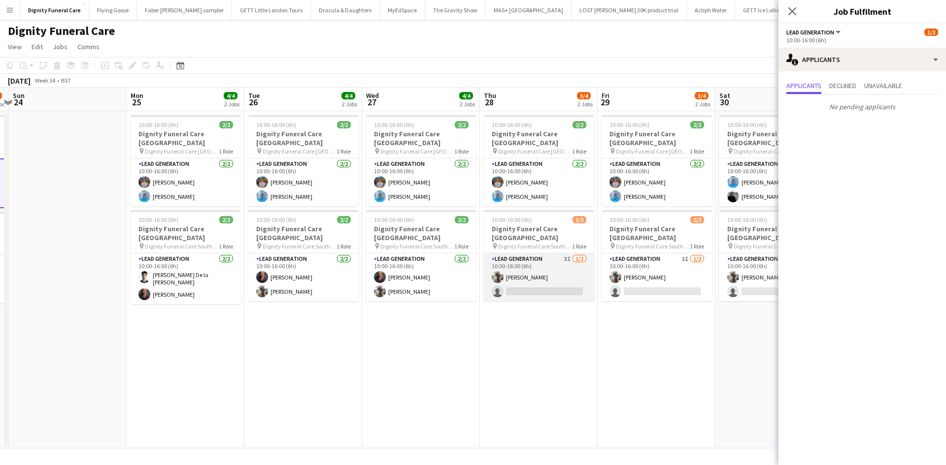
click at [544, 286] on app-card-role "Lead Generation 3I 1/2 10:00-16:00 (6h) Malachi Philip single-neutral-actions" at bounding box center [539, 278] width 110 height 48
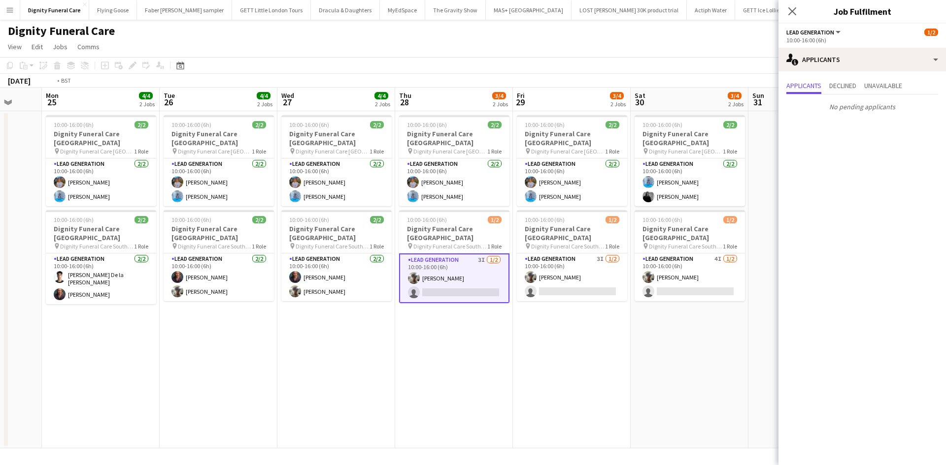
drag, startPoint x: 588, startPoint y: 358, endPoint x: 495, endPoint y: 345, distance: 93.0
click at [496, 345] on app-calendar-viewport "Thu 21 3/4 2 Jobs Fri 22 4/4 2 Jobs Sat 23 3/4 2 Jobs Sun 24 Mon 25 4/4 2 Jobs …" at bounding box center [473, 268] width 946 height 361
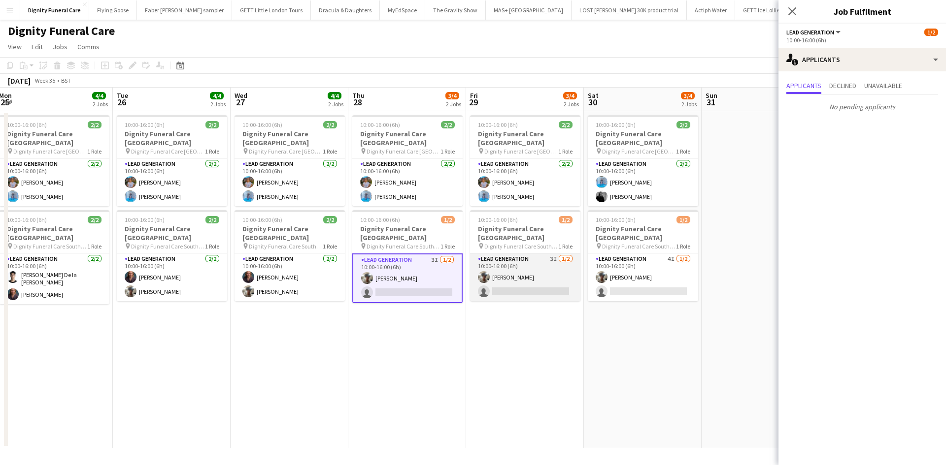
click at [531, 284] on app-card-role "Lead Generation 3I 1/2 10:00-16:00 (6h) Malachi Philip single-neutral-actions" at bounding box center [525, 278] width 110 height 48
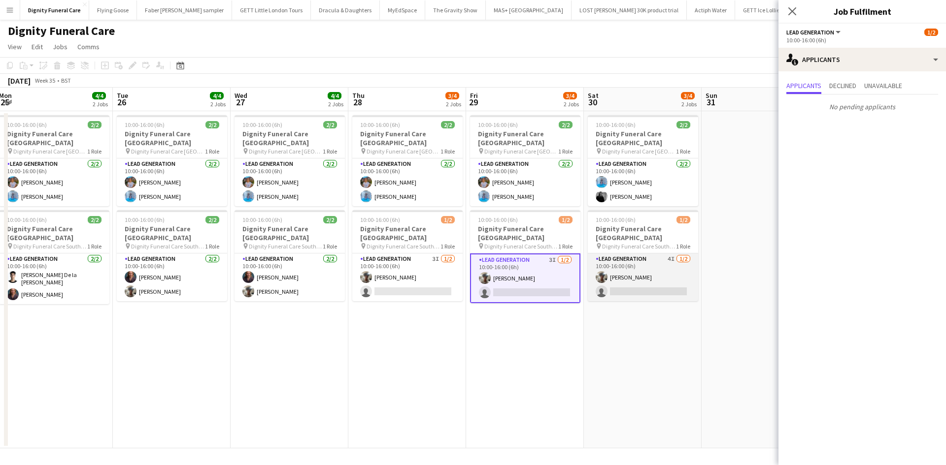
click at [646, 281] on app-card-role "Lead Generation 4I 1/2 10:00-16:00 (6h) Malachi Philip single-neutral-actions" at bounding box center [643, 278] width 110 height 48
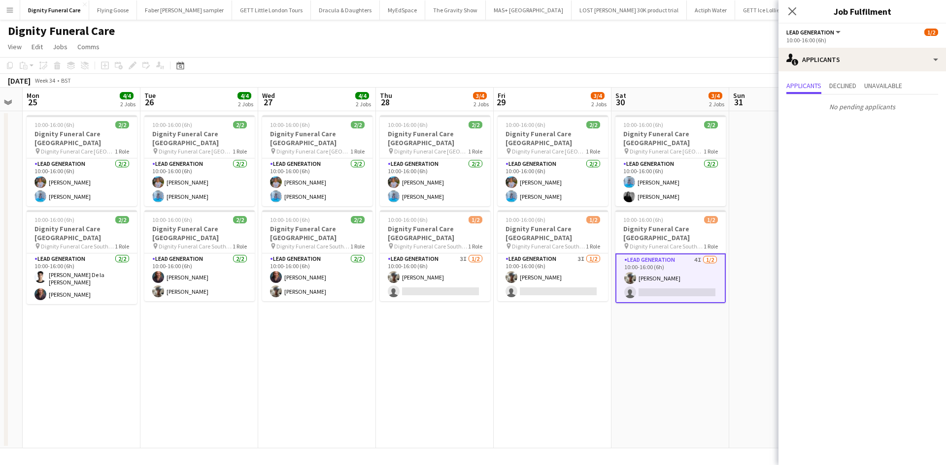
scroll to position [0, 451]
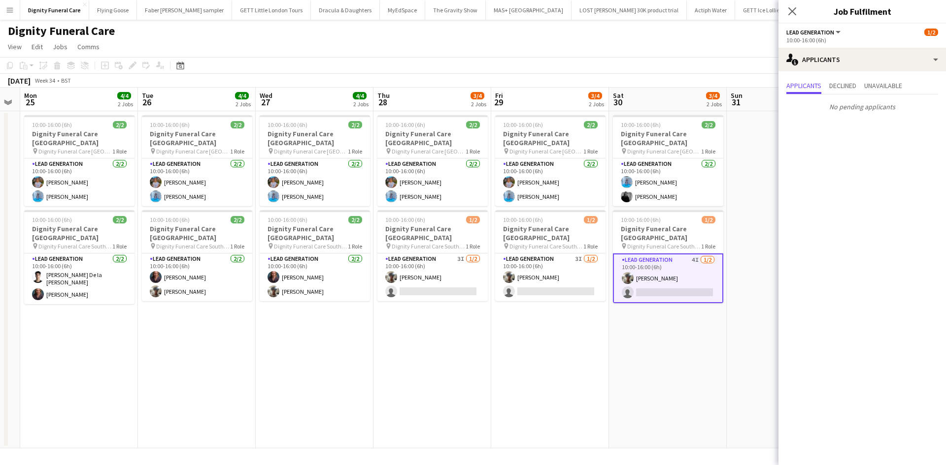
drag, startPoint x: 331, startPoint y: 285, endPoint x: 357, endPoint y: 266, distance: 31.6
click at [357, 266] on app-calendar-viewport "Thu 21 3/4 2 Jobs Fri 22 4/4 2 Jobs Sat 23 3/4 2 Jobs Sun 24 Mon 25 4/4 2 Jobs …" at bounding box center [473, 268] width 946 height 361
click at [654, 189] on app-card-role "Lead Generation 2/2 10:00-16:00 (6h) Jordan Bruce CAMERON Bruce" at bounding box center [668, 183] width 110 height 48
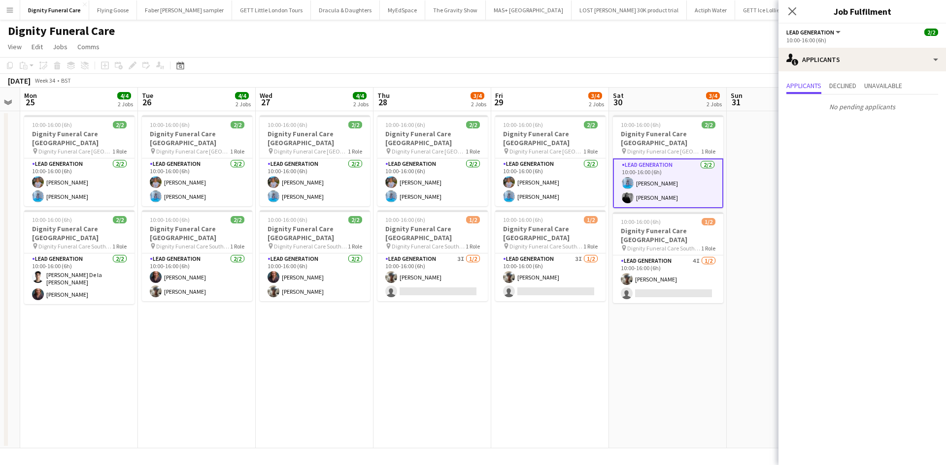
click at [656, 188] on app-card-role "Lead Generation 2/2 10:00-16:00 (6h) Jordan Bruce CAMERON Bruce" at bounding box center [668, 184] width 110 height 50
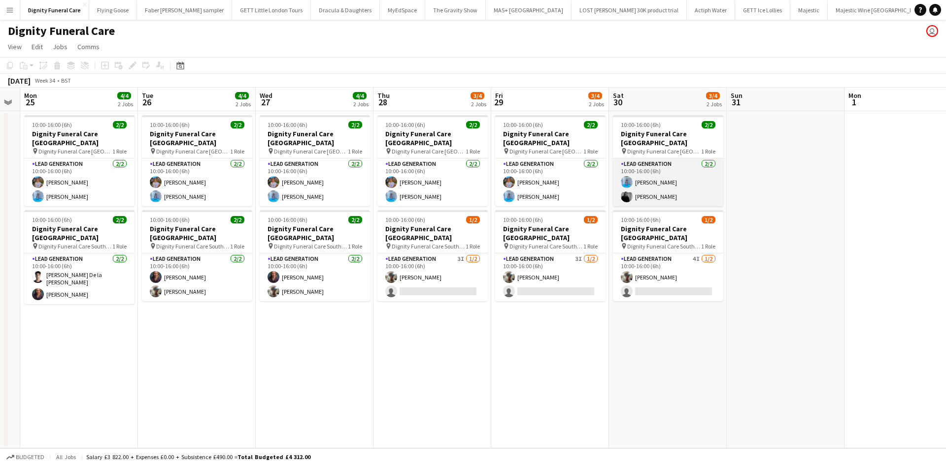
click at [656, 187] on app-card-role "Lead Generation 2/2 10:00-16:00 (6h) Jordan Bruce CAMERON Bruce" at bounding box center [668, 183] width 110 height 48
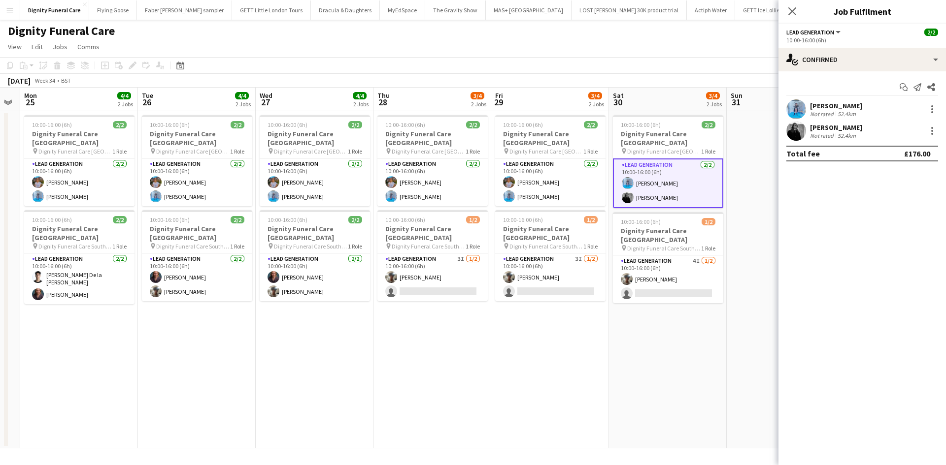
click at [823, 125] on div "CAMERON Bruce" at bounding box center [836, 127] width 52 height 9
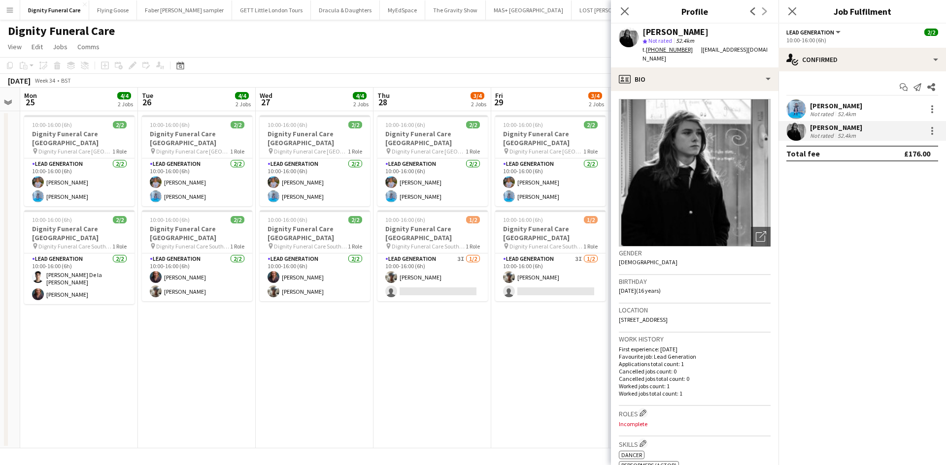
drag, startPoint x: 502, startPoint y: 339, endPoint x: 410, endPoint y: 311, distance: 95.8
click at [501, 339] on app-date-cell "10:00-16:00 (6h) 2/2 Dignity Funeral Care Aberdeen pin Dignity Funeral Care Abe…" at bounding box center [550, 279] width 118 height 337
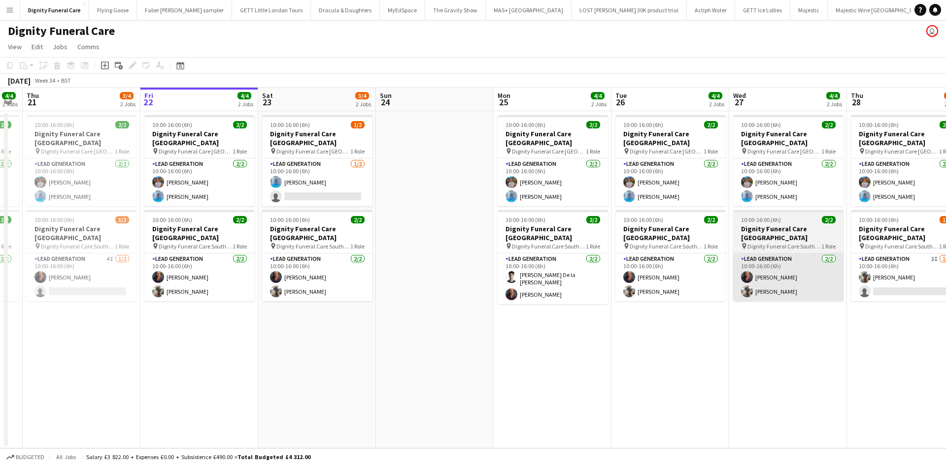
drag, startPoint x: 359, startPoint y: 302, endPoint x: 861, endPoint y: 285, distance: 502.6
click at [861, 285] on app-calendar-viewport "Tue 19 5/5 2 Jobs Wed 20 4/4 2 Jobs Thu 21 3/4 2 Jobs Fri 22 4/4 2 Jobs Sat 23 …" at bounding box center [473, 268] width 946 height 361
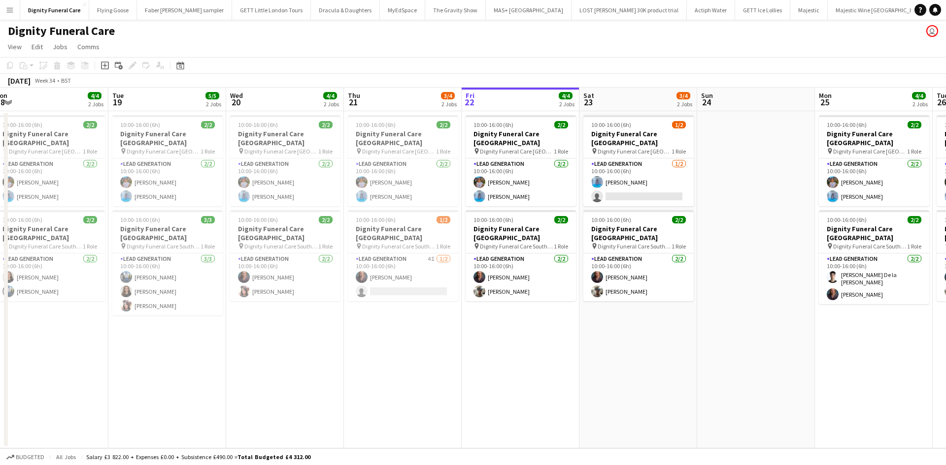
scroll to position [0, 363]
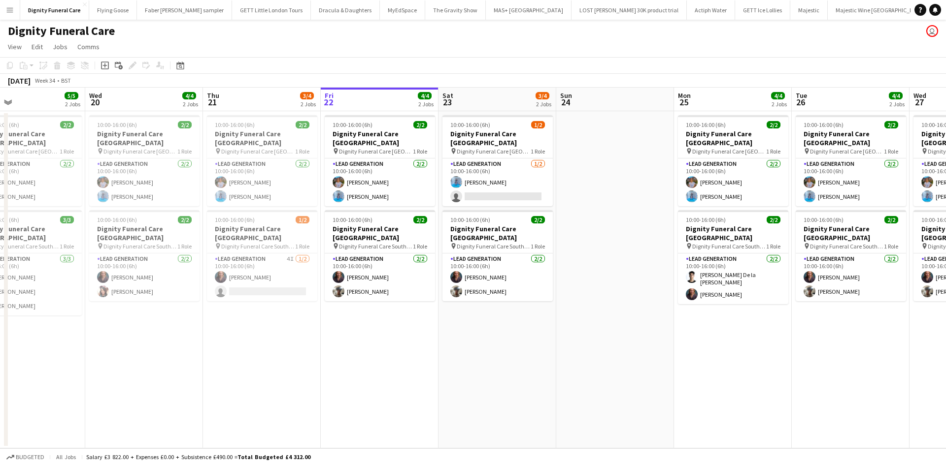
drag, startPoint x: 480, startPoint y: 302, endPoint x: 616, endPoint y: 298, distance: 136.0
click at [618, 297] on app-calendar-viewport "Fri 15 Sat 16 Sun 17 Mon 18 4/4 2 Jobs Tue 19 5/5 2 Jobs Wed 20 4/4 2 Jobs Thu …" at bounding box center [473, 268] width 946 height 361
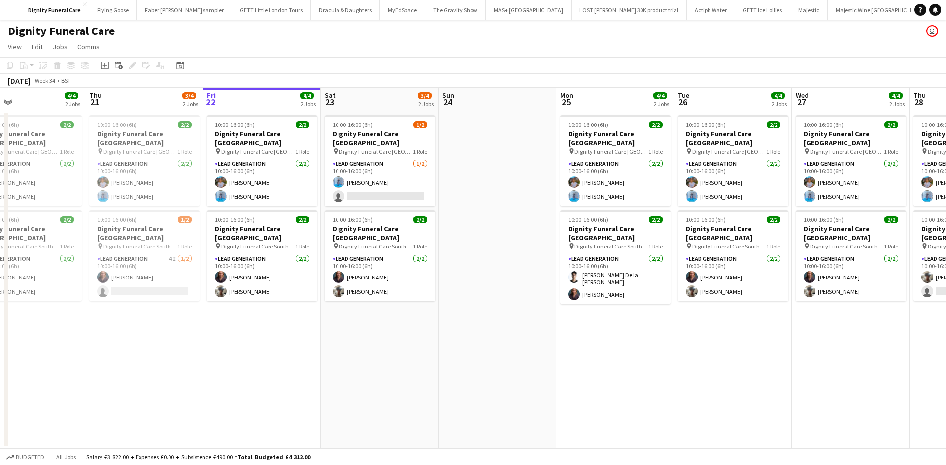
drag, startPoint x: 719, startPoint y: 339, endPoint x: 604, endPoint y: 338, distance: 115.7
click at [604, 338] on app-calendar-viewport "Sun 17 Mon 18 4/4 2 Jobs Tue 19 5/5 2 Jobs Wed 20 4/4 2 Jobs Thu 21 3/4 2 Jobs …" at bounding box center [473, 268] width 946 height 361
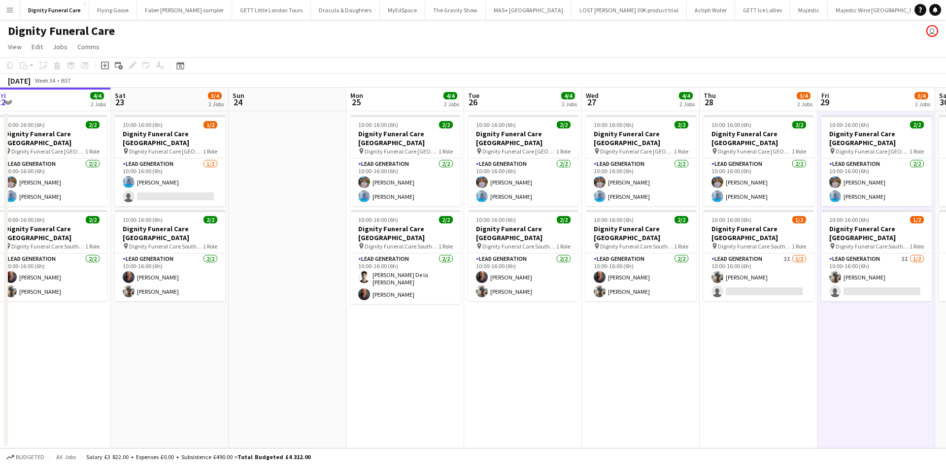
drag, startPoint x: 692, startPoint y: 345, endPoint x: 480, endPoint y: 328, distance: 212.9
click at [482, 329] on app-calendar-viewport "Tue 19 5/5 2 Jobs Wed 20 4/4 2 Jobs Thu 21 3/4 2 Jobs Fri 22 4/4 2 Jobs Sat 23 …" at bounding box center [473, 268] width 946 height 361
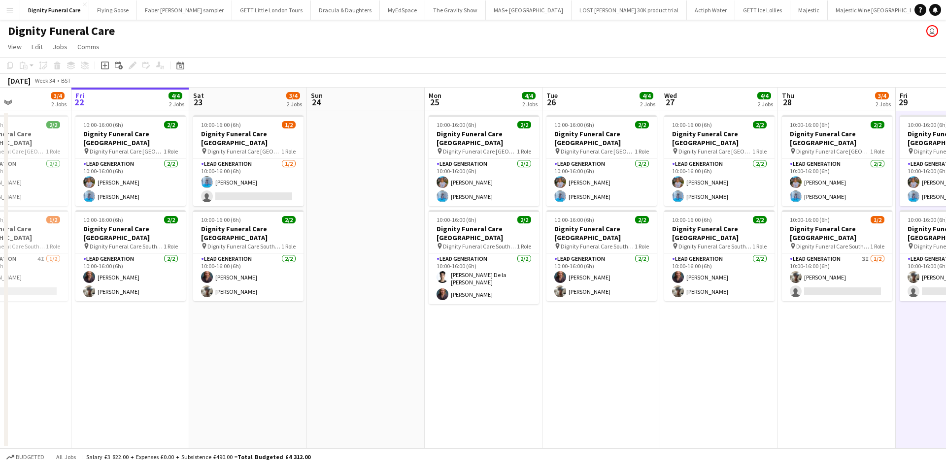
drag, startPoint x: 713, startPoint y: 317, endPoint x: 559, endPoint y: 317, distance: 153.7
click at [559, 317] on app-calendar-viewport "Tue 19 5/5 2 Jobs Wed 20 4/4 2 Jobs Thu 21 3/4 2 Jobs Fri 22 4/4 2 Jobs Sat 23 …" at bounding box center [473, 268] width 946 height 361
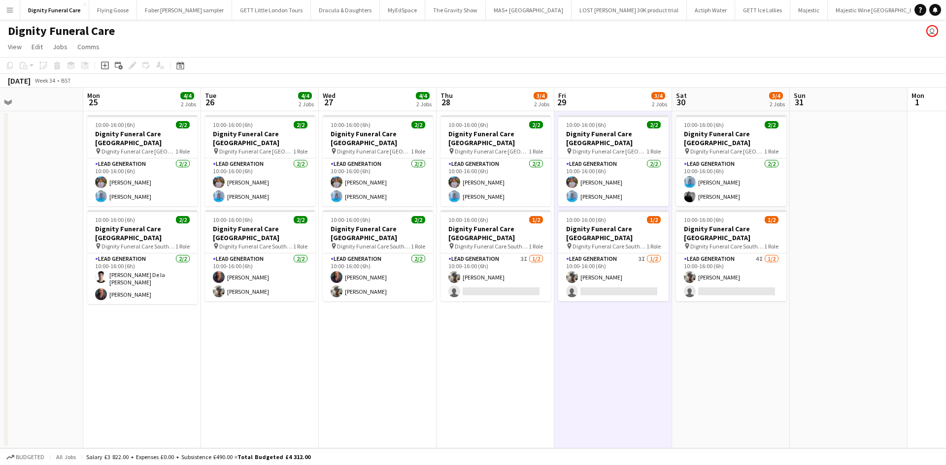
drag, startPoint x: 701, startPoint y: 341, endPoint x: 589, endPoint y: 333, distance: 112.0
click at [595, 333] on app-calendar-viewport "Thu 21 3/4 2 Jobs Fri 22 4/4 2 Jobs Sat 23 3/4 2 Jobs Sun 24 Mon 25 4/4 2 Jobs …" at bounding box center [473, 268] width 946 height 361
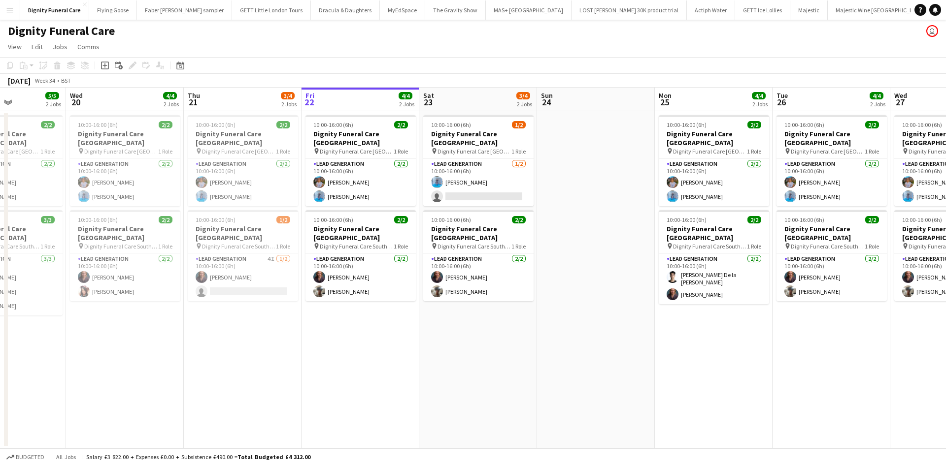
drag, startPoint x: 575, startPoint y: 323, endPoint x: 945, endPoint y: 323, distance: 369.8
click at [945, 323] on app-calendar-viewport "Mon 18 4/4 2 Jobs Tue 19 5/5 2 Jobs Wed 20 4/4 2 Jobs Thu 21 3/4 2 Jobs Fri 22 …" at bounding box center [473, 268] width 946 height 361
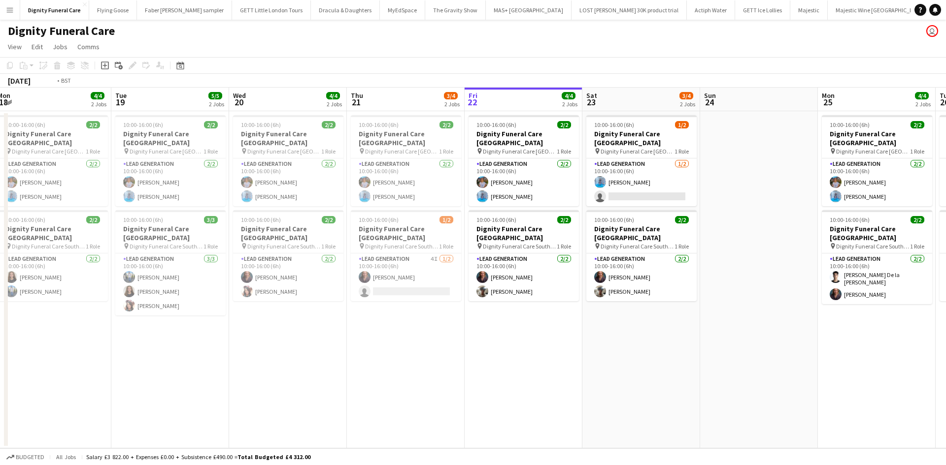
drag, startPoint x: 637, startPoint y: 269, endPoint x: 797, endPoint y: 280, distance: 160.5
click at [800, 281] on app-calendar-viewport "Sat 16 Sun 17 Mon 18 4/4 2 Jobs Tue 19 5/5 2 Jobs Wed 20 4/4 2 Jobs Thu 21 3/4 …" at bounding box center [473, 268] width 946 height 361
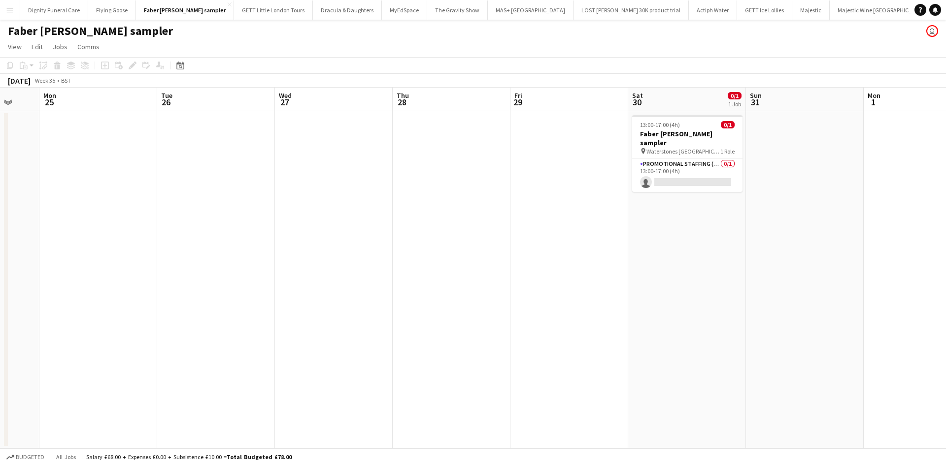
scroll to position [0, 410]
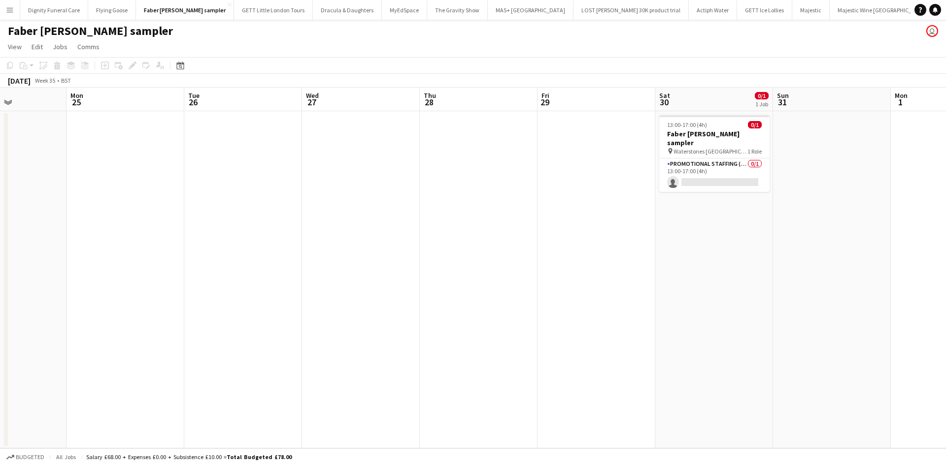
drag, startPoint x: 679, startPoint y: 232, endPoint x: 52, endPoint y: 205, distance: 628.0
click at [52, 205] on app-calendar-viewport "Thu 21 Fri 22 Sat 23 Sun 24 Mon 25 Tue 26 Wed 27 Thu 28 Fri 29 Sat 30 0/1 1 Job…" at bounding box center [473, 268] width 946 height 361
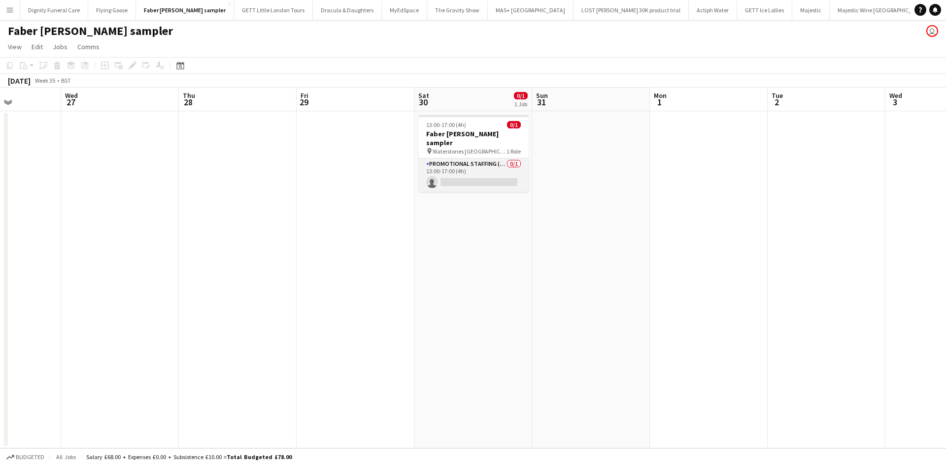
click at [481, 174] on app-card-role "Promotional Staffing (Character Staff) 0/1 13:00-17:00 (4h) single-neutral-acti…" at bounding box center [473, 175] width 110 height 33
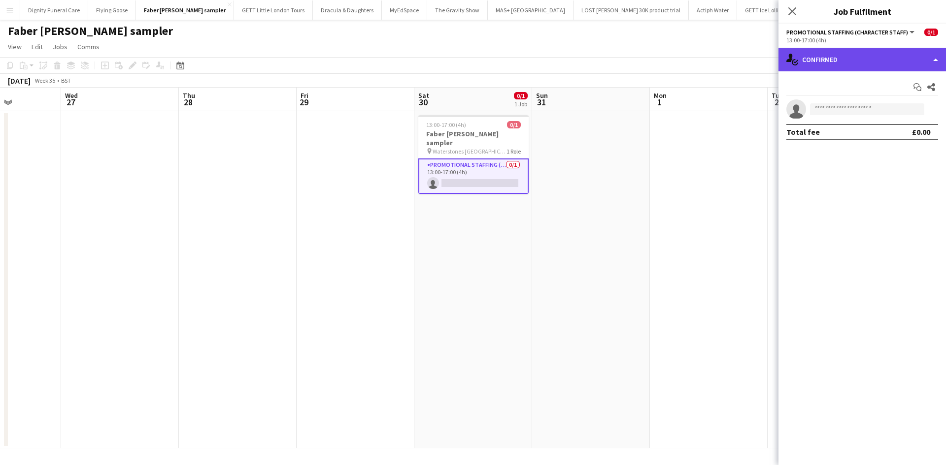
click at [875, 64] on div "single-neutral-actions-check-2 Confirmed" at bounding box center [861, 60] width 167 height 24
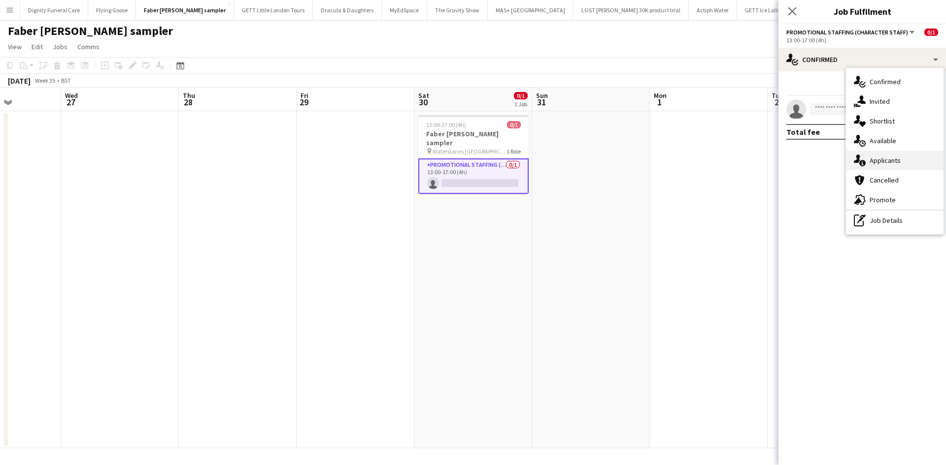
click at [882, 162] on div "single-neutral-actions-information Applicants" at bounding box center [895, 161] width 98 height 20
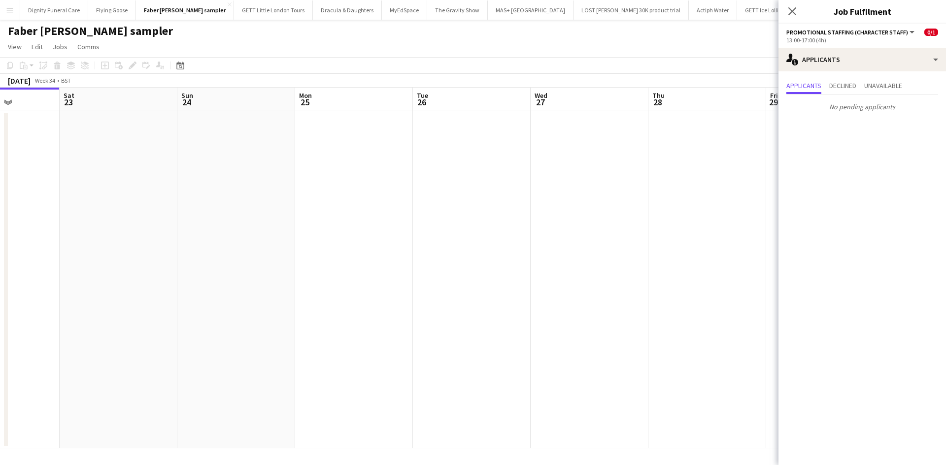
scroll to position [0, 241]
drag, startPoint x: 481, startPoint y: 174, endPoint x: 706, endPoint y: 80, distance: 244.1
click at [829, 147] on body "Menu Boards Boards Boards All jobs Status Workforce Workforce My Workforce Recr…" at bounding box center [473, 232] width 946 height 465
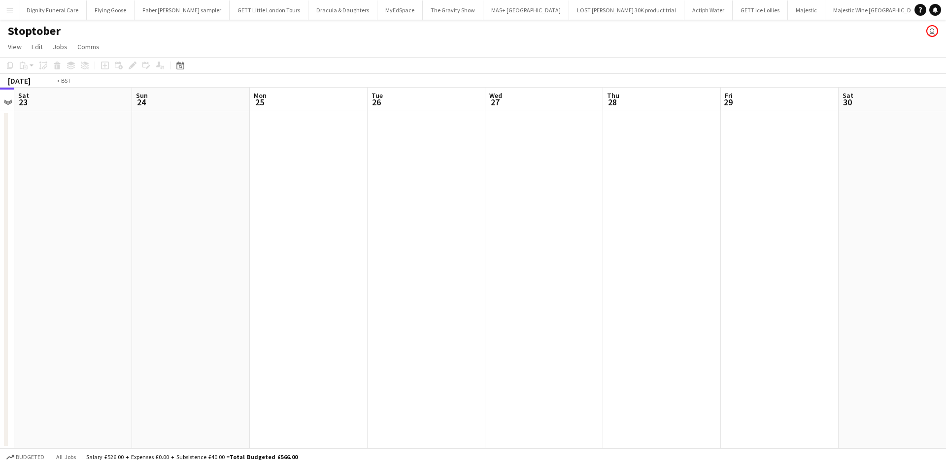
drag, startPoint x: 700, startPoint y: 210, endPoint x: 141, endPoint y: 186, distance: 559.5
click at [133, 188] on app-calendar-viewport "Tue 19 Wed 20 Thu 21 Fri 22 Sat 23 Sun 24 Mon 25 Tue 26 Wed 27 Thu 28 Fri 29 Sa…" at bounding box center [473, 268] width 946 height 361
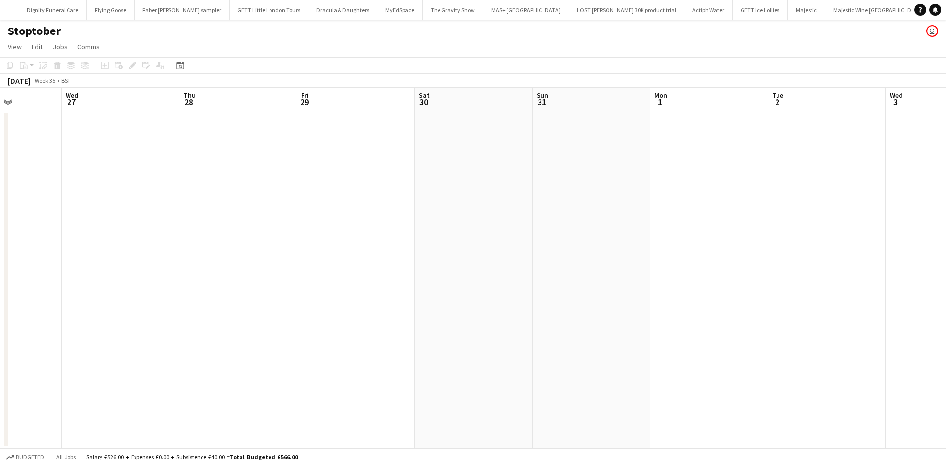
drag, startPoint x: 752, startPoint y: 244, endPoint x: 179, endPoint y: 188, distance: 575.9
click at [173, 190] on app-calendar-viewport "Sat 23 Sun 24 Mon 25 Tue 26 Wed 27 Thu 28 Fri 29 Sat 30 Sun 31 Mon 1 Tue 2 Wed …" at bounding box center [473, 268] width 946 height 361
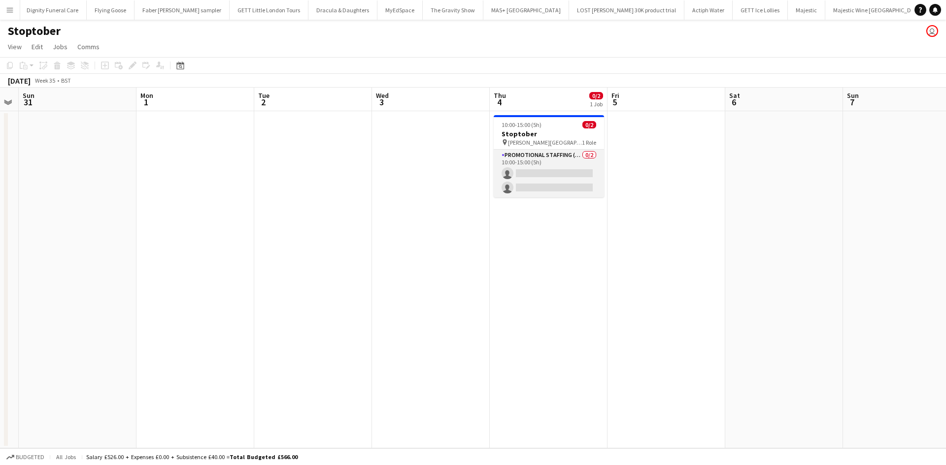
click at [570, 193] on app-card-role "Promotional Staffing (Brand Ambassadors) 0/2 10:00-15:00 (5h) single-neutral-ac…" at bounding box center [548, 174] width 110 height 48
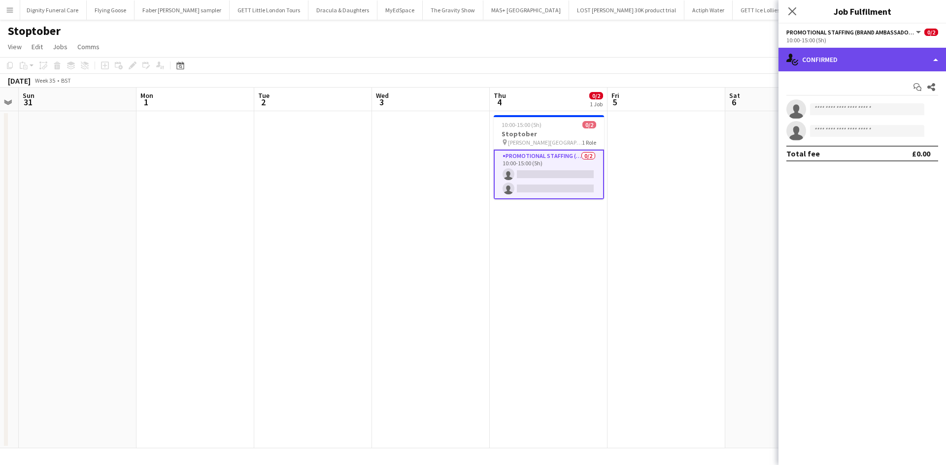
click at [834, 57] on div "single-neutral-actions-check-2 Confirmed" at bounding box center [861, 60] width 167 height 24
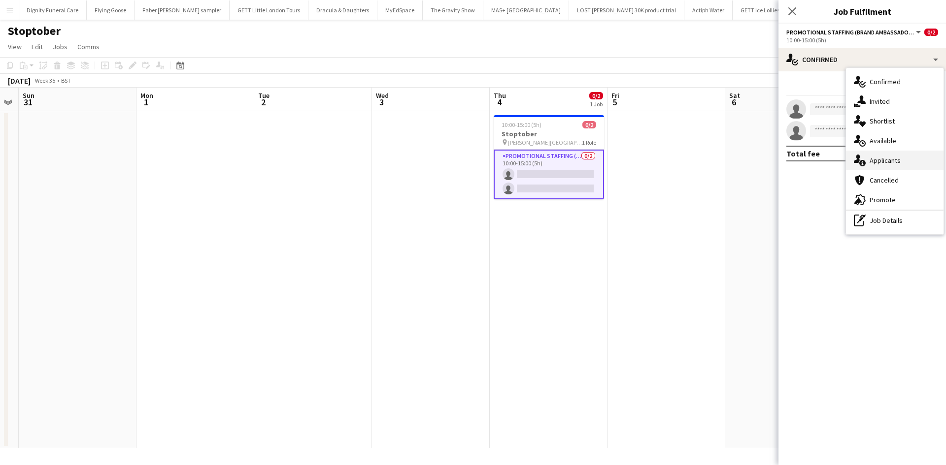
click at [883, 163] on div "single-neutral-actions-information Applicants" at bounding box center [895, 161] width 98 height 20
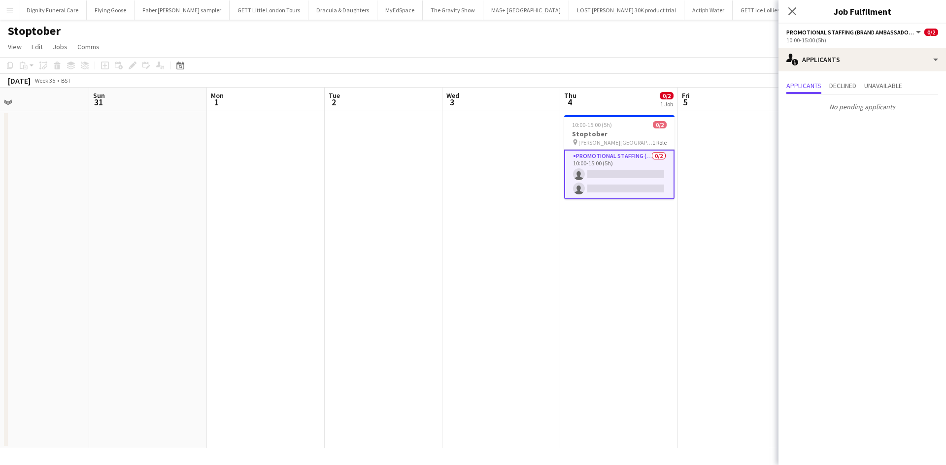
drag, startPoint x: 637, startPoint y: 252, endPoint x: 675, endPoint y: 254, distance: 38.0
click at [707, 254] on app-calendar-viewport "Thu 28 Fri 29 Sat 30 Sun 31 Mon 1 Tue 2 Wed 3 Thu 4 0/2 1 Job Fri 5 Sat 6 Sun 7…" at bounding box center [473, 268] width 946 height 361
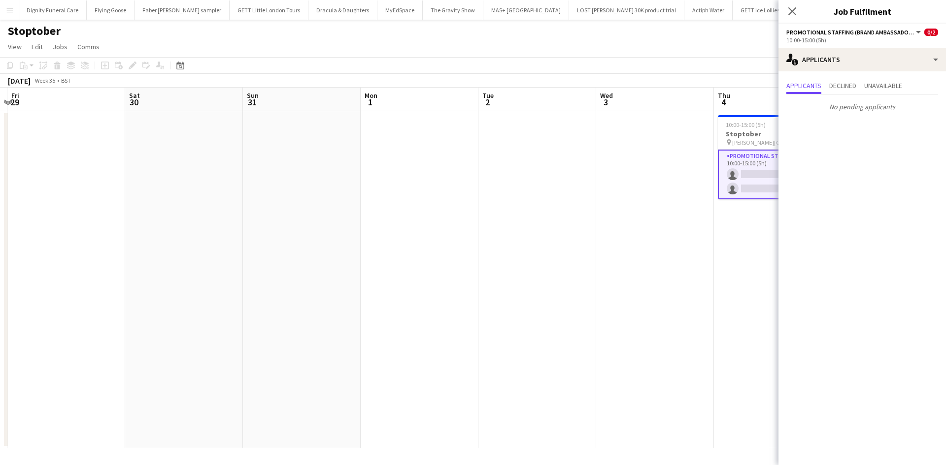
drag, startPoint x: 371, startPoint y: 253, endPoint x: 277, endPoint y: 220, distance: 99.7
click at [277, 220] on app-calendar-viewport "Tue 26 Wed 27 Thu 28 Fri 29 Sat 30 Sun 31 Mon 1 Tue 2 Wed 3 Thu 4 0/2 1 Job Fri…" at bounding box center [473, 268] width 946 height 361
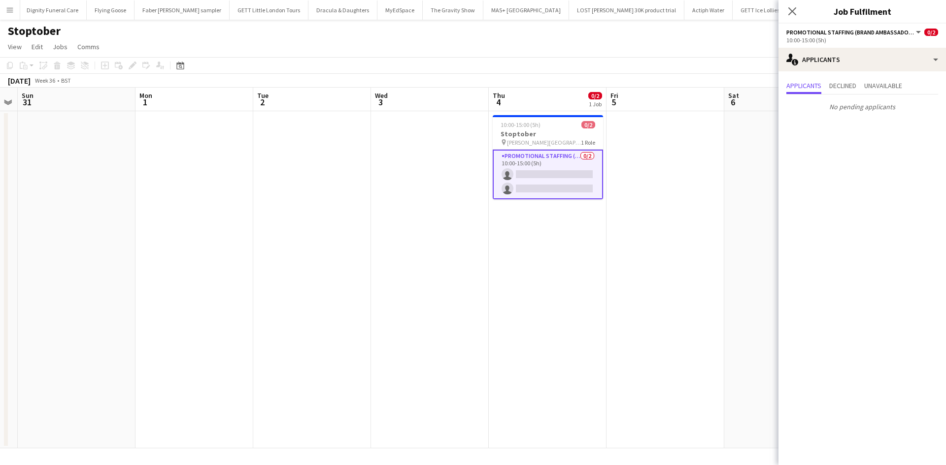
drag, startPoint x: 536, startPoint y: 230, endPoint x: 299, endPoint y: 219, distance: 237.1
click at [299, 219] on app-calendar-viewport "Thu 28 Fri 29 Sat 30 Sun 31 Mon 1 Tue 2 Wed 3 Thu 4 0/2 1 Job Fri 5 Sat 6 Sun 7…" at bounding box center [473, 268] width 946 height 361
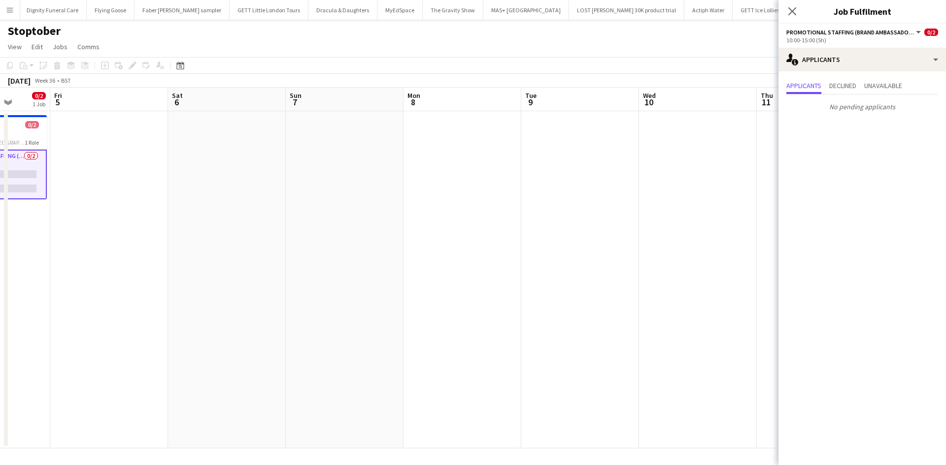
drag, startPoint x: 574, startPoint y: 260, endPoint x: 189, endPoint y: 223, distance: 386.4
click at [190, 223] on app-calendar-viewport "Mon 1 Tue 2 Wed 3 Thu 4 0/2 1 Job Fri 5 Sat 6 Sun 7 Mon 8 Tue 9 Wed 10 Thu 11 F…" at bounding box center [473, 268] width 946 height 361
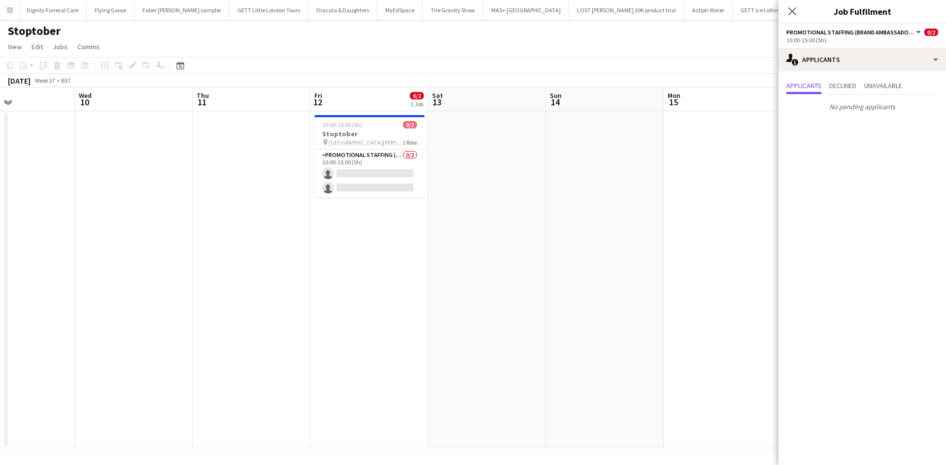
drag, startPoint x: 522, startPoint y: 245, endPoint x: 108, endPoint y: 202, distance: 415.3
click at [108, 202] on app-calendar-viewport "Fri 5 Sat 6 Sun 7 Mon 8 Tue 9 Wed 10 Thu 11 Fri 12 0/2 1 Job Sat 13 Sun 14 Mon …" at bounding box center [473, 268] width 946 height 361
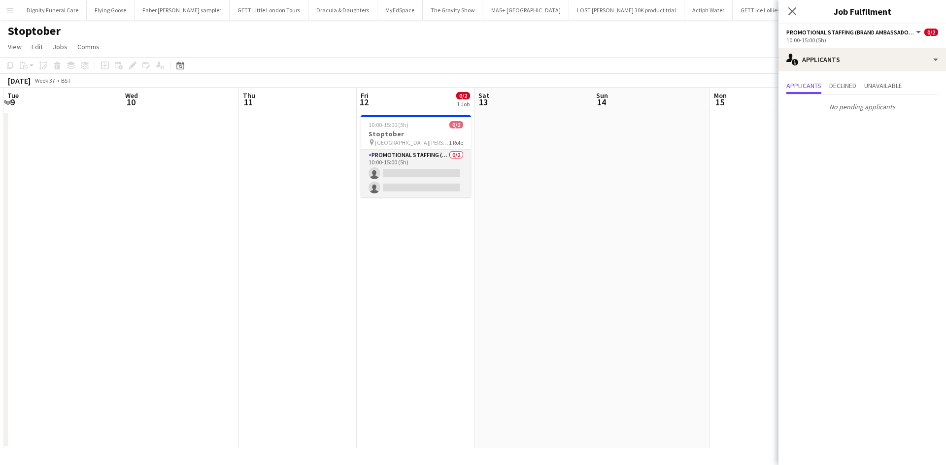
click at [424, 161] on app-card-role "Promotional Staffing (Brand Ambassadors) 0/2 10:00-15:00 (5h) single-neutral-ac…" at bounding box center [415, 174] width 110 height 48
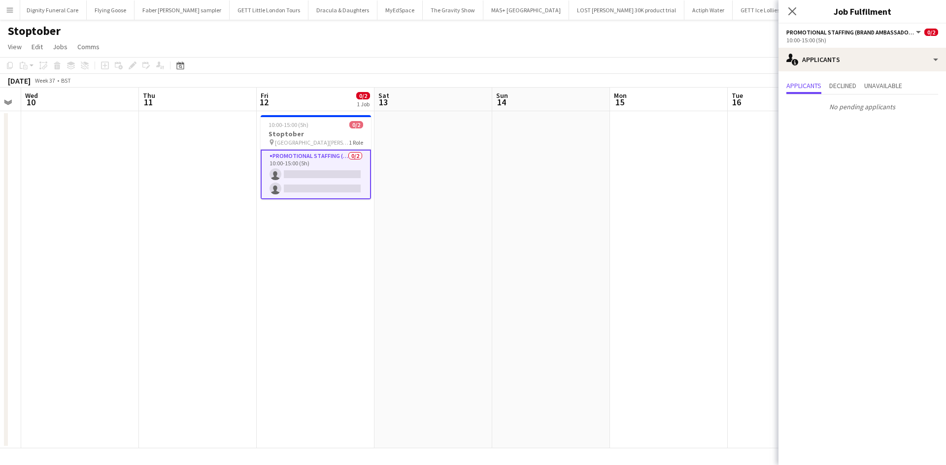
drag, startPoint x: 581, startPoint y: 257, endPoint x: 257, endPoint y: 232, distance: 325.4
click at [245, 234] on app-calendar-viewport "Sun 7 Mon 8 Tue 9 Wed 10 Thu 11 Fri 12 0/2 1 Job Sat 13 Sun 14 Mon 15 Tue 16 We…" at bounding box center [473, 268] width 946 height 361
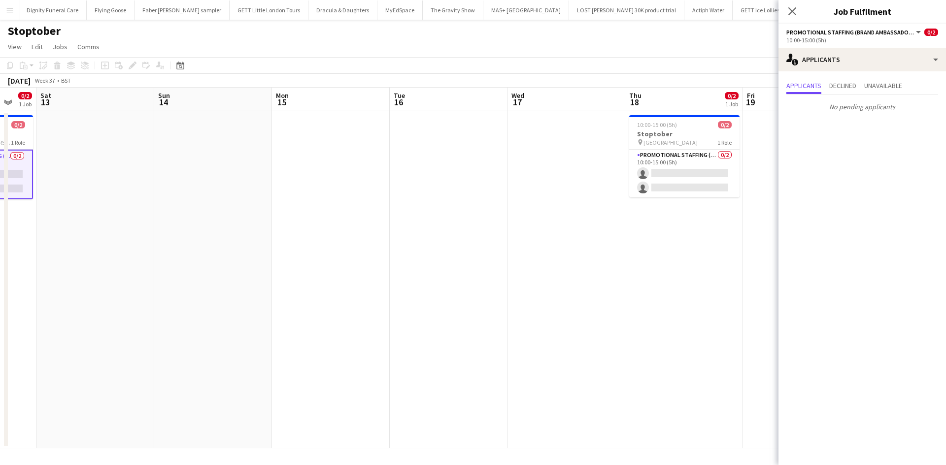
drag, startPoint x: 528, startPoint y: 239, endPoint x: 276, endPoint y: 221, distance: 252.8
click at [273, 224] on app-calendar-viewport "Tue 9 Wed 10 Thu 11 Fri 12 0/2 1 Job Sat 13 Sun 14 Mon 15 Tue 16 Wed 17 Thu 18 …" at bounding box center [473, 268] width 946 height 361
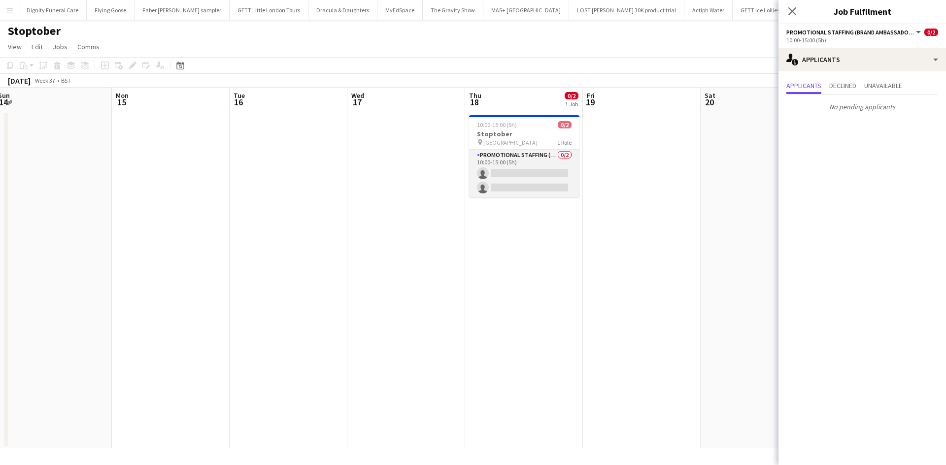
click at [519, 176] on app-card-role "Promotional Staffing (Brand Ambassadors) 0/2 10:00-15:00 (5h) single-neutral-ac…" at bounding box center [524, 174] width 110 height 48
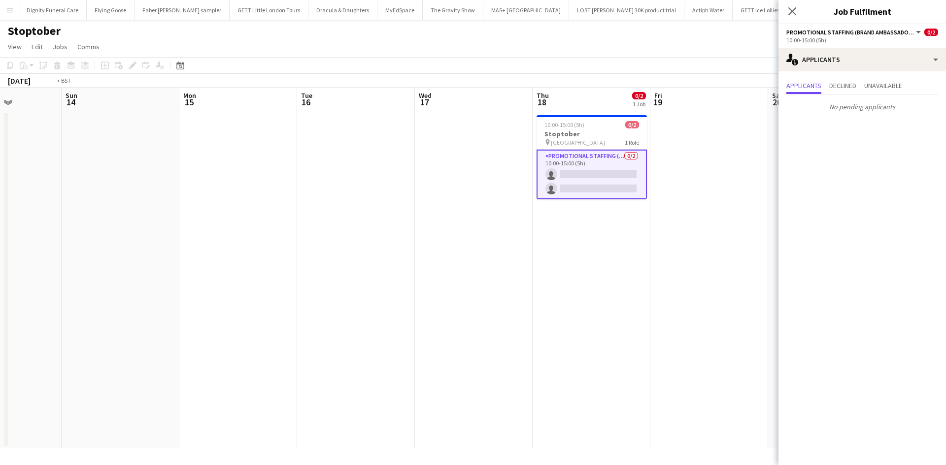
drag, startPoint x: 573, startPoint y: 254, endPoint x: 245, endPoint y: 219, distance: 329.4
click at [245, 219] on app-calendar-viewport "Thu 11 Fri 12 0/2 1 Job Sat 13 Sun 14 Mon 15 Tue 16 Wed 17 Thu 18 0/2 1 Job Fri…" at bounding box center [473, 268] width 946 height 361
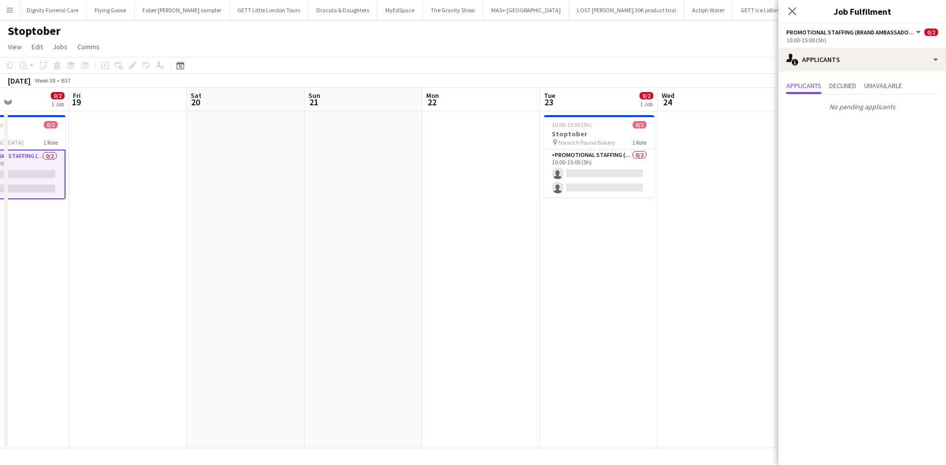
drag, startPoint x: 509, startPoint y: 236, endPoint x: 330, endPoint y: 221, distance: 179.4
click at [330, 224] on app-calendar-viewport "Mon 15 Tue 16 Wed 17 Thu 18 0/2 1 Job Fri 19 Sat 20 Sun 21 Mon 22 Tue 23 0/2 1 …" at bounding box center [473, 268] width 946 height 361
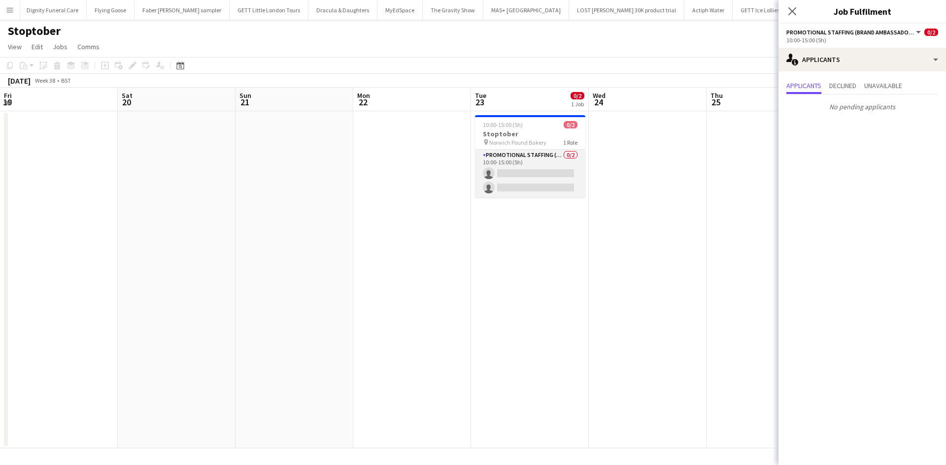
click at [522, 172] on app-card-role "Promotional Staffing (Brand Ambassadors) 0/2 10:00-15:00 (5h) single-neutral-ac…" at bounding box center [530, 174] width 110 height 48
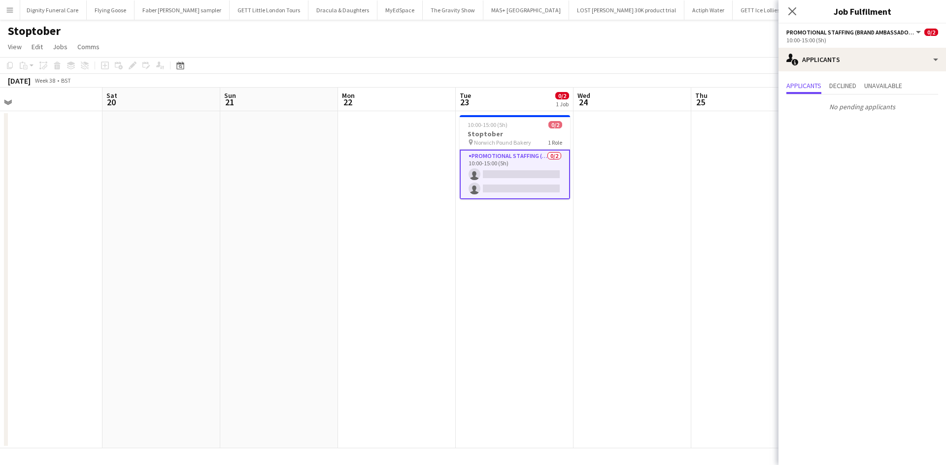
scroll to position [0, 487]
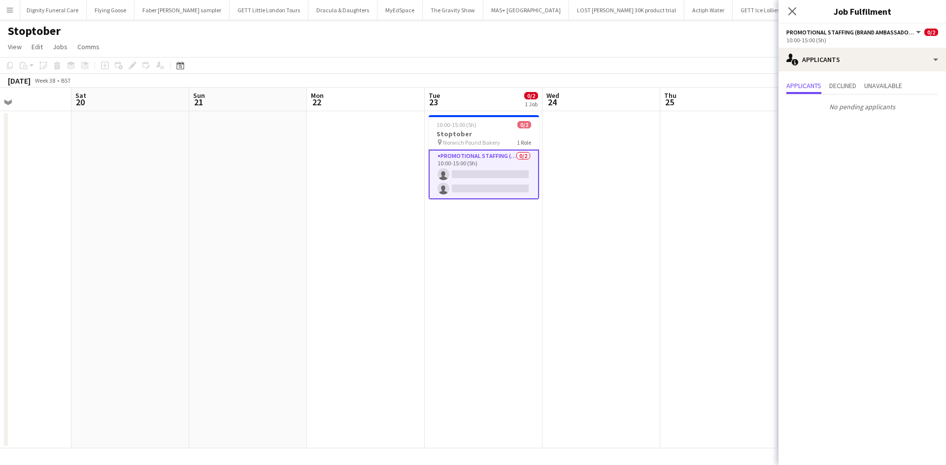
drag, startPoint x: 615, startPoint y: 255, endPoint x: 330, endPoint y: 229, distance: 285.8
click at [327, 230] on app-calendar-viewport "Wed 17 Thu 18 0/2 1 Job Fri 19 Sat 20 Sun 21 Mon 22 Tue 23 0/2 1 Job Wed 24 Thu…" at bounding box center [473, 268] width 946 height 361
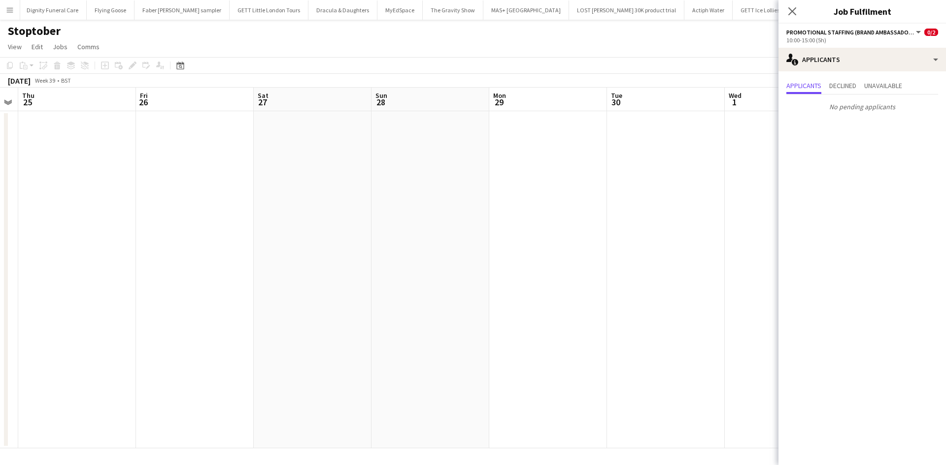
drag, startPoint x: 633, startPoint y: 247, endPoint x: 395, endPoint y: 223, distance: 239.0
click at [222, 215] on app-calendar-viewport "Sun 21 Mon 22 Tue 23 0/2 1 Job Wed 24 Thu 25 Fri 26 Sat 27 Sun 28 Mon 29 Tue 30…" at bounding box center [473, 268] width 946 height 361
drag, startPoint x: 601, startPoint y: 242, endPoint x: 191, endPoint y: 203, distance: 412.6
click at [185, 205] on app-calendar-viewport "Thu 25 Fri 26 Sat 27 Sun 28 Mon 29 Tue 30 Wed 1 Thu 2 Fri 3 Sat 4 Sun 5 Mon 6 T…" at bounding box center [473, 268] width 946 height 361
drag, startPoint x: 479, startPoint y: 223, endPoint x: 283, endPoint y: 201, distance: 197.7
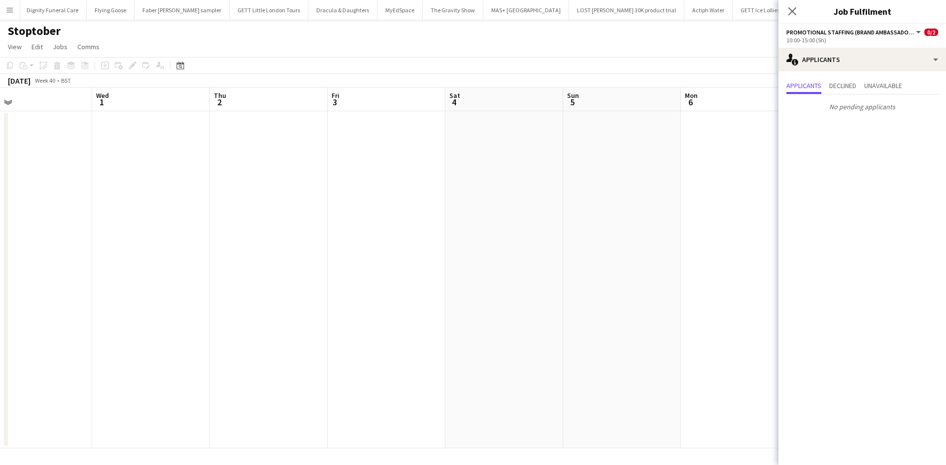
click at [284, 201] on app-calendar-viewport "Sat 27 Sun 28 Mon 29 Tue 30 Wed 1 Thu 2 Fri 3 Sat 4 Sun 5 Mon 6 Tue 7 Wed 8 Thu…" at bounding box center [473, 268] width 946 height 361
drag, startPoint x: 407, startPoint y: 197, endPoint x: 657, endPoint y: 200, distance: 249.7
click at [657, 200] on app-calendar-viewport "Fri 26 Sat 27 Sun 28 Mon 29 Tue 30 Wed 1 Thu 2 Fri 3 Sat 4 Sun 5 Mon 6 Tue 7 We…" at bounding box center [473, 268] width 946 height 361
drag, startPoint x: 473, startPoint y: 162, endPoint x: 605, endPoint y: 142, distance: 133.9
click at [607, 148] on app-calendar-viewport "Tue 23 0/2 1 Job Wed 24 Thu 25 Fri 26 Sat 27 Sun 28 Mon 29 Tue 30 Wed 1 Thu 2 F…" at bounding box center [473, 268] width 946 height 361
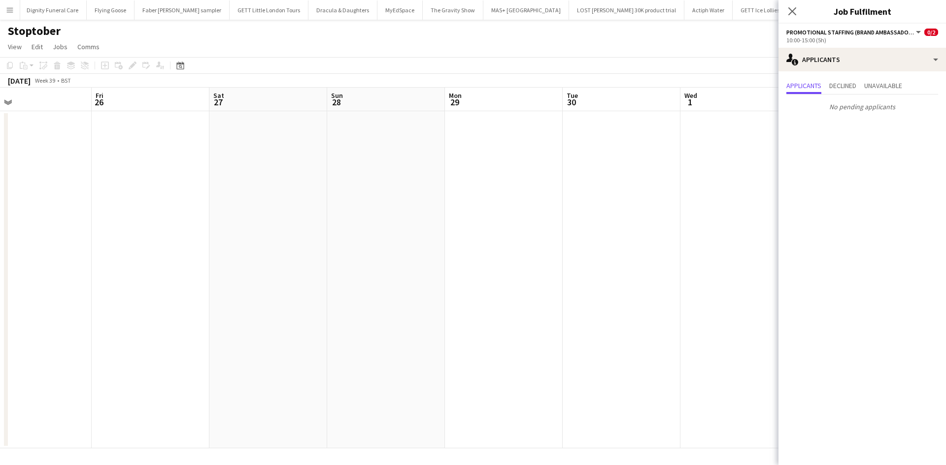
scroll to position [0, 211]
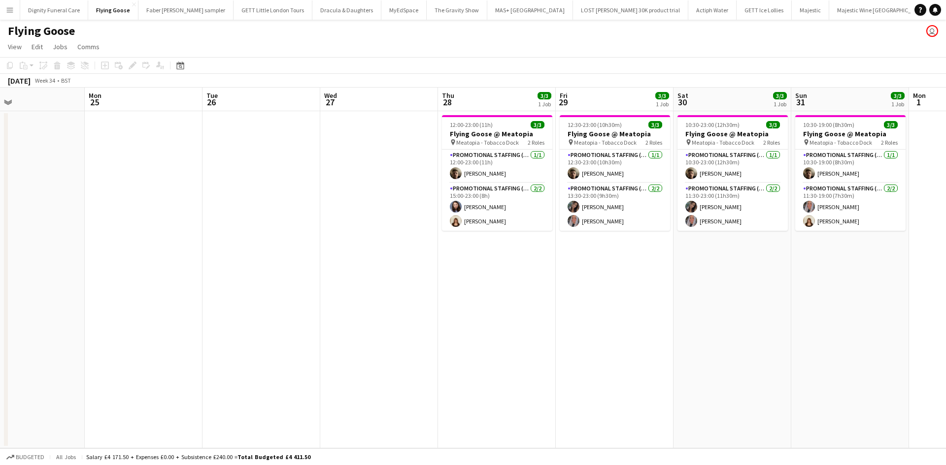
scroll to position [0, 391]
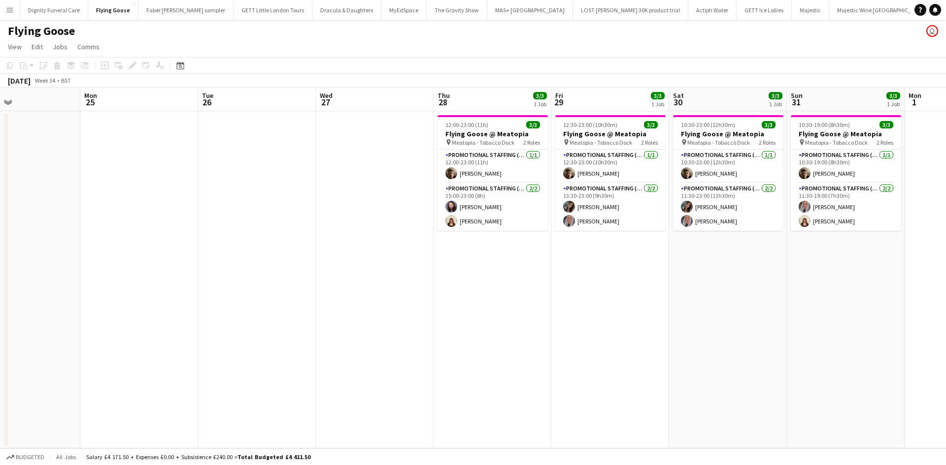
drag, startPoint x: 573, startPoint y: 233, endPoint x: 182, endPoint y: 215, distance: 390.9
click at [182, 215] on app-calendar-viewport "Thu 21 Fri 22 Sat 23 Sun 24 Mon 25 Tue 26 Wed 27 Thu 28 3/3 1 Job Fri 29 3/3 1 …" at bounding box center [473, 268] width 946 height 361
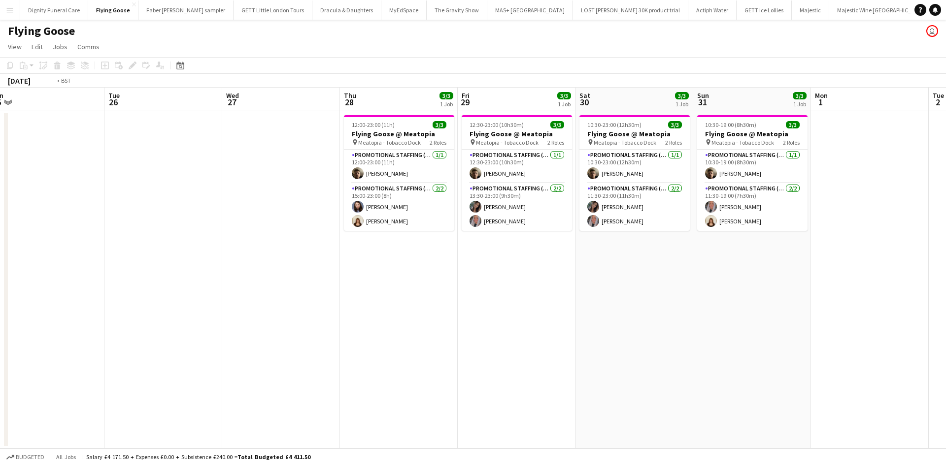
scroll to position [0, 323]
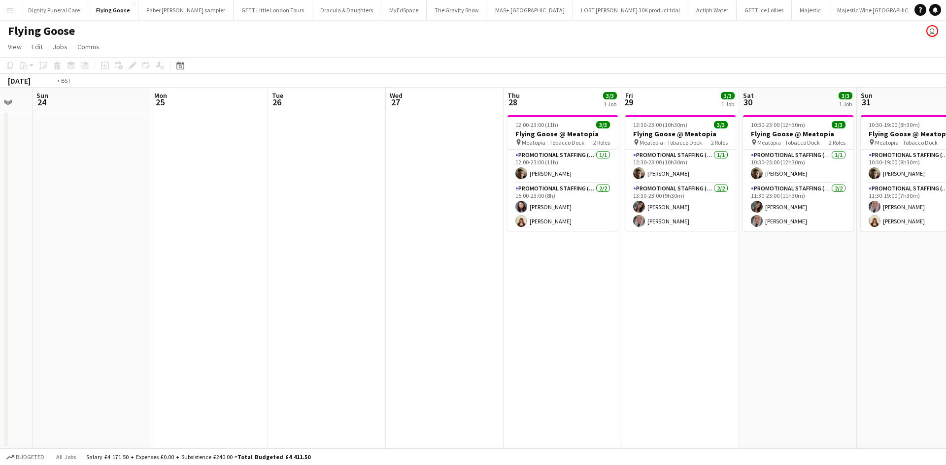
drag, startPoint x: 616, startPoint y: 312, endPoint x: 469, endPoint y: 310, distance: 146.8
click at [464, 302] on app-calendar-viewport "Thu 21 Fri 22 Sat 23 Sun 24 Mon 25 Tue 26 Wed 27 Thu 28 3/3 1 Job Fri 29 3/3 1 …" at bounding box center [473, 268] width 946 height 361
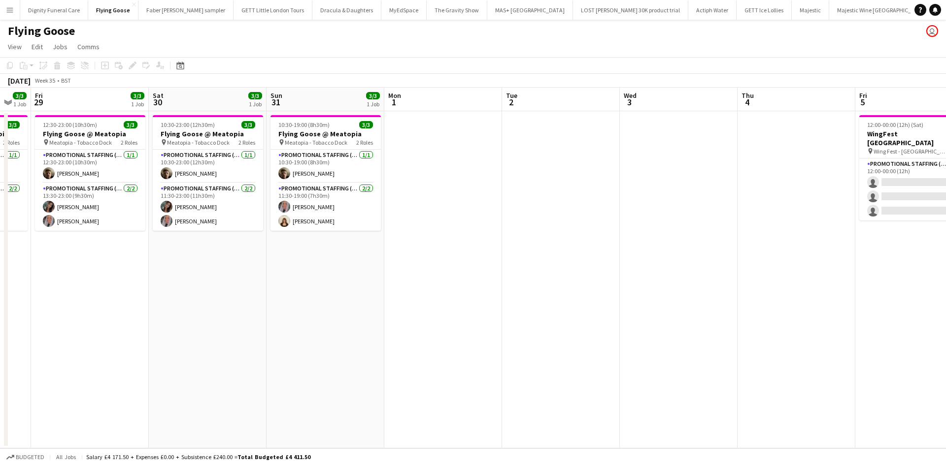
drag, startPoint x: 644, startPoint y: 300, endPoint x: 312, endPoint y: 263, distance: 333.5
click at [288, 265] on app-calendar-viewport "Mon 25 Tue 26 Wed 27 Thu 28 3/3 1 Job Fri 29 3/3 1 Job Sat 30 3/3 1 Job Sun 31 …" at bounding box center [473, 268] width 946 height 361
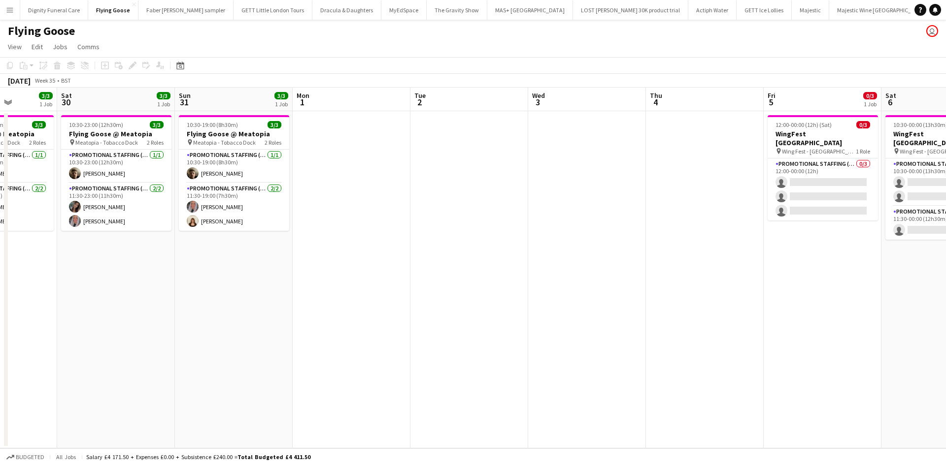
drag, startPoint x: 602, startPoint y: 270, endPoint x: 380, endPoint y: 231, distance: 225.6
click at [314, 248] on app-calendar-viewport "Wed 27 Thu 28 3/3 1 Job Fri 29 3/3 1 Job Sat 30 3/3 1 Job Sun 31 3/3 1 Job Mon …" at bounding box center [473, 268] width 946 height 361
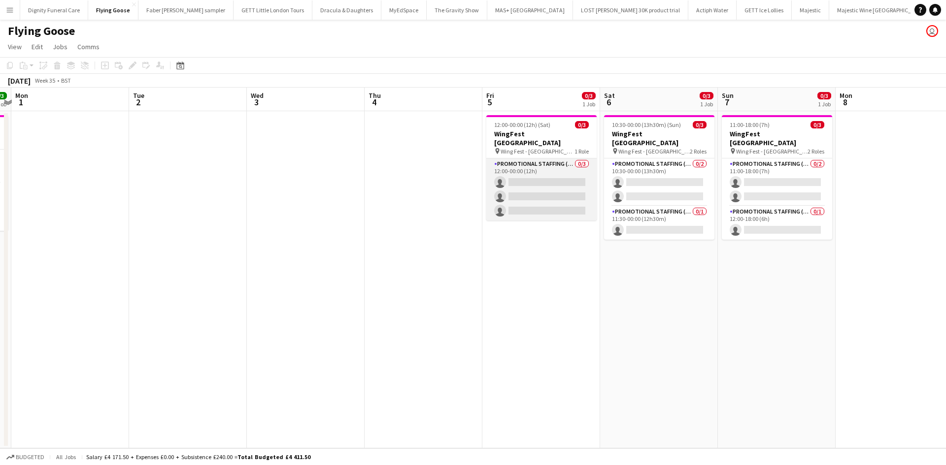
click at [533, 184] on app-card-role "Promotional Staffing (Brand Ambassadors) 0/3 12:00-00:00 (12h) single-neutral-a…" at bounding box center [541, 190] width 110 height 62
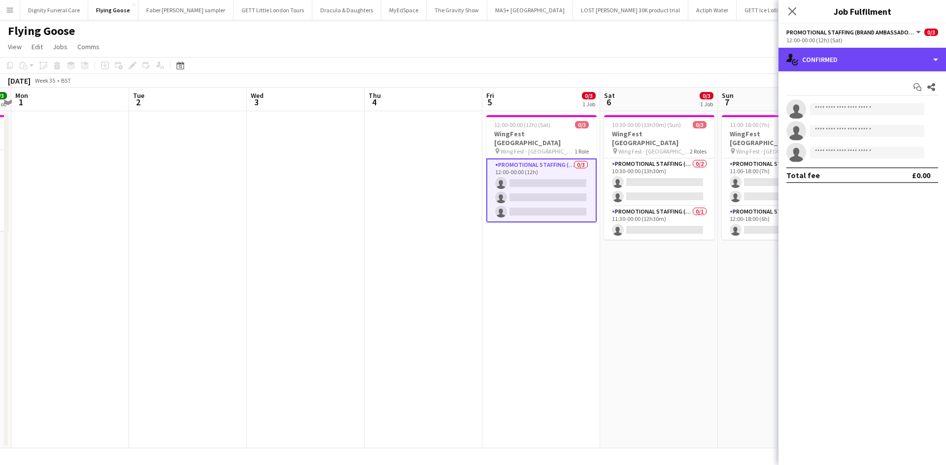
drag, startPoint x: 837, startPoint y: 69, endPoint x: 839, endPoint y: 78, distance: 9.1
click at [837, 68] on div "single-neutral-actions-check-2 Confirmed" at bounding box center [861, 60] width 167 height 24
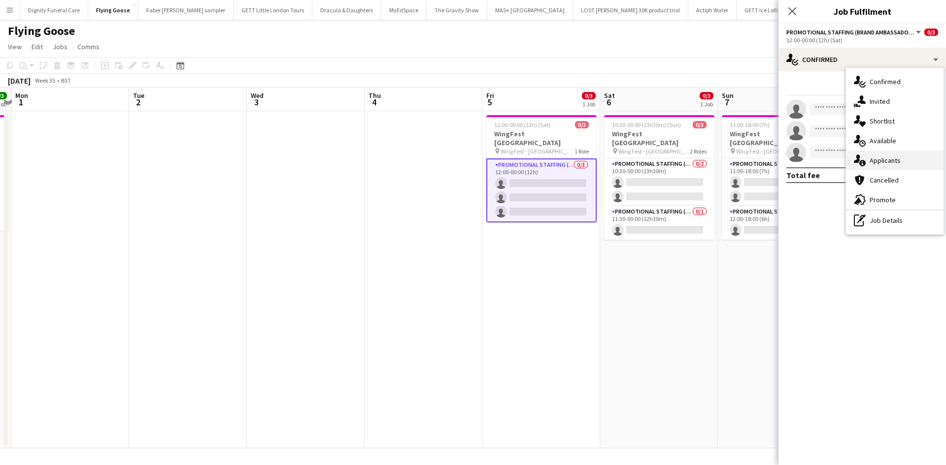
click at [874, 162] on div "single-neutral-actions-information Applicants" at bounding box center [895, 161] width 98 height 20
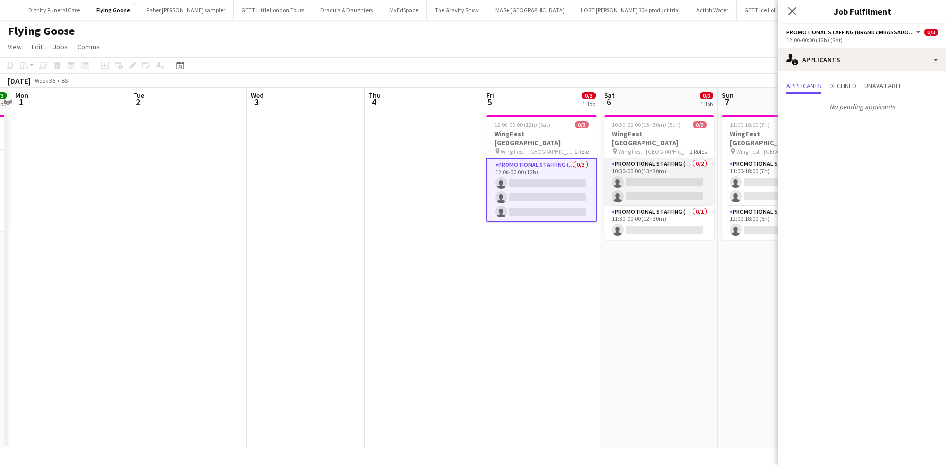
click at [685, 173] on app-card-role "Promotional Staffing (Brand Ambassadors) 0/2 10:30-00:00 (13h30m) single-neutra…" at bounding box center [659, 183] width 110 height 48
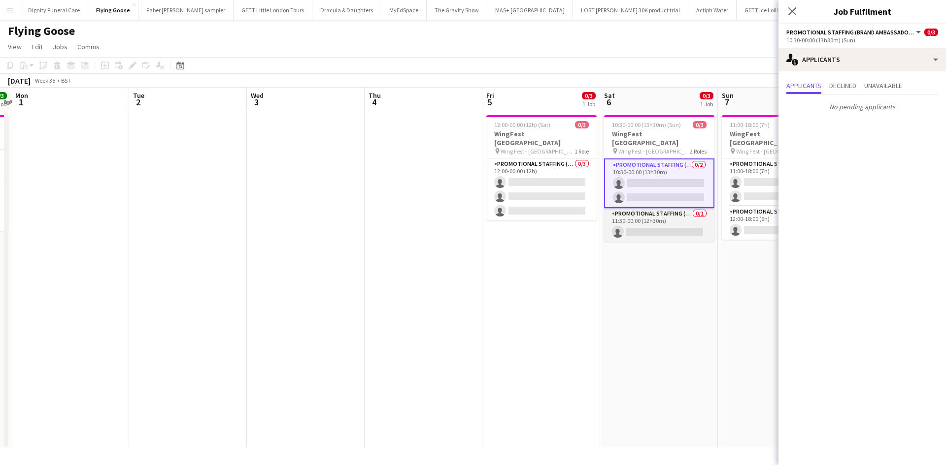
click at [674, 220] on app-card-role "Promotional Staffing (Brand Ambassadors) 0/1 11:30-00:00 (12h30m) single-neutra…" at bounding box center [659, 224] width 110 height 33
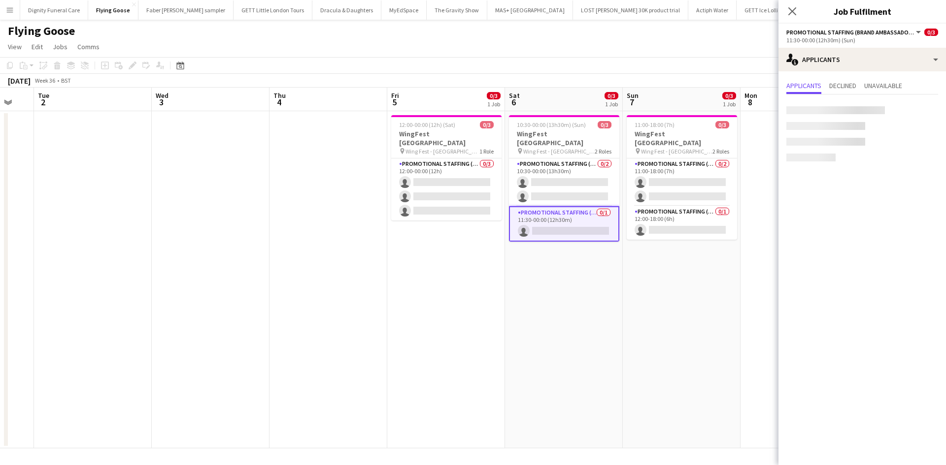
drag, startPoint x: 687, startPoint y: 328, endPoint x: 587, endPoint y: 324, distance: 99.6
click at [587, 324] on app-calendar-viewport "Fri 29 3/3 1 Job Sat 30 3/3 1 Job Sun 31 3/3 1 Job Mon 1 Tue 2 Wed 3 Thu 4 Fri …" at bounding box center [473, 268] width 946 height 361
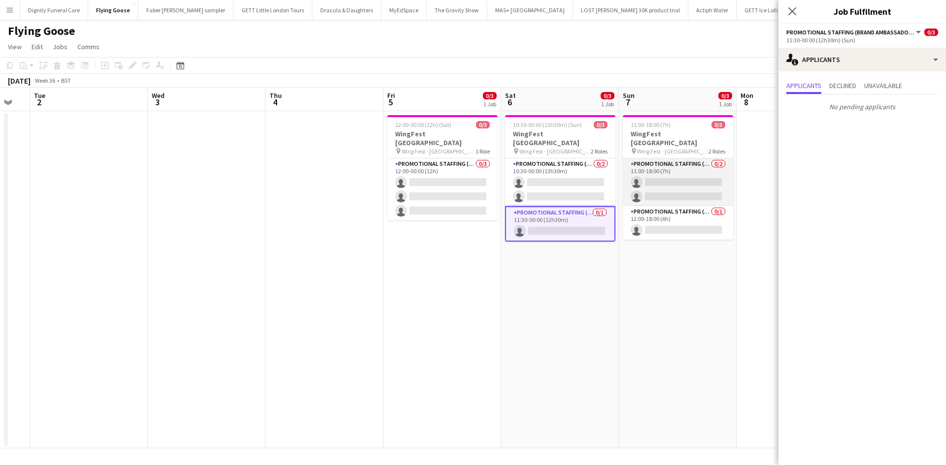
click at [662, 180] on app-card-role "Promotional Staffing (Brand Ambassadors) 0/2 11:00-18:00 (7h) single-neutral-ac…" at bounding box center [677, 183] width 110 height 48
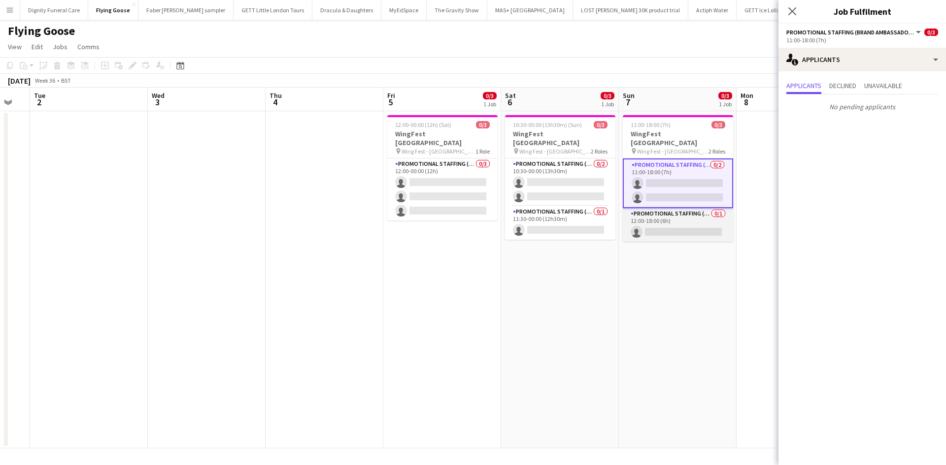
click at [693, 218] on app-card-role "Promotional Staffing (Brand Ambassadors) 0/1 12:00-18:00 (6h) single-neutral-ac…" at bounding box center [677, 224] width 110 height 33
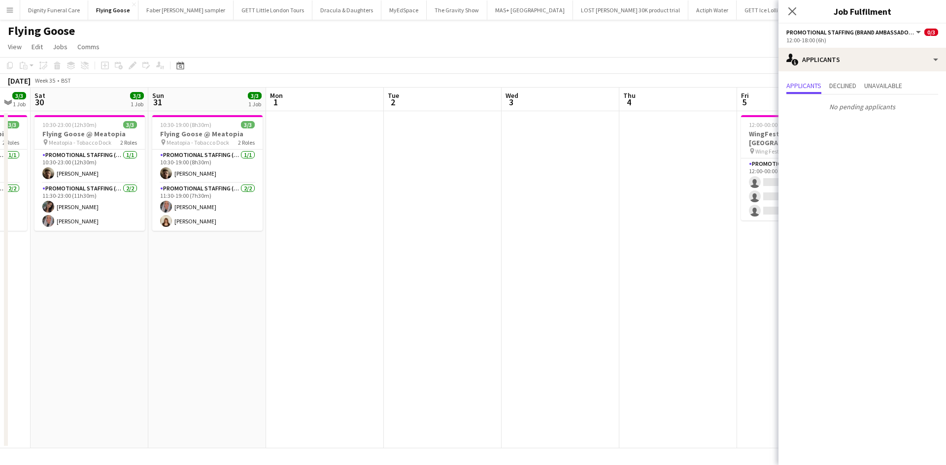
drag, startPoint x: 420, startPoint y: 284, endPoint x: 813, endPoint y: 322, distance: 394.8
click at [826, 322] on body "Menu Boards Boards Boards All jobs Status Workforce Workforce My Workforce Recr…" at bounding box center [473, 232] width 946 height 465
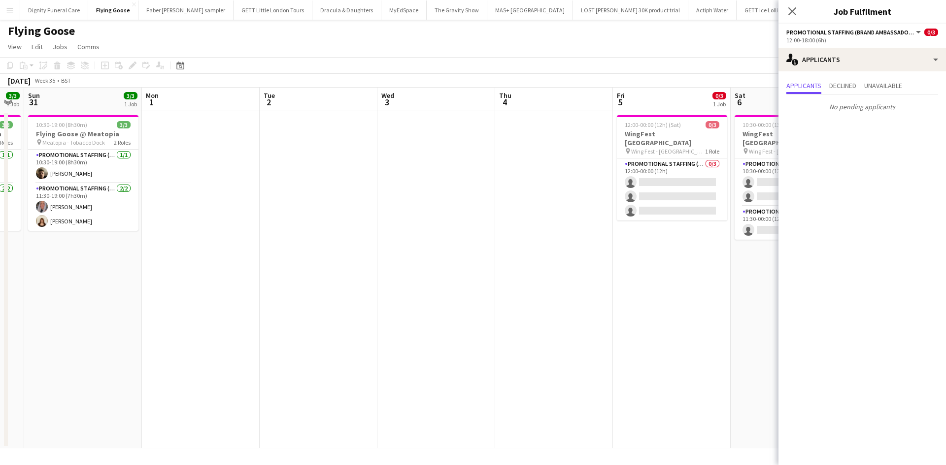
drag, startPoint x: 647, startPoint y: 305, endPoint x: 843, endPoint y: 325, distance: 197.0
click at [867, 327] on body "Menu Boards Boards Boards All jobs Status Workforce Workforce My Workforce Recr…" at bounding box center [473, 232] width 946 height 465
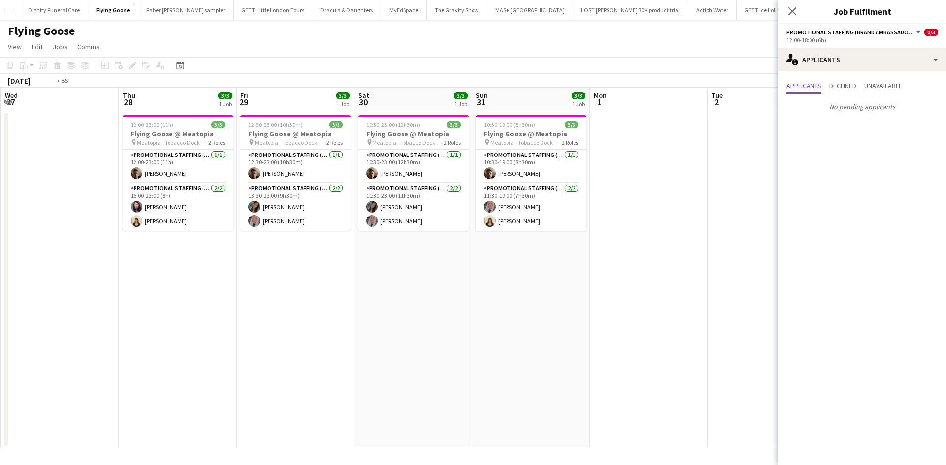
drag, startPoint x: 410, startPoint y: 284, endPoint x: 679, endPoint y: 290, distance: 268.5
click at [743, 293] on app-calendar-viewport "Mon 25 Tue 26 Wed 27 Thu 28 3/3 1 Job Fri 29 3/3 1 Job Sat 30 3/3 1 Job Sun 31 …" at bounding box center [473, 268] width 946 height 361
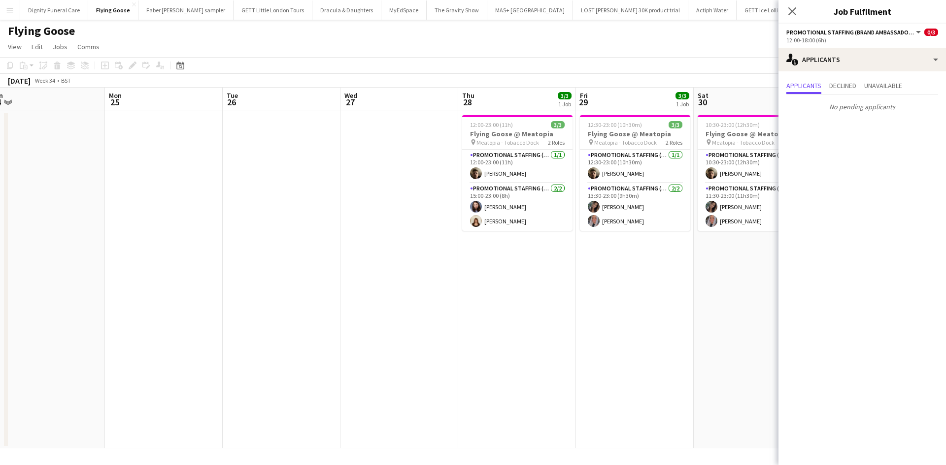
drag, startPoint x: 462, startPoint y: 282, endPoint x: 682, endPoint y: 317, distance: 221.8
click at [725, 319] on app-calendar-viewport "Fri 22 Sat 23 Sun 24 Mon 25 Tue 26 Wed 27 Thu 28 3/3 1 Job Fri 29 3/3 1 Job Sat…" at bounding box center [473, 268] width 946 height 361
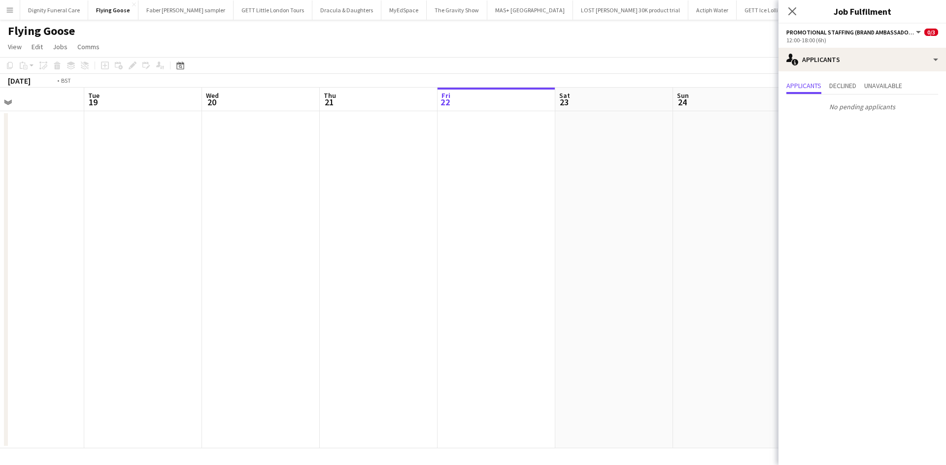
drag, startPoint x: 601, startPoint y: 302, endPoint x: 786, endPoint y: 318, distance: 185.9
click at [792, 319] on body "Menu Boards Boards Boards All jobs Status Workforce Workforce My Workforce Recr…" at bounding box center [473, 232] width 946 height 465
drag, startPoint x: 686, startPoint y: 240, endPoint x: 795, endPoint y: 248, distance: 109.6
click at [798, 249] on body "Menu Boards Boards Boards All jobs Status Workforce Workforce My Workforce Recr…" at bounding box center [473, 232] width 946 height 465
drag, startPoint x: 538, startPoint y: 236, endPoint x: 279, endPoint y: 220, distance: 259.0
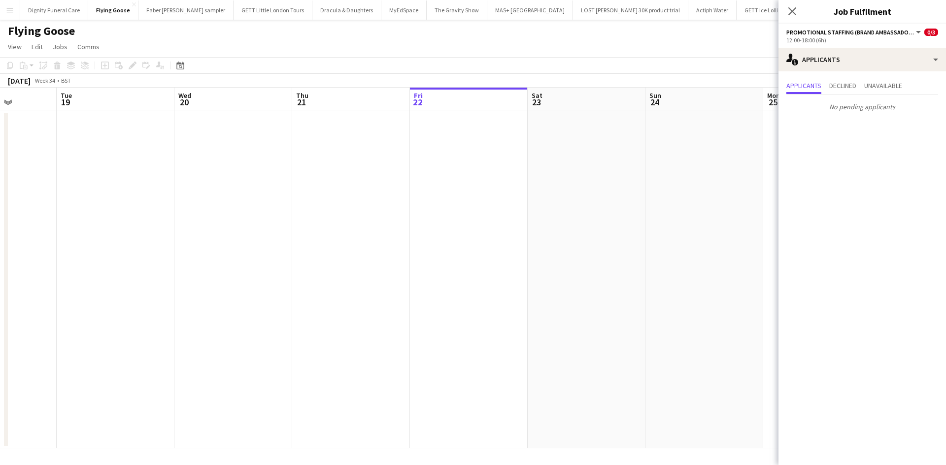
click at [127, 217] on app-calendar-viewport "Fri 15 Sat 16 Sun 17 Mon 18 Tue 19 Wed 20 Thu 21 Fri 22 Sat 23 Sun 24 Mon 25 Tu…" at bounding box center [473, 268] width 946 height 361
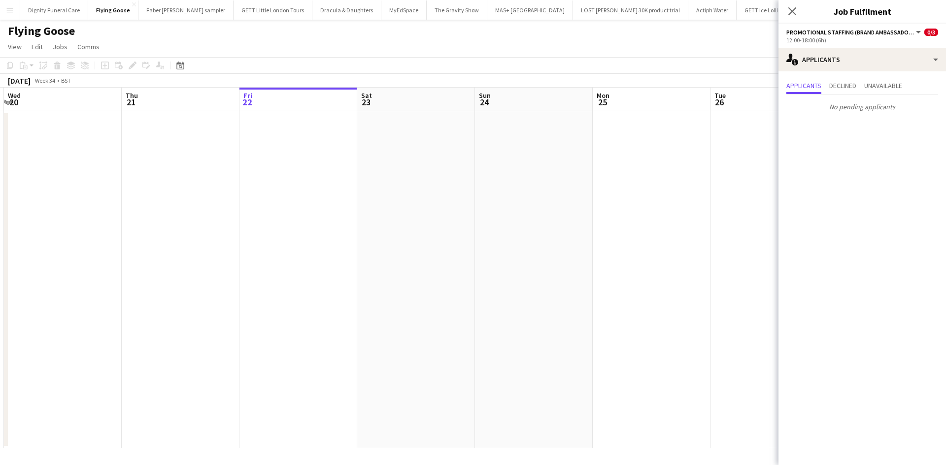
scroll to position [0, 364]
click at [289, 224] on app-calendar-viewport "Sun 17 Mon 18 Tue 19 Wed 20 Thu 21 Fri 22 Sat 23 Sun 24 Mon 25 Tue 26 Wed 27 Th…" at bounding box center [473, 268] width 946 height 361
